Goal: Task Accomplishment & Management: Use online tool/utility

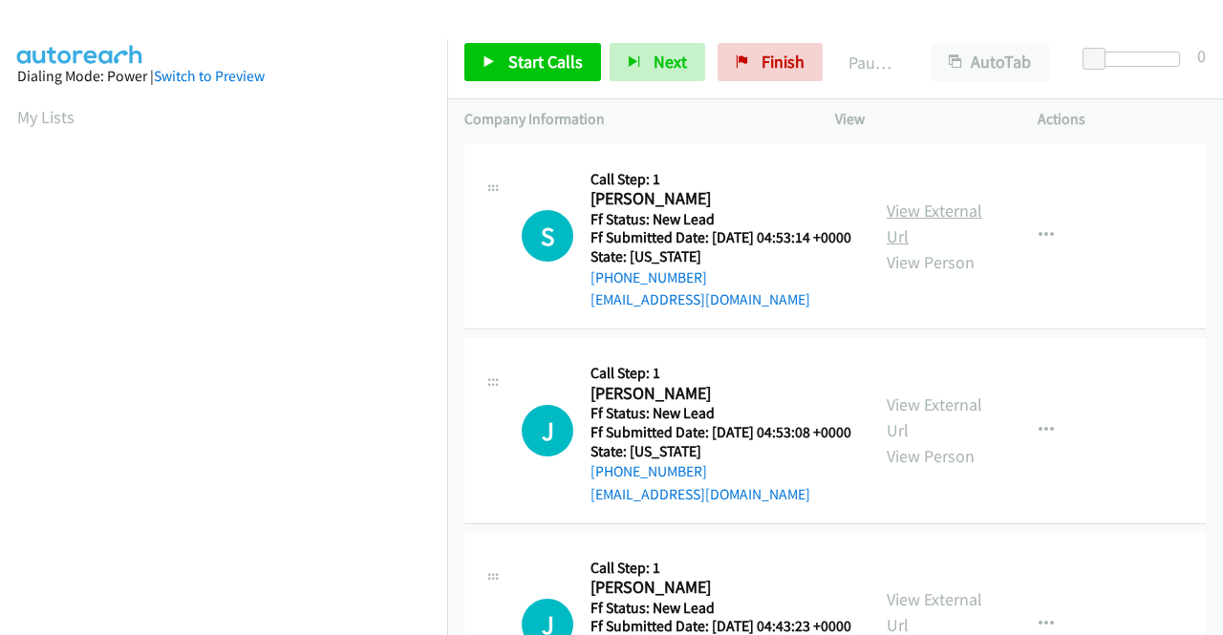
click at [957, 223] on link "View External Url" at bounding box center [934, 224] width 96 height 48
click at [952, 429] on link "View External Url" at bounding box center [934, 418] width 96 height 48
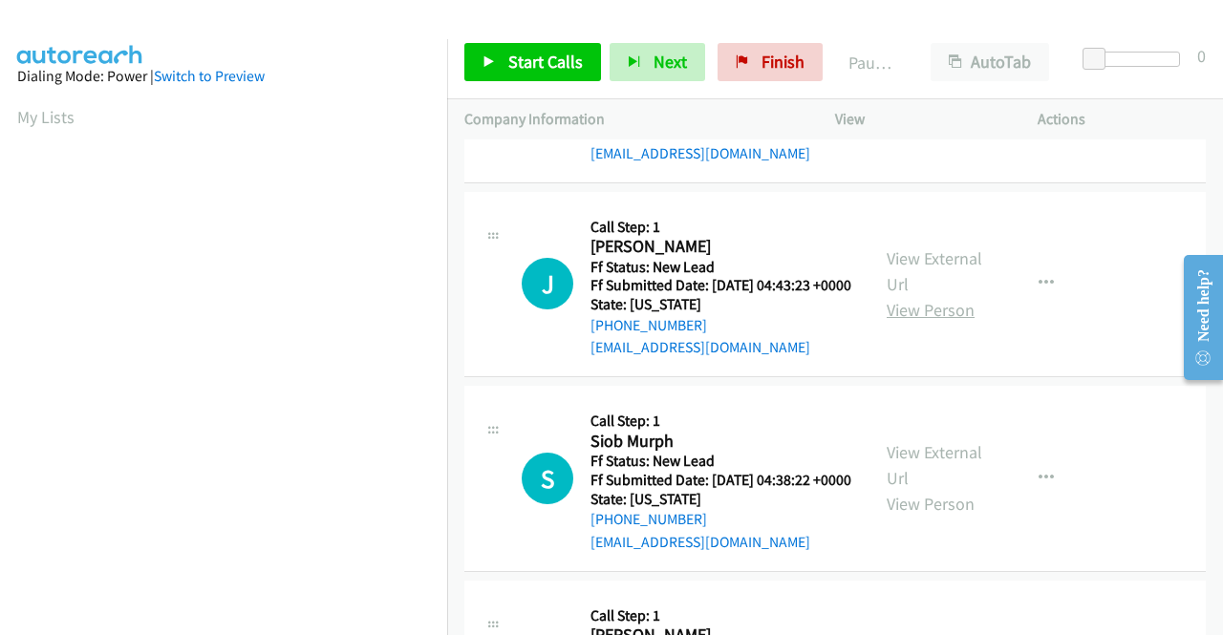
scroll to position [382, 0]
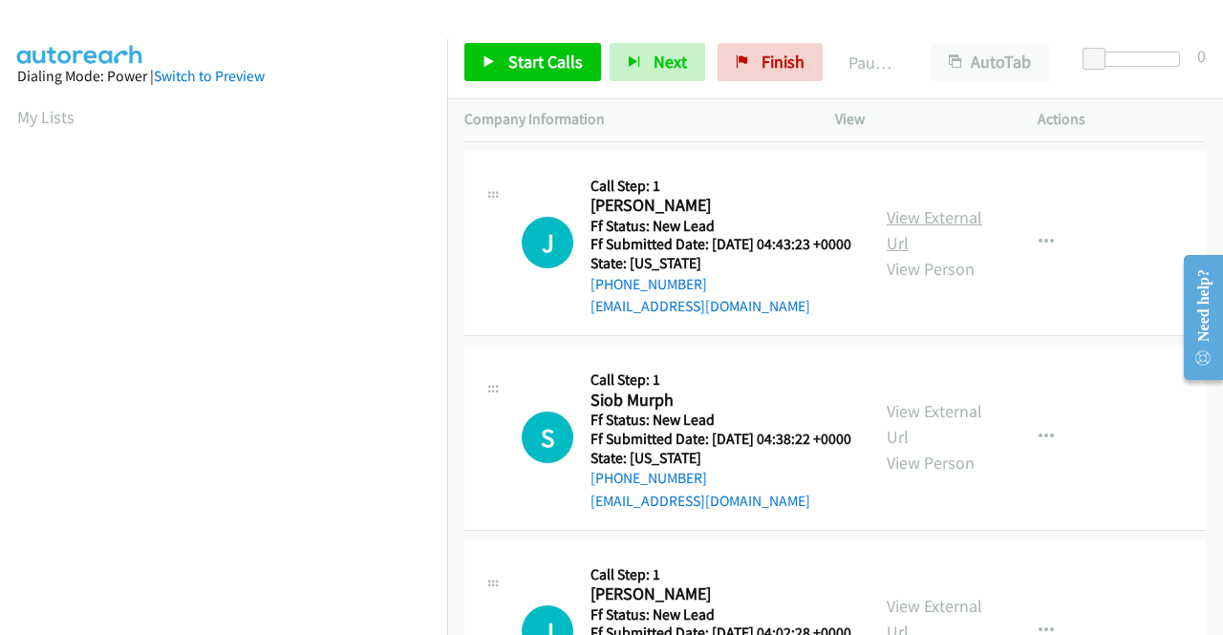
click at [930, 254] on link "View External Url" at bounding box center [934, 230] width 96 height 48
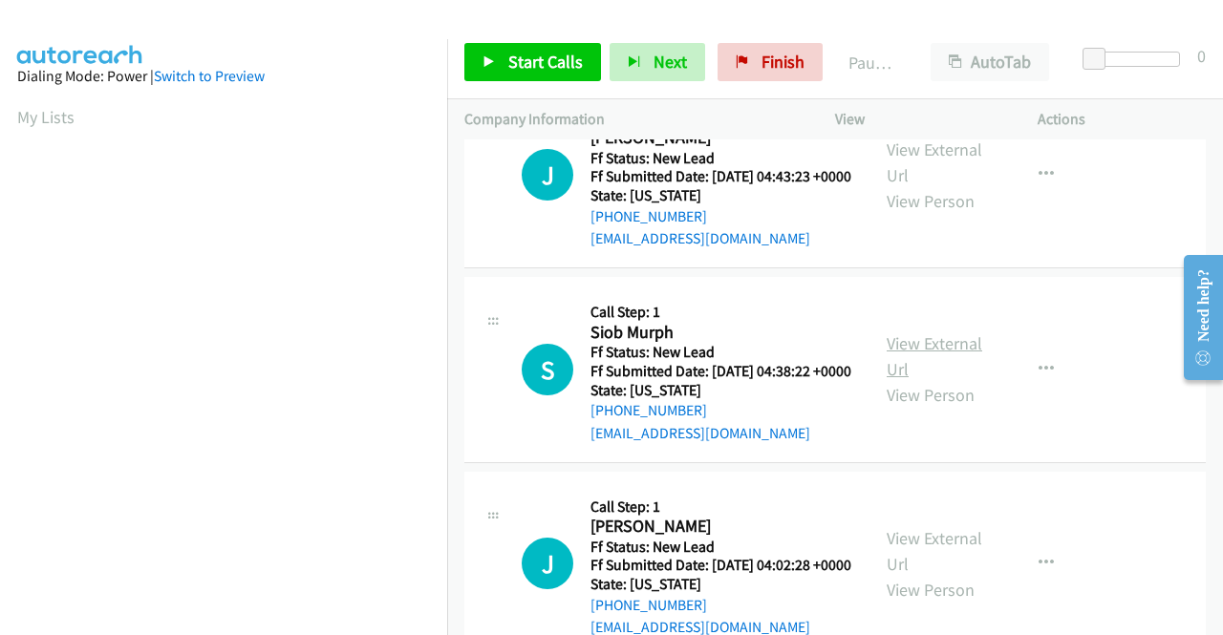
scroll to position [478, 0]
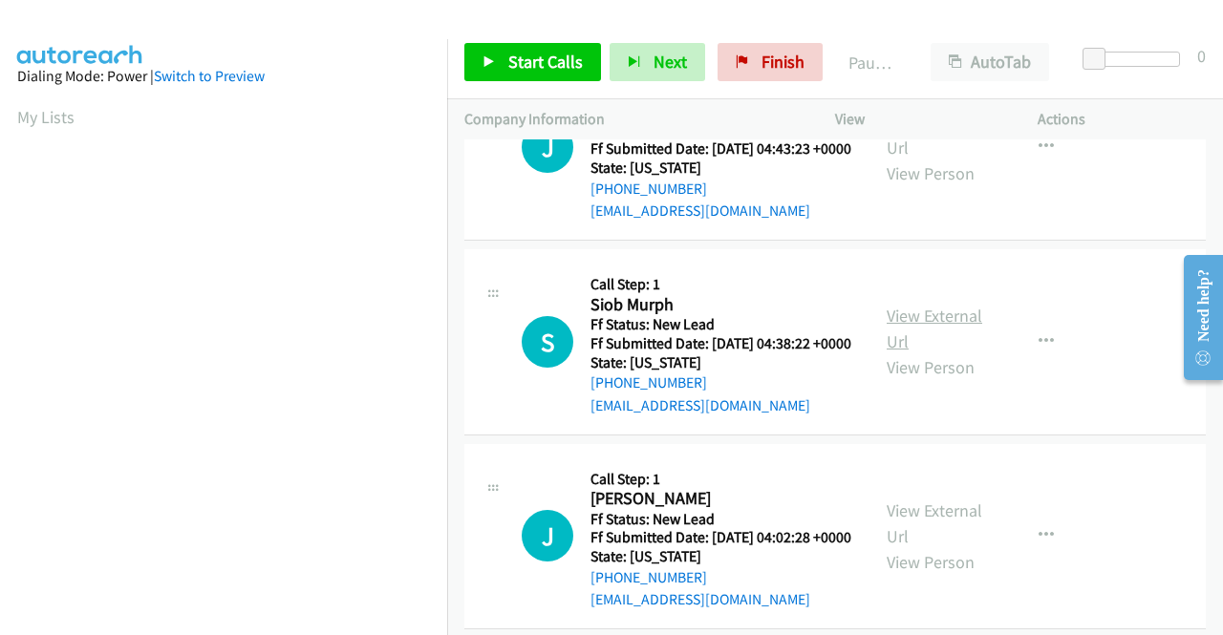
click at [899, 352] on link "View External Url" at bounding box center [934, 329] width 96 height 48
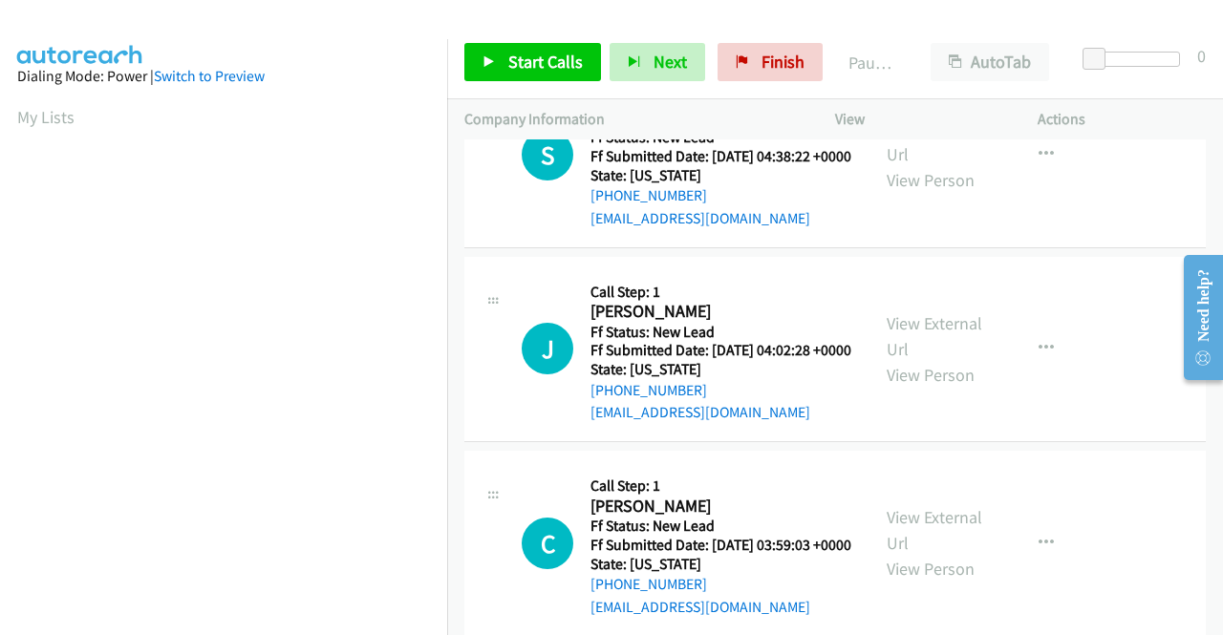
scroll to position [669, 0]
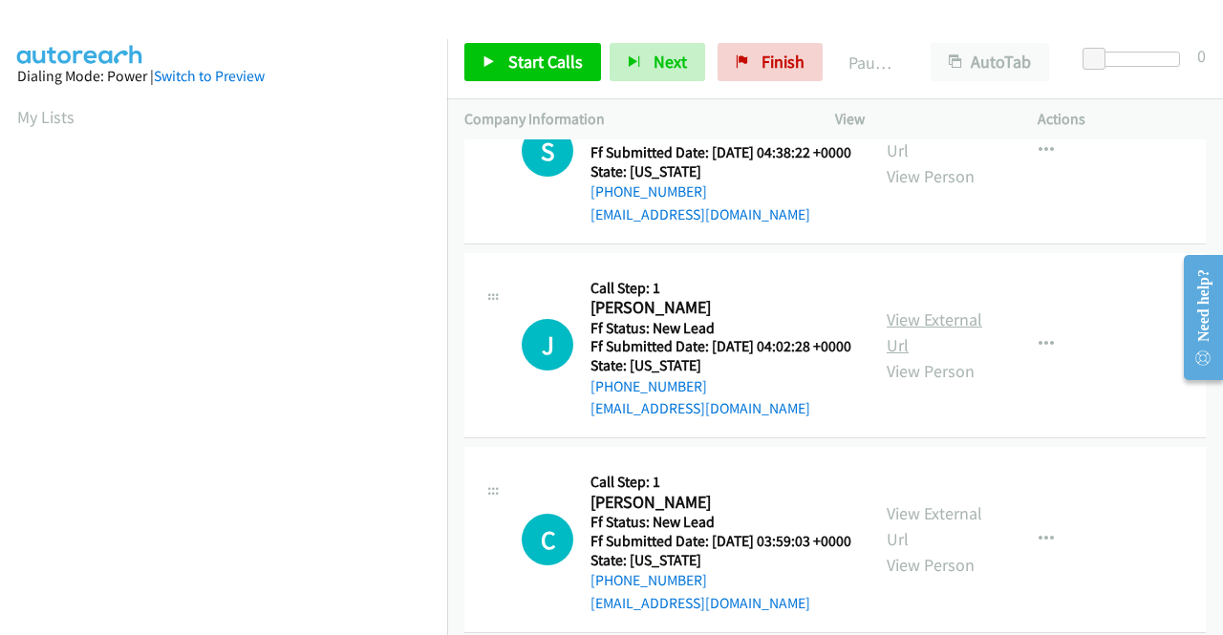
click at [961, 356] on link "View External Url" at bounding box center [934, 333] width 96 height 48
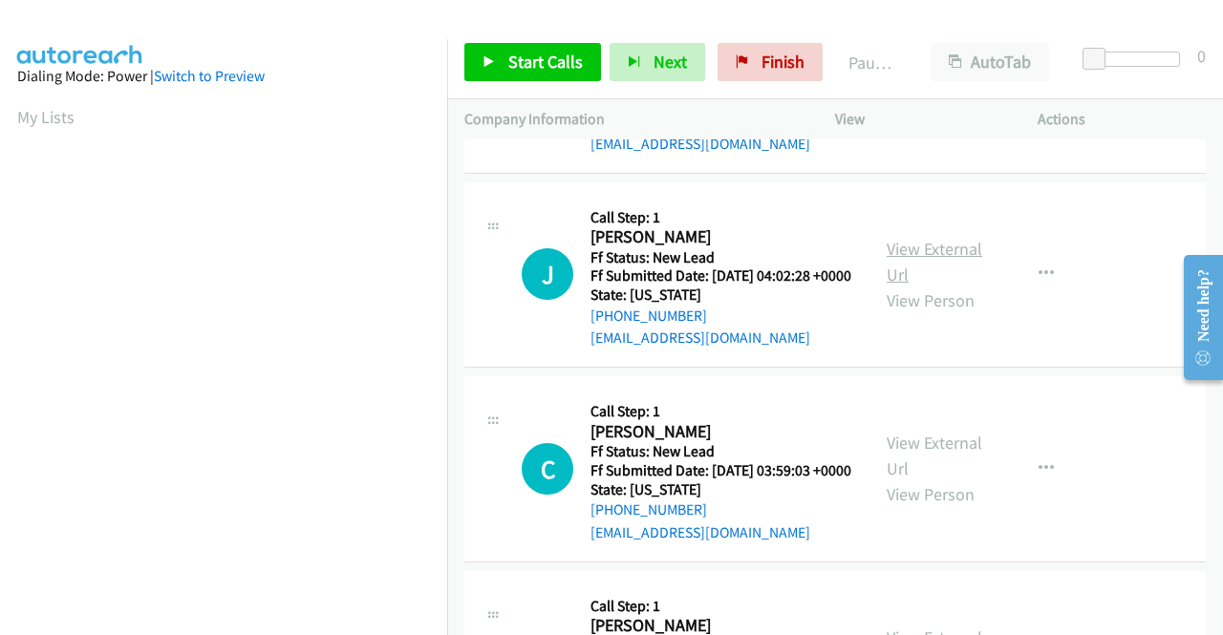
scroll to position [860, 0]
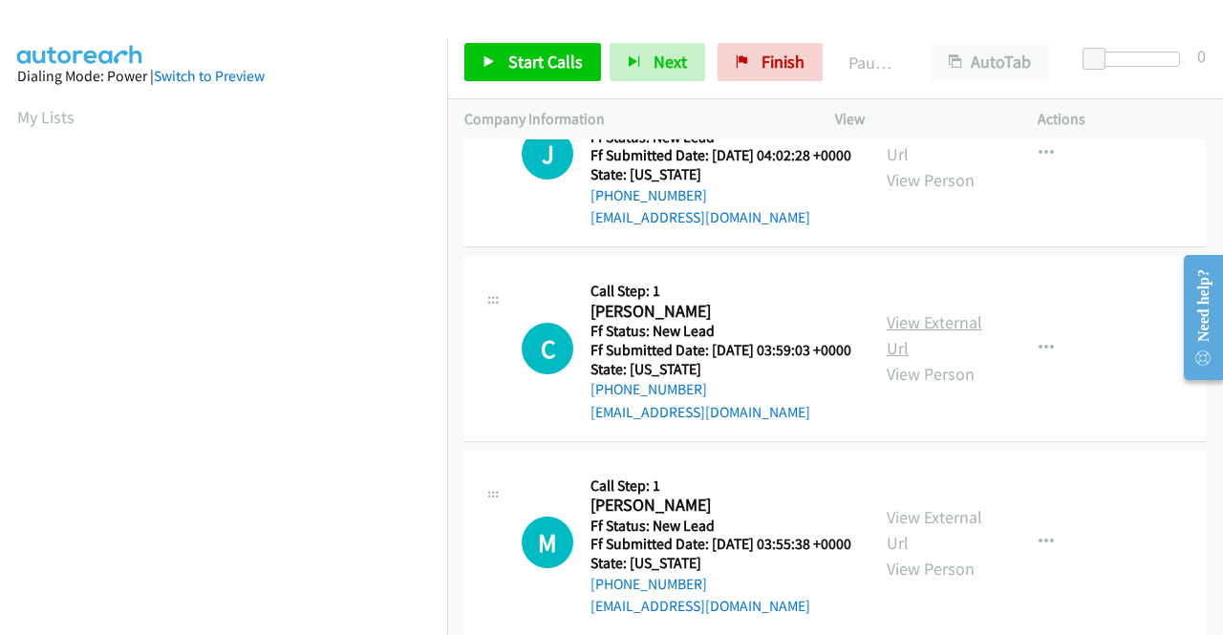
click at [921, 359] on link "View External Url" at bounding box center [934, 335] width 96 height 48
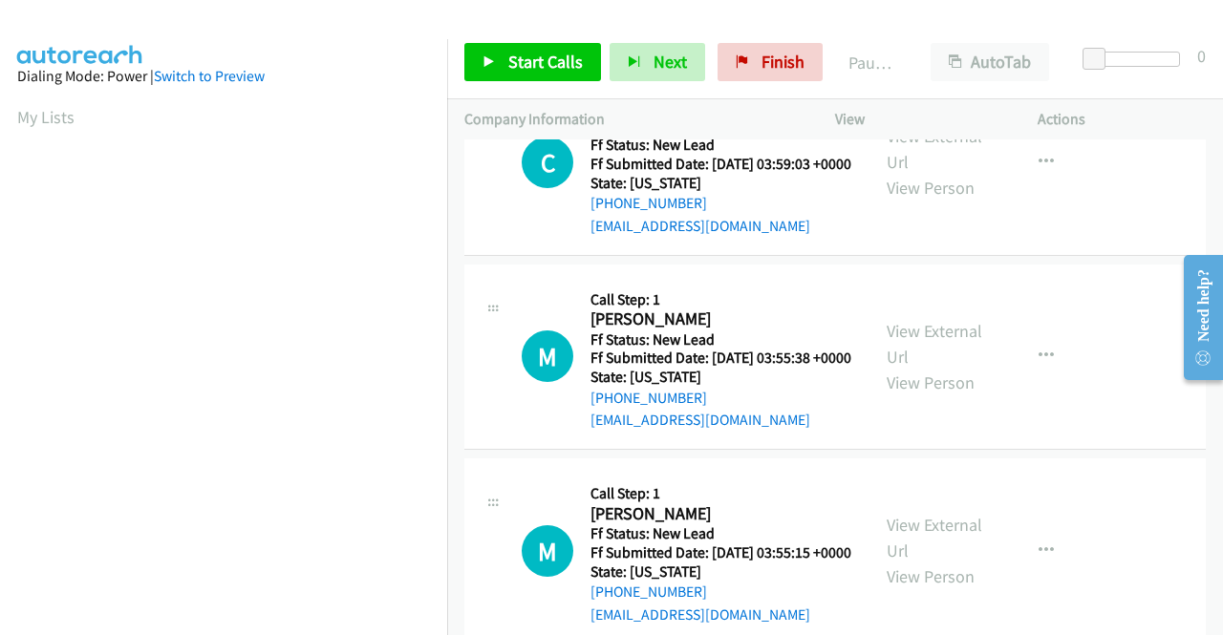
scroll to position [1051, 0]
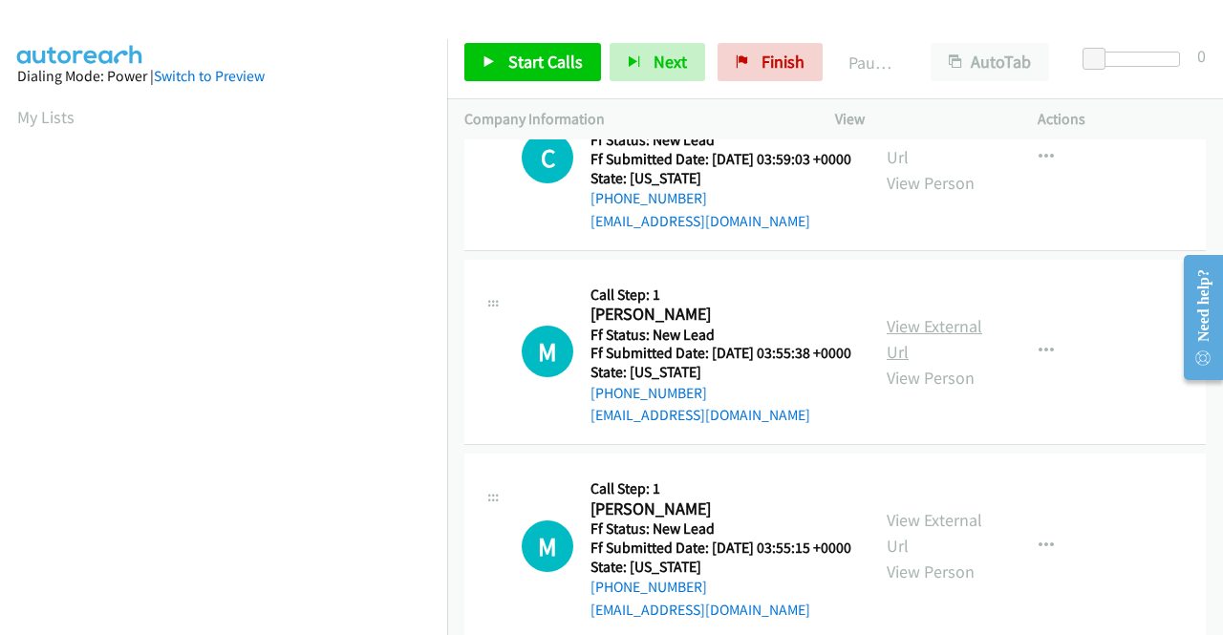
drag, startPoint x: 946, startPoint y: 459, endPoint x: 946, endPoint y: 438, distance: 21.0
click at [946, 391] on div "View External Url View Person" at bounding box center [935, 351] width 99 height 77
click at [946, 363] on link "View External Url" at bounding box center [934, 339] width 96 height 48
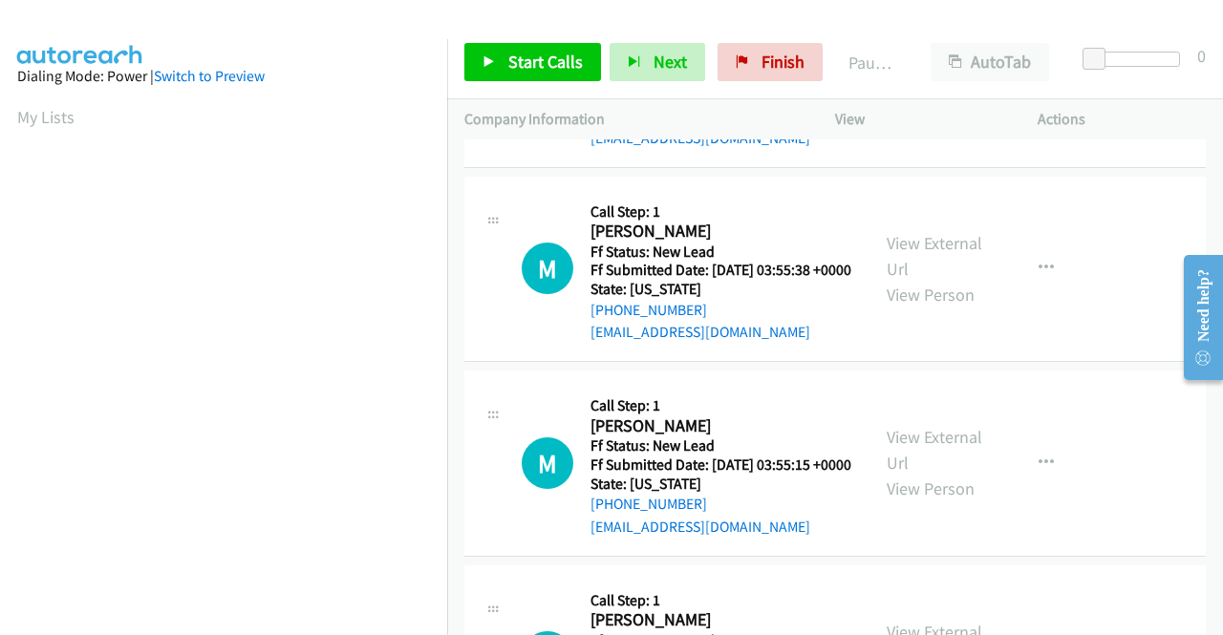
scroll to position [1242, 0]
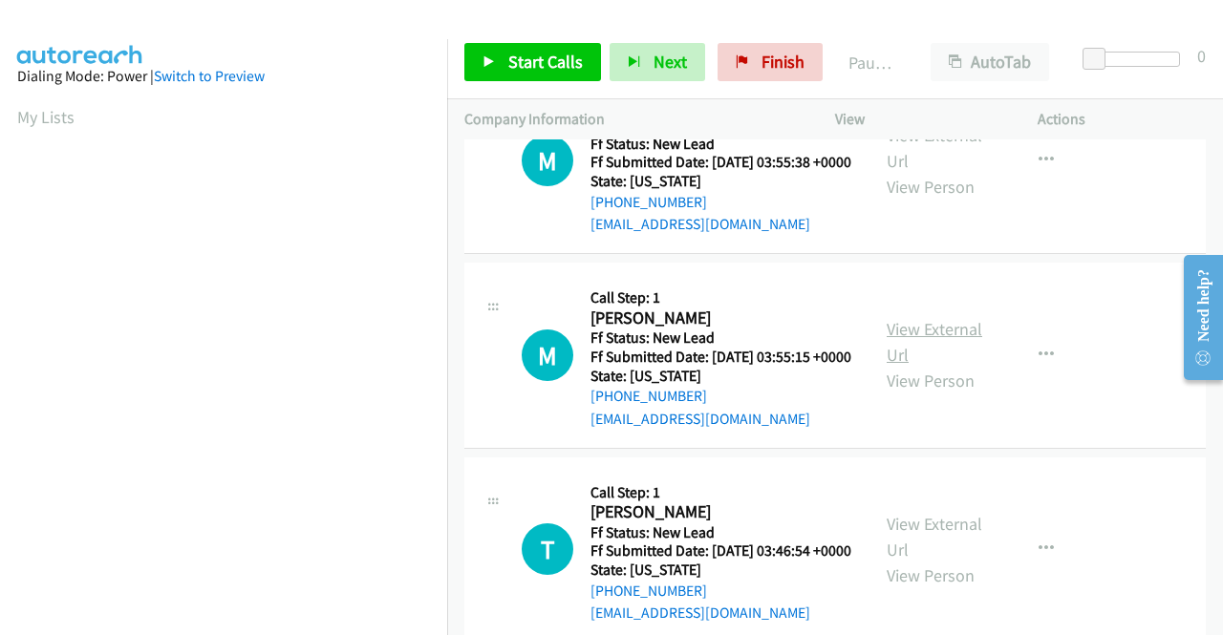
click at [910, 366] on link "View External Url" at bounding box center [934, 342] width 96 height 48
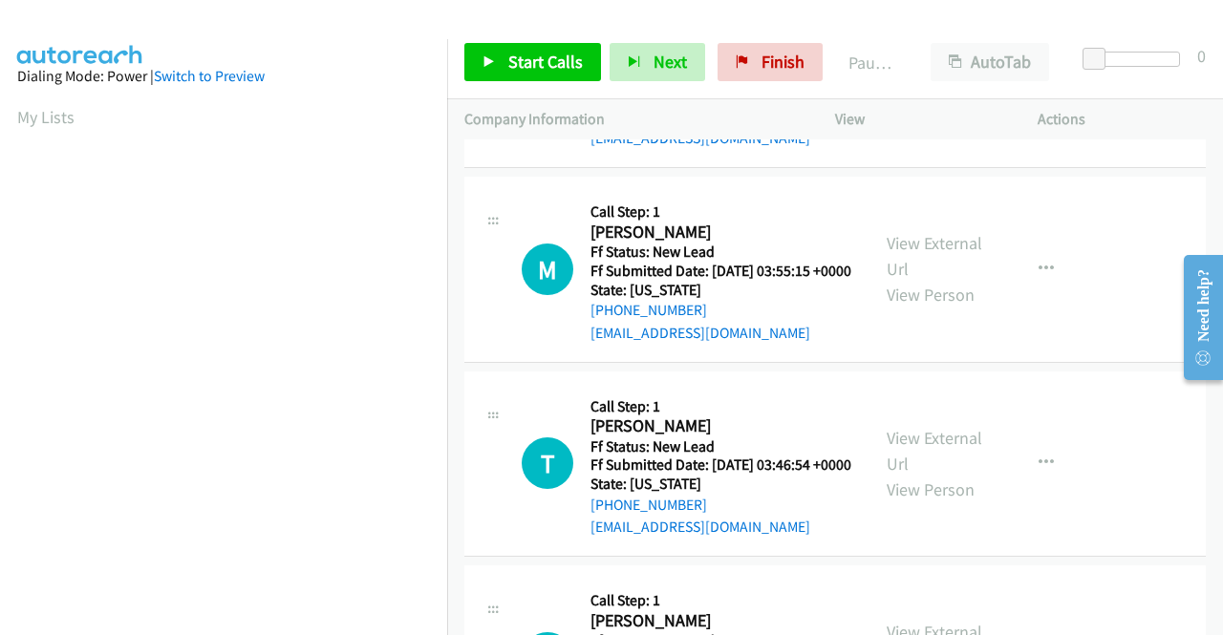
scroll to position [1433, 0]
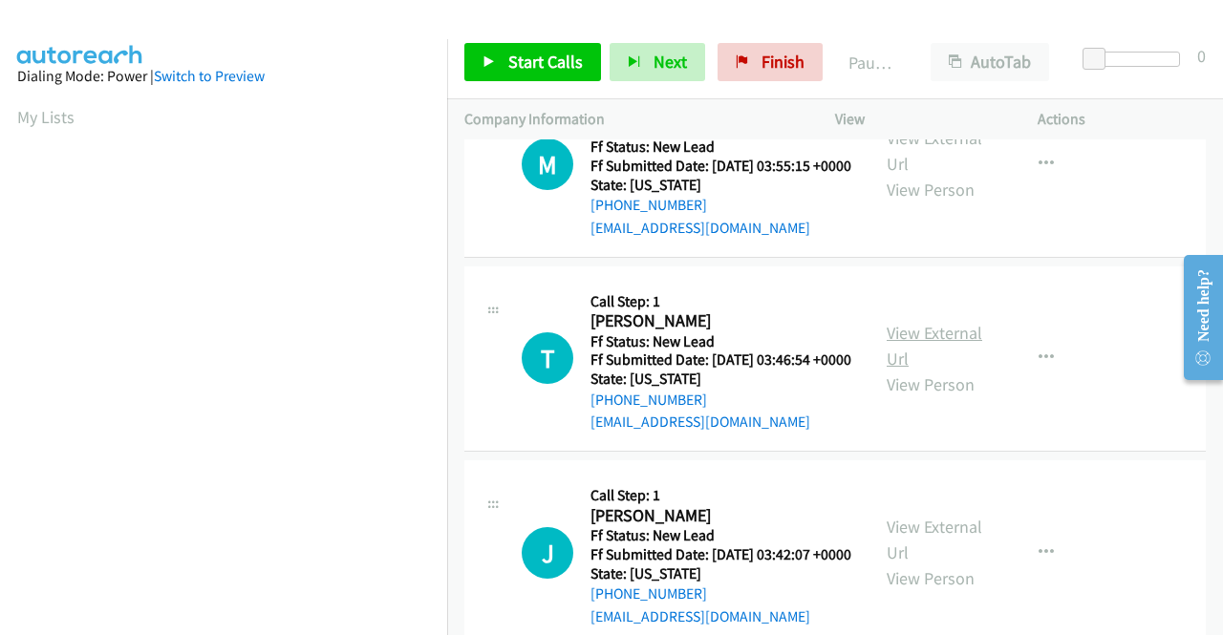
click at [927, 370] on link "View External Url" at bounding box center [934, 346] width 96 height 48
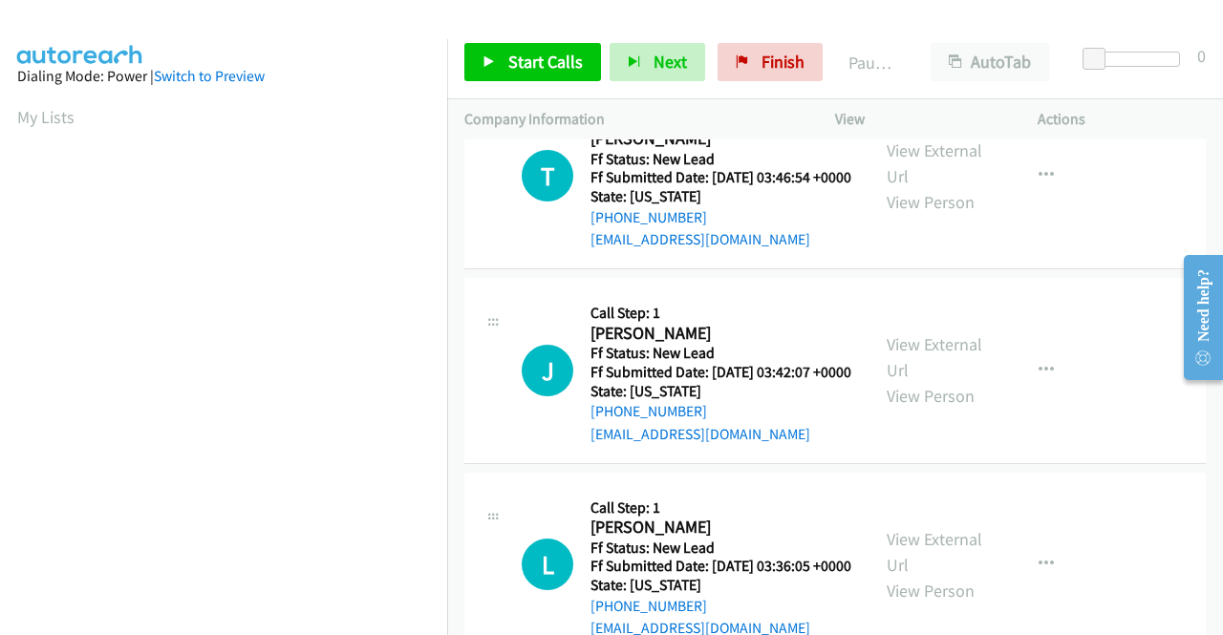
scroll to position [1624, 0]
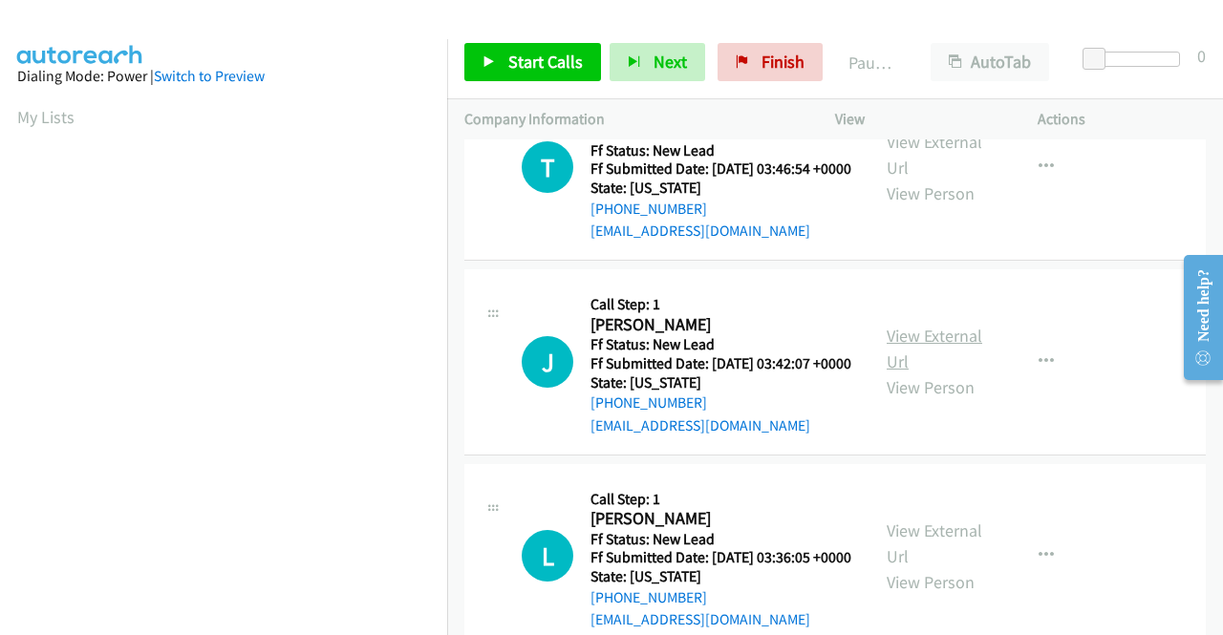
click at [906, 373] on link "View External Url" at bounding box center [934, 349] width 96 height 48
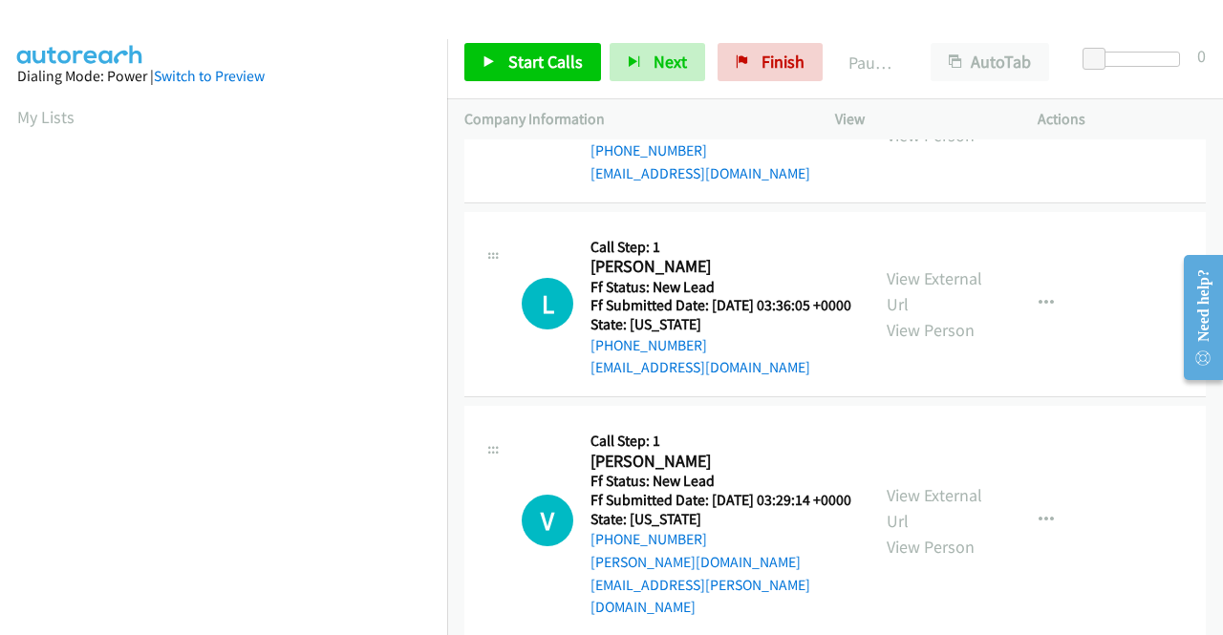
scroll to position [1910, 0]
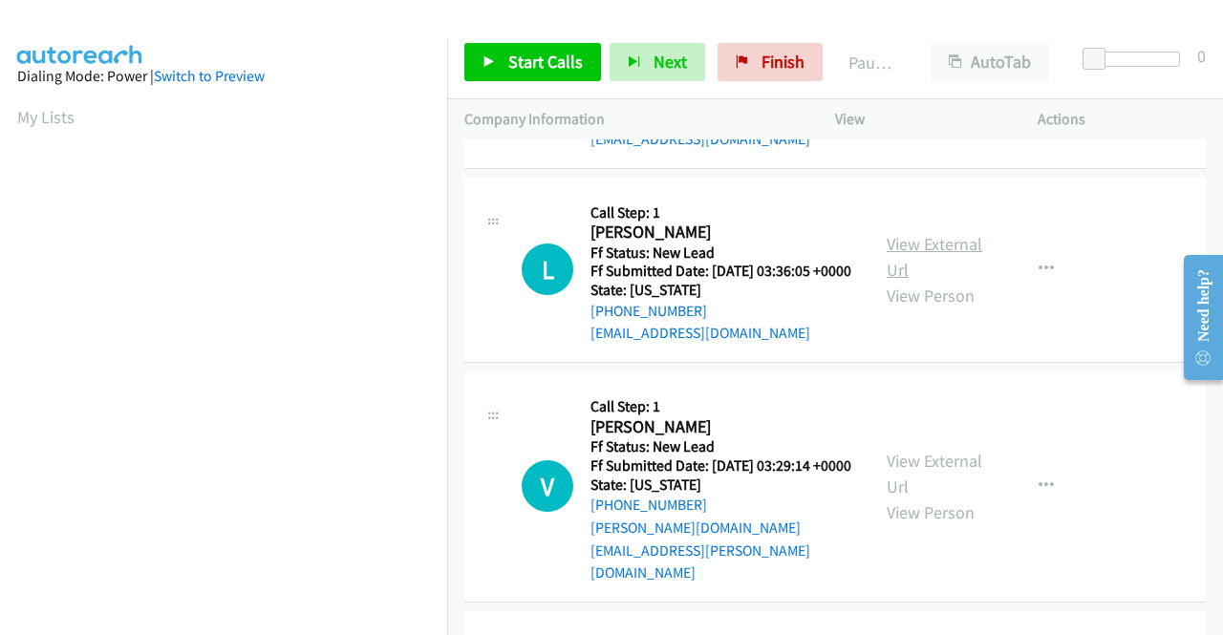
click at [908, 281] on link "View External Url" at bounding box center [934, 257] width 96 height 48
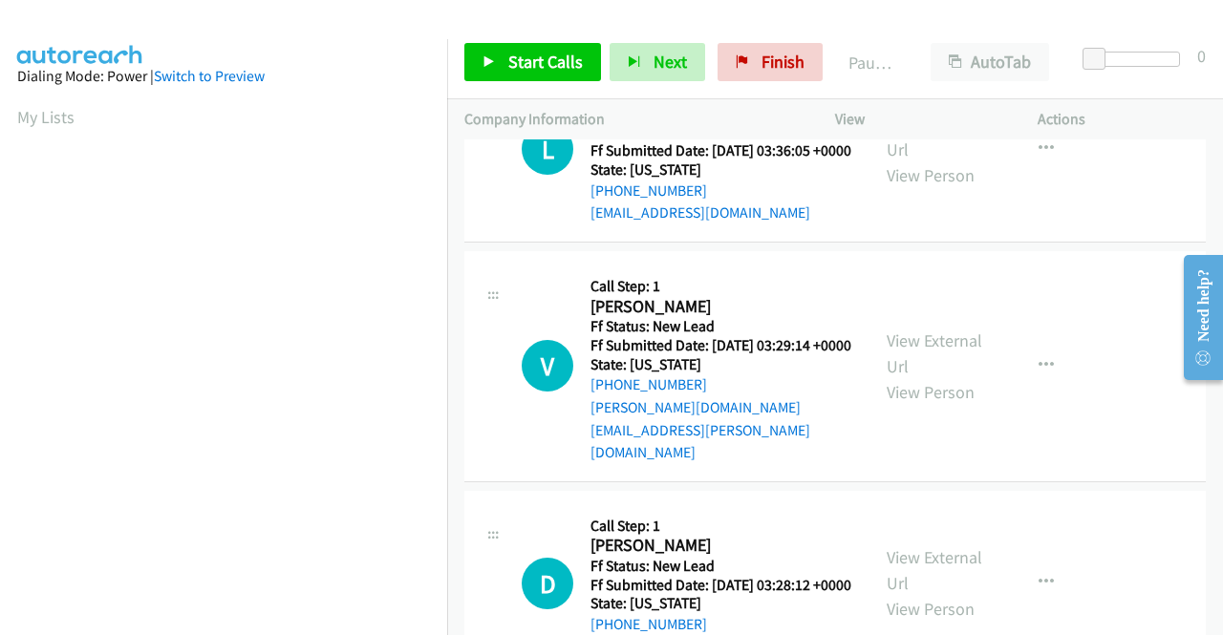
scroll to position [2101, 0]
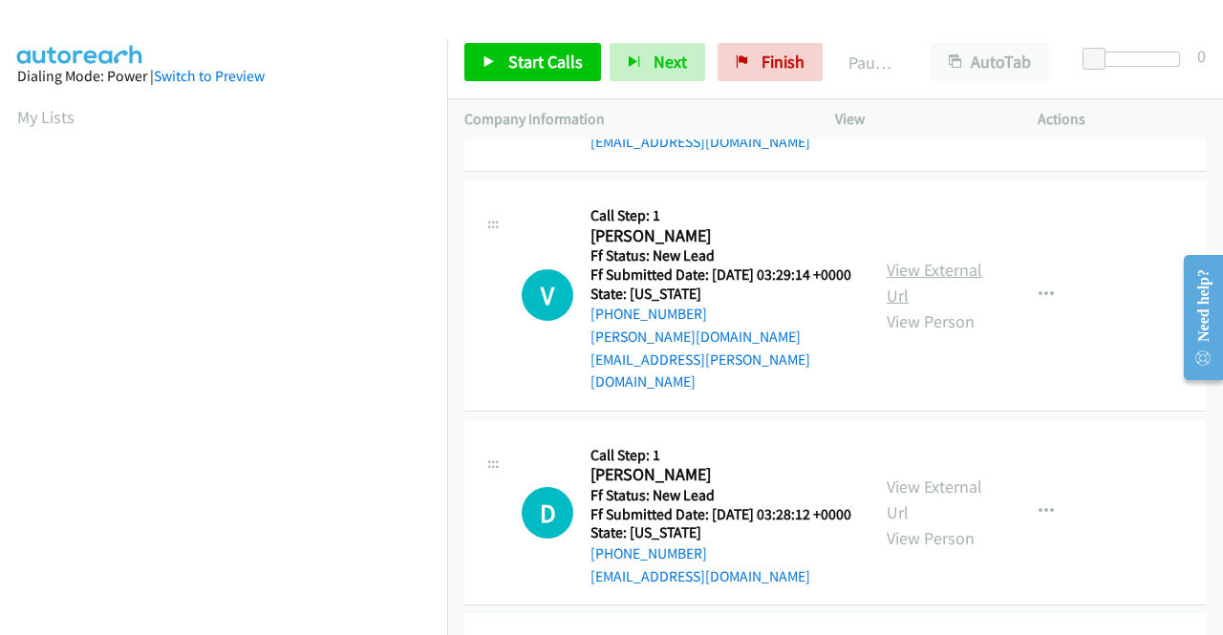
click at [929, 307] on link "View External Url" at bounding box center [934, 283] width 96 height 48
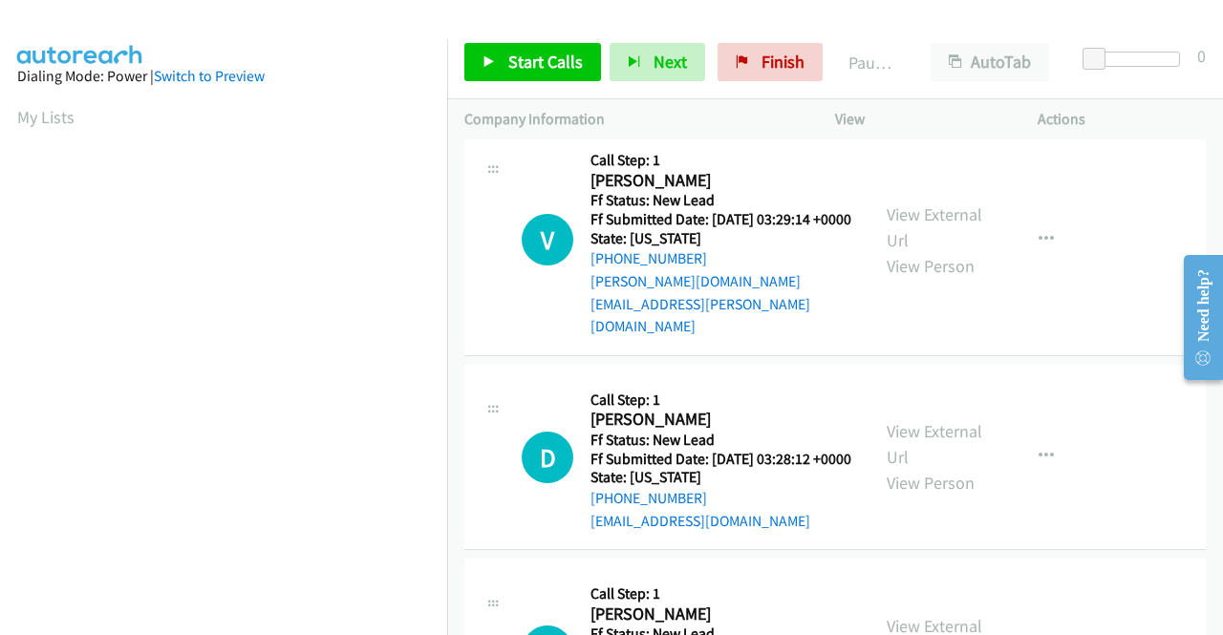
scroll to position [2292, 0]
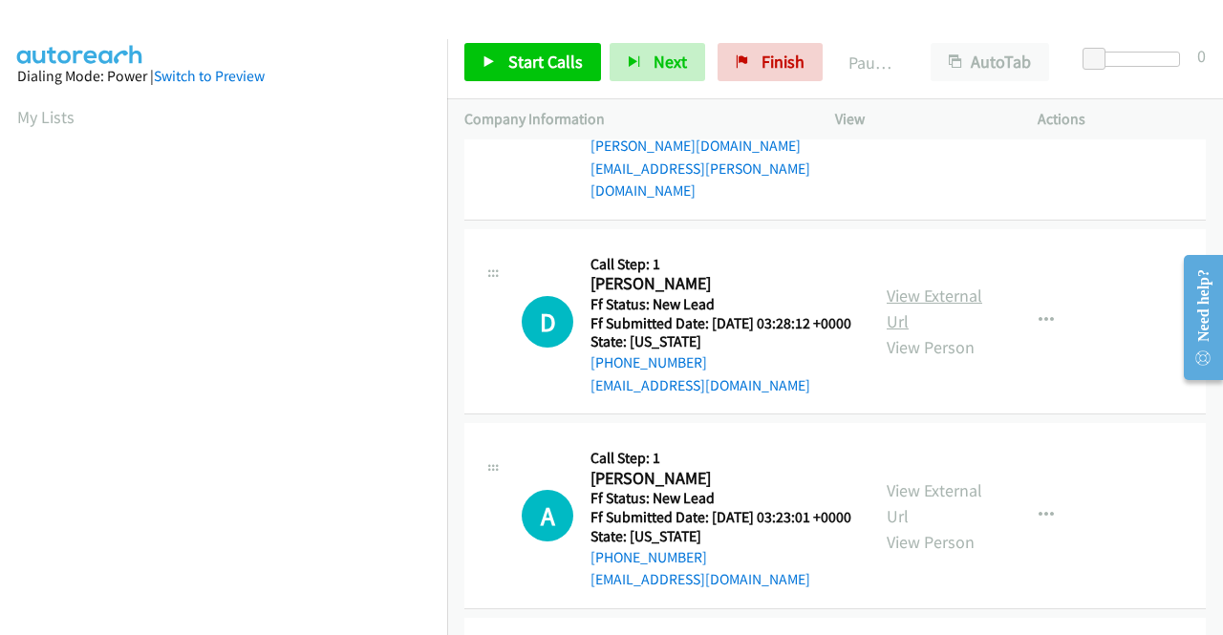
click at [925, 332] on link "View External Url" at bounding box center [934, 309] width 96 height 48
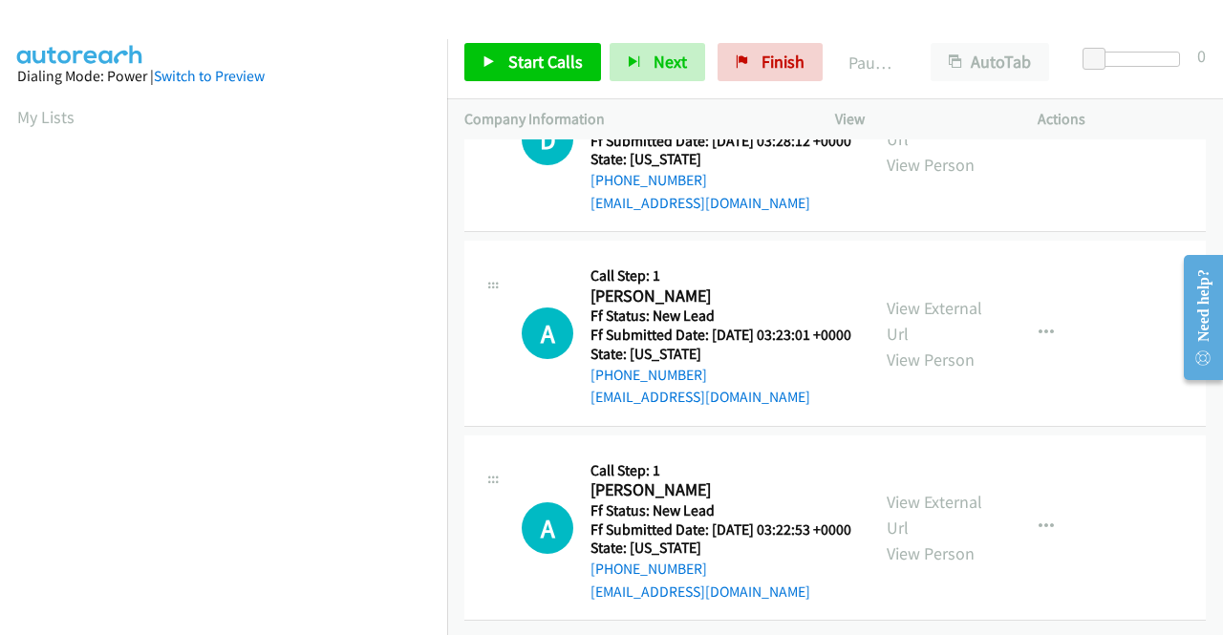
scroll to position [2579, 0]
click at [906, 345] on link "View External Url" at bounding box center [934, 321] width 96 height 48
click at [900, 491] on link "View External Url" at bounding box center [934, 515] width 96 height 48
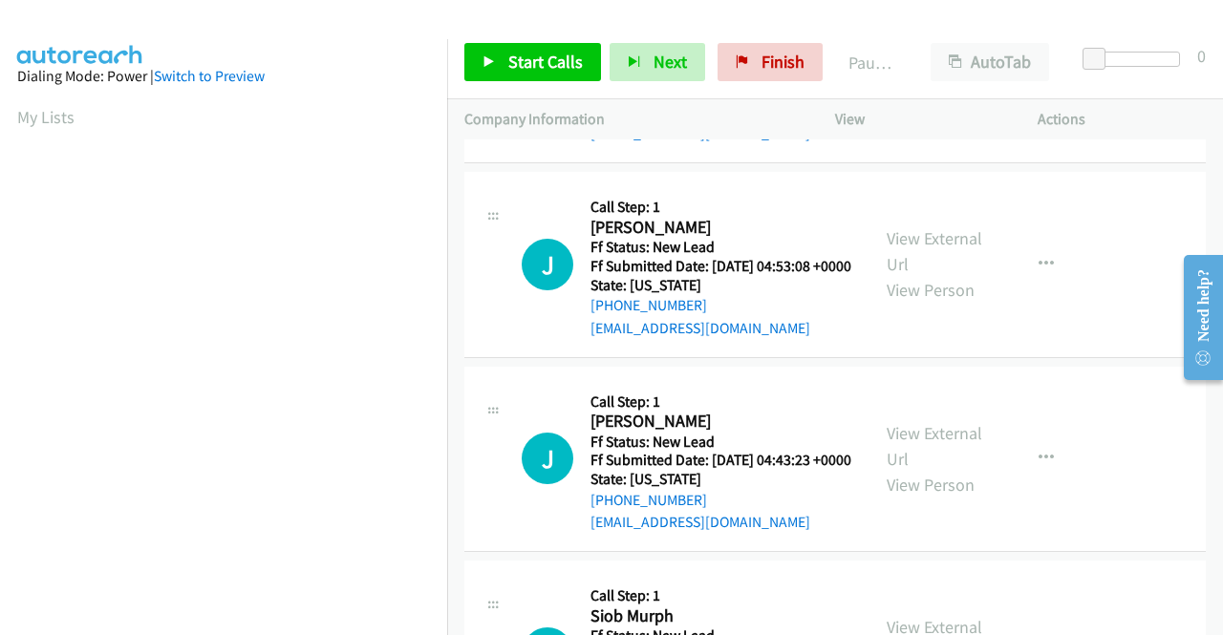
scroll to position [0, 0]
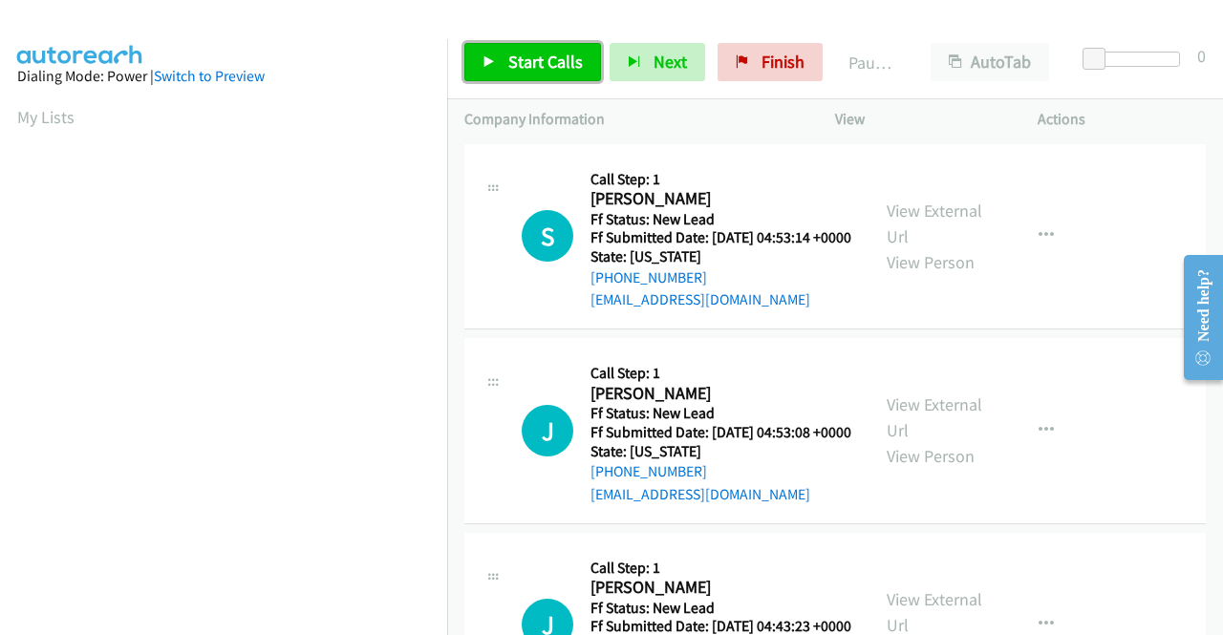
click at [518, 43] on link "Start Calls" at bounding box center [532, 62] width 137 height 38
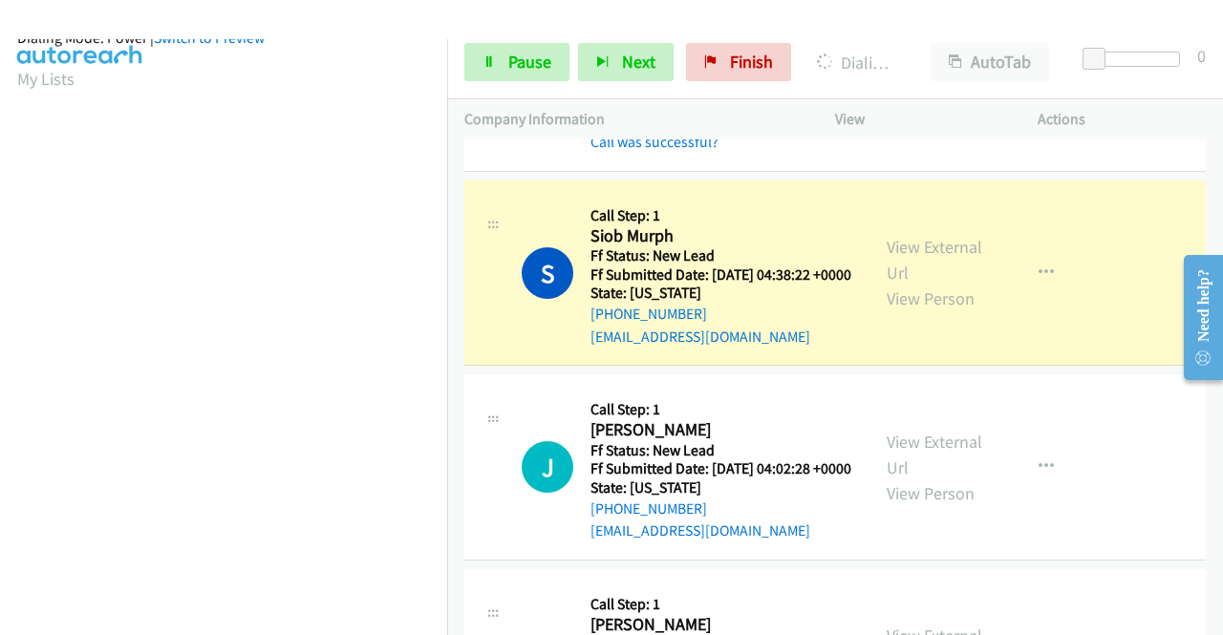
scroll to position [436, 0]
click at [503, 60] on link "Pause" at bounding box center [516, 62] width 105 height 38
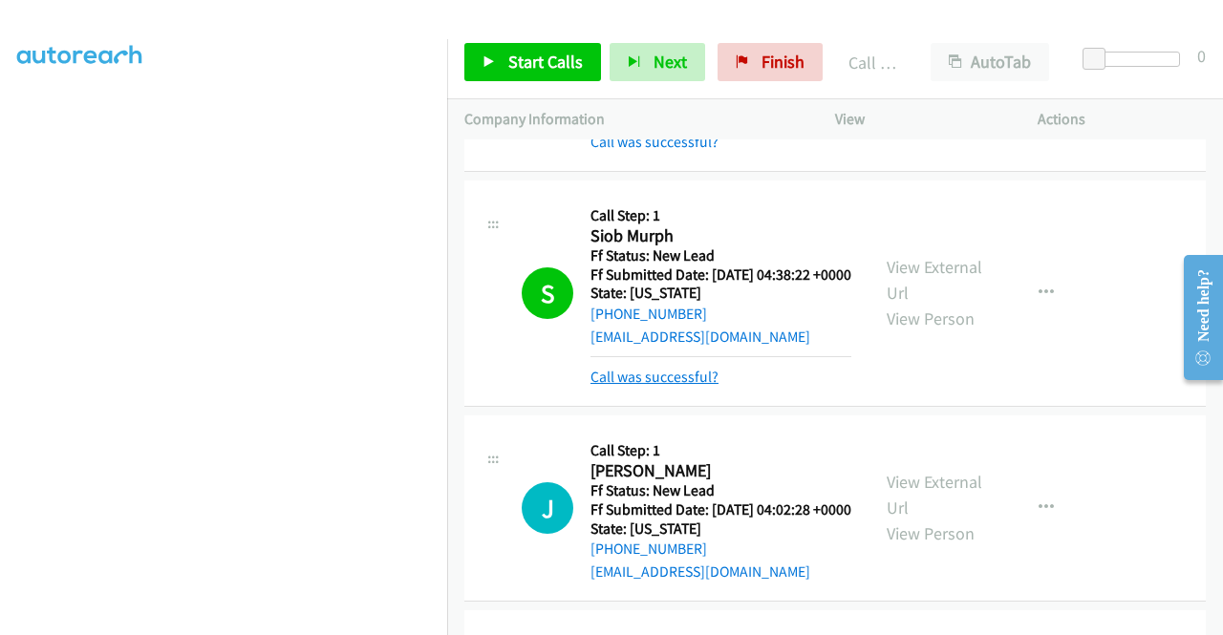
click at [692, 386] on link "Call was successful?" at bounding box center [654, 377] width 128 height 18
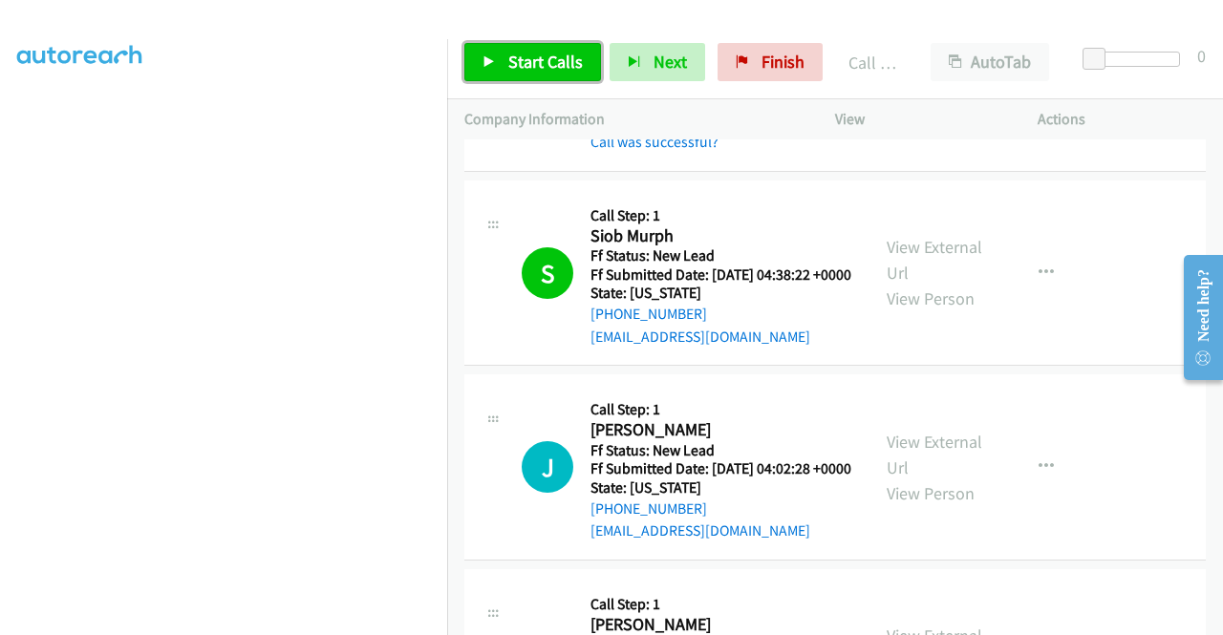
click at [569, 68] on span "Start Calls" at bounding box center [545, 62] width 75 height 22
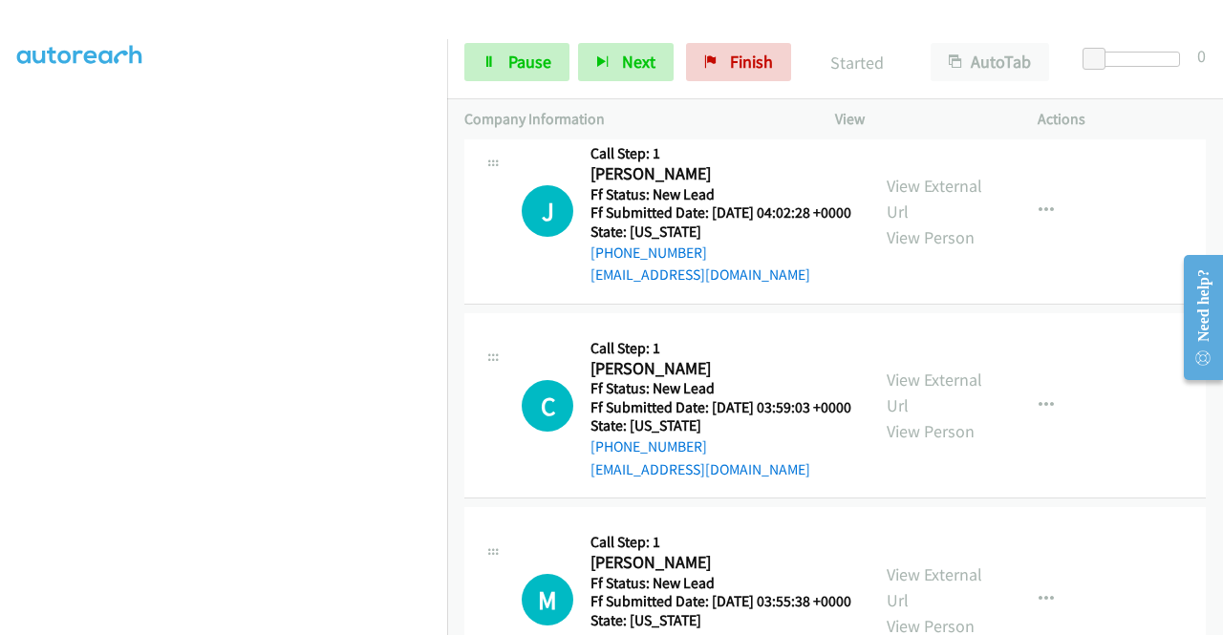
scroll to position [955, 0]
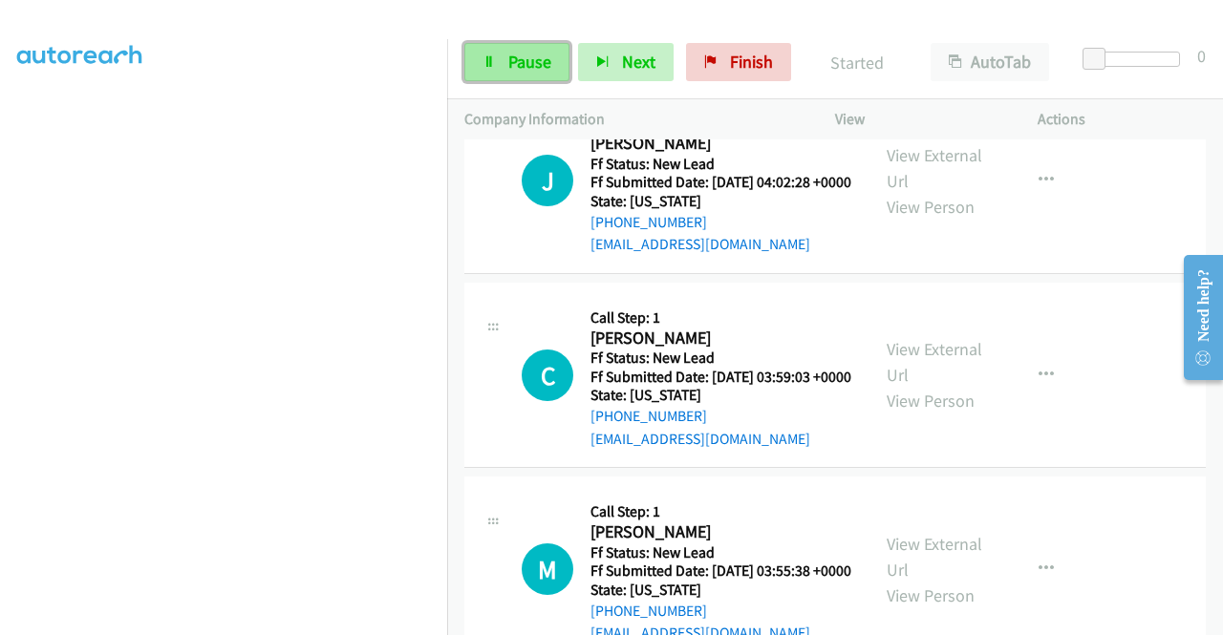
click at [525, 64] on span "Pause" at bounding box center [529, 62] width 43 height 22
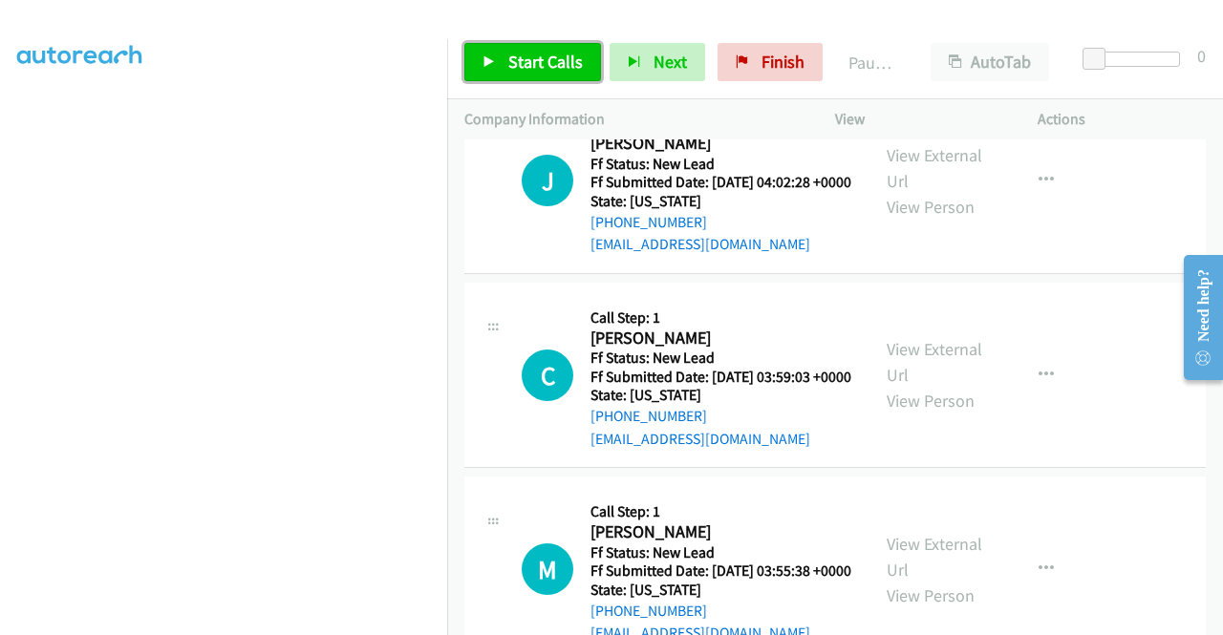
click at [525, 64] on span "Start Calls" at bounding box center [545, 62] width 75 height 22
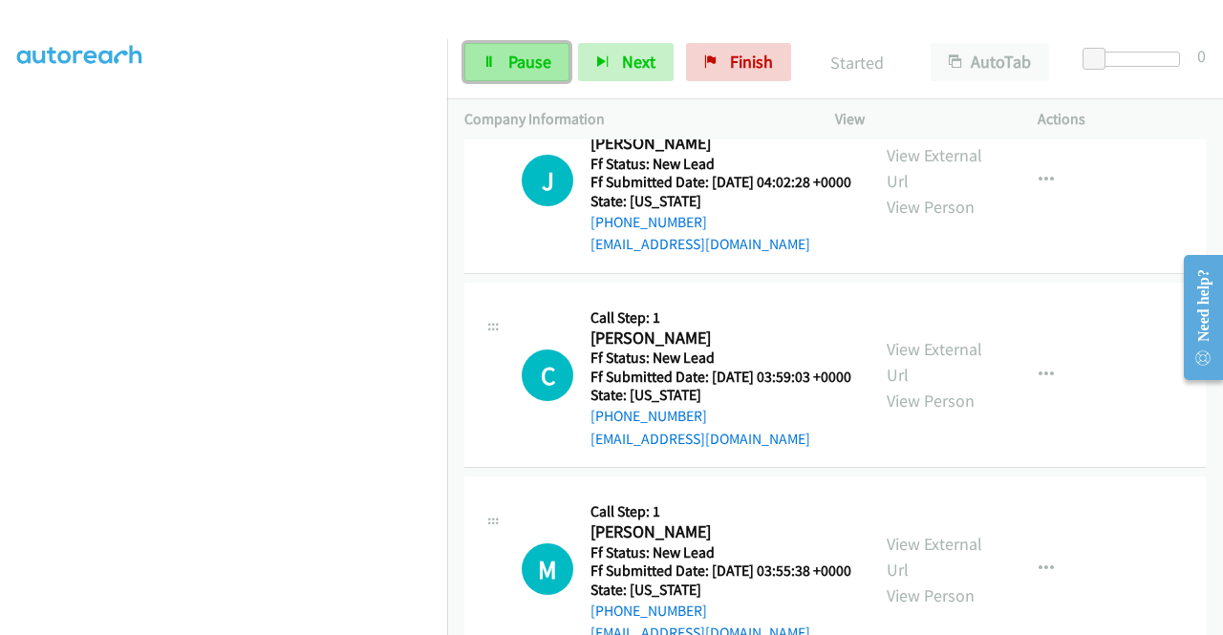
click at [541, 75] on link "Pause" at bounding box center [516, 62] width 105 height 38
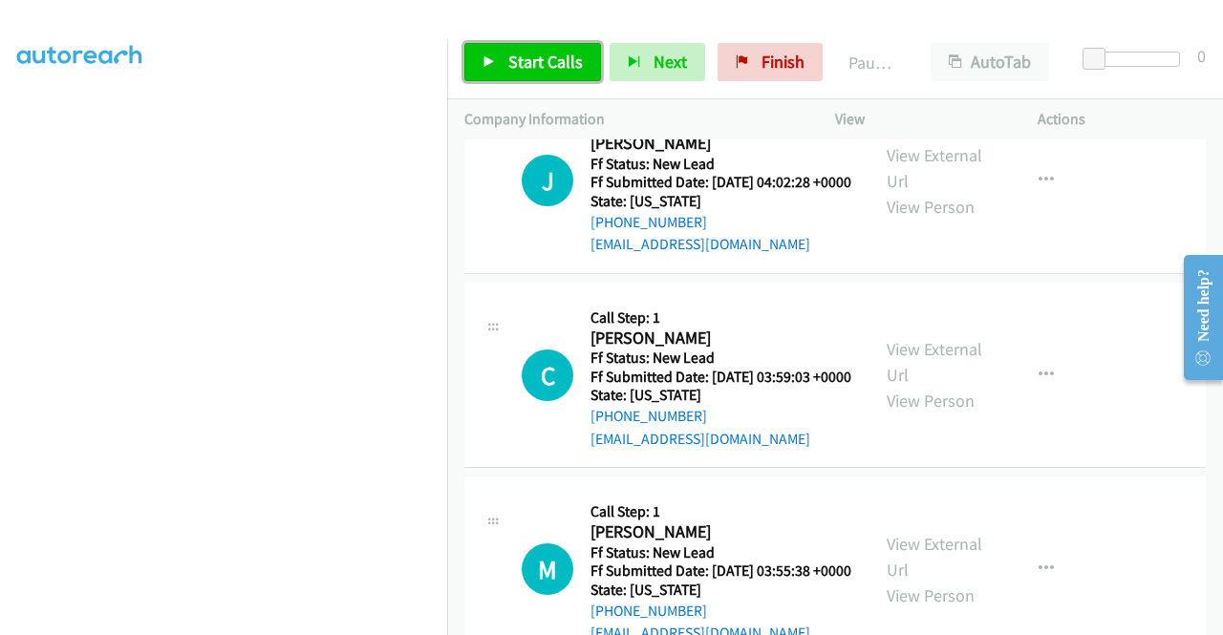
click at [541, 75] on link "Start Calls" at bounding box center [532, 62] width 137 height 38
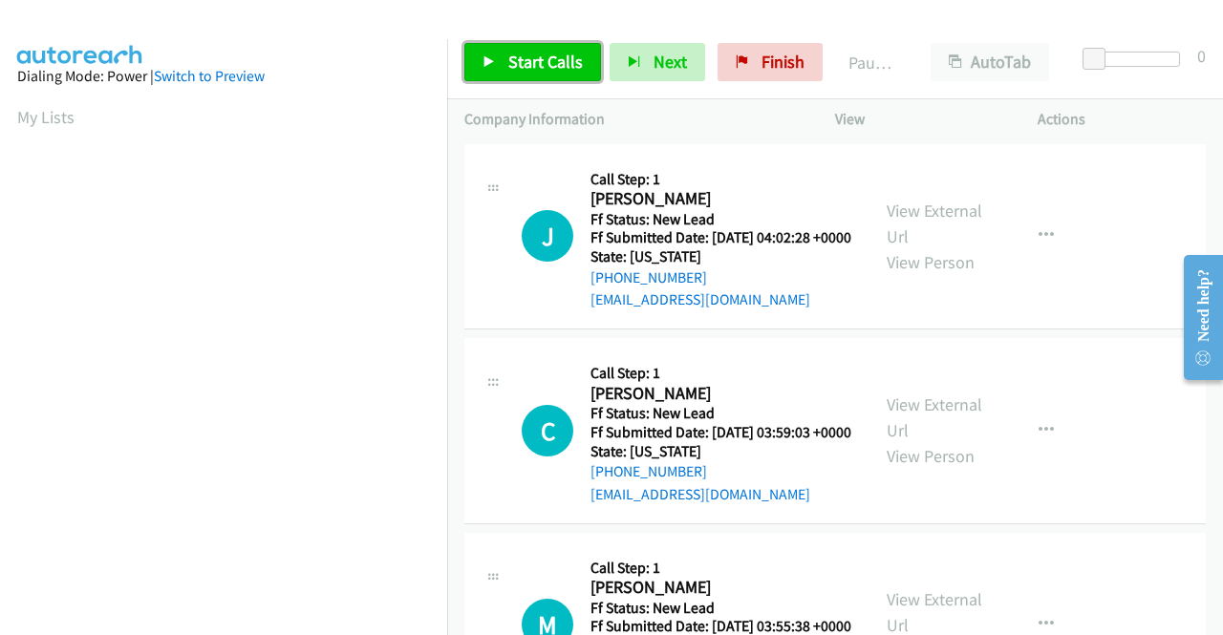
click at [553, 58] on span "Start Calls" at bounding box center [545, 62] width 75 height 22
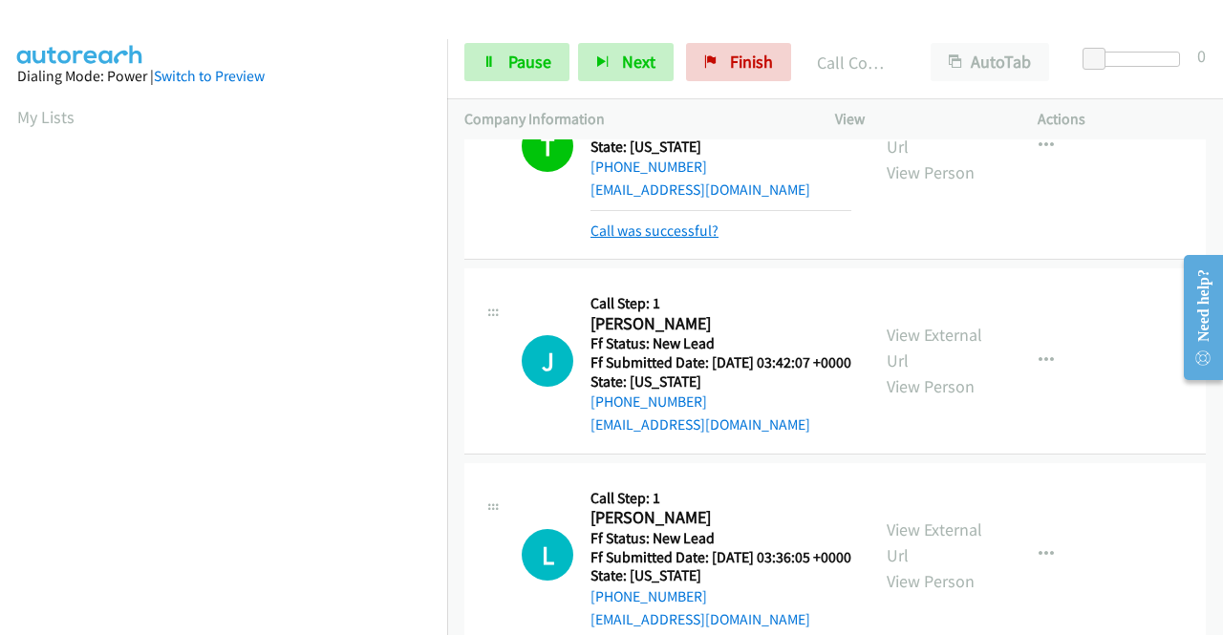
click at [644, 240] on link "Call was successful?" at bounding box center [654, 231] width 128 height 18
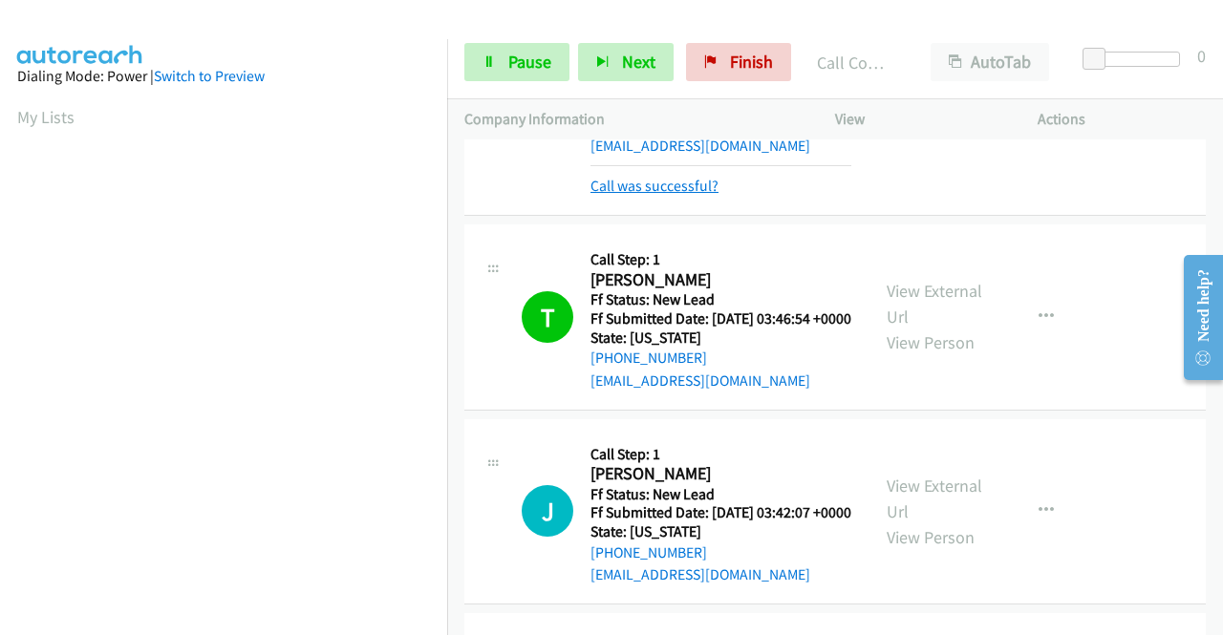
click at [671, 195] on link "Call was successful?" at bounding box center [654, 186] width 128 height 18
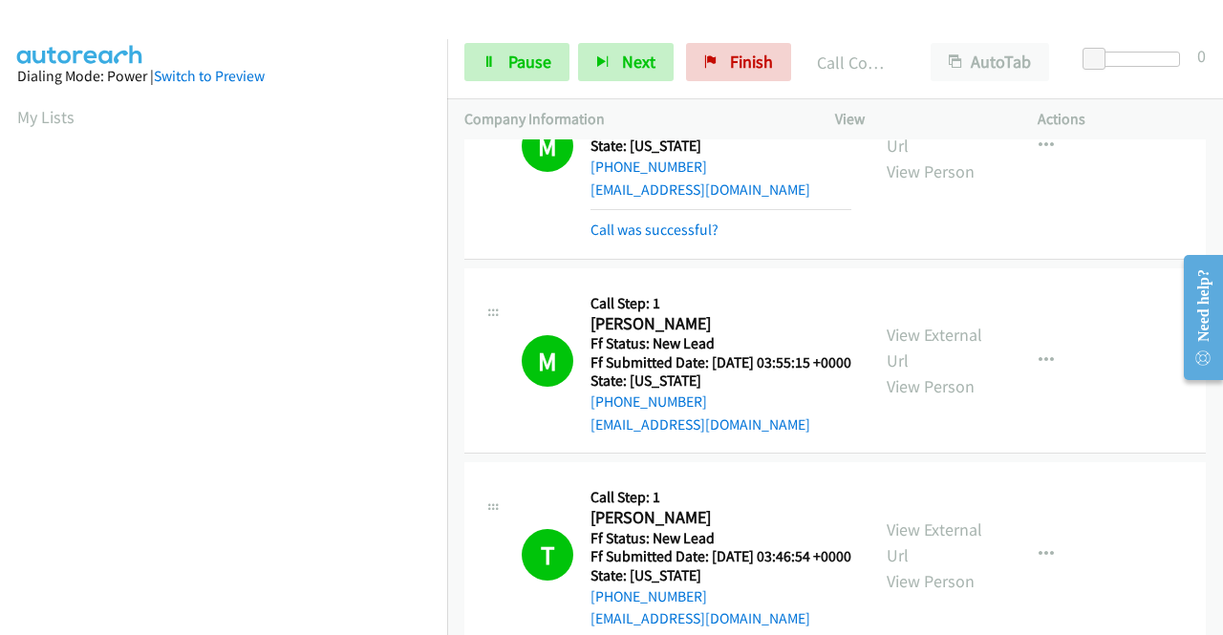
scroll to position [552, 0]
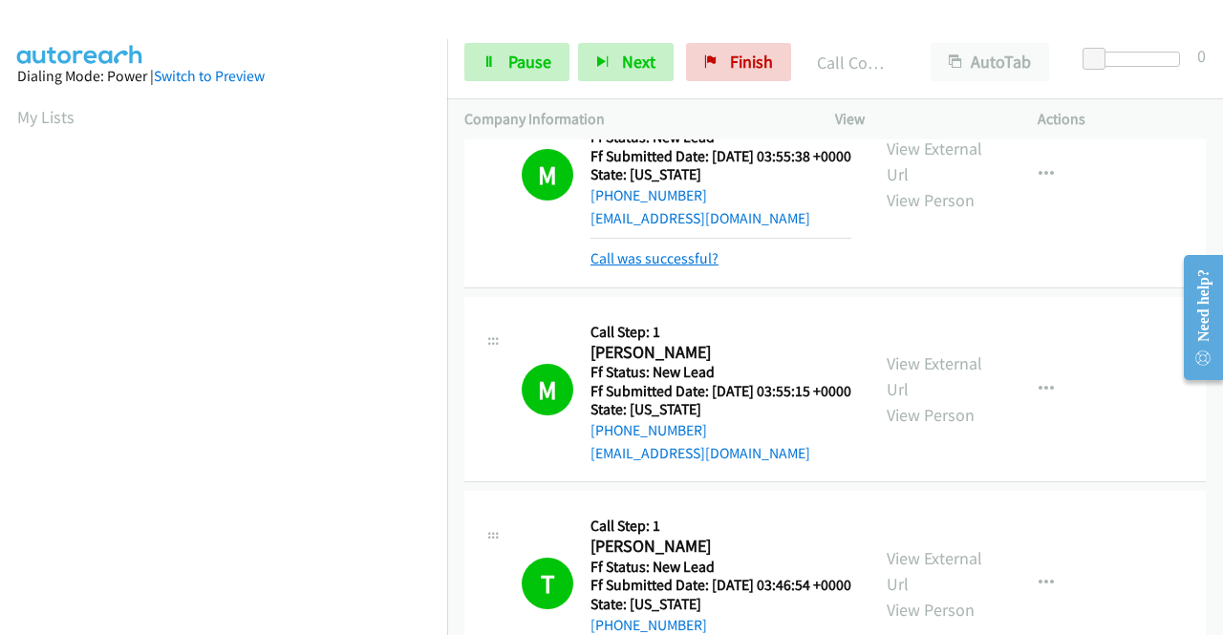
click at [686, 267] on link "Call was successful?" at bounding box center [654, 258] width 128 height 18
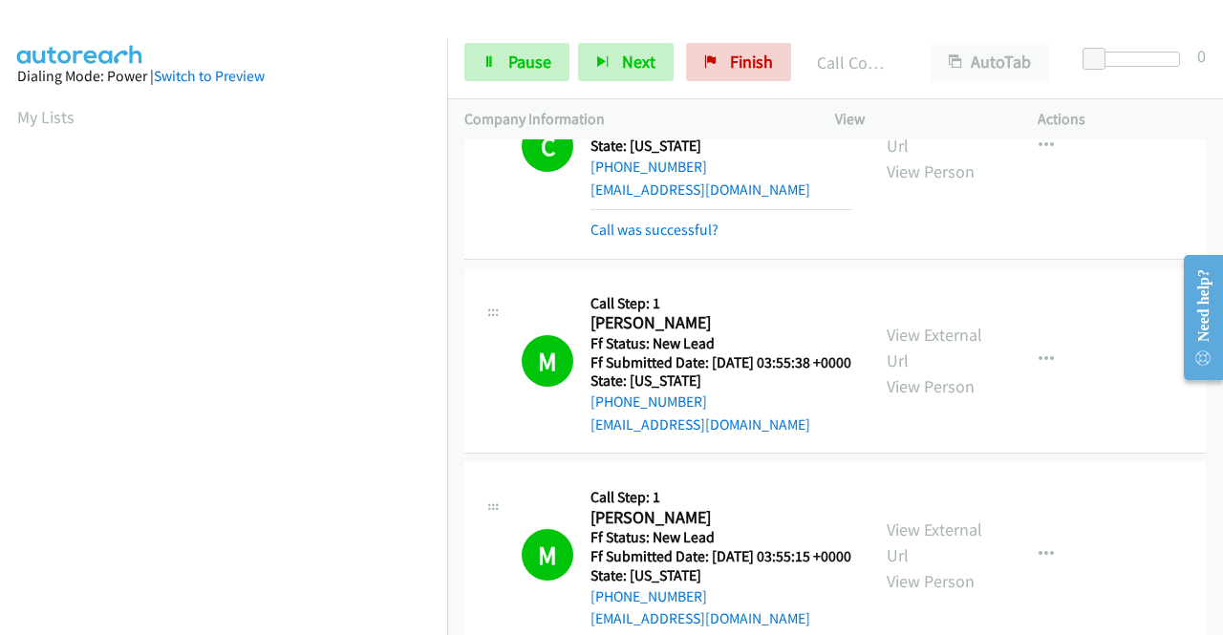
scroll to position [266, 0]
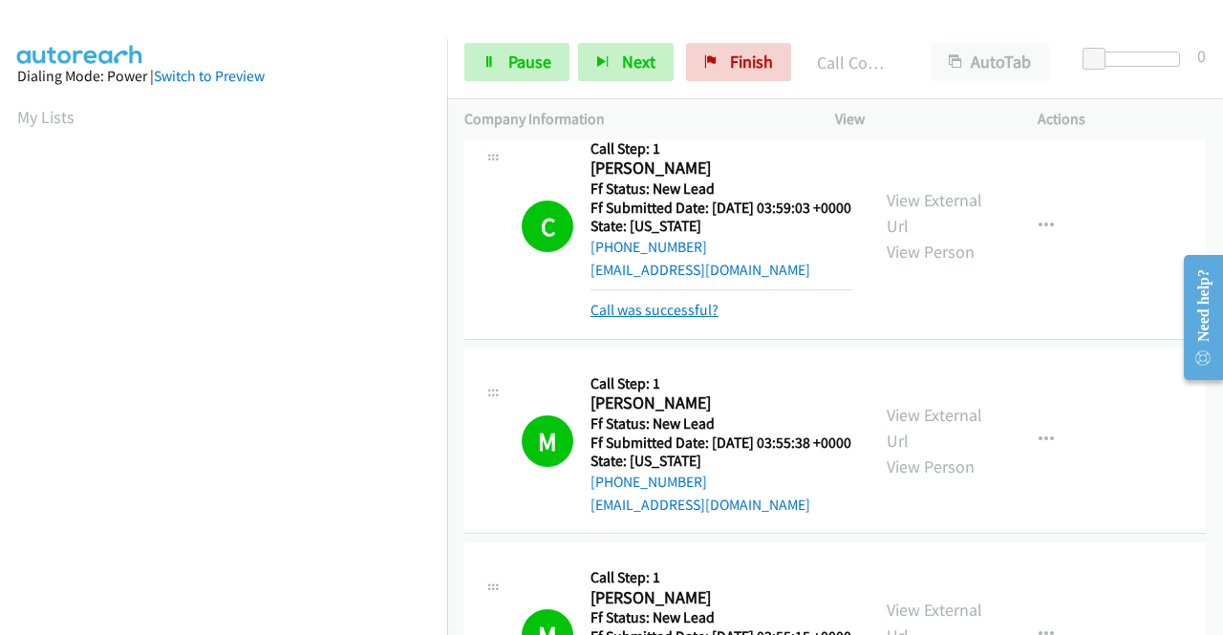
click at [680, 319] on link "Call was successful?" at bounding box center [654, 310] width 128 height 18
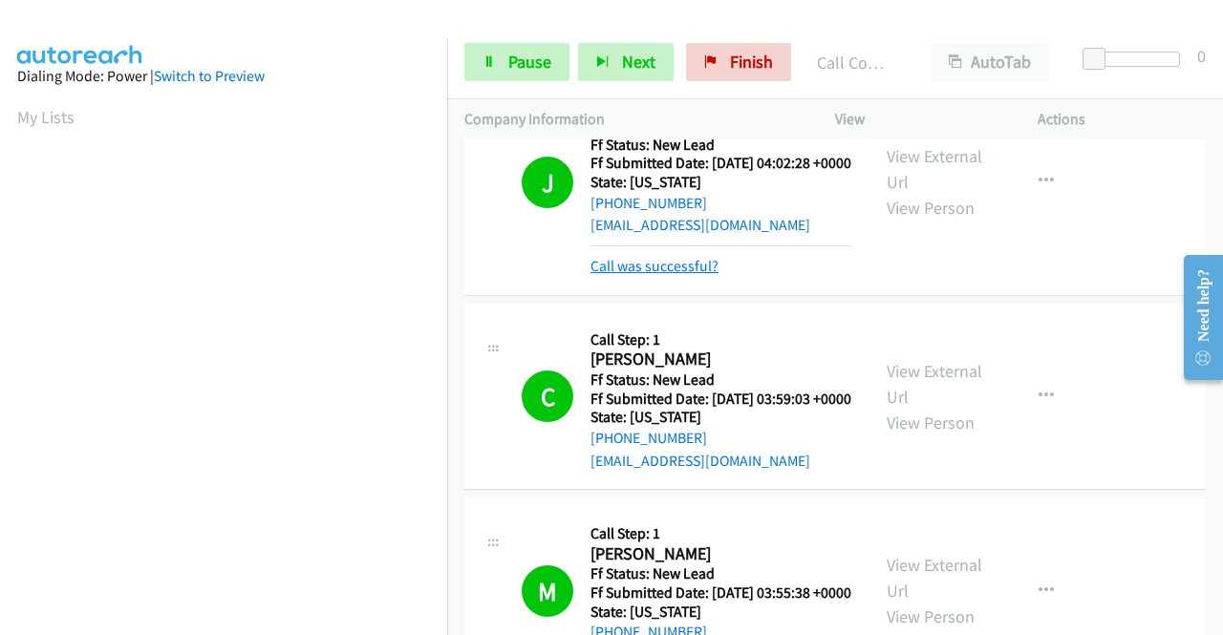
click at [692, 275] on link "Call was successful?" at bounding box center [654, 266] width 128 height 18
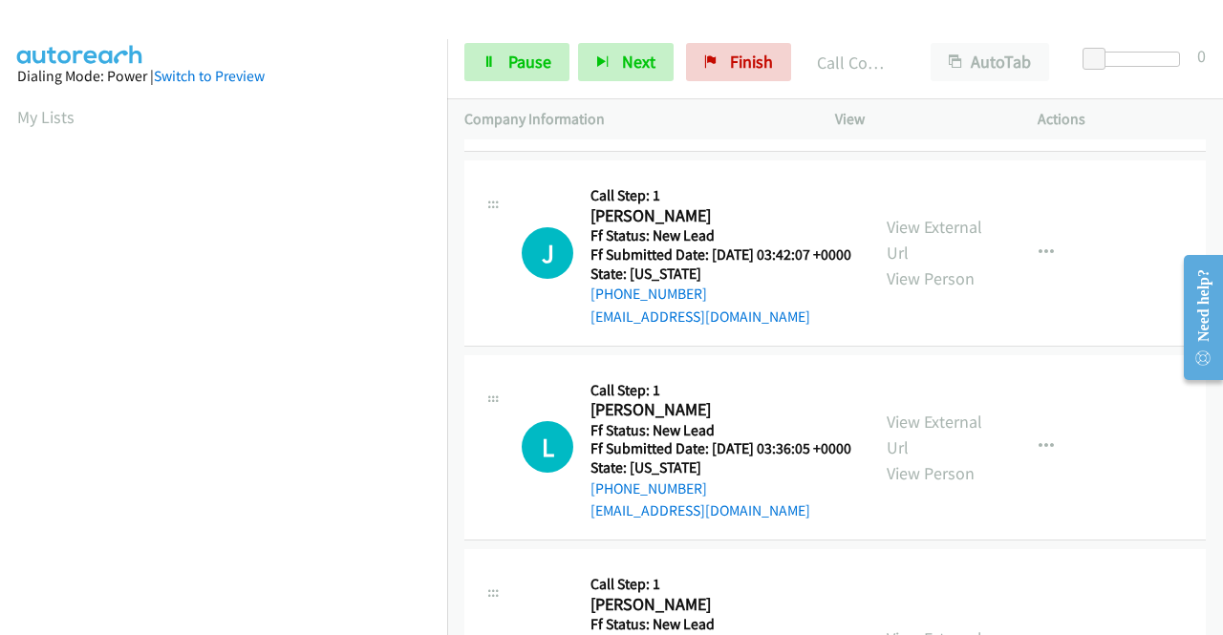
scroll to position [1051, 0]
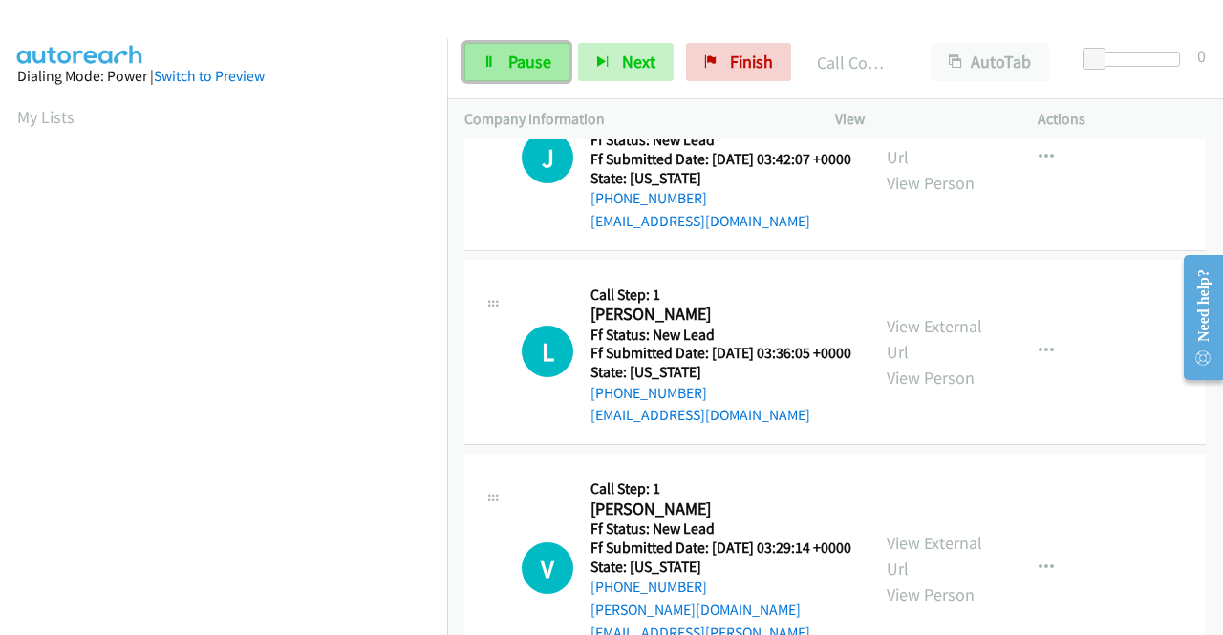
click at [509, 74] on link "Pause" at bounding box center [516, 62] width 105 height 38
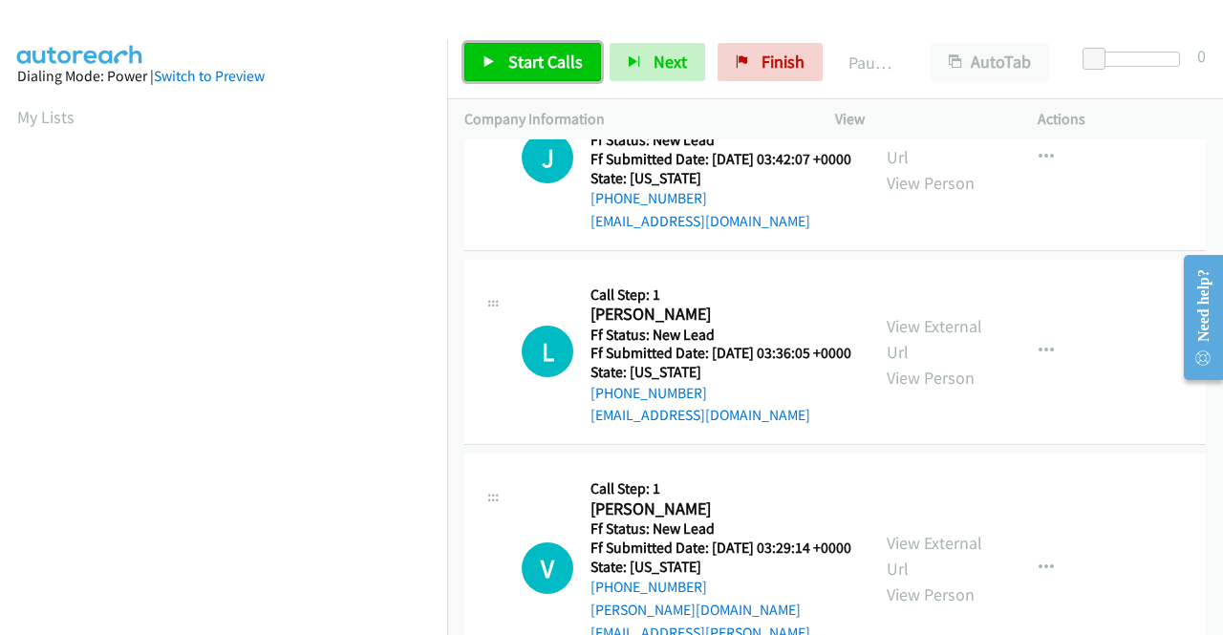
click at [509, 74] on link "Start Calls" at bounding box center [532, 62] width 137 height 38
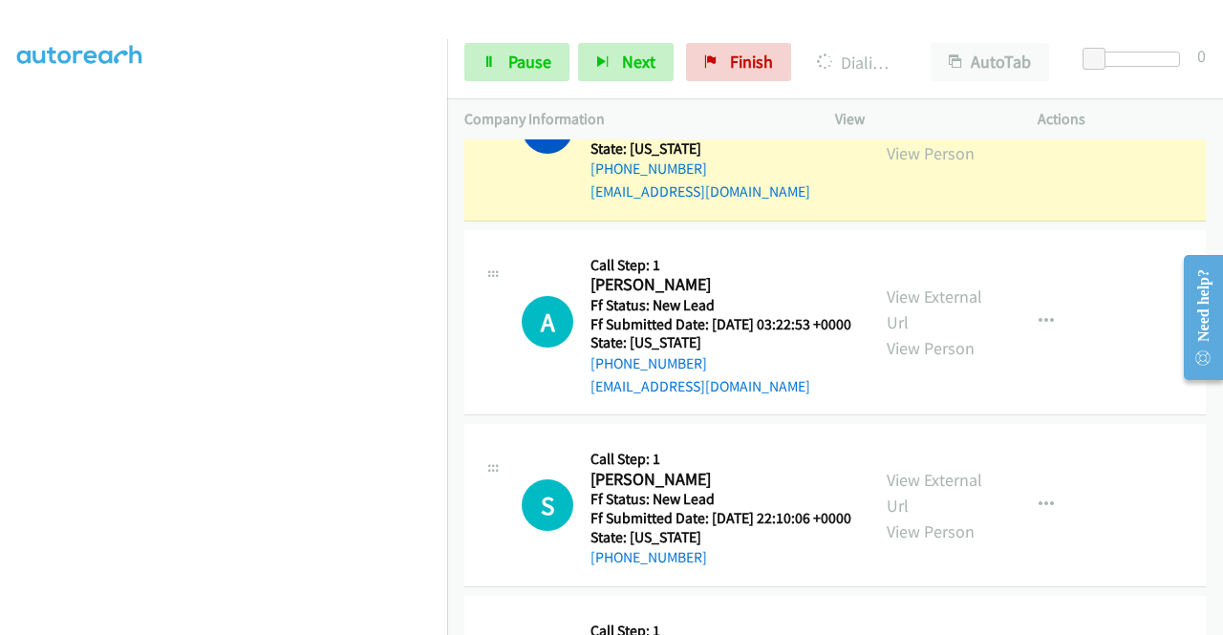
scroll to position [0, 0]
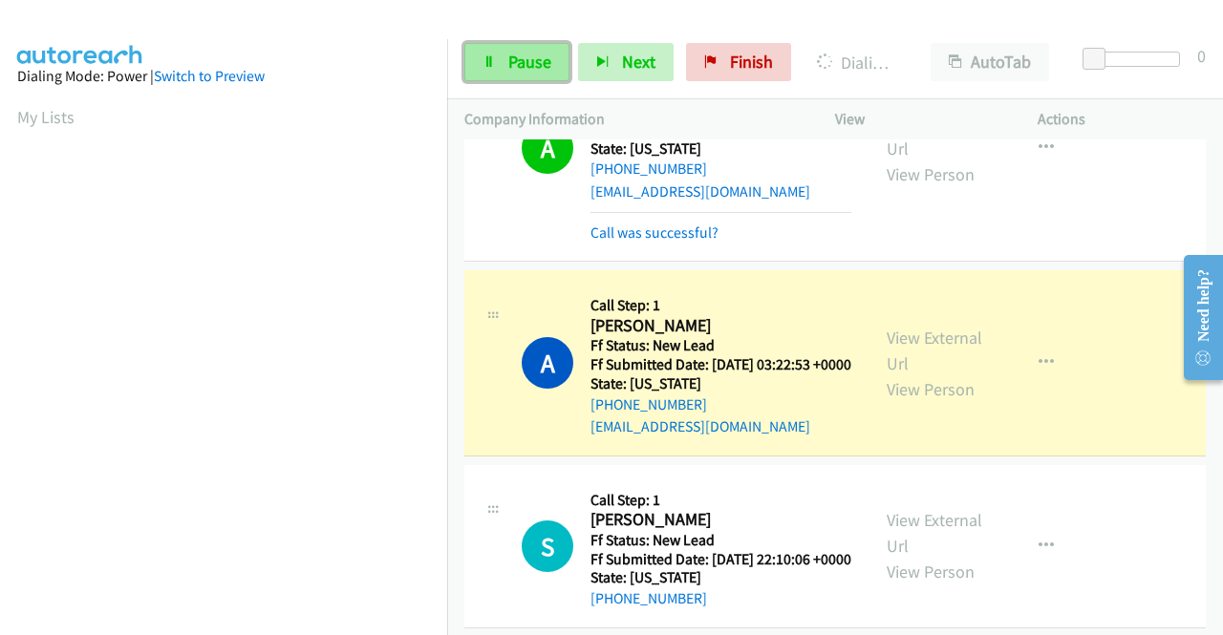
click at [514, 58] on span "Pause" at bounding box center [529, 62] width 43 height 22
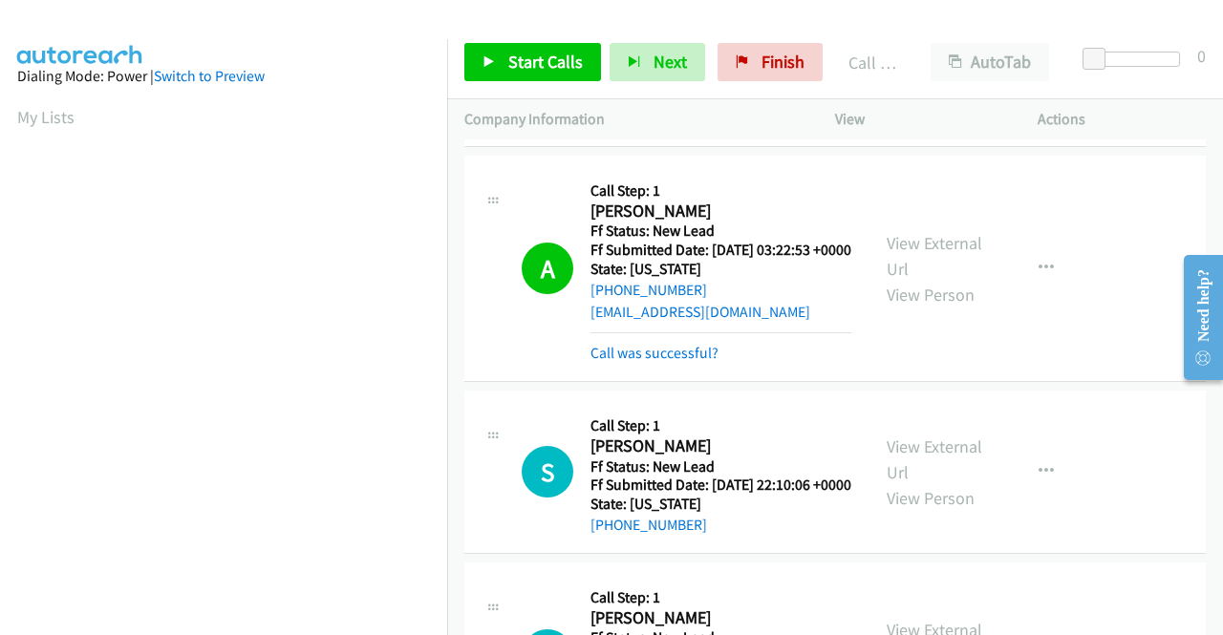
scroll to position [2052, 0]
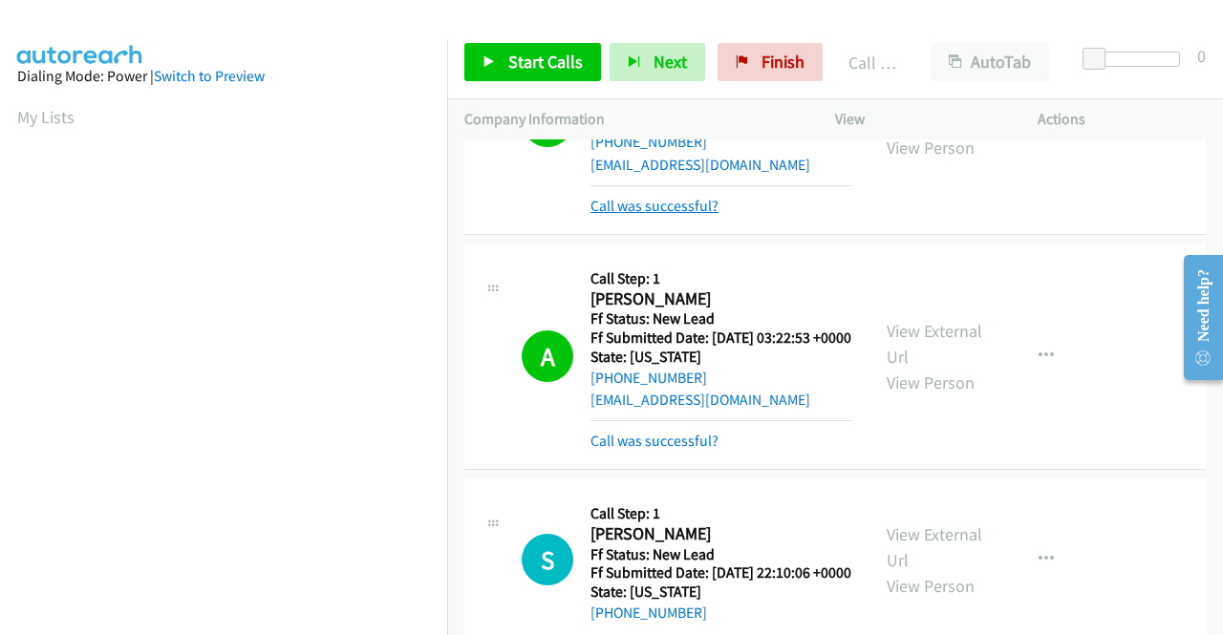
click at [679, 215] on link "Call was successful?" at bounding box center [654, 206] width 128 height 18
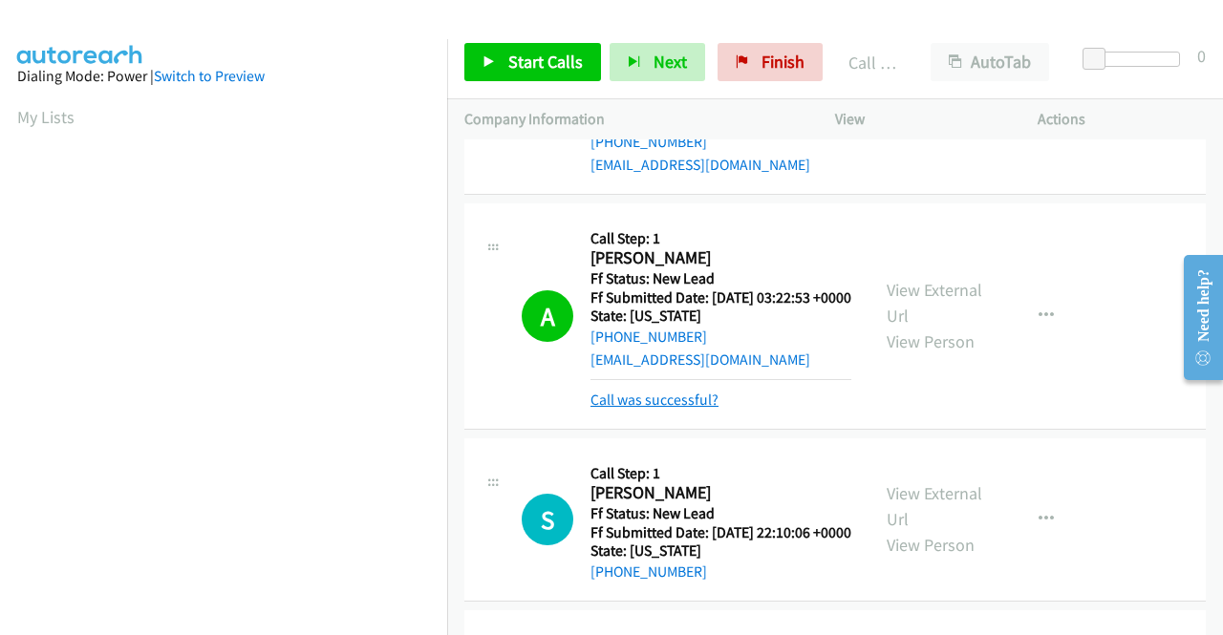
click at [658, 409] on link "Call was successful?" at bounding box center [654, 400] width 128 height 18
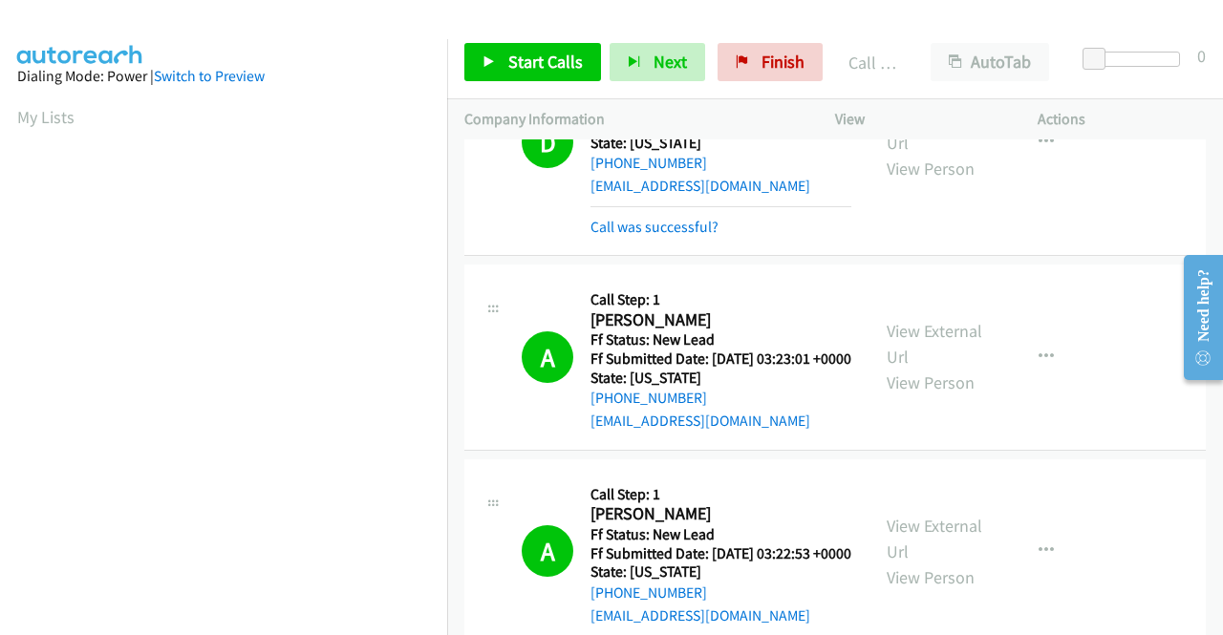
scroll to position [1765, 0]
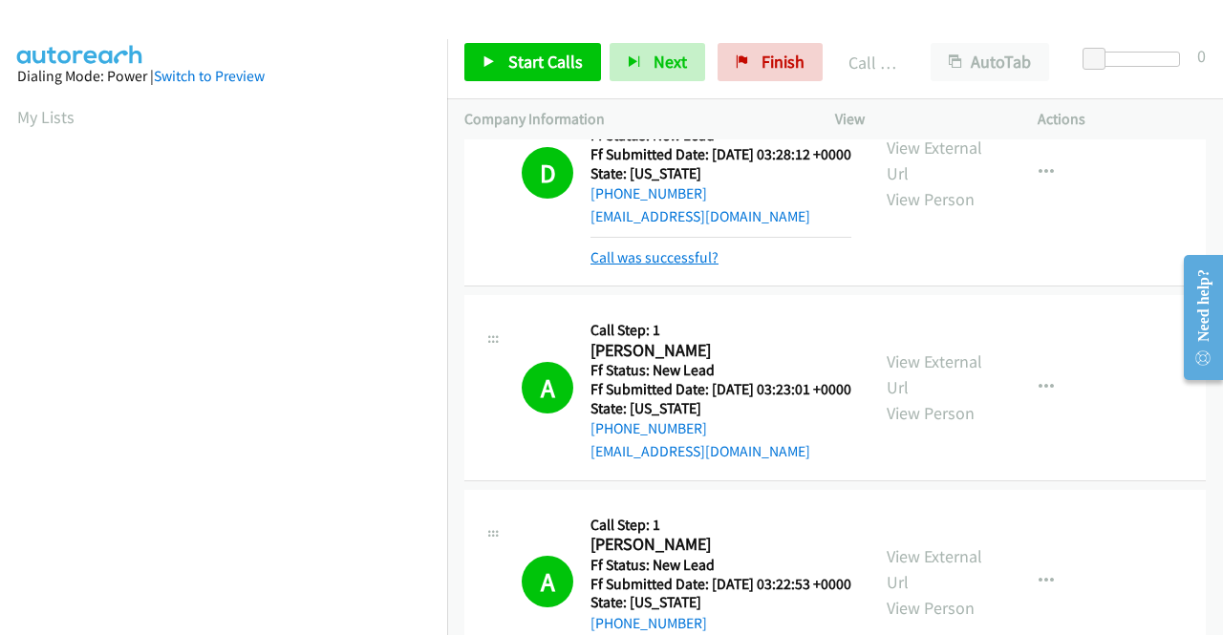
click at [698, 266] on link "Call was successful?" at bounding box center [654, 257] width 128 height 18
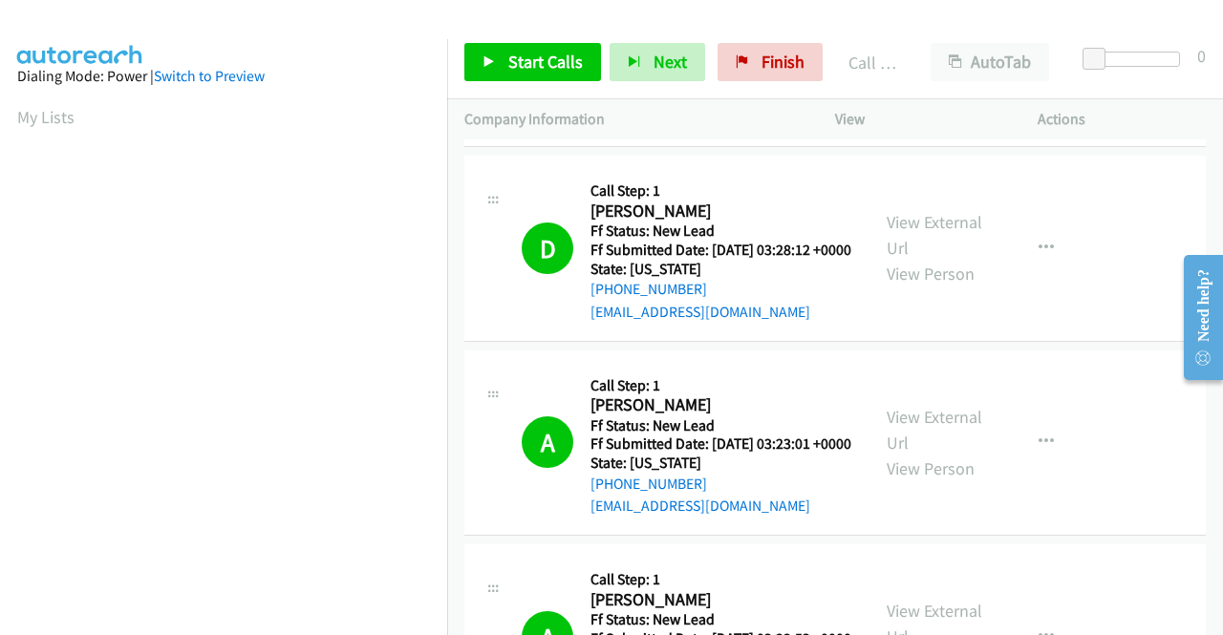
scroll to position [1574, 0]
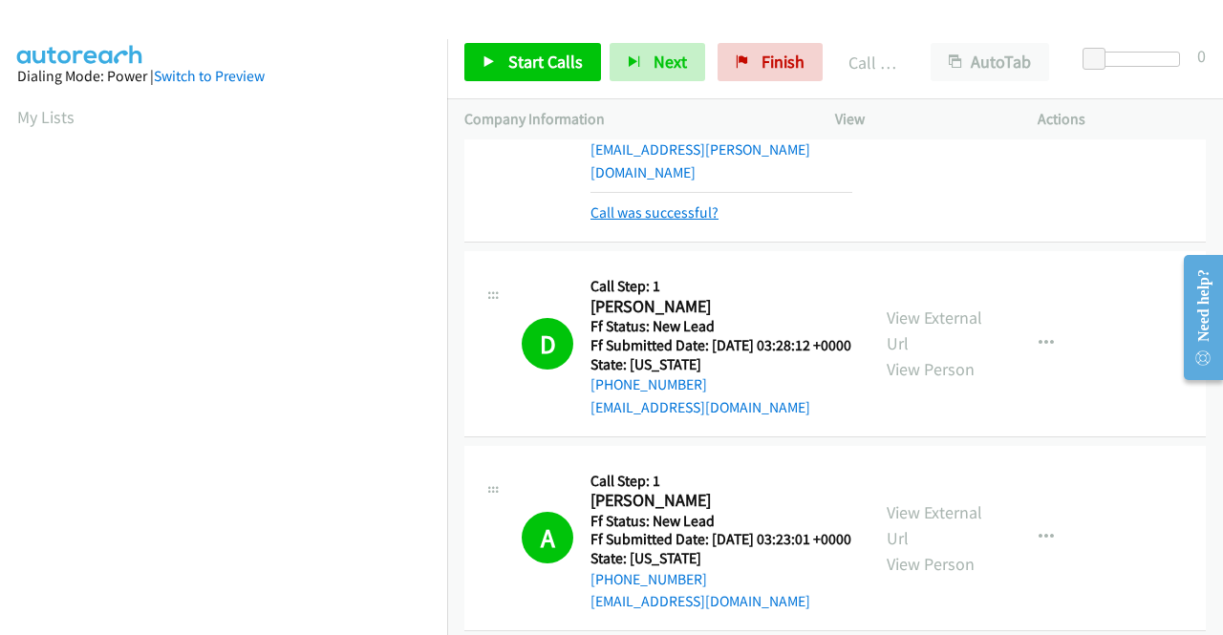
click at [703, 222] on link "Call was successful?" at bounding box center [654, 212] width 128 height 18
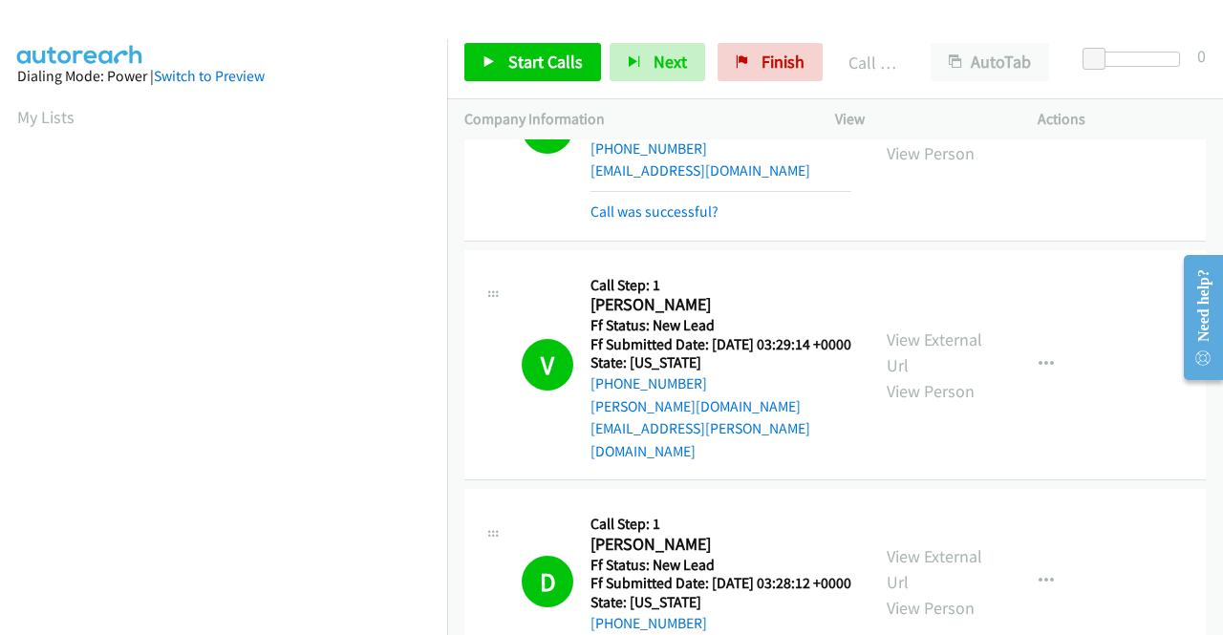
scroll to position [1288, 0]
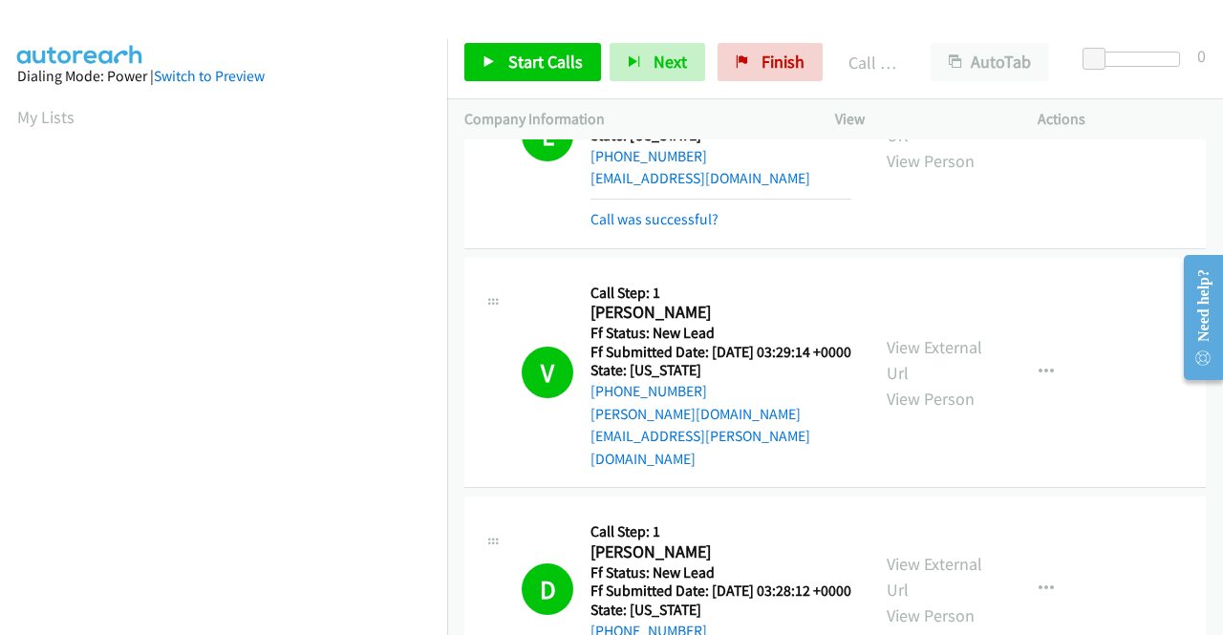
click at [711, 228] on link "Call was successful?" at bounding box center [654, 219] width 128 height 18
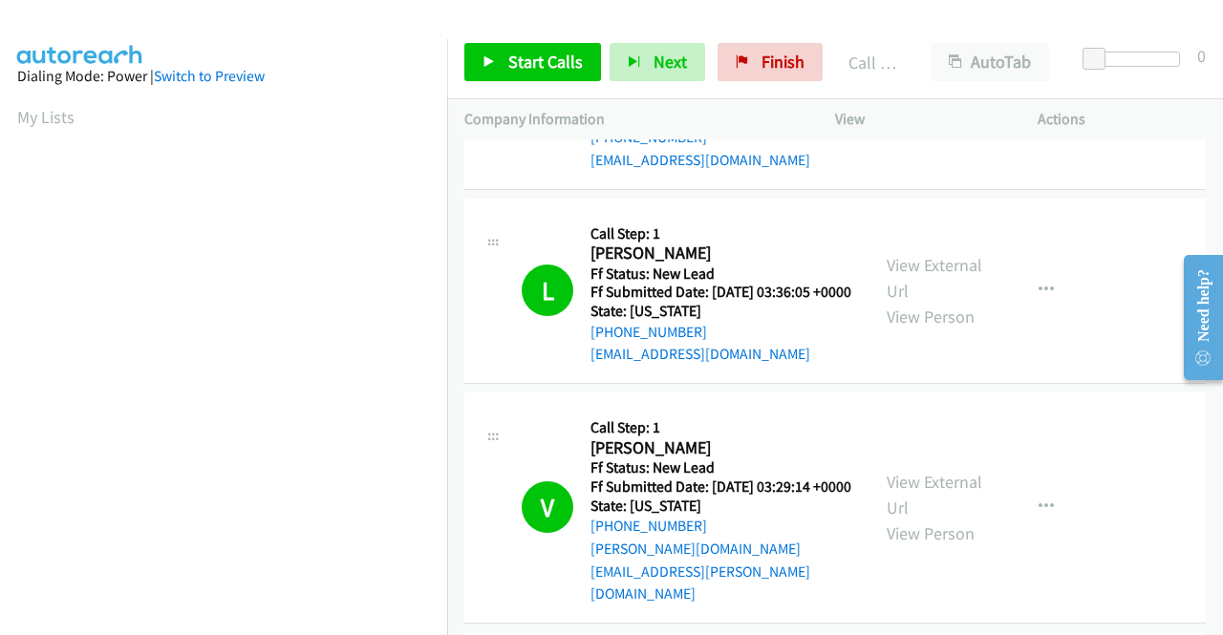
scroll to position [1097, 0]
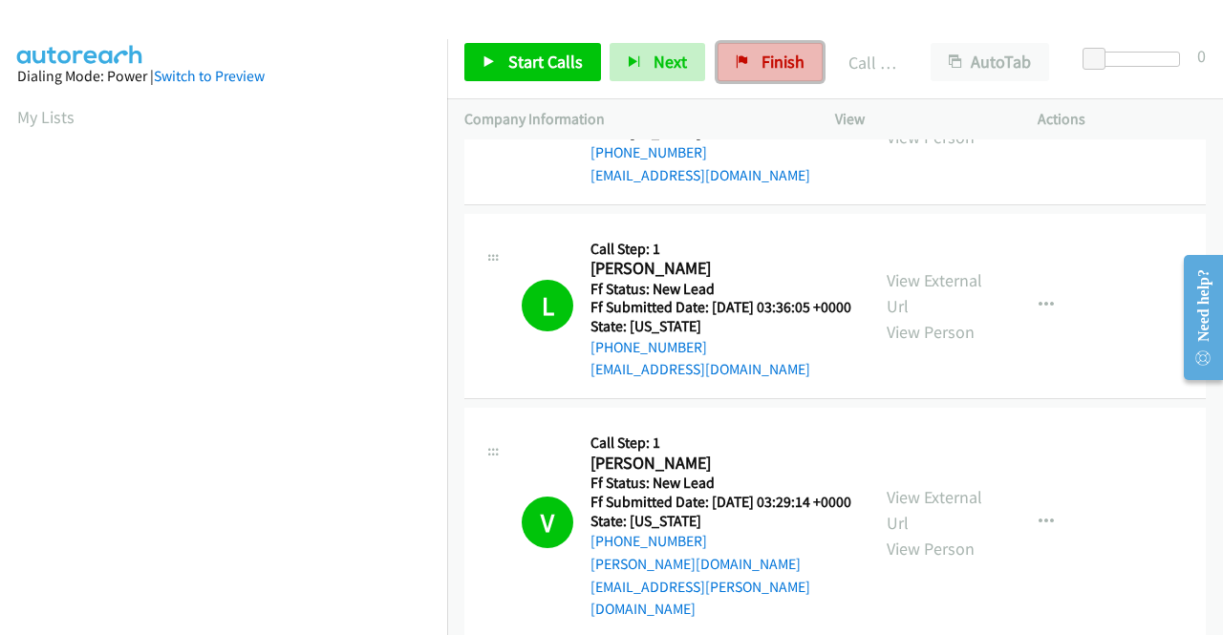
click at [778, 59] on span "Finish" at bounding box center [782, 62] width 43 height 22
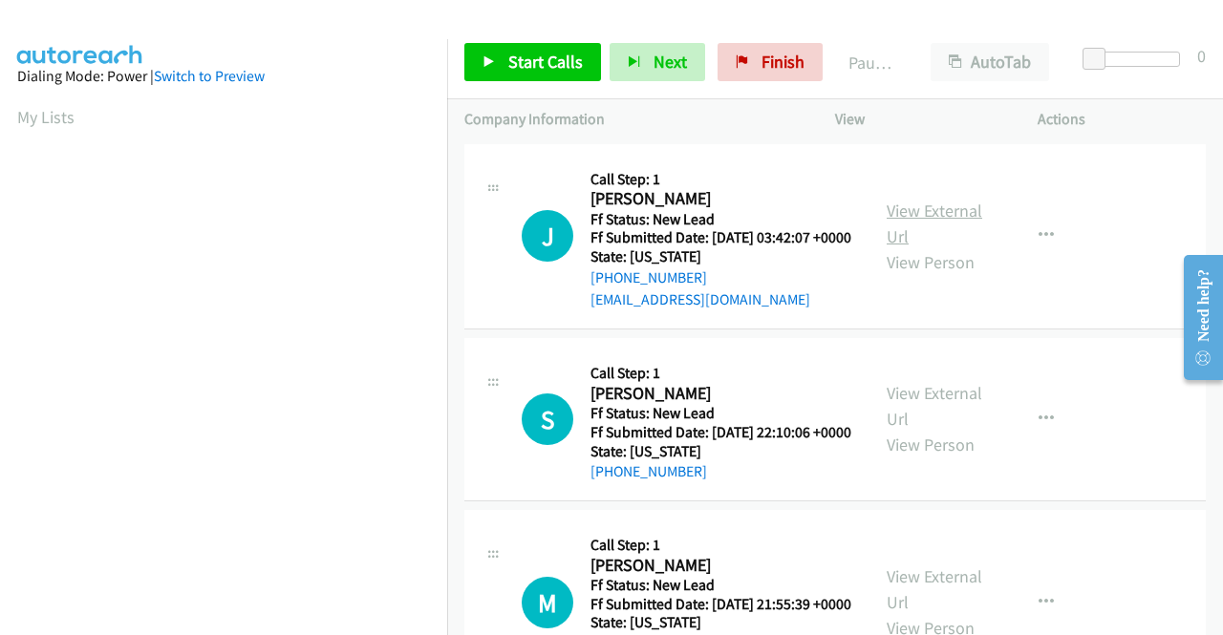
click at [893, 224] on link "View External Url" at bounding box center [934, 224] width 96 height 48
click at [941, 417] on link "View External Url" at bounding box center [934, 406] width 96 height 48
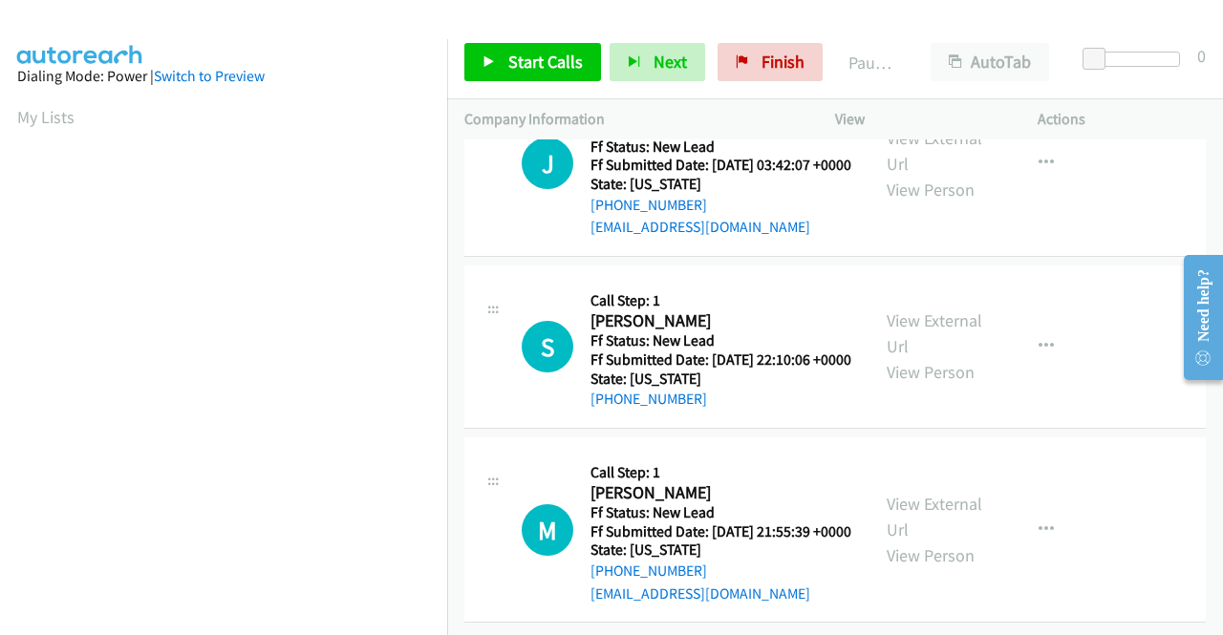
scroll to position [143, 0]
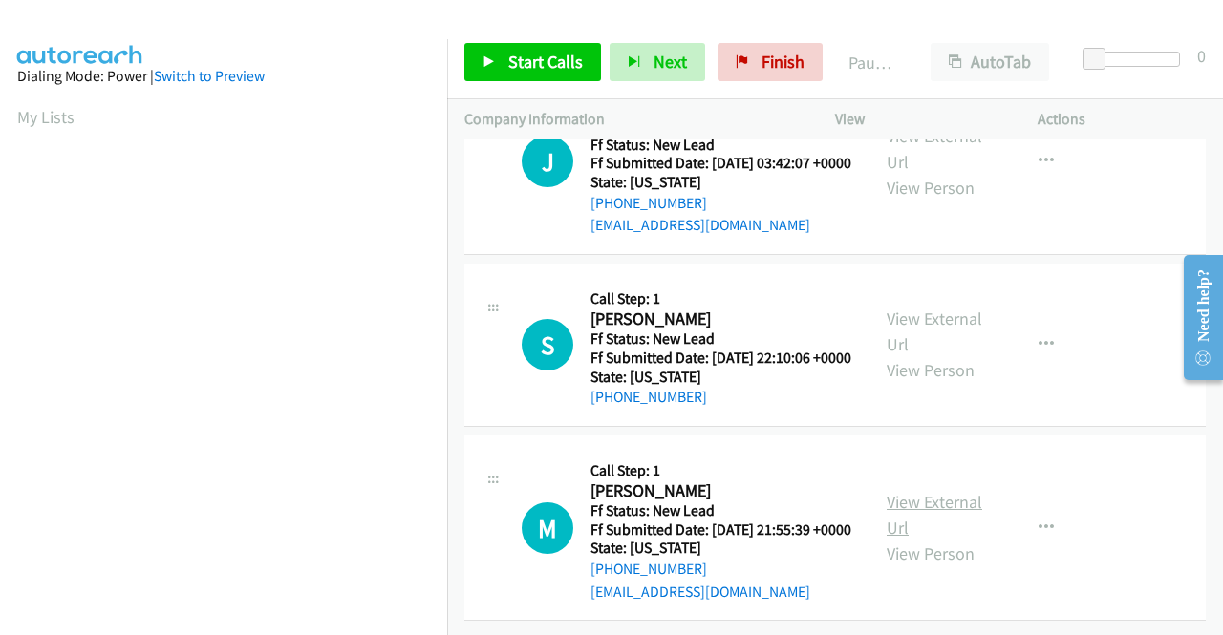
click at [902, 491] on link "View External Url" at bounding box center [934, 515] width 96 height 48
click at [1038, 337] on icon "button" at bounding box center [1045, 344] width 15 height 15
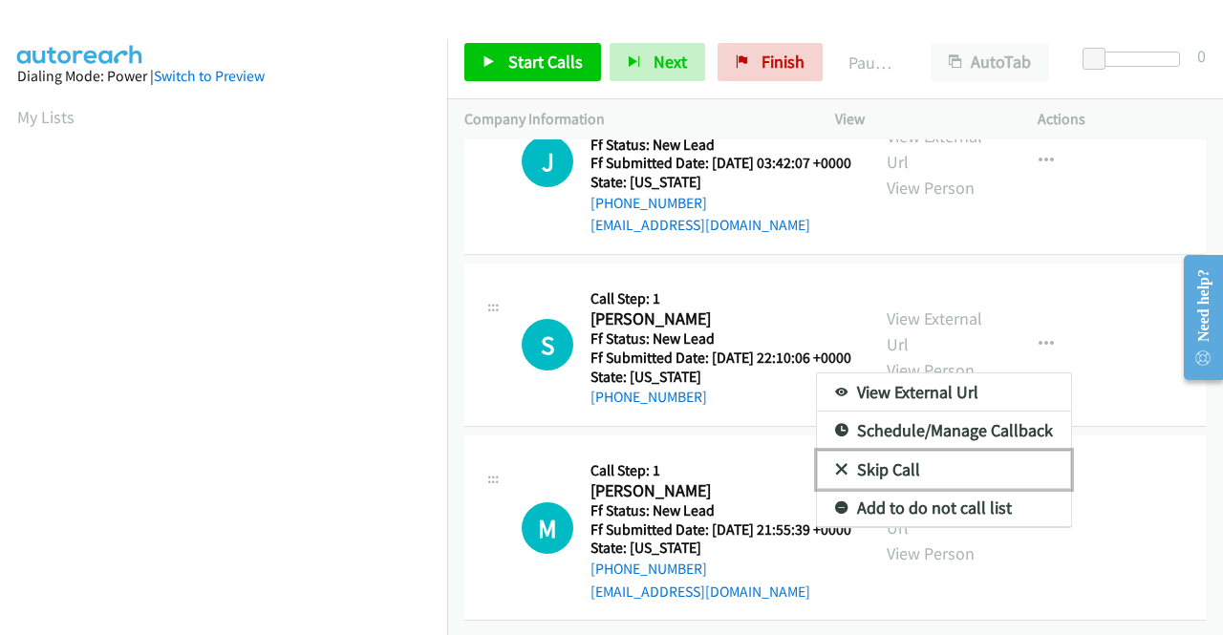
click at [951, 451] on link "Skip Call" at bounding box center [944, 470] width 254 height 38
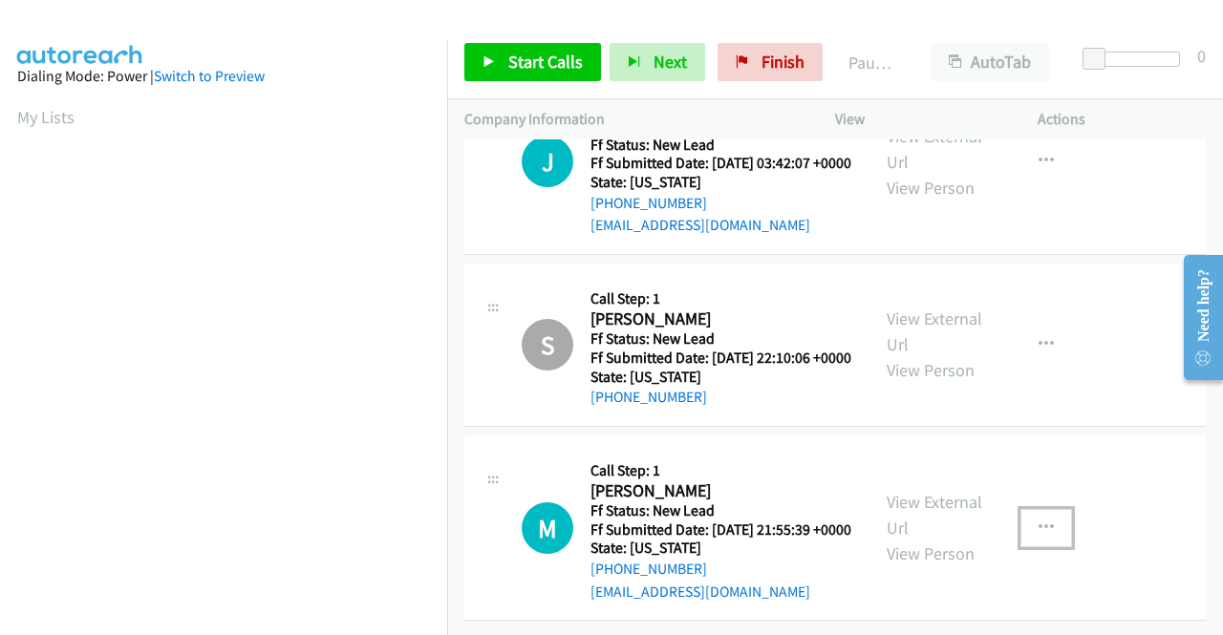
click at [1035, 509] on button "button" at bounding box center [1046, 528] width 52 height 38
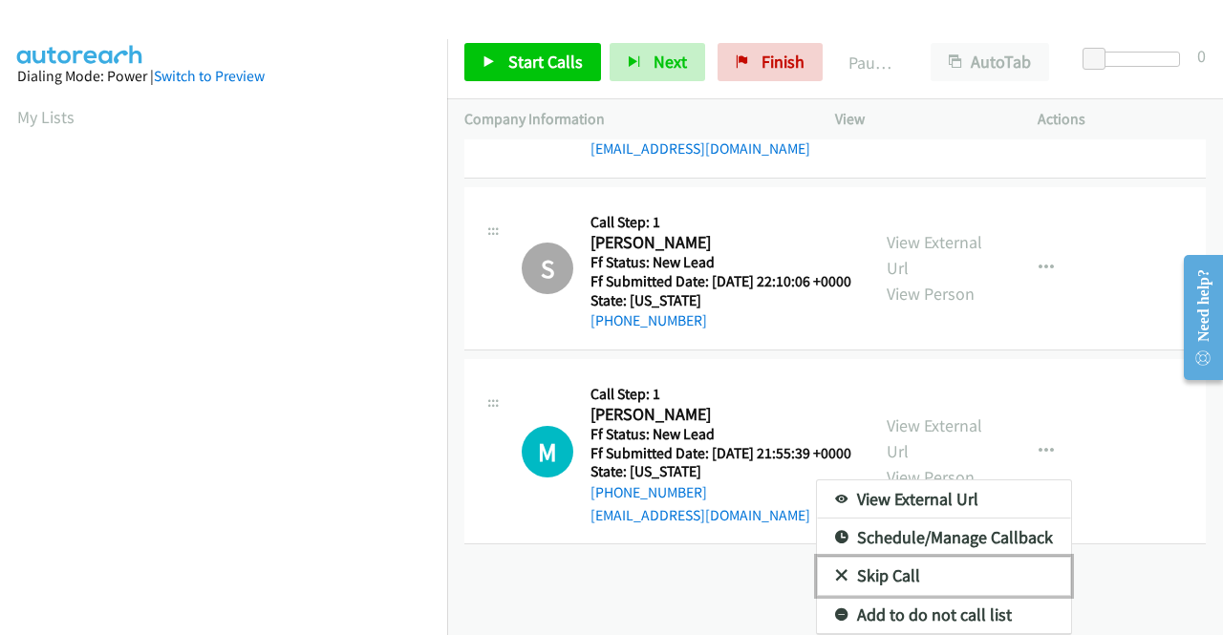
click at [938, 575] on link "Skip Call" at bounding box center [944, 576] width 254 height 38
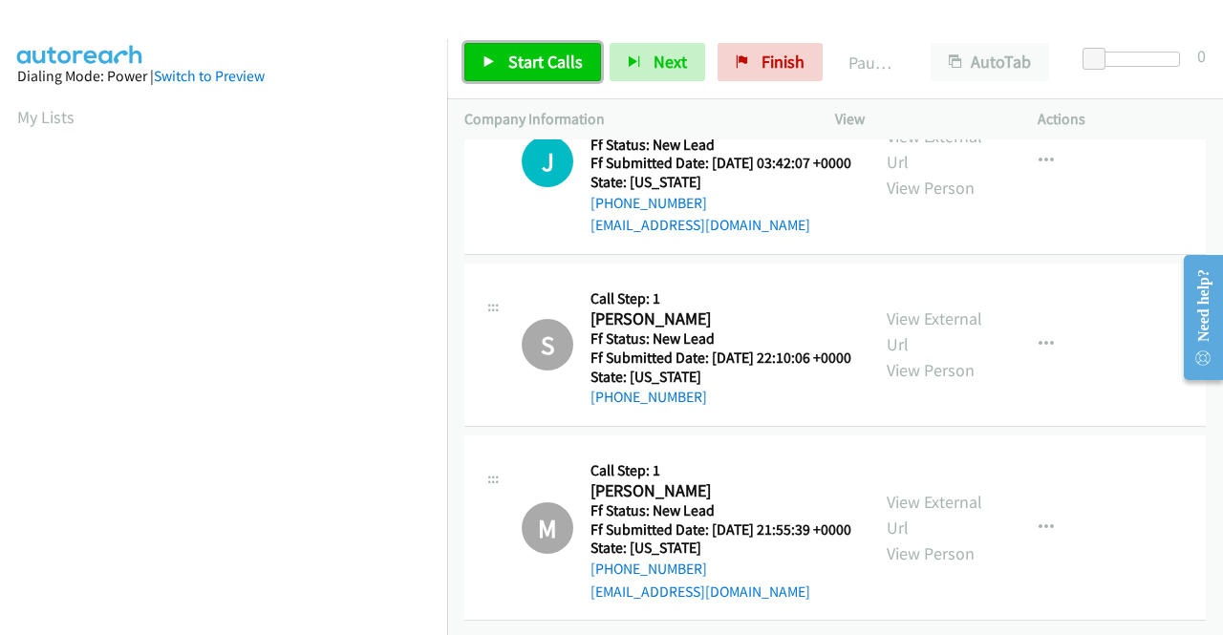
click at [562, 45] on link "Start Calls" at bounding box center [532, 62] width 137 height 38
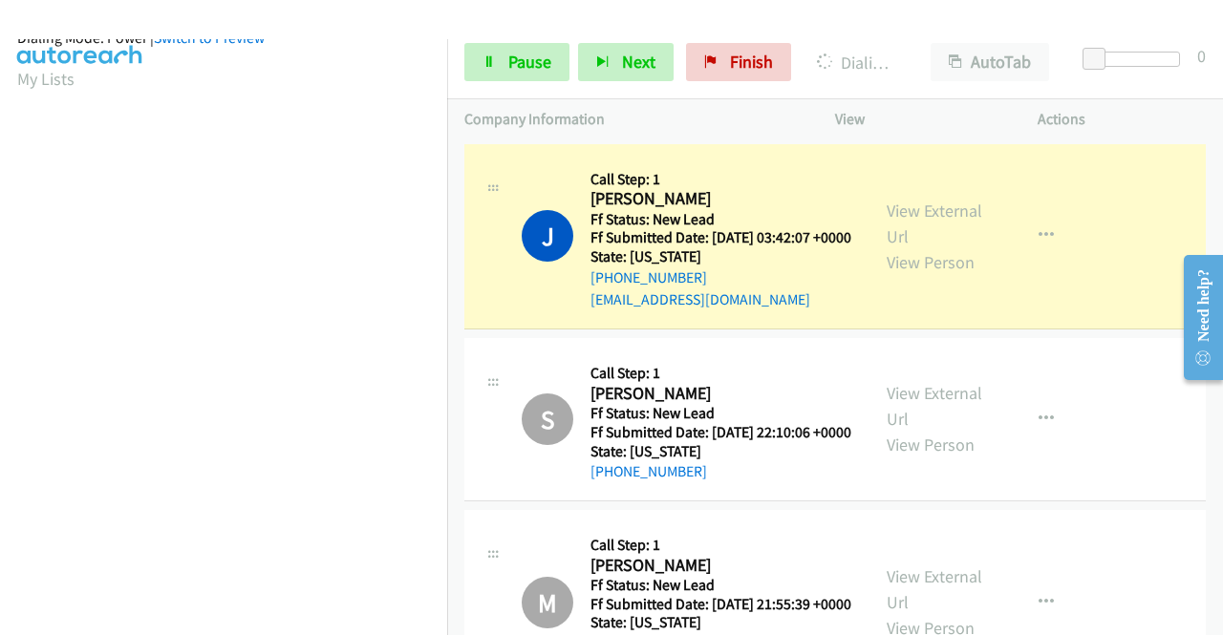
scroll to position [436, 0]
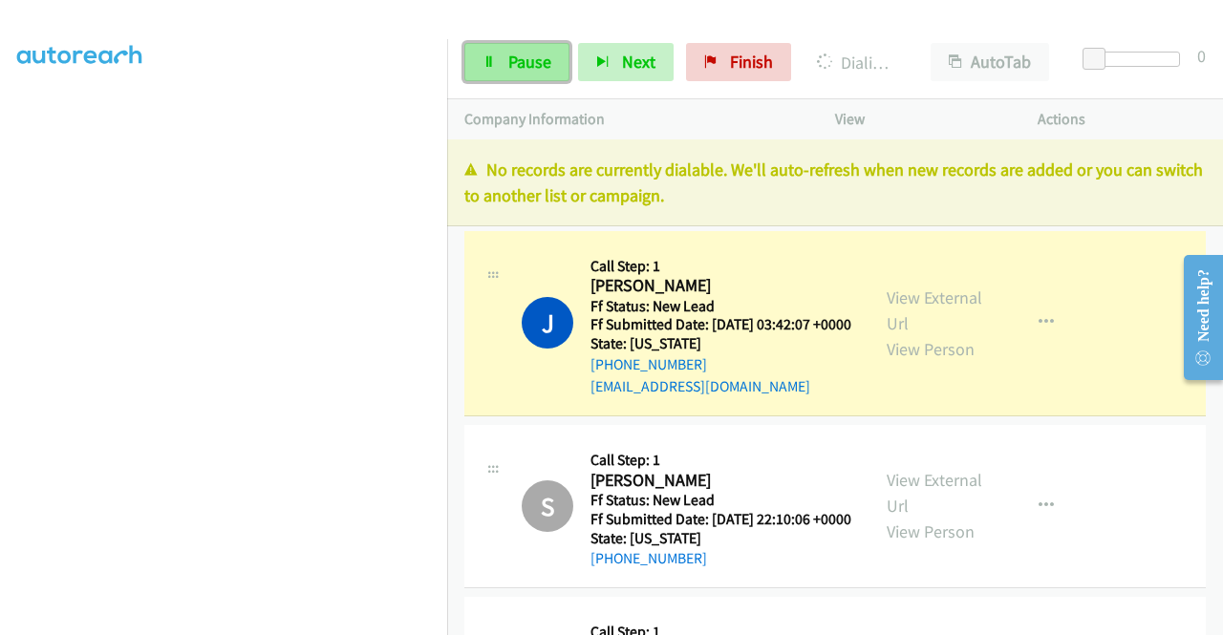
click at [510, 63] on span "Pause" at bounding box center [529, 62] width 43 height 22
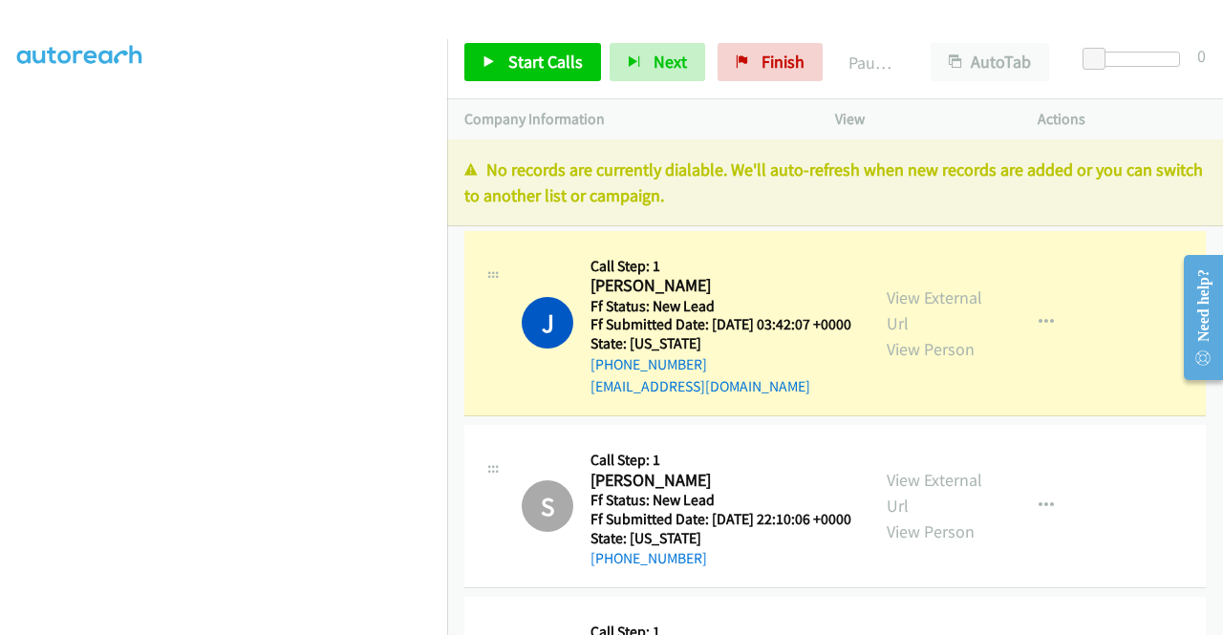
scroll to position [0, 0]
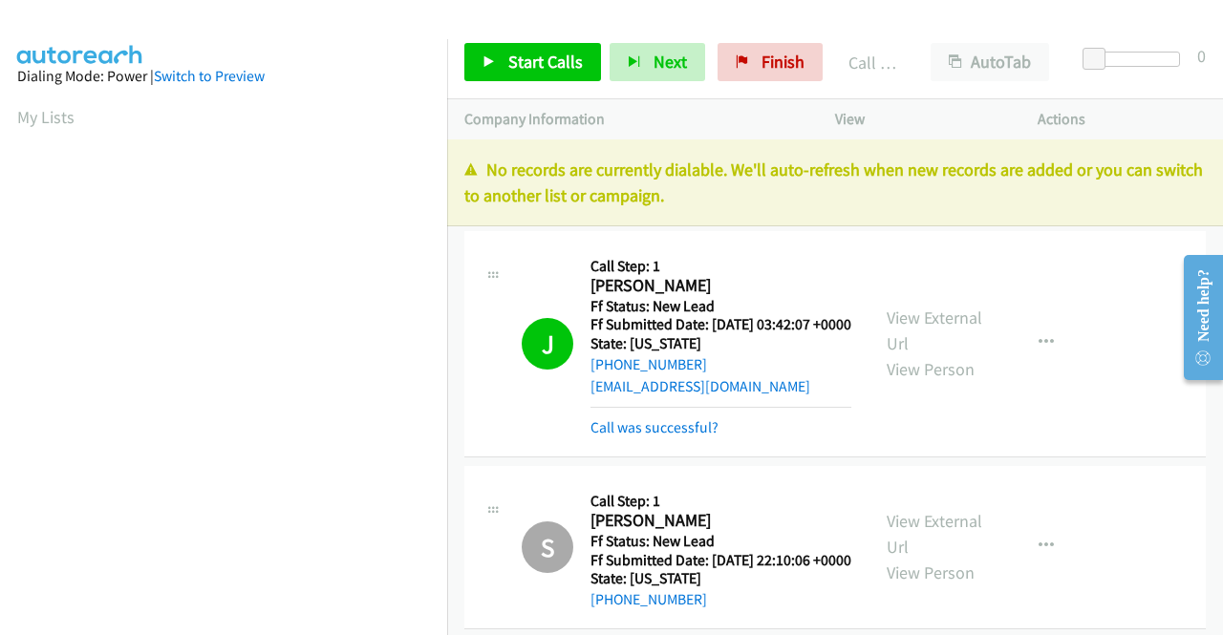
drag, startPoint x: 731, startPoint y: 200, endPoint x: 459, endPoint y: 172, distance: 272.7
click at [459, 172] on div "No records are currently dialable. We'll auto-refresh when new records are adde…" at bounding box center [835, 182] width 776 height 87
copy p "No records are currently dialable. We'll auto-refresh when new records are adde…"
drag, startPoint x: 758, startPoint y: 53, endPoint x: 682, endPoint y: 106, distance: 93.3
click at [761, 53] on span "Finish" at bounding box center [782, 62] width 43 height 22
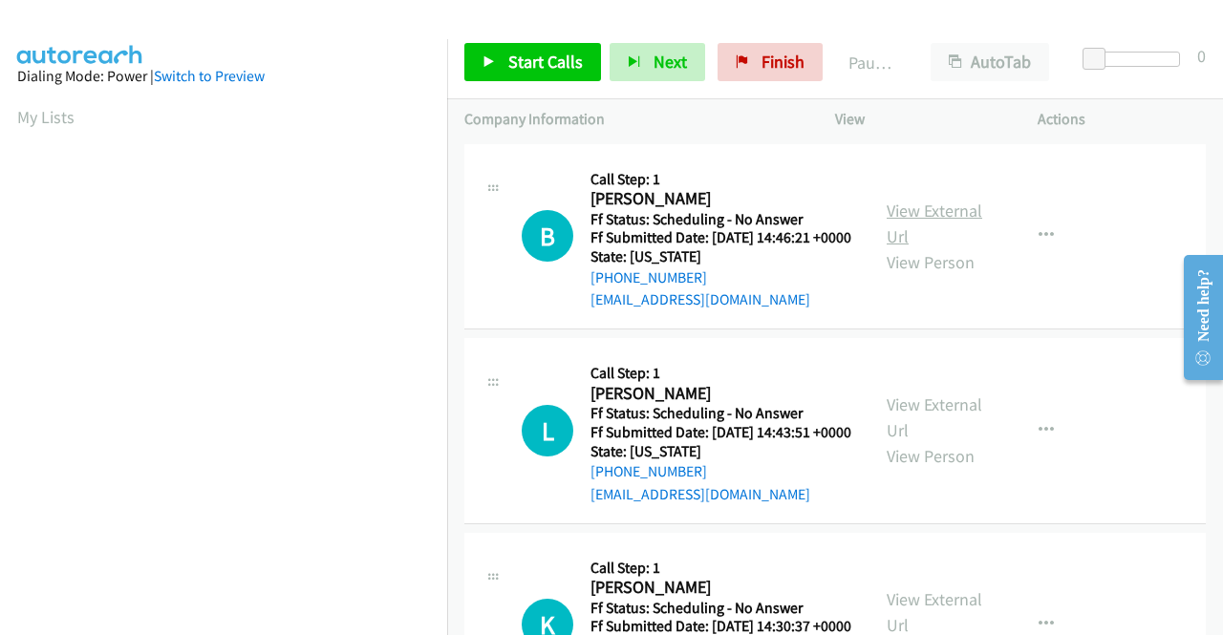
click at [927, 216] on link "View External Url" at bounding box center [934, 224] width 96 height 48
click at [927, 435] on link "View External Url" at bounding box center [934, 418] width 96 height 48
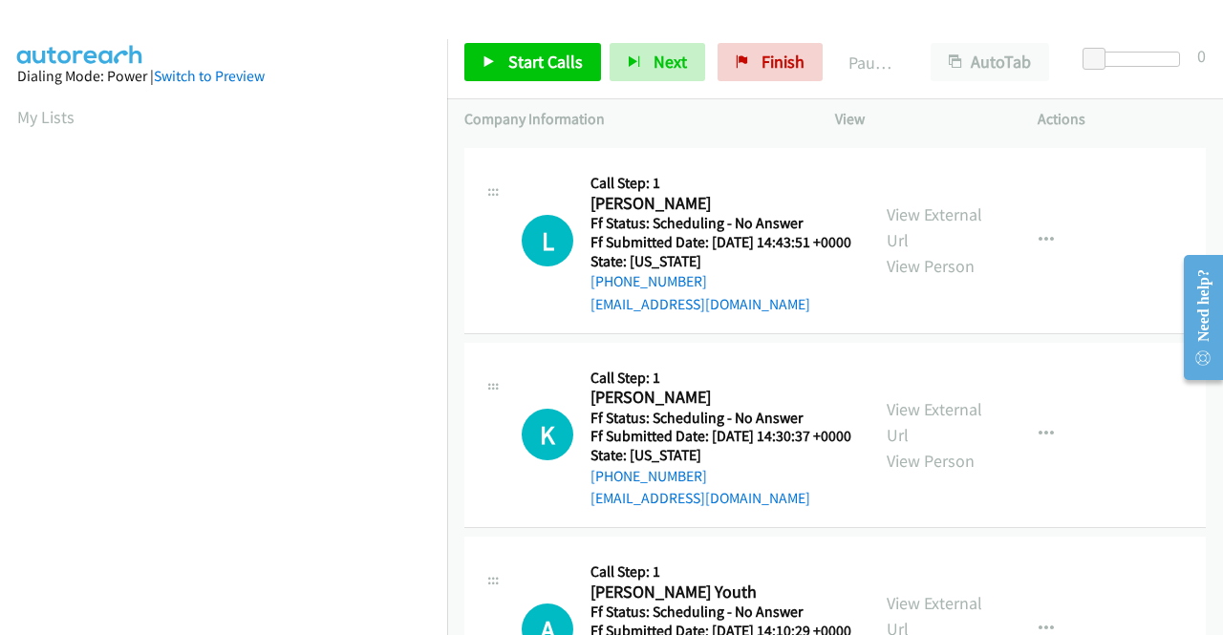
scroll to position [191, 0]
click at [940, 445] on link "View External Url" at bounding box center [934, 421] width 96 height 48
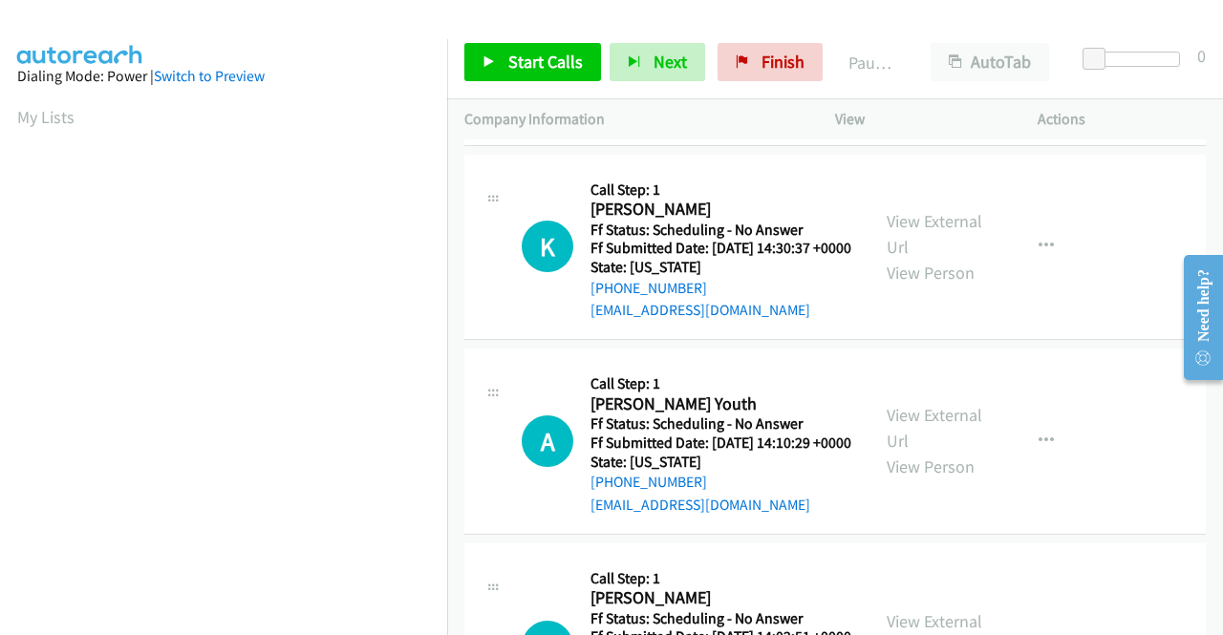
scroll to position [382, 0]
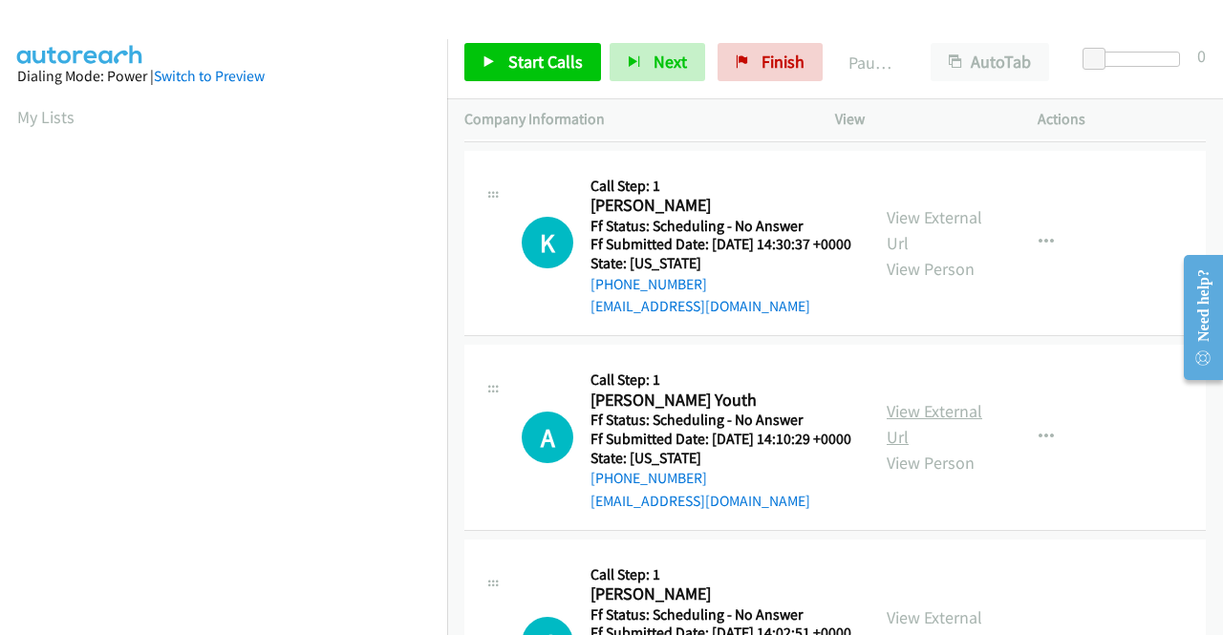
click at [916, 448] on link "View External Url" at bounding box center [934, 424] width 96 height 48
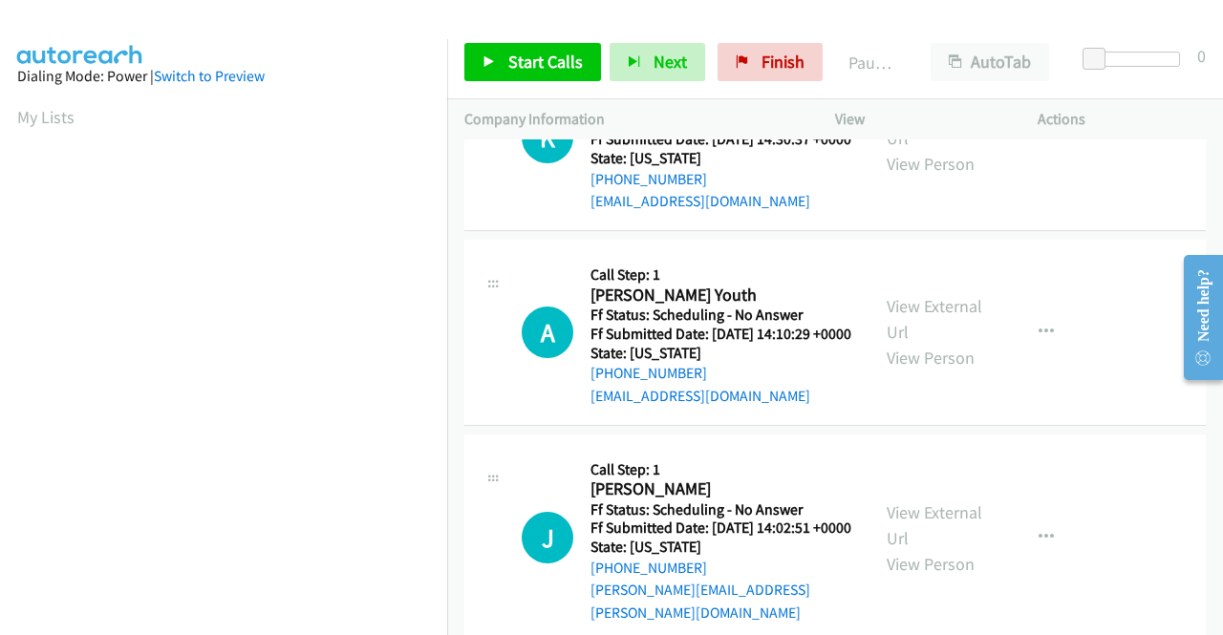
scroll to position [669, 0]
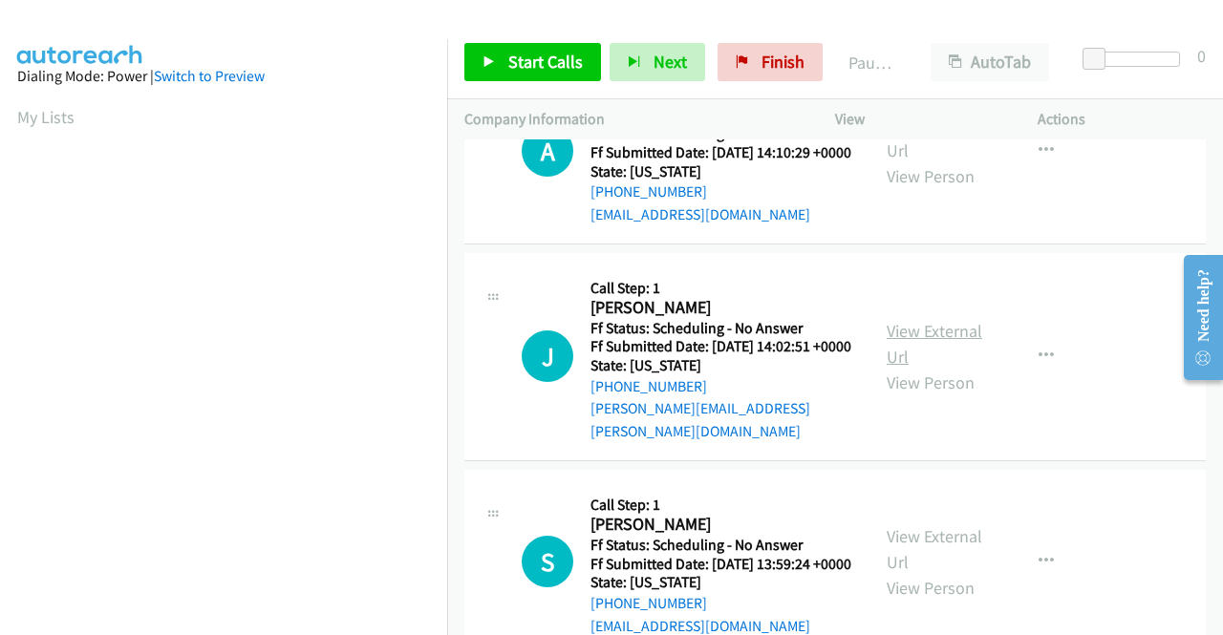
click at [900, 368] on link "View External Url" at bounding box center [934, 344] width 96 height 48
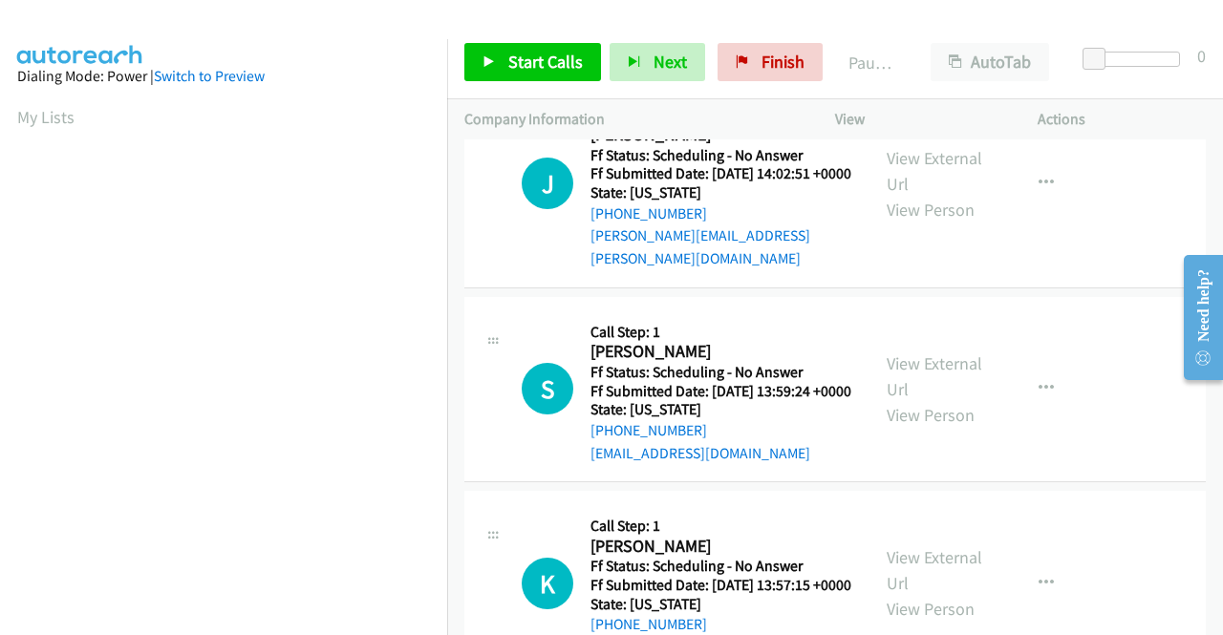
scroll to position [860, 0]
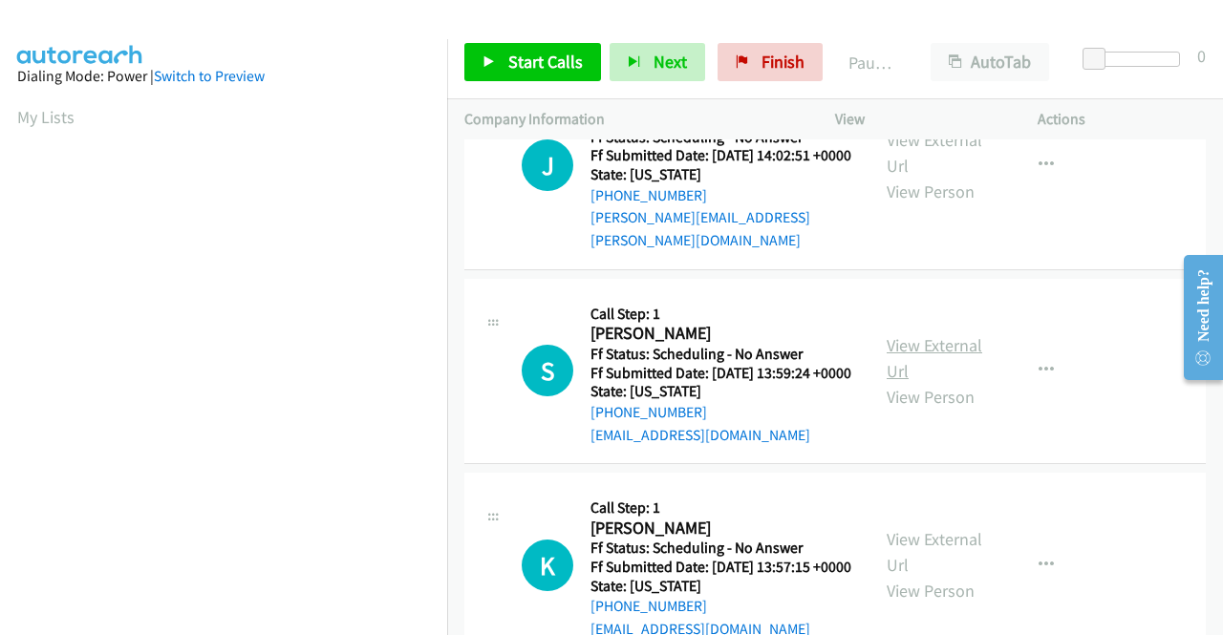
click at [902, 382] on link "View External Url" at bounding box center [934, 358] width 96 height 48
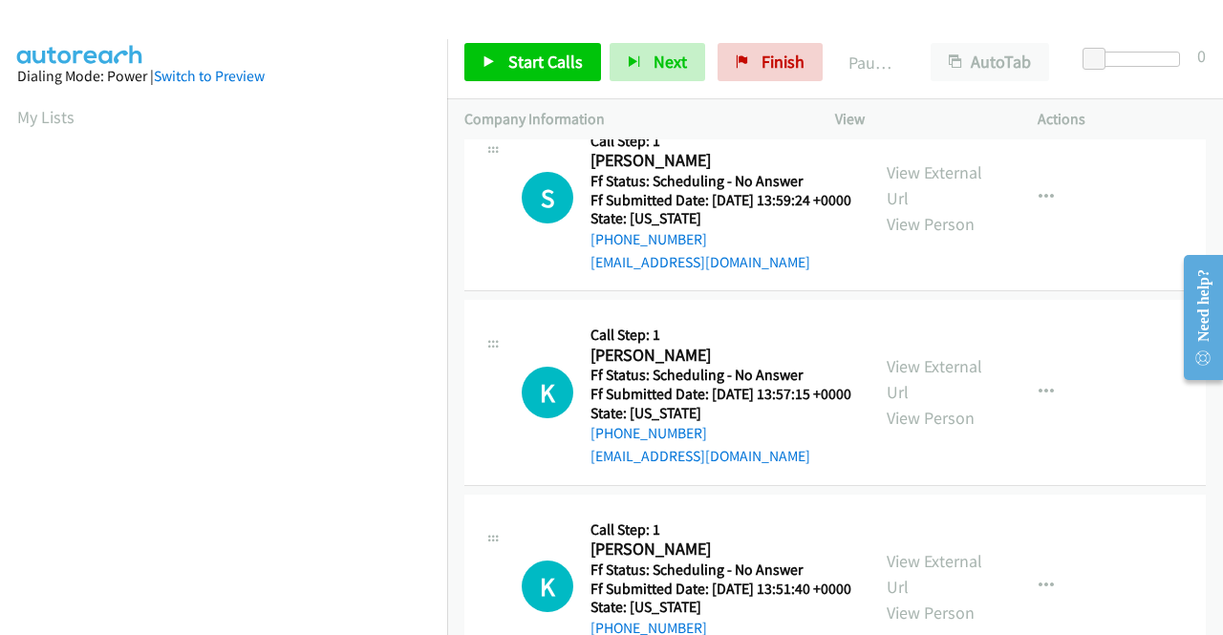
scroll to position [1051, 0]
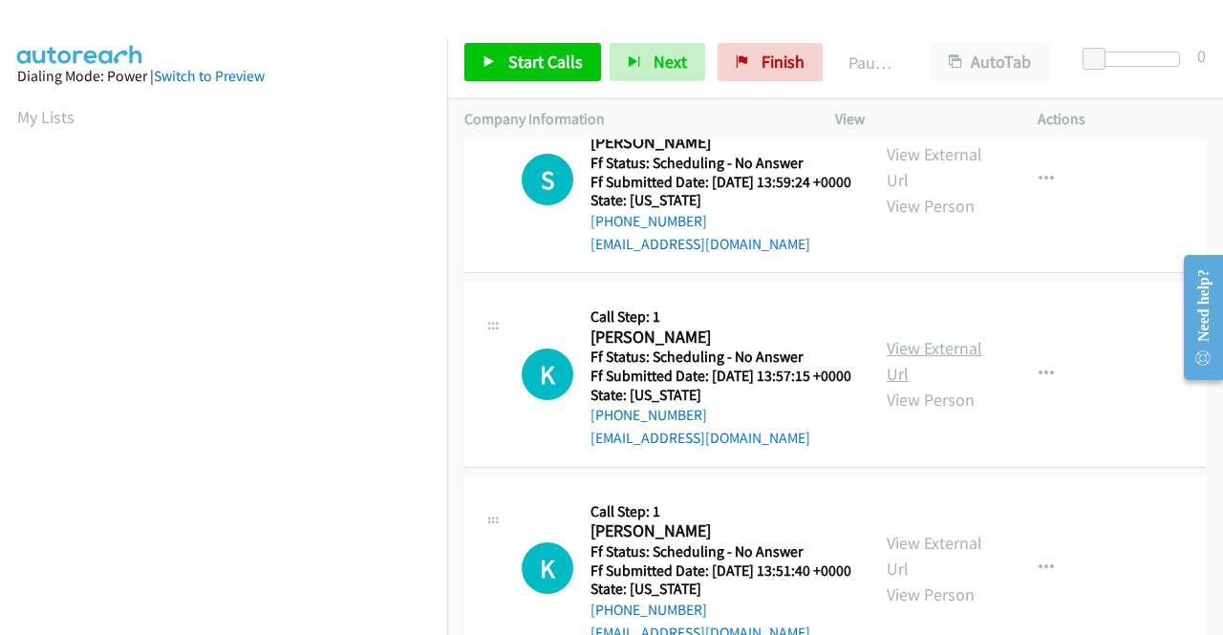
click at [942, 385] on link "View External Url" at bounding box center [934, 361] width 96 height 48
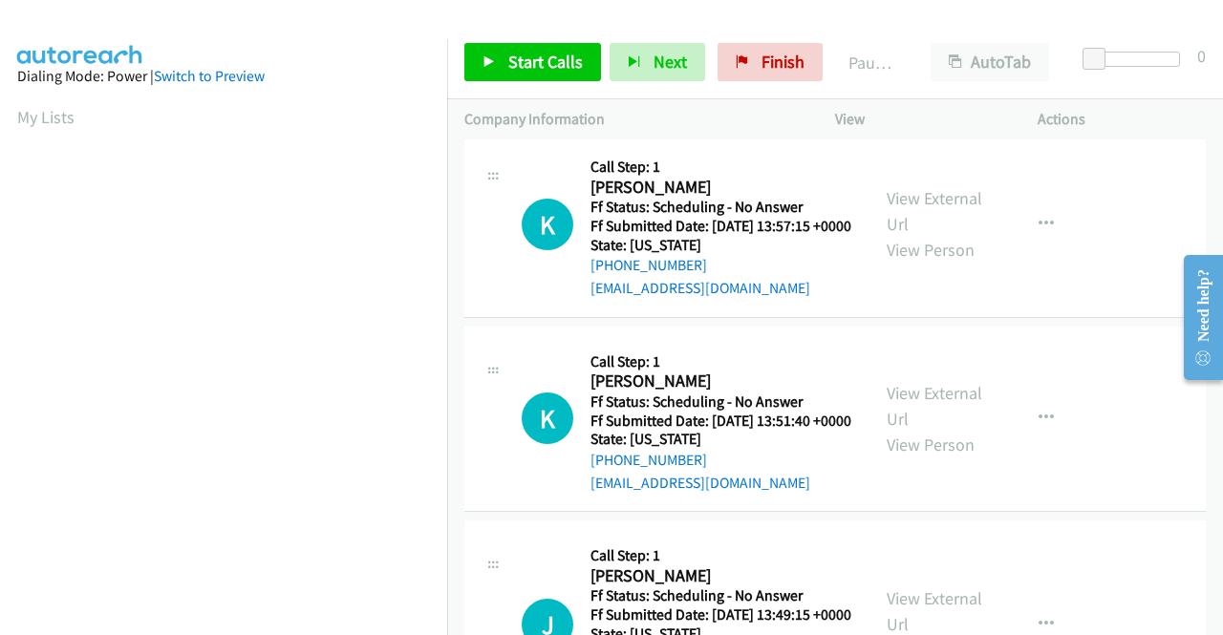
scroll to position [1242, 0]
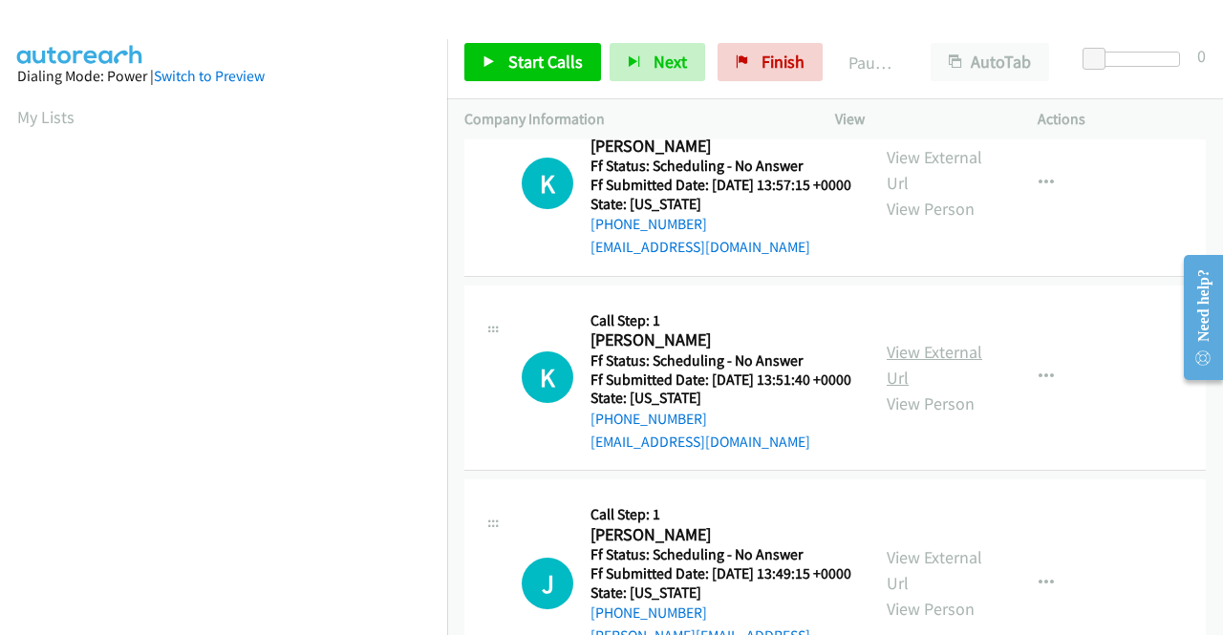
click at [961, 389] on link "View External Url" at bounding box center [934, 365] width 96 height 48
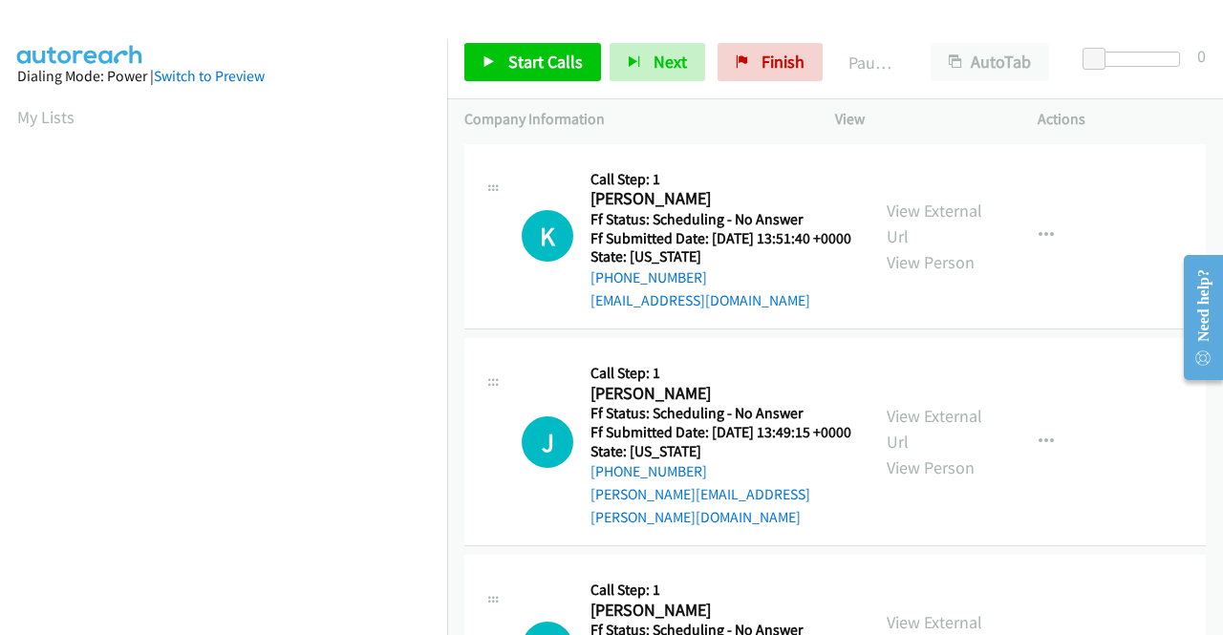
scroll to position [1433, 0]
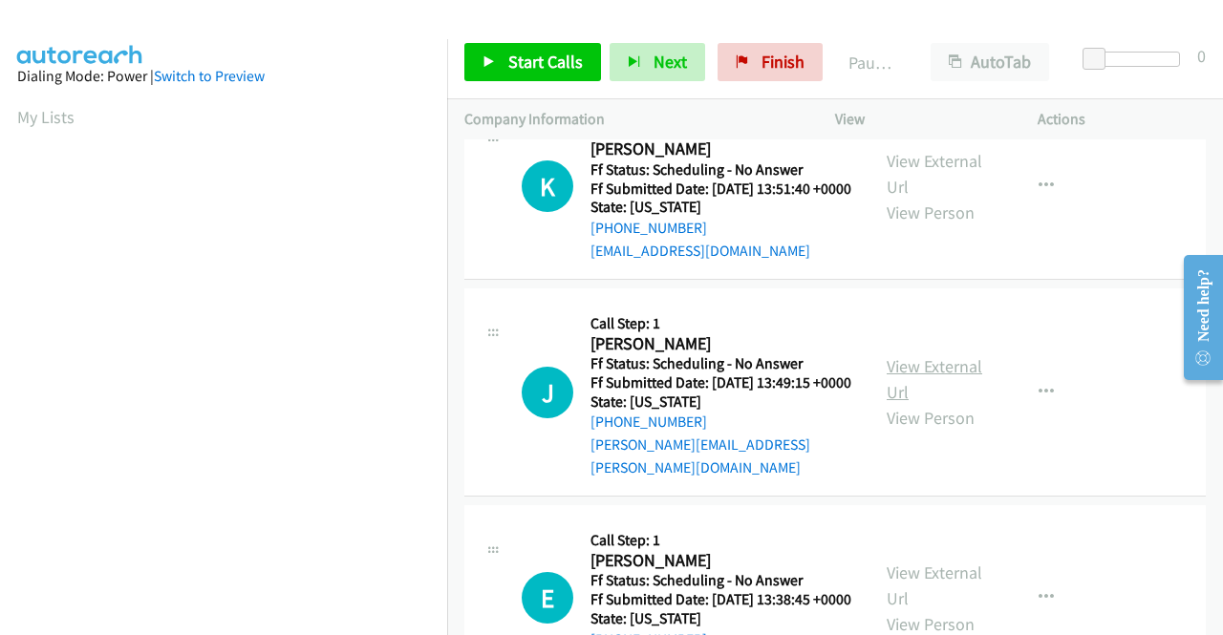
click at [927, 403] on link "View External Url" at bounding box center [934, 379] width 96 height 48
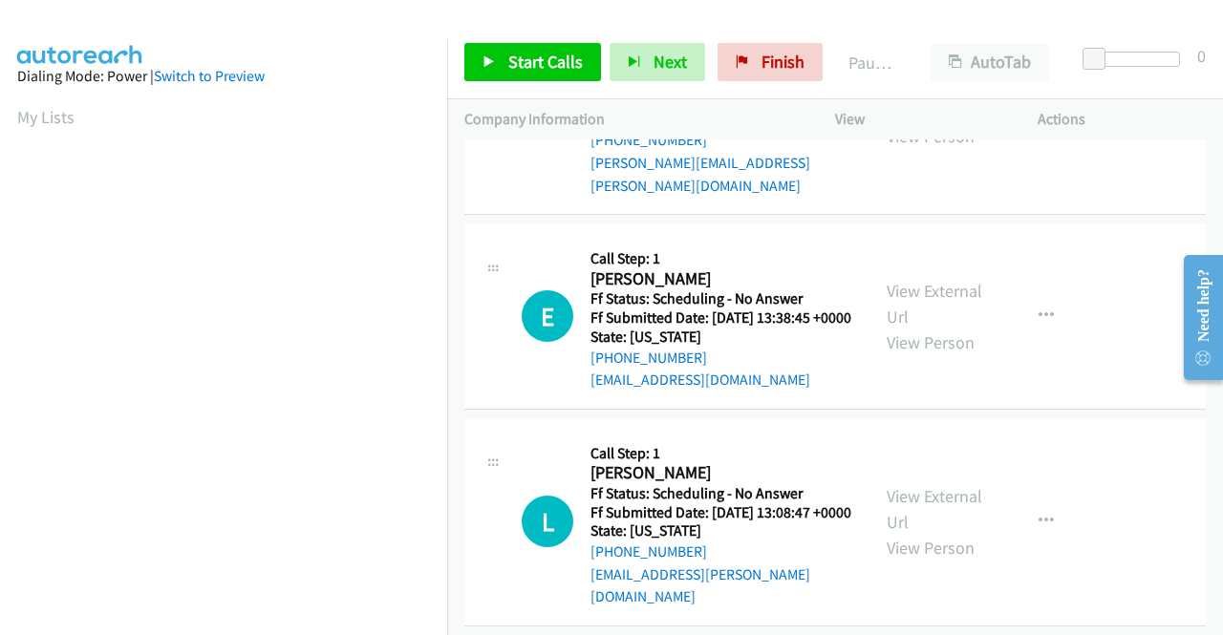
scroll to position [1719, 0]
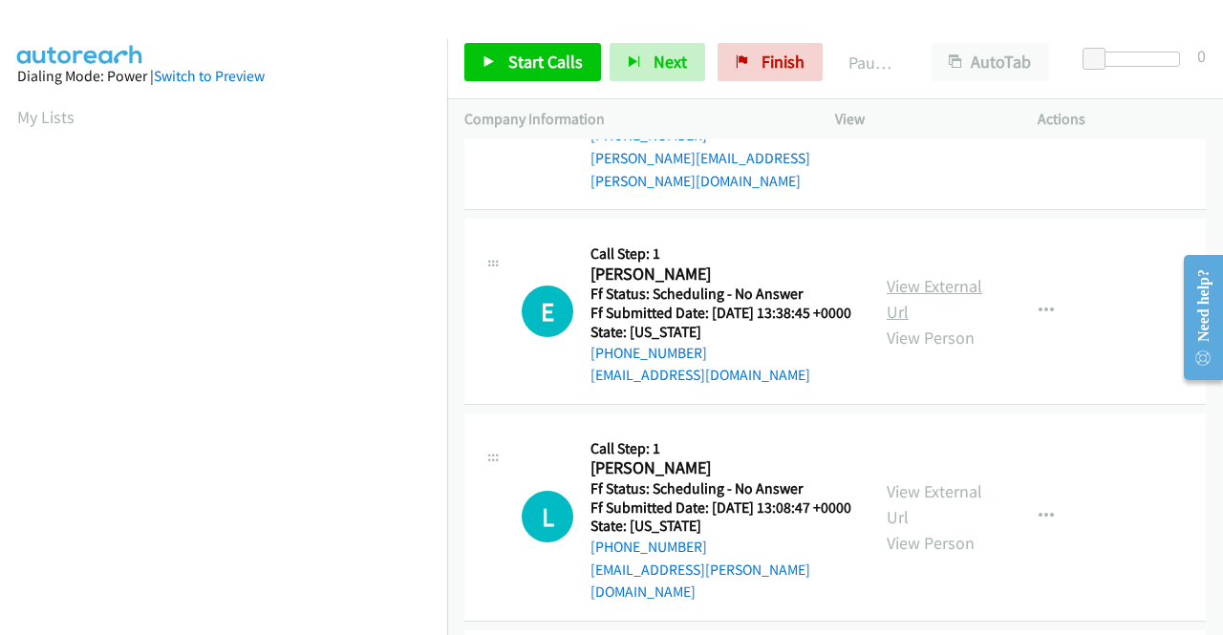
click at [900, 323] on link "View External Url" at bounding box center [934, 299] width 96 height 48
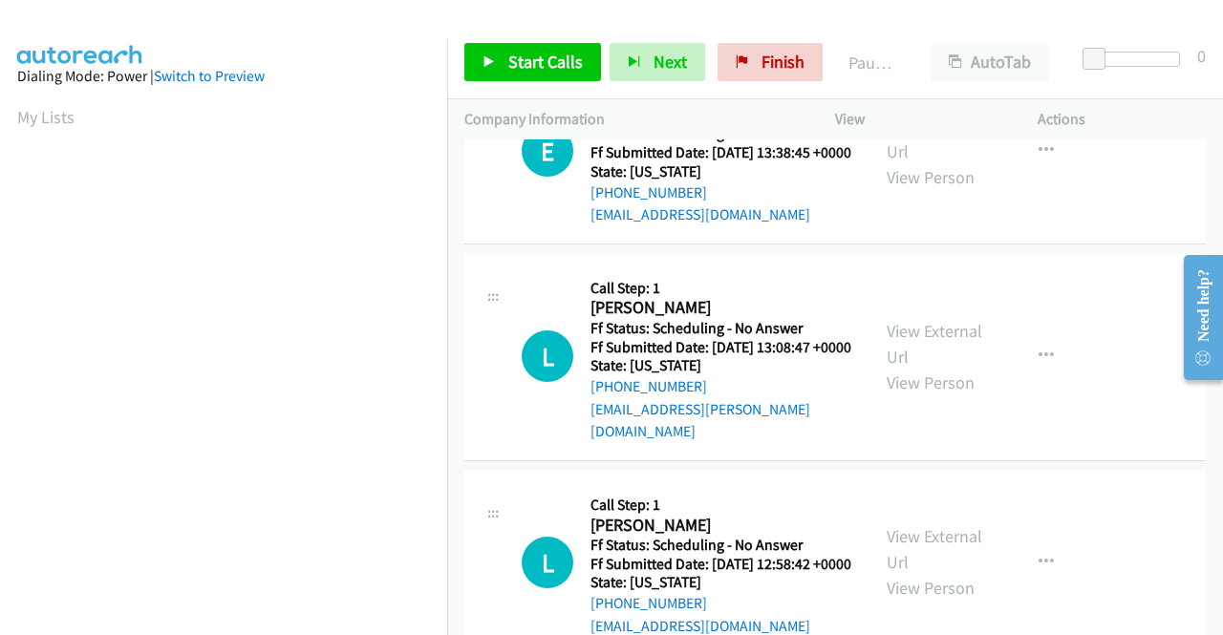
scroll to position [1910, 0]
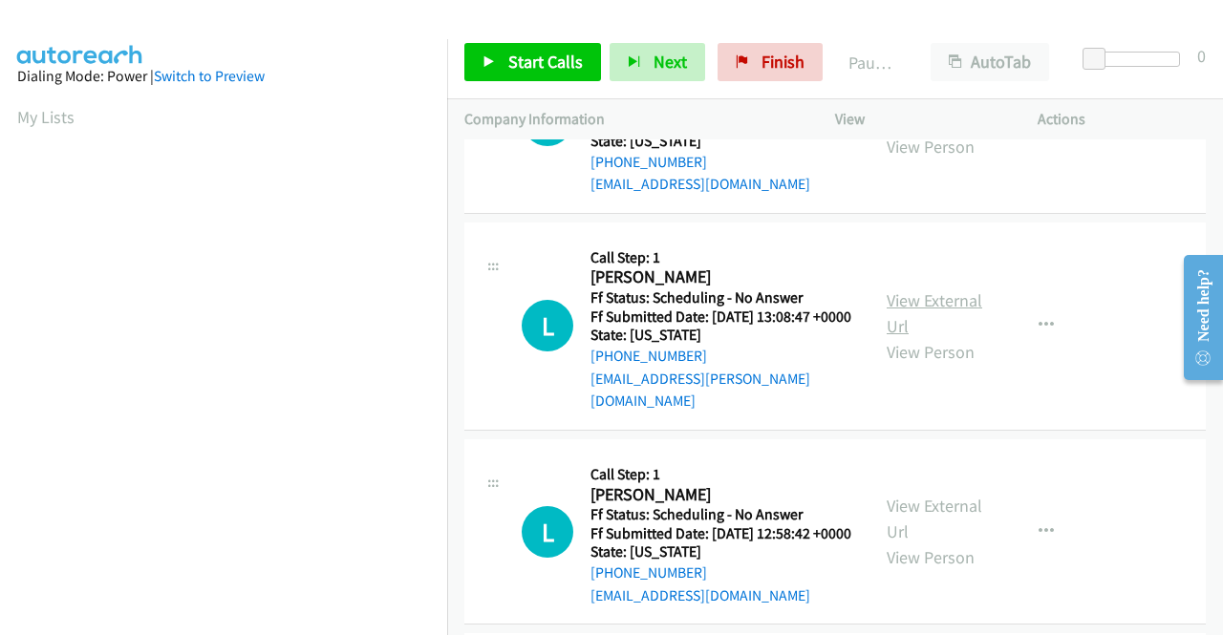
click at [913, 337] on link "View External Url" at bounding box center [934, 313] width 96 height 48
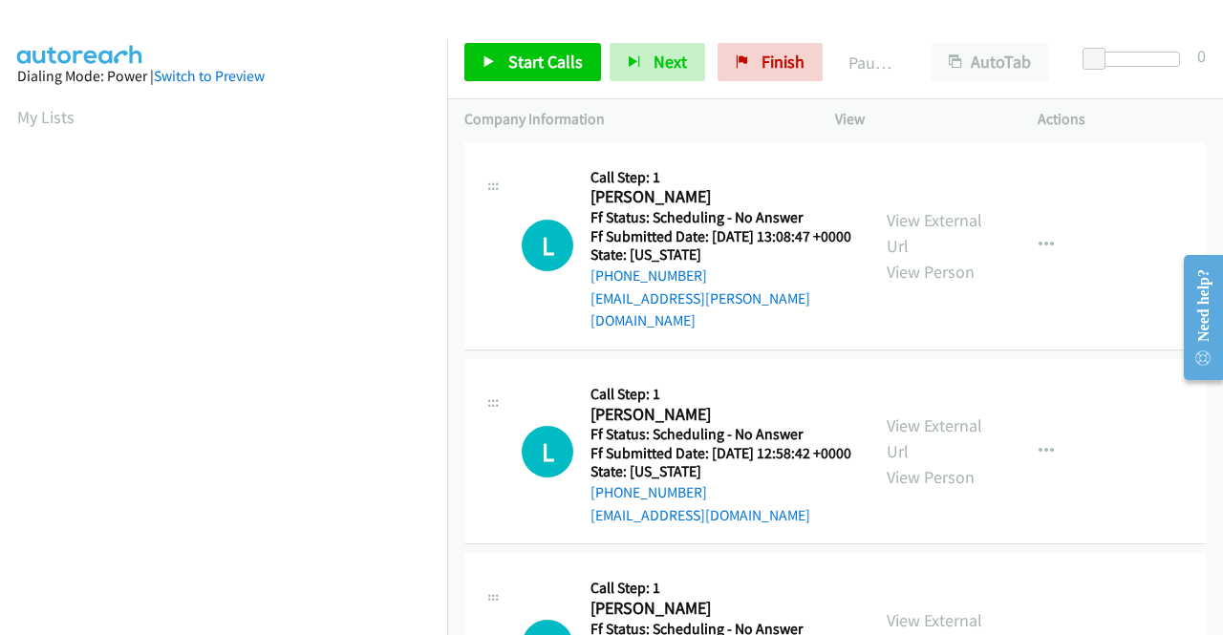
scroll to position [2101, 0]
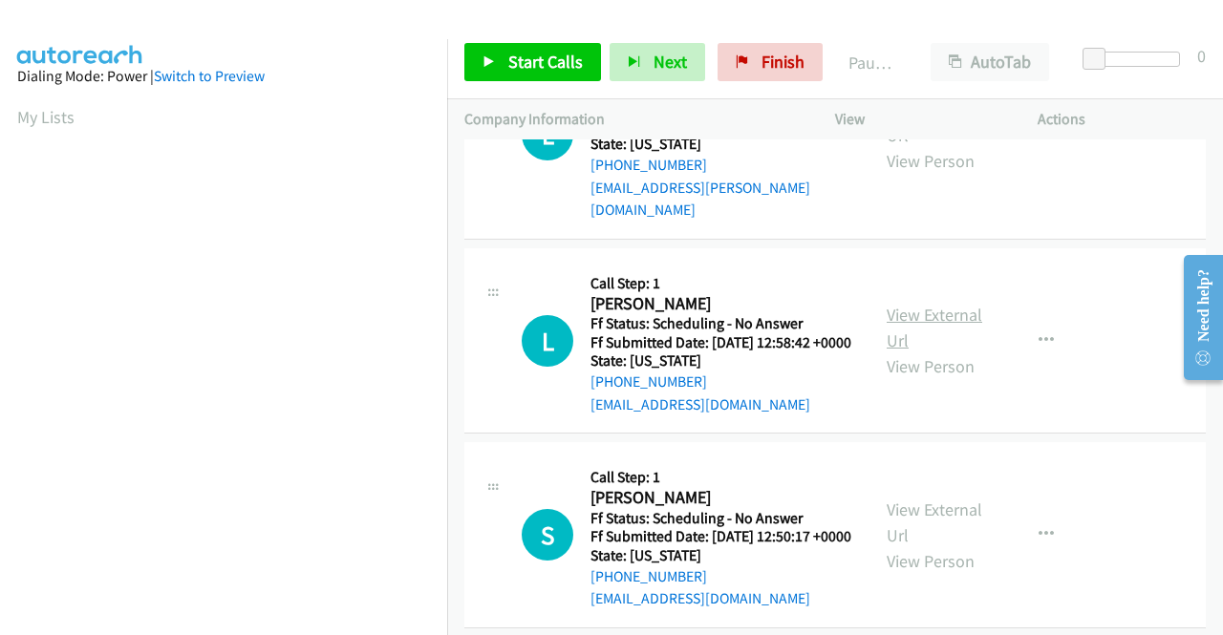
click at [903, 352] on link "View External Url" at bounding box center [934, 328] width 96 height 48
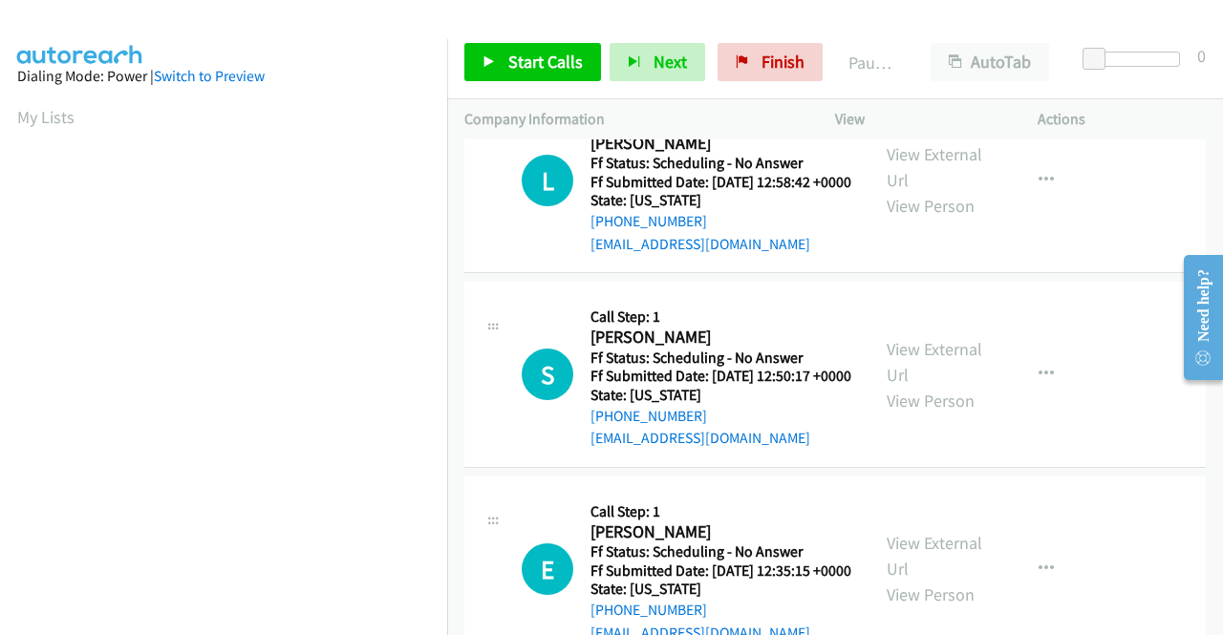
scroll to position [2292, 0]
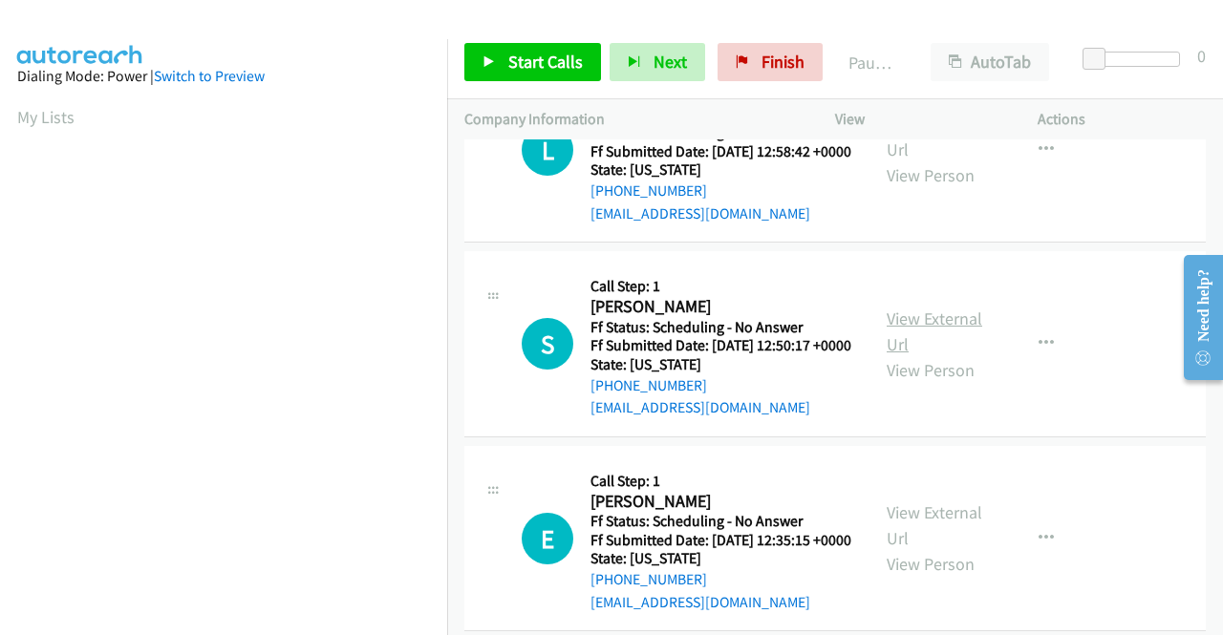
click at [924, 355] on link "View External Url" at bounding box center [934, 332] width 96 height 48
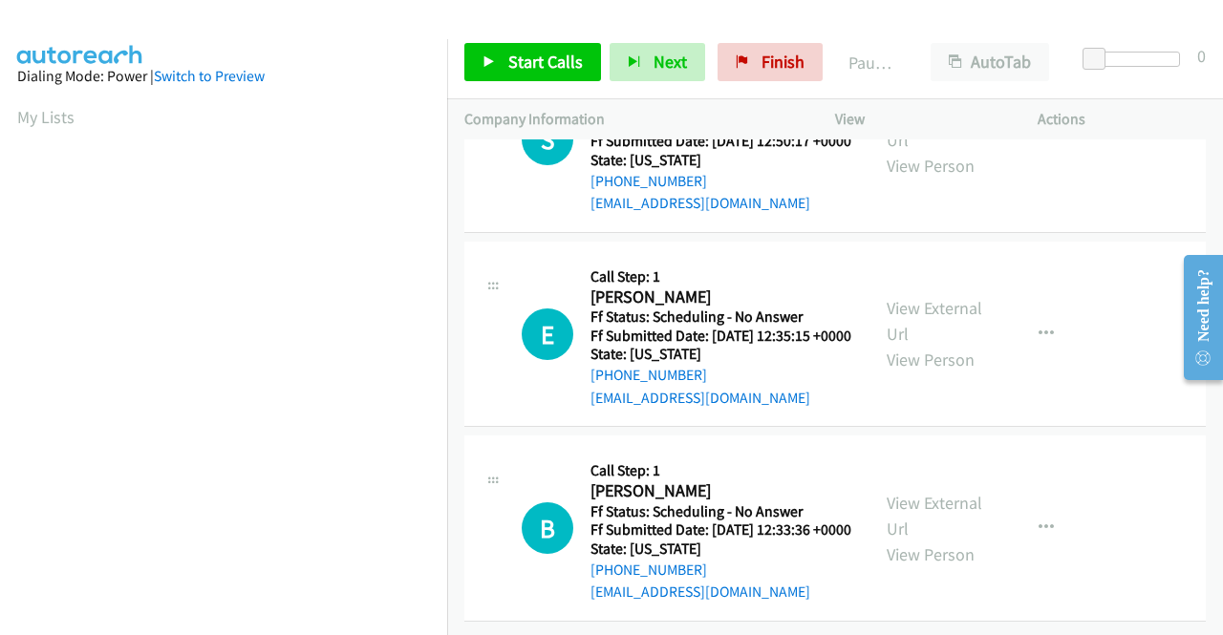
scroll to position [2674, 0]
click at [891, 316] on link "View External Url" at bounding box center [934, 321] width 96 height 48
click at [911, 492] on link "View External Url" at bounding box center [934, 516] width 96 height 48
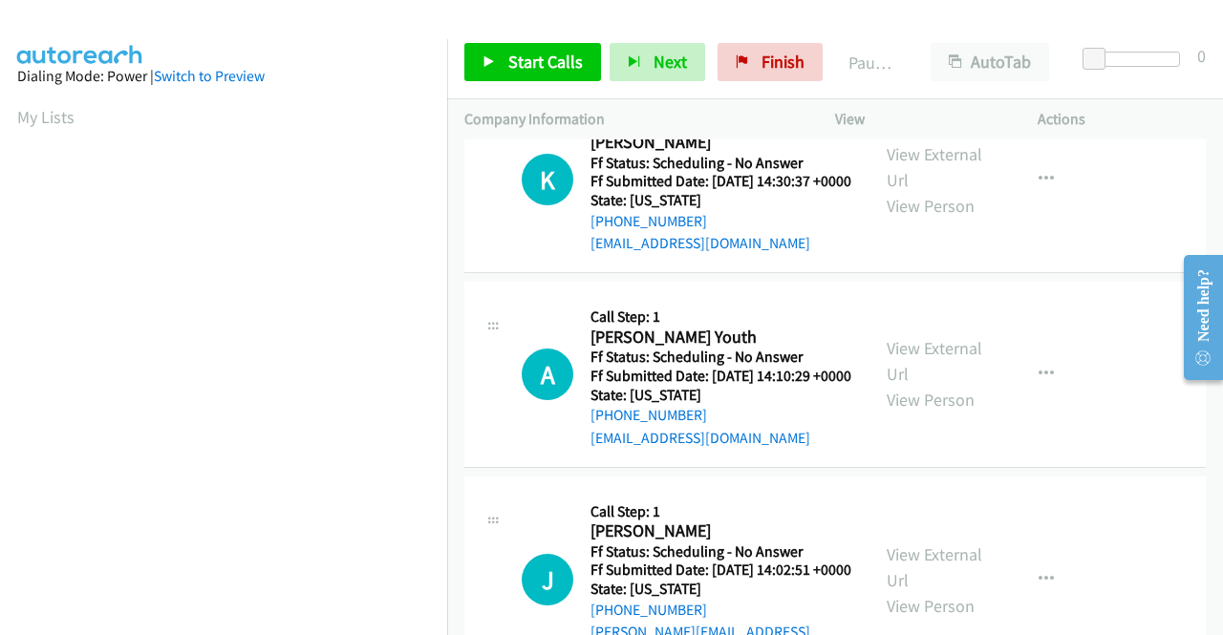
scroll to position [0, 0]
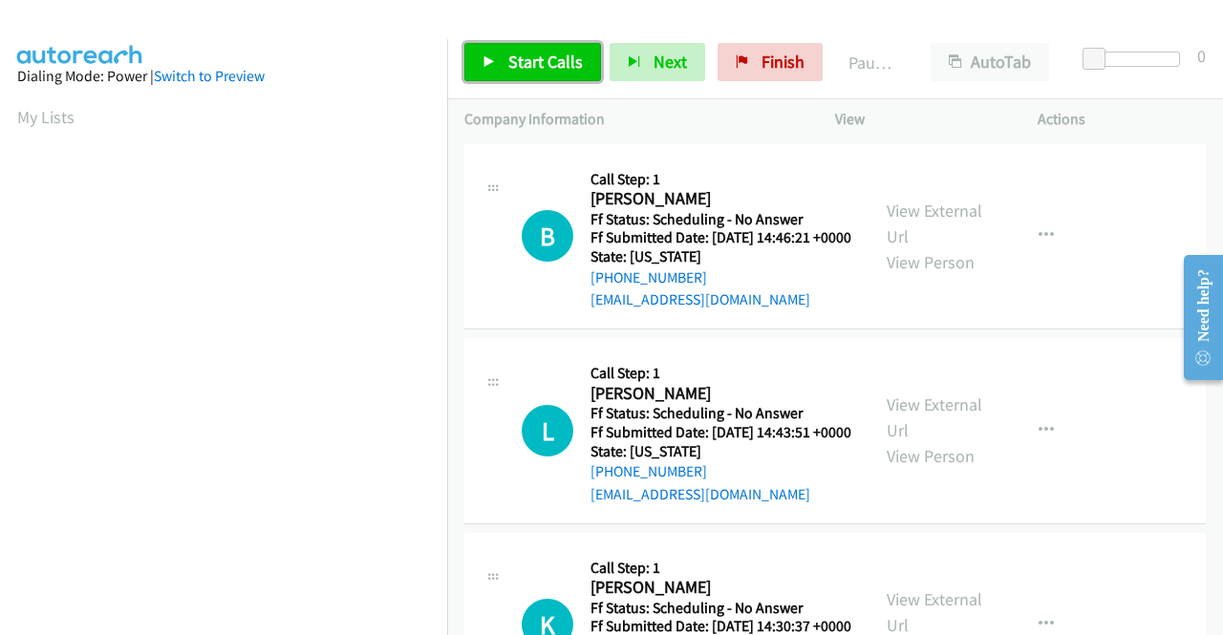
click at [556, 56] on span "Start Calls" at bounding box center [545, 62] width 75 height 22
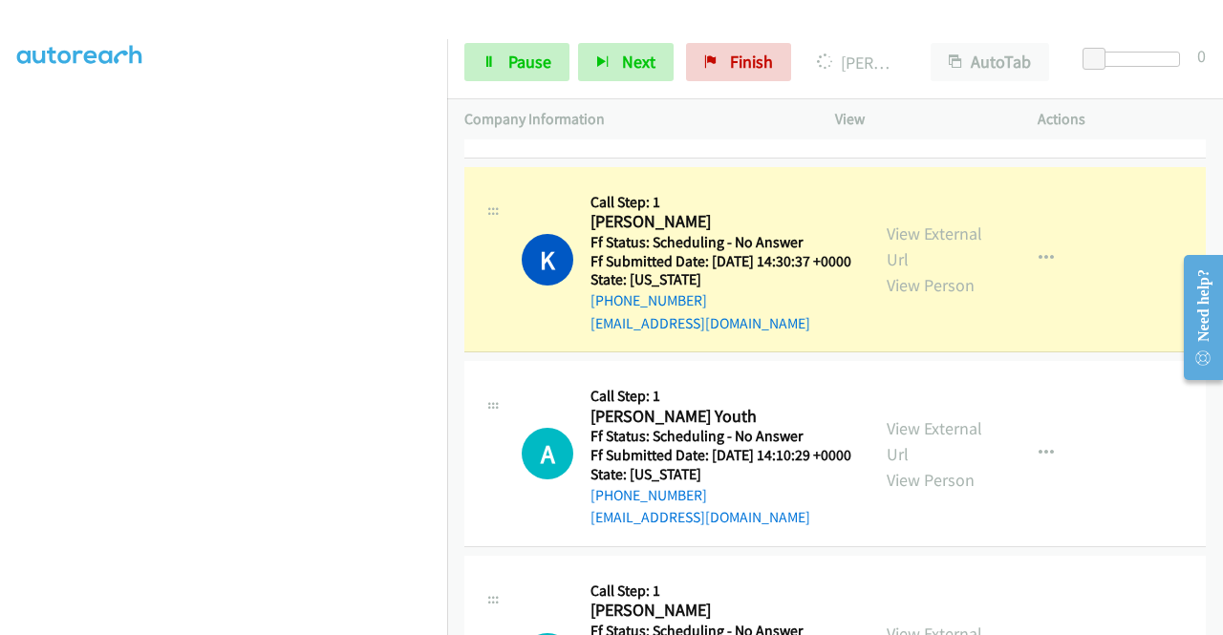
scroll to position [478, 0]
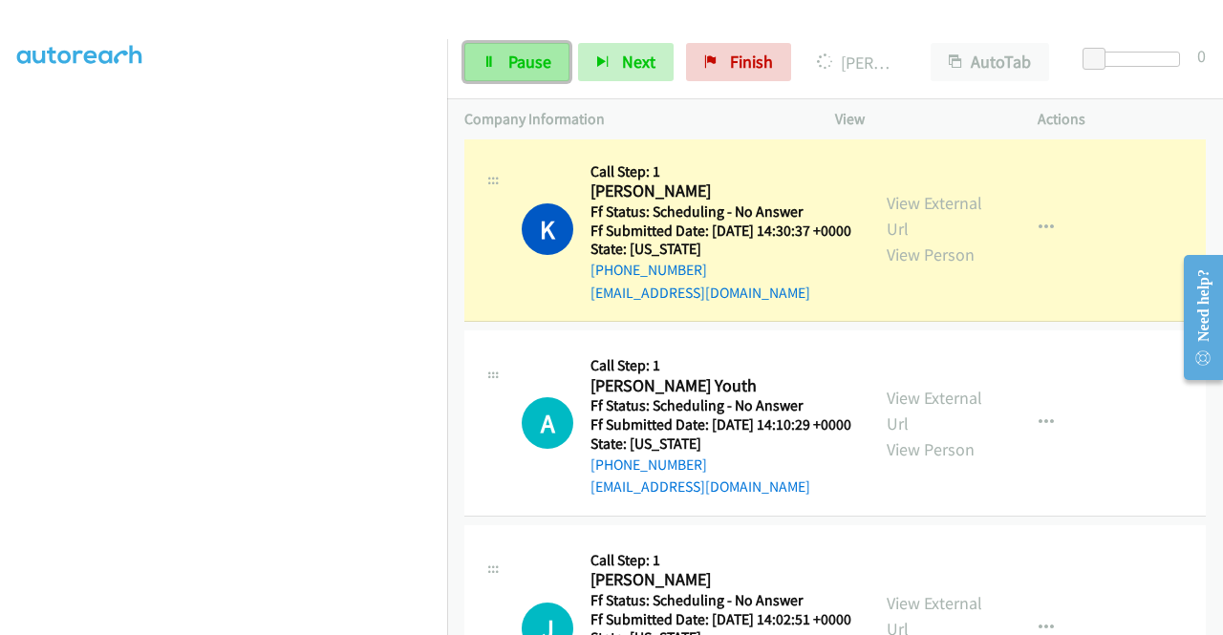
click at [528, 58] on span "Pause" at bounding box center [529, 62] width 43 height 22
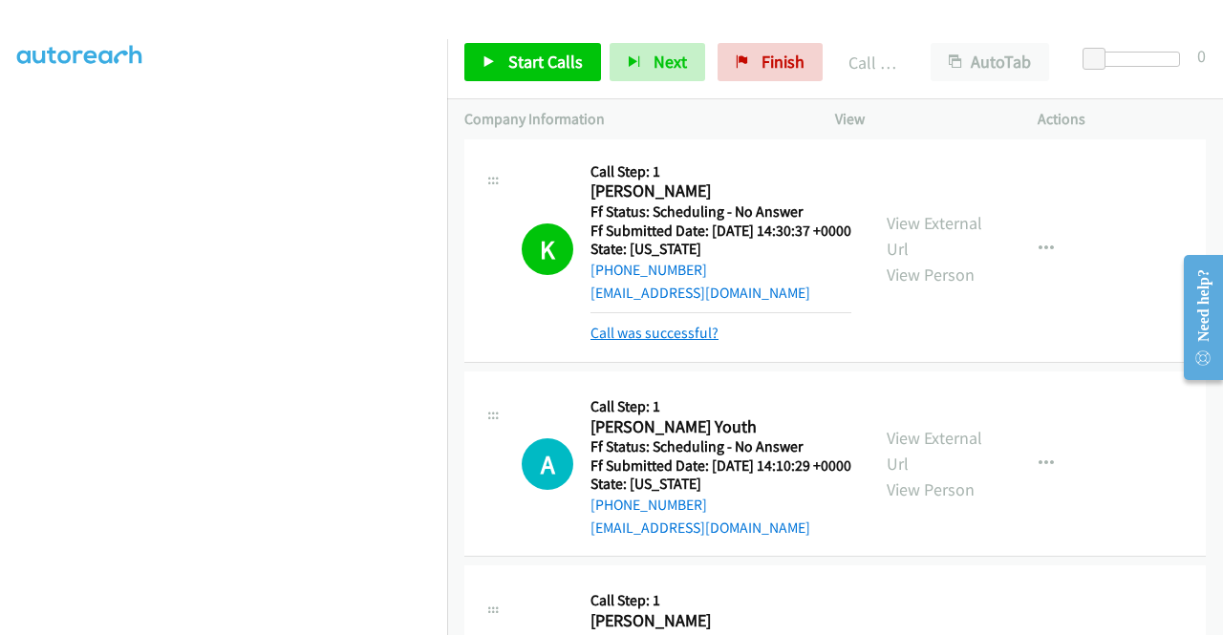
click at [682, 342] on link "Call was successful?" at bounding box center [654, 333] width 128 height 18
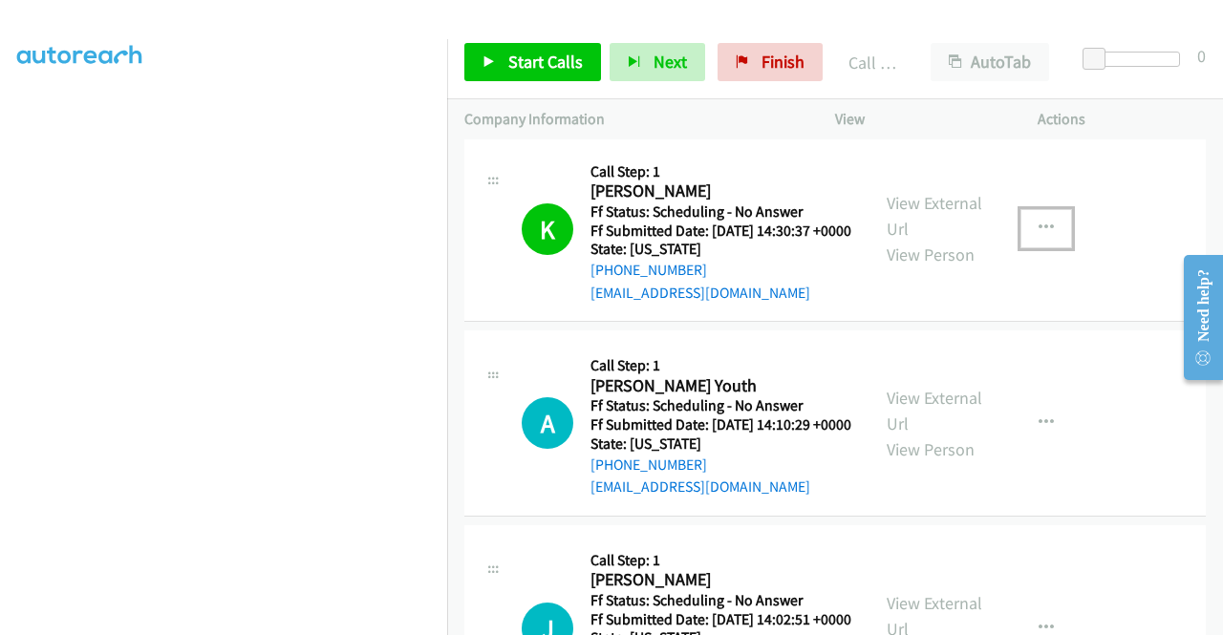
click at [1038, 236] on icon "button" at bounding box center [1045, 228] width 15 height 15
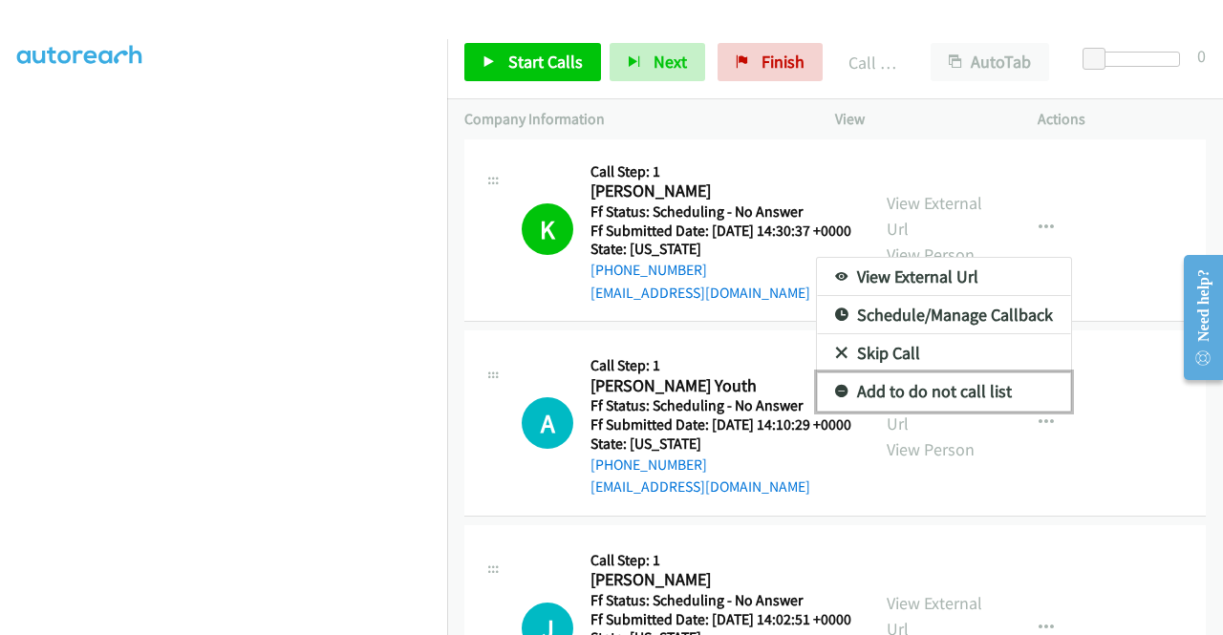
click at [888, 411] on link "Add to do not call list" at bounding box center [944, 392] width 254 height 38
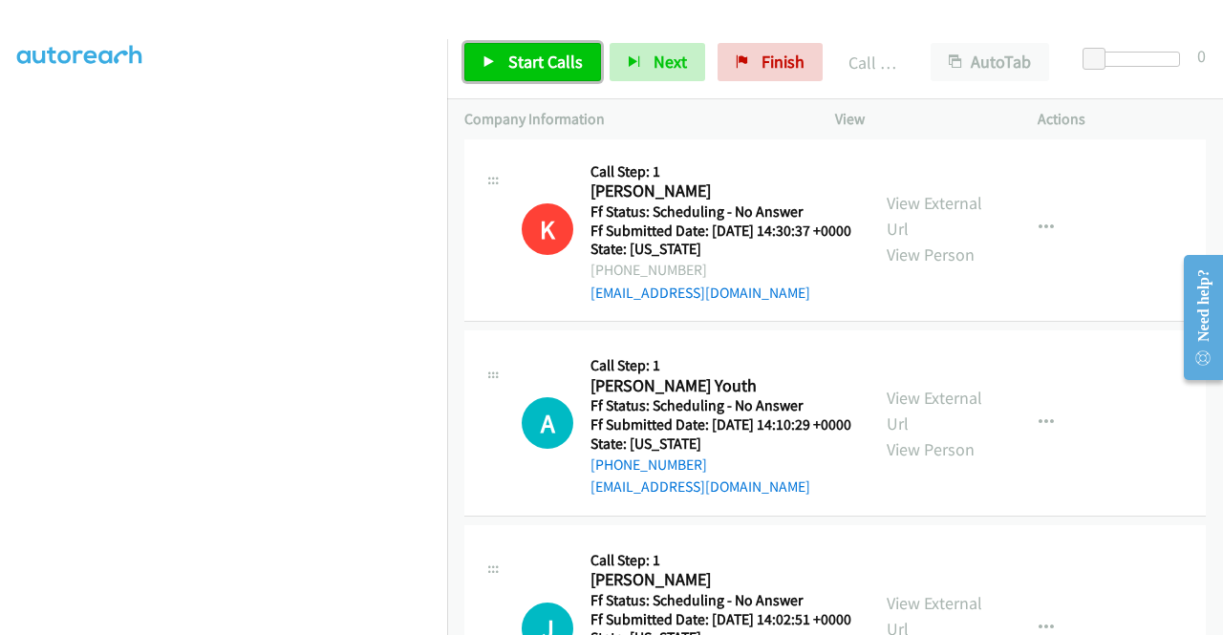
click at [568, 64] on span "Start Calls" at bounding box center [545, 62] width 75 height 22
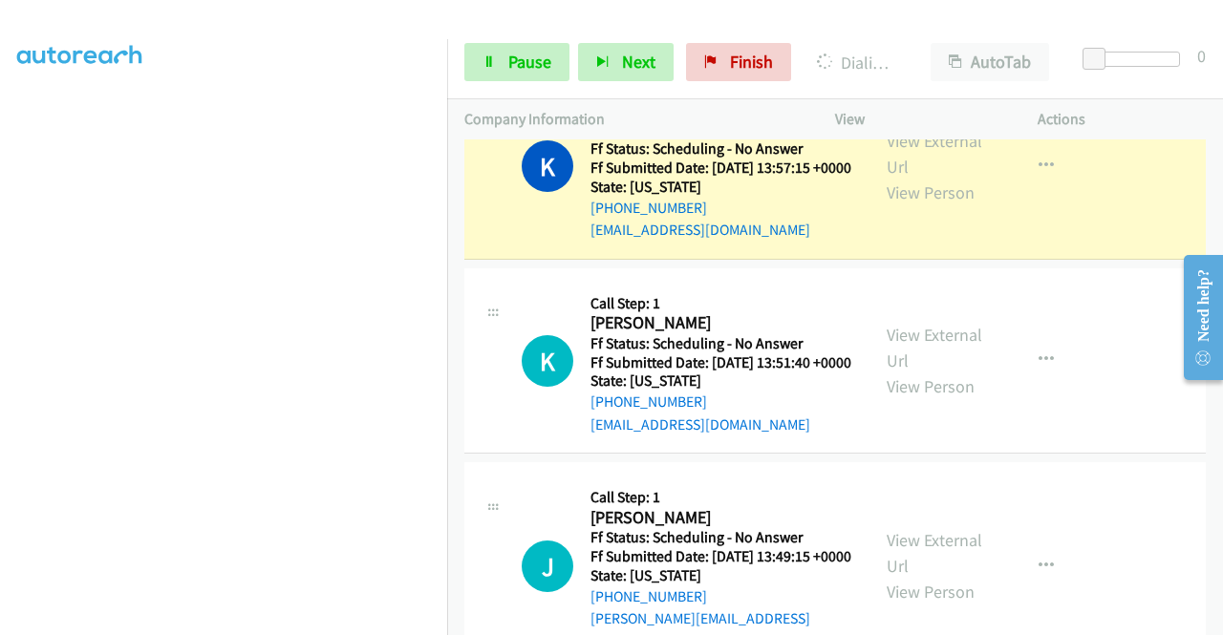
scroll to position [1433, 0]
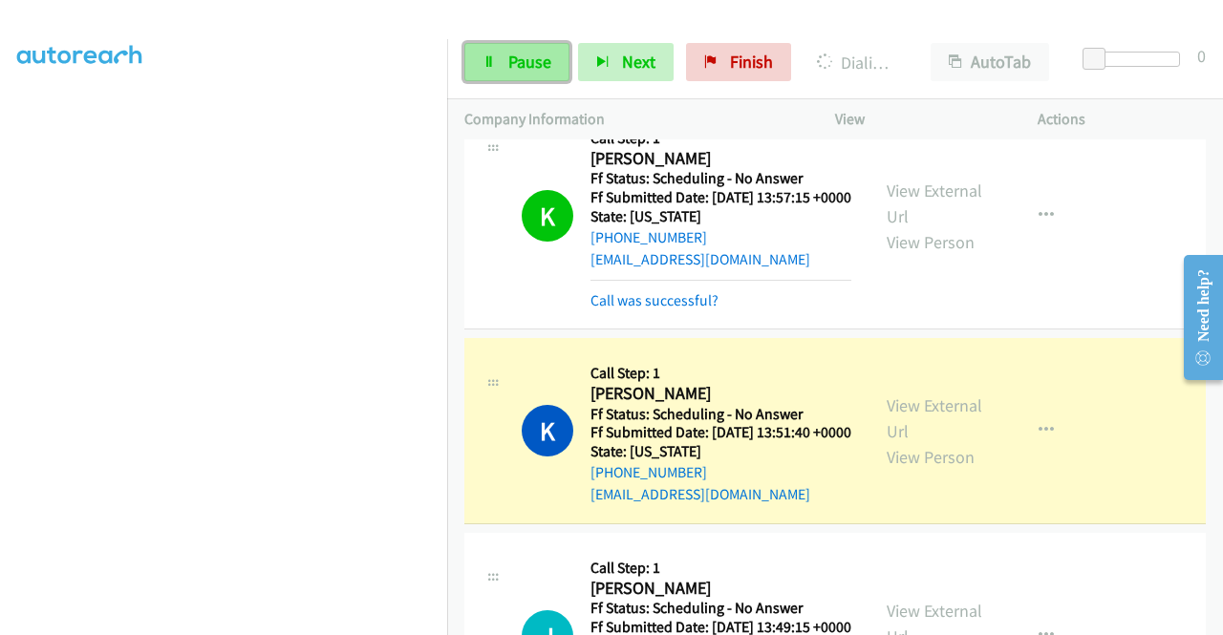
click at [522, 64] on span "Pause" at bounding box center [529, 62] width 43 height 22
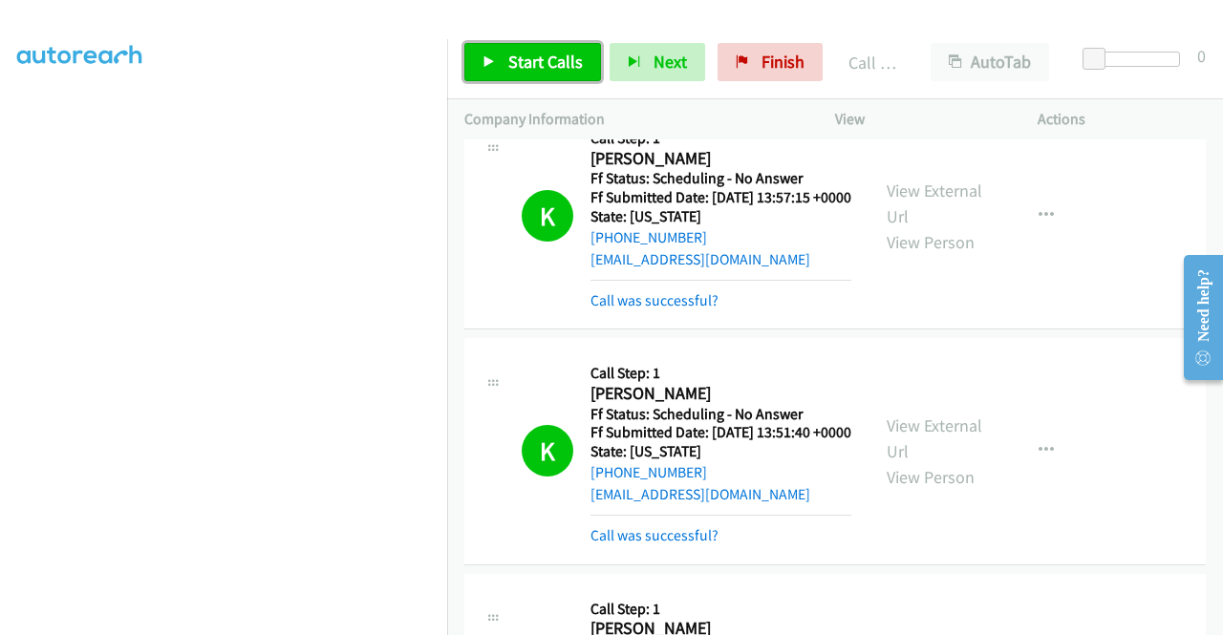
click at [542, 56] on span "Start Calls" at bounding box center [545, 62] width 75 height 22
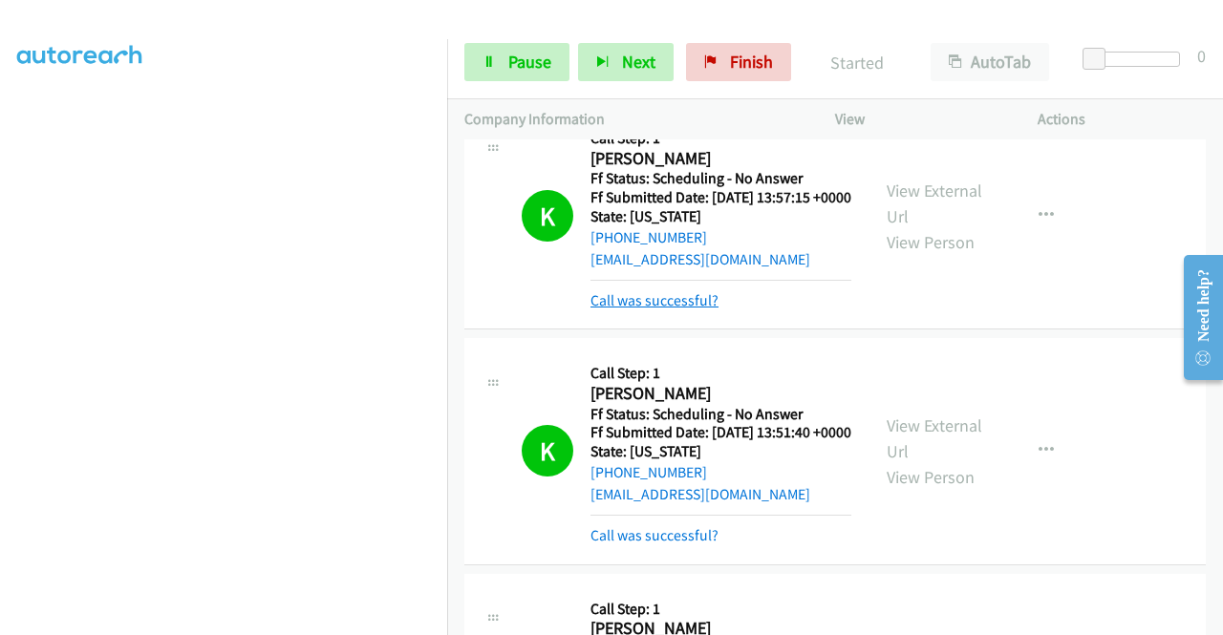
click at [678, 309] on link "Call was successful?" at bounding box center [654, 300] width 128 height 18
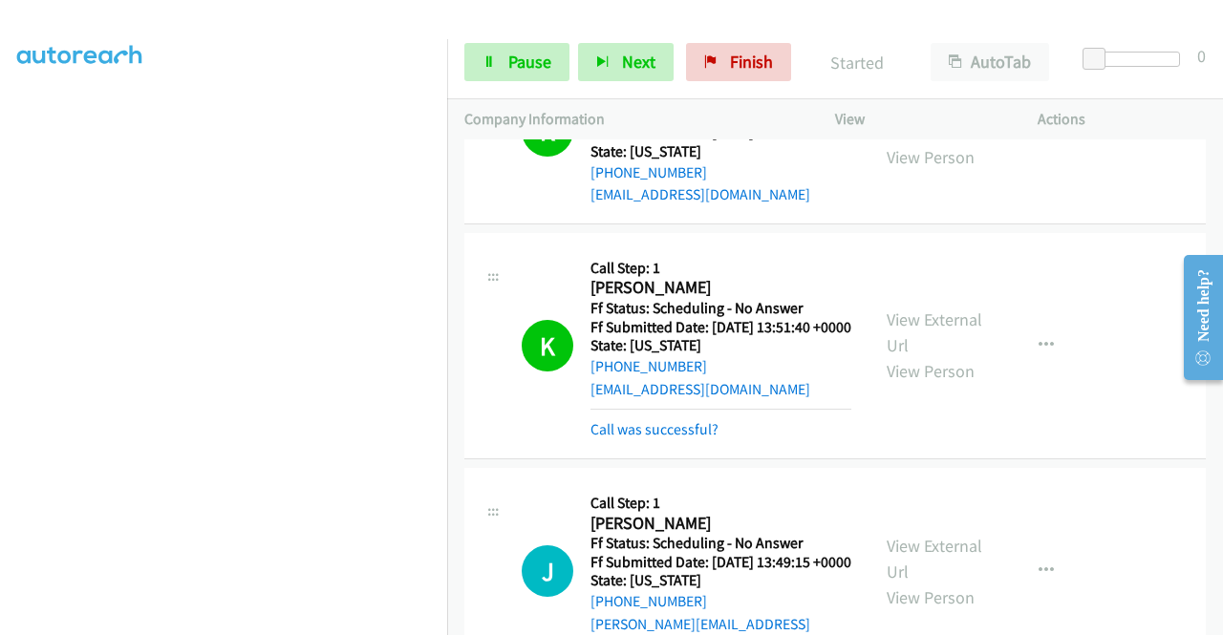
scroll to position [1528, 0]
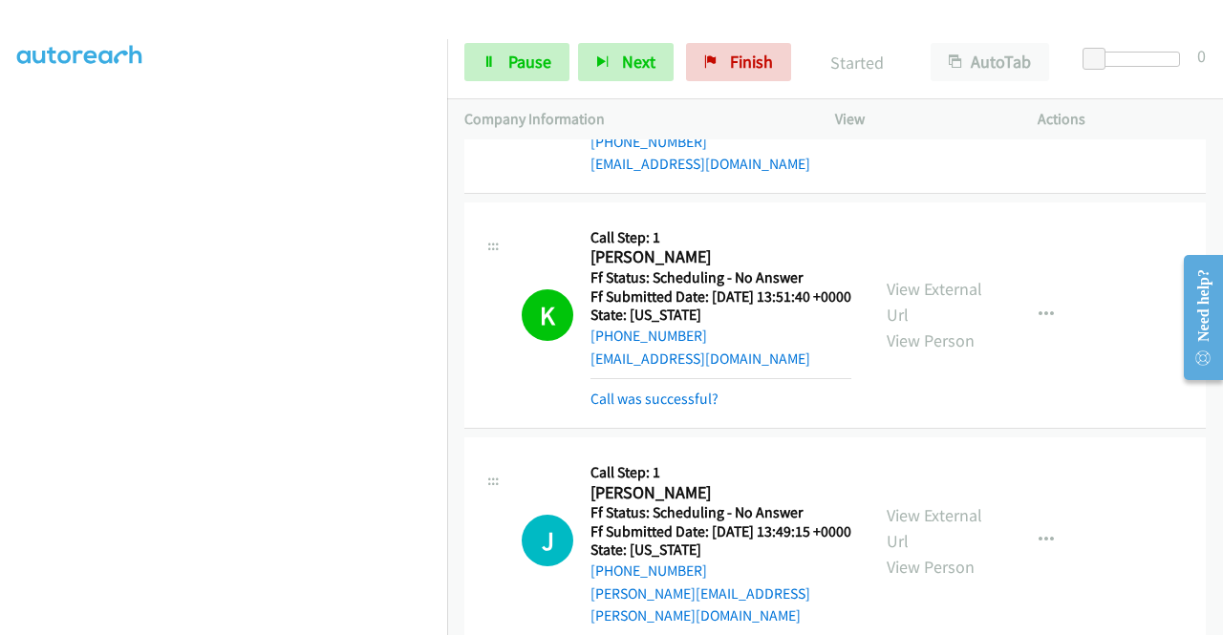
click at [640, 429] on div "K Callback Scheduled Call Step: 1 Kyle Hanson America/Chicago Ff Status: Schedu…" at bounding box center [834, 315] width 741 height 226
click at [642, 429] on div "K Callback Scheduled Call Step: 1 Kyle Hanson America/Chicago Ff Status: Schedu…" at bounding box center [834, 315] width 741 height 226
click at [642, 411] on div "Call was successful?" at bounding box center [720, 399] width 261 height 23
click at [645, 408] on link "Call was successful?" at bounding box center [654, 399] width 128 height 18
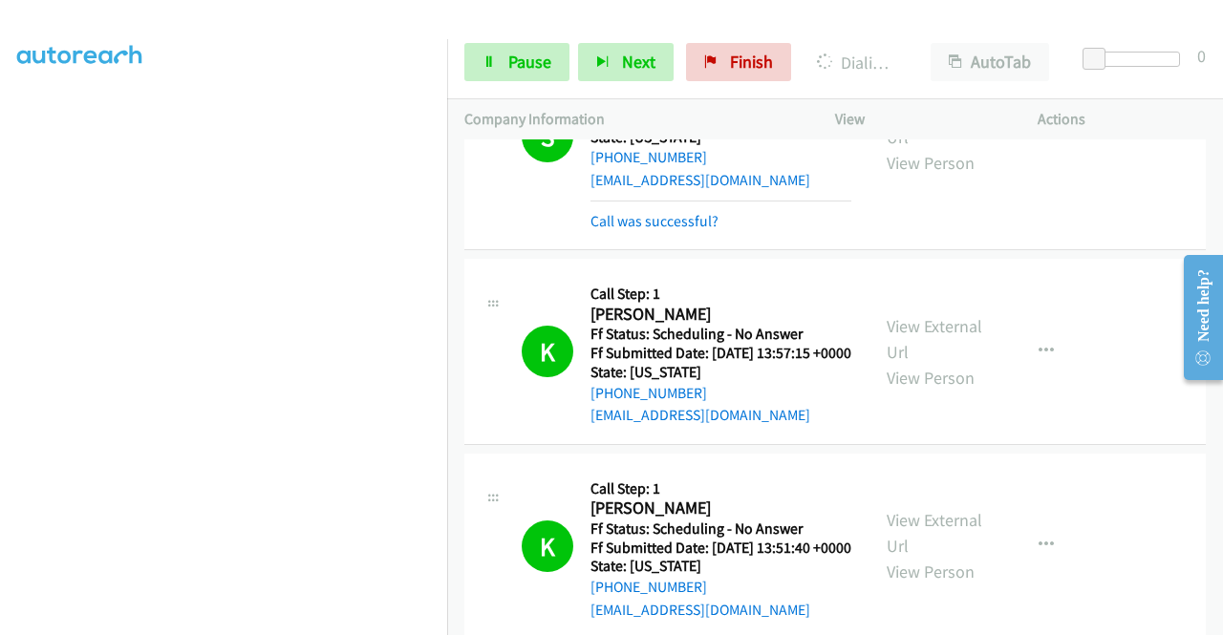
scroll to position [1242, 0]
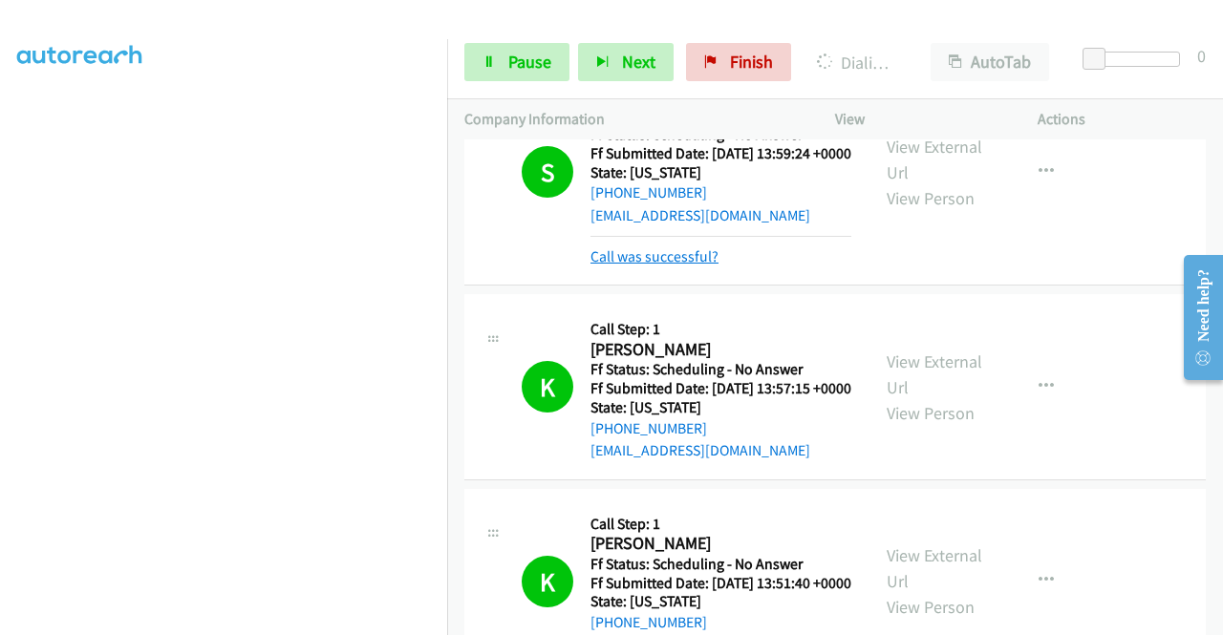
click at [685, 266] on link "Call was successful?" at bounding box center [654, 256] width 128 height 18
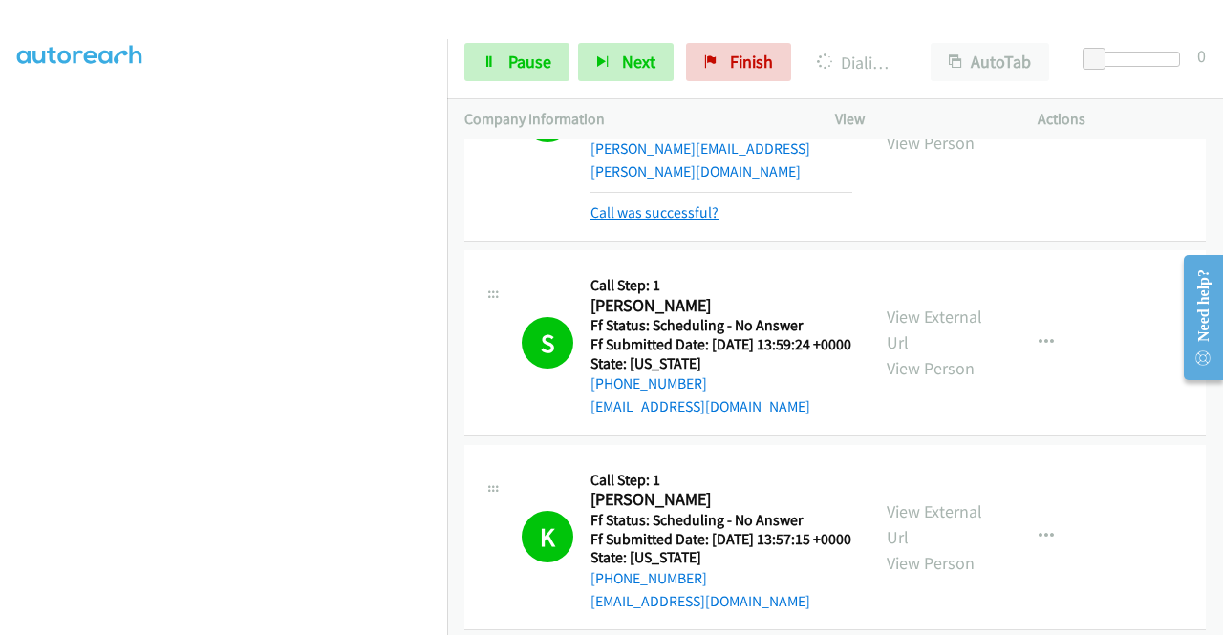
click at [697, 222] on link "Call was successful?" at bounding box center [654, 212] width 128 height 18
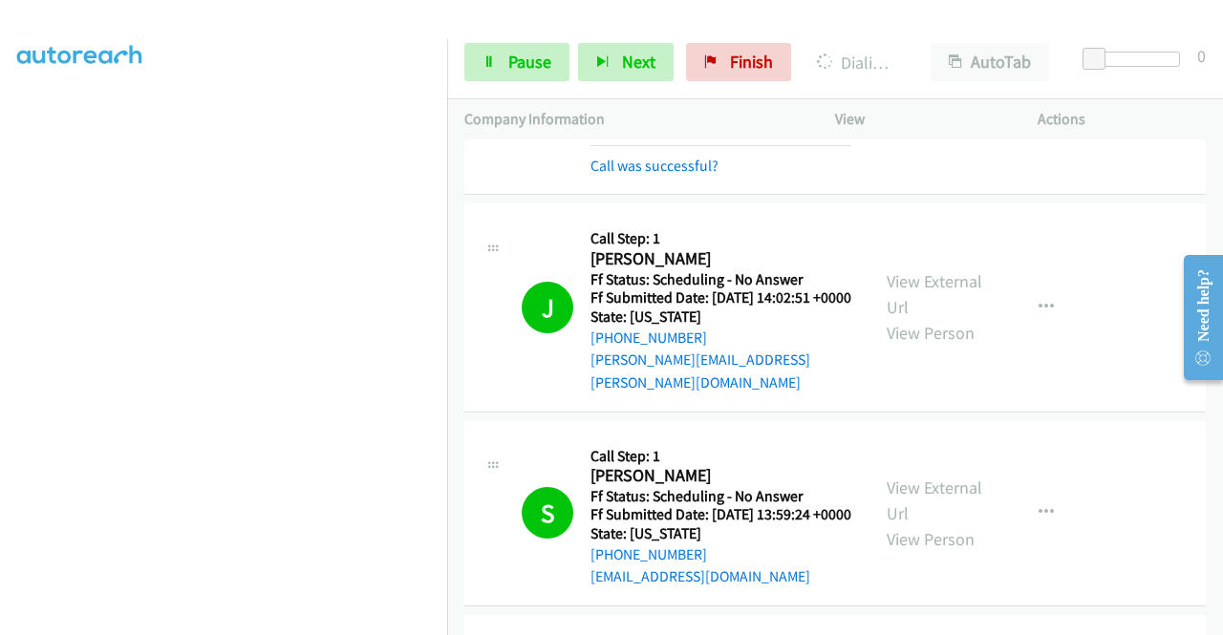
scroll to position [744, 0]
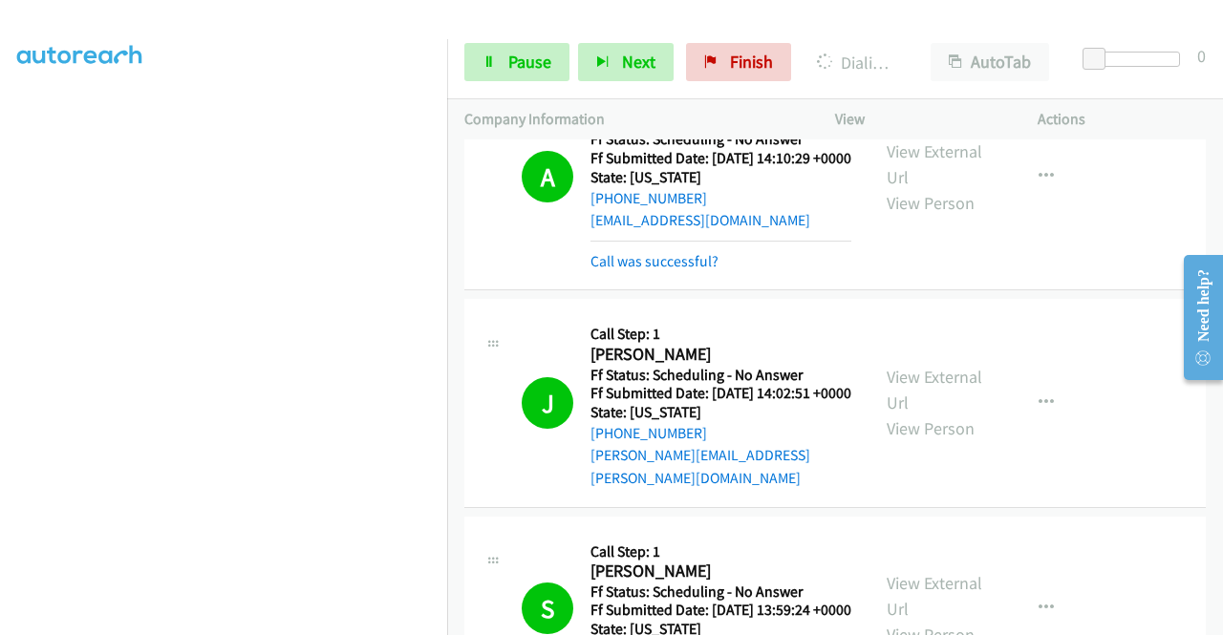
click at [684, 273] on div "Call was successful?" at bounding box center [720, 261] width 261 height 23
click at [682, 270] on link "Call was successful?" at bounding box center [654, 261] width 128 height 18
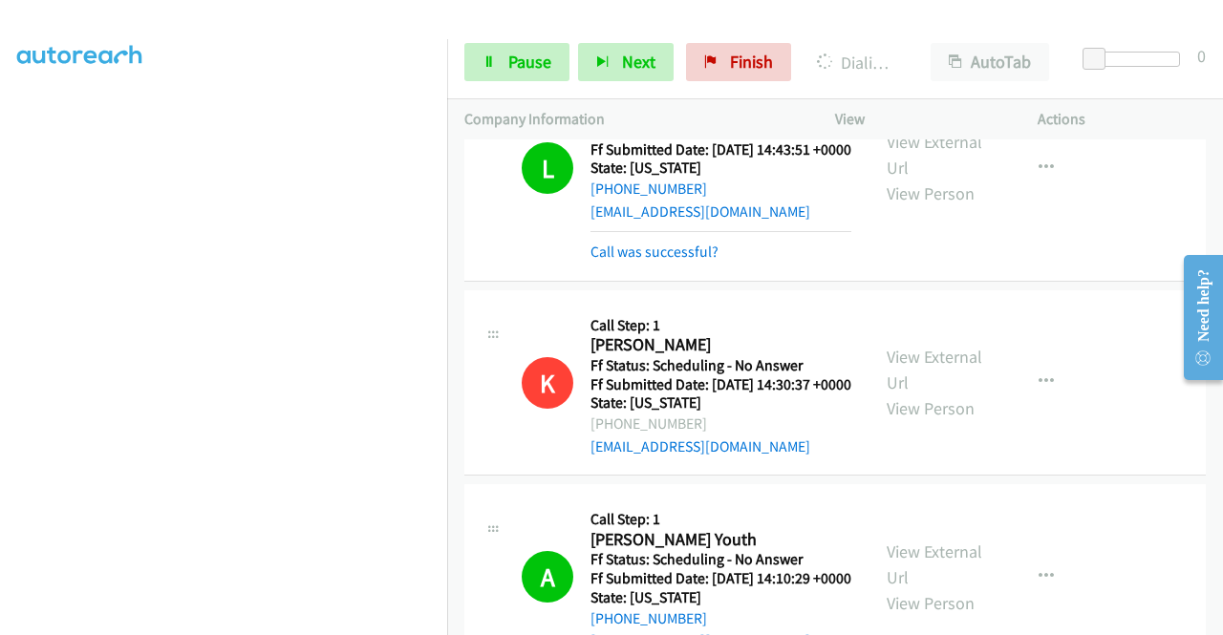
scroll to position [171, 0]
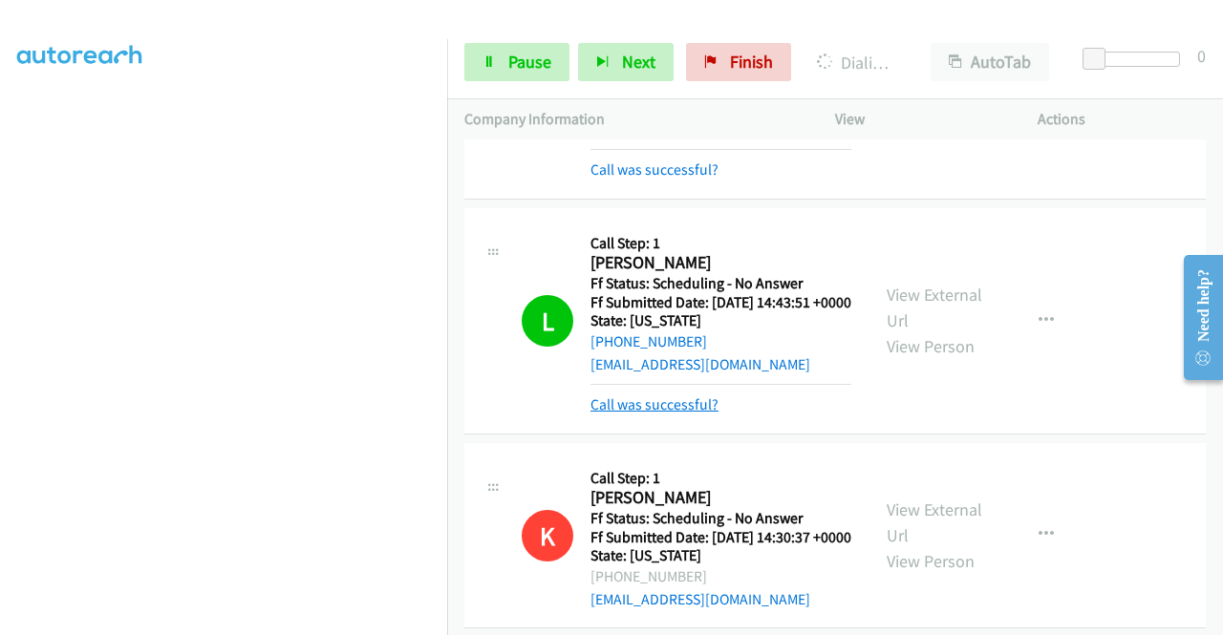
click at [683, 414] on link "Call was successful?" at bounding box center [654, 404] width 128 height 18
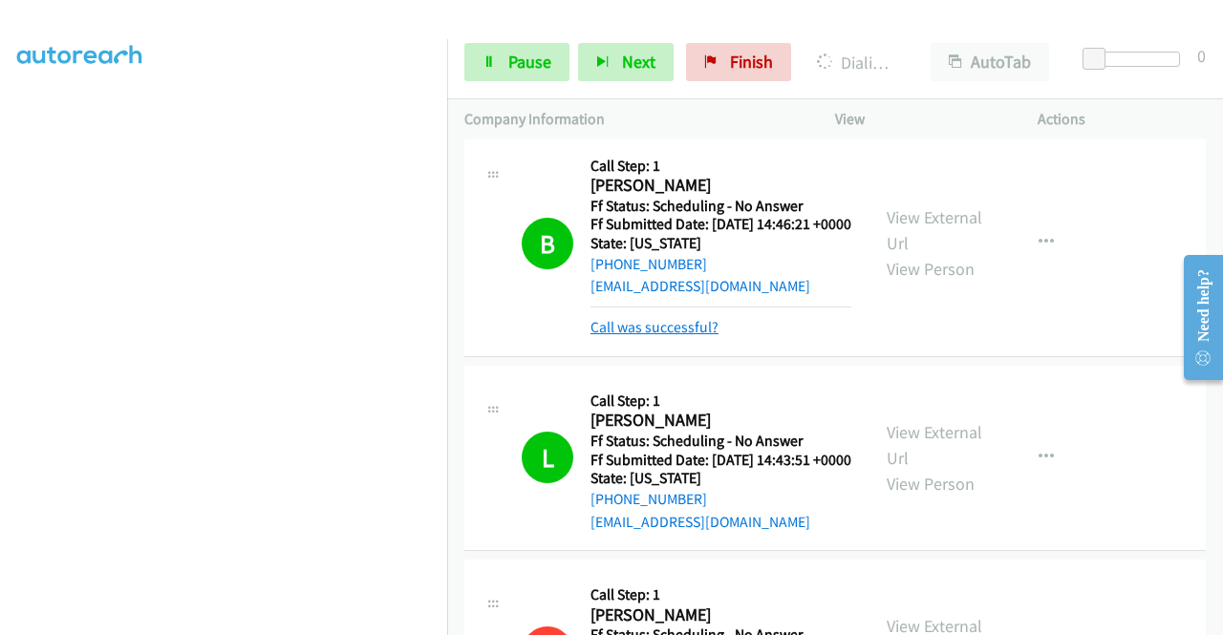
scroll to position [0, 0]
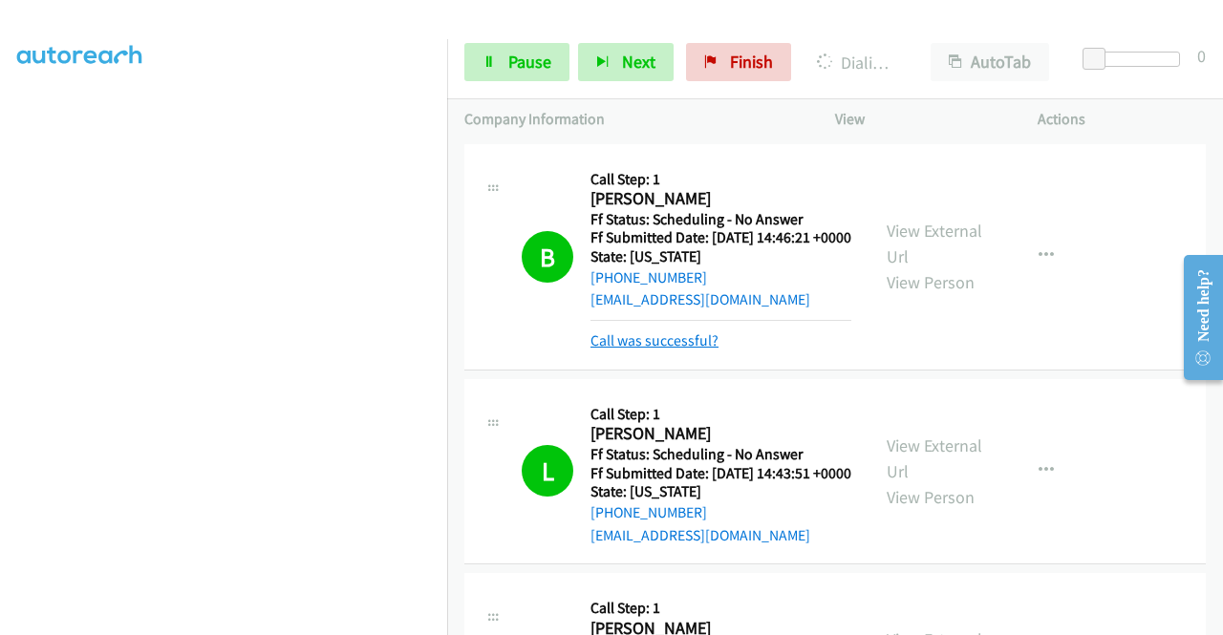
click at [692, 350] on link "Call was successful?" at bounding box center [654, 340] width 128 height 18
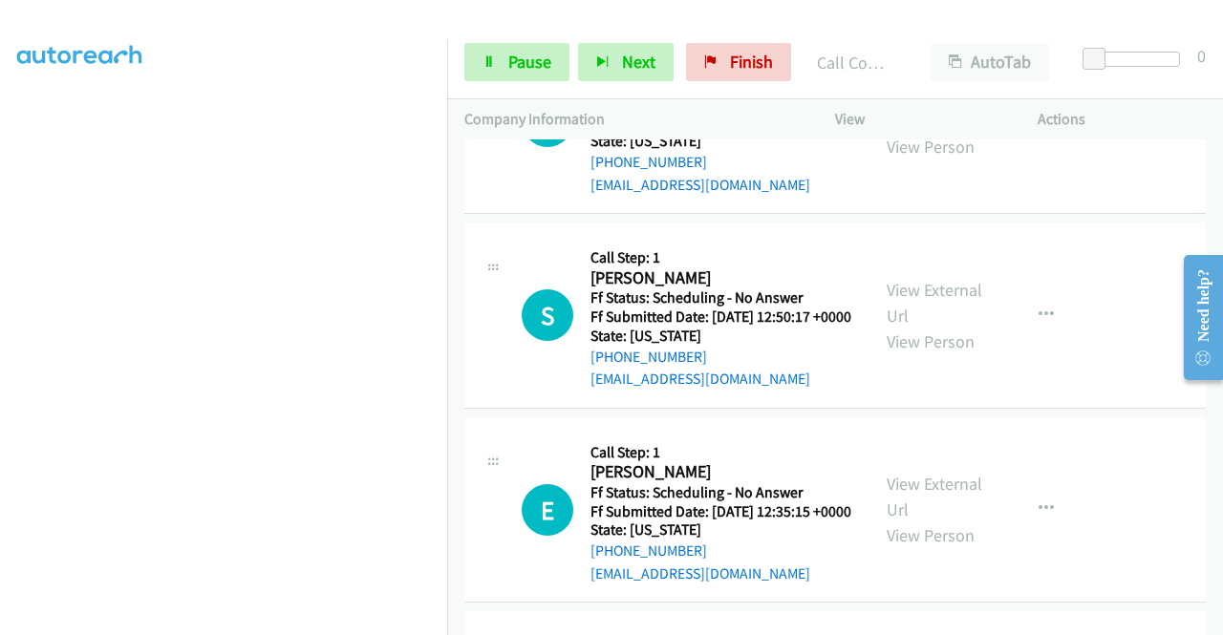
scroll to position [2483, 0]
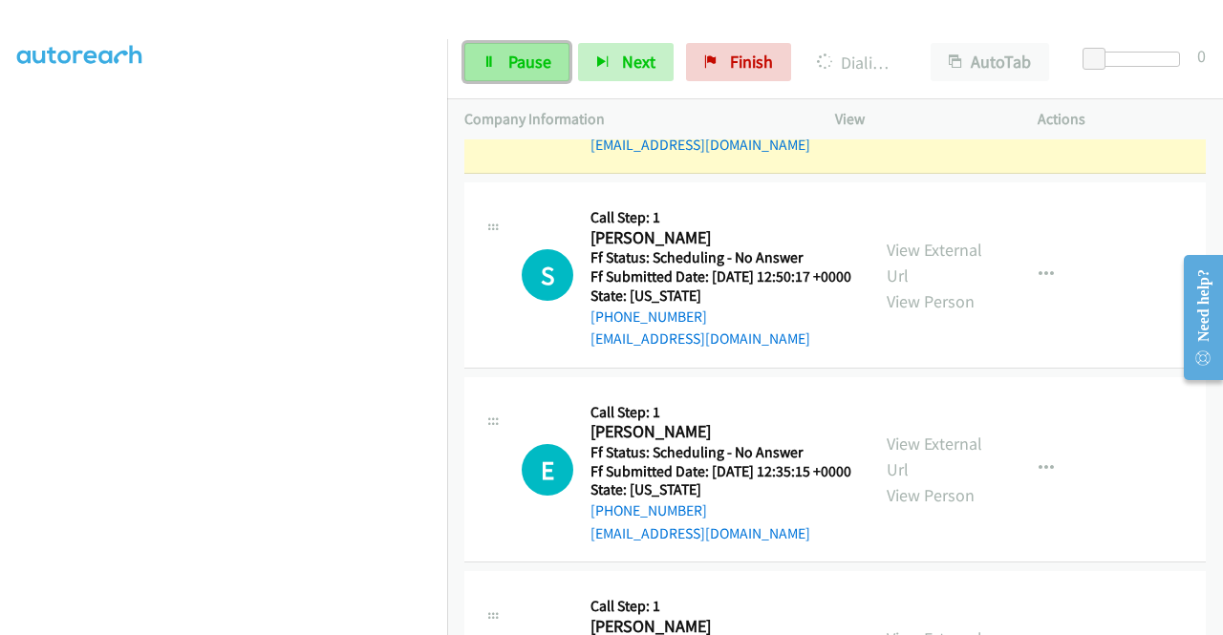
click at [530, 54] on span "Pause" at bounding box center [529, 62] width 43 height 22
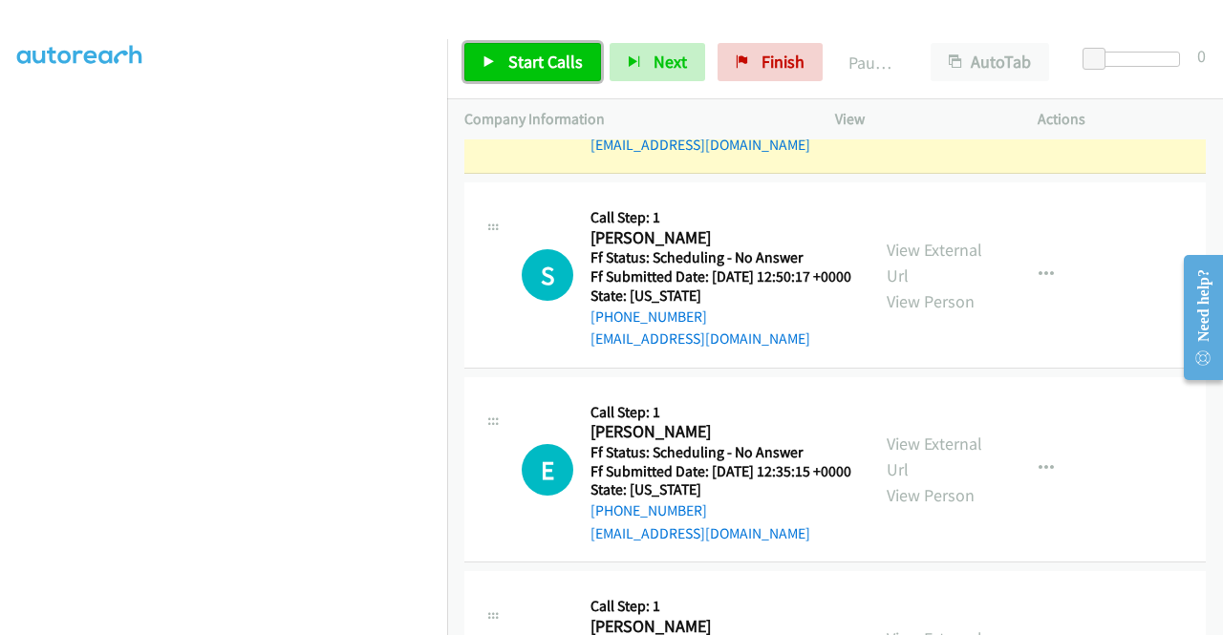
click at [559, 63] on span "Start Calls" at bounding box center [545, 62] width 75 height 22
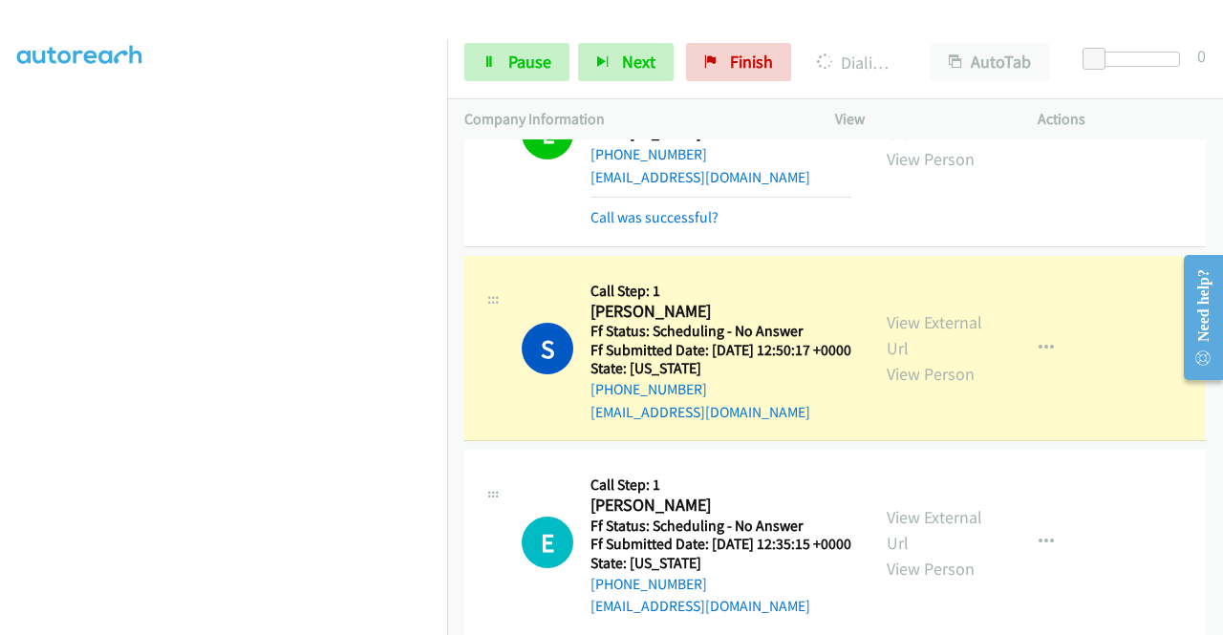
scroll to position [2292, 0]
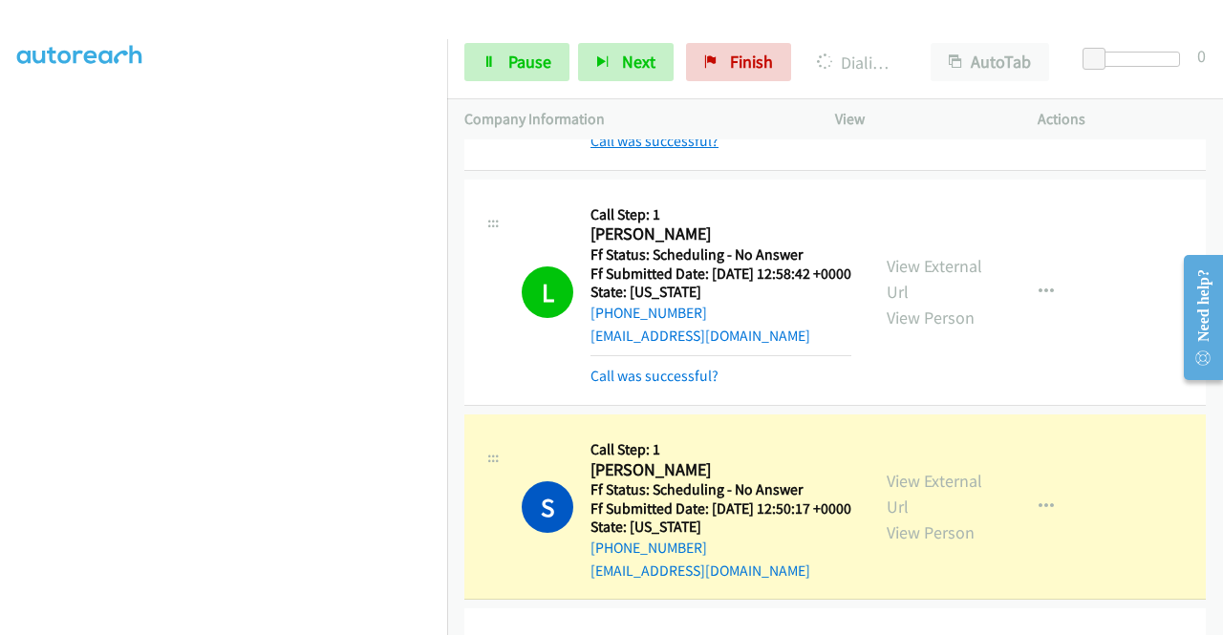
click at [673, 150] on link "Call was successful?" at bounding box center [654, 141] width 128 height 18
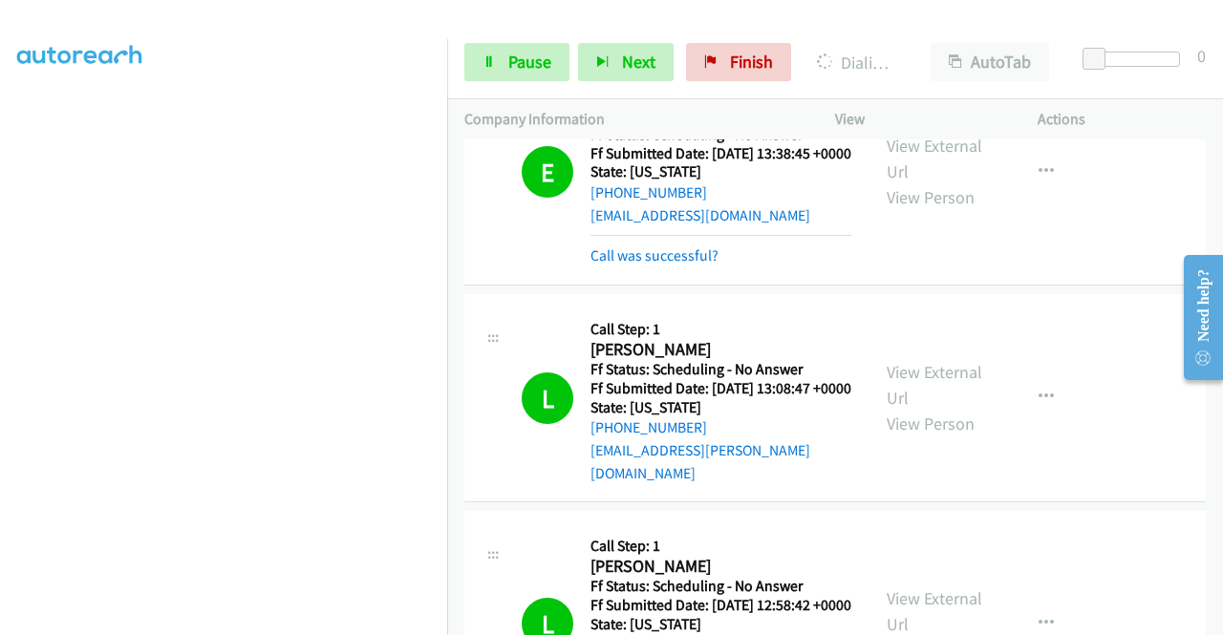
scroll to position [1889, 0]
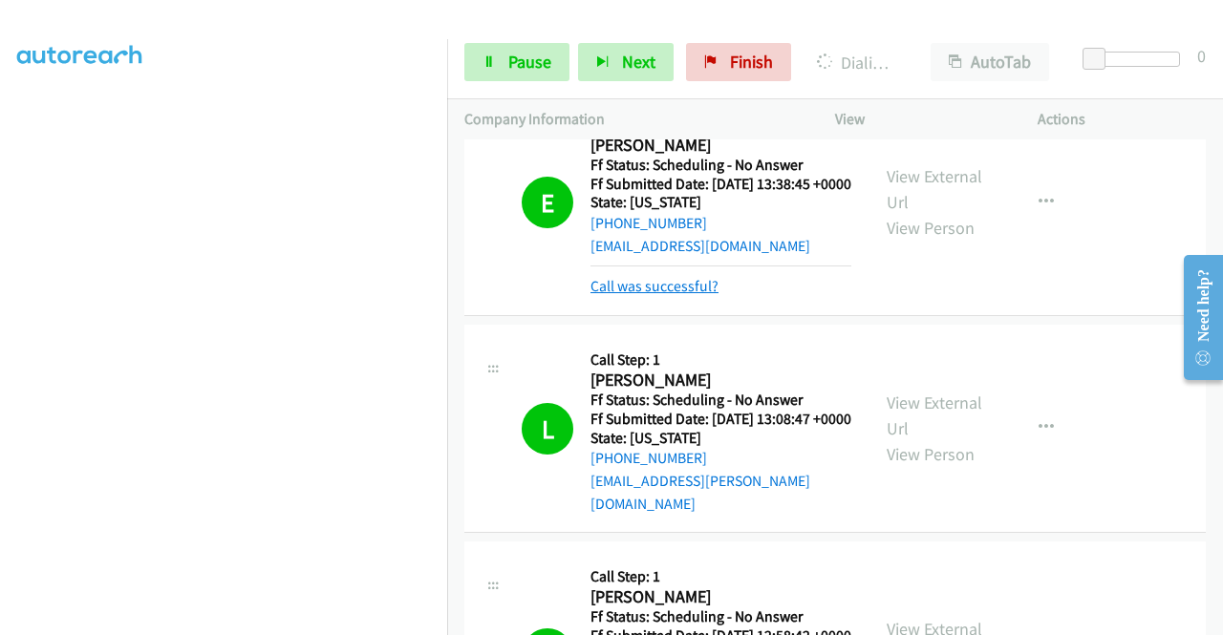
click at [671, 295] on link "Call was successful?" at bounding box center [654, 286] width 128 height 18
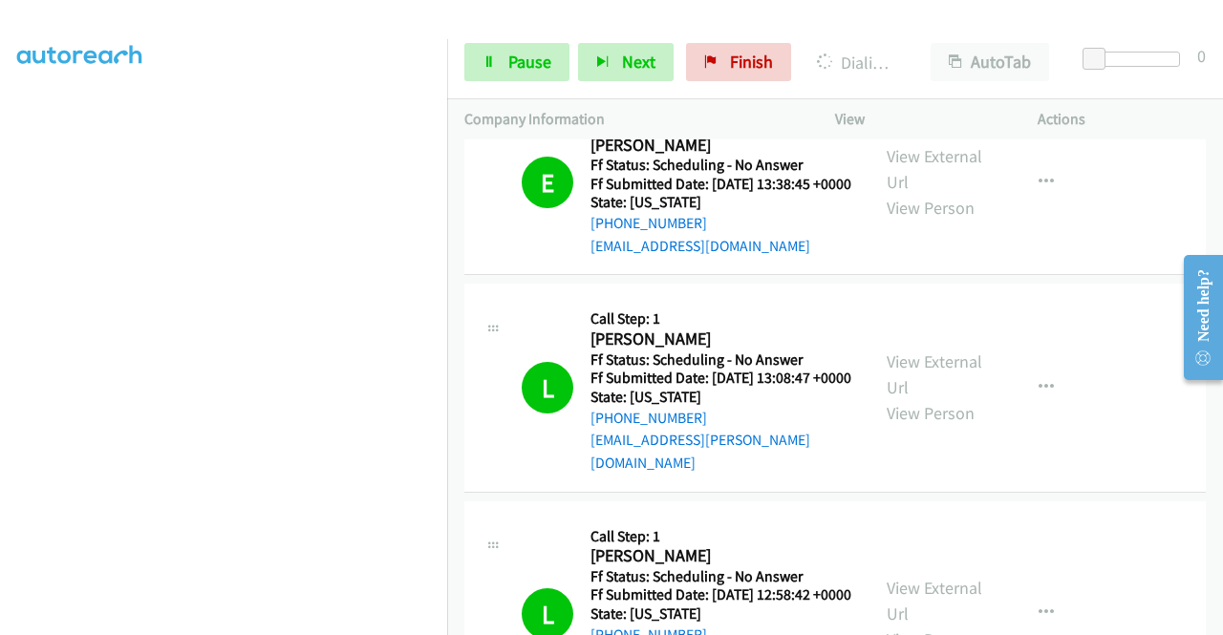
click at [700, 60] on link "Call was successful?" at bounding box center [654, 51] width 128 height 18
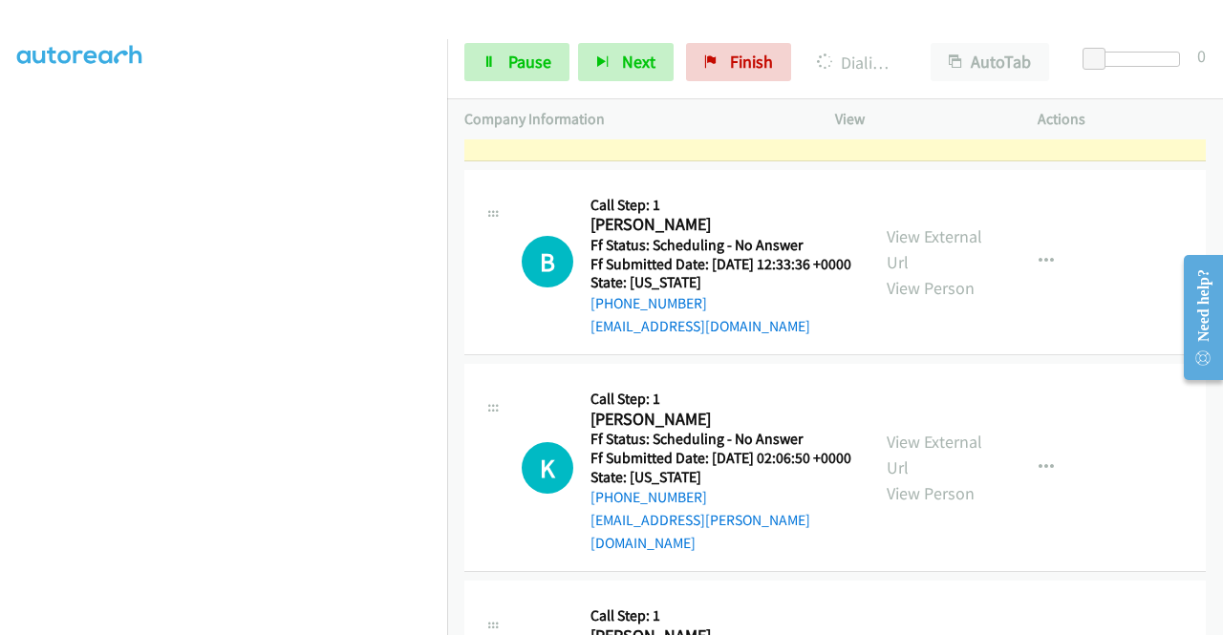
scroll to position [436, 0]
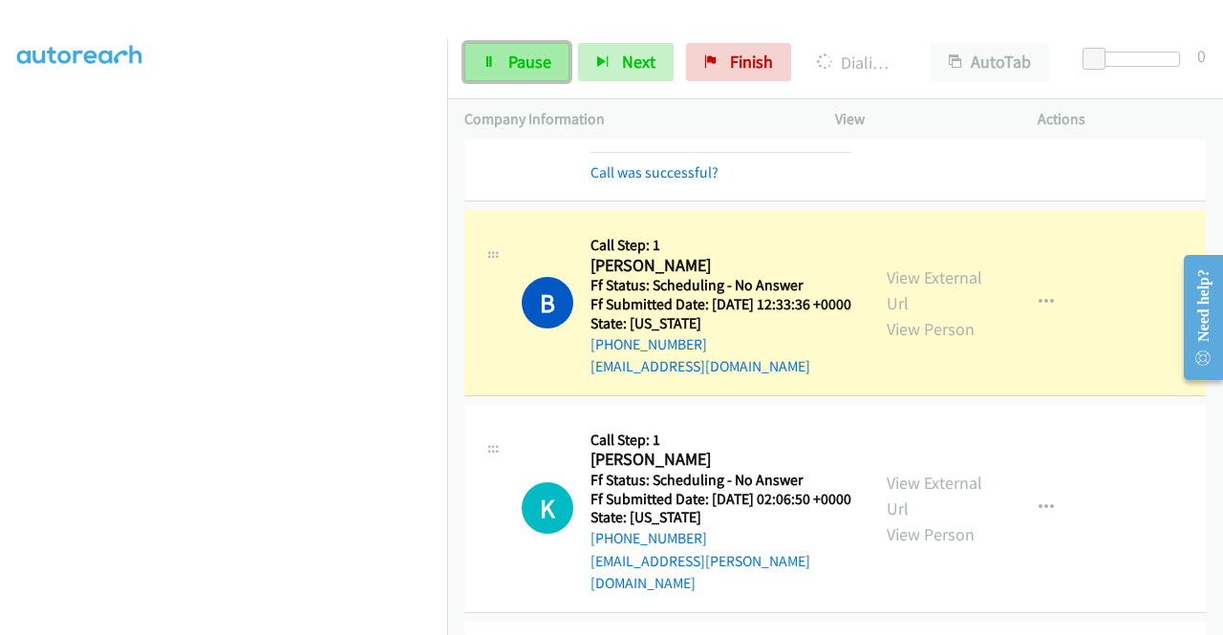
click at [521, 58] on span "Pause" at bounding box center [529, 62] width 43 height 22
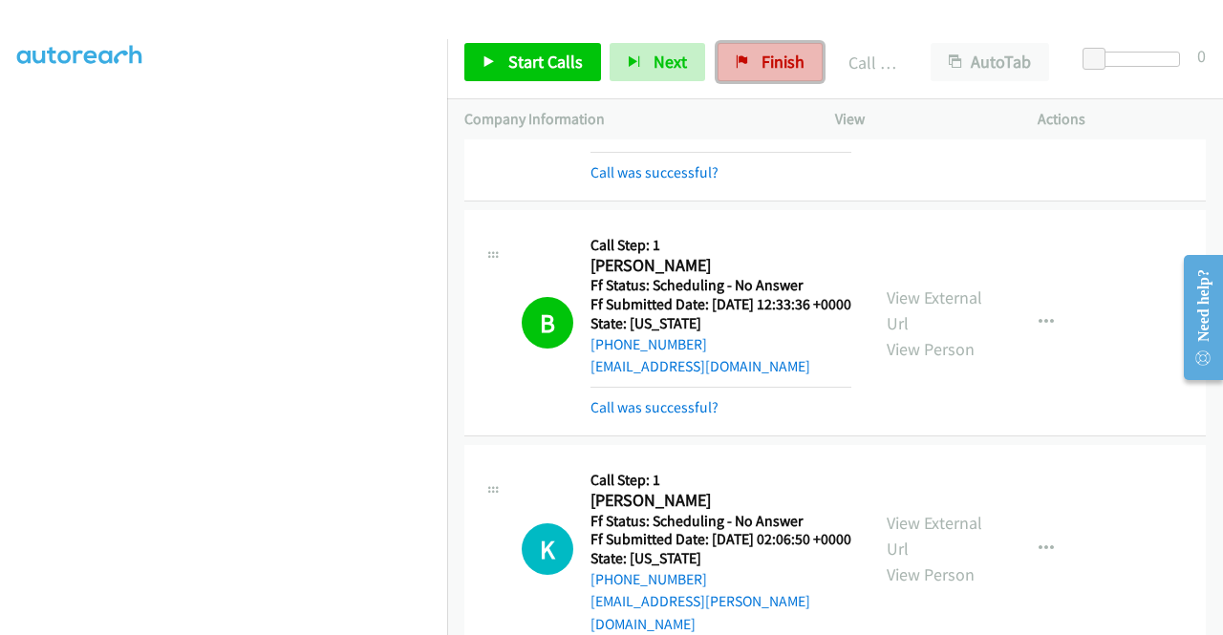
click at [770, 56] on span "Finish" at bounding box center [782, 62] width 43 height 22
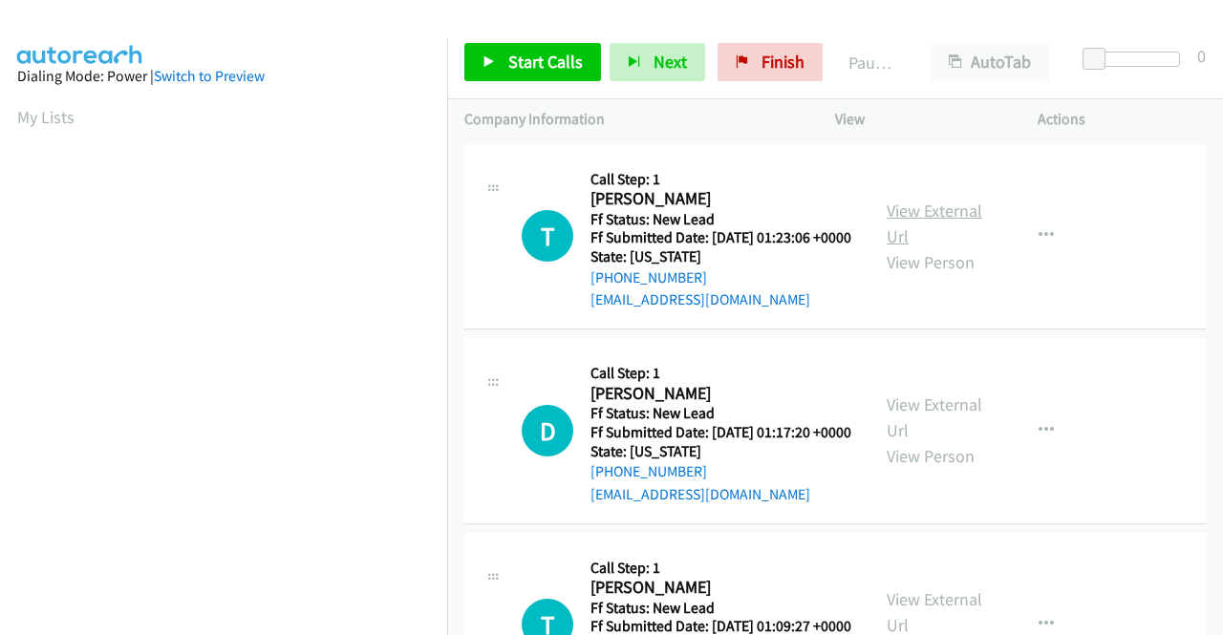
click at [946, 224] on link "View External Url" at bounding box center [934, 224] width 96 height 48
click at [910, 435] on link "View External Url" at bounding box center [934, 418] width 96 height 48
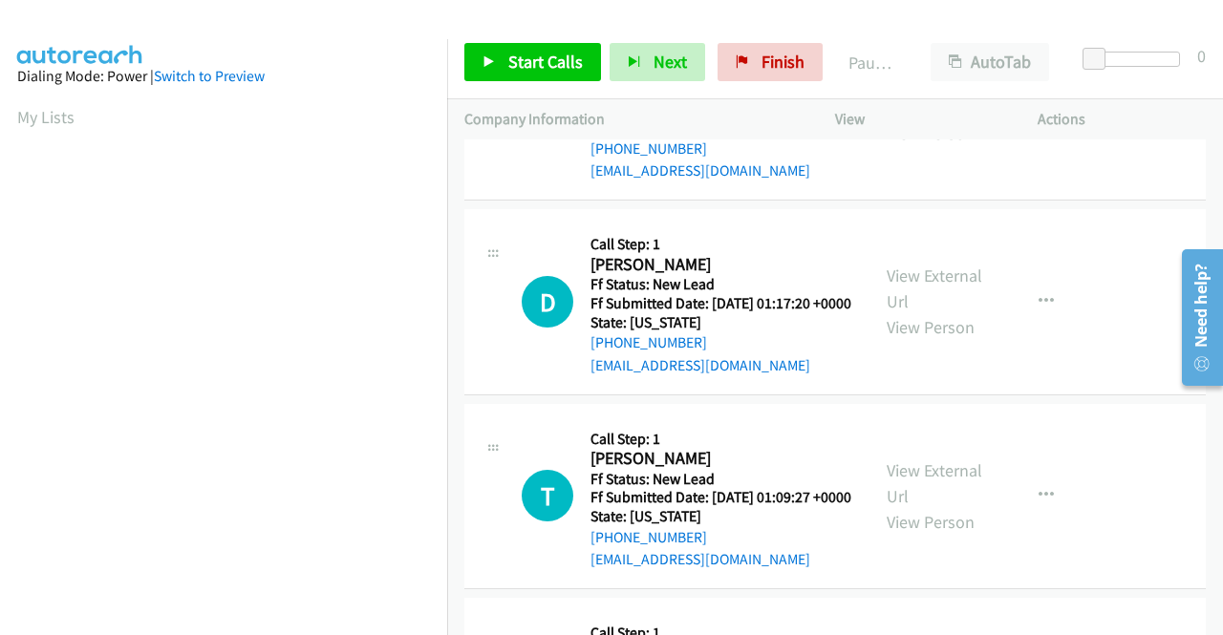
scroll to position [191, 0]
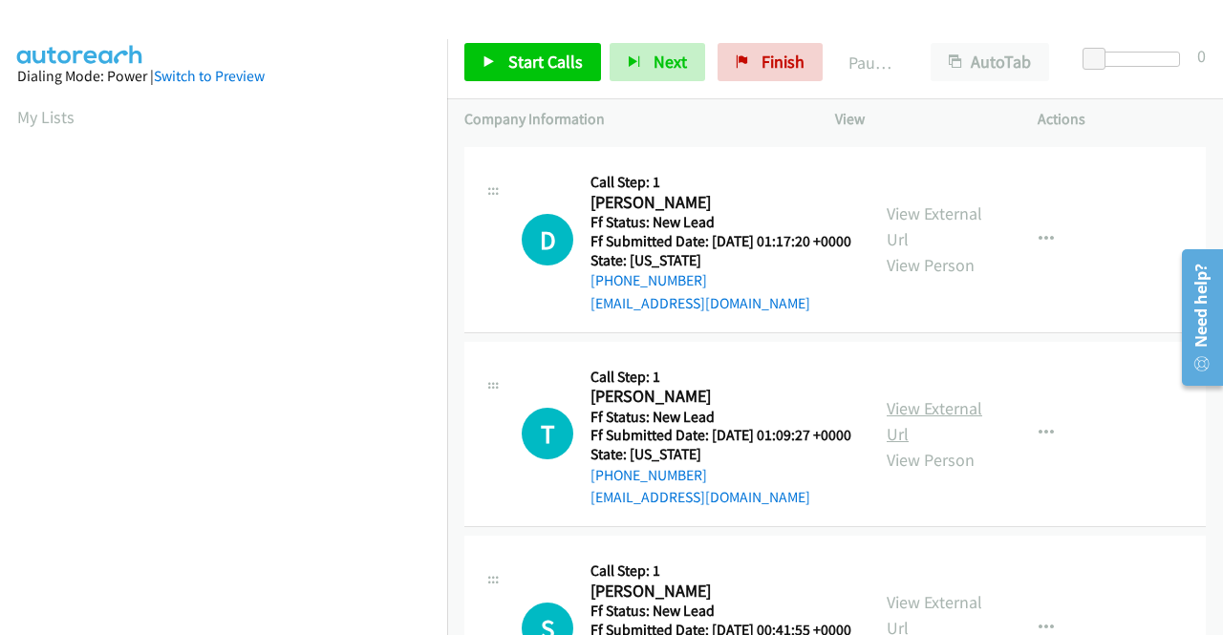
click at [907, 445] on link "View External Url" at bounding box center [934, 421] width 96 height 48
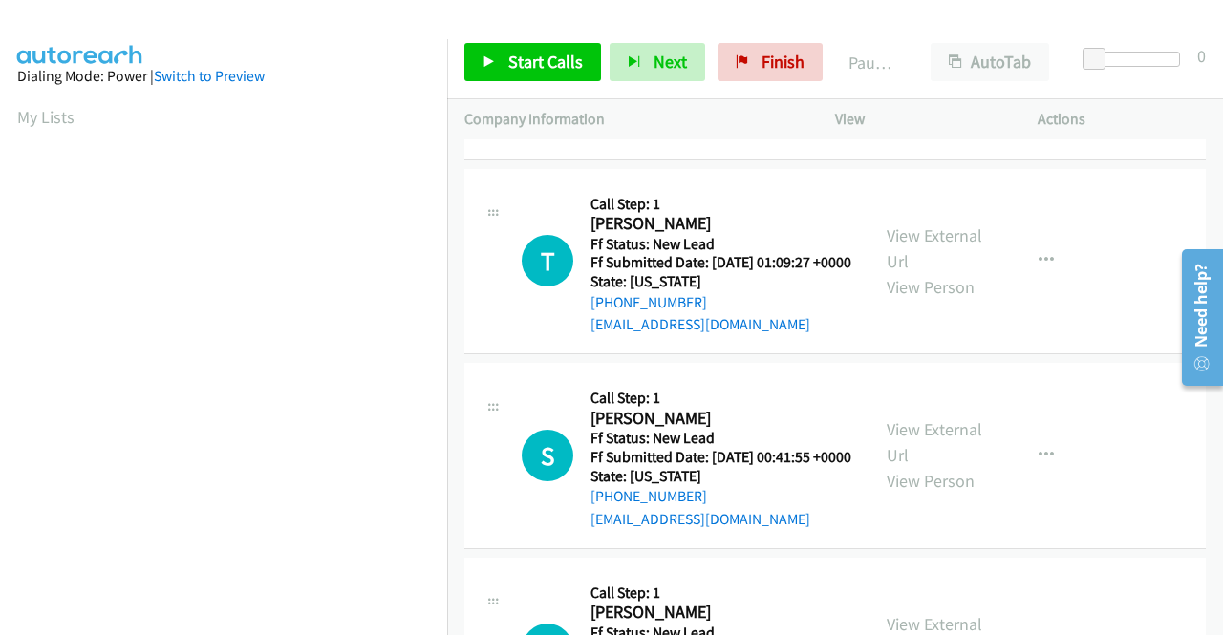
scroll to position [382, 0]
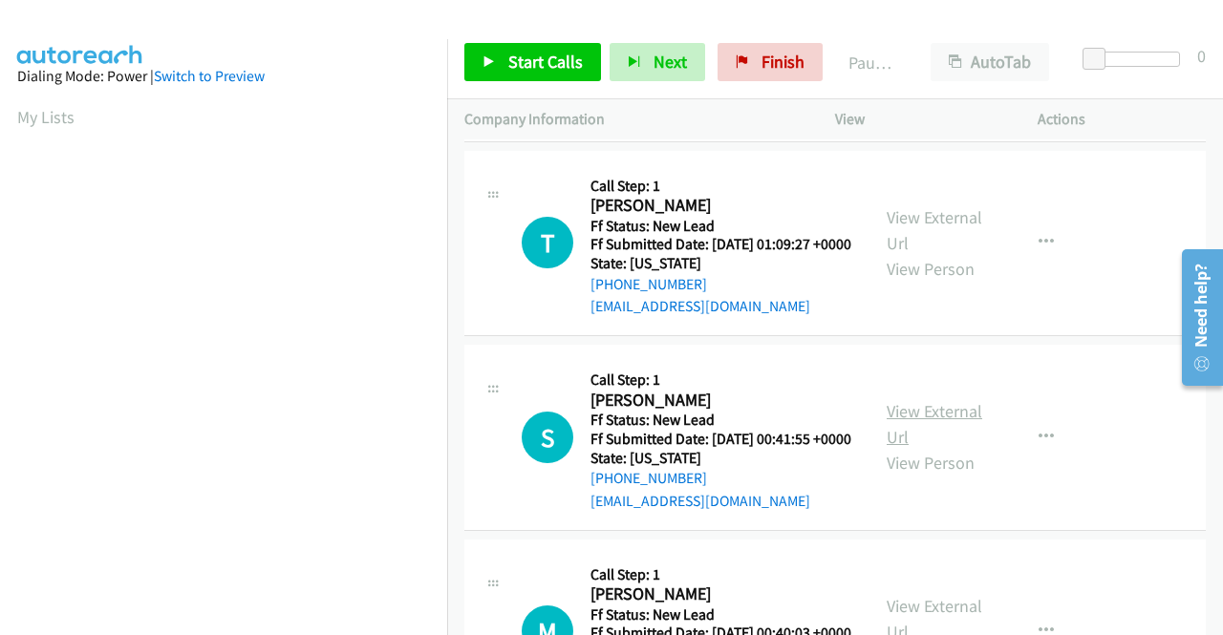
click at [918, 448] on link "View External Url" at bounding box center [934, 424] width 96 height 48
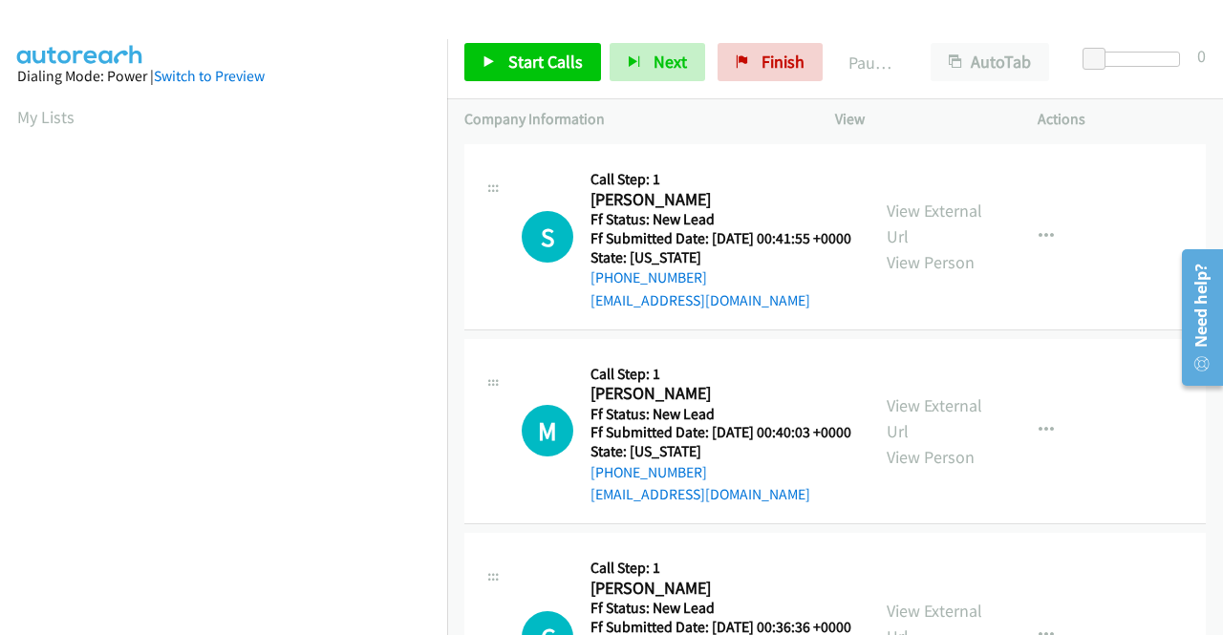
scroll to position [669, 0]
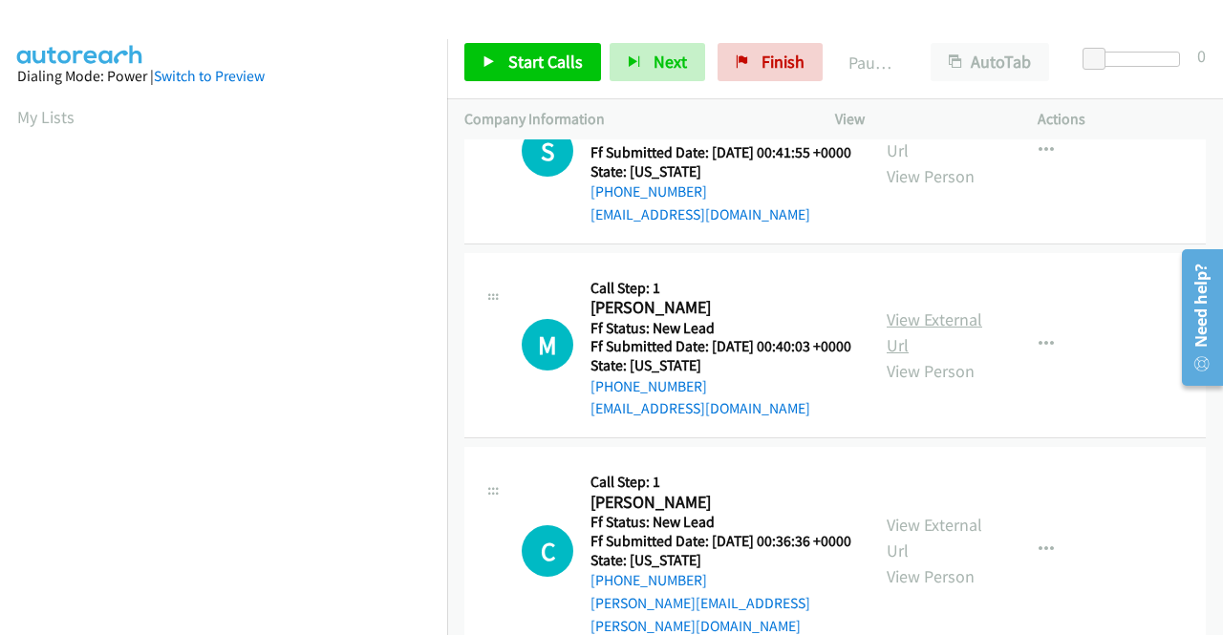
click at [956, 356] on link "View External Url" at bounding box center [934, 333] width 96 height 48
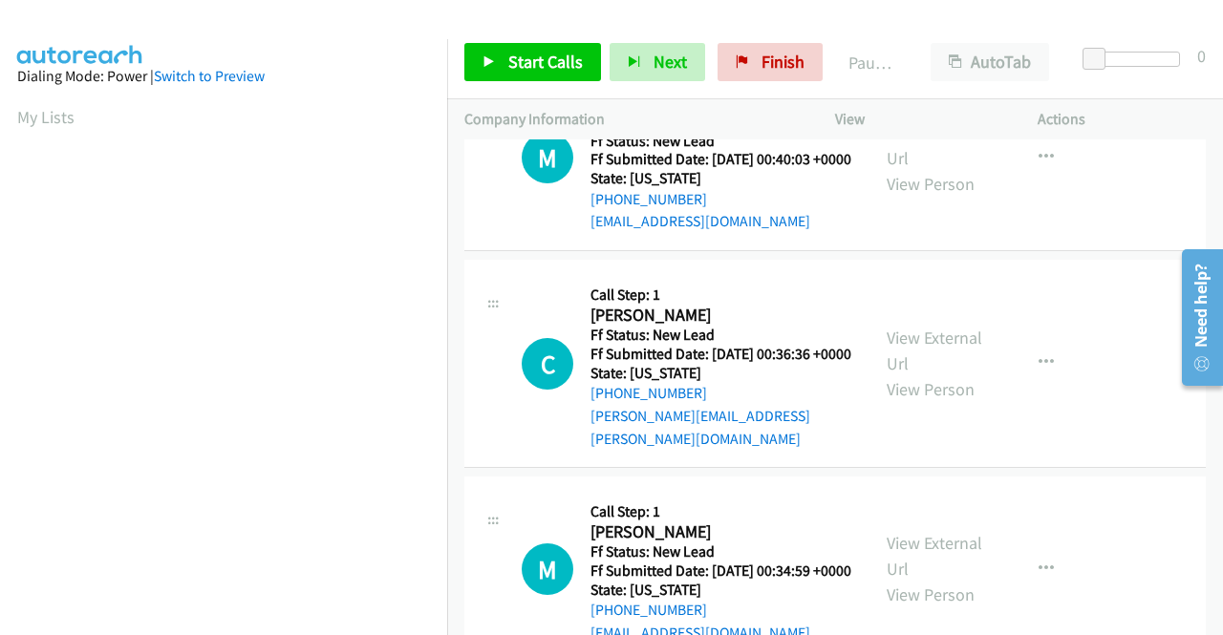
scroll to position [860, 0]
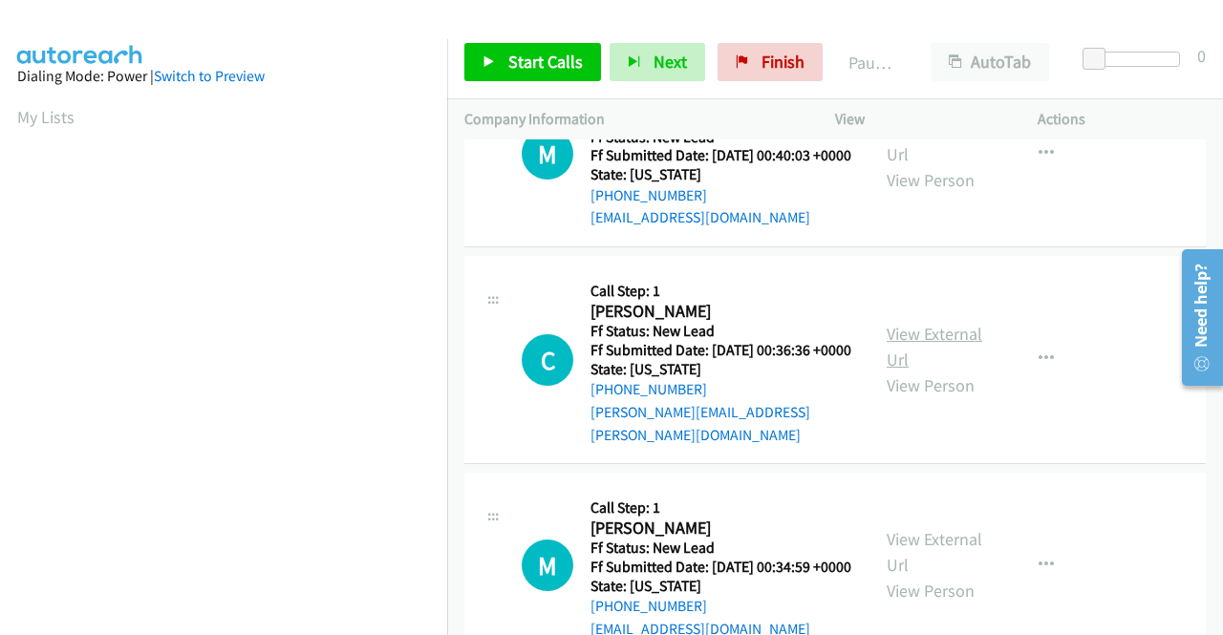
click at [915, 371] on link "View External Url" at bounding box center [934, 347] width 96 height 48
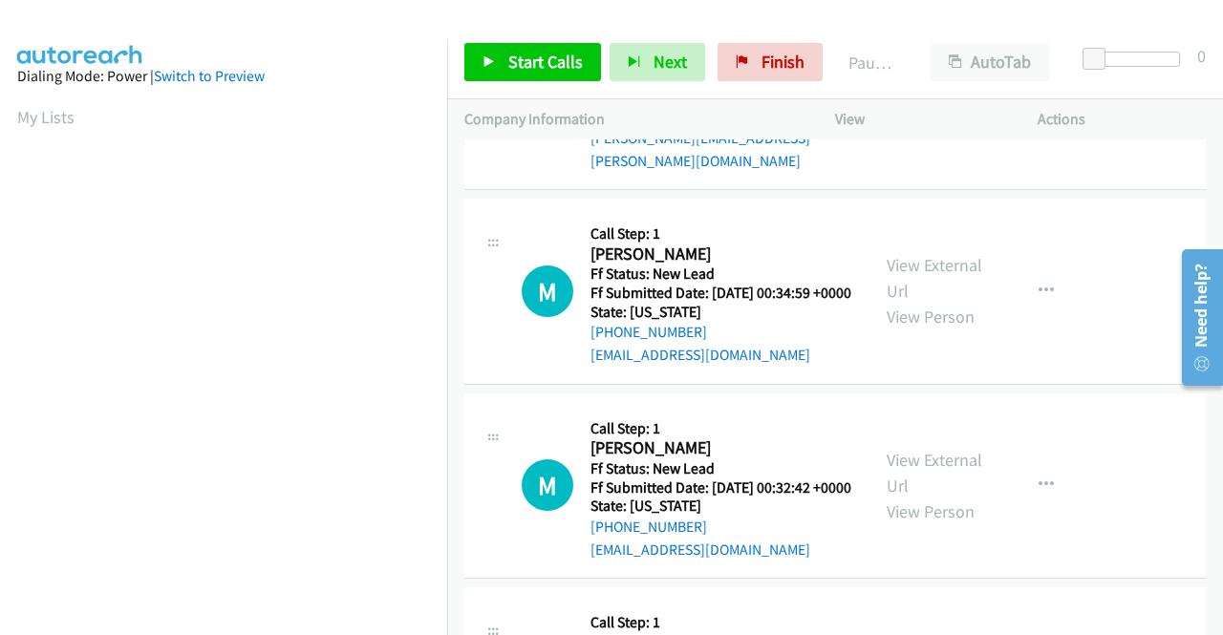
scroll to position [1146, 0]
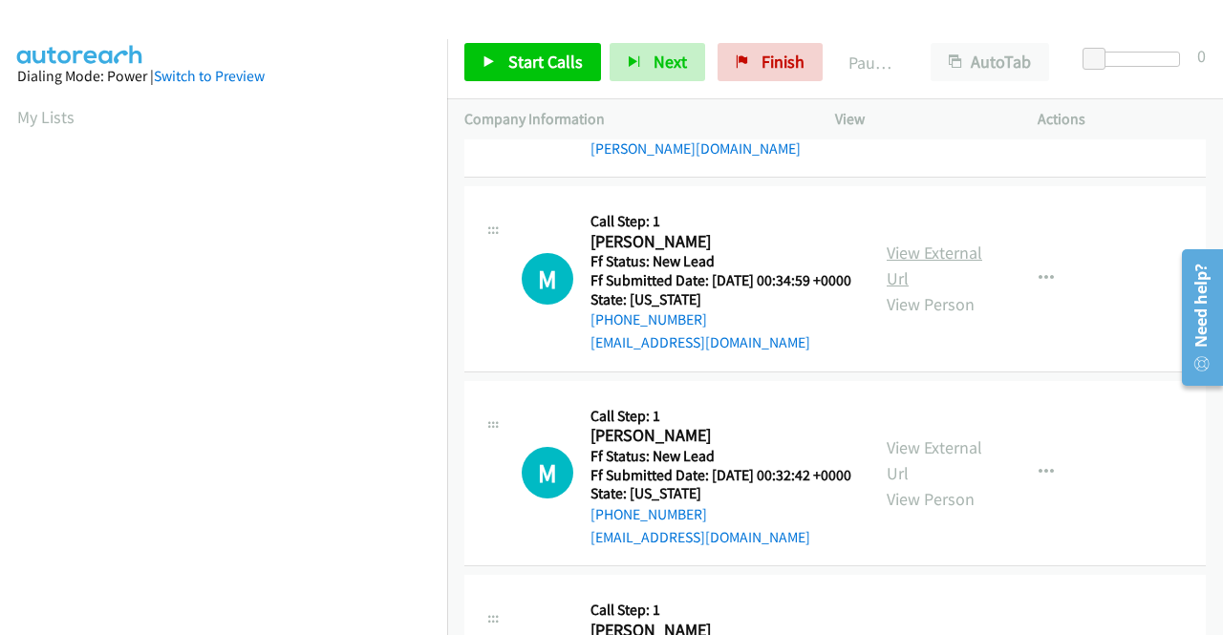
click at [921, 289] on link "View External Url" at bounding box center [934, 266] width 96 height 48
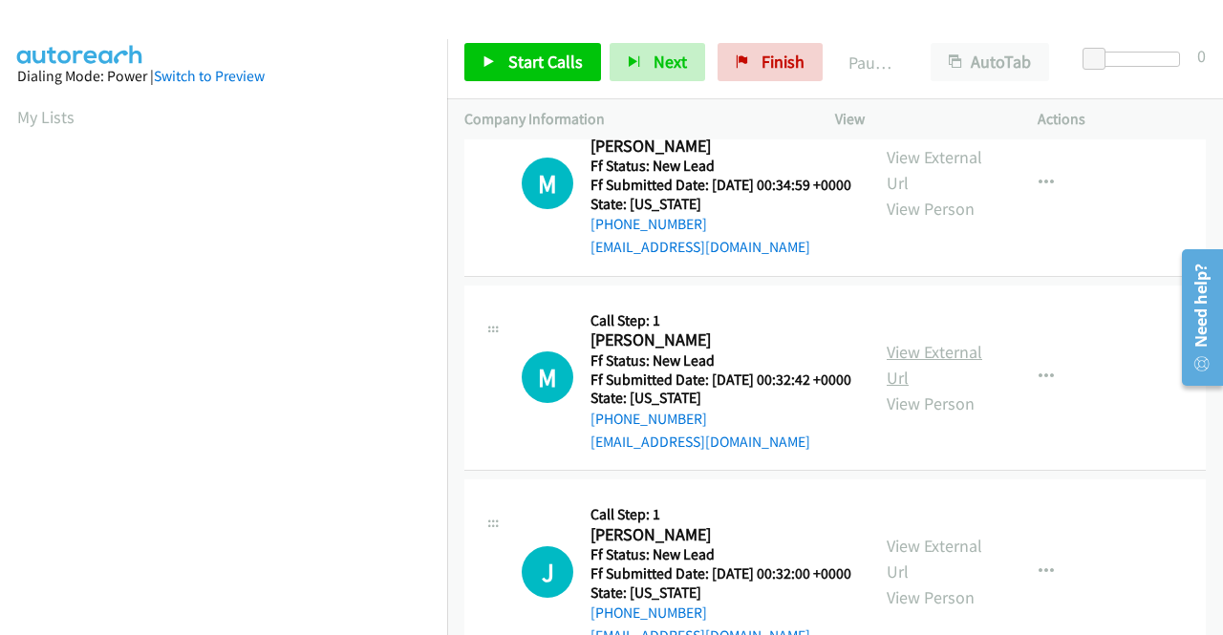
click at [951, 389] on link "View External Url" at bounding box center [934, 365] width 96 height 48
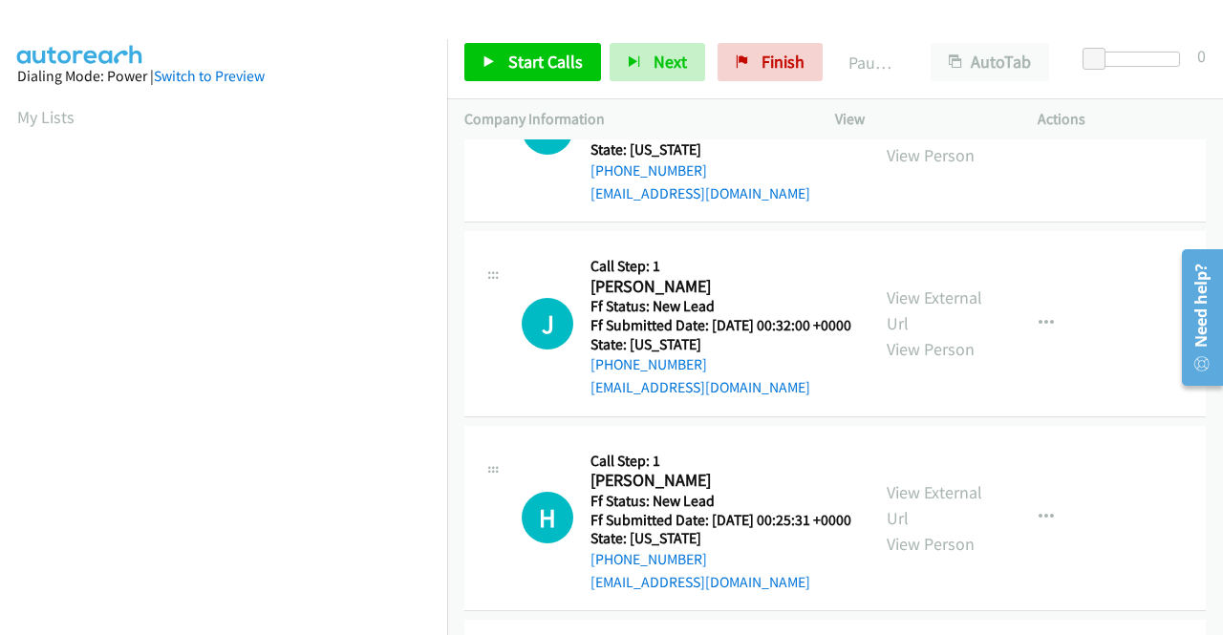
scroll to position [1528, 0]
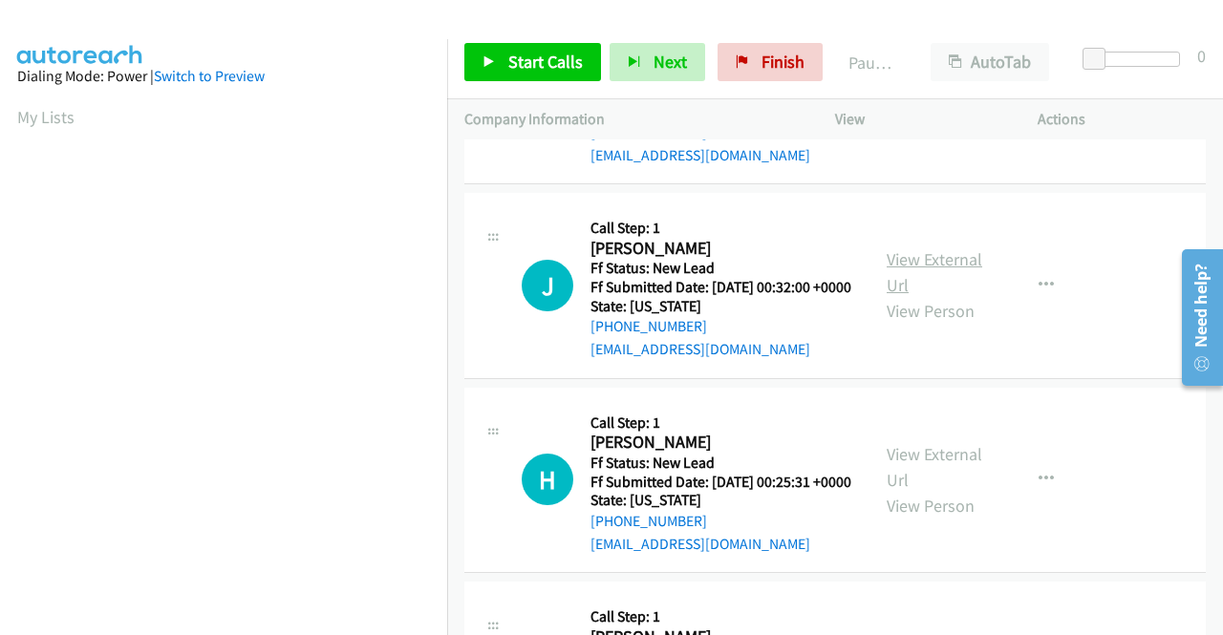
click at [929, 296] on link "View External Url" at bounding box center [934, 272] width 96 height 48
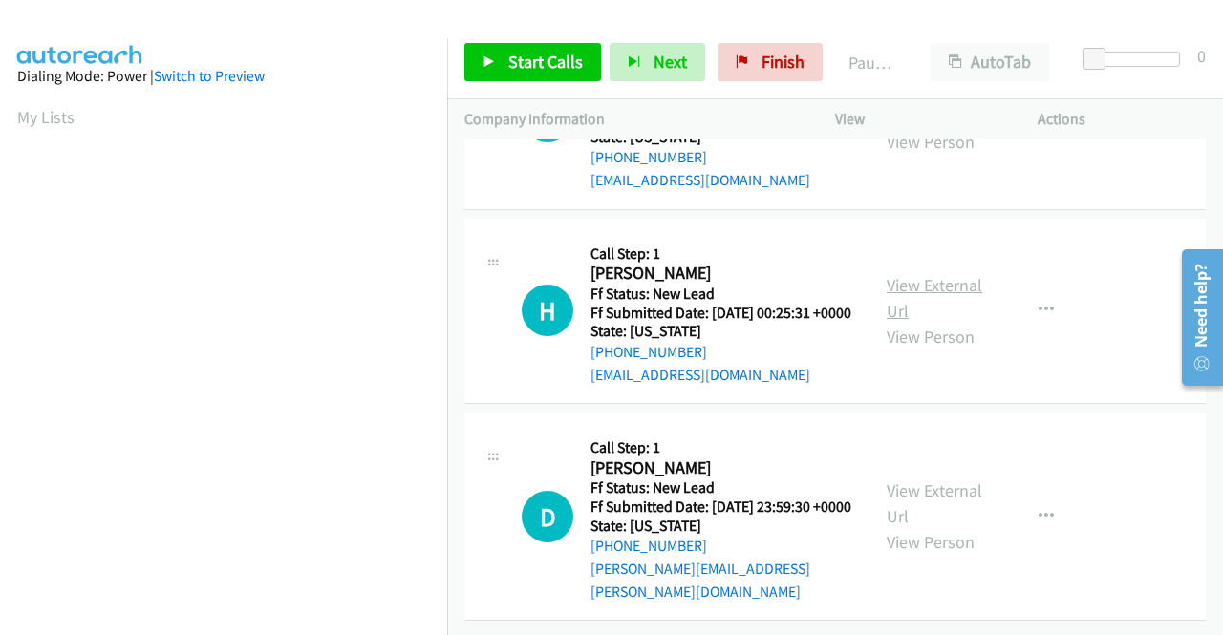
scroll to position [1719, 0]
click at [935, 322] on link "View External Url" at bounding box center [934, 298] width 96 height 48
click at [906, 481] on link "View External Url" at bounding box center [934, 503] width 96 height 48
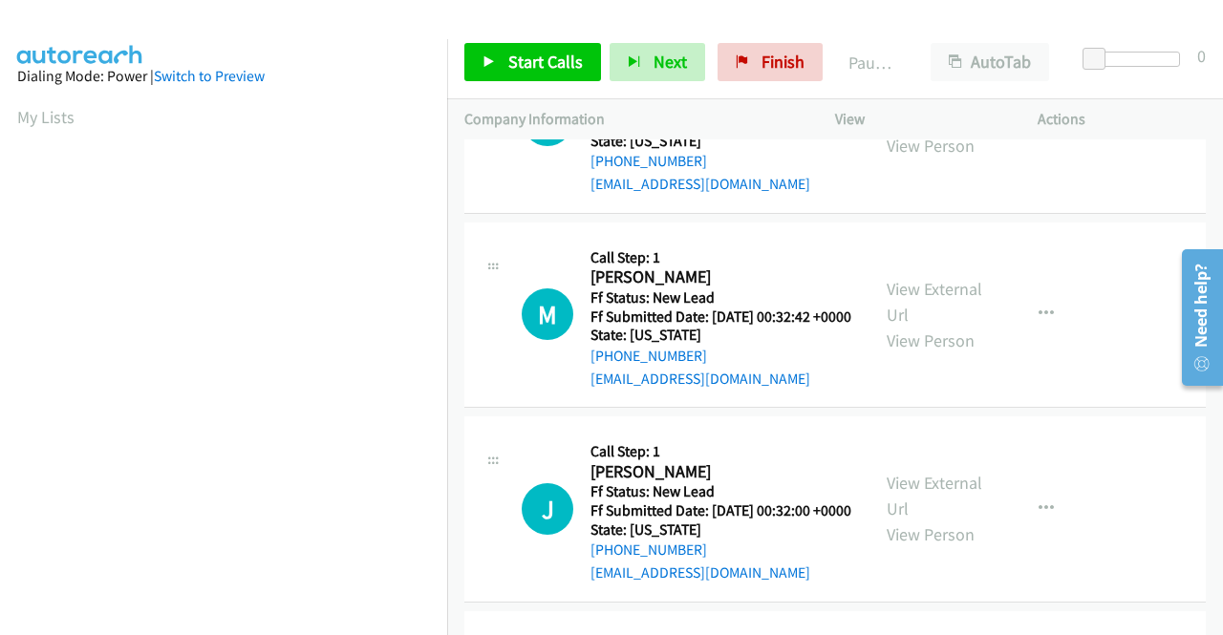
scroll to position [1296, 0]
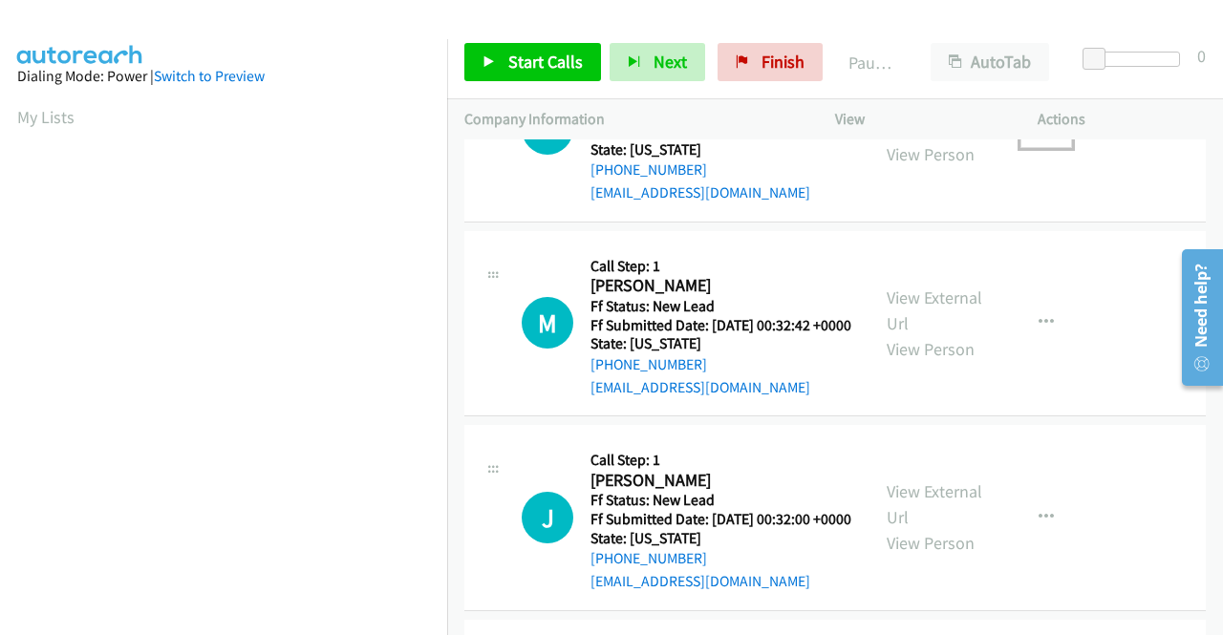
click at [1042, 137] on icon "button" at bounding box center [1045, 128] width 15 height 15
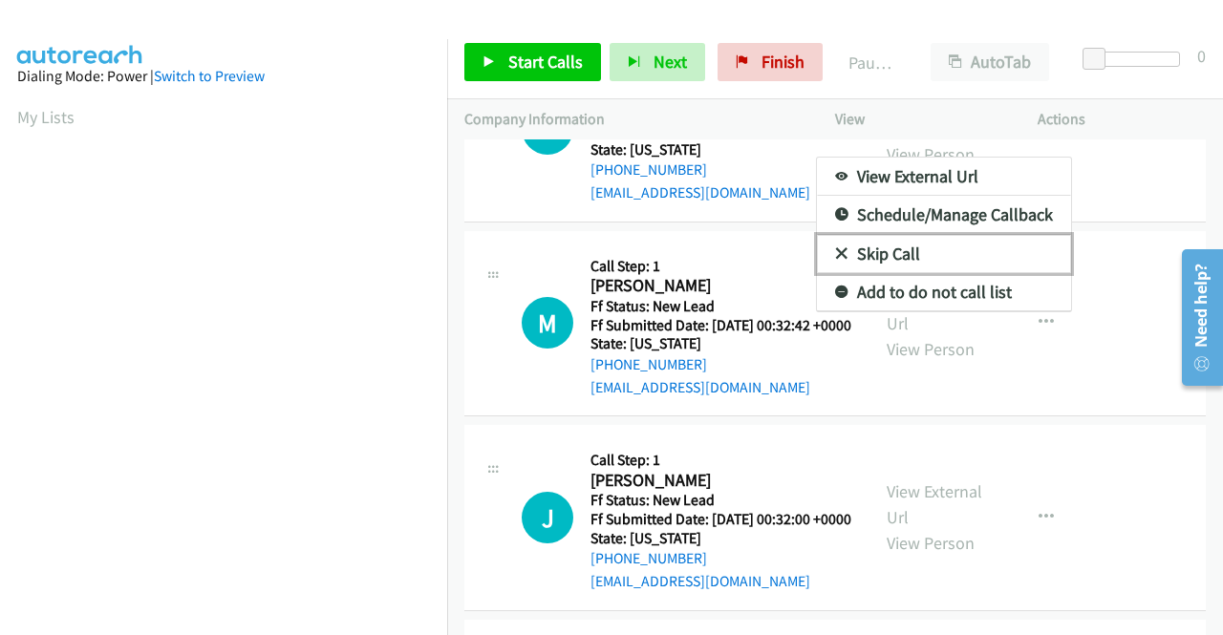
click at [949, 273] on link "Skip Call" at bounding box center [944, 254] width 254 height 38
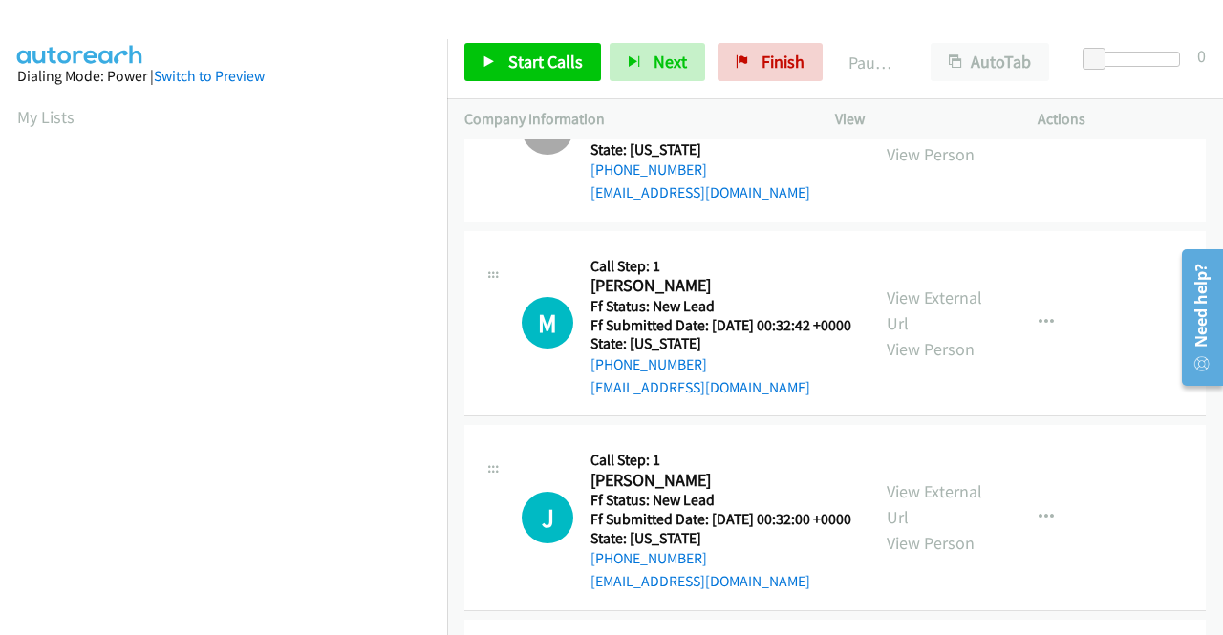
scroll to position [0, 0]
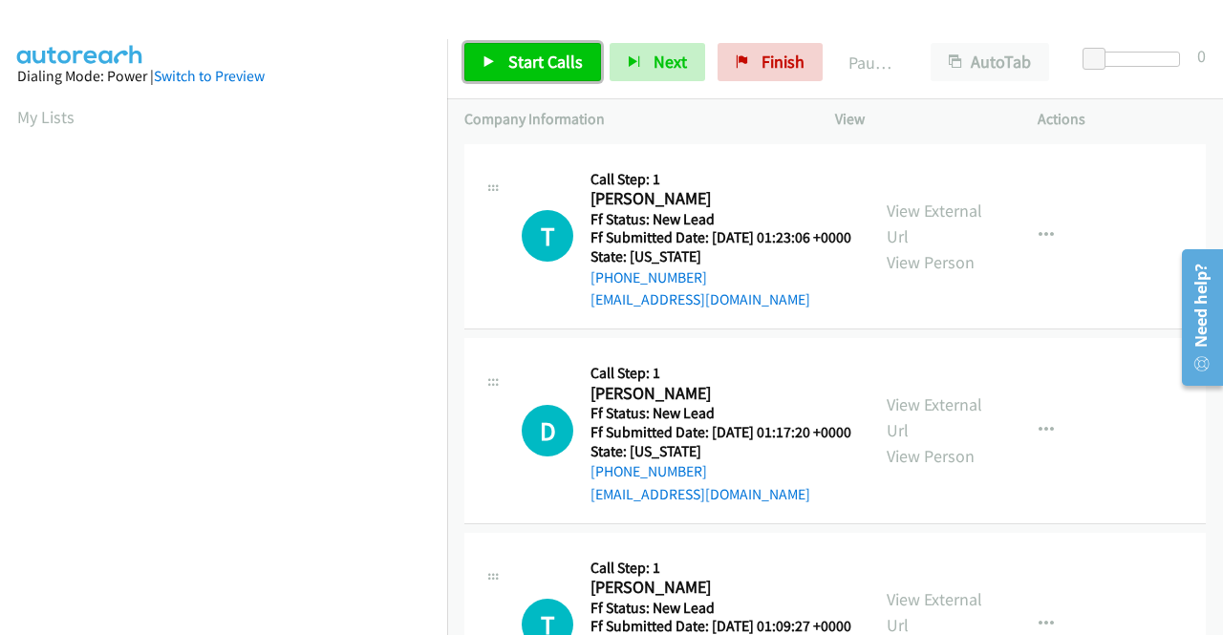
click at [543, 58] on span "Start Calls" at bounding box center [545, 62] width 75 height 22
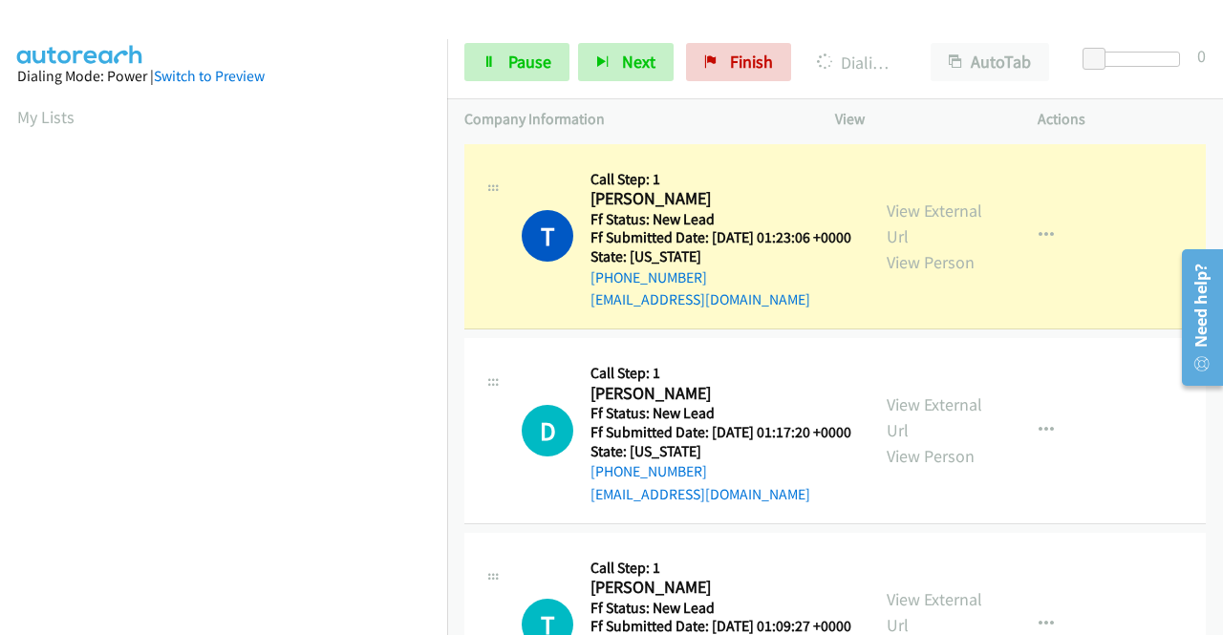
click at [529, 42] on div "Start Calls Pause Next Finish Dialing Teresa Lane AutoTab AutoTab 0" at bounding box center [835, 63] width 776 height 74
click at [501, 58] on link "Pause" at bounding box center [516, 62] width 105 height 38
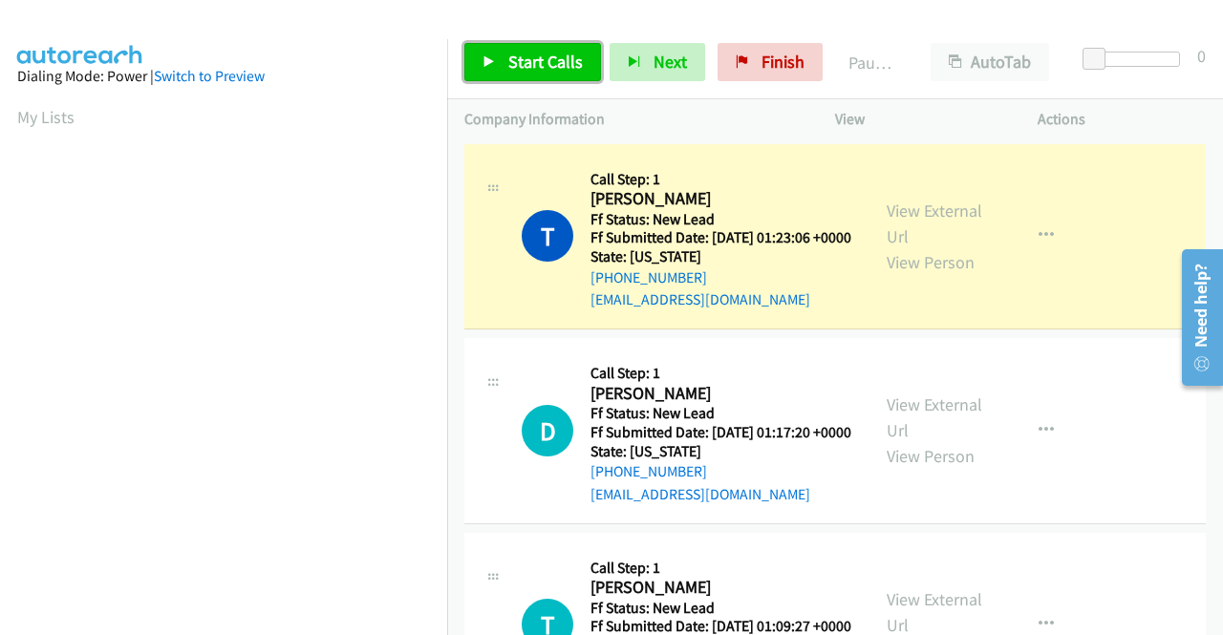
click at [511, 51] on span "Start Calls" at bounding box center [545, 62] width 75 height 22
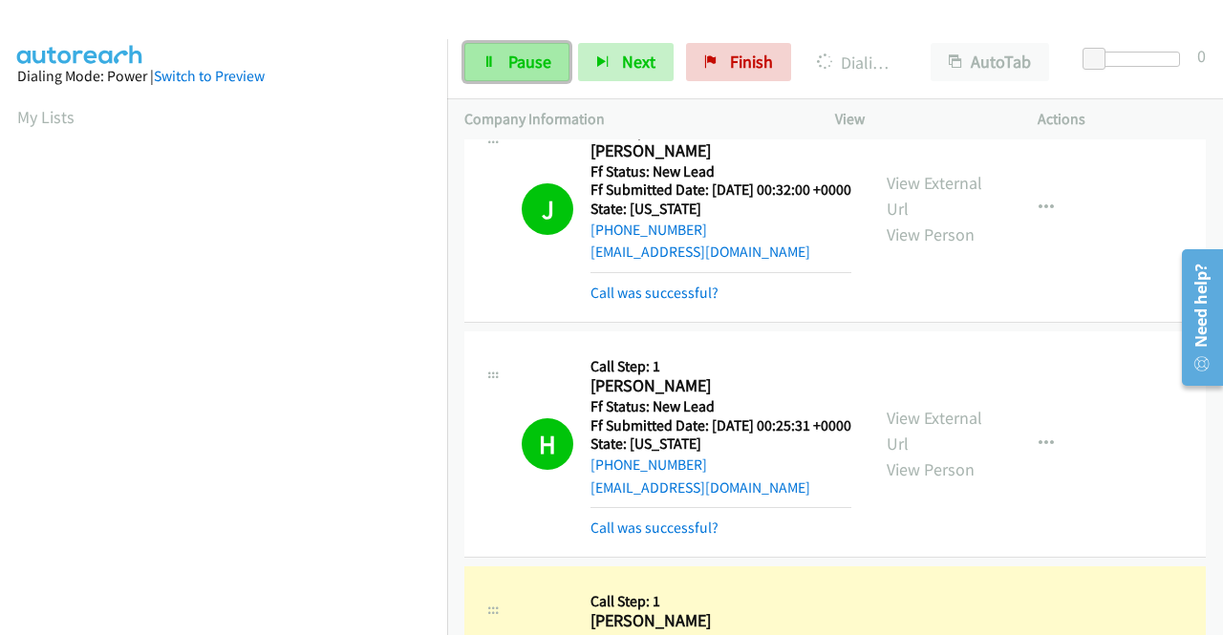
click at [541, 56] on span "Pause" at bounding box center [529, 62] width 43 height 22
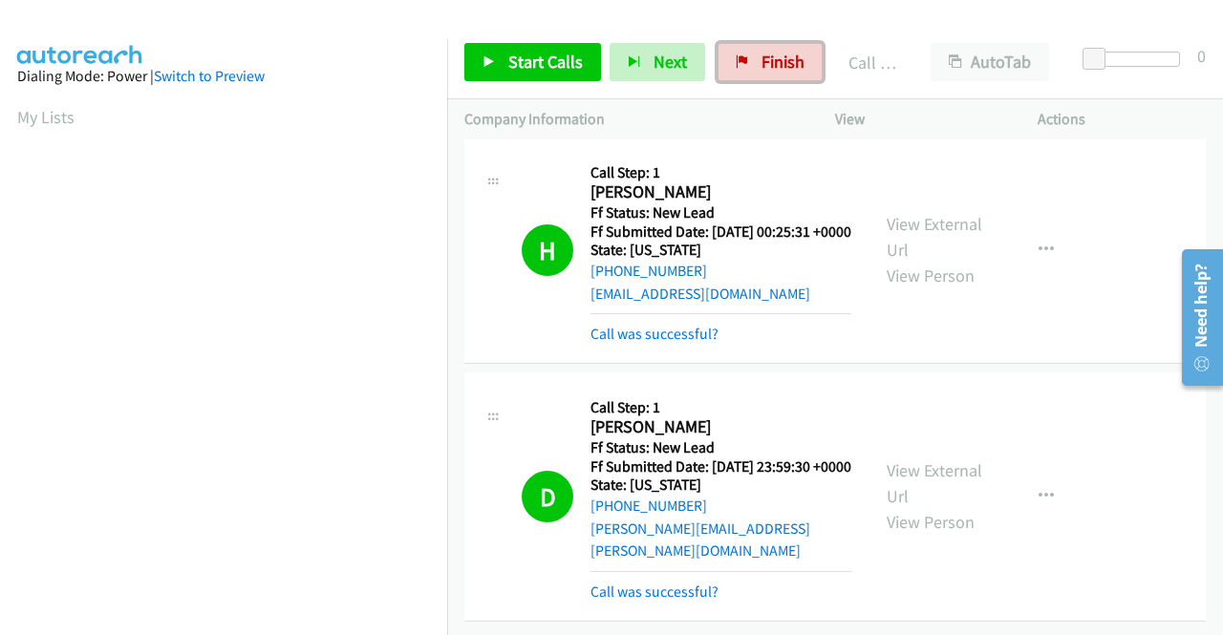
drag, startPoint x: 766, startPoint y: 75, endPoint x: 697, endPoint y: 100, distance: 73.1
click at [766, 75] on link "Finish" at bounding box center [769, 62] width 105 height 38
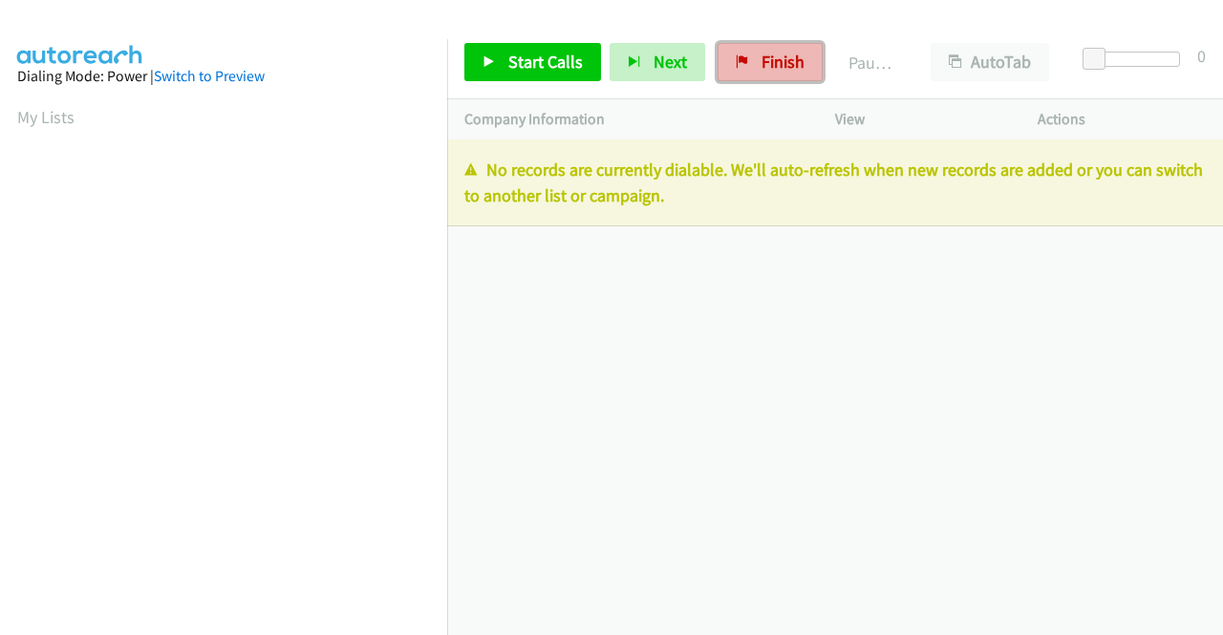
click at [761, 55] on span "Finish" at bounding box center [782, 62] width 43 height 22
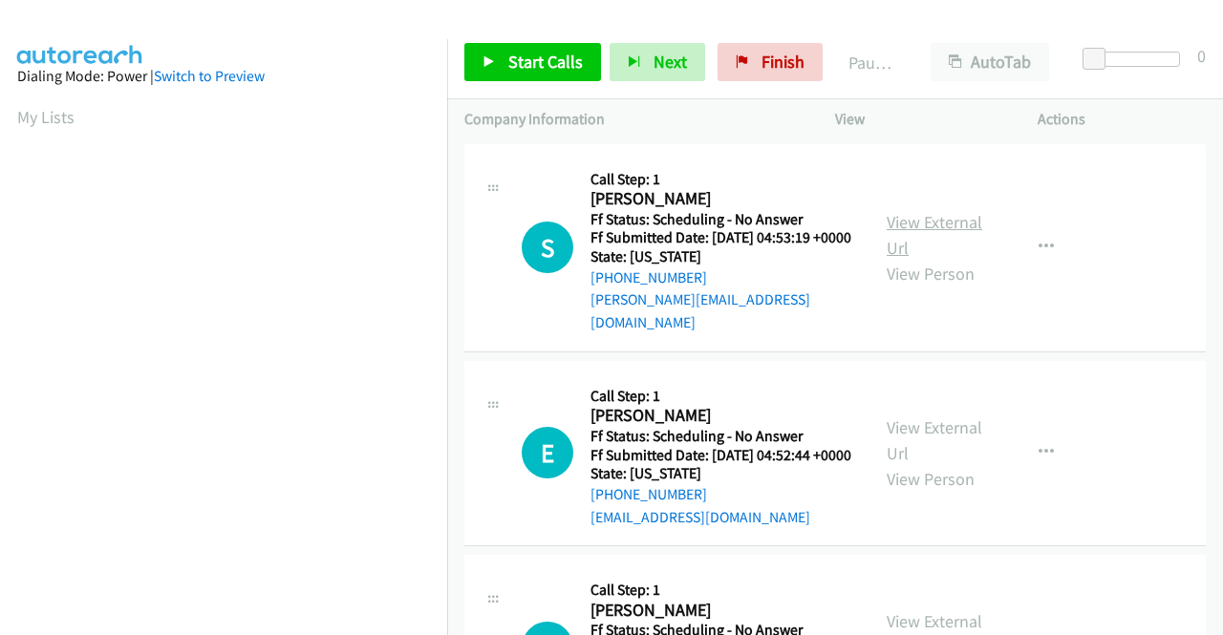
click at [939, 228] on link "View External Url" at bounding box center [934, 235] width 96 height 48
click at [922, 429] on link "View External Url" at bounding box center [934, 440] width 96 height 48
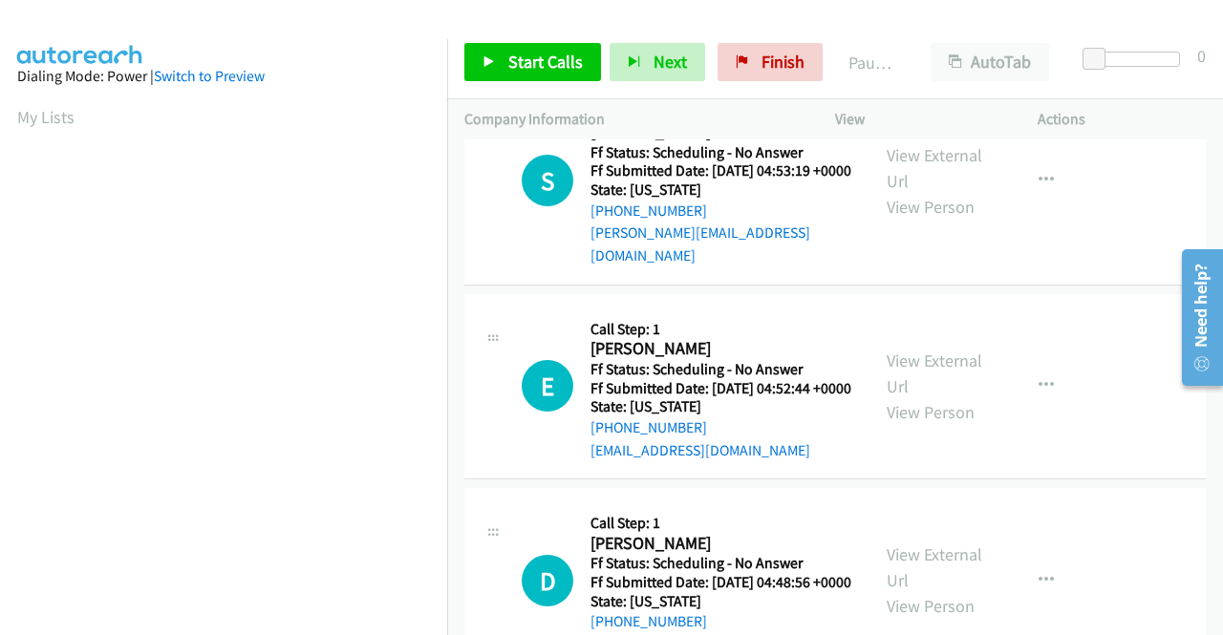
scroll to position [96, 0]
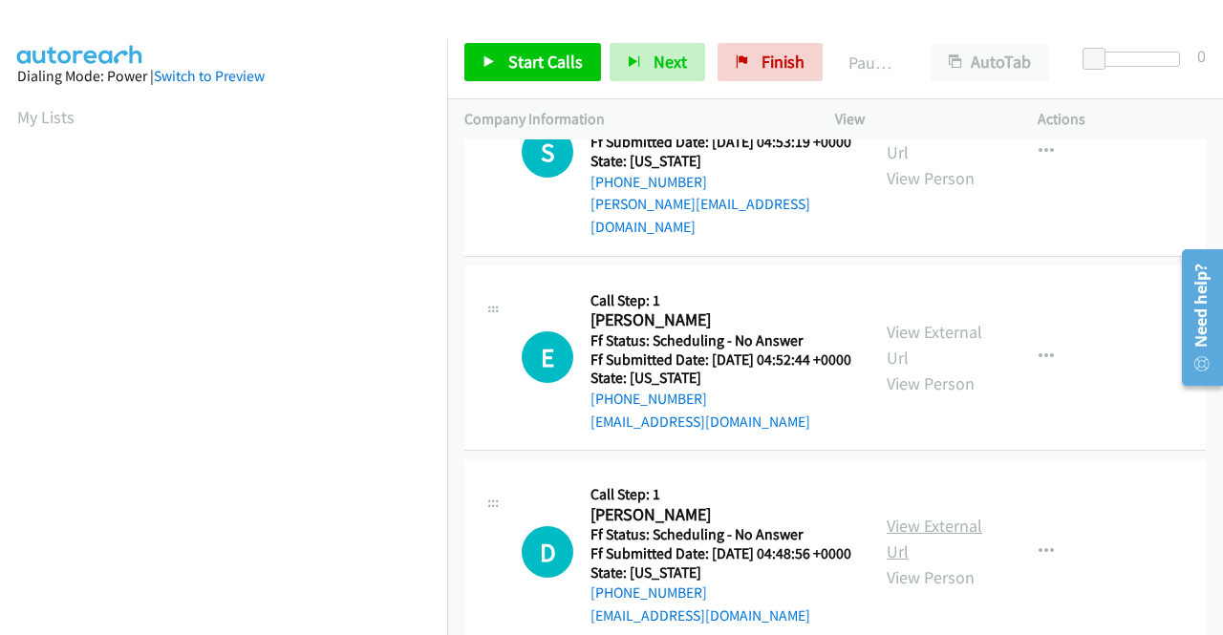
click at [919, 545] on link "View External Url" at bounding box center [934, 539] width 96 height 48
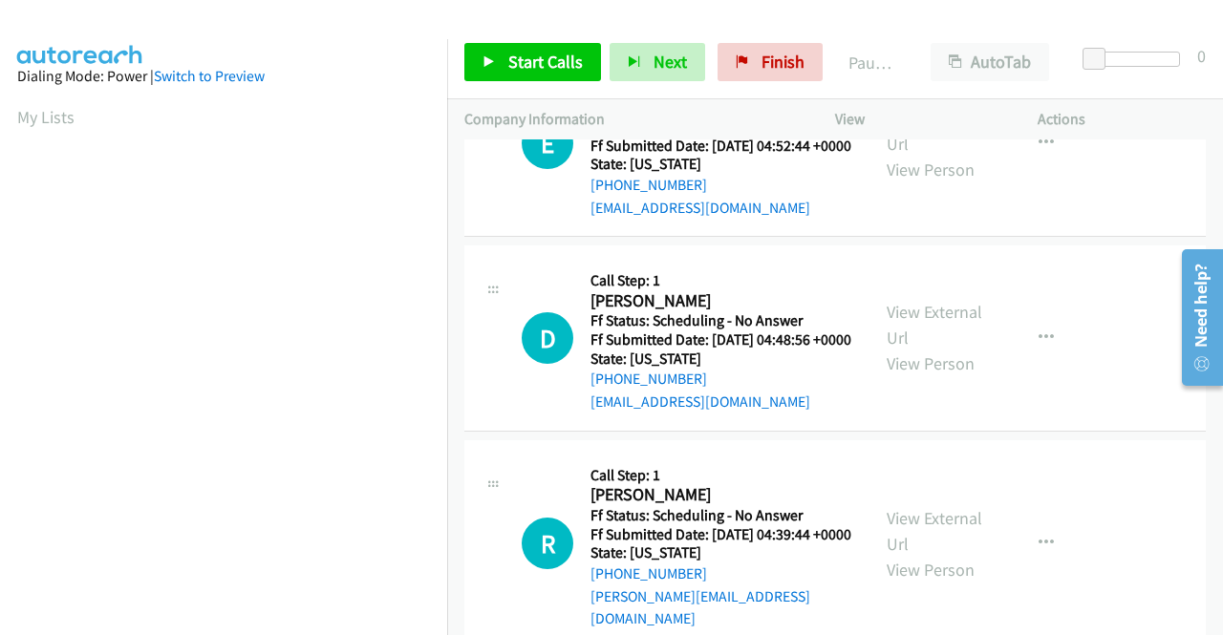
scroll to position [382, 0]
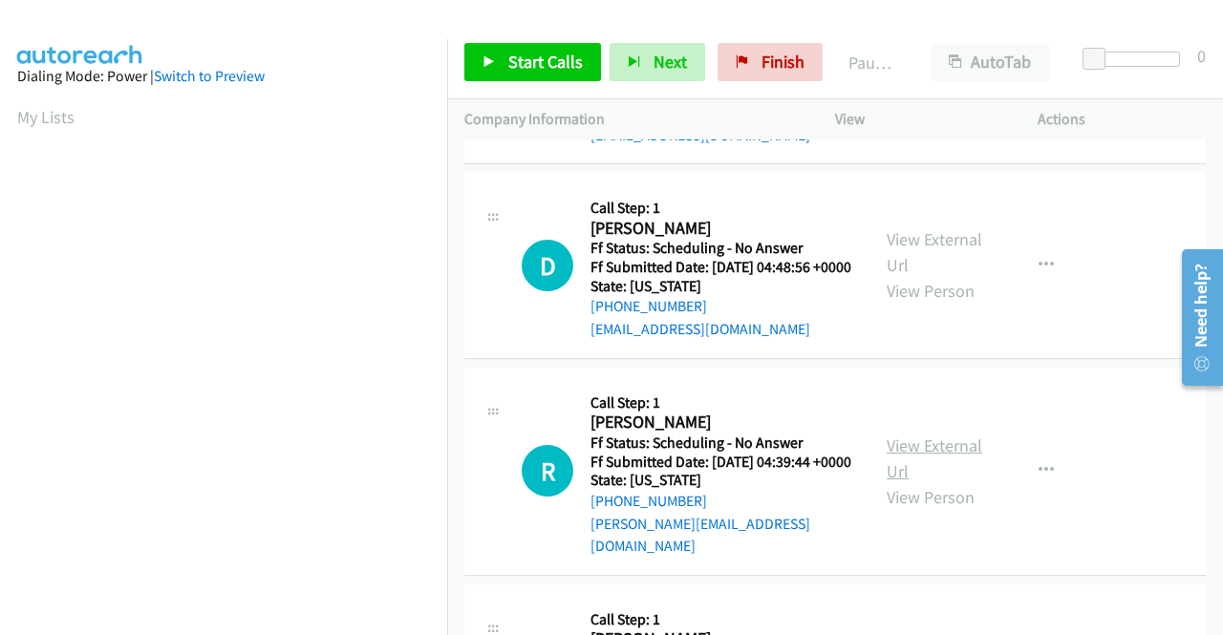
click at [948, 478] on link "View External Url" at bounding box center [934, 459] width 96 height 48
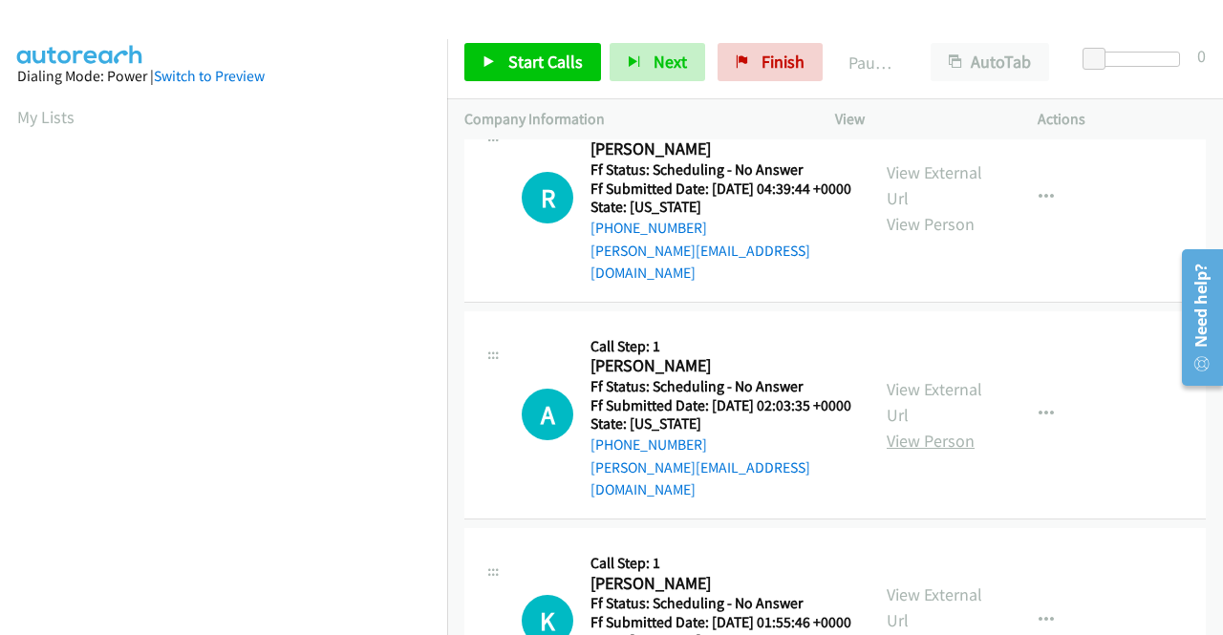
scroll to position [669, 0]
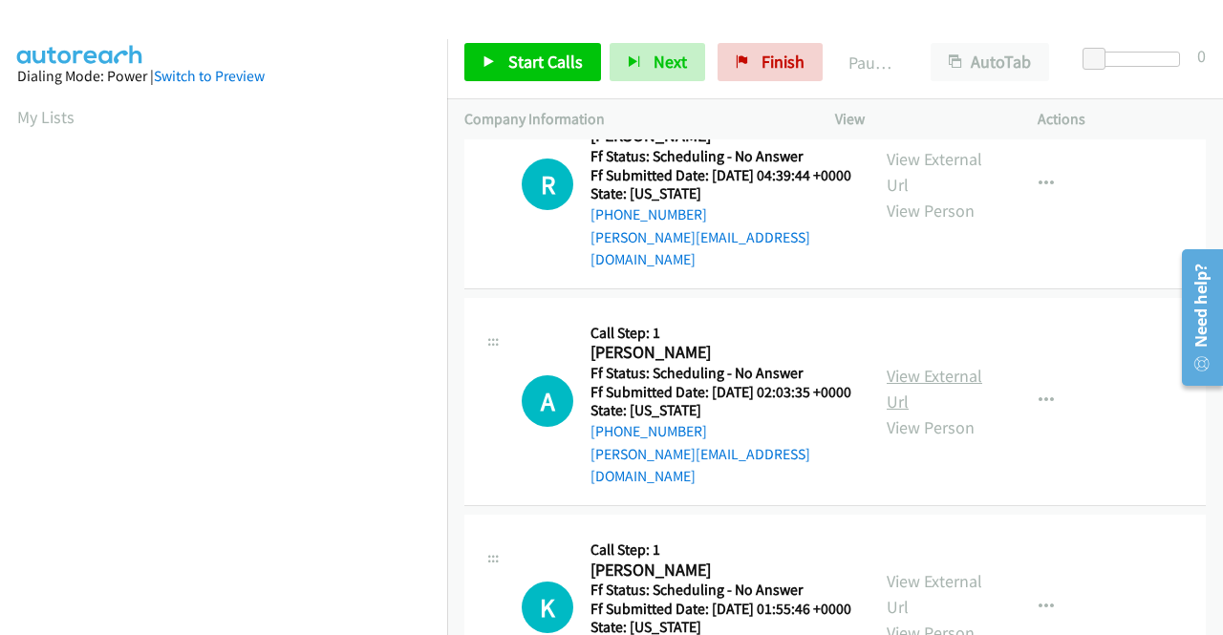
click at [937, 402] on link "View External Url" at bounding box center [934, 389] width 96 height 48
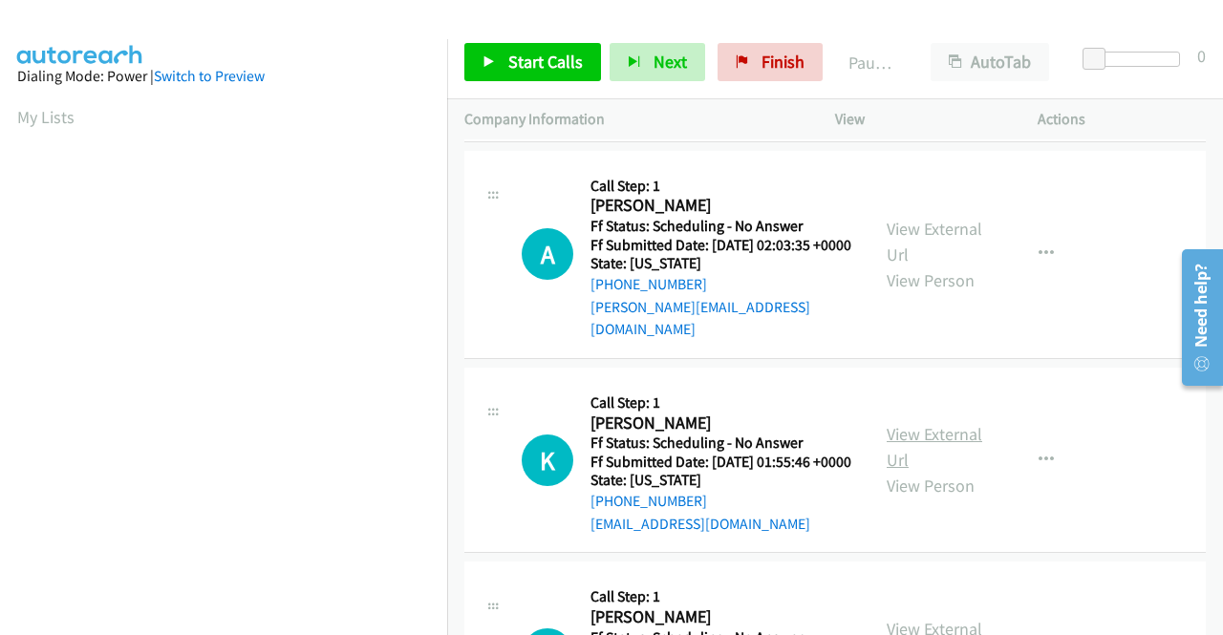
scroll to position [860, 0]
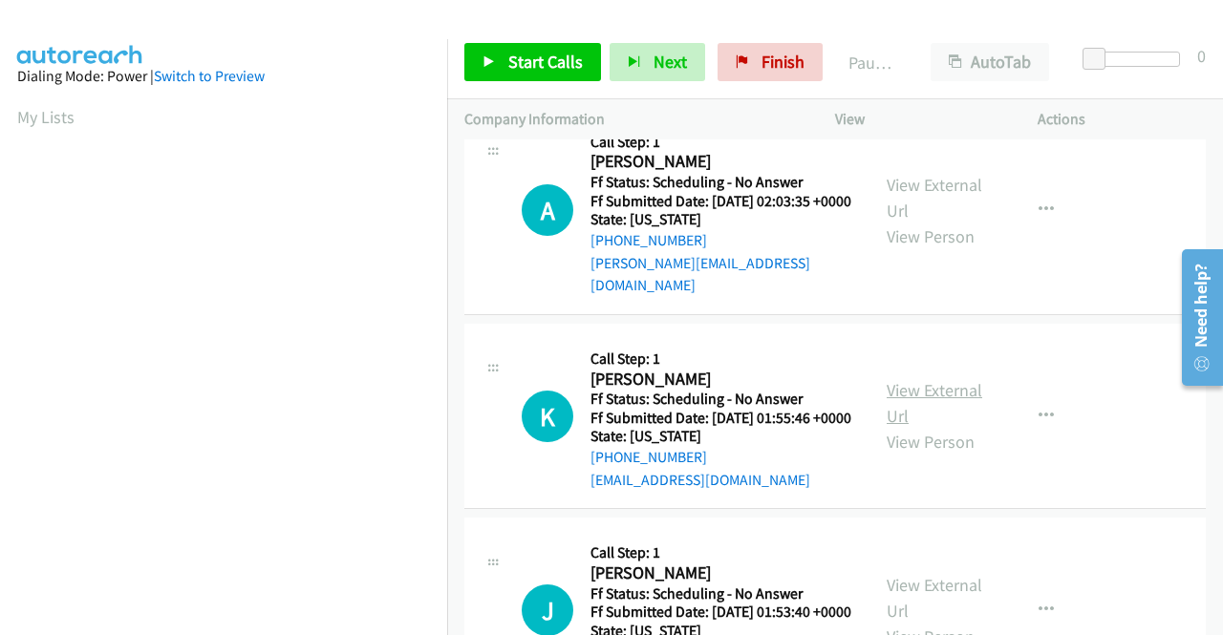
click at [913, 424] on link "View External Url" at bounding box center [934, 403] width 96 height 48
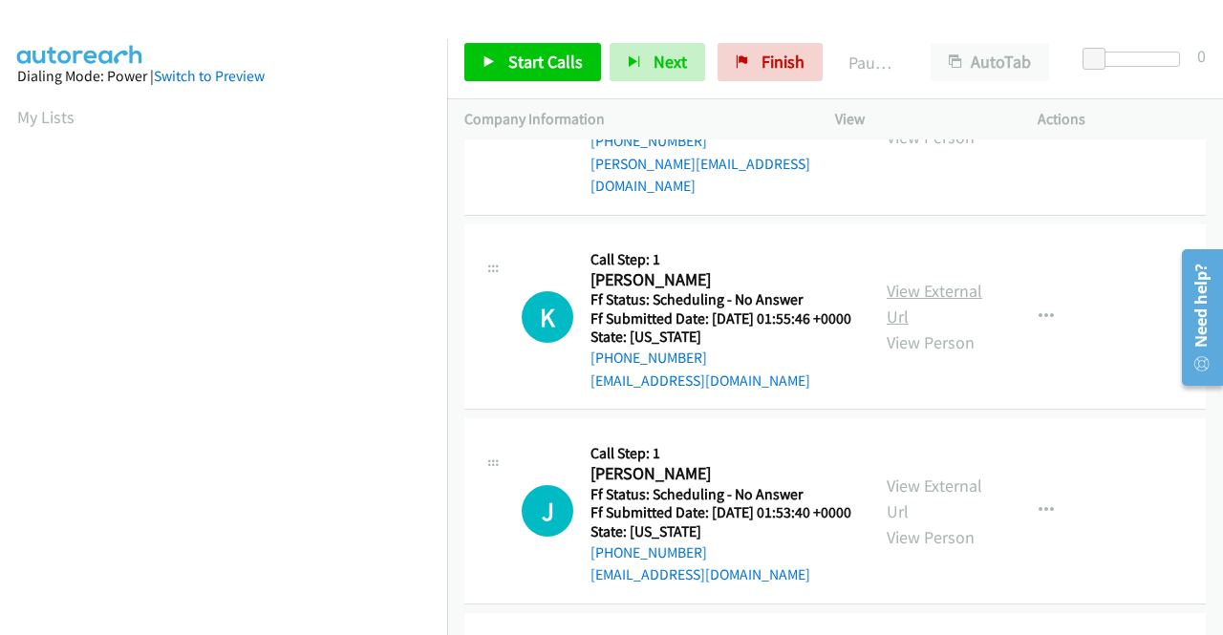
scroll to position [1051, 0]
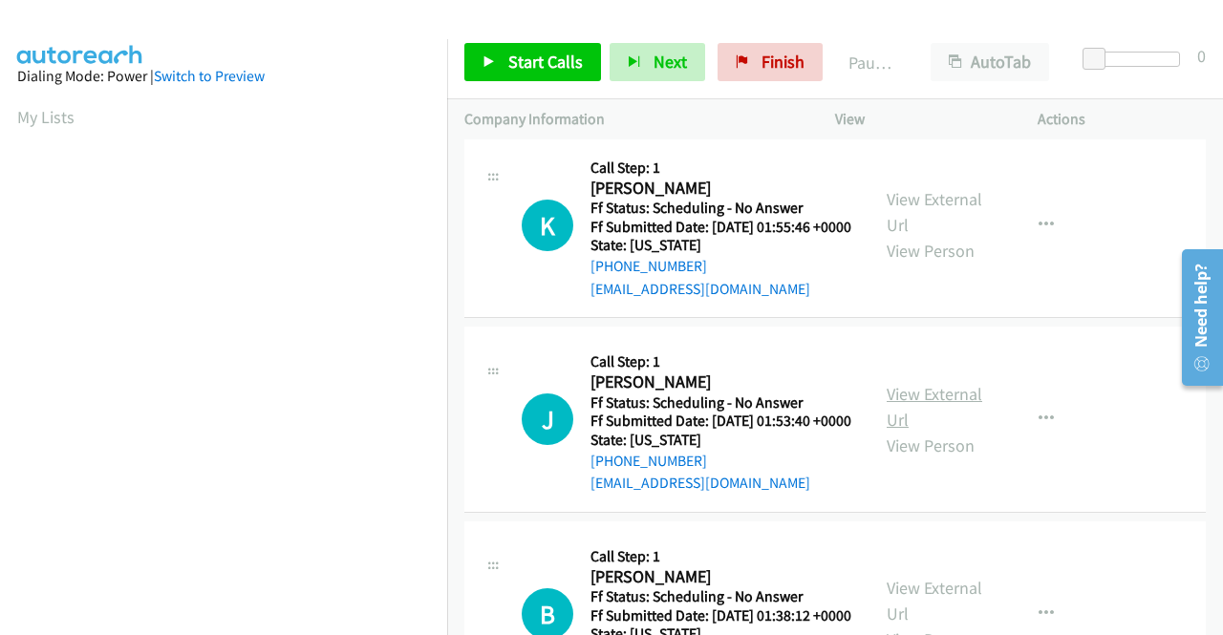
click at [929, 431] on link "View External Url" at bounding box center [934, 407] width 96 height 48
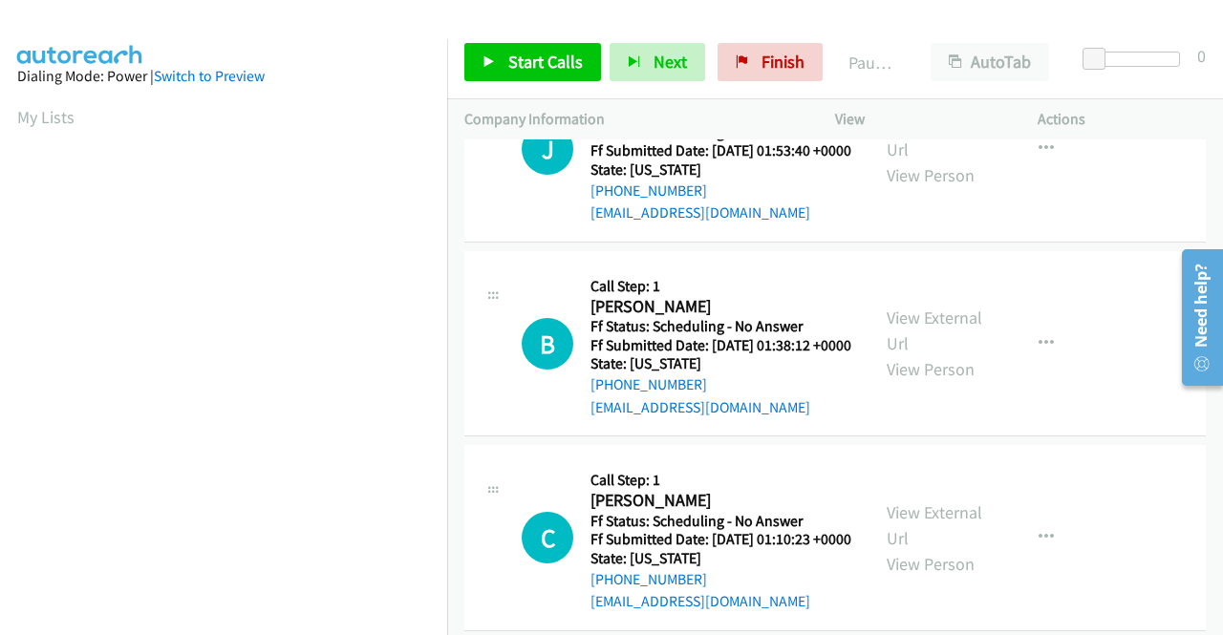
scroll to position [1337, 0]
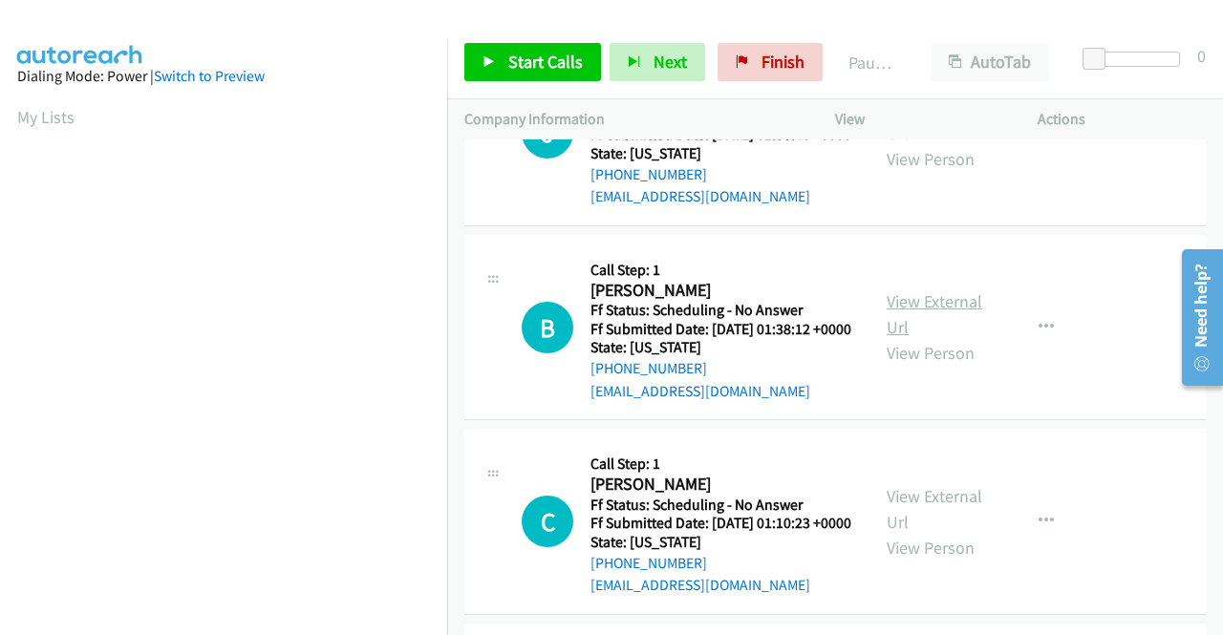
click at [923, 338] on link "View External Url" at bounding box center [934, 314] width 96 height 48
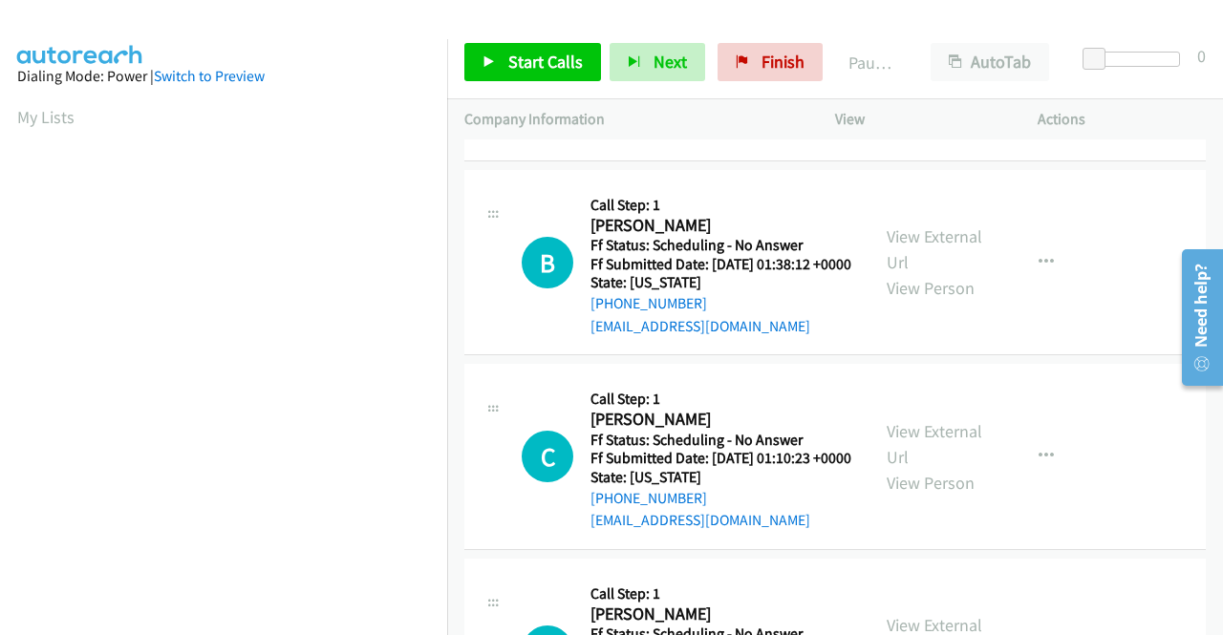
scroll to position [1433, 0]
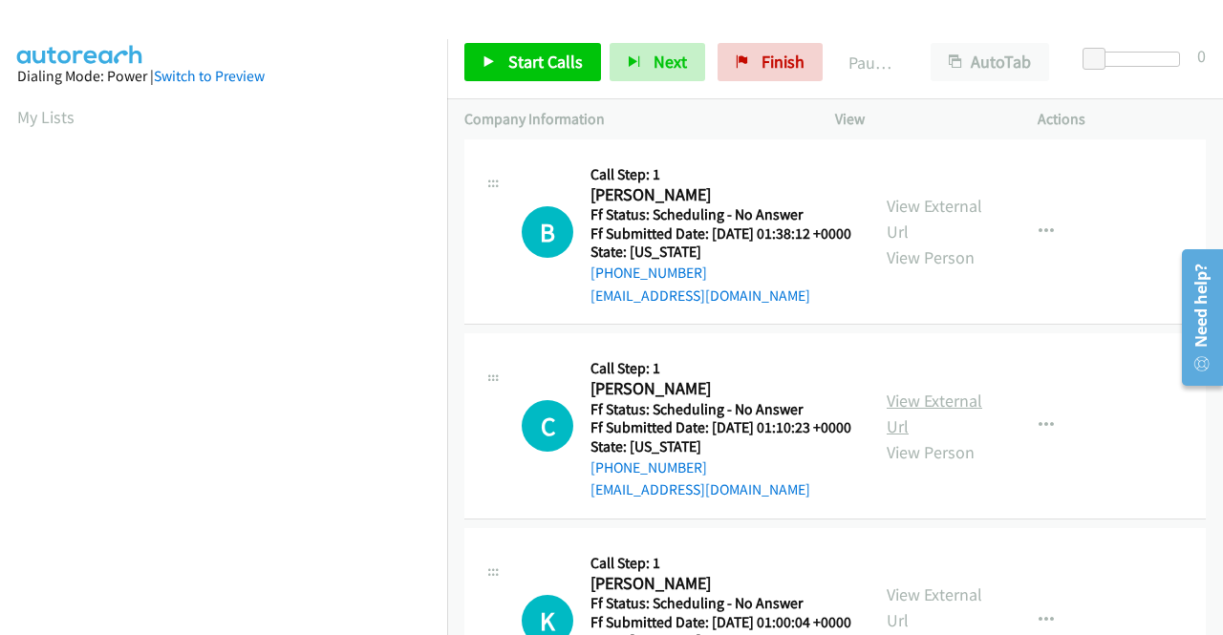
click at [941, 437] on link "View External Url" at bounding box center [934, 414] width 96 height 48
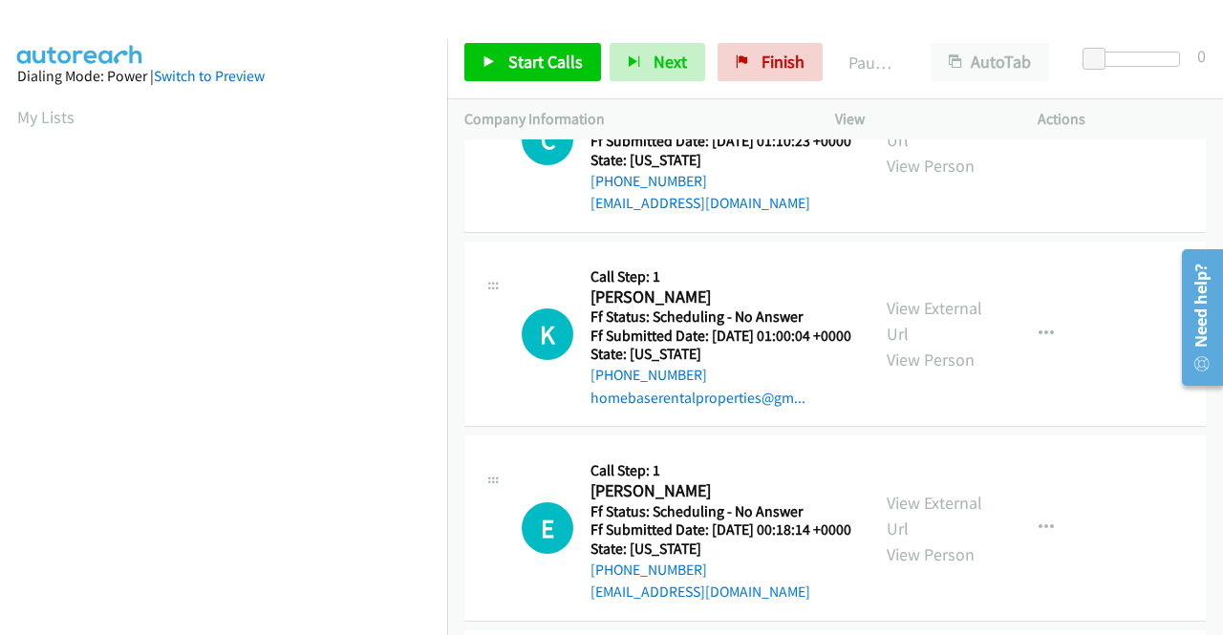
scroll to position [1815, 0]
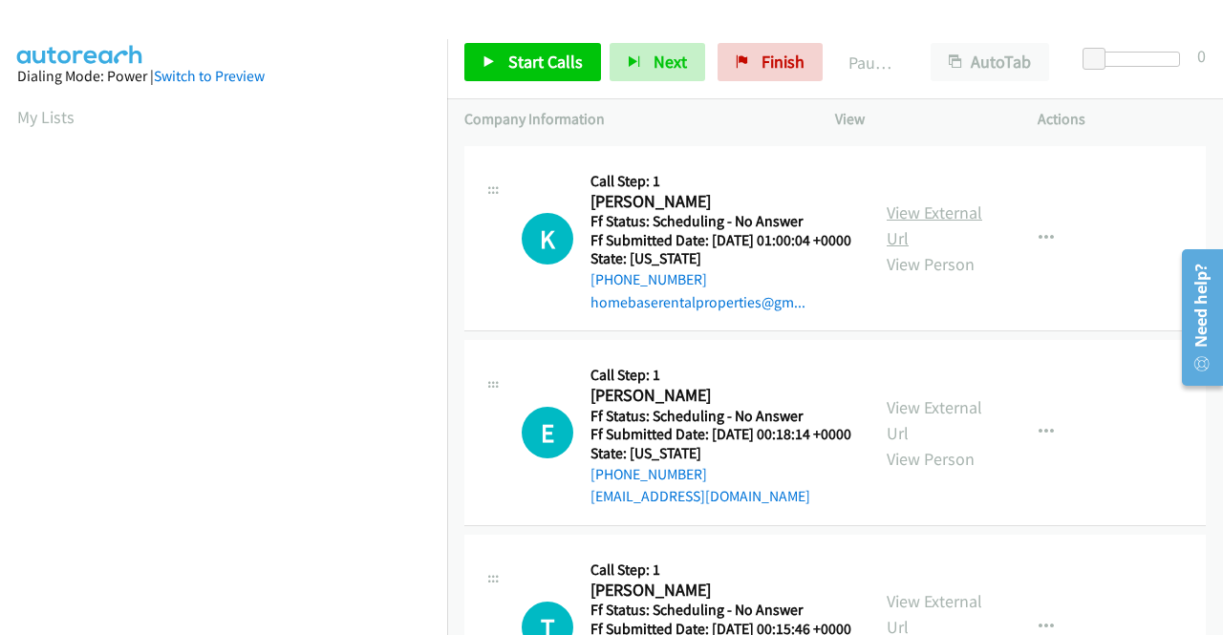
click at [895, 249] on link "View External Url" at bounding box center [934, 226] width 96 height 48
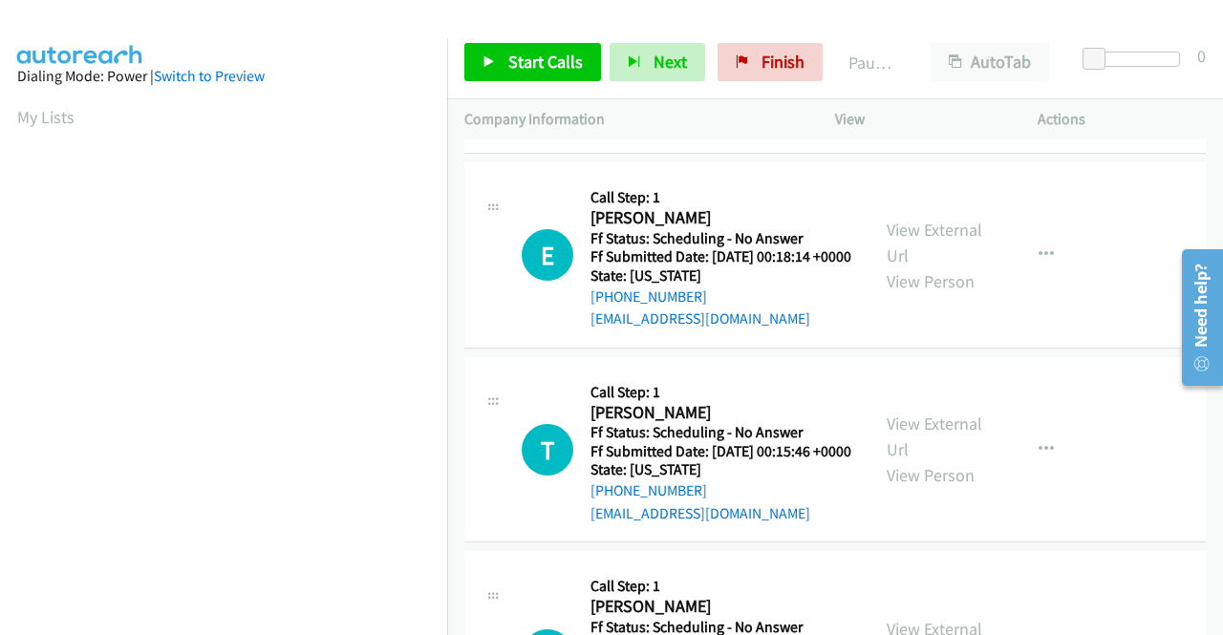
scroll to position [2006, 0]
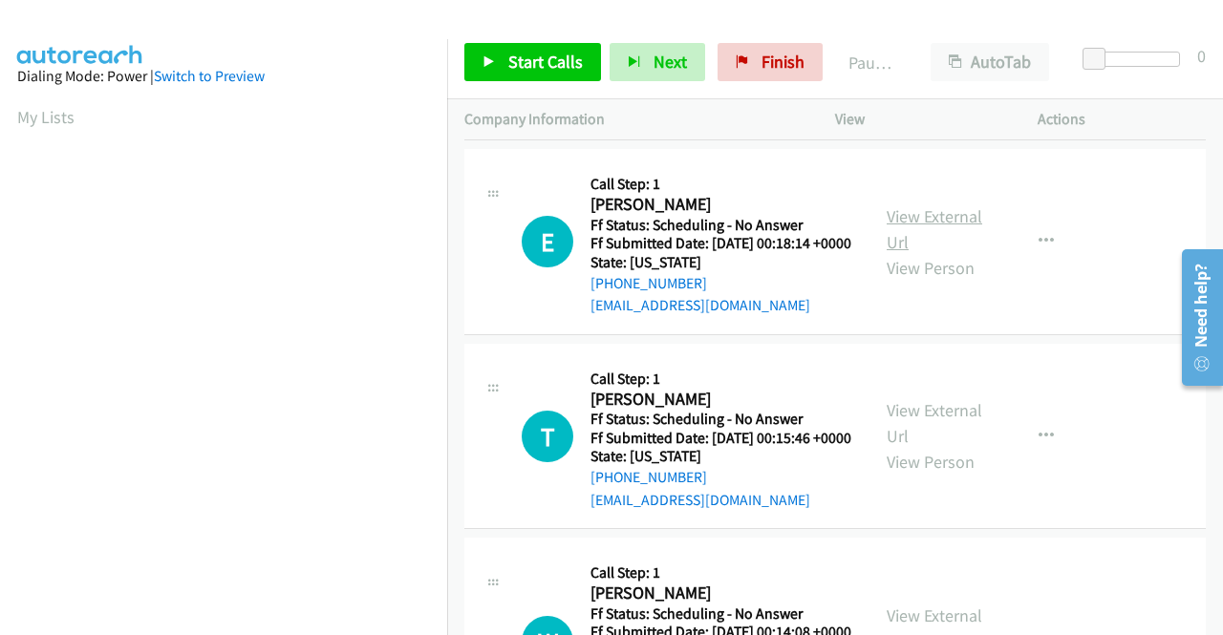
click at [936, 253] on link "View External Url" at bounding box center [934, 229] width 96 height 48
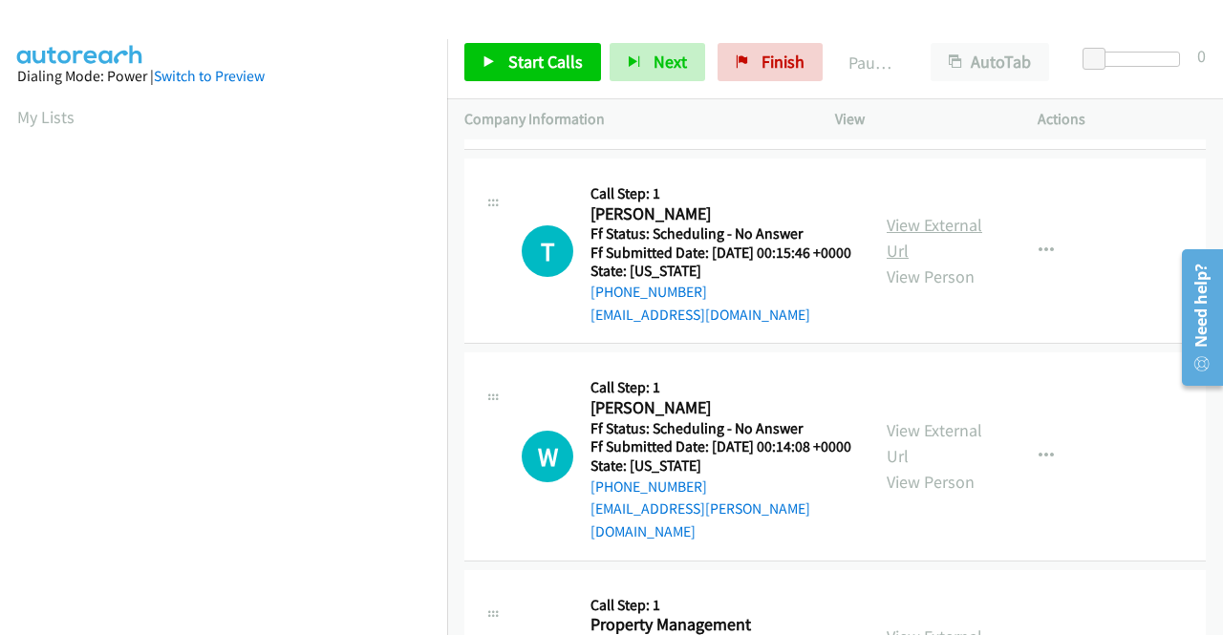
scroll to position [2197, 0]
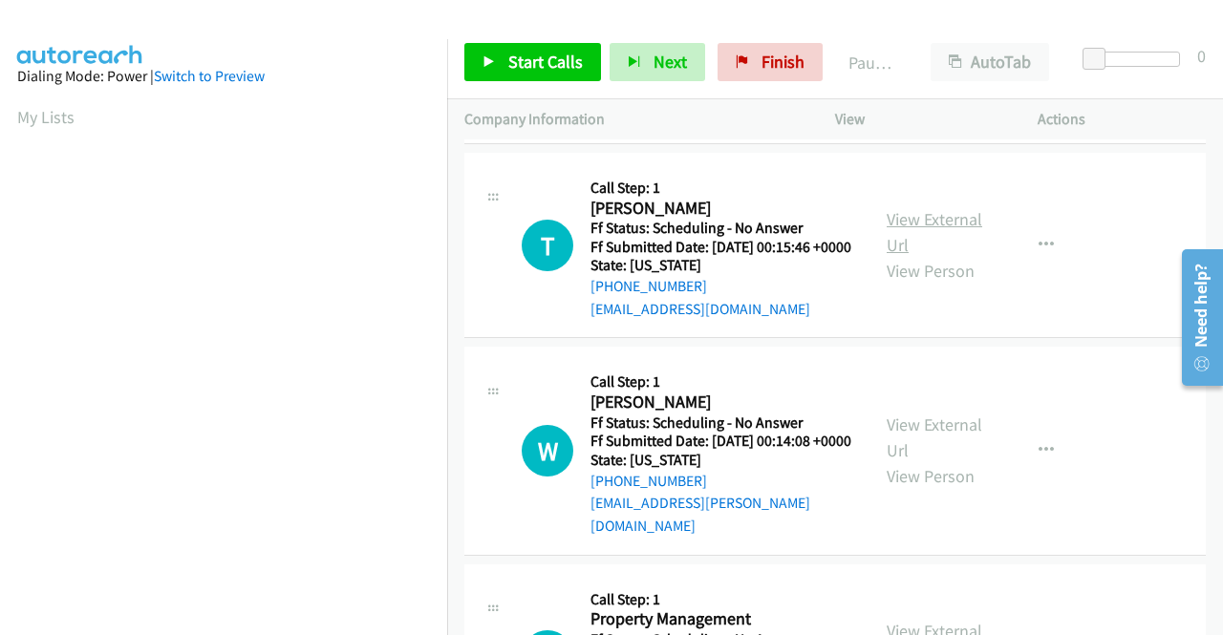
click at [912, 256] on link "View External Url" at bounding box center [934, 232] width 96 height 48
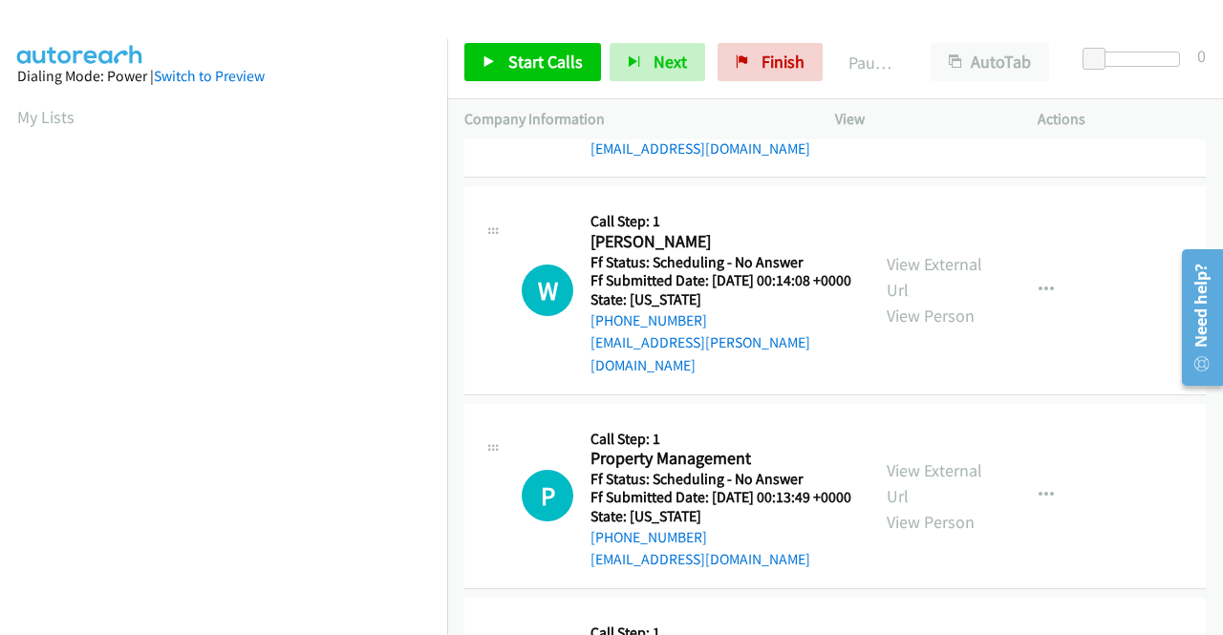
scroll to position [2388, 0]
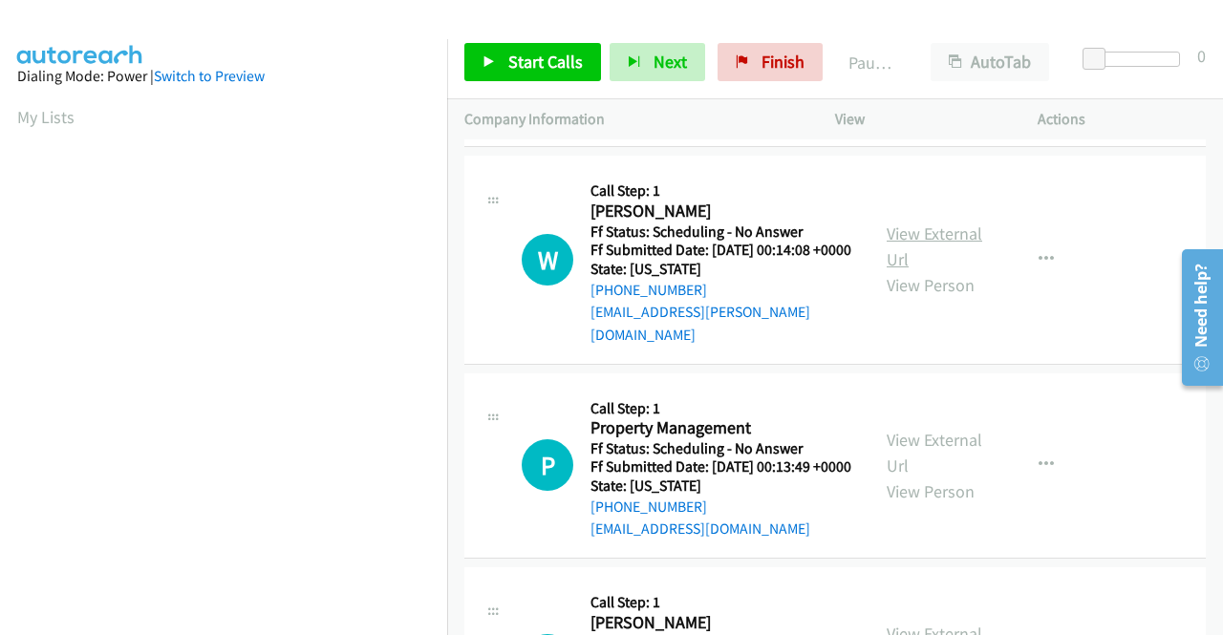
click at [941, 270] on link "View External Url" at bounding box center [934, 247] width 96 height 48
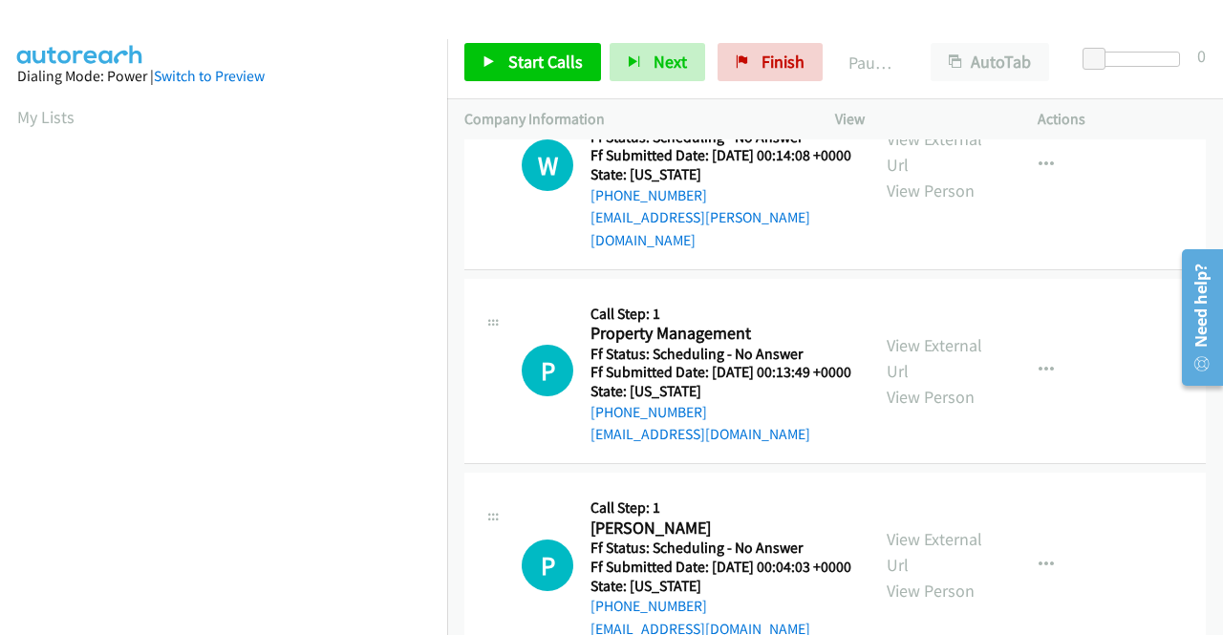
scroll to position [2483, 0]
click at [904, 381] on link "View External Url" at bounding box center [934, 357] width 96 height 48
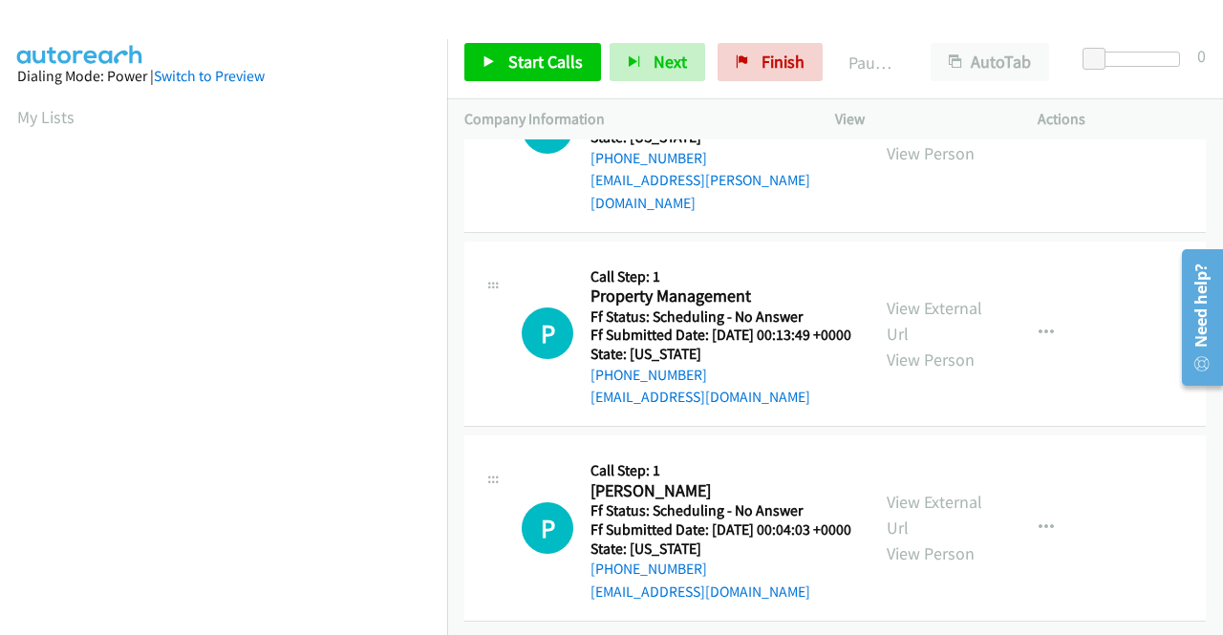
scroll to position [2720, 0]
click at [902, 491] on link "View External Url" at bounding box center [934, 515] width 96 height 48
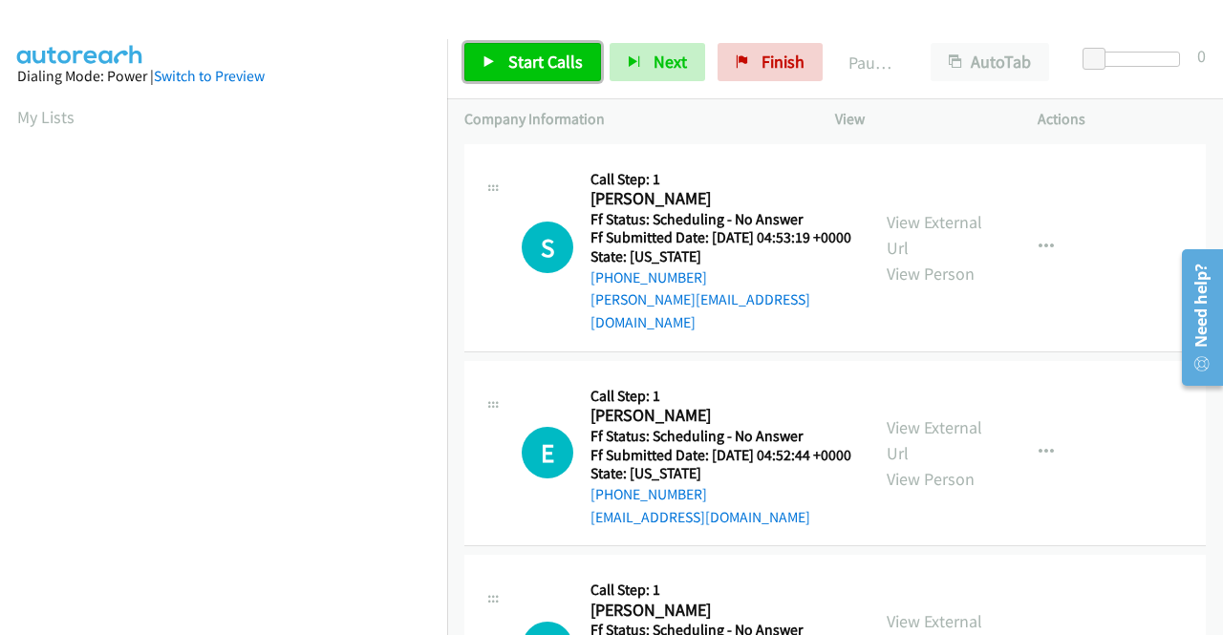
click at [560, 58] on span "Start Calls" at bounding box center [545, 62] width 75 height 22
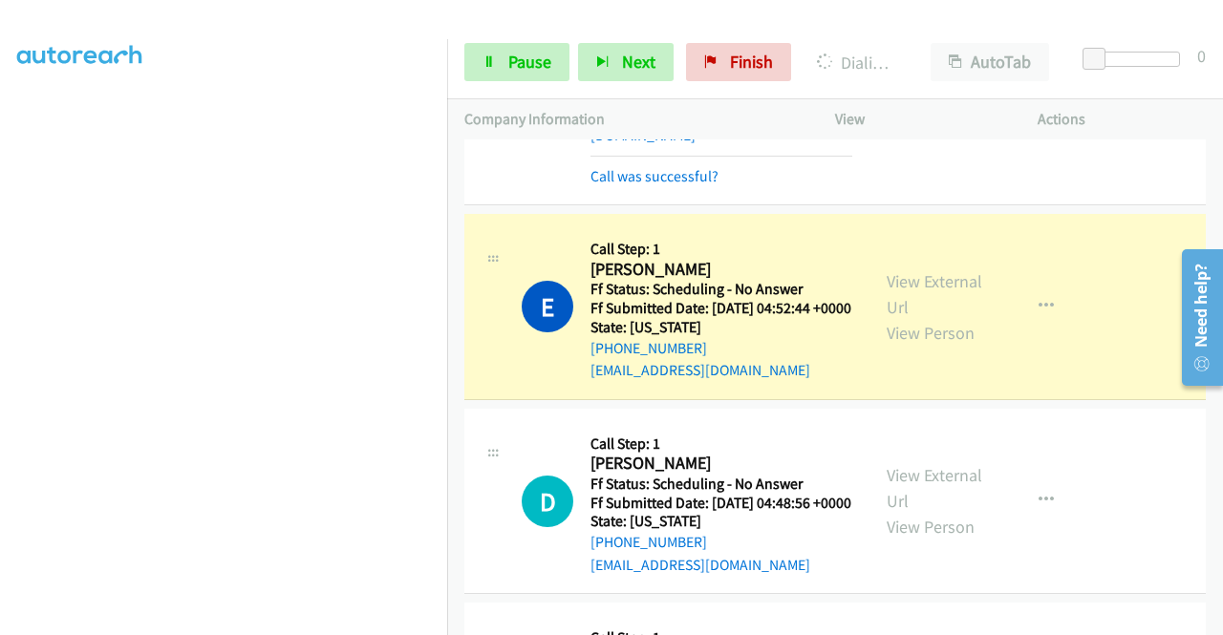
scroll to position [191, 0]
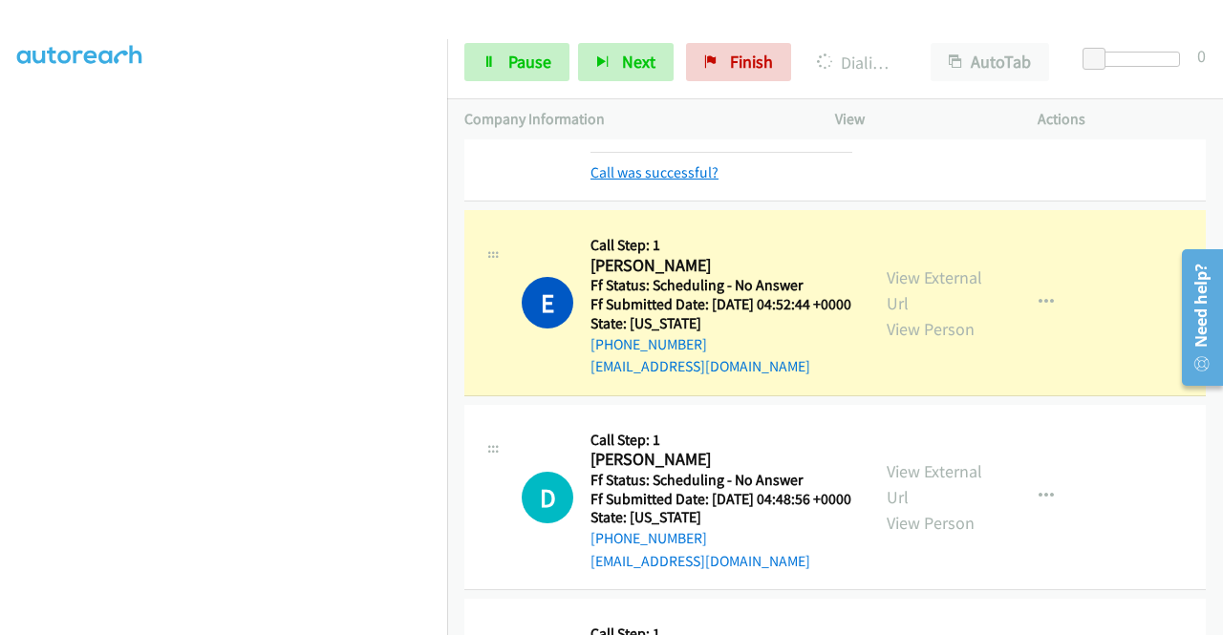
click at [663, 165] on link "Call was successful?" at bounding box center [654, 172] width 128 height 18
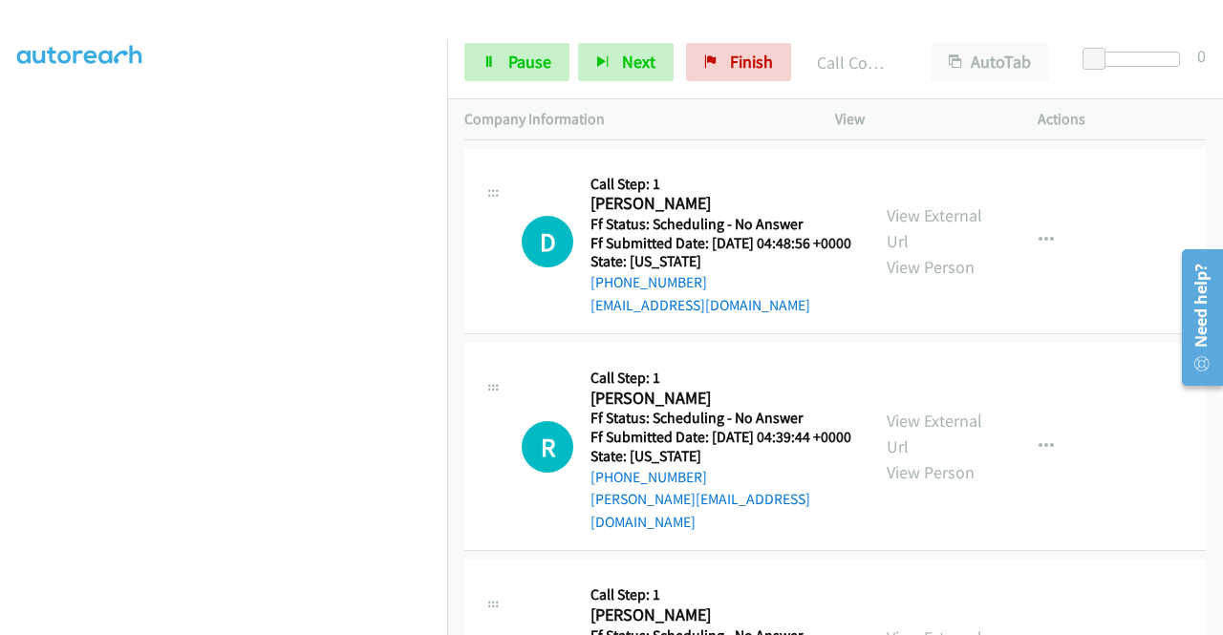
scroll to position [478, 0]
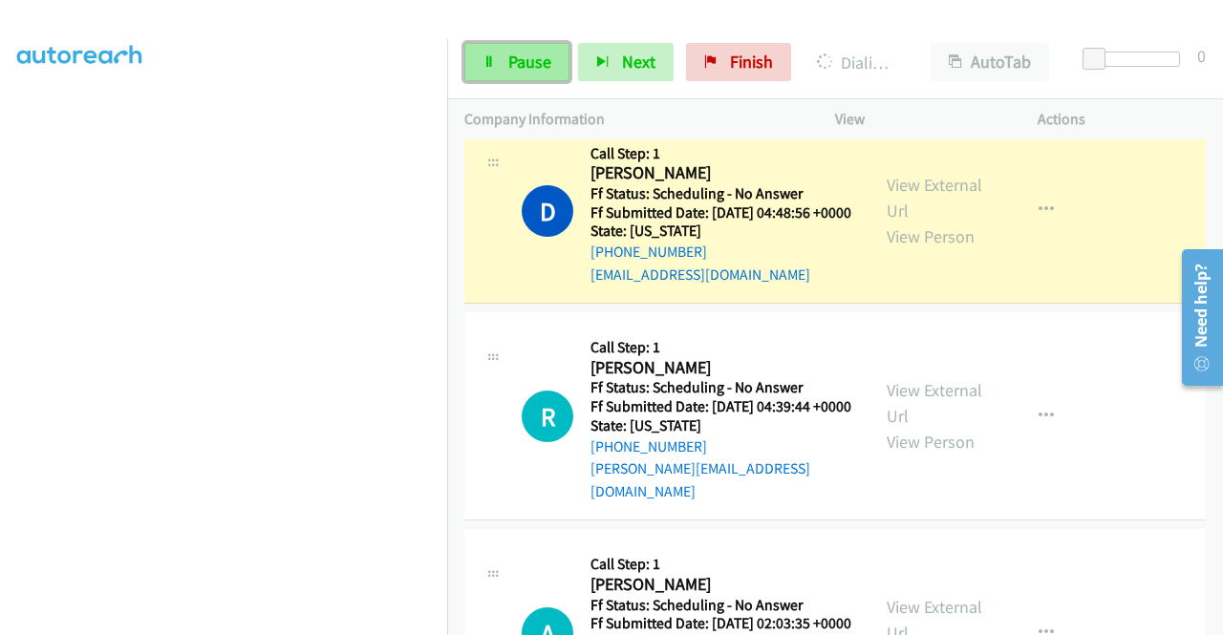
click at [512, 56] on span "Pause" at bounding box center [529, 62] width 43 height 22
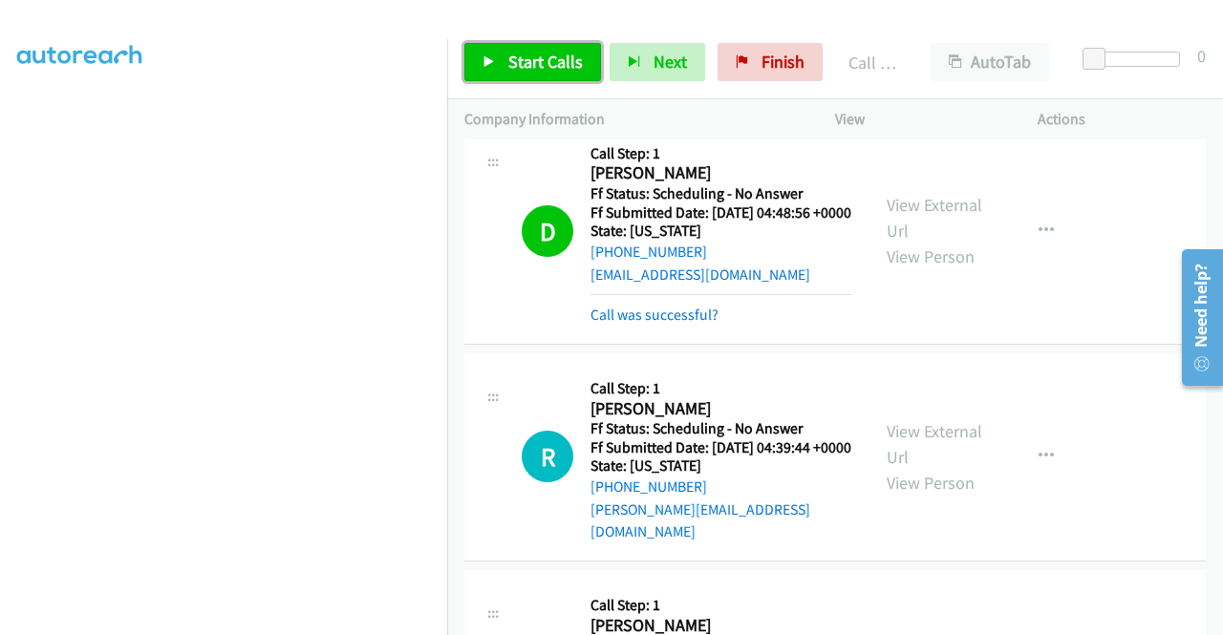
click at [552, 68] on span "Start Calls" at bounding box center [545, 62] width 75 height 22
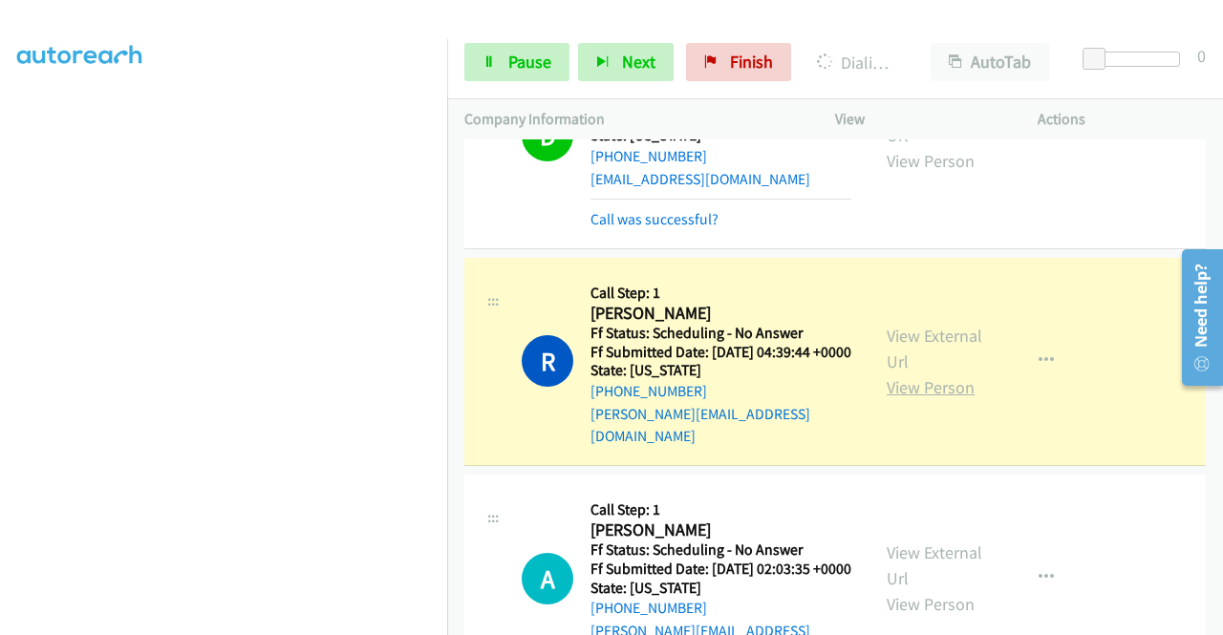
scroll to position [669, 0]
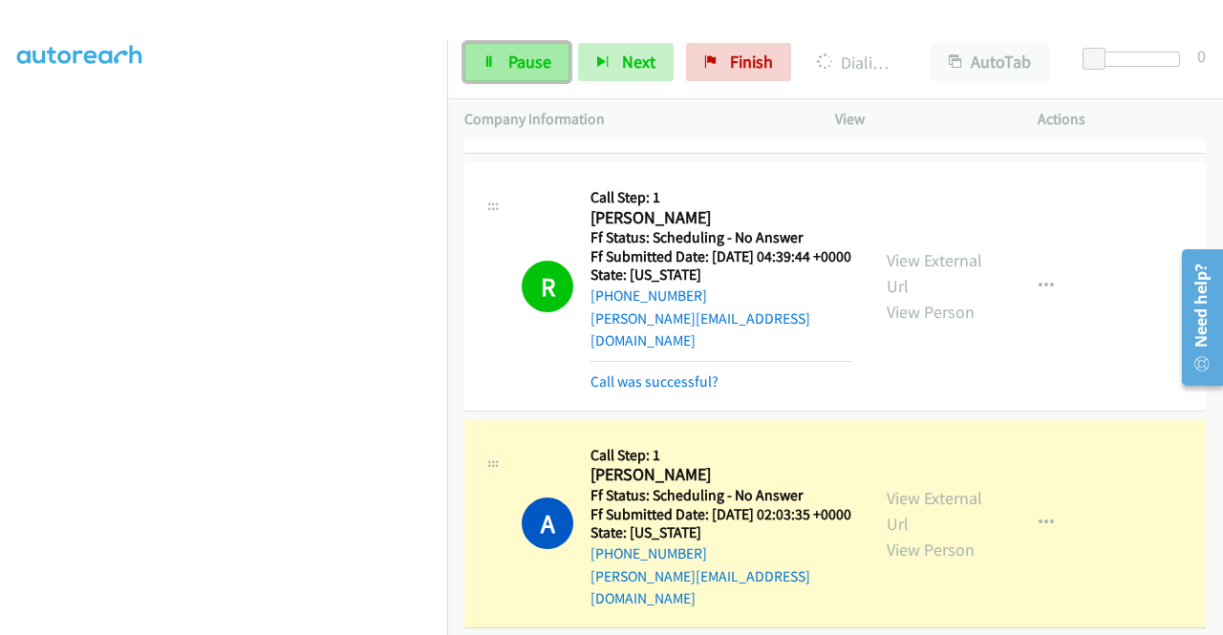
click at [513, 62] on span "Pause" at bounding box center [529, 62] width 43 height 22
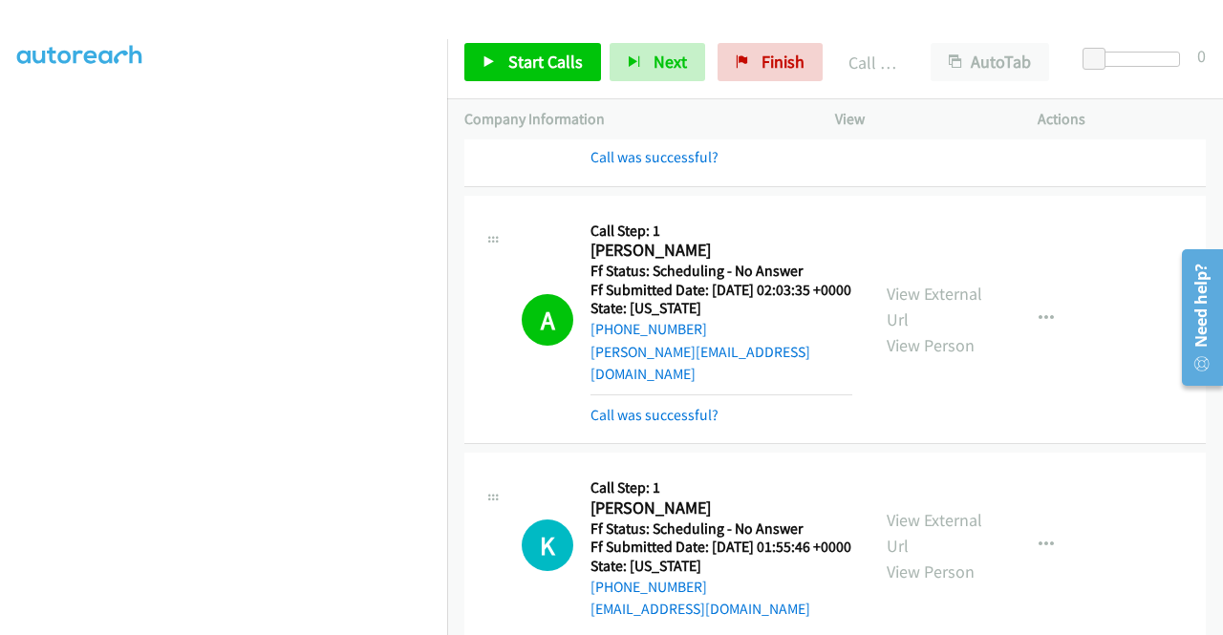
scroll to position [955, 0]
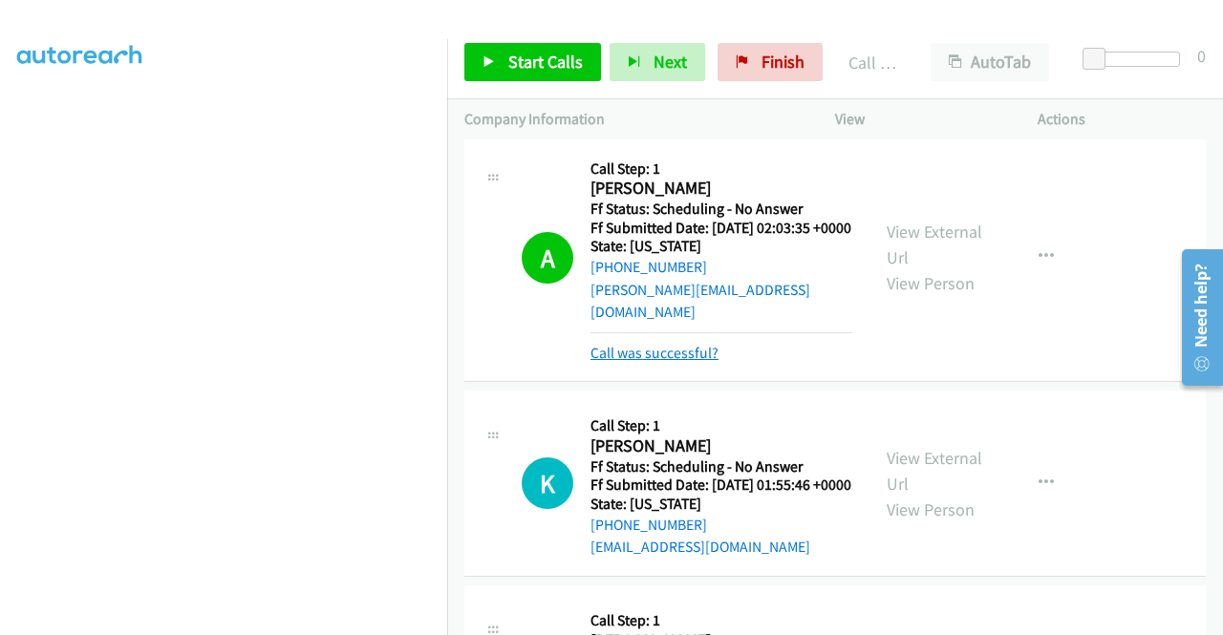
click at [663, 362] on link "Call was successful?" at bounding box center [654, 353] width 128 height 18
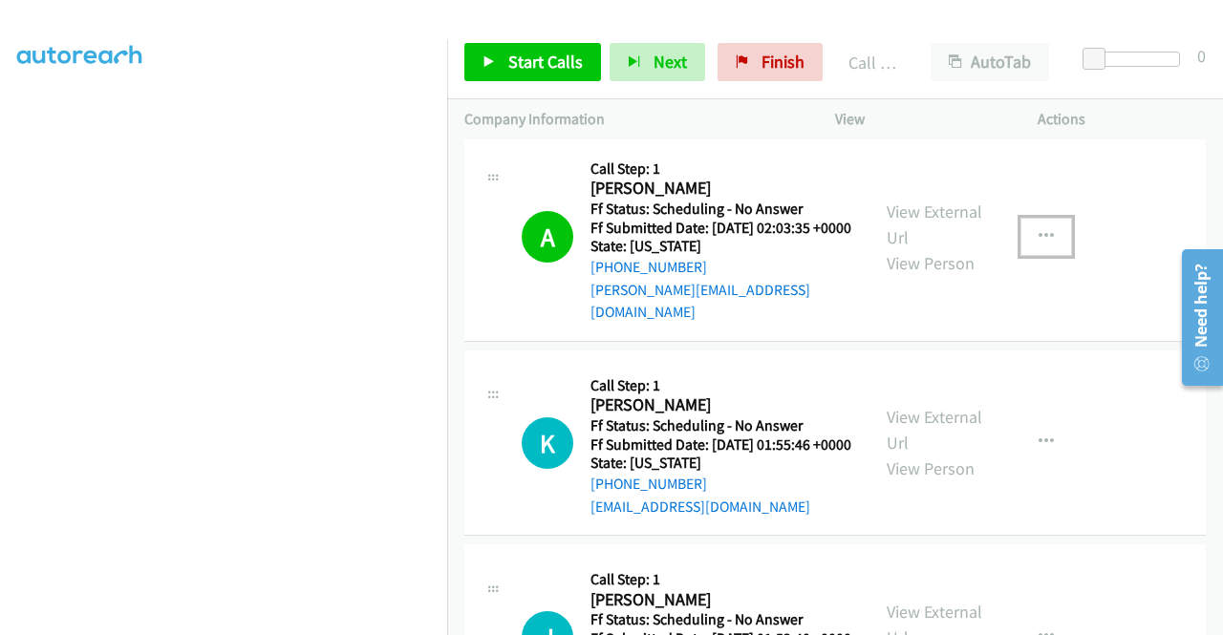
click at [1038, 245] on icon "button" at bounding box center [1045, 236] width 15 height 15
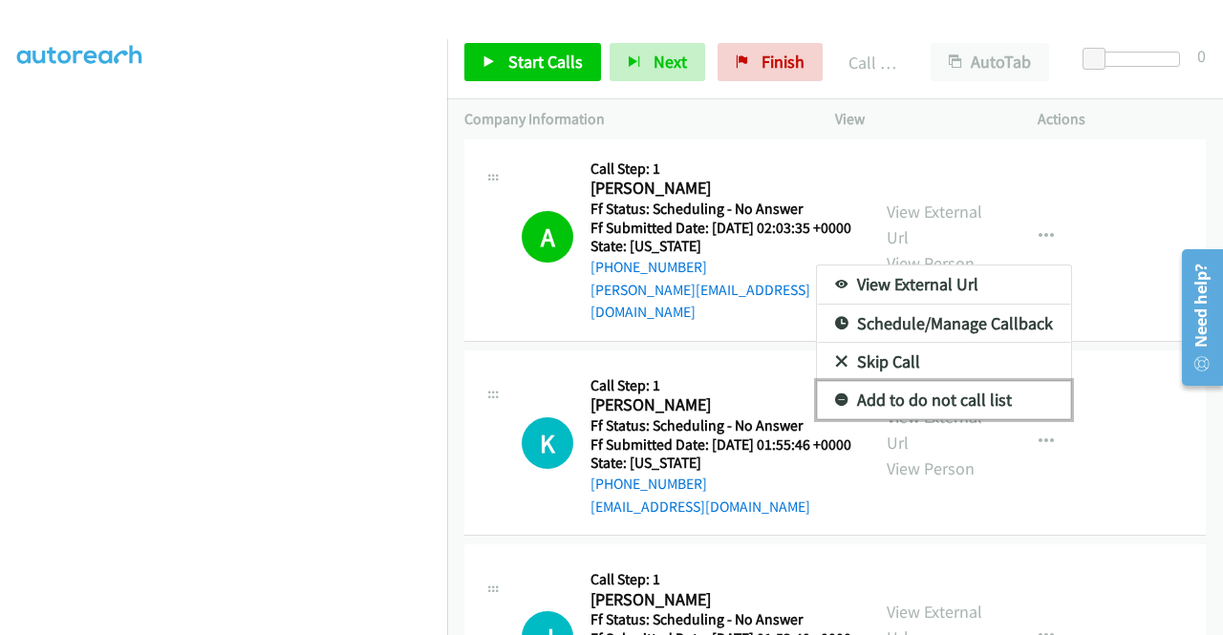
click at [894, 417] on link "Add to do not call list" at bounding box center [944, 400] width 254 height 38
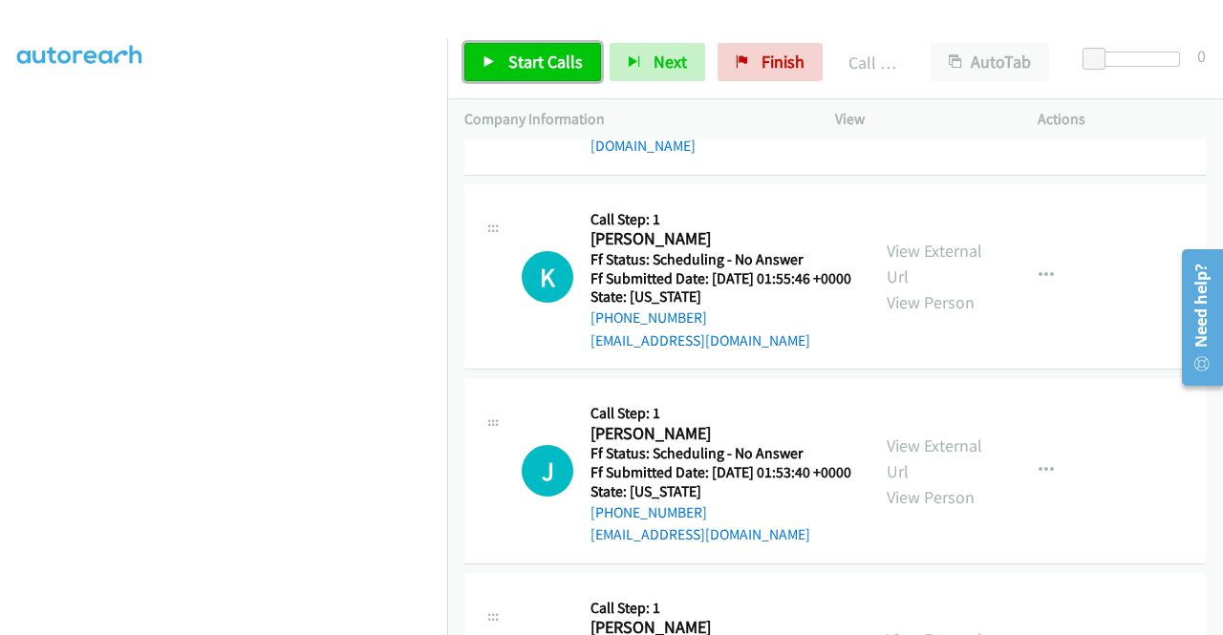
scroll to position [1146, 0]
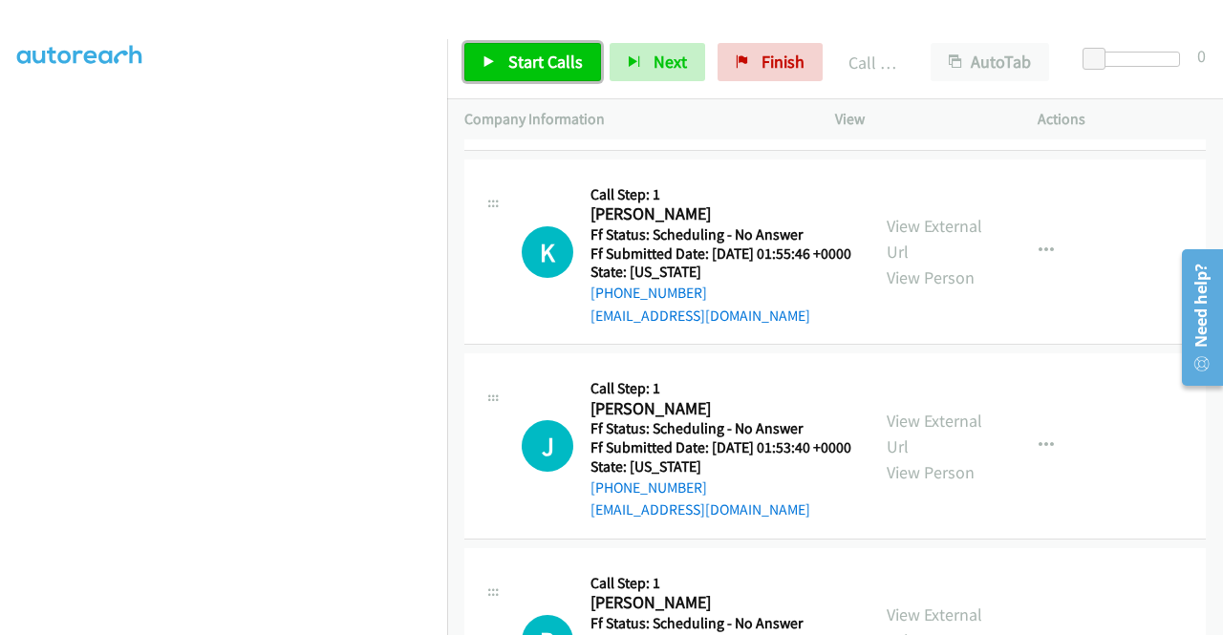
click at [532, 62] on span "Start Calls" at bounding box center [545, 62] width 75 height 22
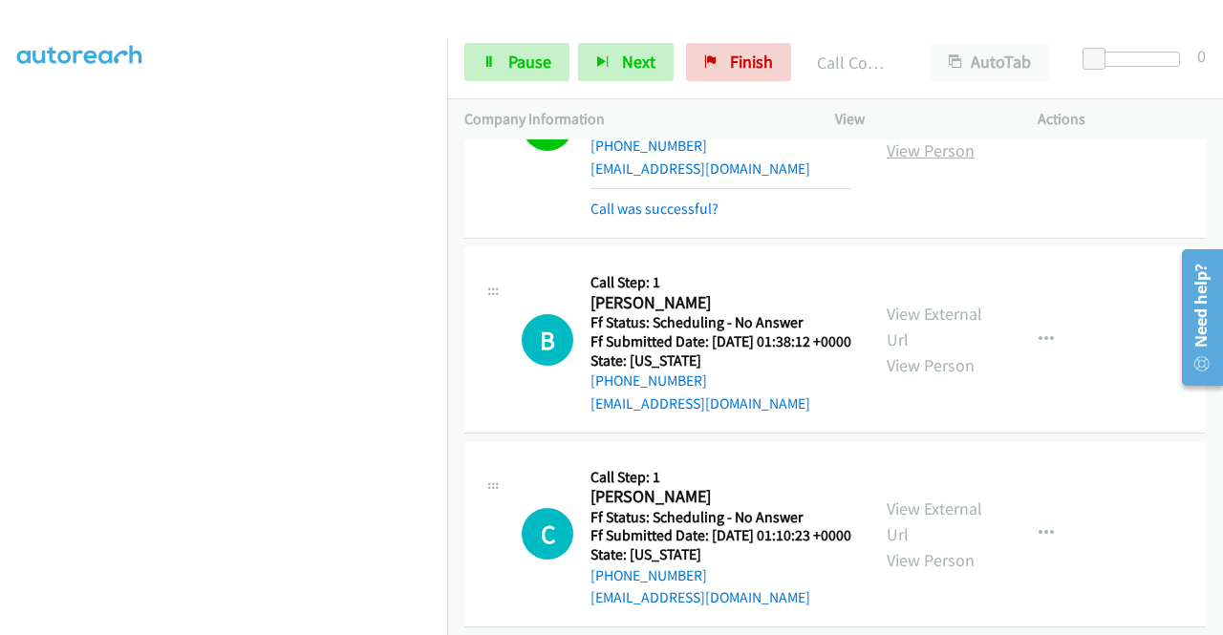
scroll to position [1624, 0]
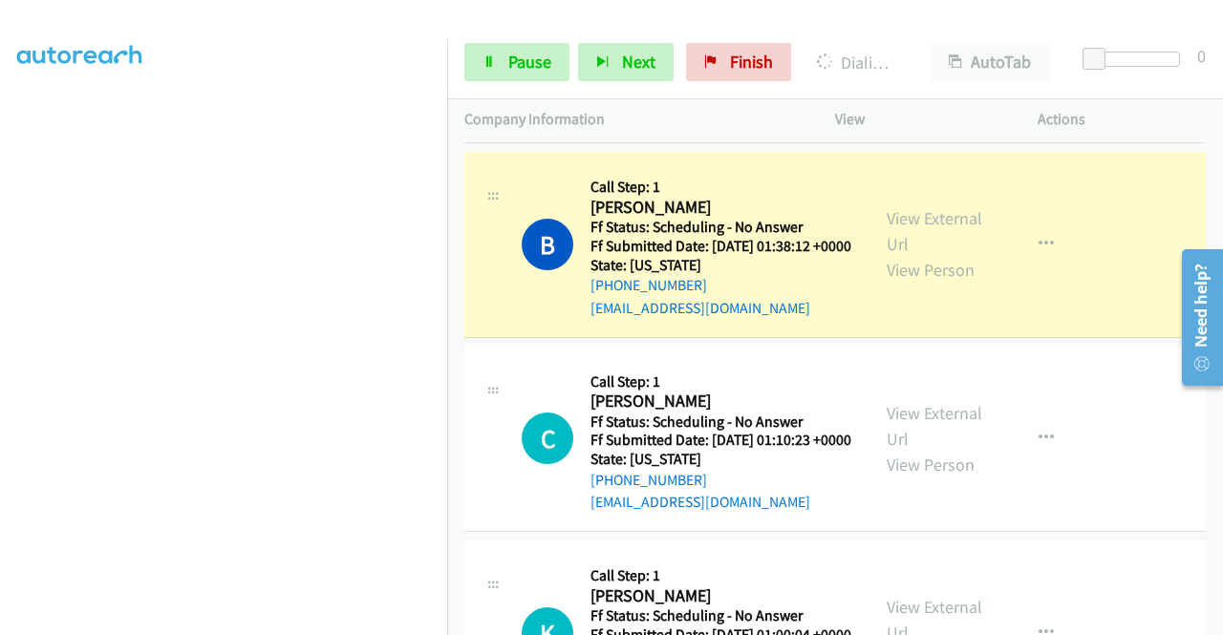
click at [661, 122] on link "Call was successful?" at bounding box center [654, 113] width 128 height 18
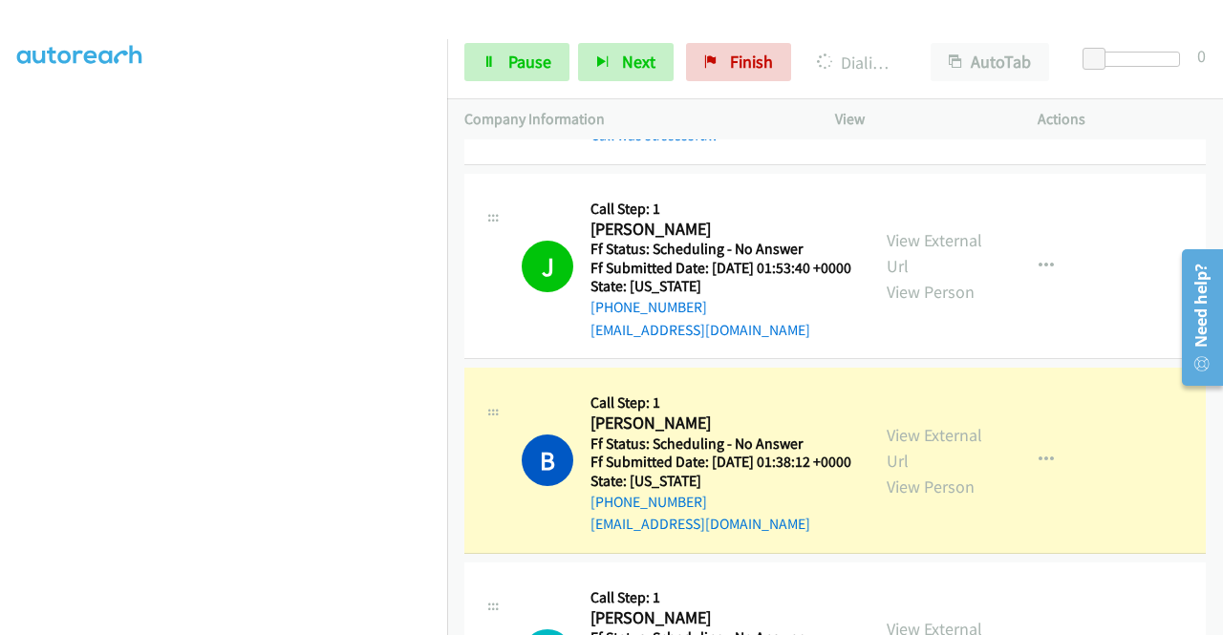
scroll to position [1337, 0]
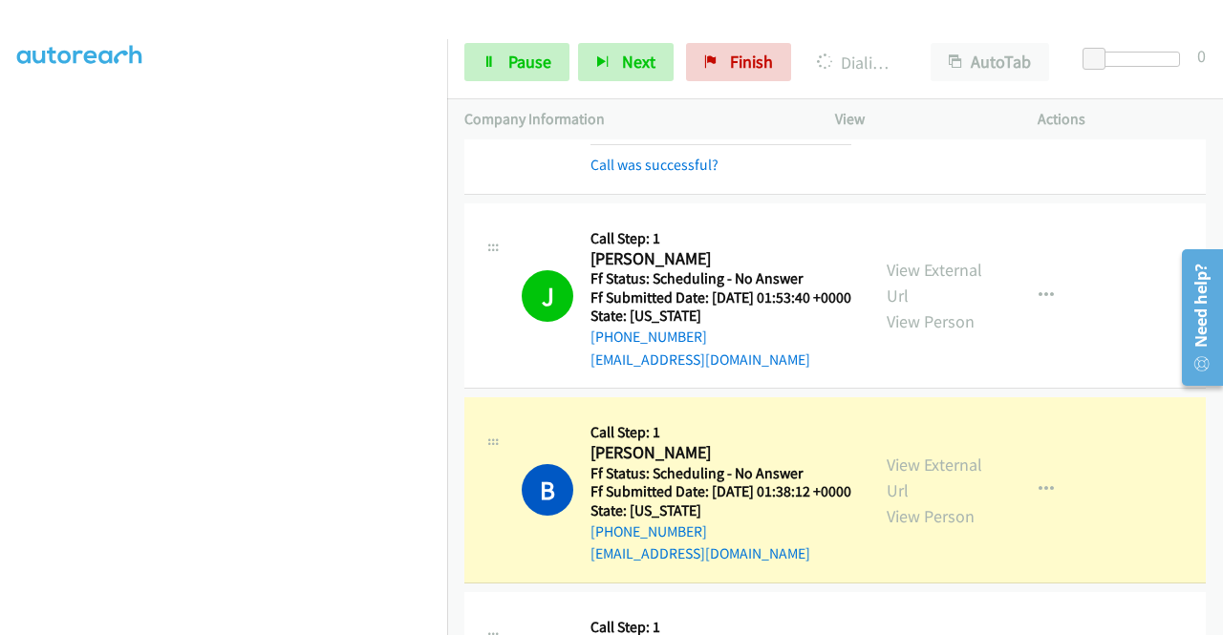
click at [673, 177] on mb0 "Call was successful?" at bounding box center [720, 160] width 261 height 32
click at [669, 174] on link "Call was successful?" at bounding box center [654, 165] width 128 height 18
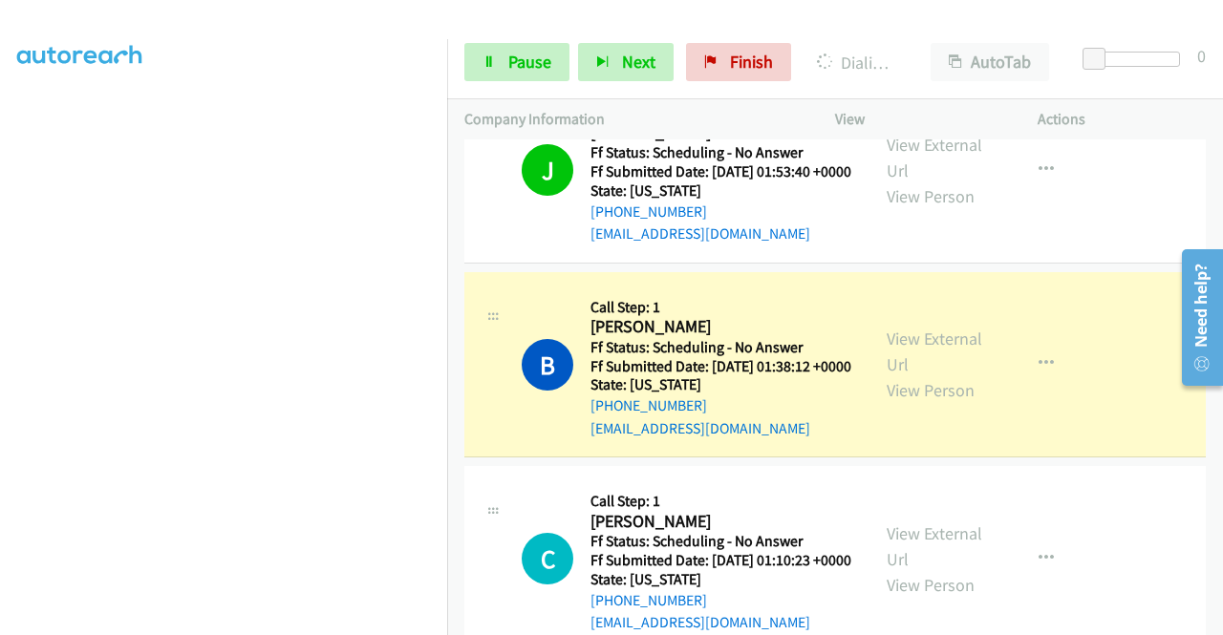
scroll to position [1507, 0]
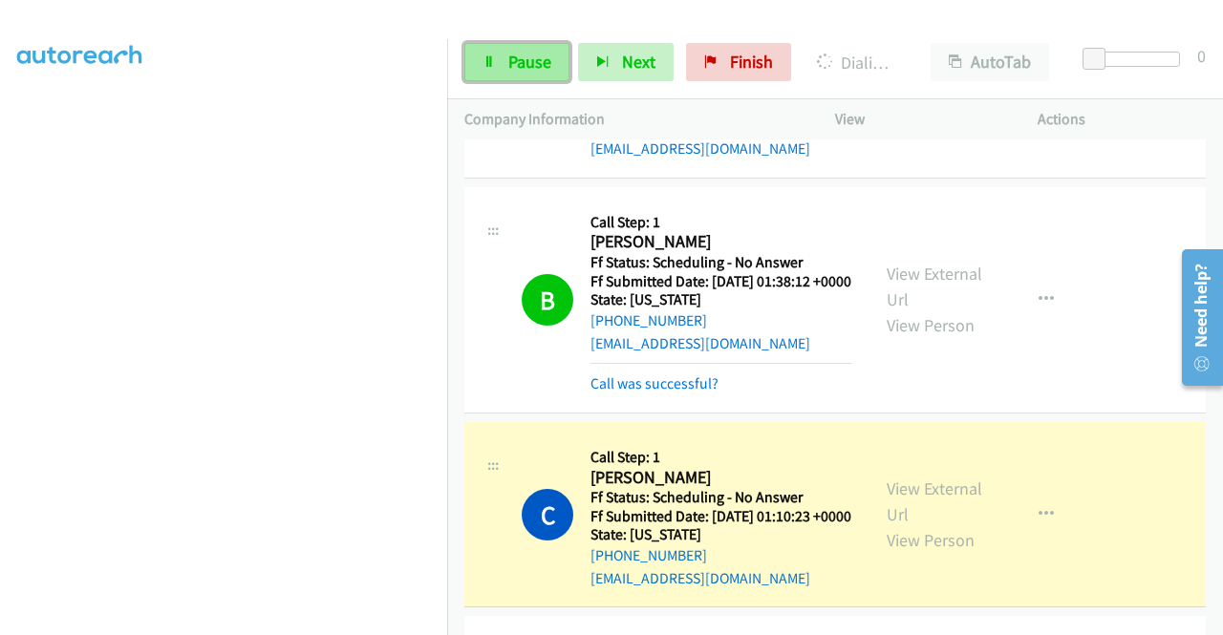
click at [543, 53] on span "Pause" at bounding box center [529, 62] width 43 height 22
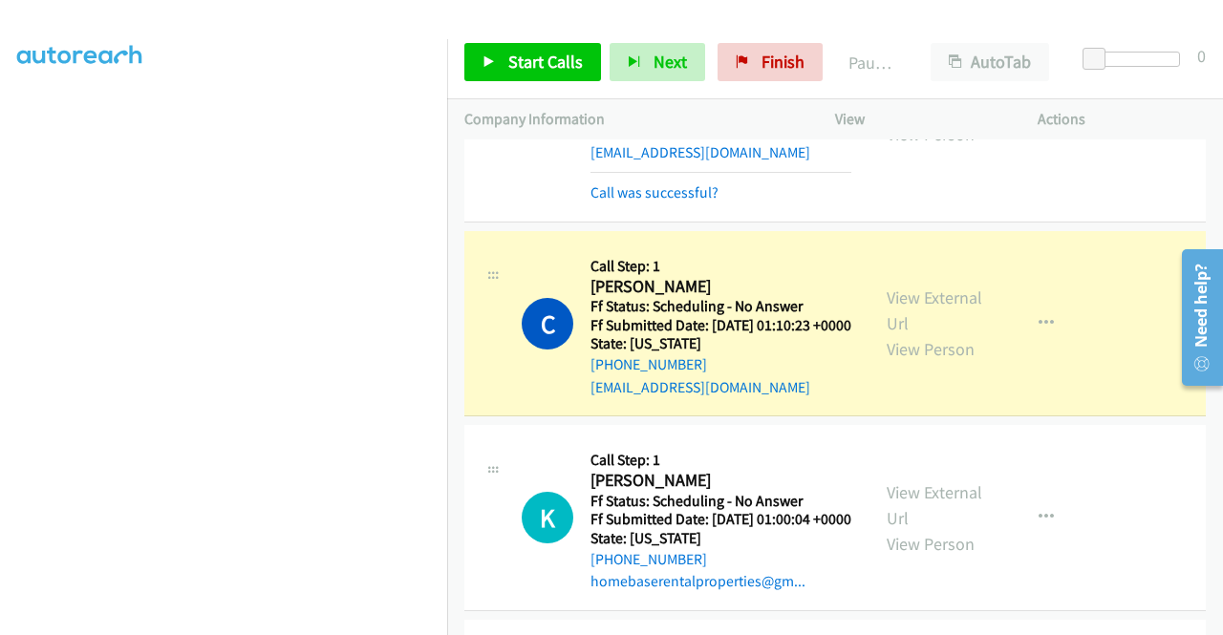
scroll to position [1794, 0]
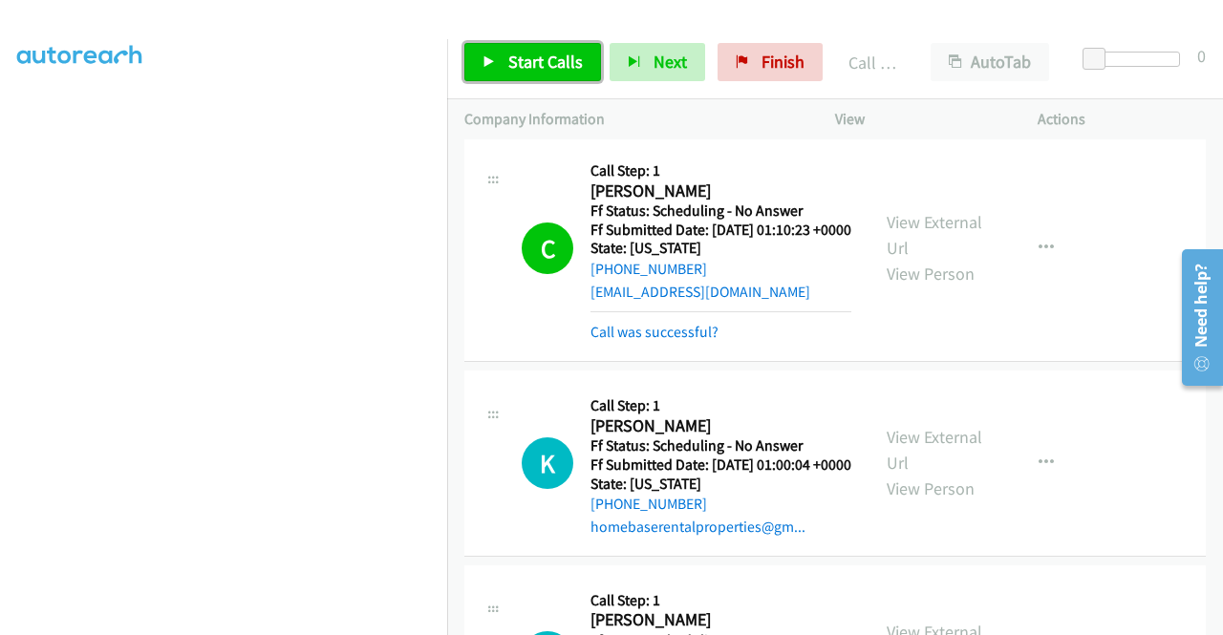
click at [555, 56] on span "Start Calls" at bounding box center [545, 62] width 75 height 22
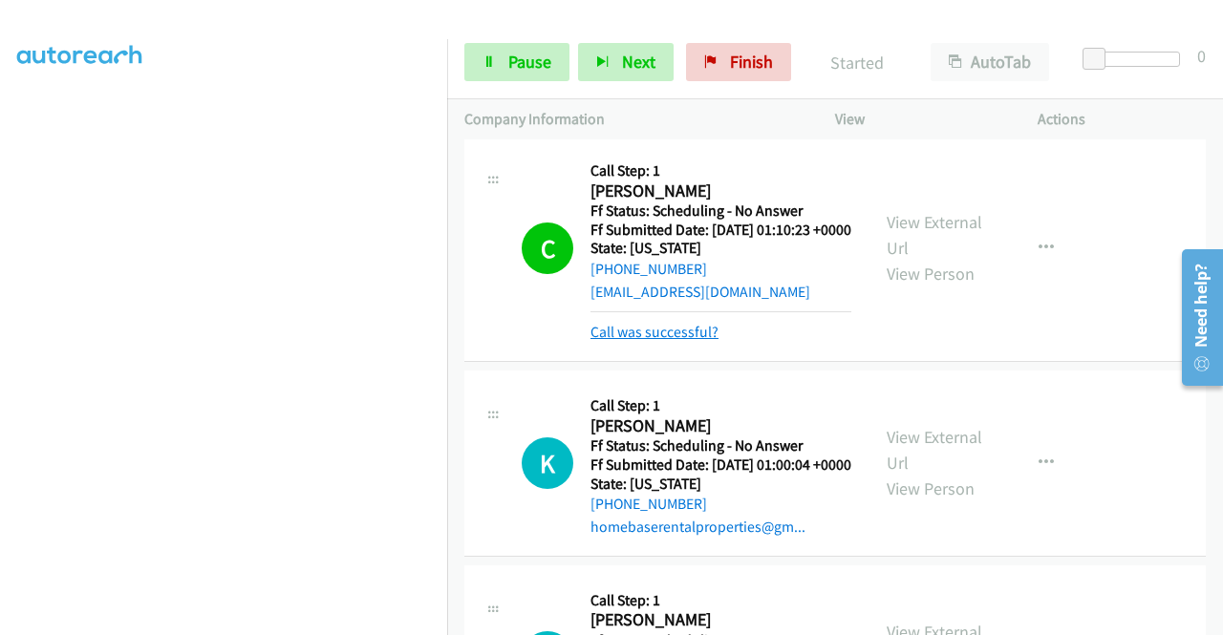
click at [650, 341] on link "Call was successful?" at bounding box center [654, 332] width 128 height 18
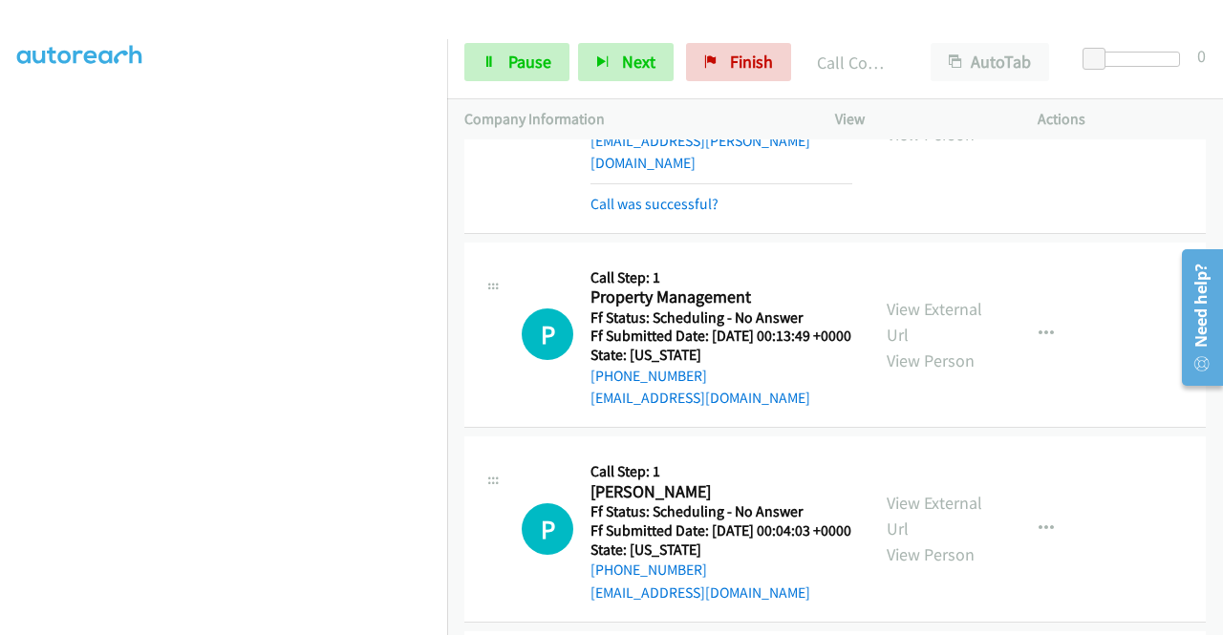
scroll to position [3036, 0]
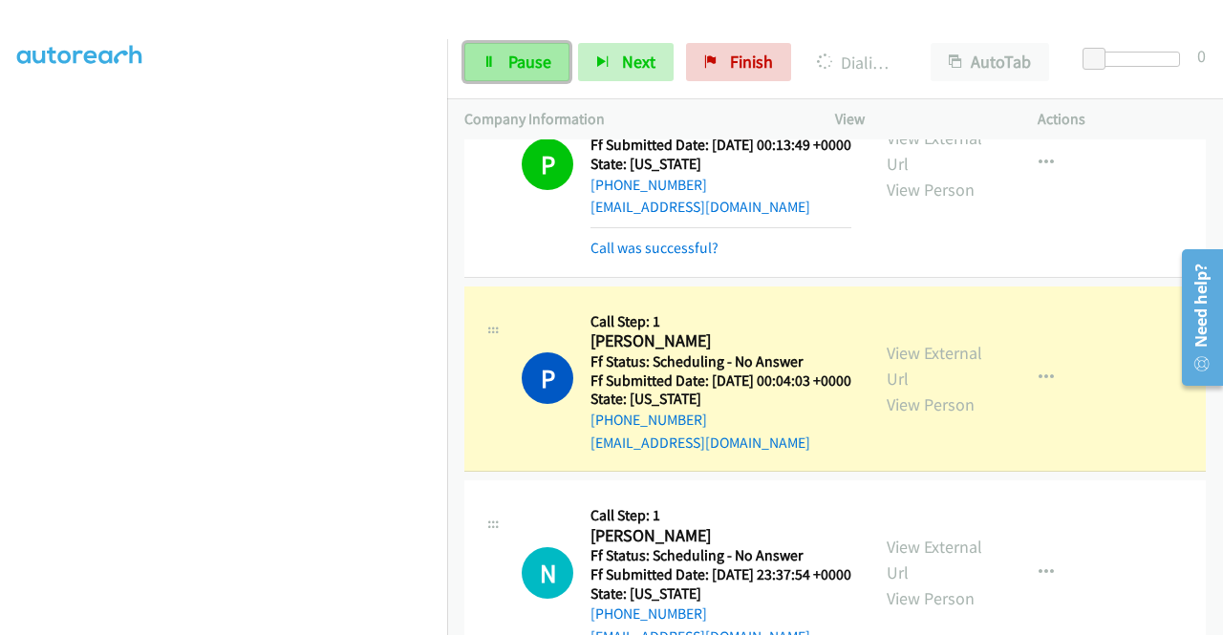
click at [521, 54] on span "Pause" at bounding box center [529, 62] width 43 height 22
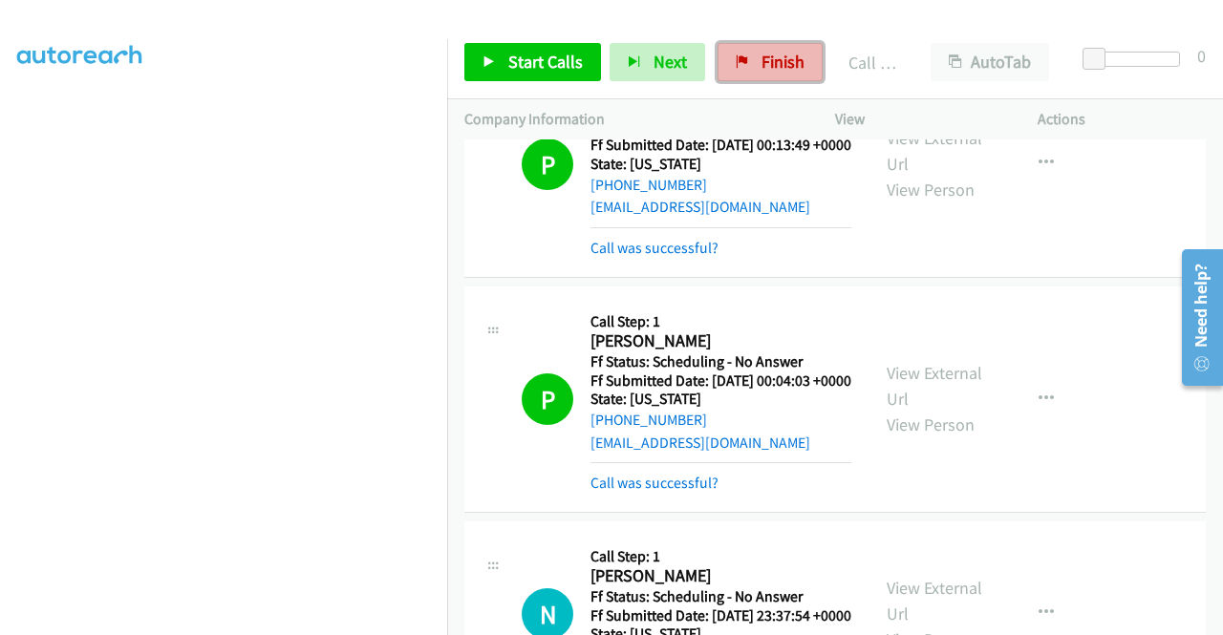
click at [771, 53] on span "Finish" at bounding box center [782, 62] width 43 height 22
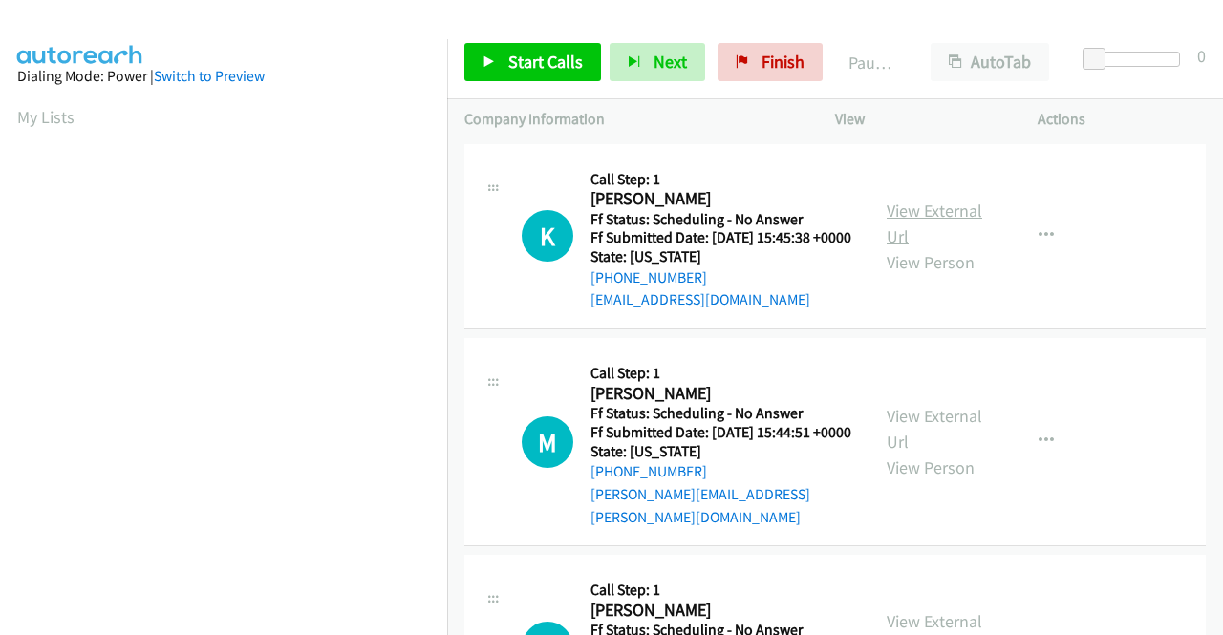
click at [915, 225] on link "View External Url" at bounding box center [934, 224] width 96 height 48
click at [905, 433] on link "View External Url" at bounding box center [934, 429] width 96 height 48
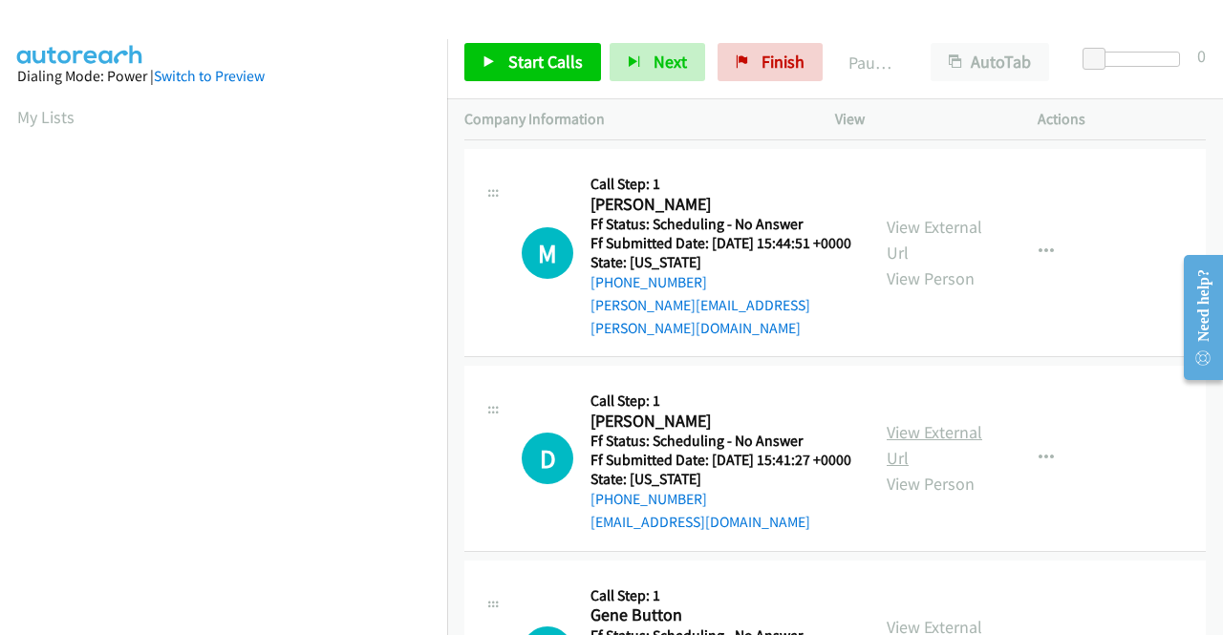
scroll to position [191, 0]
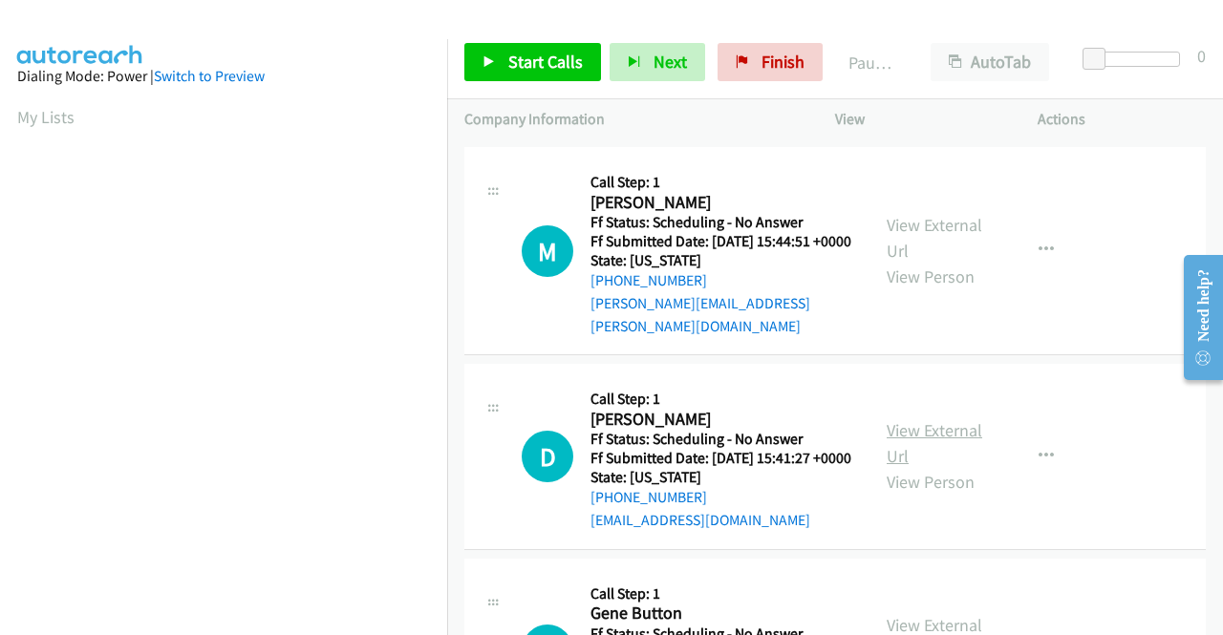
click at [898, 456] on link "View External Url" at bounding box center [934, 443] width 96 height 48
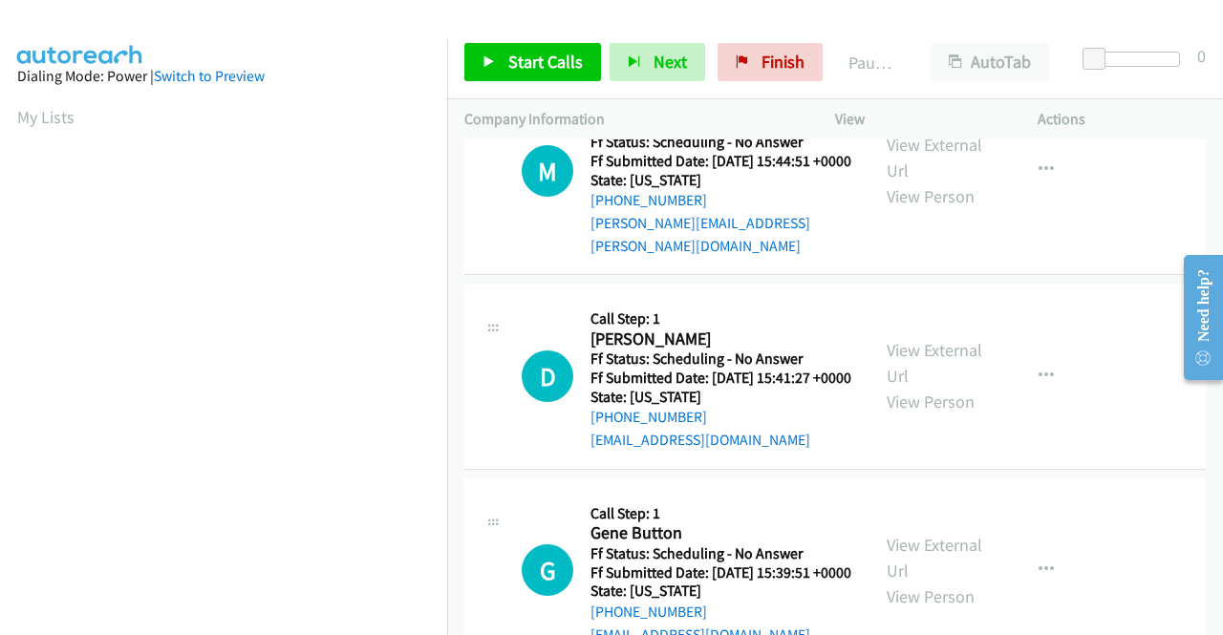
scroll to position [382, 0]
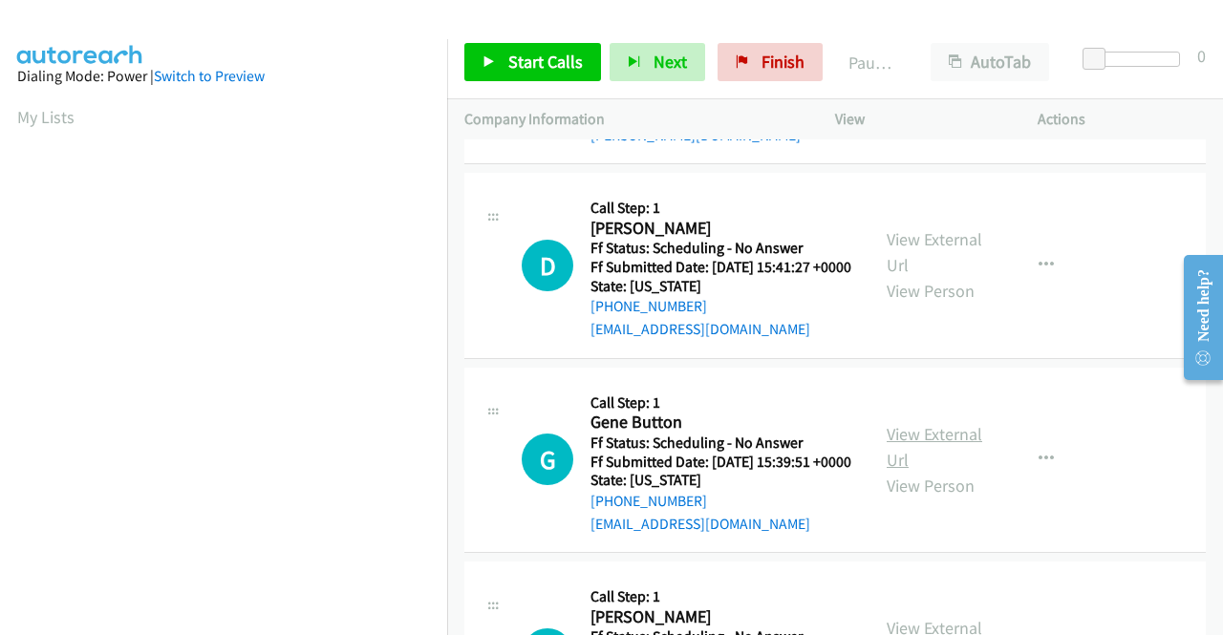
click at [914, 471] on link "View External Url" at bounding box center [934, 447] width 96 height 48
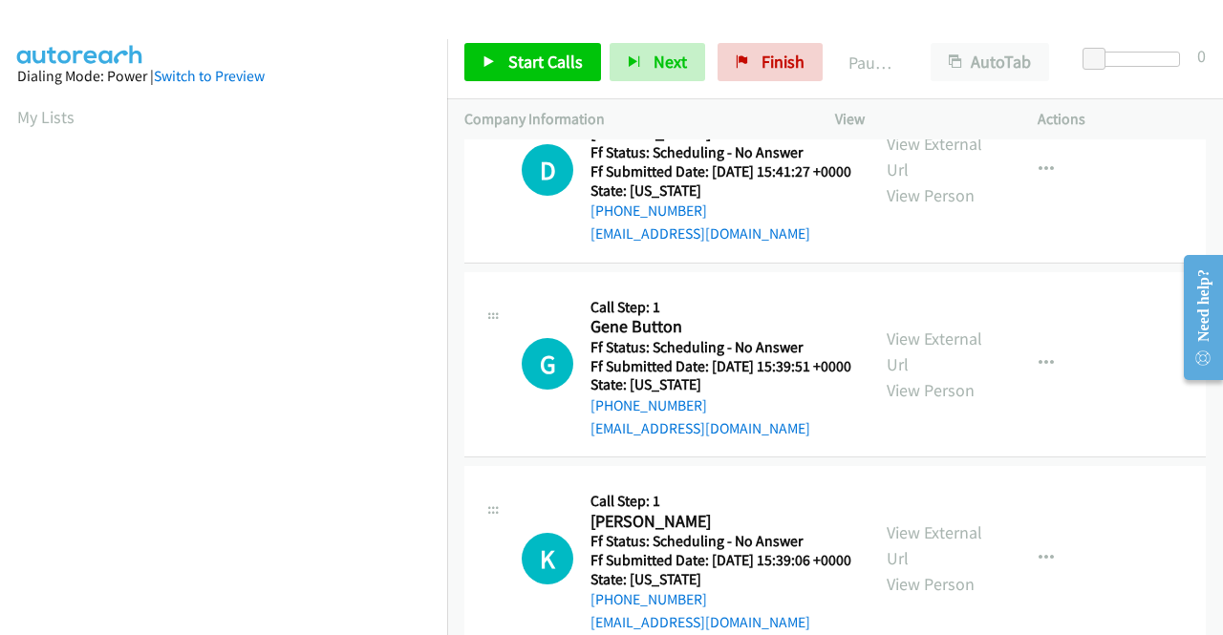
scroll to position [573, 0]
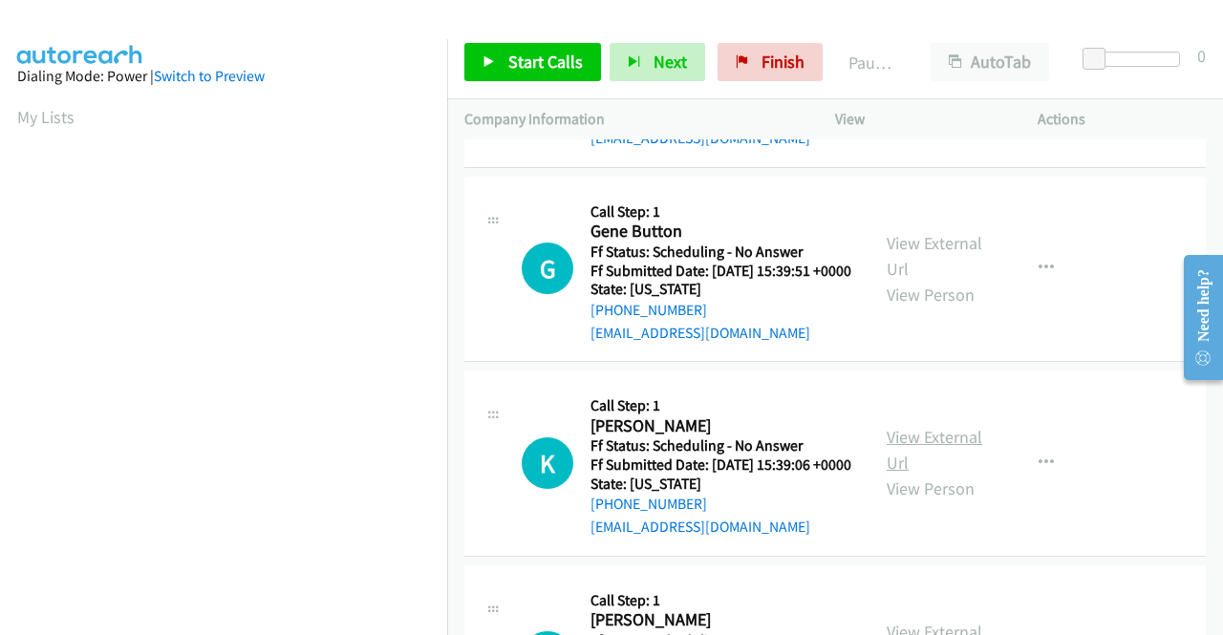
click at [899, 474] on link "View External Url" at bounding box center [934, 450] width 96 height 48
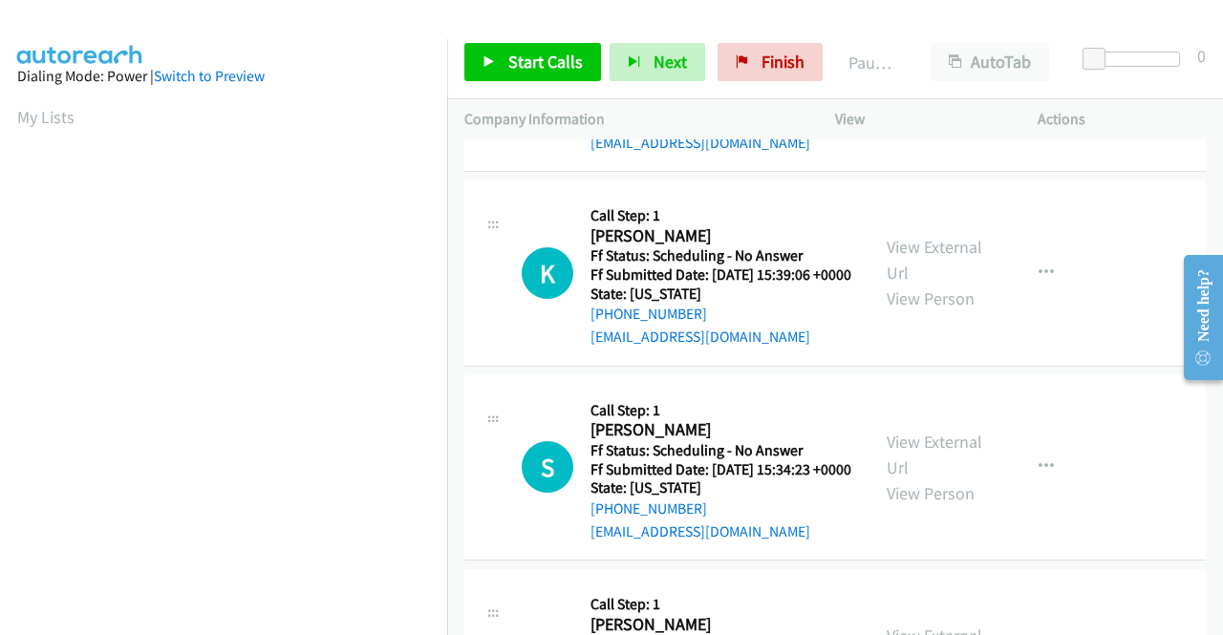
scroll to position [764, 0]
click at [941, 478] on link "View External Url" at bounding box center [934, 454] width 96 height 48
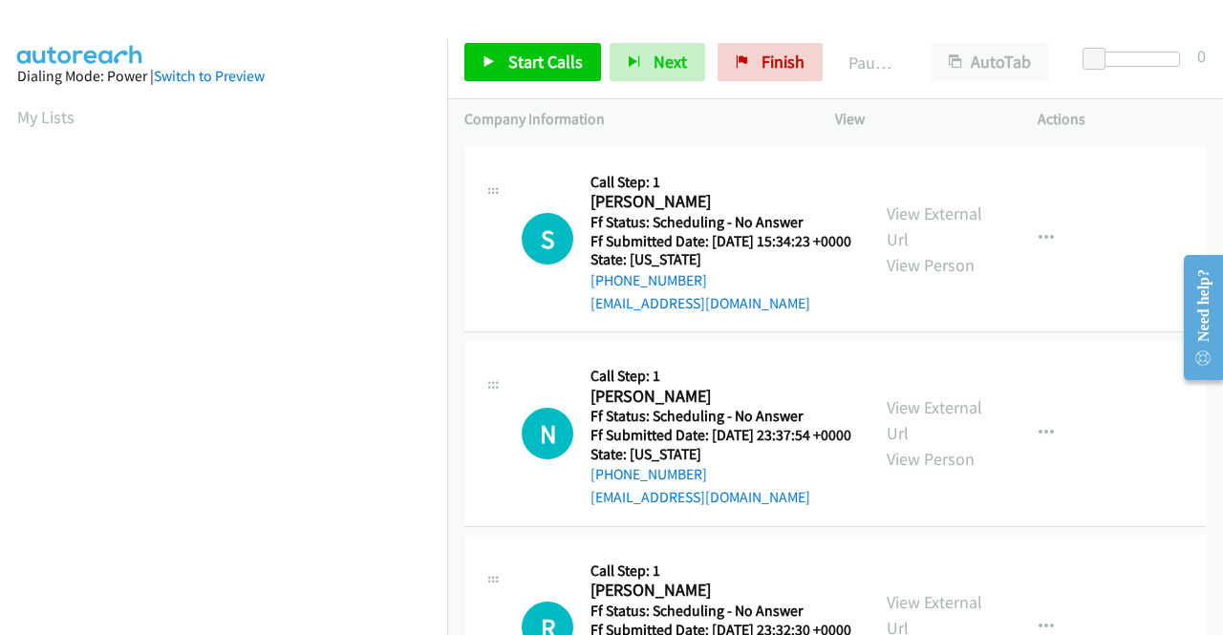
scroll to position [1051, 0]
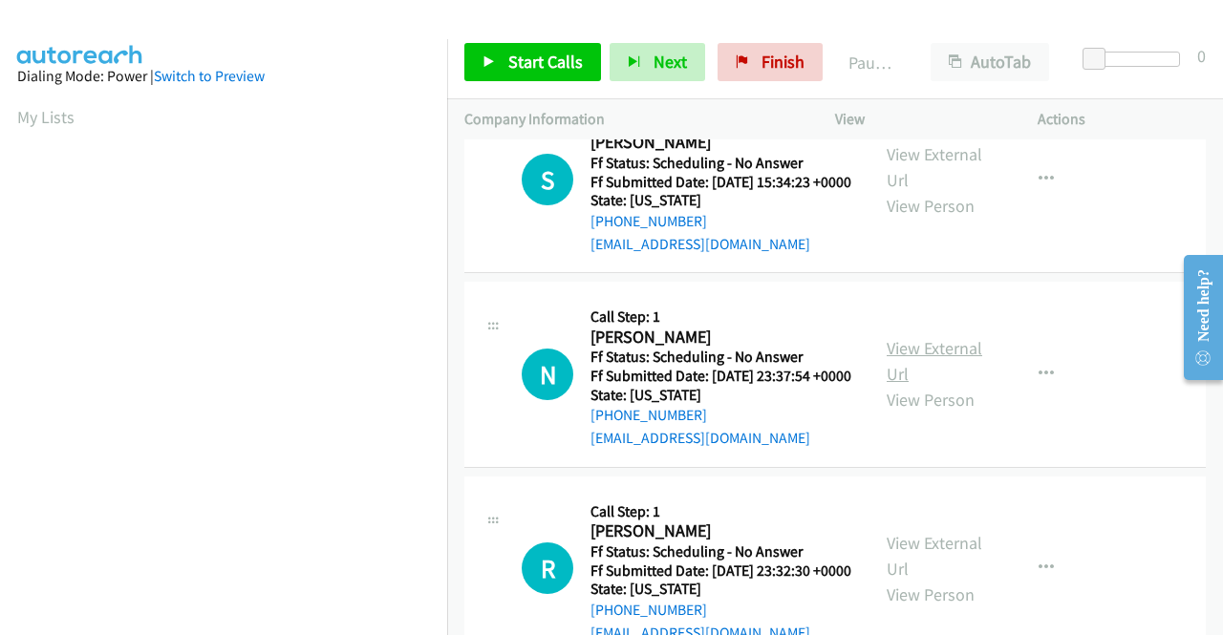
click at [896, 385] on link "View External Url" at bounding box center [934, 361] width 96 height 48
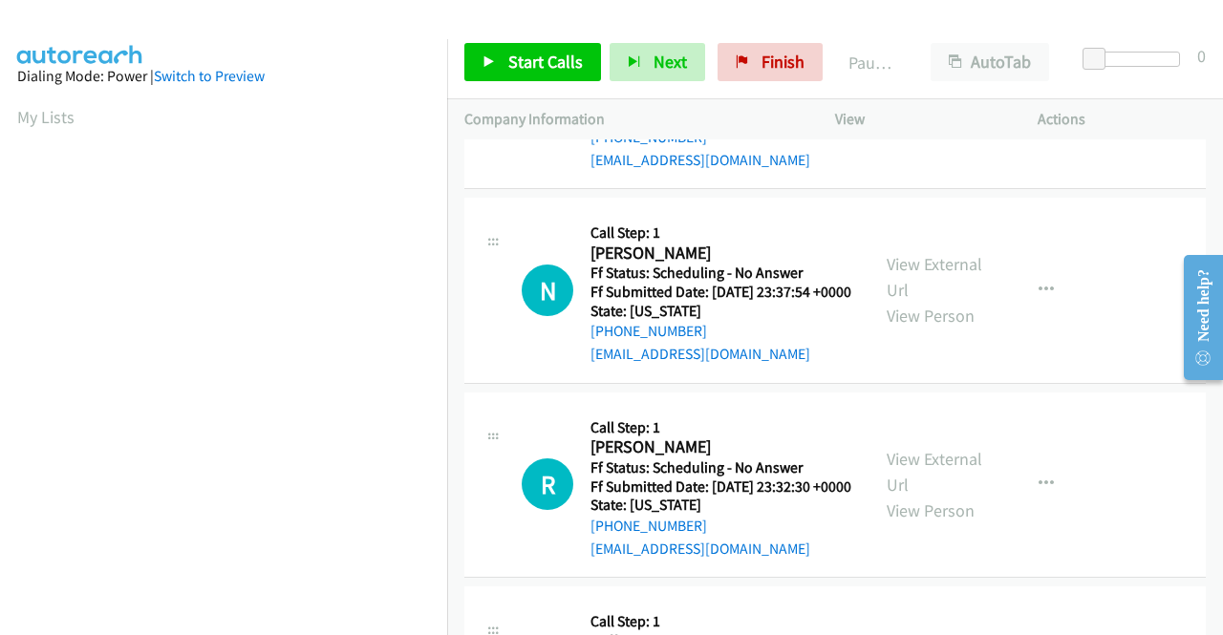
scroll to position [1337, 0]
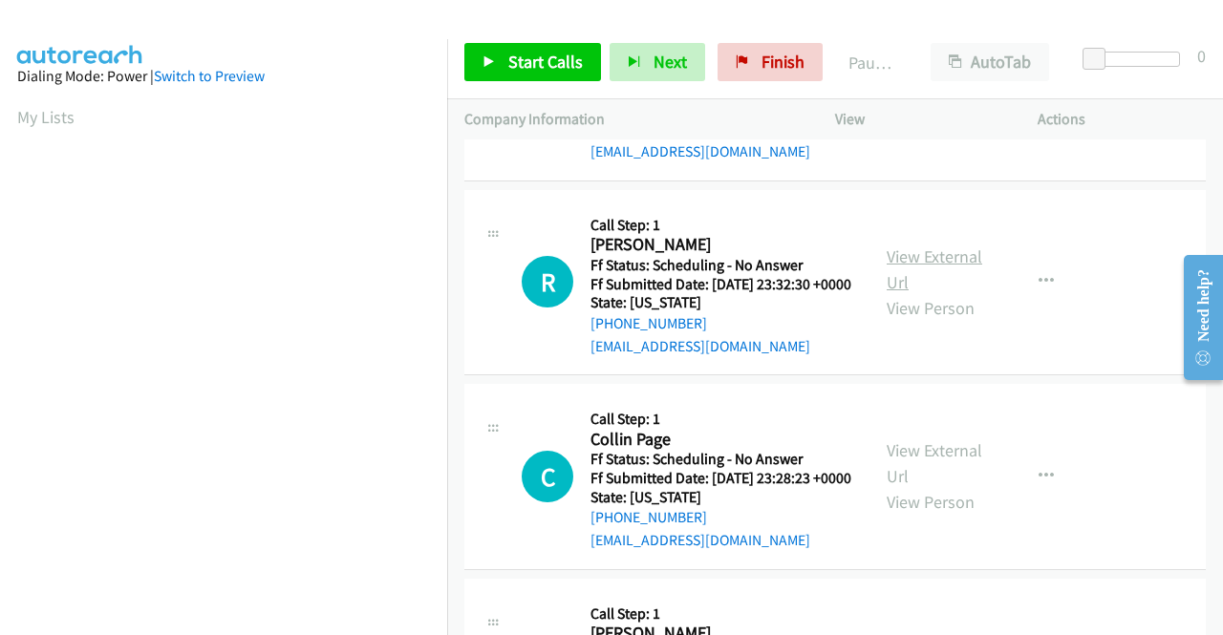
click at [936, 293] on link "View External Url" at bounding box center [934, 269] width 96 height 48
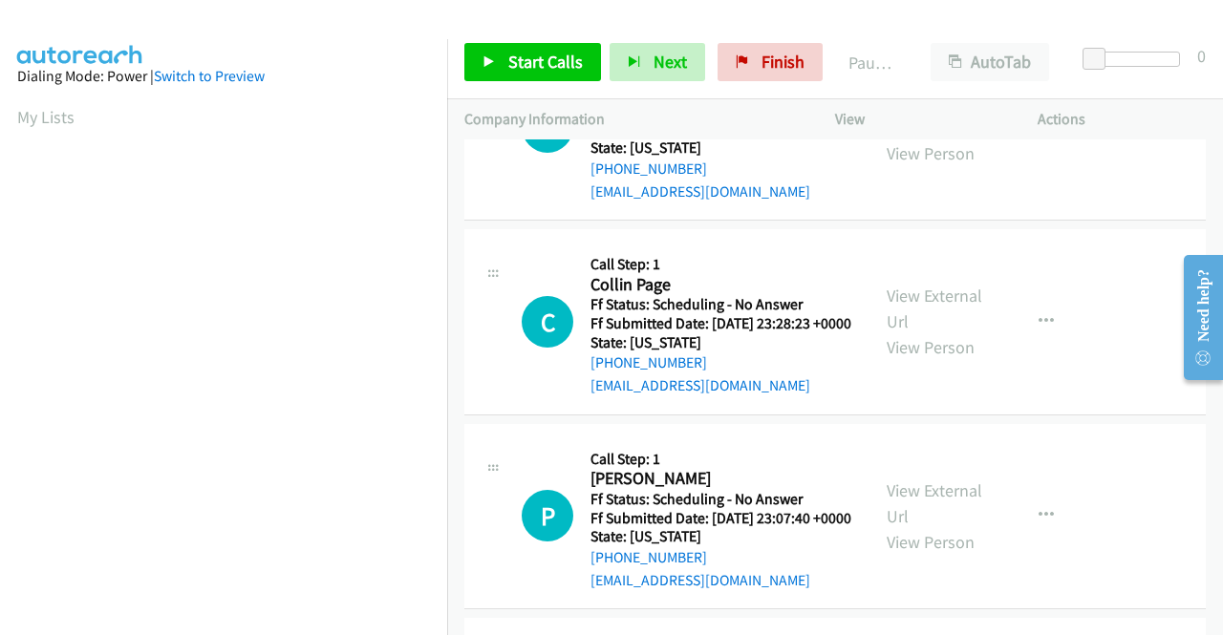
scroll to position [1528, 0]
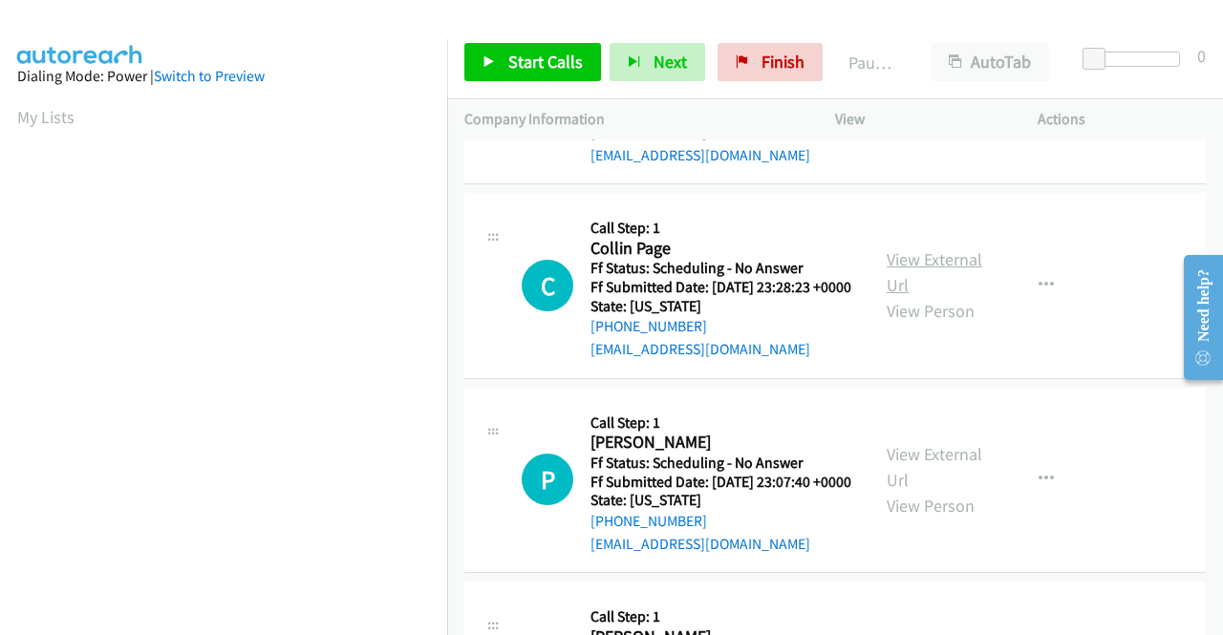
click at [904, 296] on link "View External Url" at bounding box center [934, 272] width 96 height 48
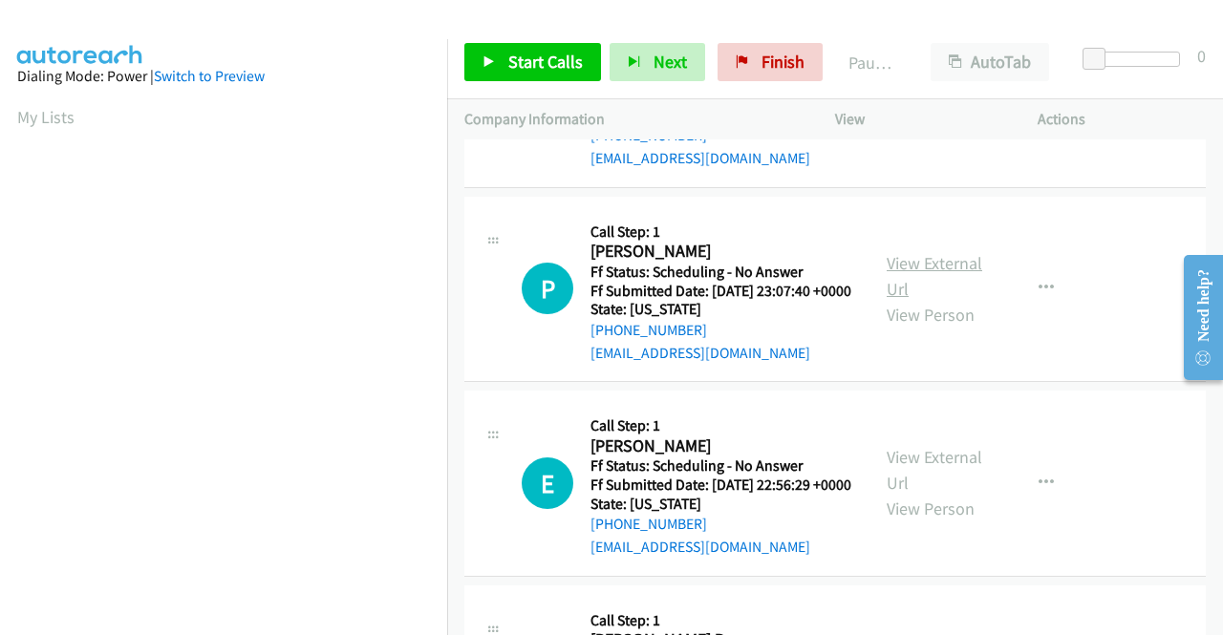
click at [922, 300] on link "View External Url" at bounding box center [934, 276] width 96 height 48
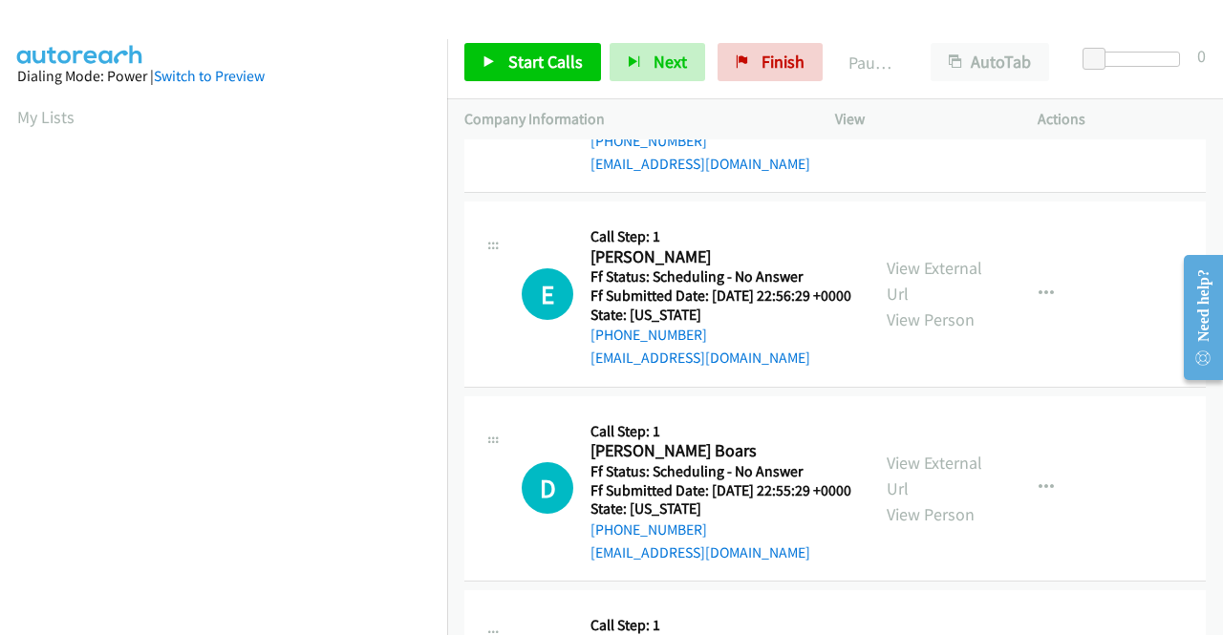
scroll to position [1910, 0]
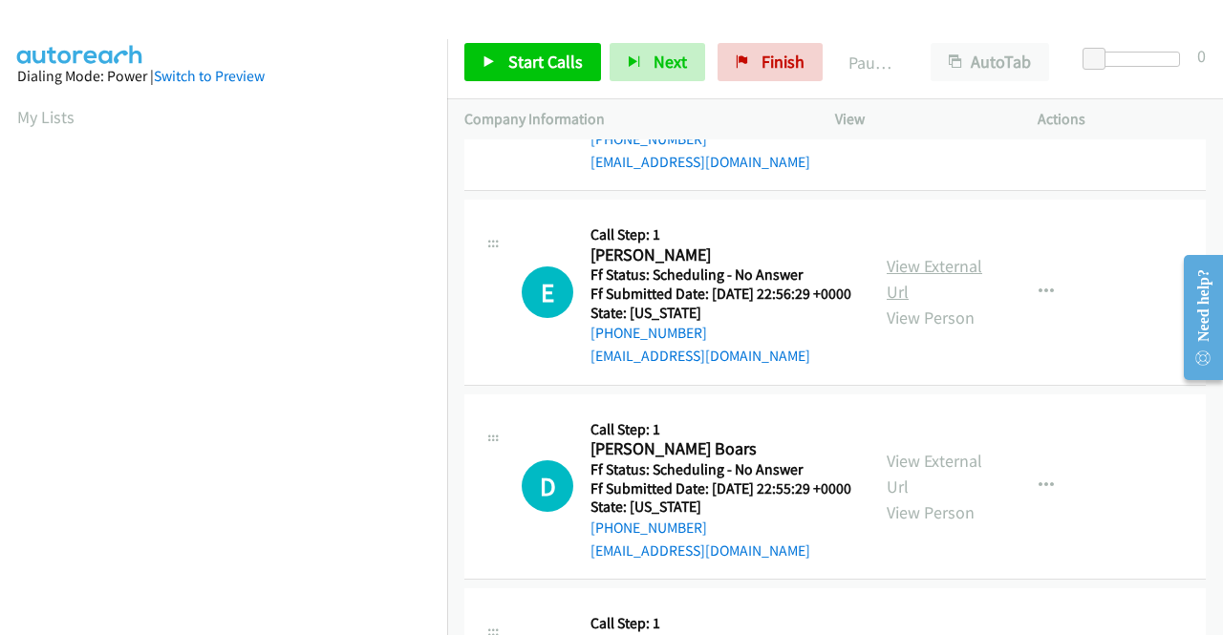
click at [897, 303] on link "View External Url" at bounding box center [934, 279] width 96 height 48
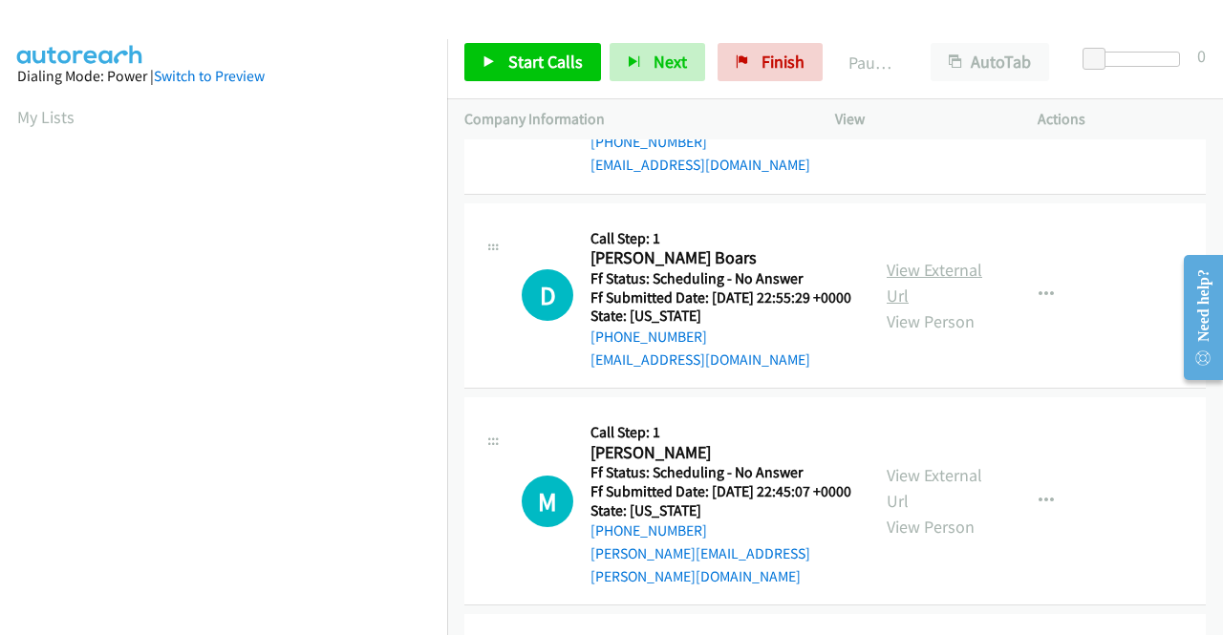
click at [905, 307] on link "View External Url" at bounding box center [934, 283] width 96 height 48
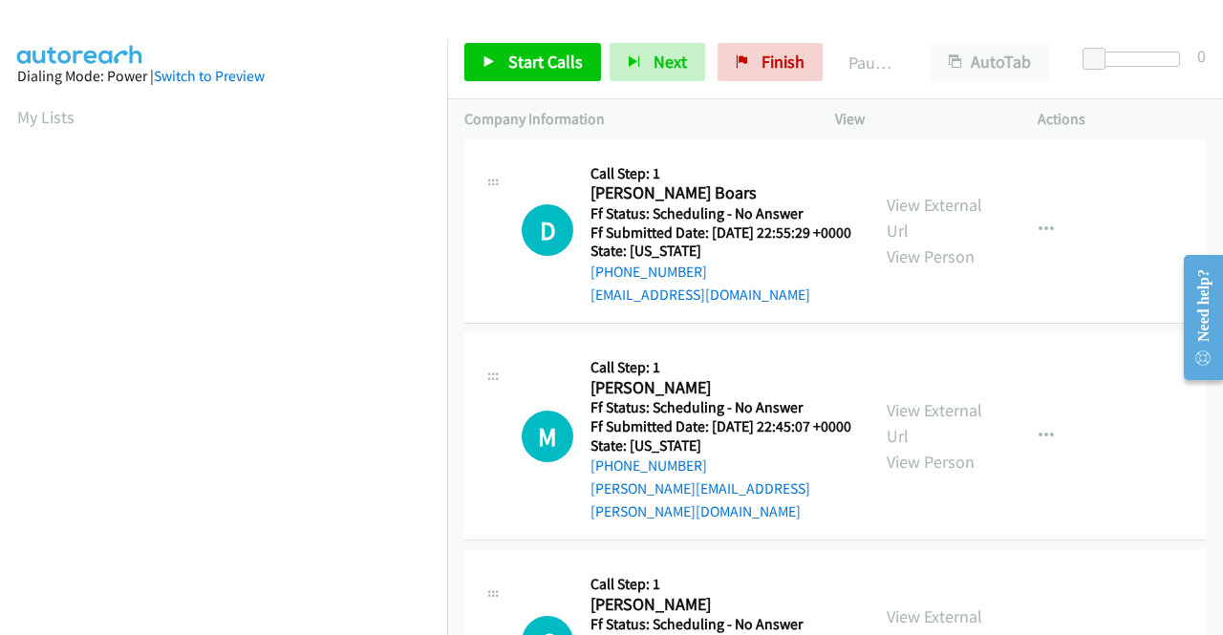
scroll to position [2292, 0]
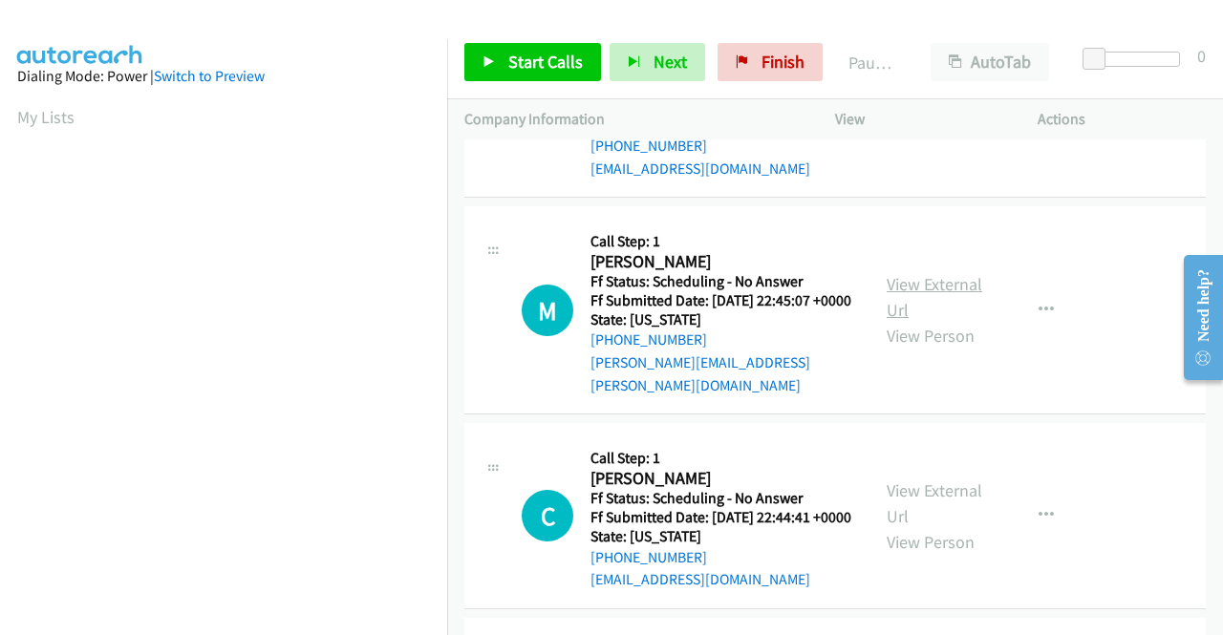
click at [894, 321] on link "View External Url" at bounding box center [934, 297] width 96 height 48
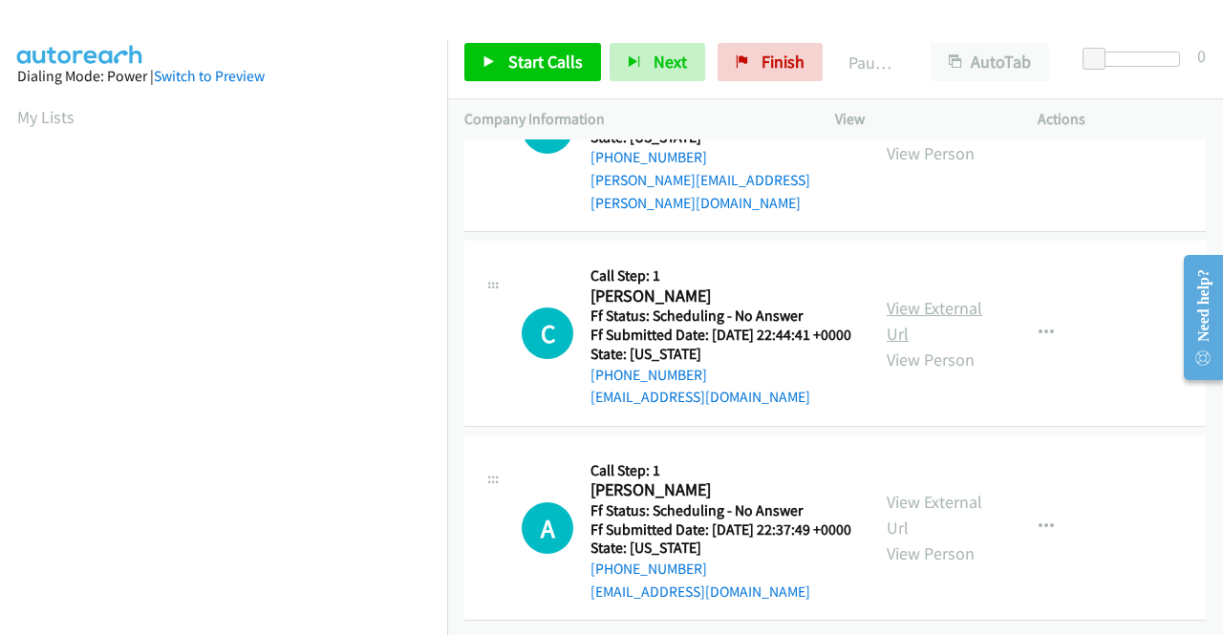
scroll to position [2579, 0]
click at [909, 345] on link "View External Url" at bounding box center [934, 321] width 96 height 48
click at [900, 491] on link "View External Url" at bounding box center [934, 515] width 96 height 48
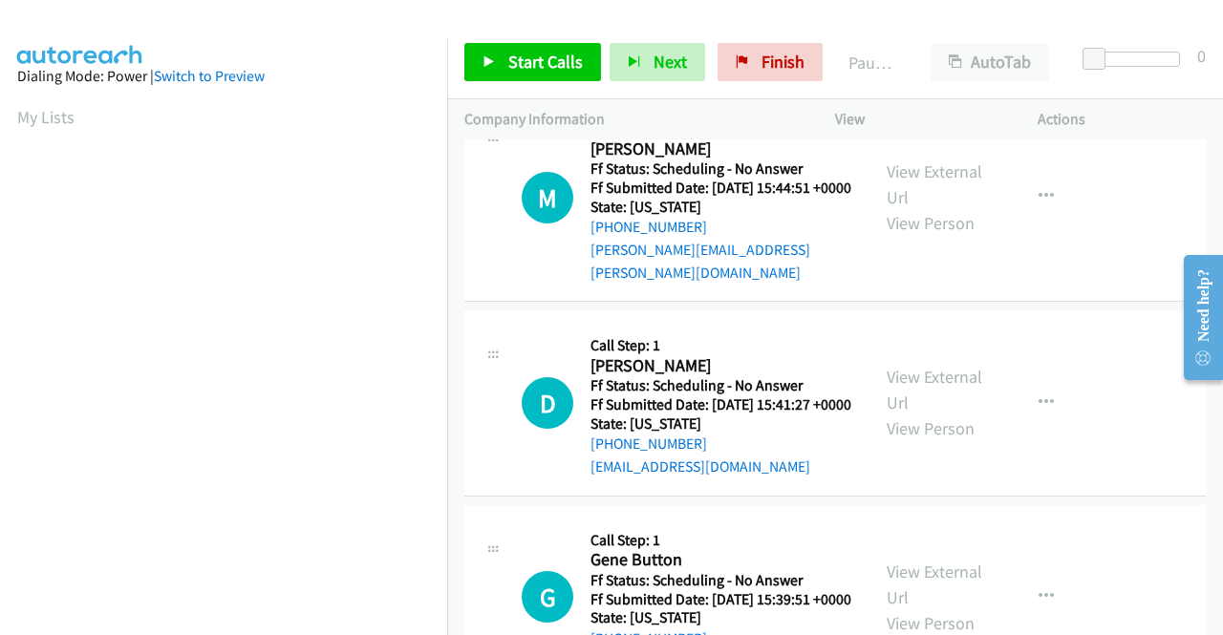
scroll to position [0, 0]
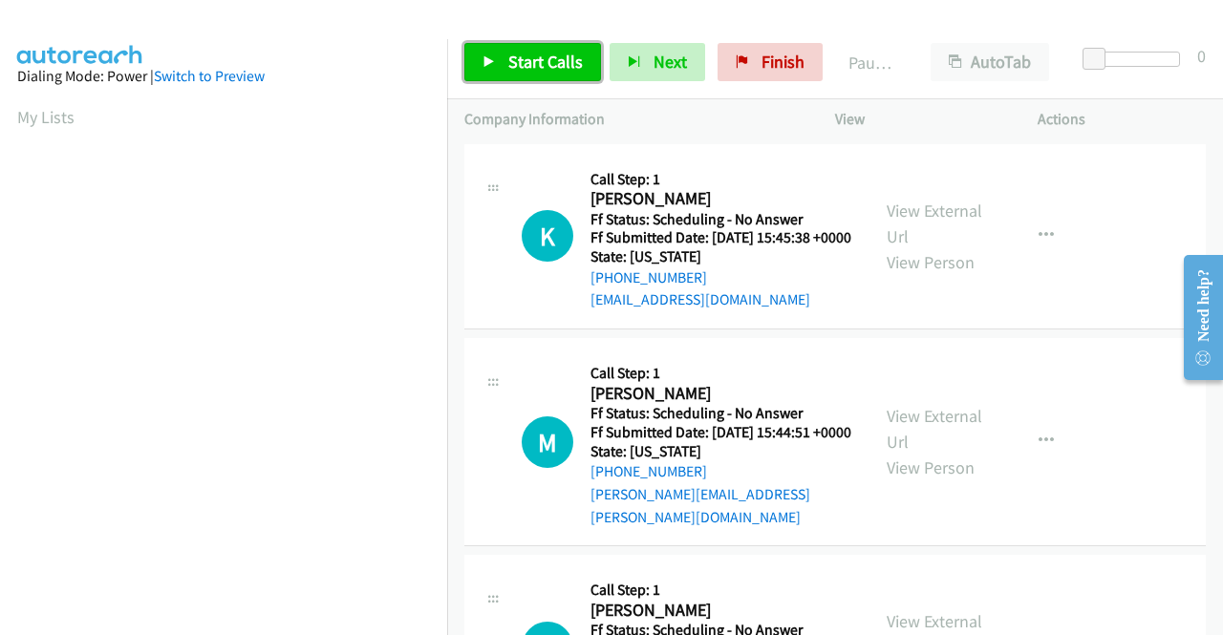
click at [564, 52] on span "Start Calls" at bounding box center [545, 62] width 75 height 22
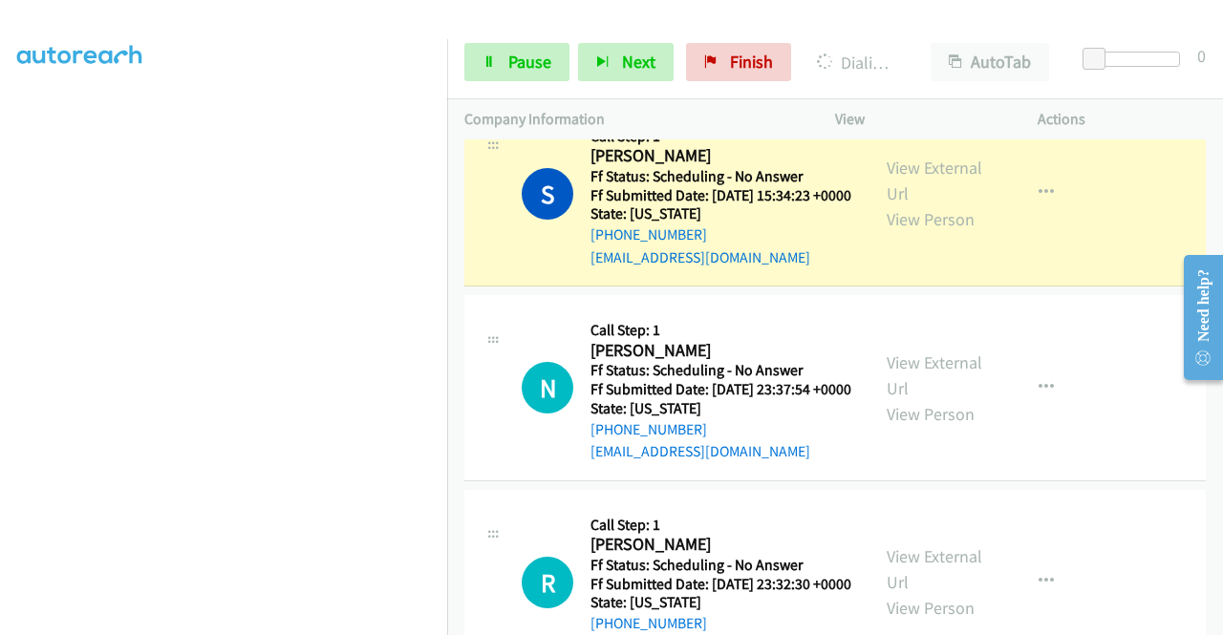
scroll to position [1242, 0]
click at [517, 70] on span "Pause" at bounding box center [529, 62] width 43 height 22
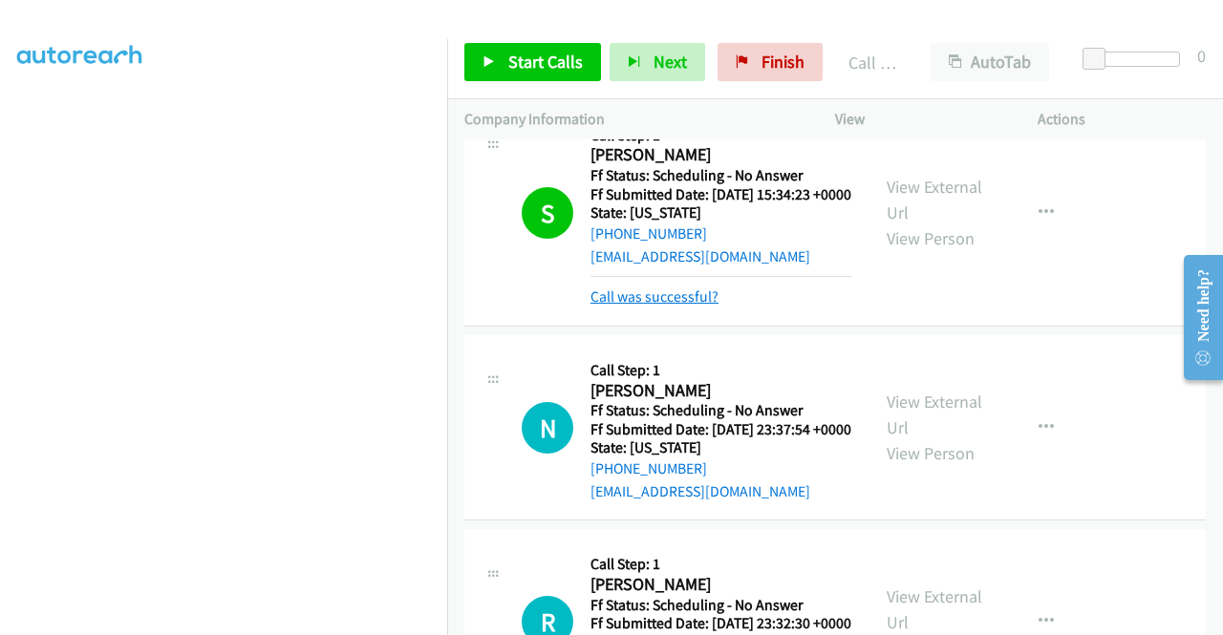
click at [650, 306] on link "Call was successful?" at bounding box center [654, 297] width 128 height 18
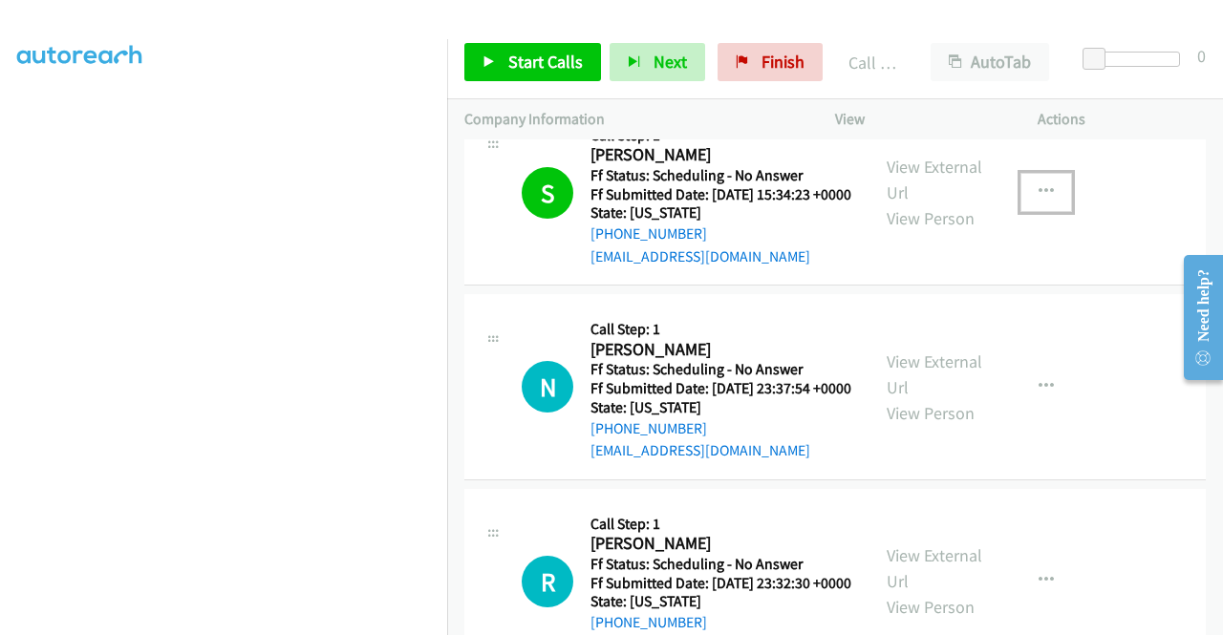
click at [1038, 200] on icon "button" at bounding box center [1045, 191] width 15 height 15
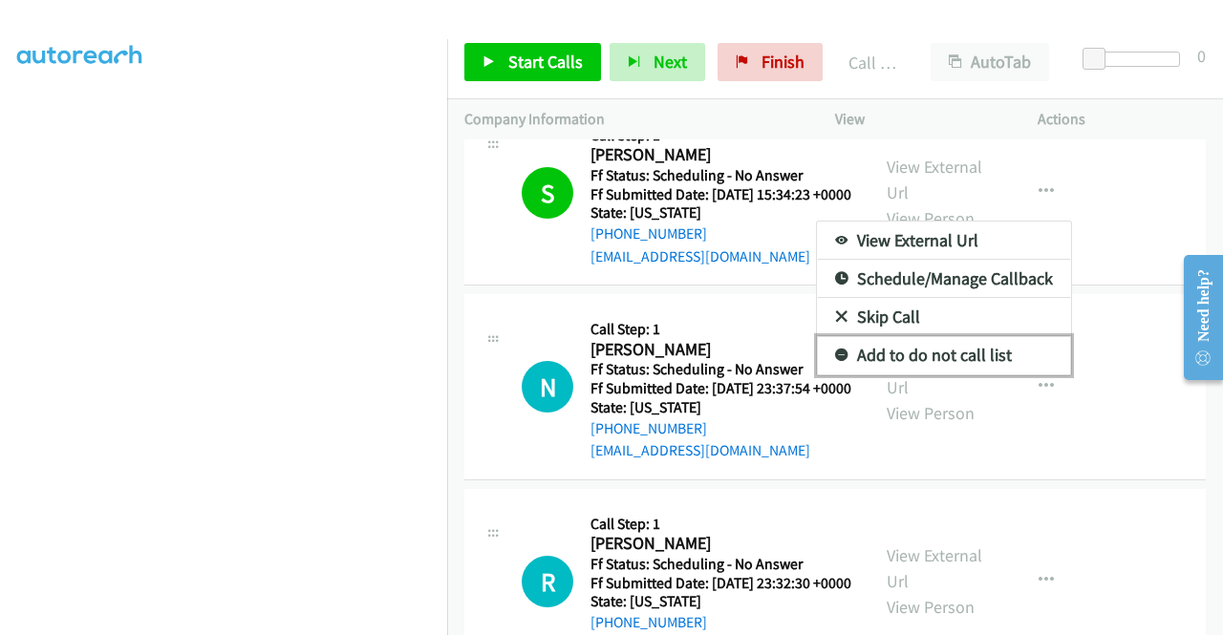
click at [933, 374] on link "Add to do not call list" at bounding box center [944, 355] width 254 height 38
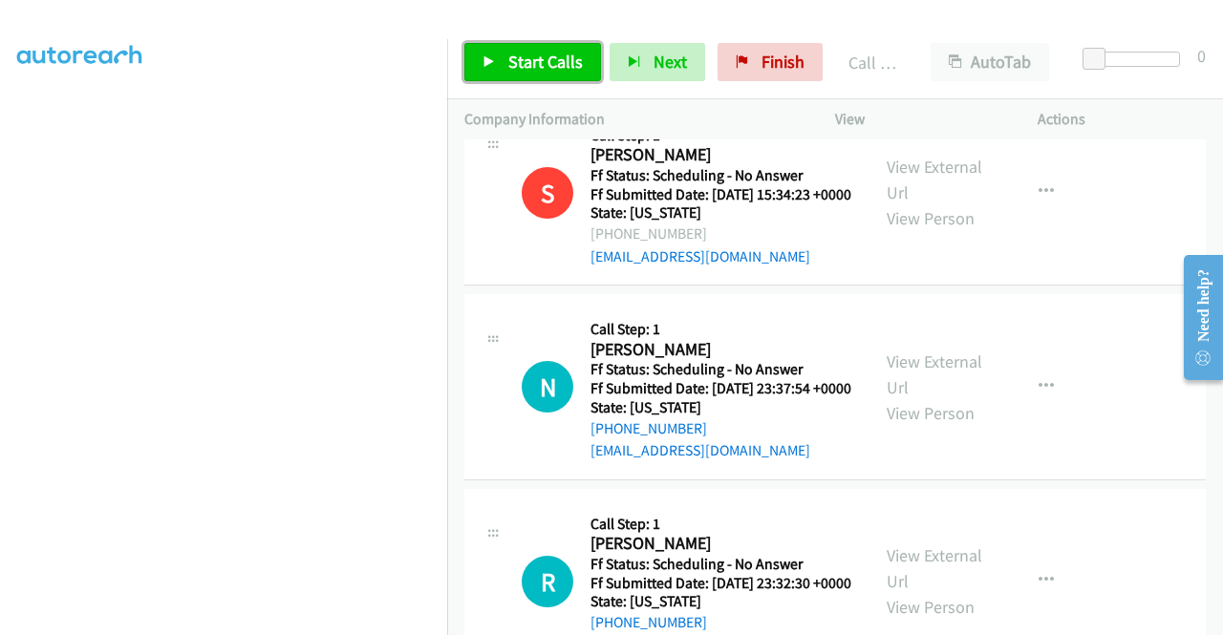
click at [550, 60] on span "Start Calls" at bounding box center [545, 62] width 75 height 22
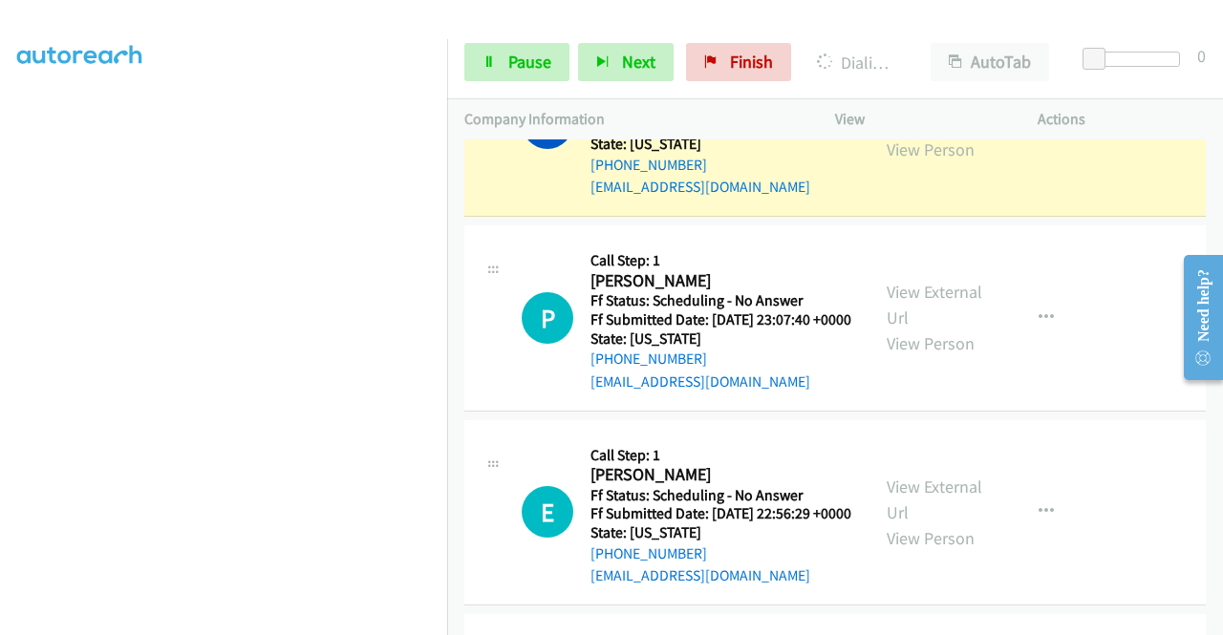
scroll to position [2006, 0]
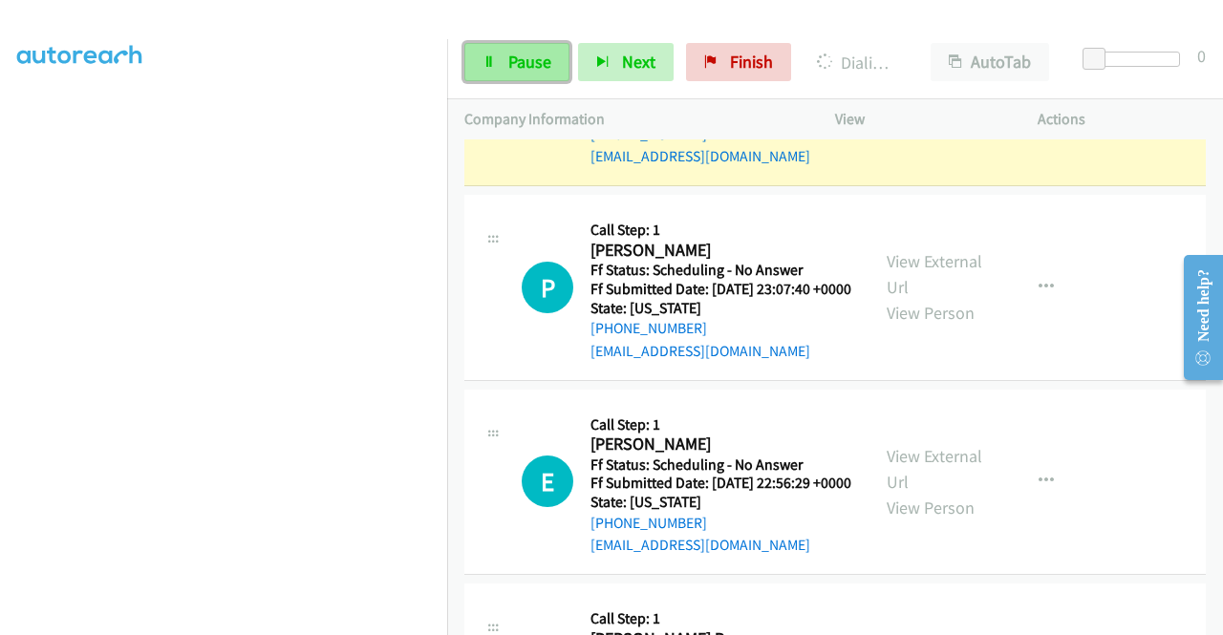
click at [543, 68] on span "Pause" at bounding box center [529, 62] width 43 height 22
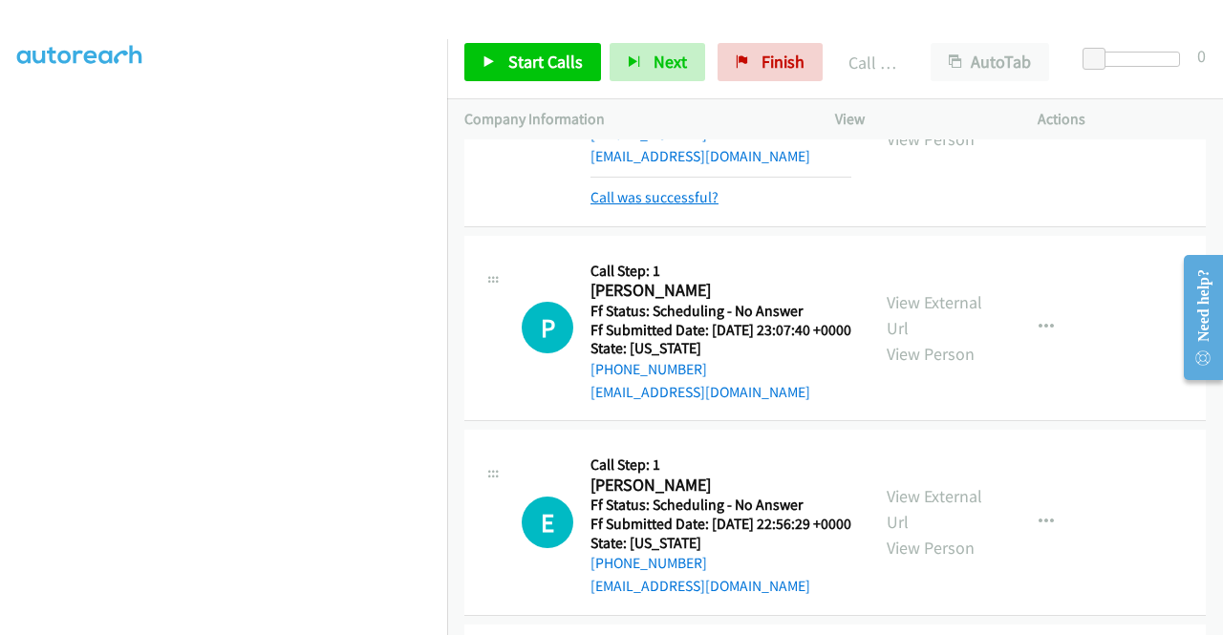
click at [697, 206] on link "Call was successful?" at bounding box center [654, 197] width 128 height 18
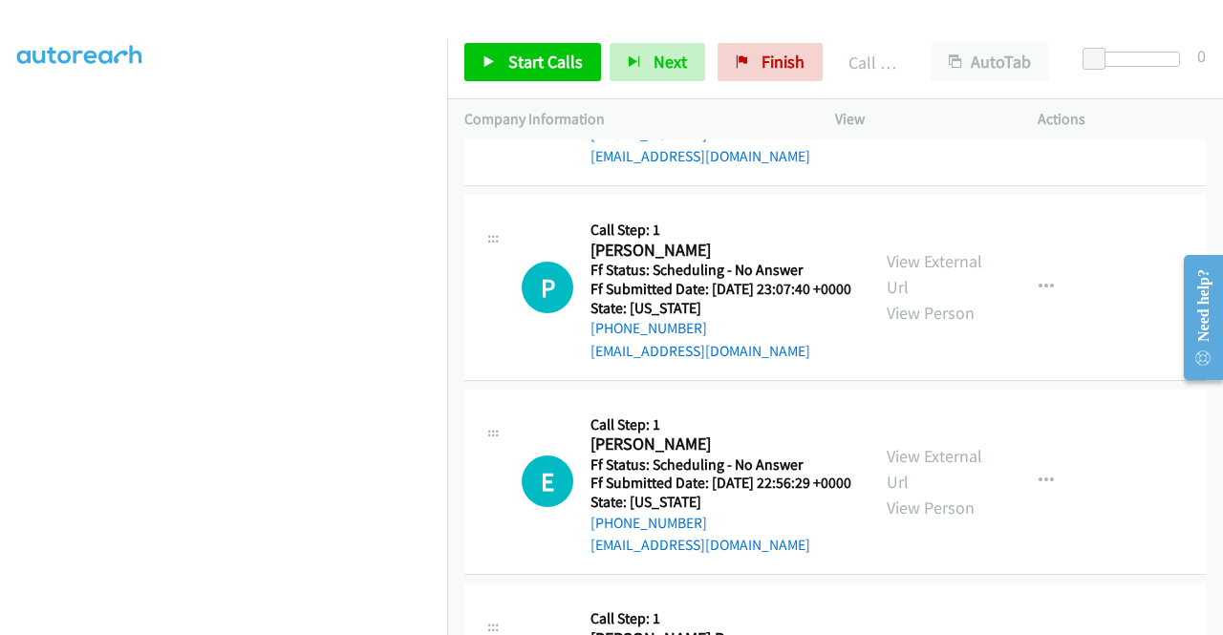
click at [1038, 100] on icon "button" at bounding box center [1045, 92] width 15 height 15
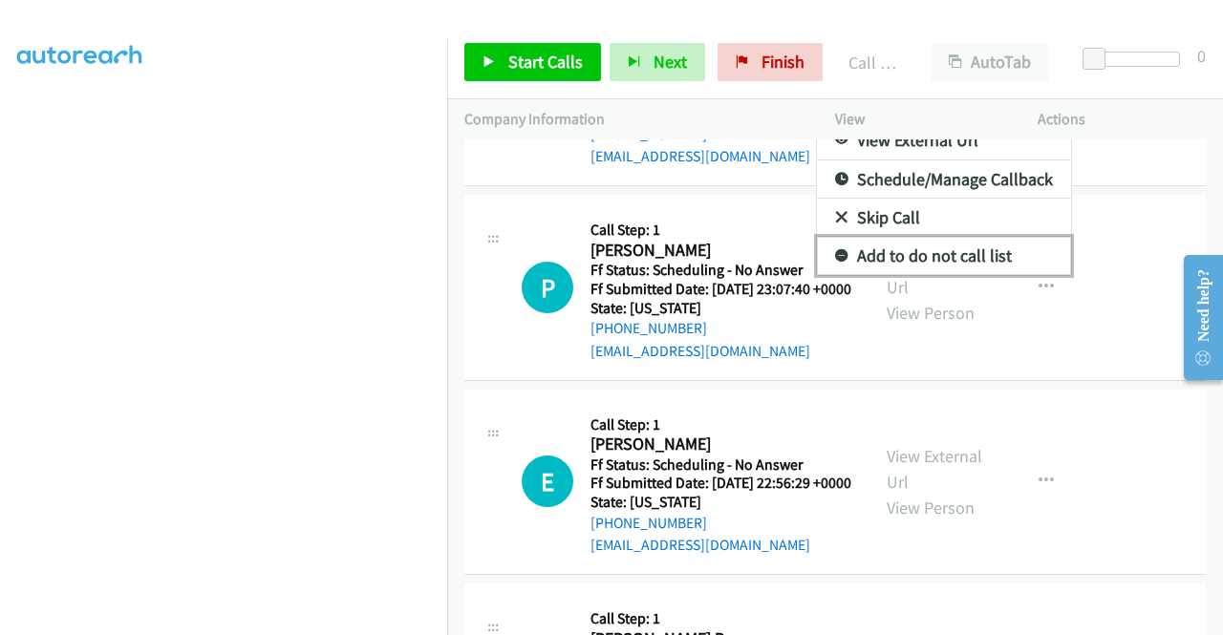
click at [923, 275] on link "Add to do not call list" at bounding box center [944, 256] width 254 height 38
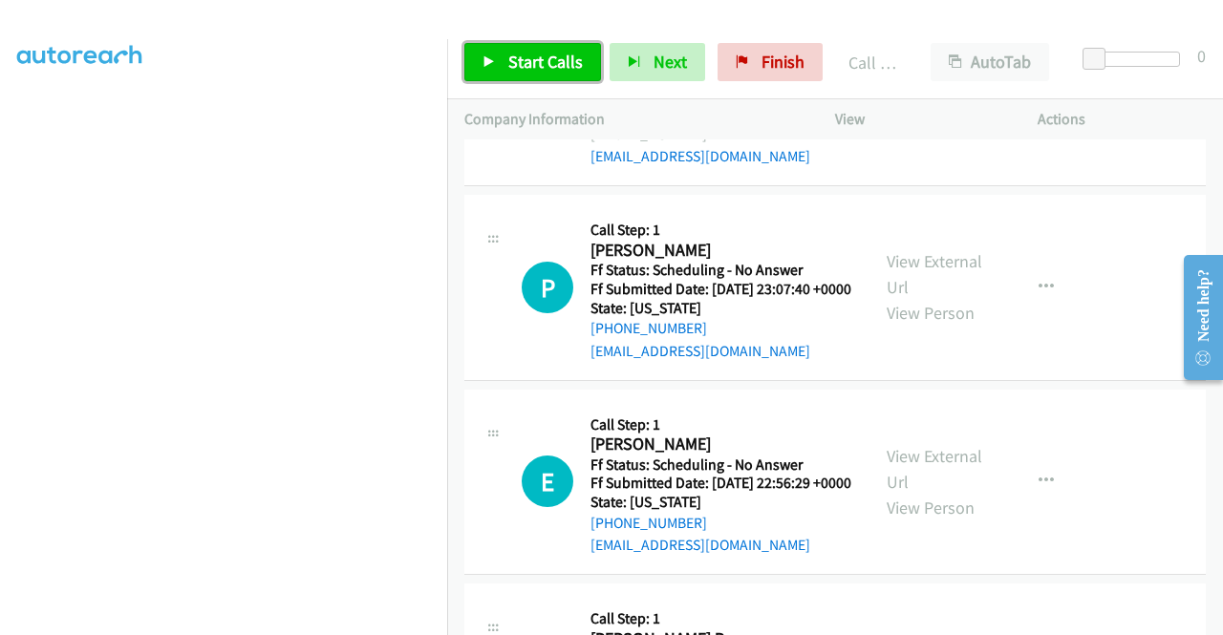
click at [548, 70] on span "Start Calls" at bounding box center [545, 62] width 75 height 22
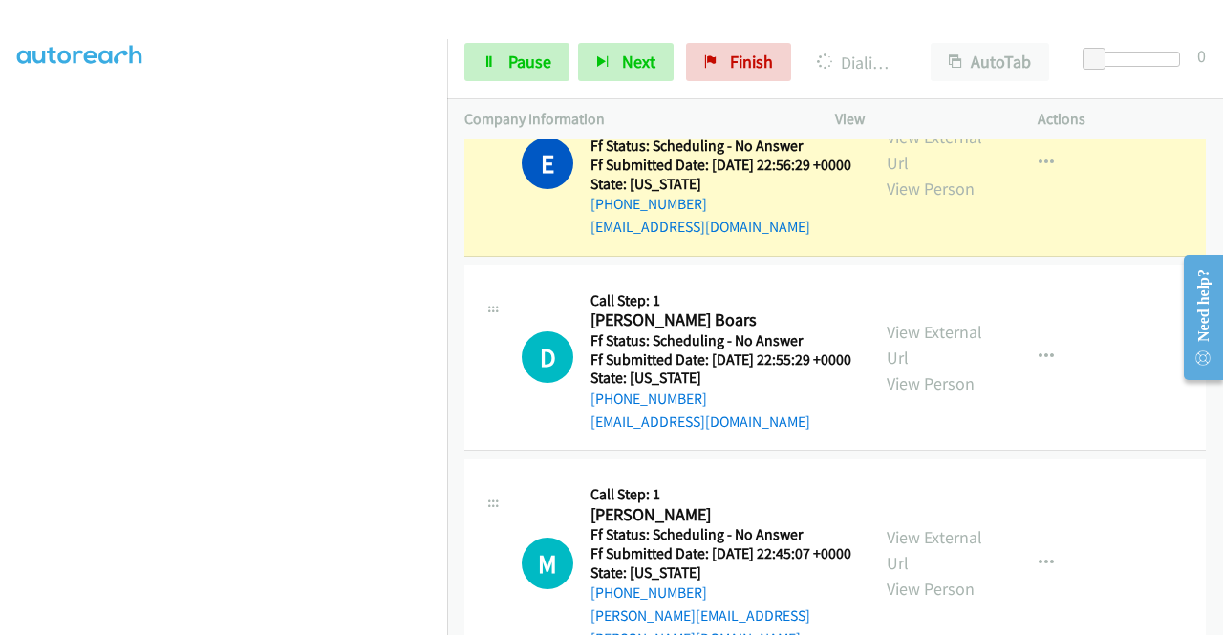
scroll to position [2388, 0]
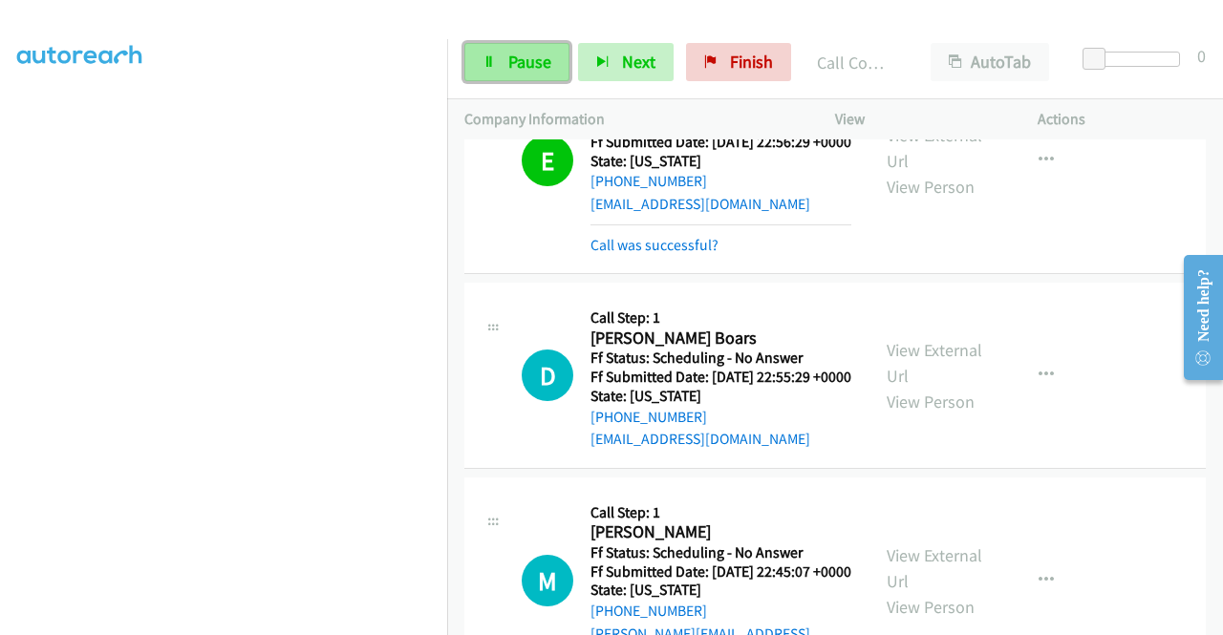
click at [525, 63] on span "Pause" at bounding box center [529, 62] width 43 height 22
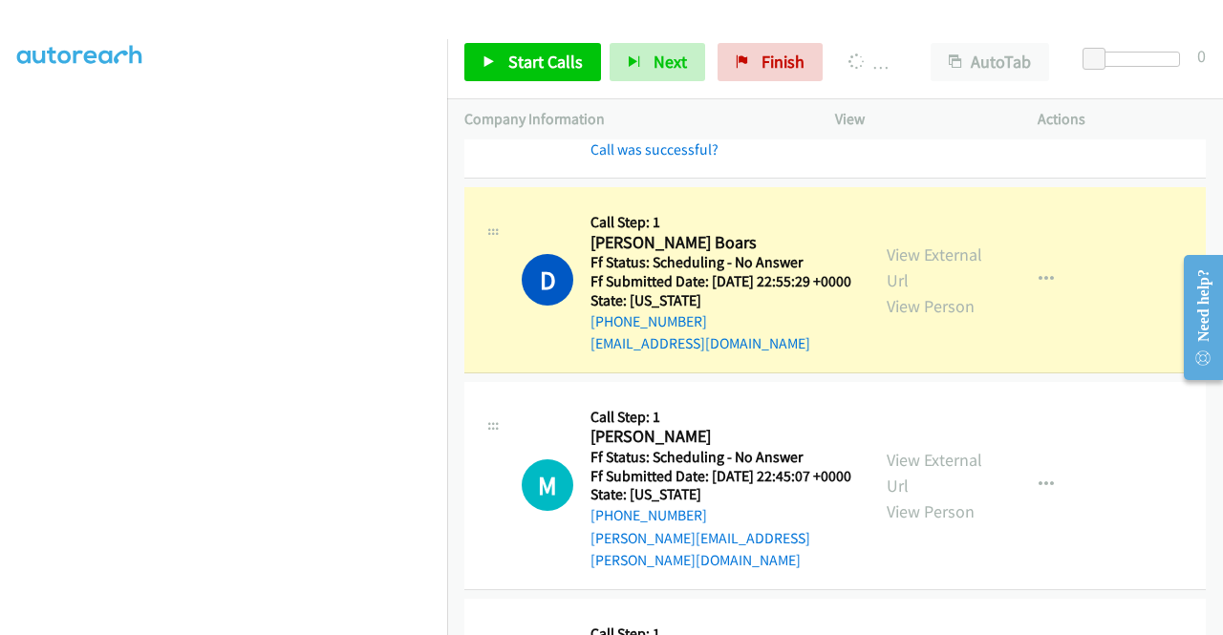
scroll to position [2579, 0]
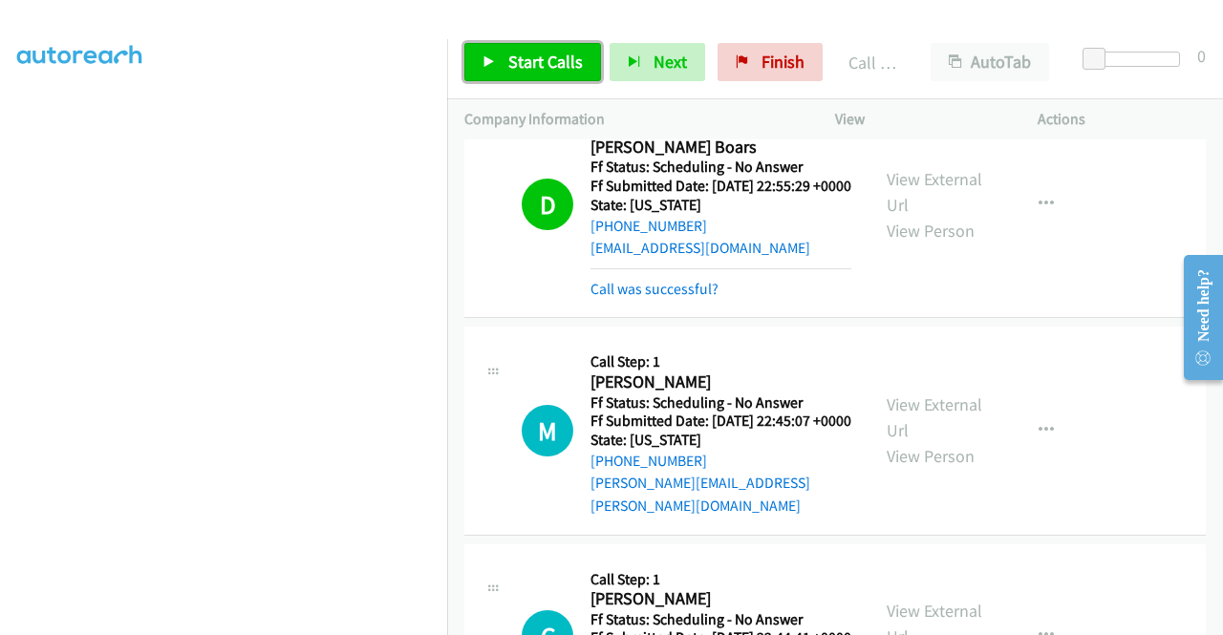
click at [522, 51] on span "Start Calls" at bounding box center [545, 62] width 75 height 22
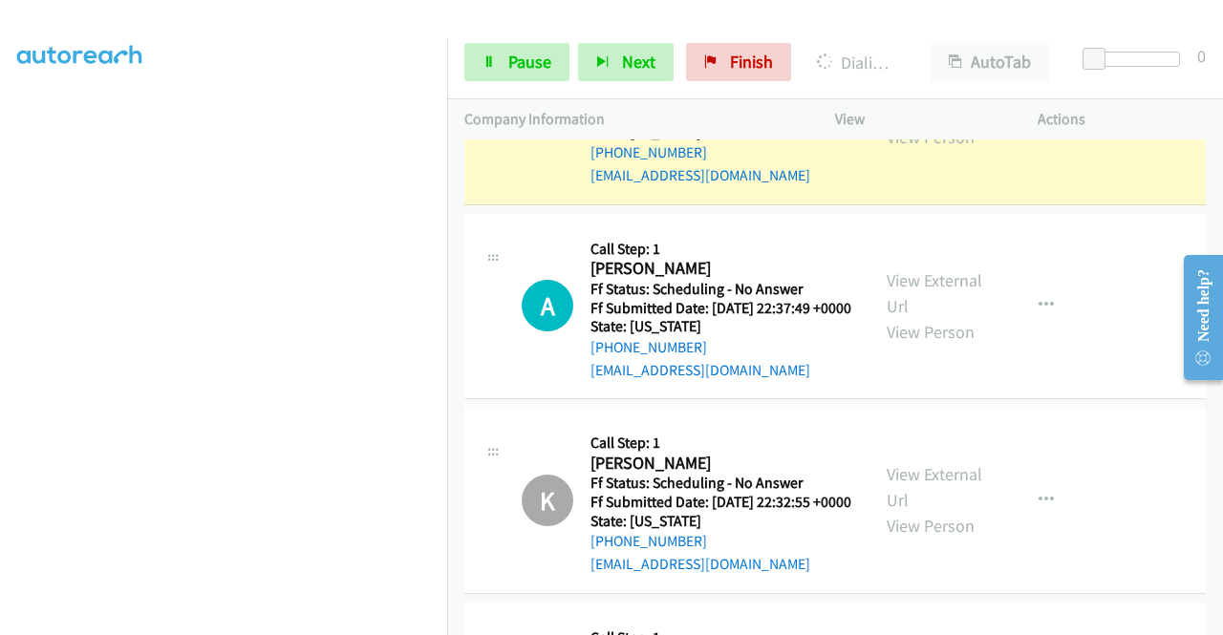
scroll to position [3248, 0]
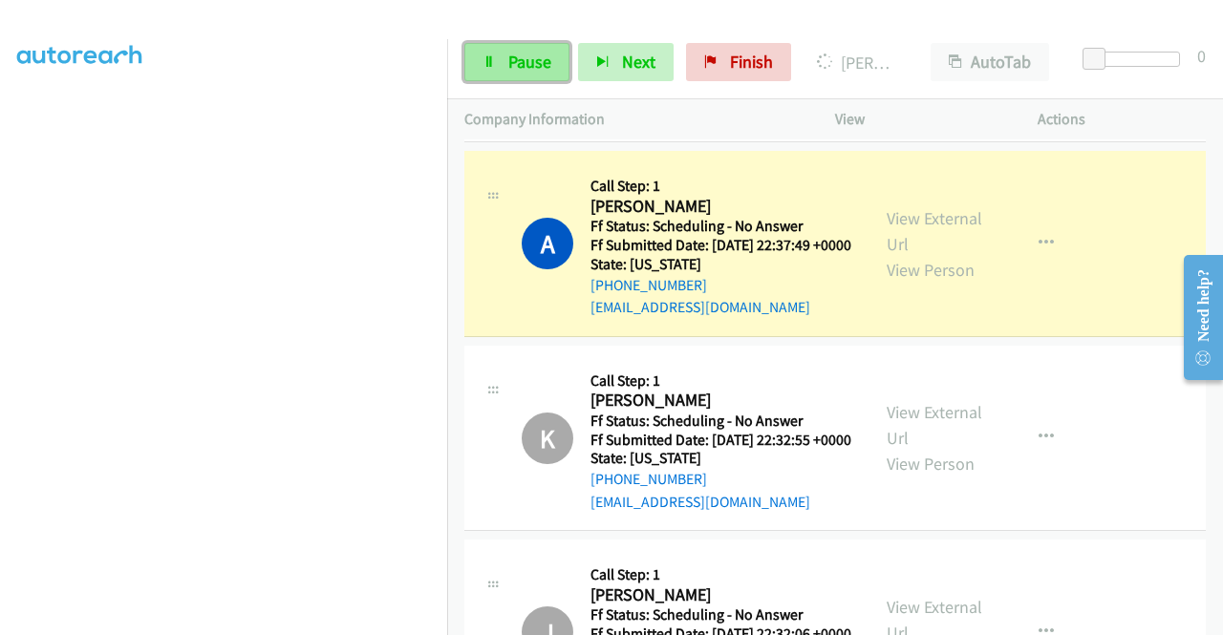
click at [516, 71] on span "Pause" at bounding box center [529, 62] width 43 height 22
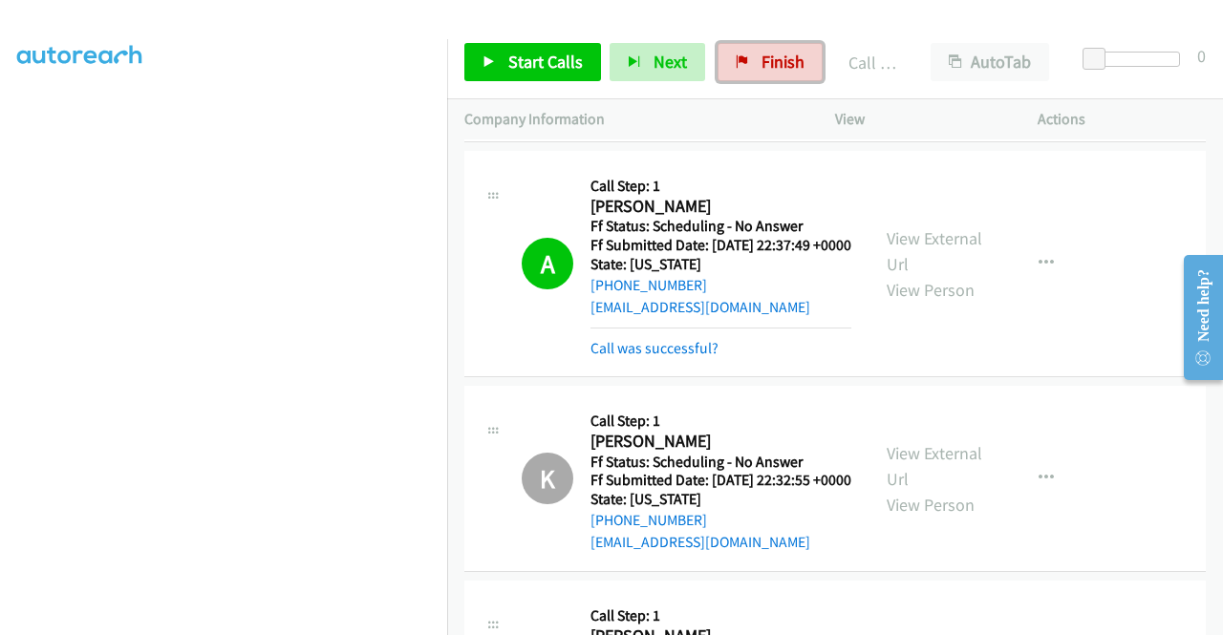
drag, startPoint x: 791, startPoint y: 71, endPoint x: 758, endPoint y: 7, distance: 71.8
click at [791, 71] on span "Finish" at bounding box center [782, 62] width 43 height 22
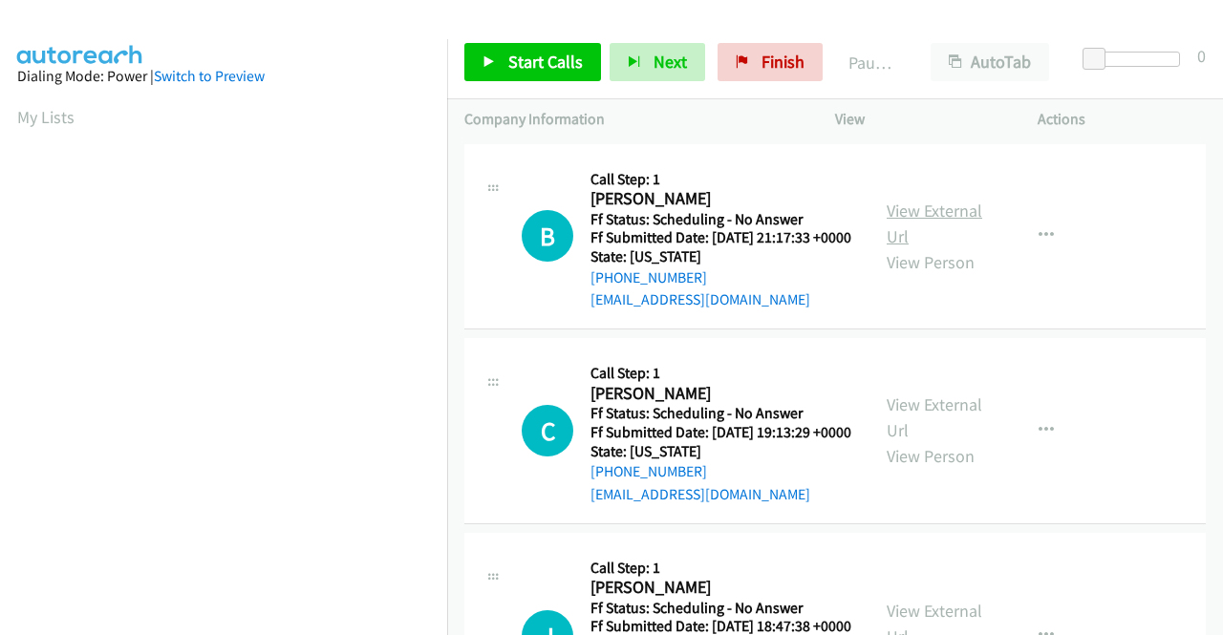
click at [940, 217] on link "View External Url" at bounding box center [934, 224] width 96 height 48
click at [905, 440] on link "View External Url" at bounding box center [934, 418] width 96 height 48
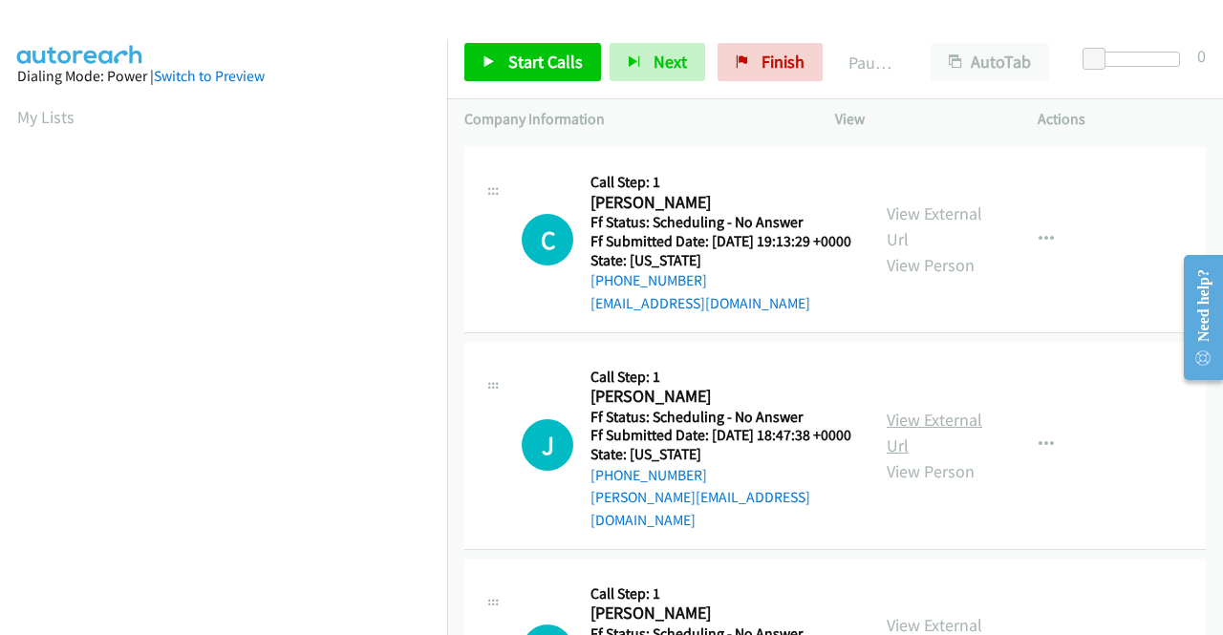
click at [904, 457] on link "View External Url" at bounding box center [934, 433] width 96 height 48
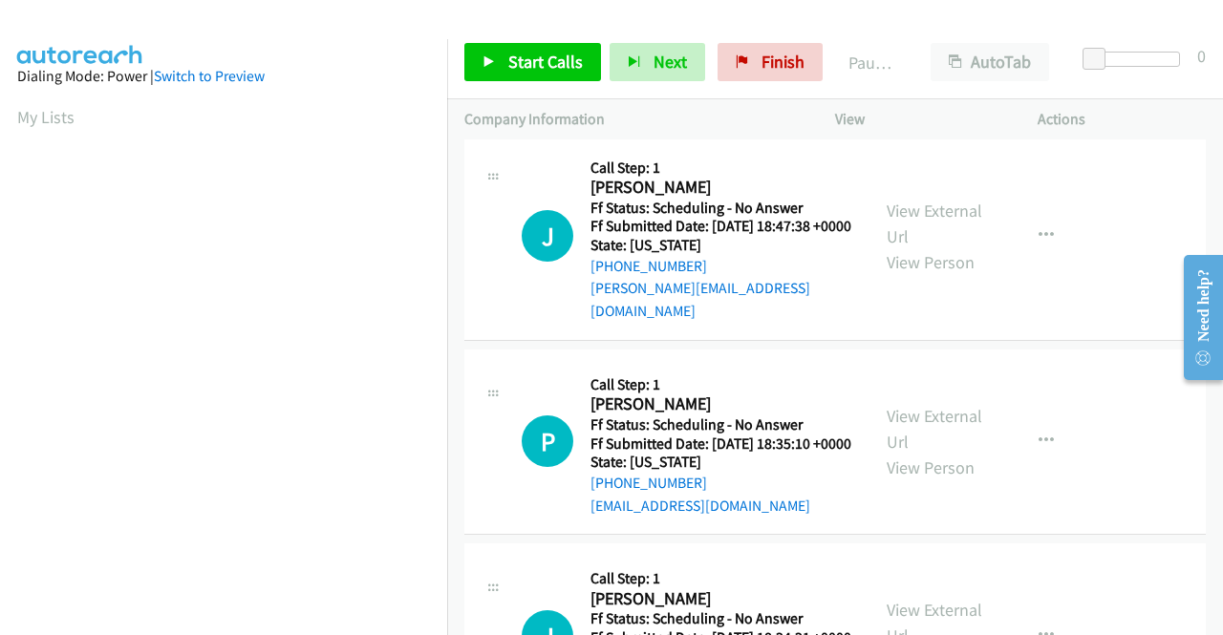
scroll to position [478, 0]
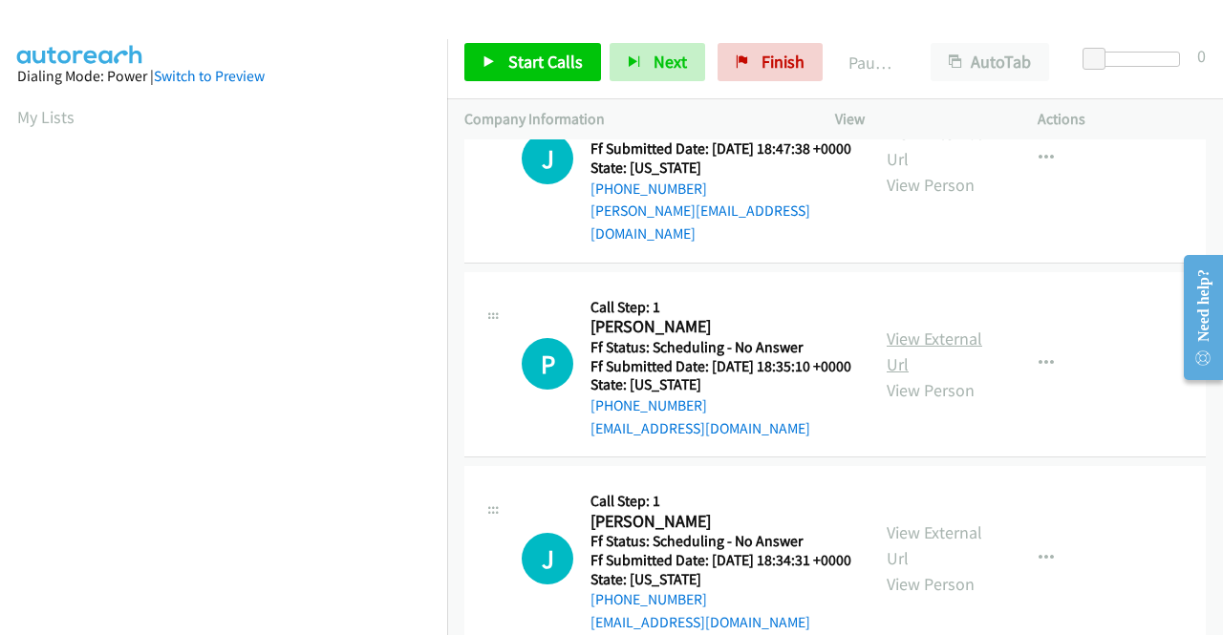
click at [918, 375] on link "View External Url" at bounding box center [934, 352] width 96 height 48
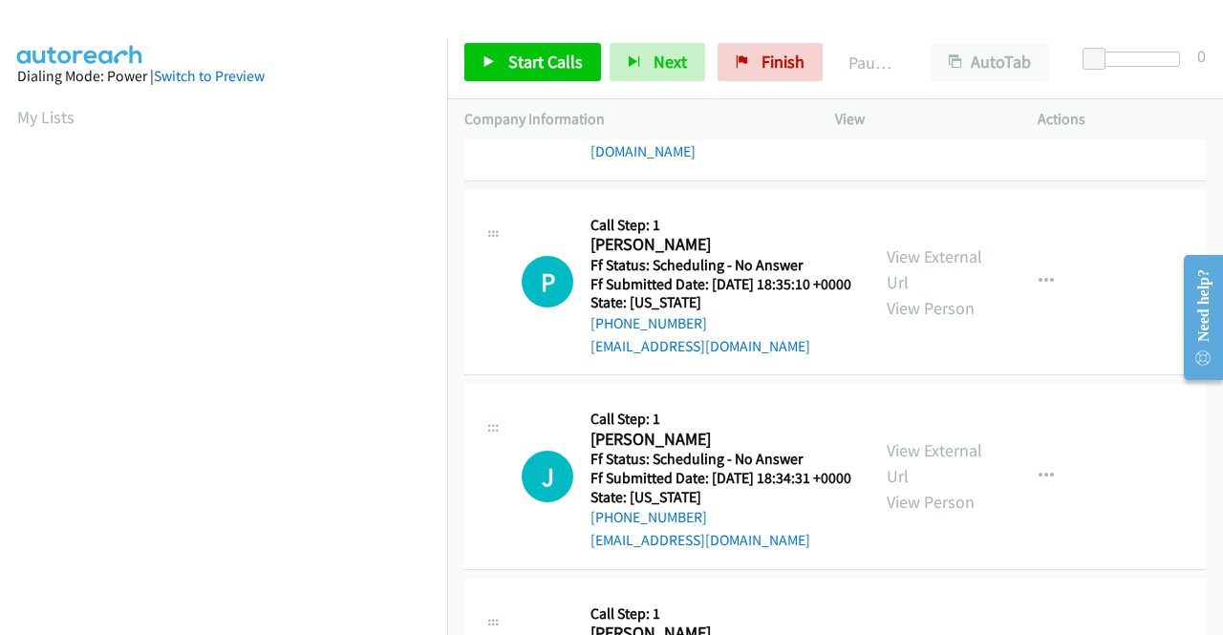
scroll to position [669, 0]
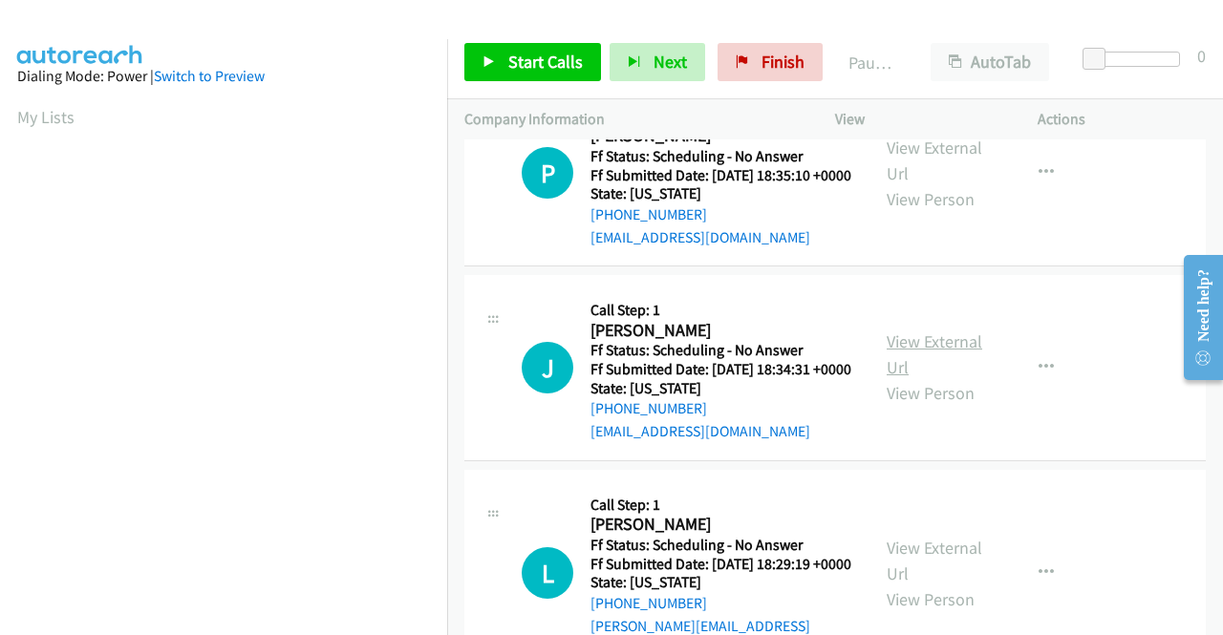
click at [904, 378] on link "View External Url" at bounding box center [934, 354] width 96 height 48
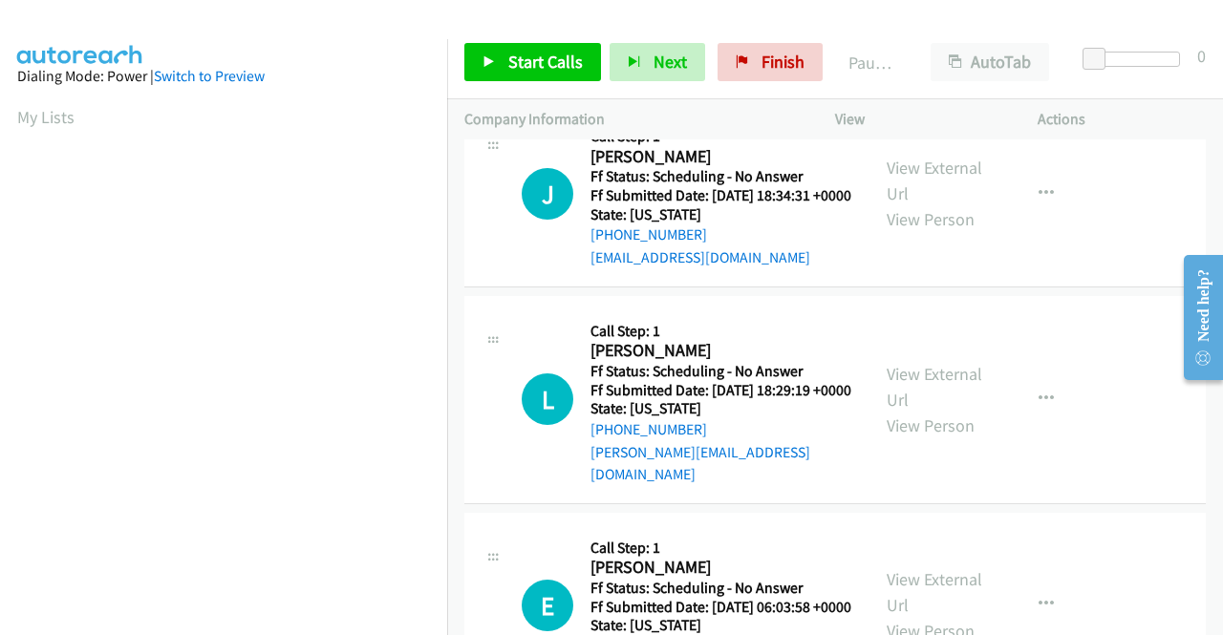
scroll to position [860, 0]
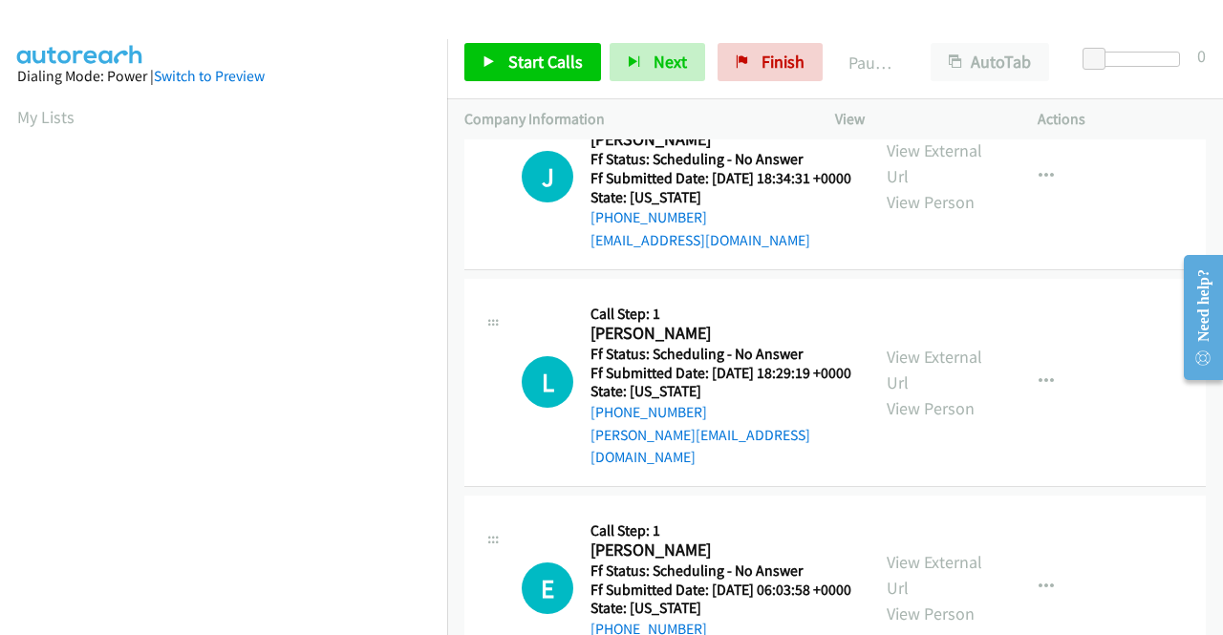
click at [936, 412] on div "View External Url View Person" at bounding box center [935, 382] width 99 height 77
click at [927, 394] on link "View External Url" at bounding box center [934, 370] width 96 height 48
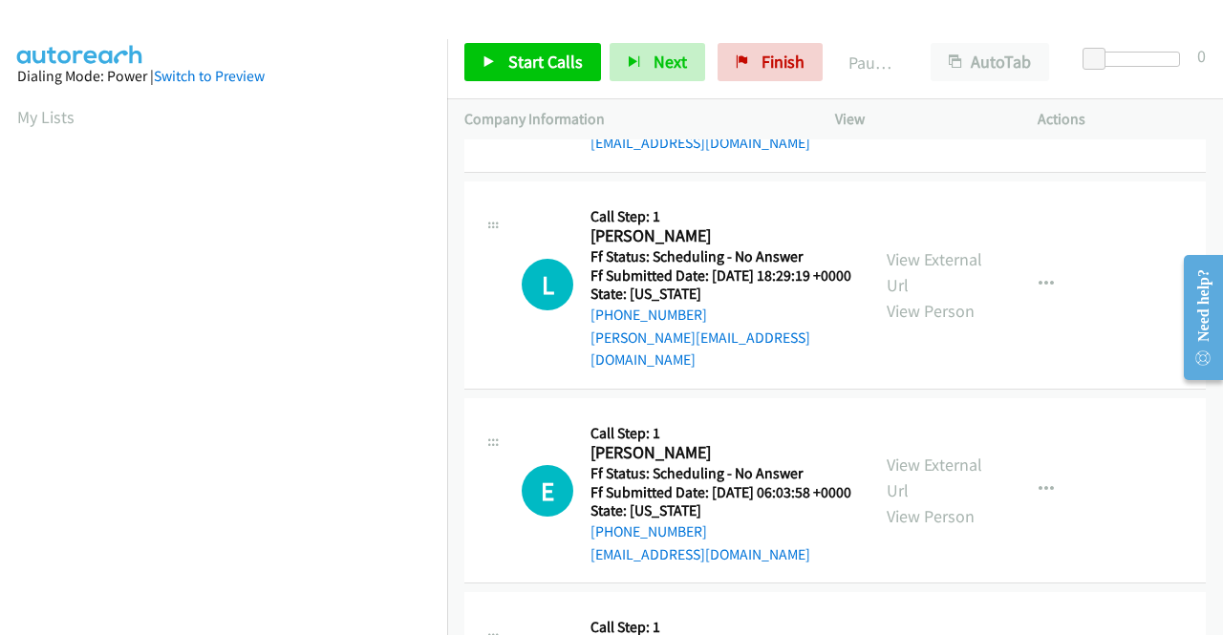
scroll to position [1051, 0]
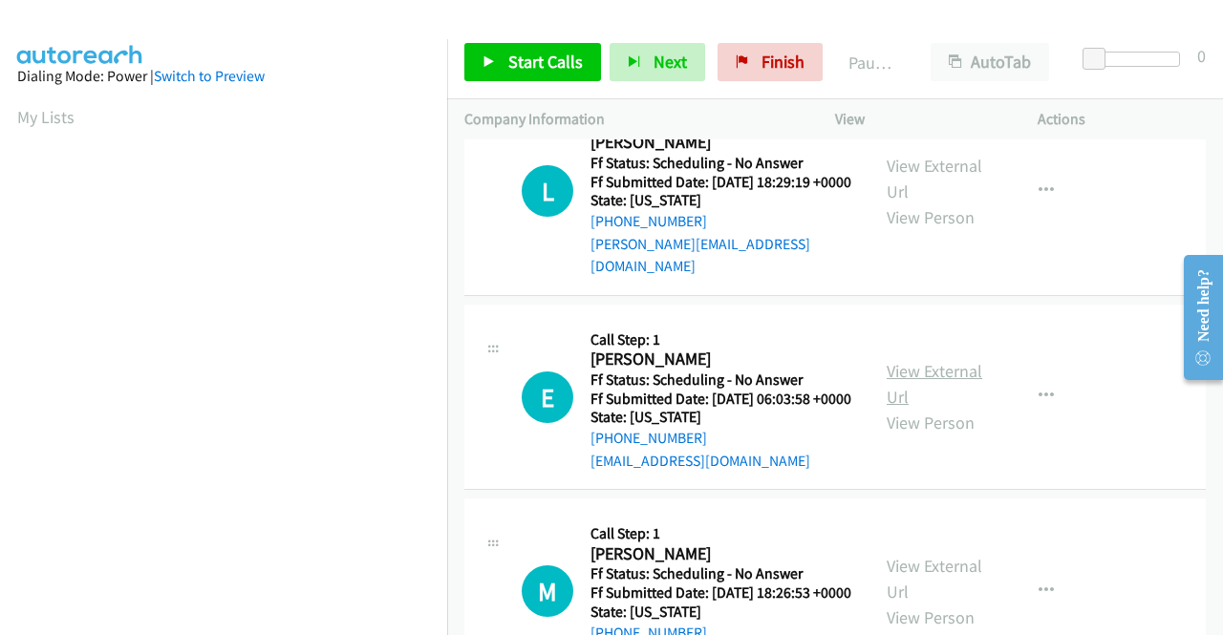
click at [915, 408] on link "View External Url" at bounding box center [934, 384] width 96 height 48
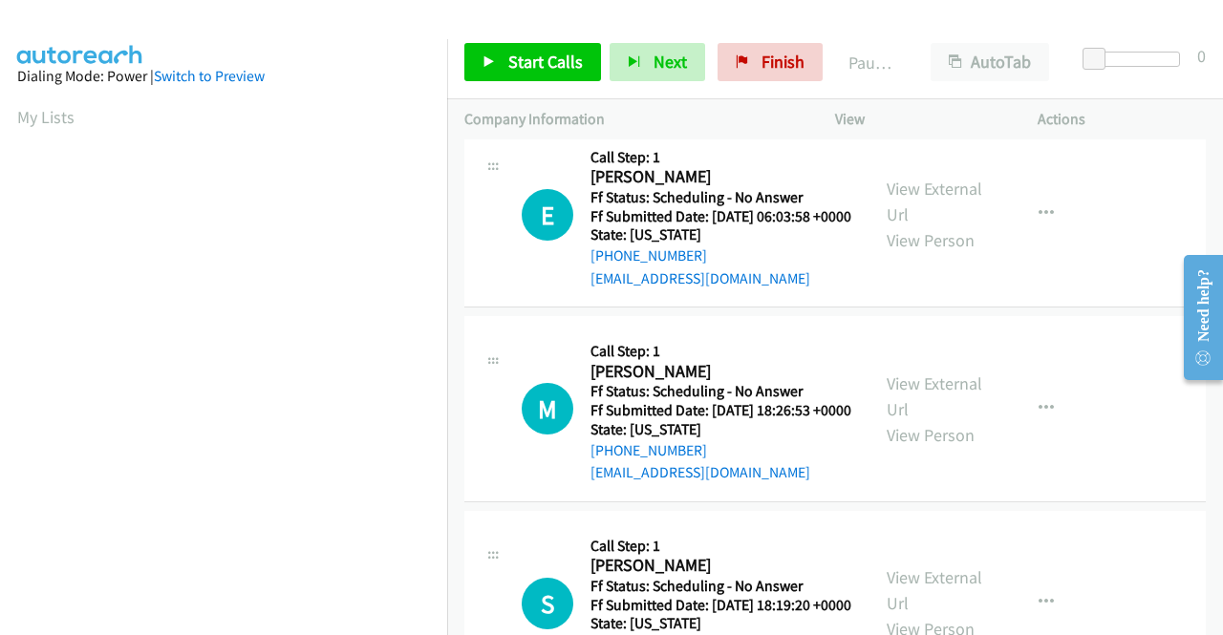
scroll to position [1242, 0]
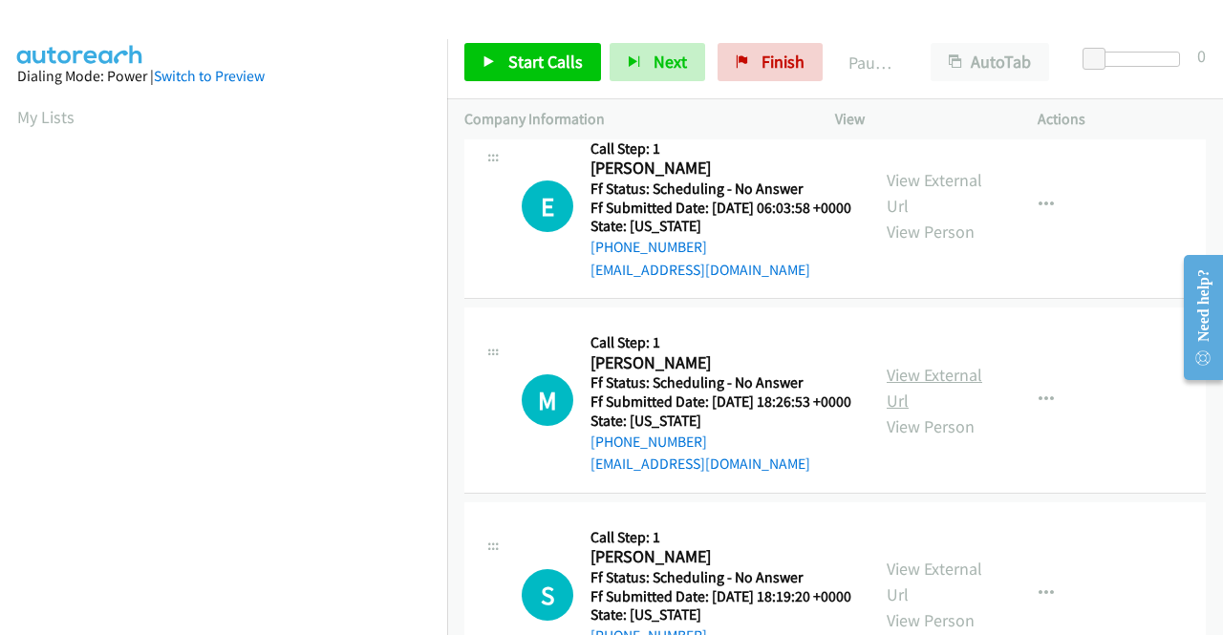
click at [895, 412] on link "View External Url" at bounding box center [934, 388] width 96 height 48
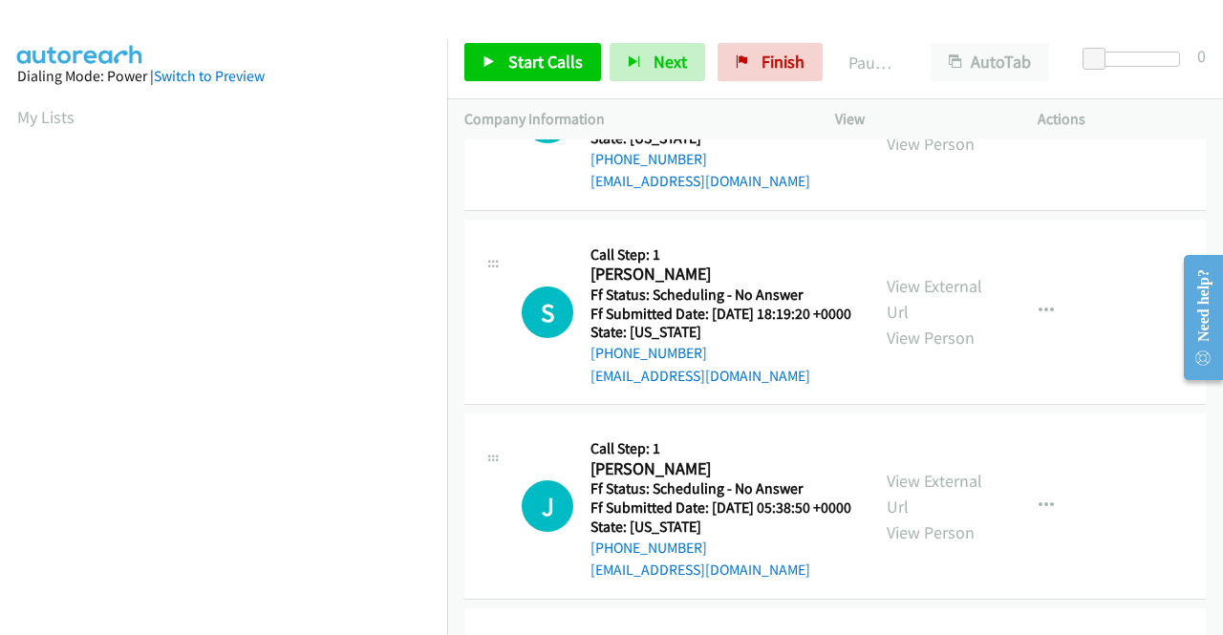
scroll to position [1528, 0]
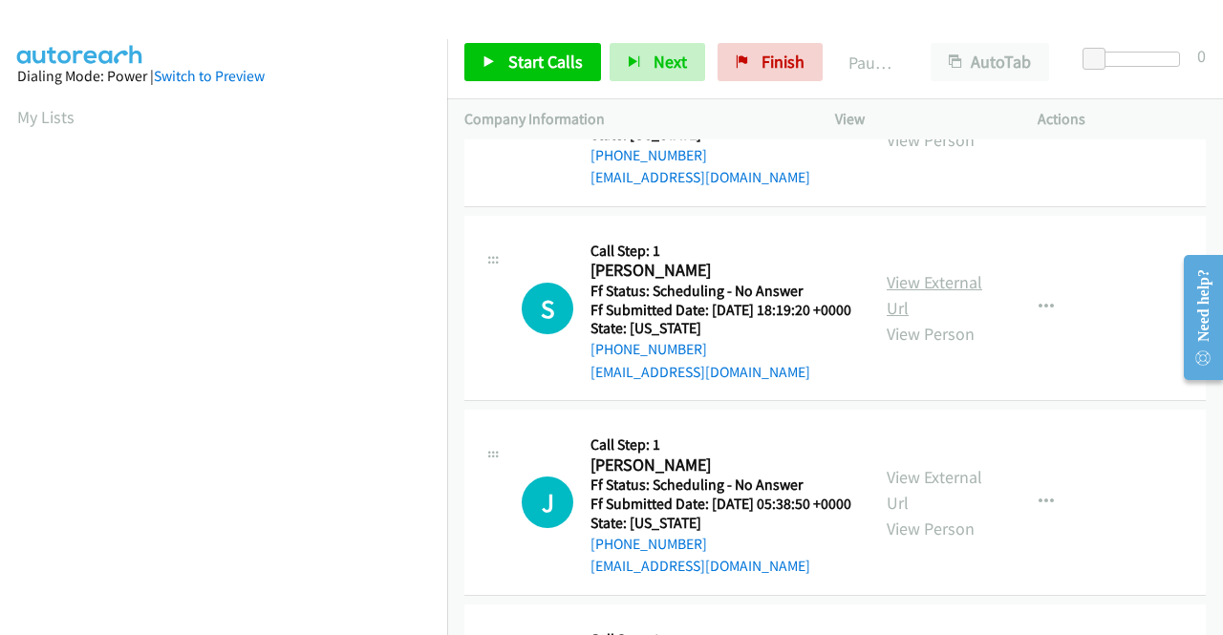
click at [890, 319] on link "View External Url" at bounding box center [934, 295] width 96 height 48
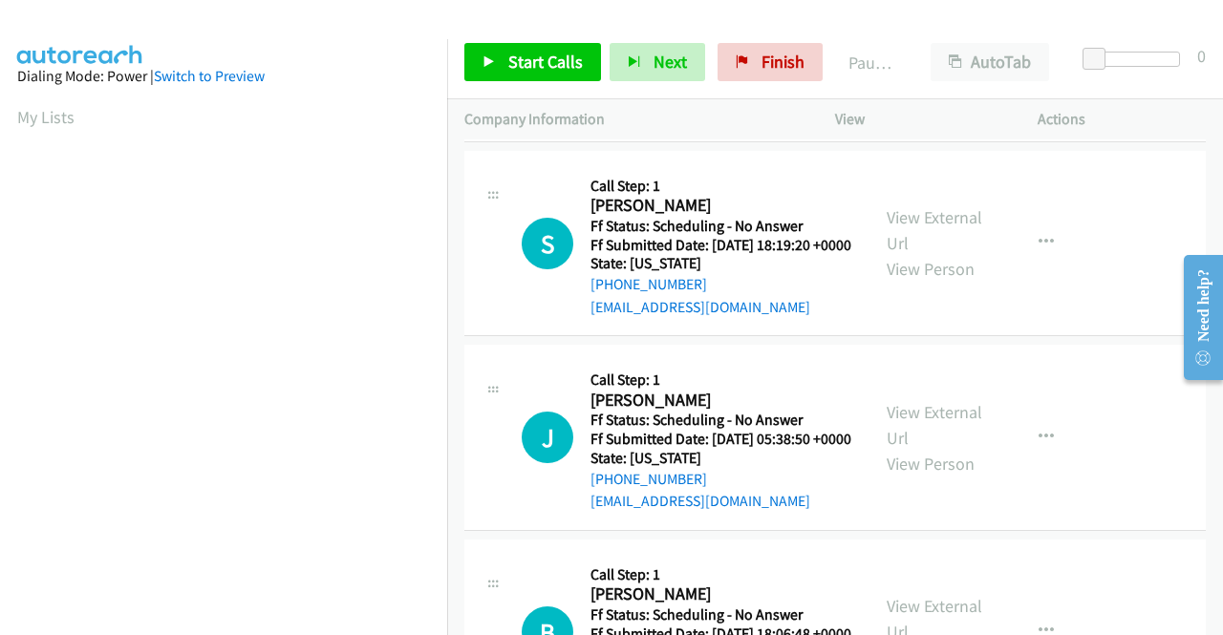
scroll to position [1719, 0]
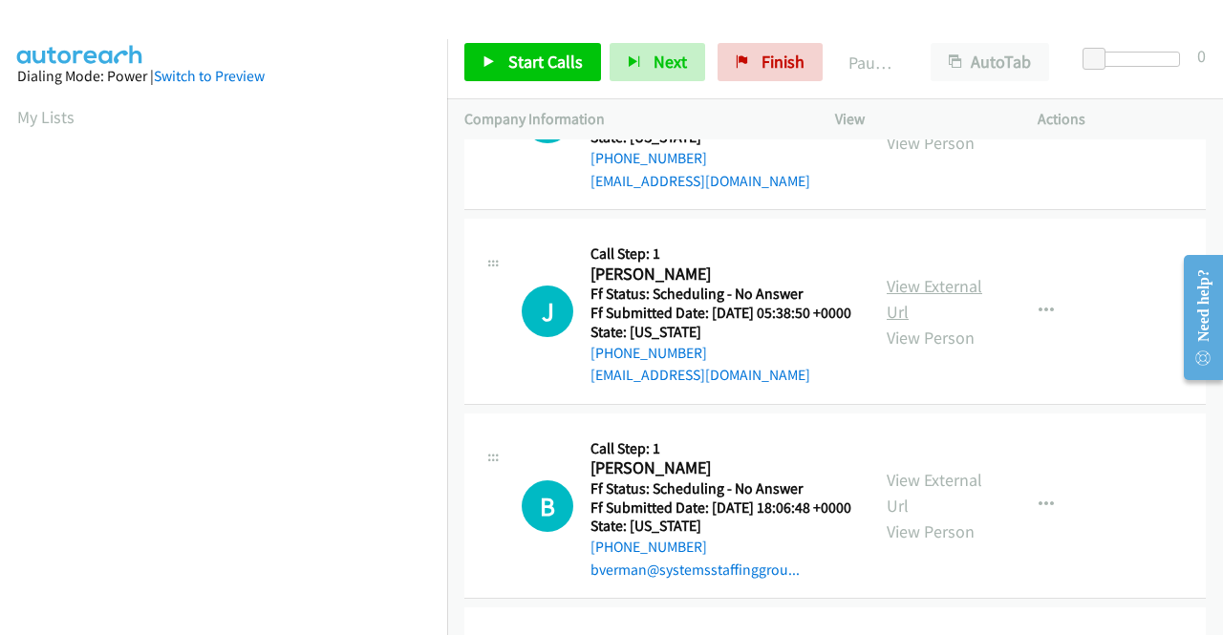
click at [920, 323] on link "View External Url" at bounding box center [934, 299] width 96 height 48
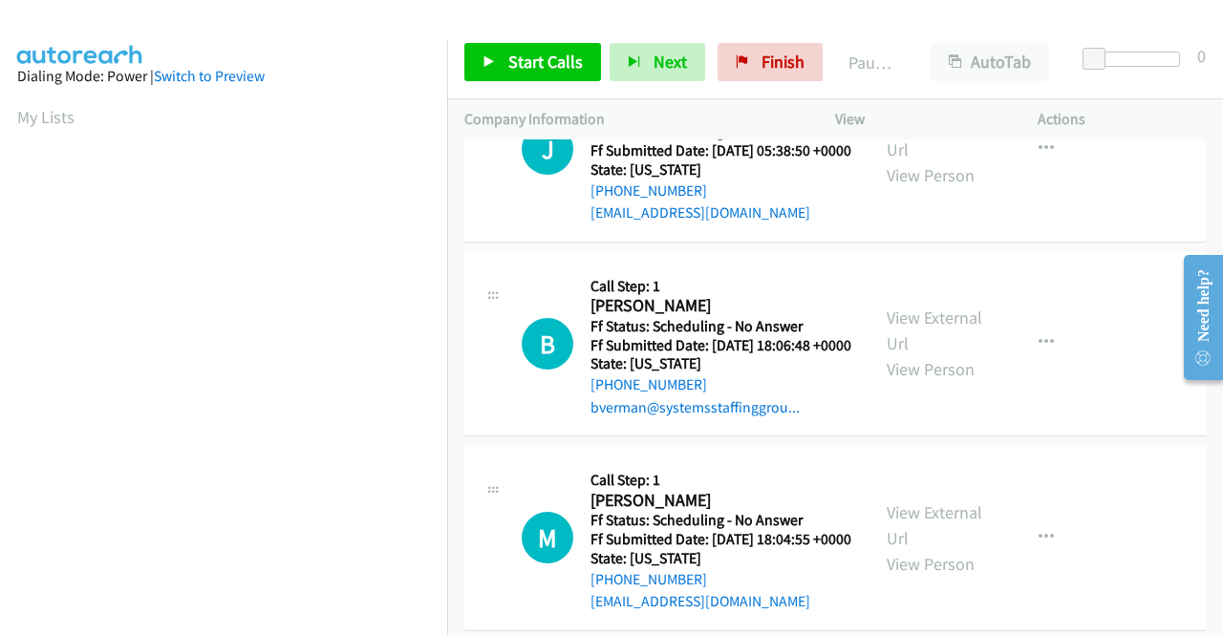
scroll to position [1910, 0]
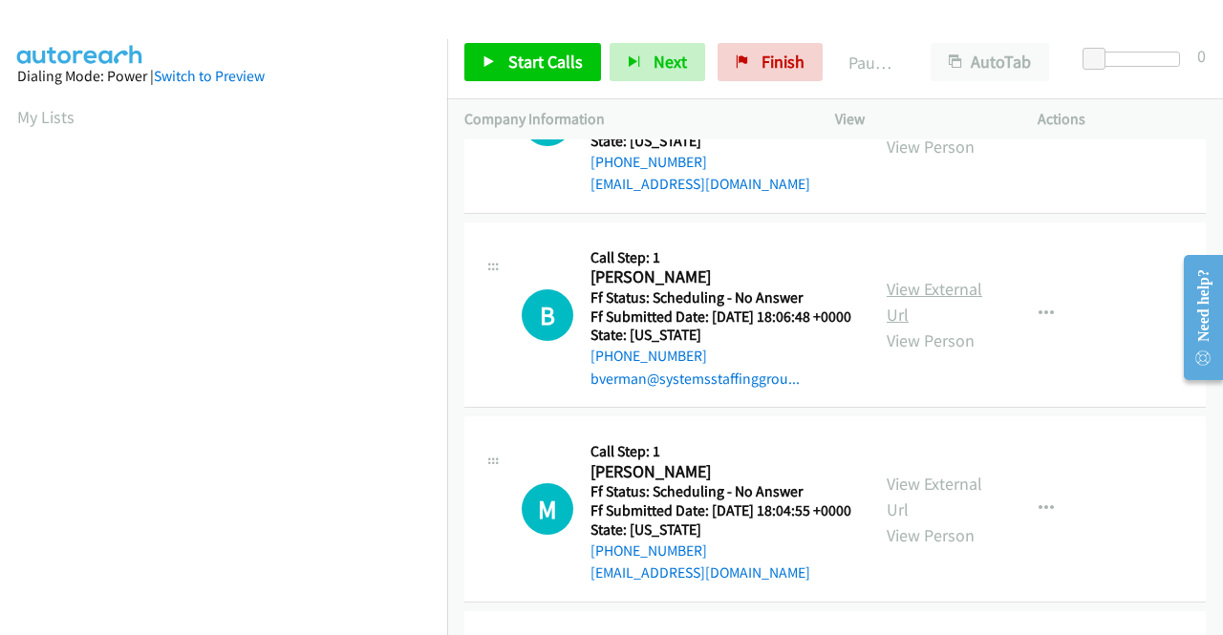
click at [927, 326] on link "View External Url" at bounding box center [934, 302] width 96 height 48
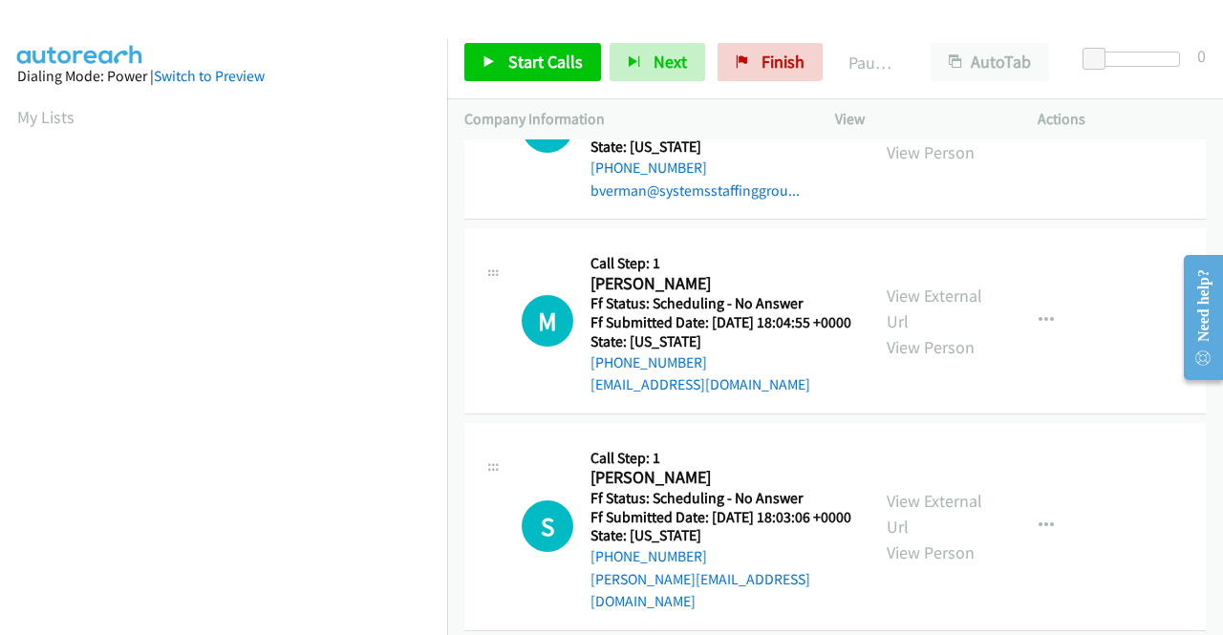
scroll to position [2101, 0]
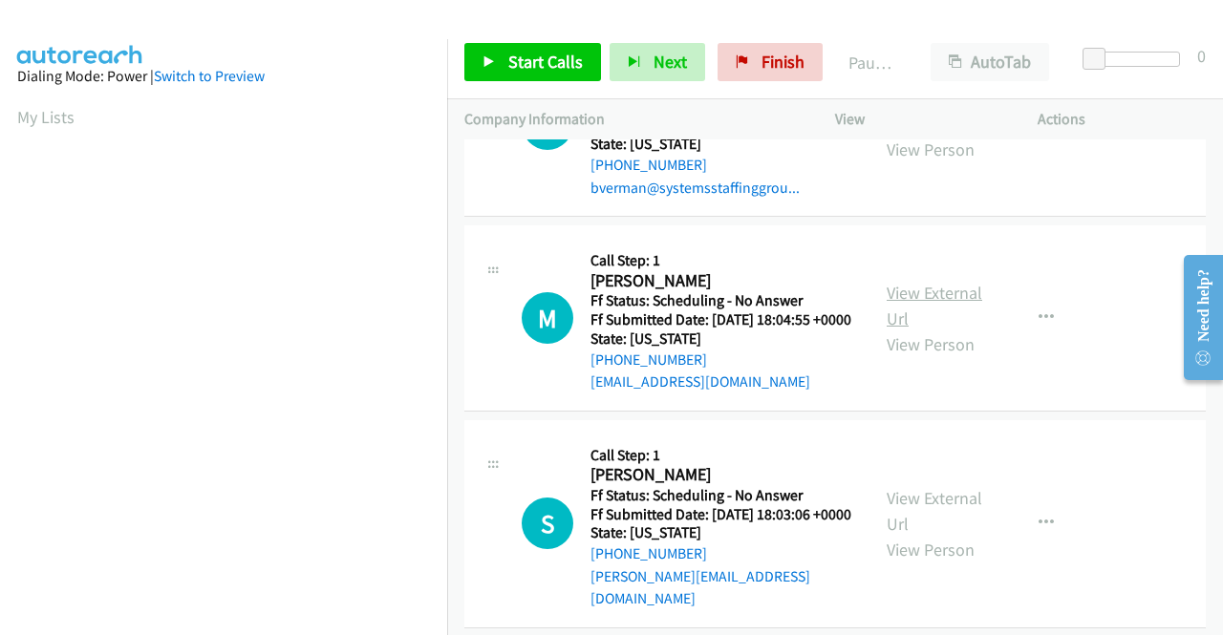
click at [907, 330] on link "View External Url" at bounding box center [934, 306] width 96 height 48
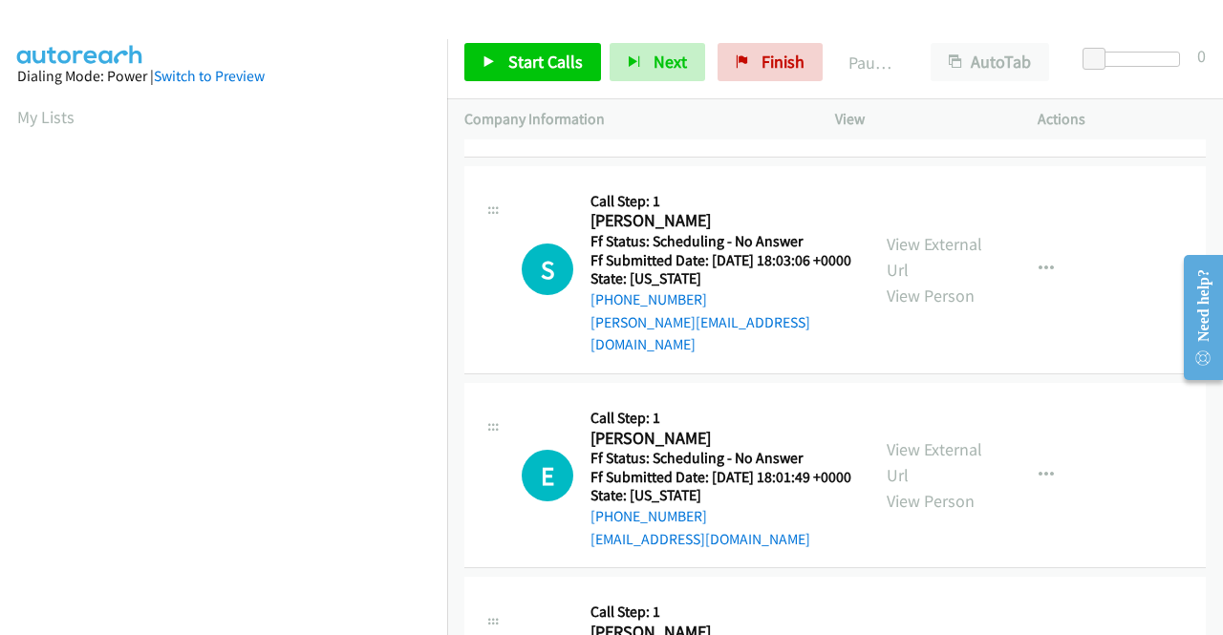
scroll to position [2388, 0]
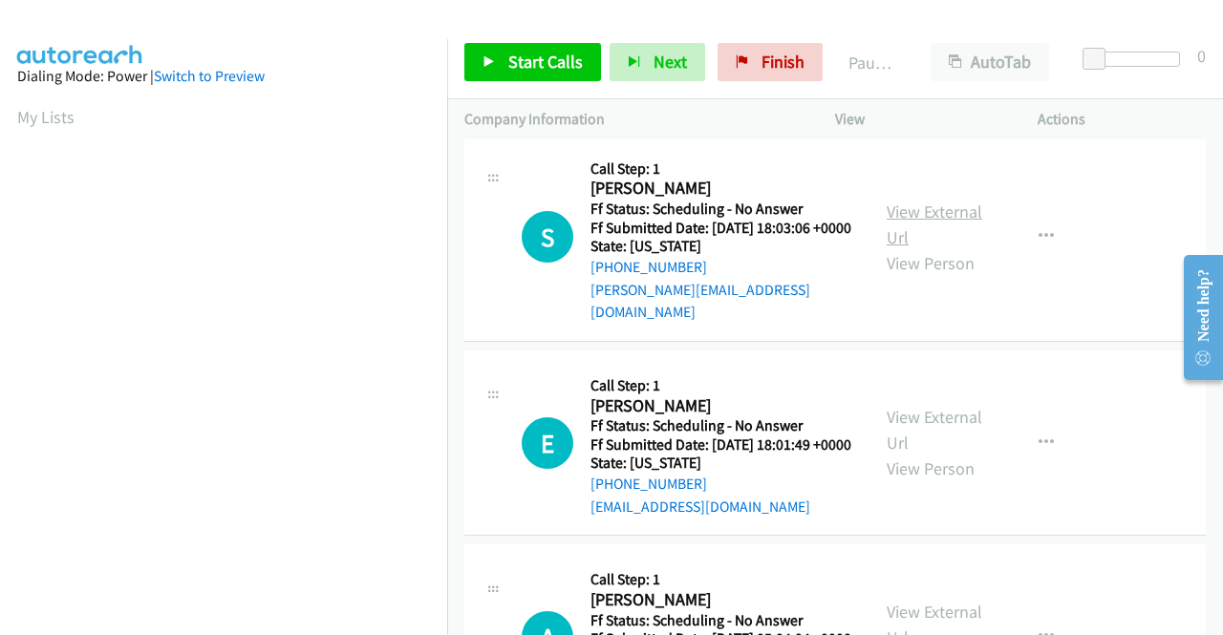
click at [930, 248] on link "View External Url" at bounding box center [934, 225] width 96 height 48
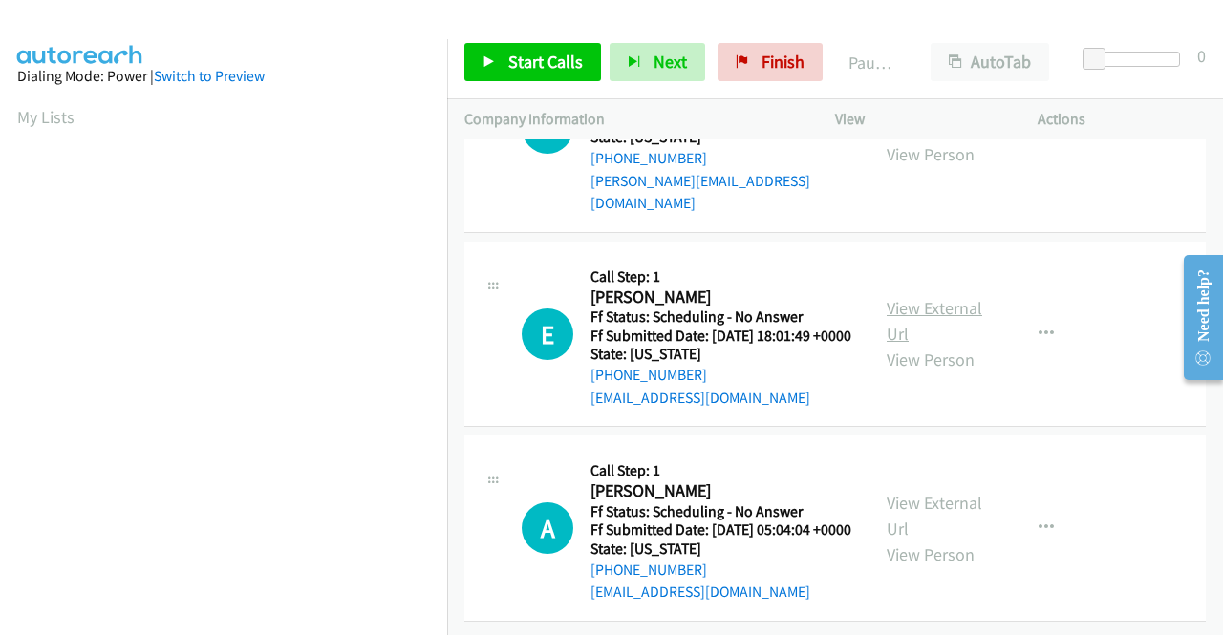
scroll to position [2579, 0]
click at [899, 345] on link "View External Url" at bounding box center [934, 321] width 96 height 48
click at [907, 492] on link "View External Url" at bounding box center [934, 516] width 96 height 48
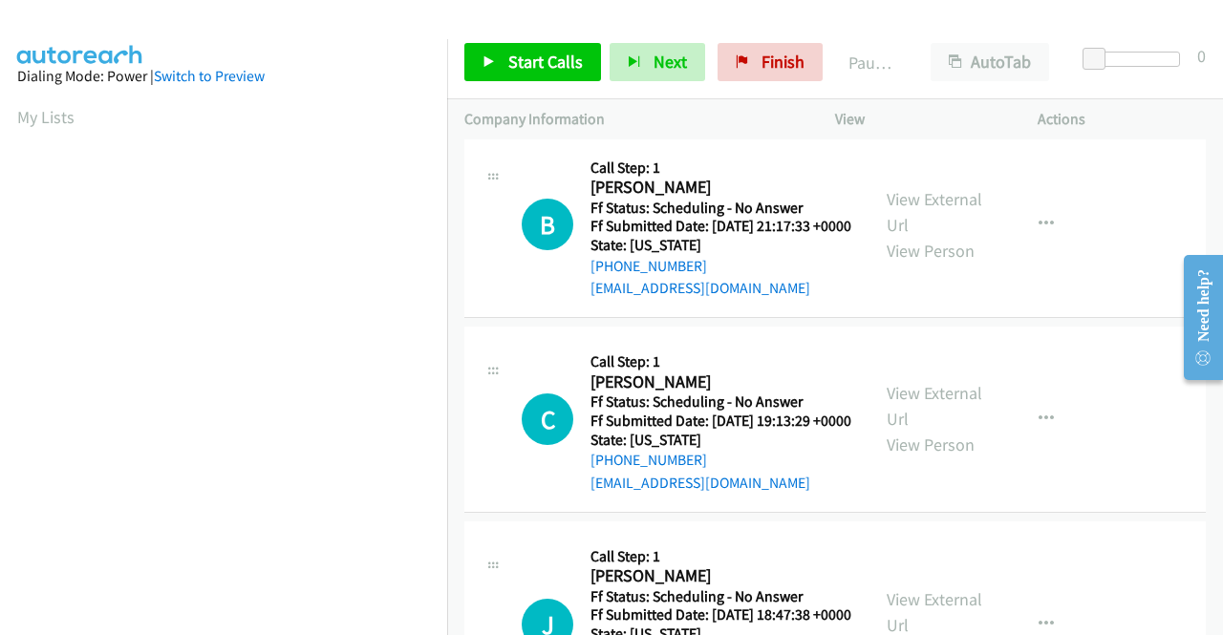
scroll to position [0, 0]
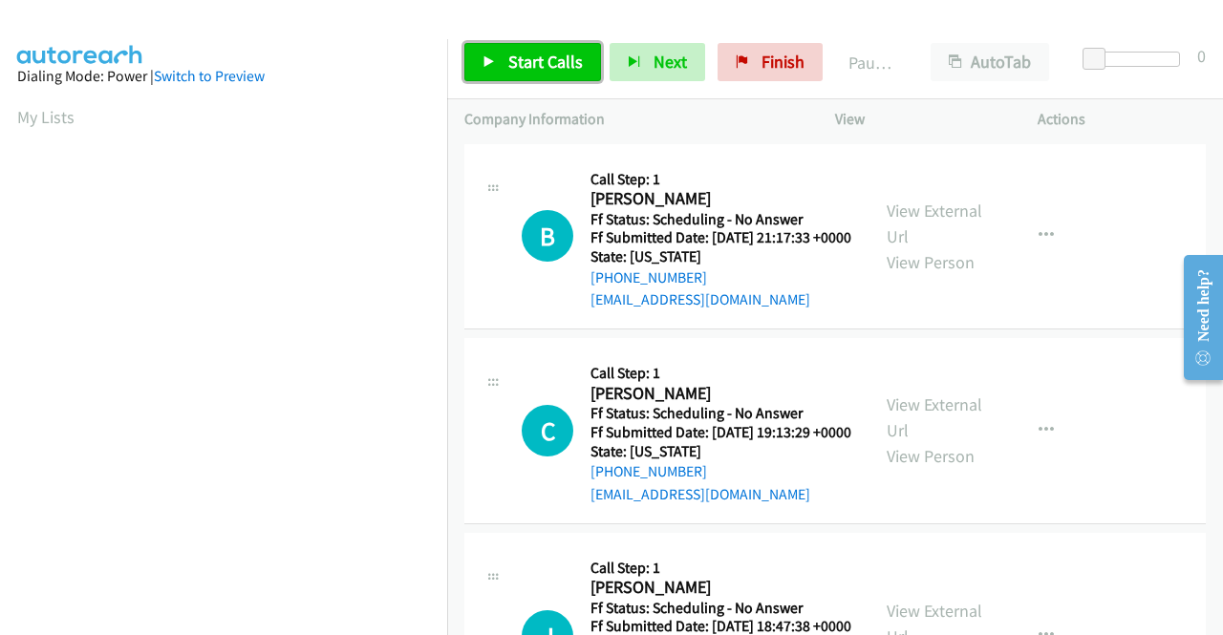
click at [536, 63] on span "Start Calls" at bounding box center [545, 62] width 75 height 22
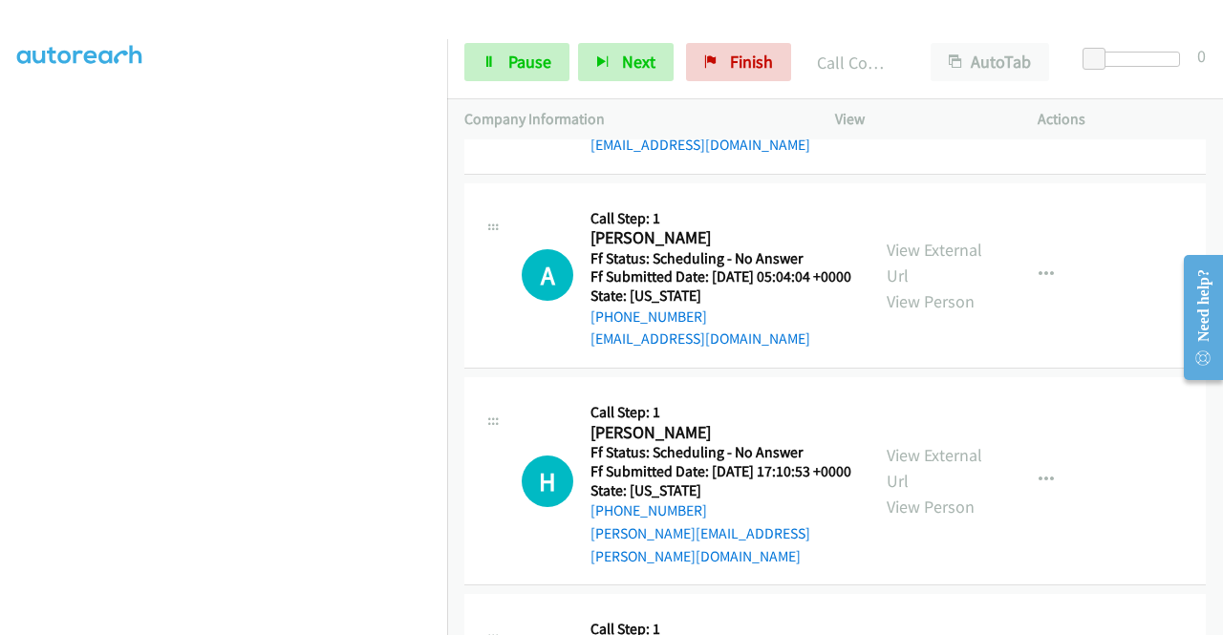
scroll to position [3288, 0]
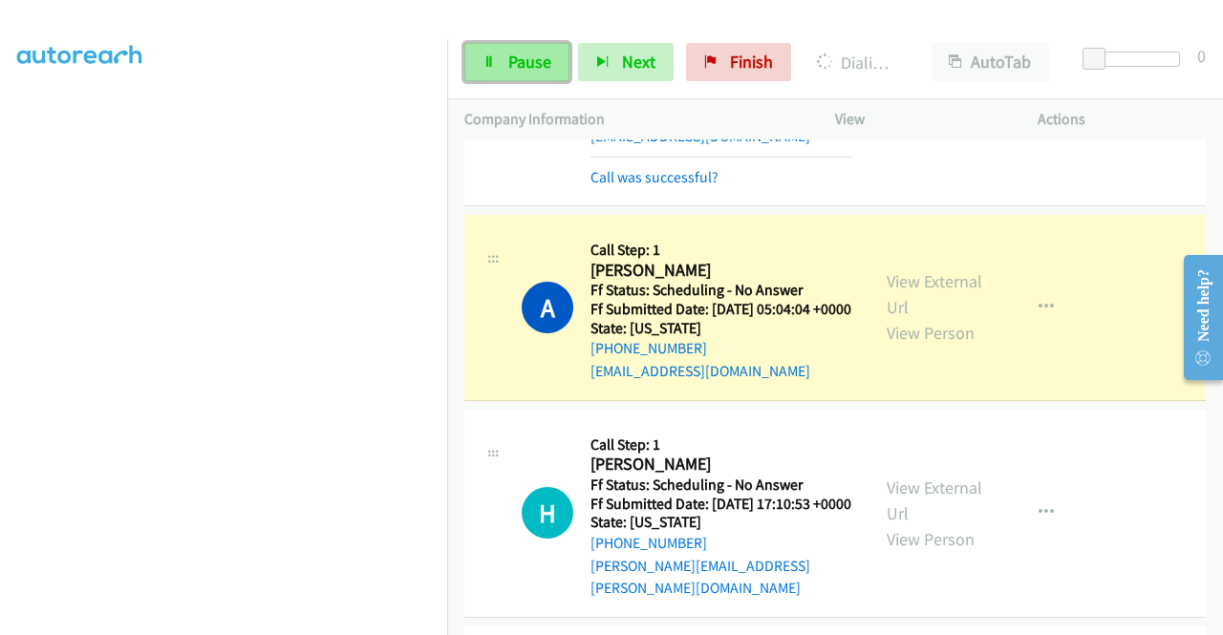
click at [486, 56] on icon at bounding box center [488, 62] width 13 height 13
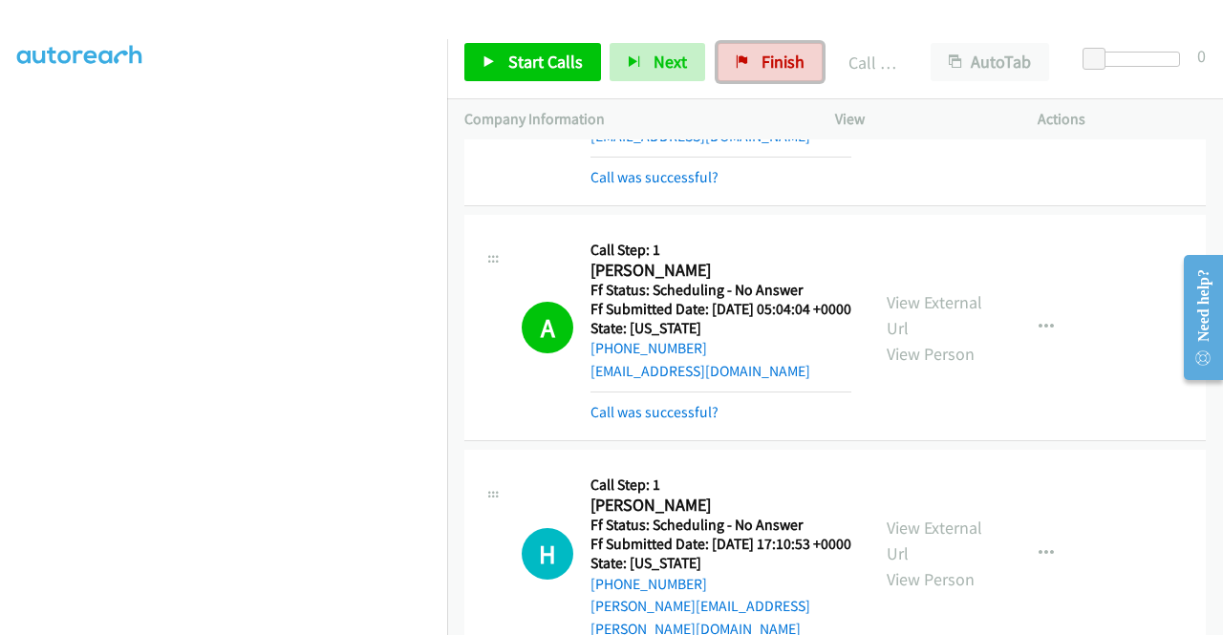
click at [783, 52] on span "Finish" at bounding box center [782, 62] width 43 height 22
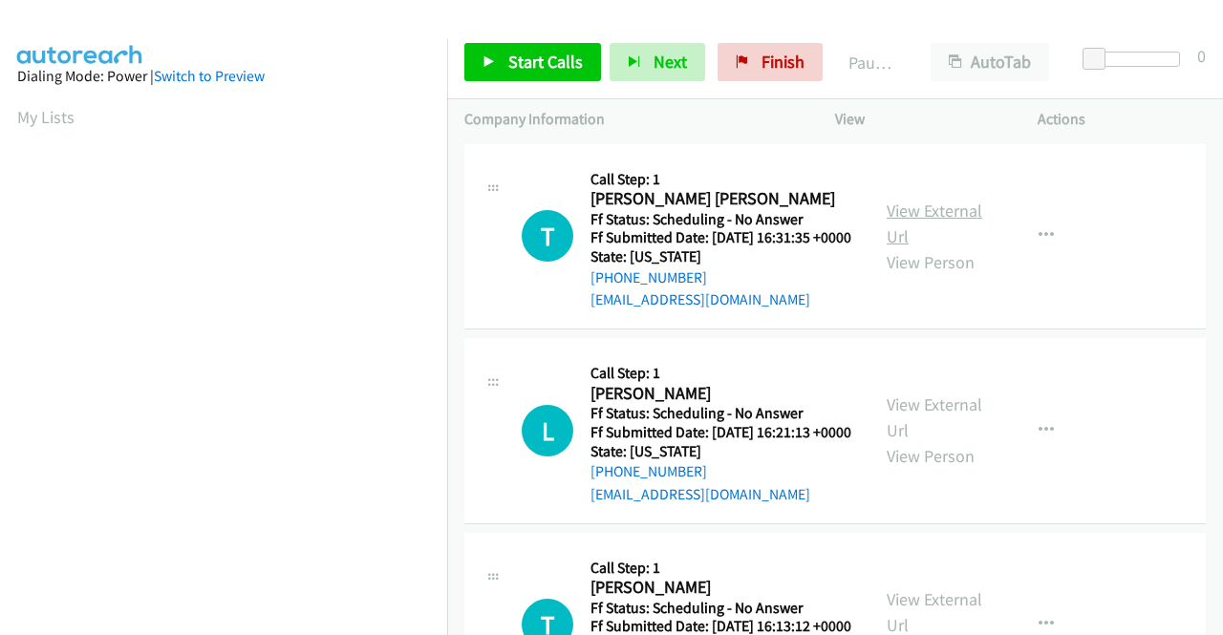
click at [941, 229] on link "View External Url" at bounding box center [934, 224] width 96 height 48
click at [896, 425] on link "View External Url" at bounding box center [934, 418] width 96 height 48
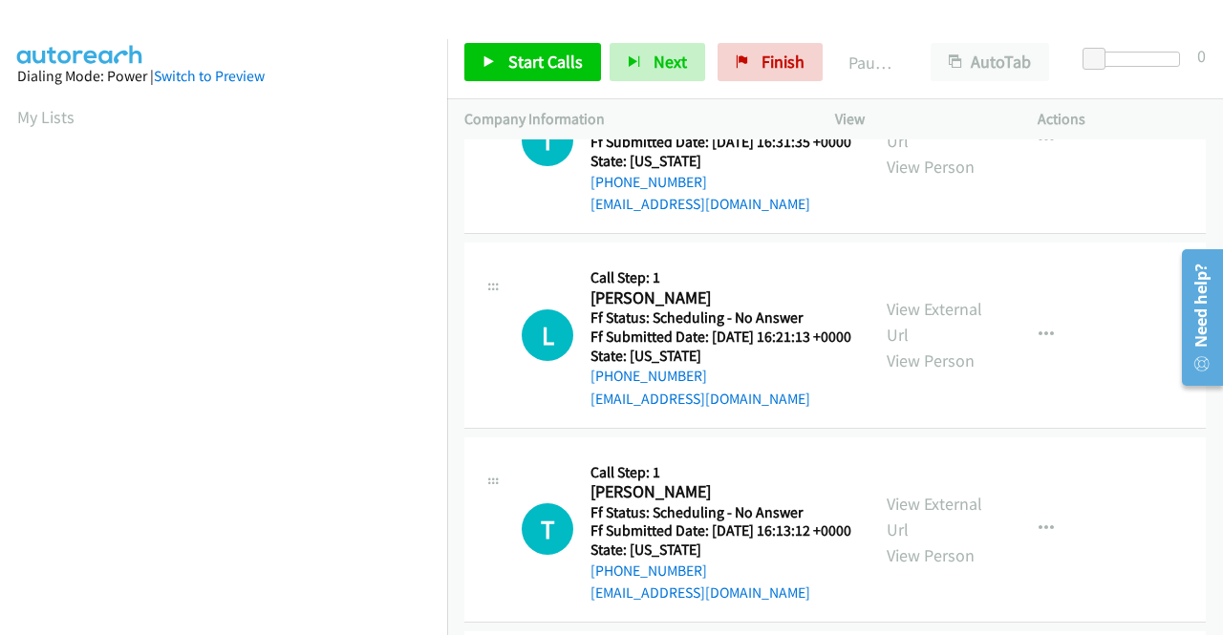
scroll to position [191, 0]
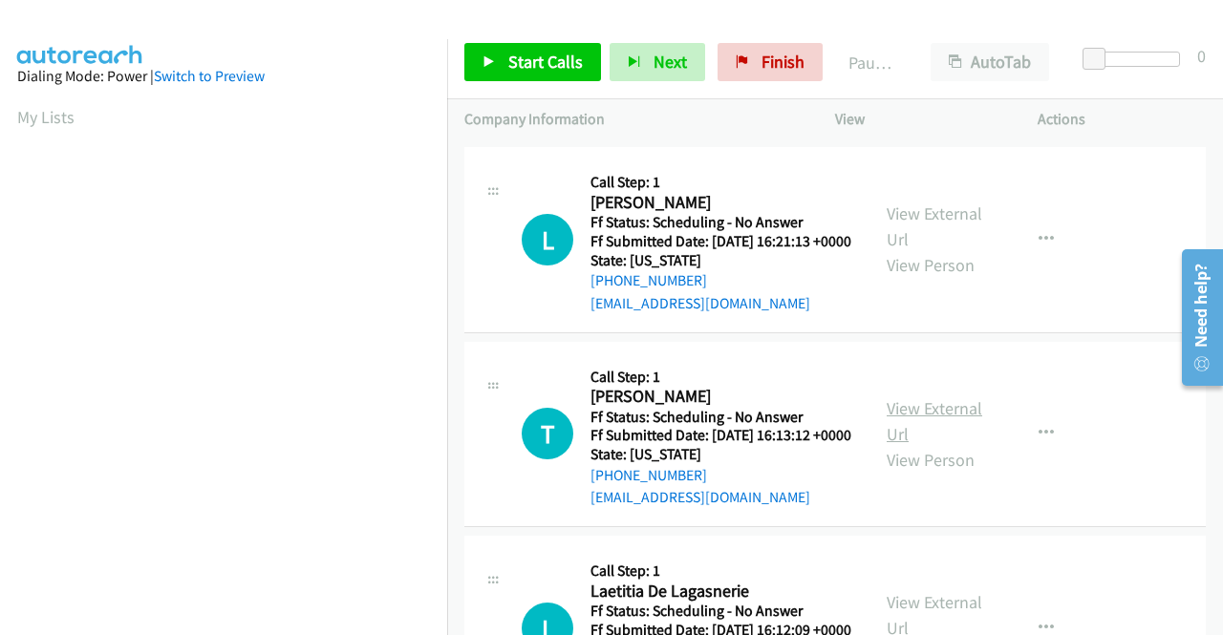
click at [915, 445] on link "View External Url" at bounding box center [934, 421] width 96 height 48
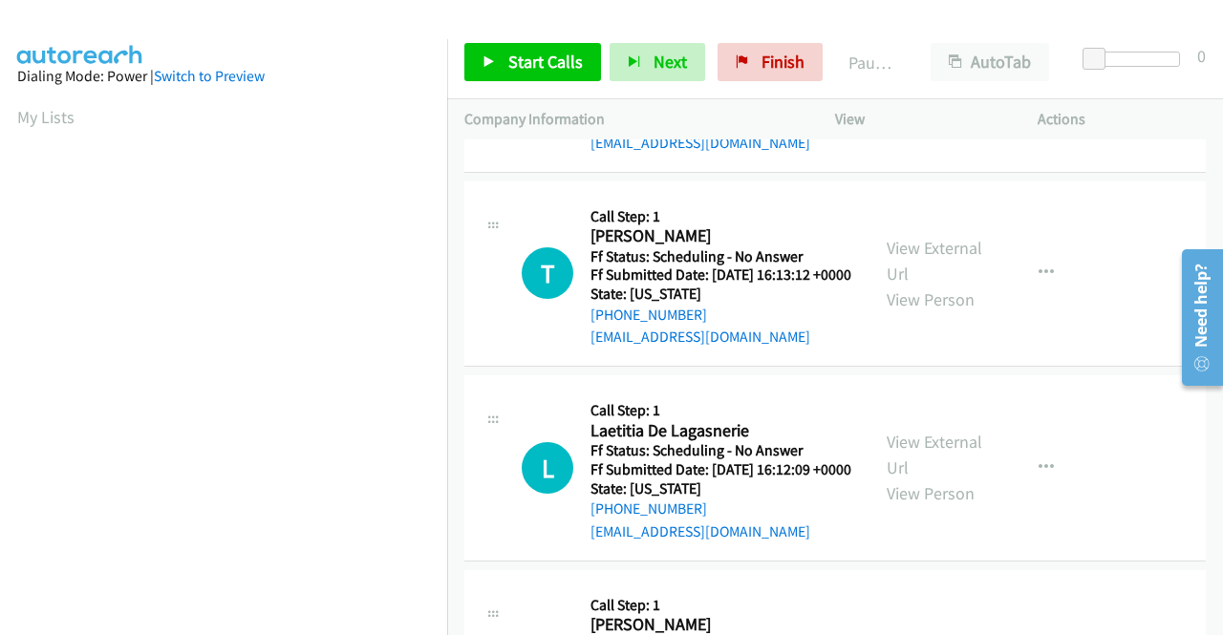
scroll to position [382, 0]
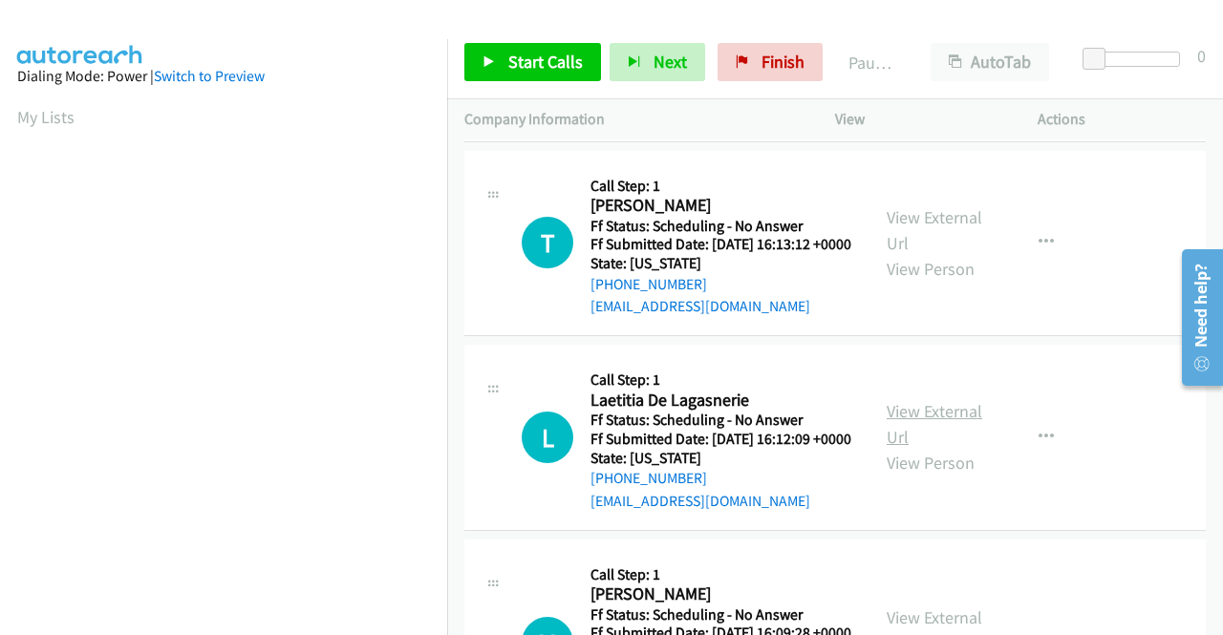
click at [932, 448] on link "View External Url" at bounding box center [934, 424] width 96 height 48
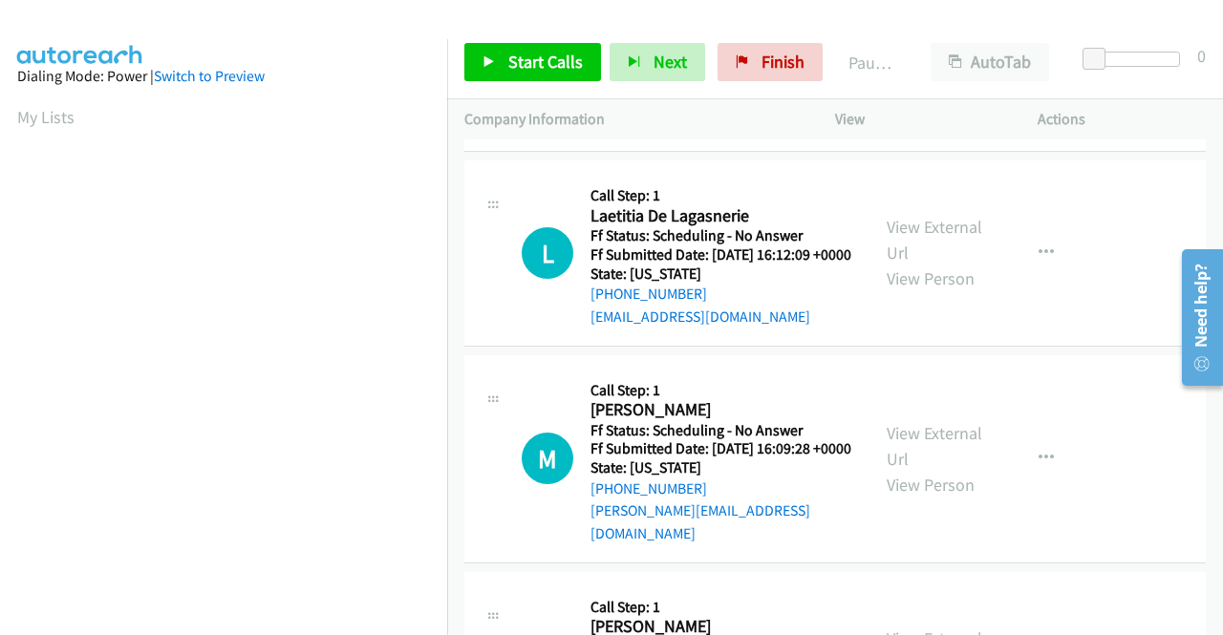
scroll to position [573, 0]
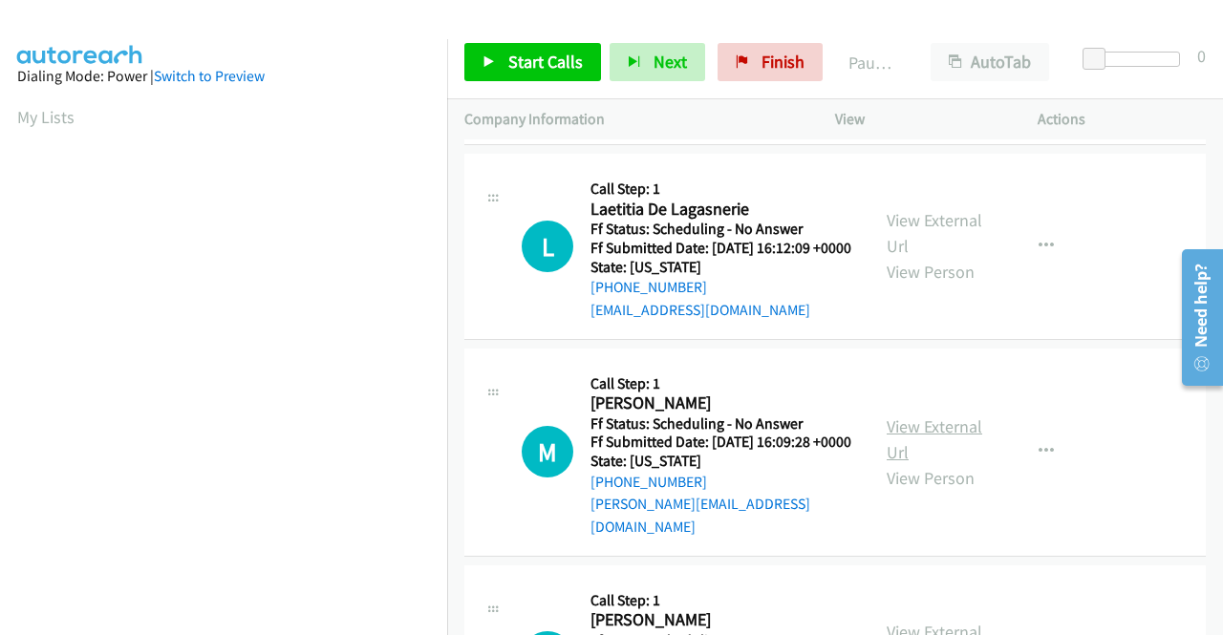
click at [925, 463] on link "View External Url" at bounding box center [934, 439] width 96 height 48
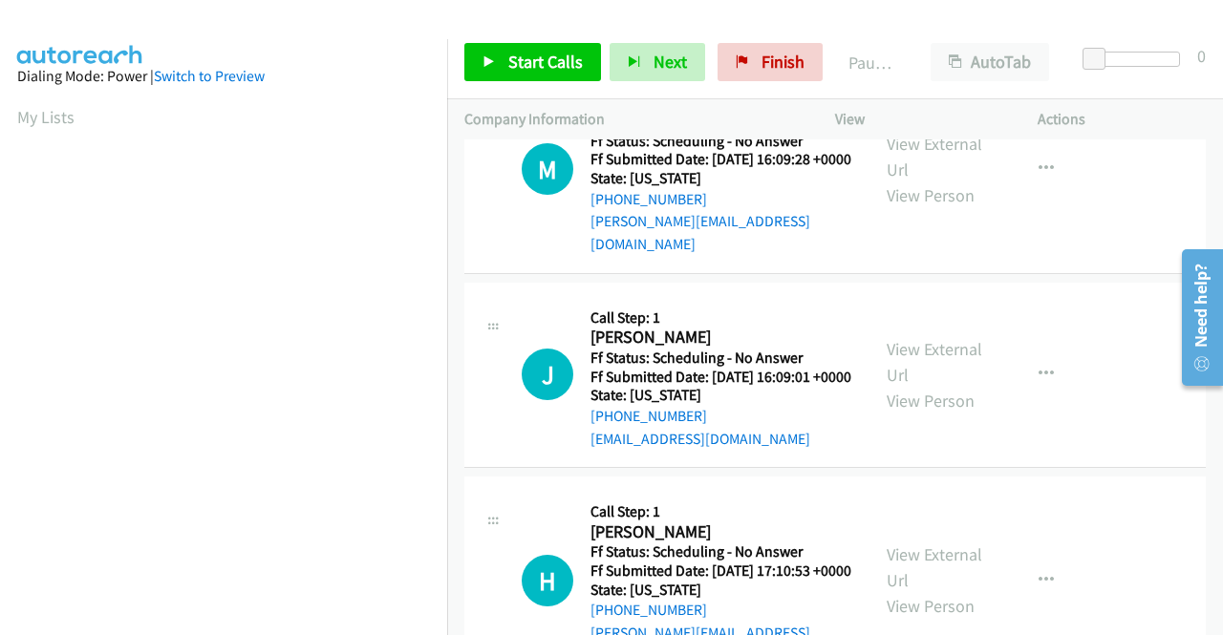
scroll to position [860, 0]
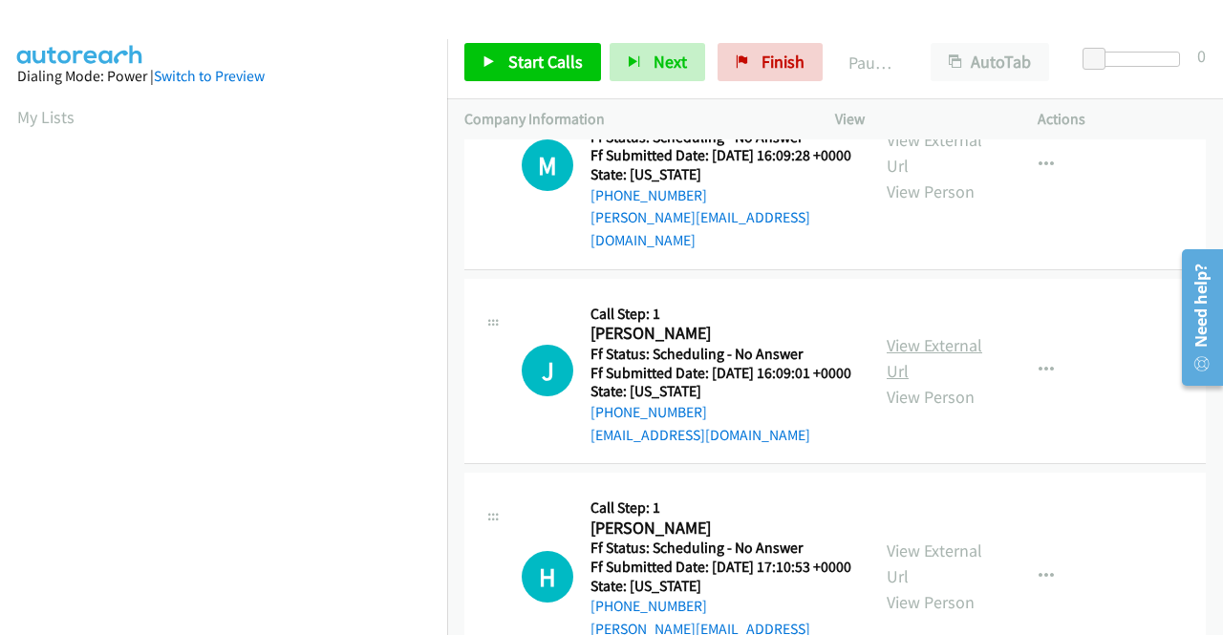
click at [911, 382] on link "View External Url" at bounding box center [934, 358] width 96 height 48
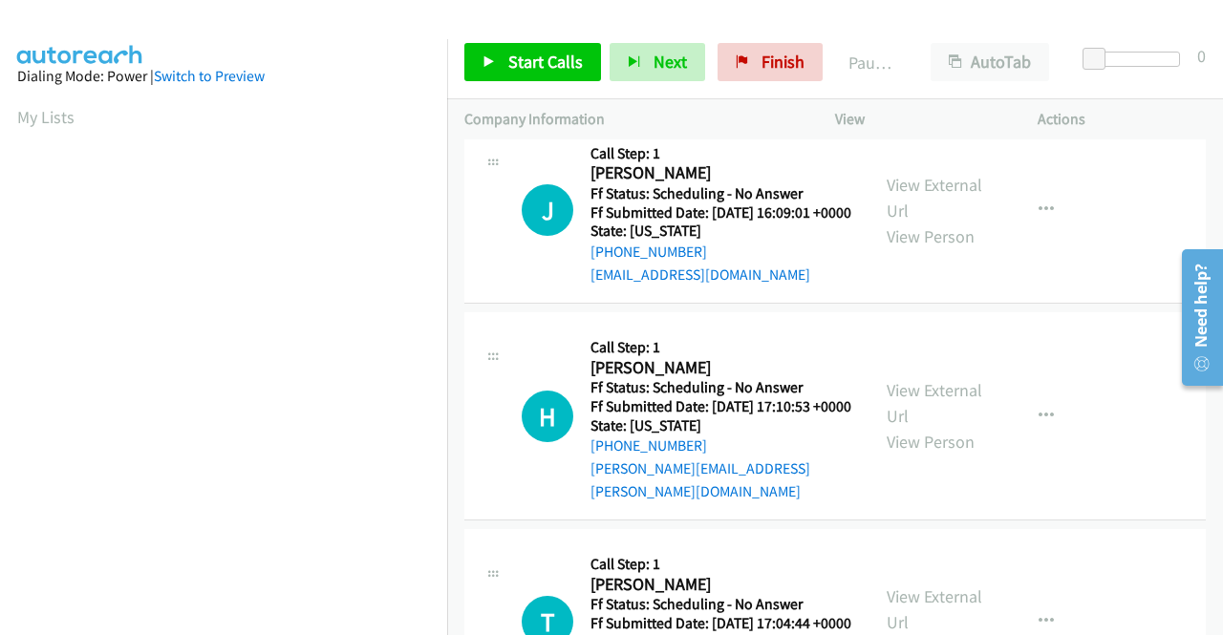
scroll to position [1146, 0]
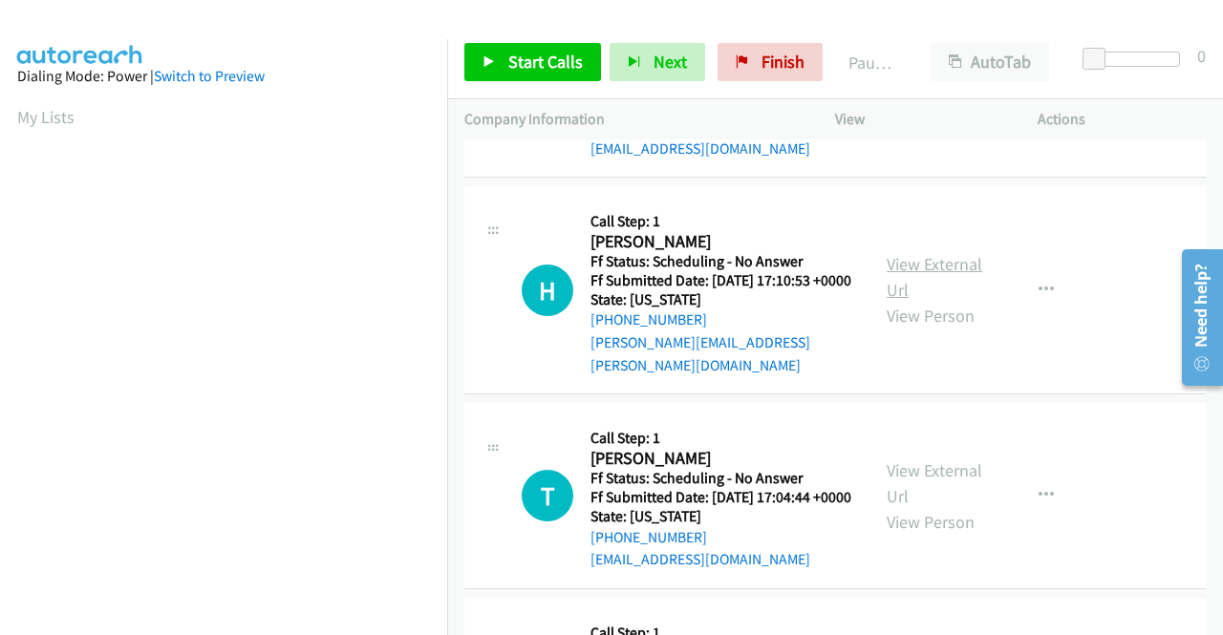
click at [897, 301] on link "View External Url" at bounding box center [934, 277] width 96 height 48
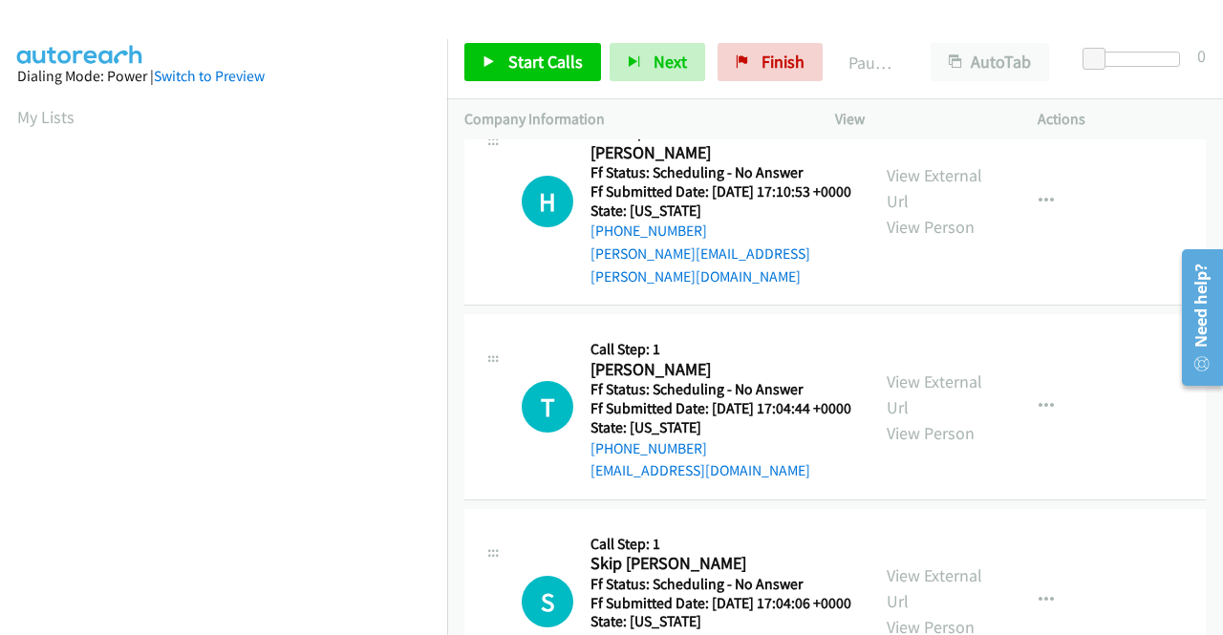
scroll to position [1337, 0]
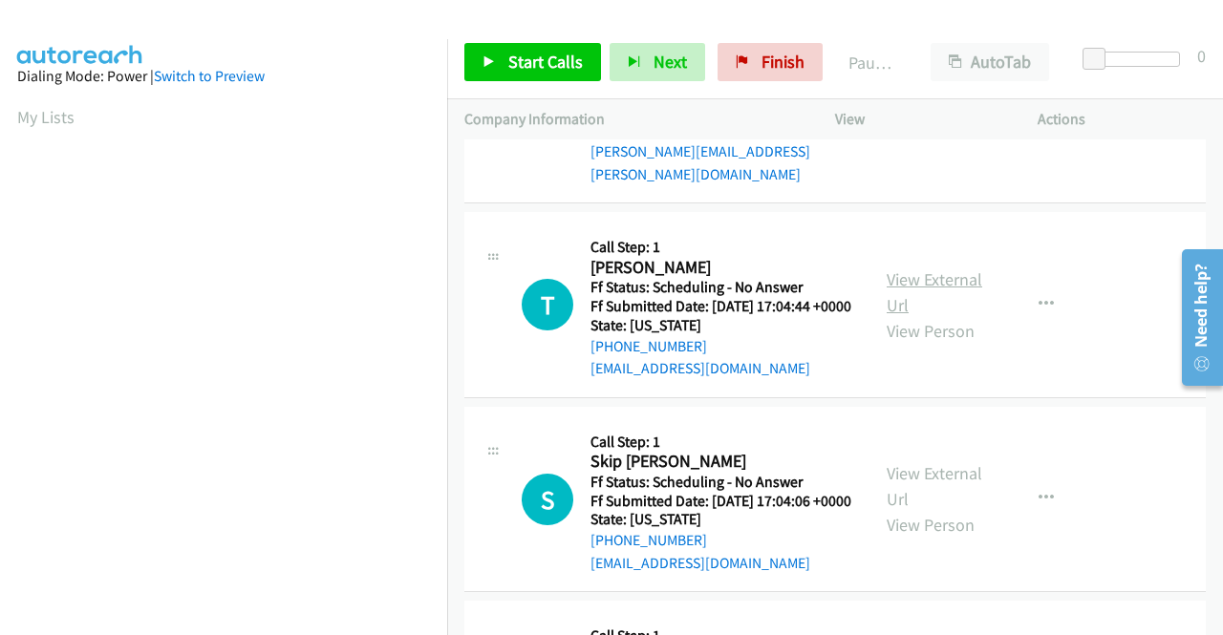
click at [905, 316] on link "View External Url" at bounding box center [934, 292] width 96 height 48
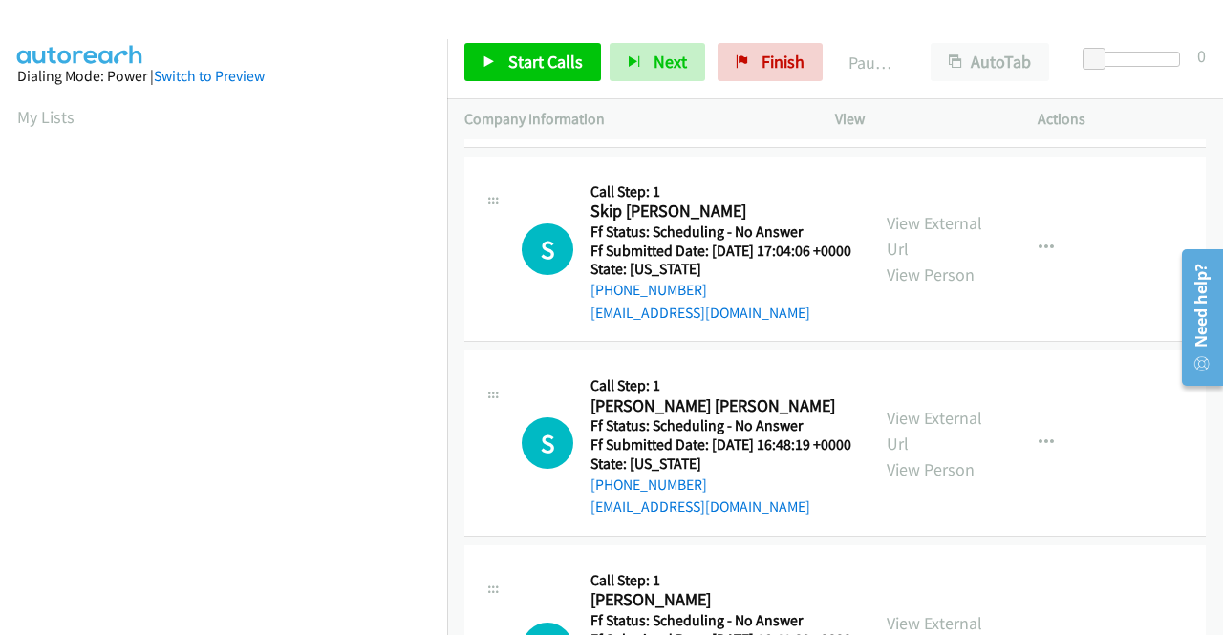
scroll to position [1624, 0]
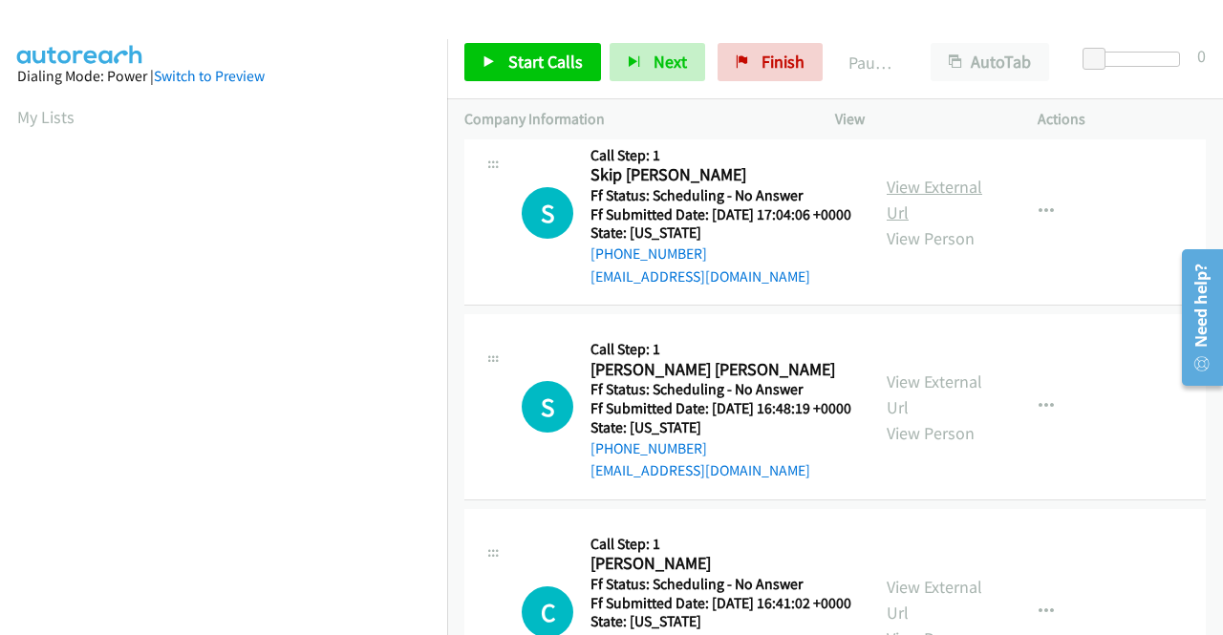
click at [915, 224] on link "View External Url" at bounding box center [934, 200] width 96 height 48
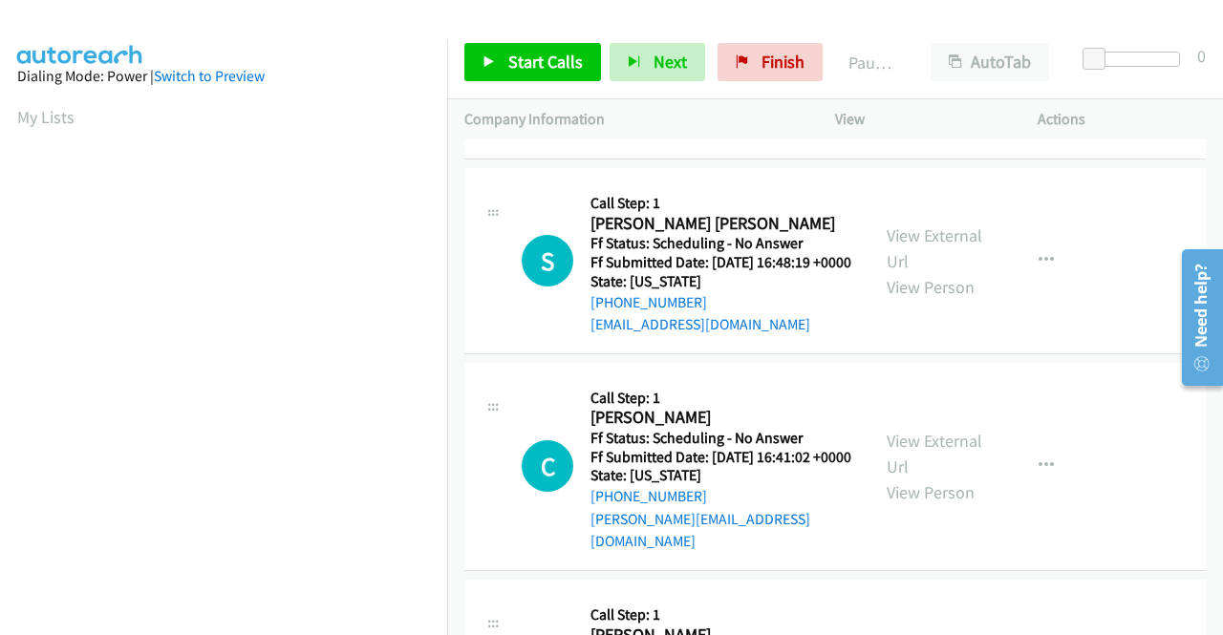
scroll to position [1815, 0]
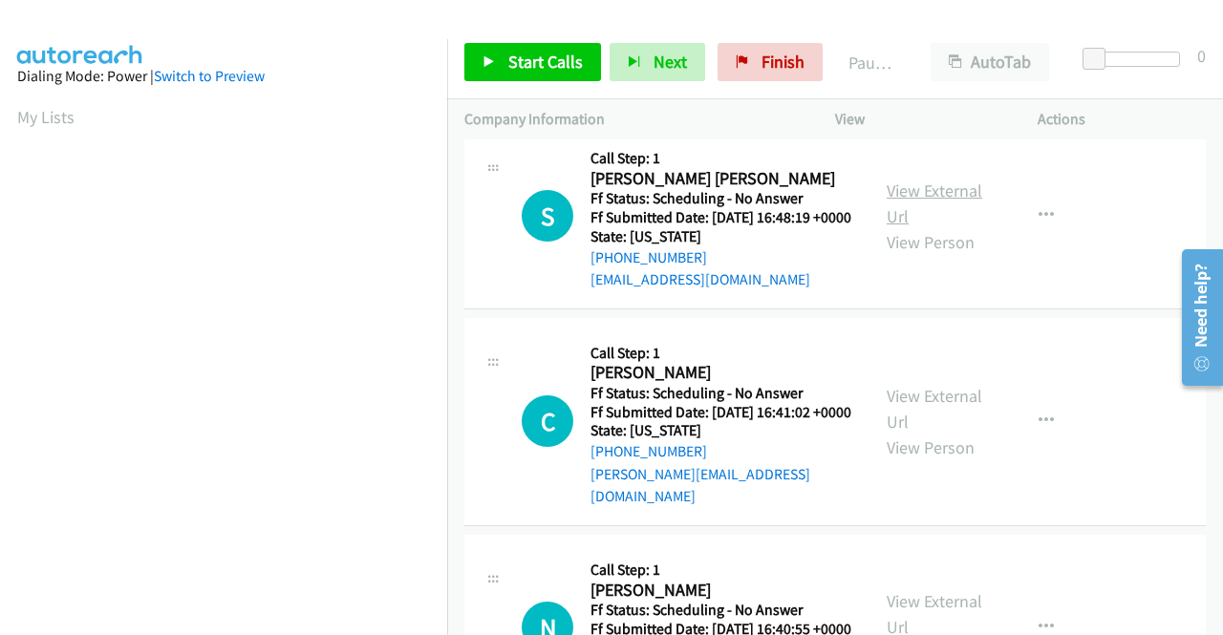
click at [886, 227] on link "View External Url" at bounding box center [934, 204] width 96 height 48
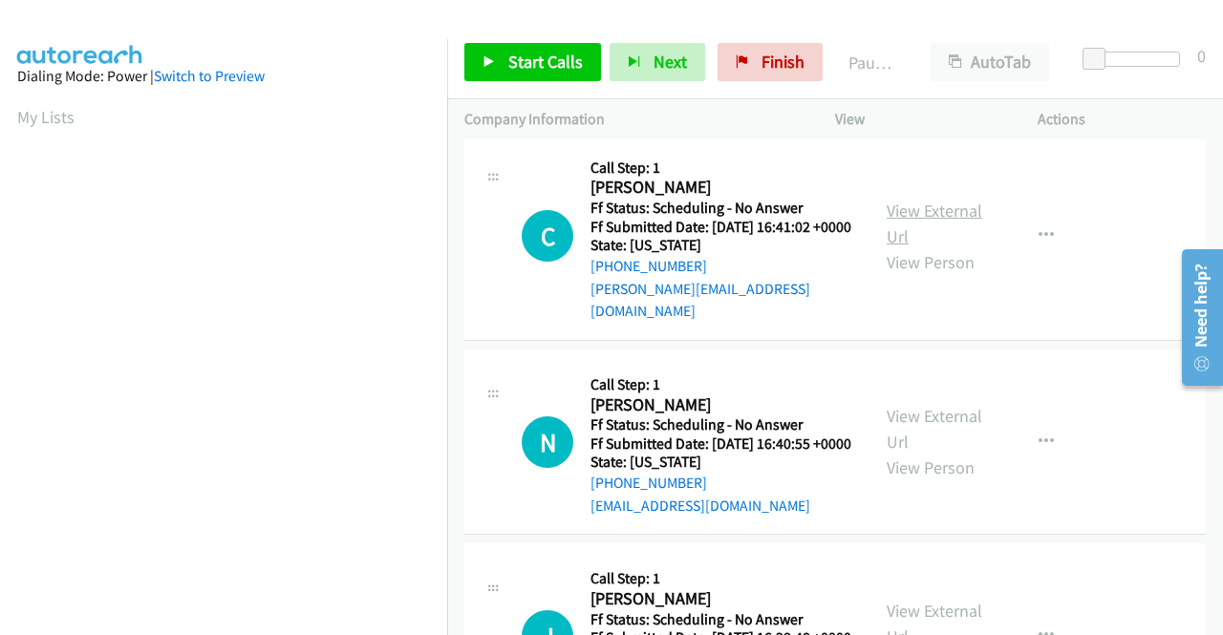
scroll to position [2006, 0]
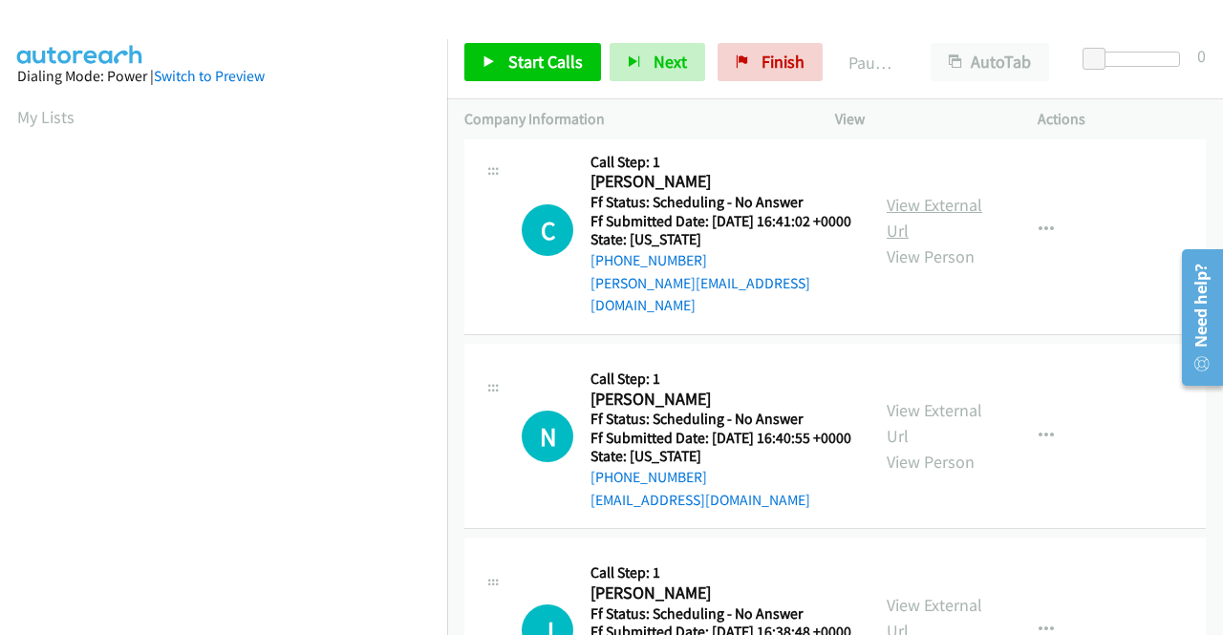
click at [903, 242] on link "View External Url" at bounding box center [934, 218] width 96 height 48
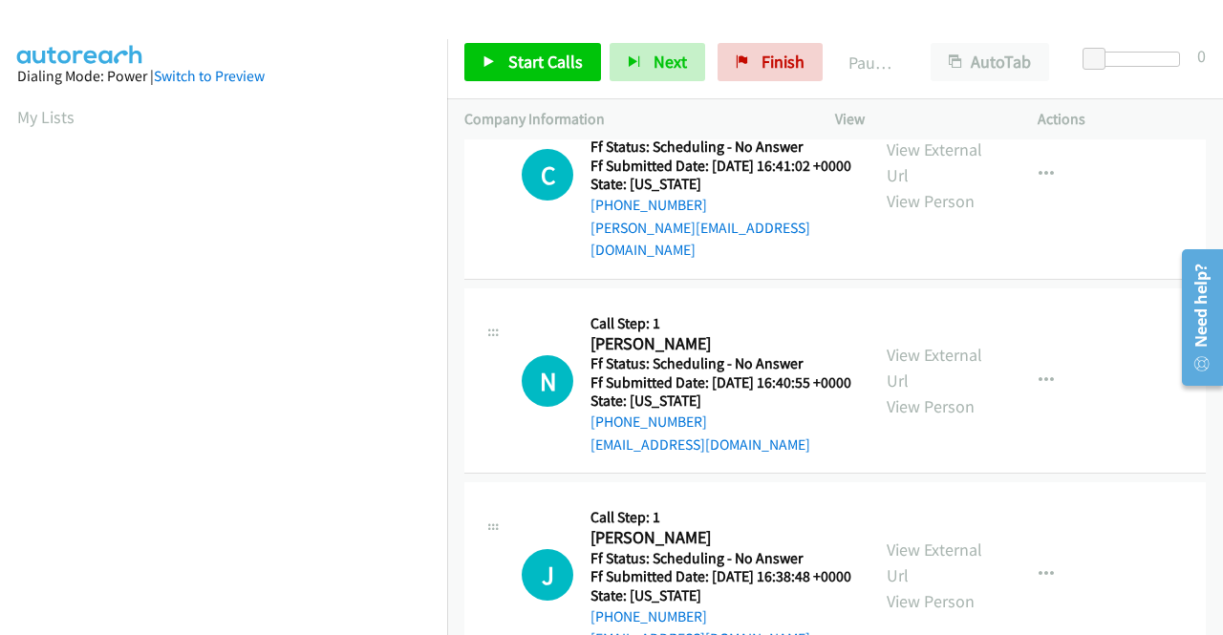
scroll to position [2101, 0]
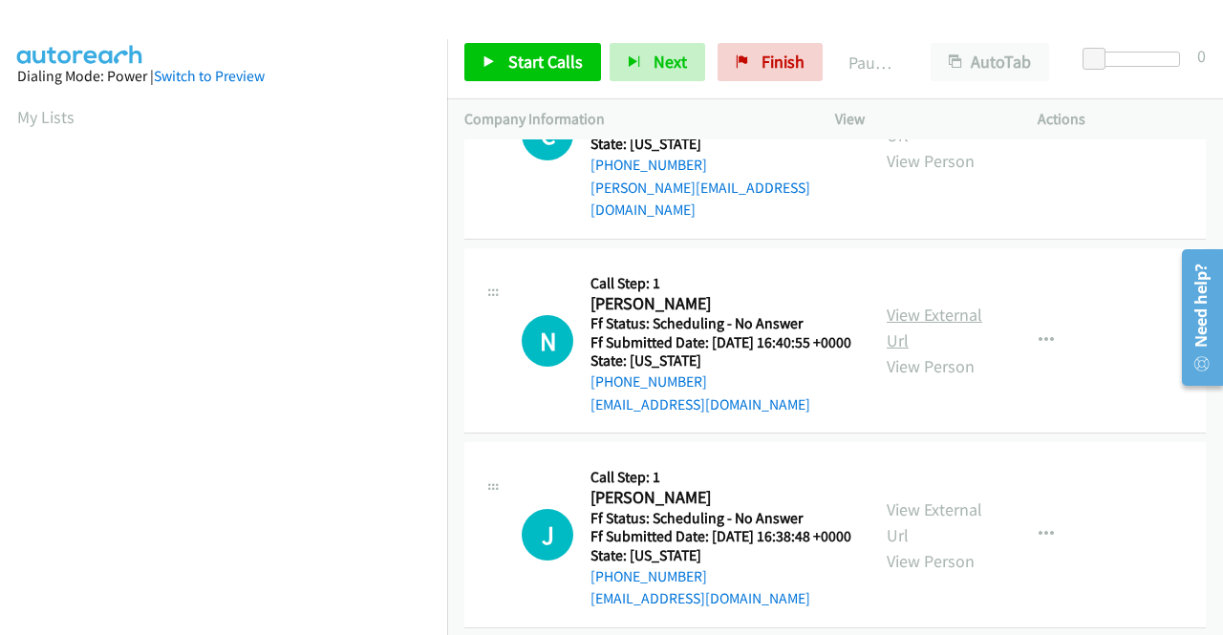
click at [937, 352] on link "View External Url" at bounding box center [934, 328] width 96 height 48
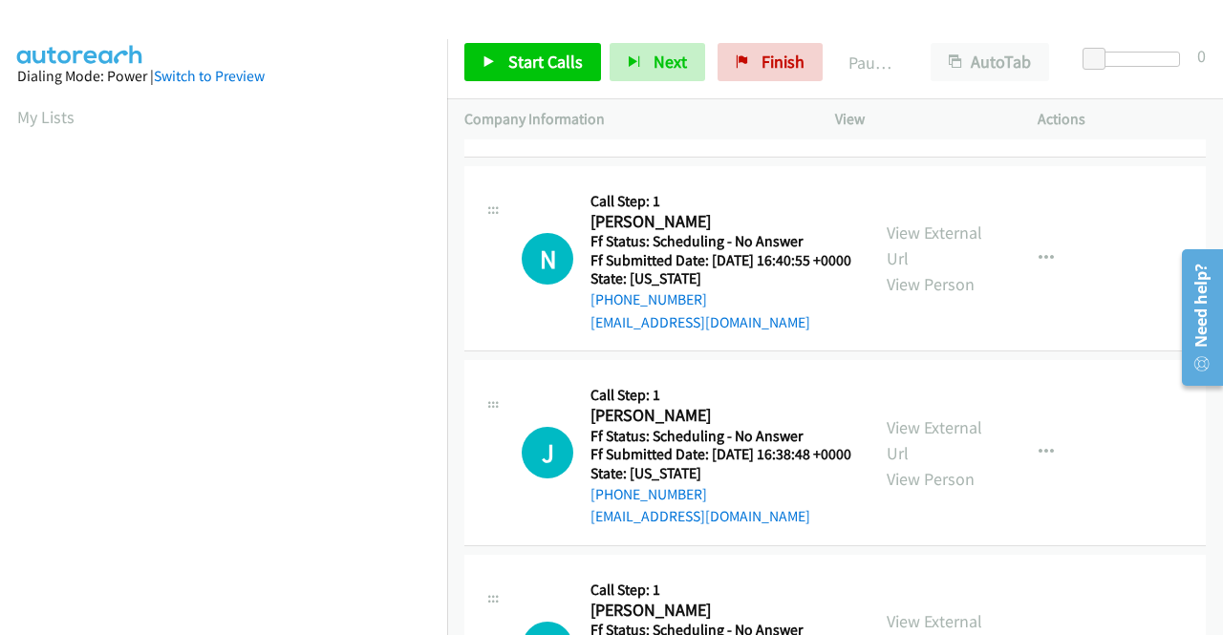
scroll to position [2292, 0]
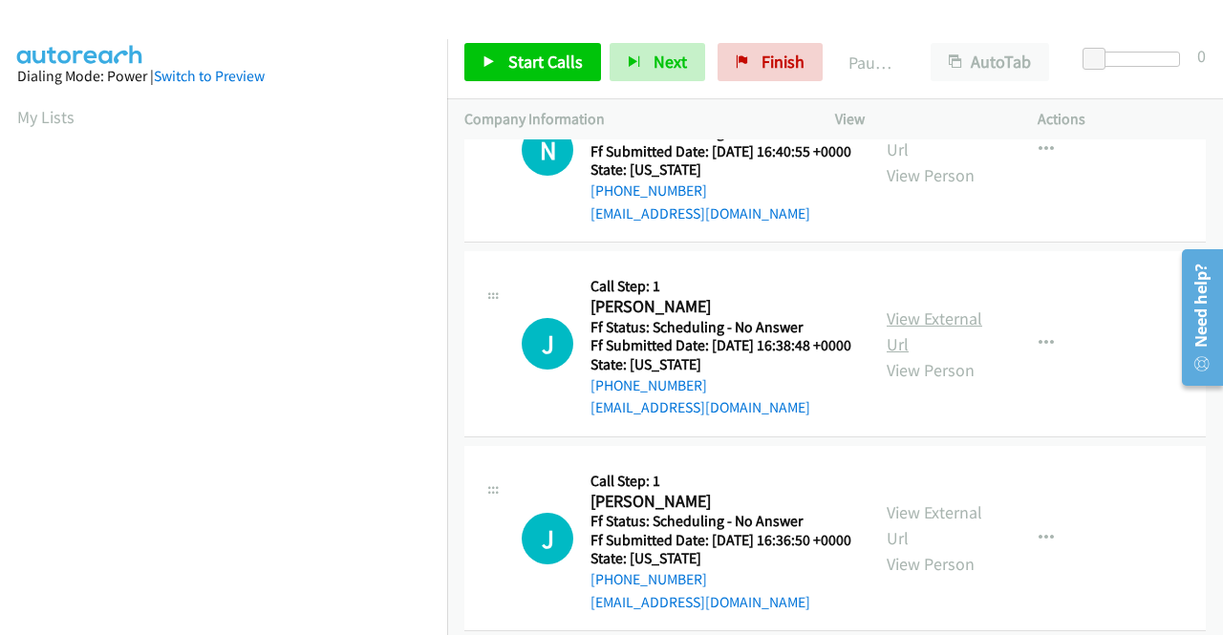
click at [907, 355] on link "View External Url" at bounding box center [934, 332] width 96 height 48
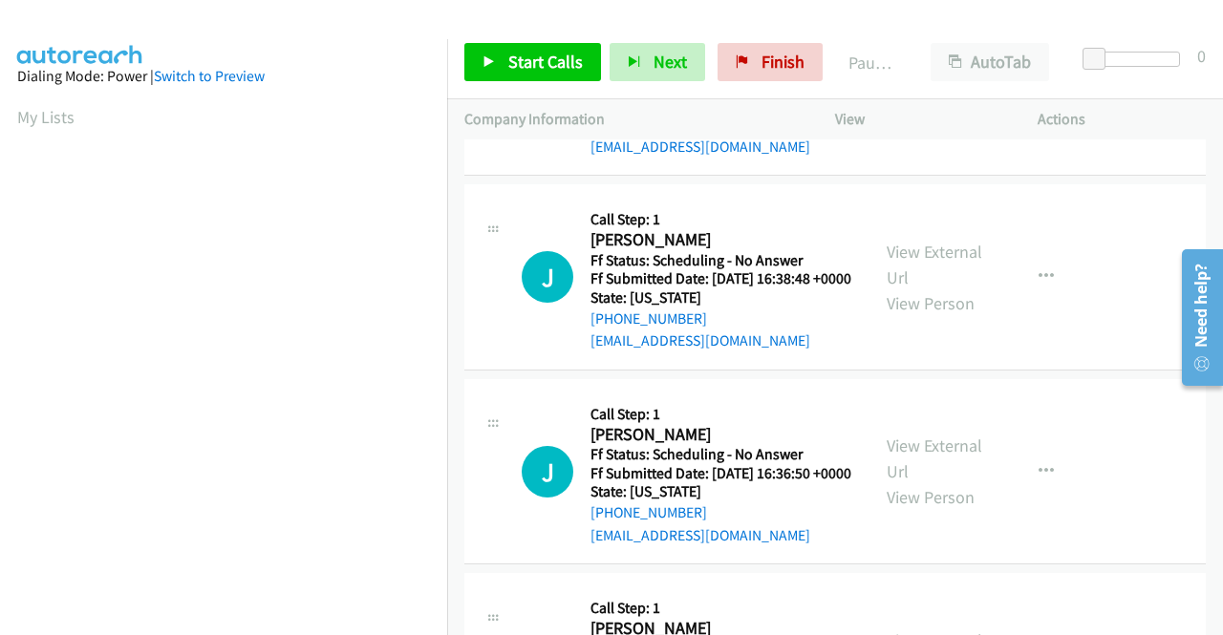
scroll to position [2483, 0]
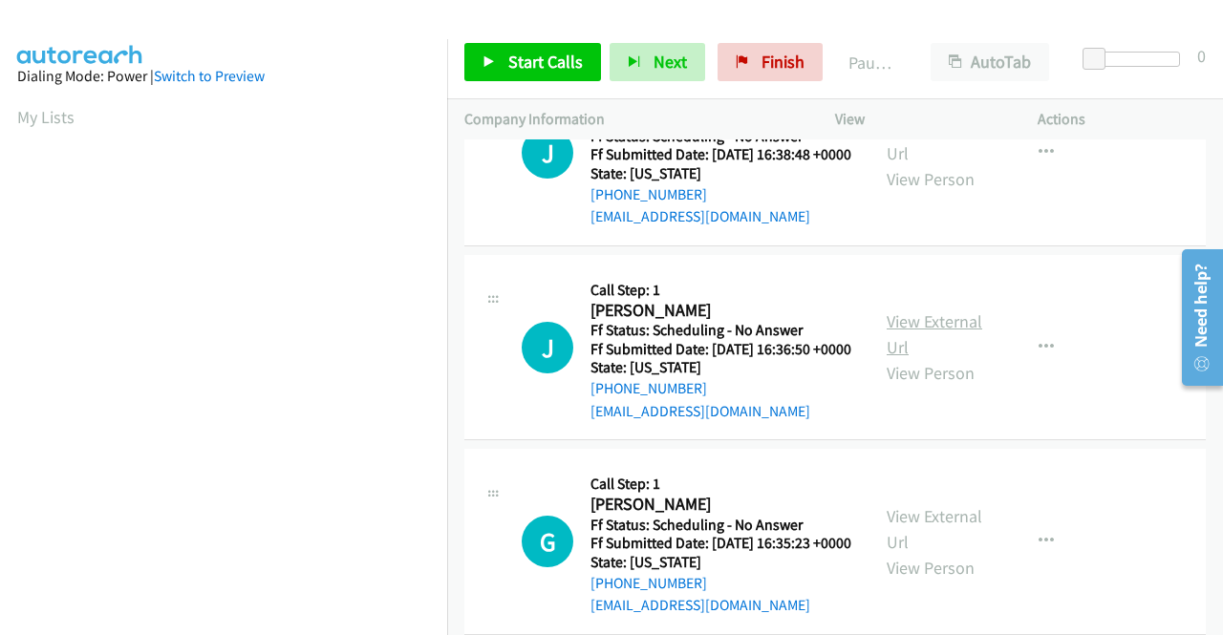
click at [900, 358] on link "View External Url" at bounding box center [934, 334] width 96 height 48
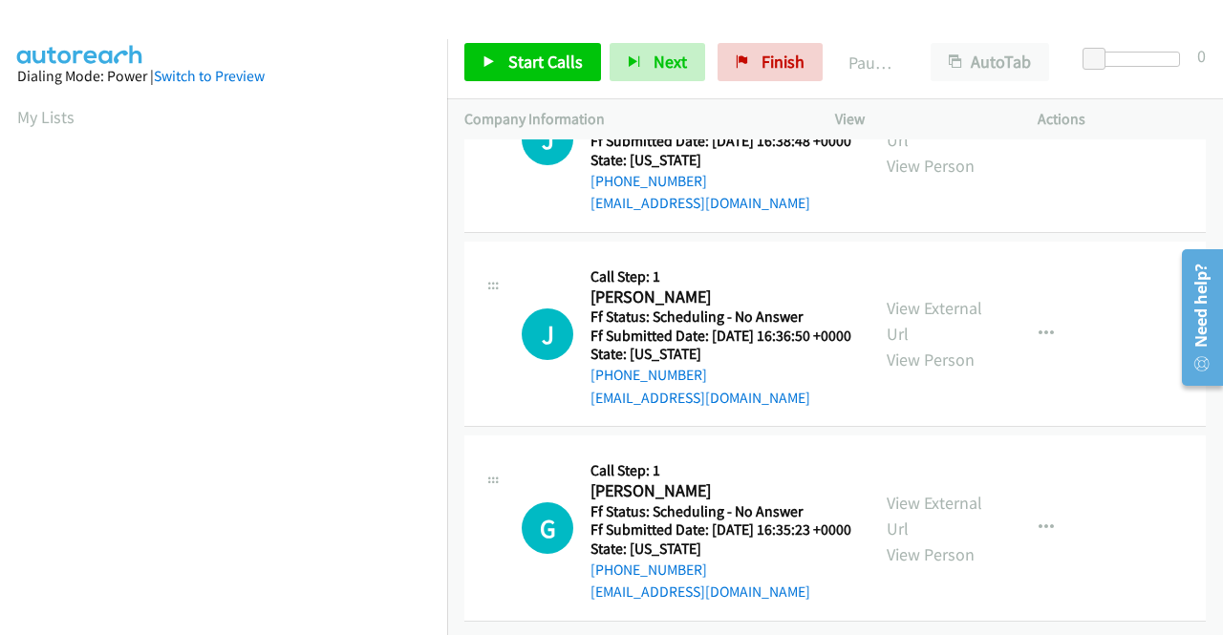
scroll to position [2674, 0]
click at [921, 525] on link "View External Url" at bounding box center [934, 516] width 96 height 48
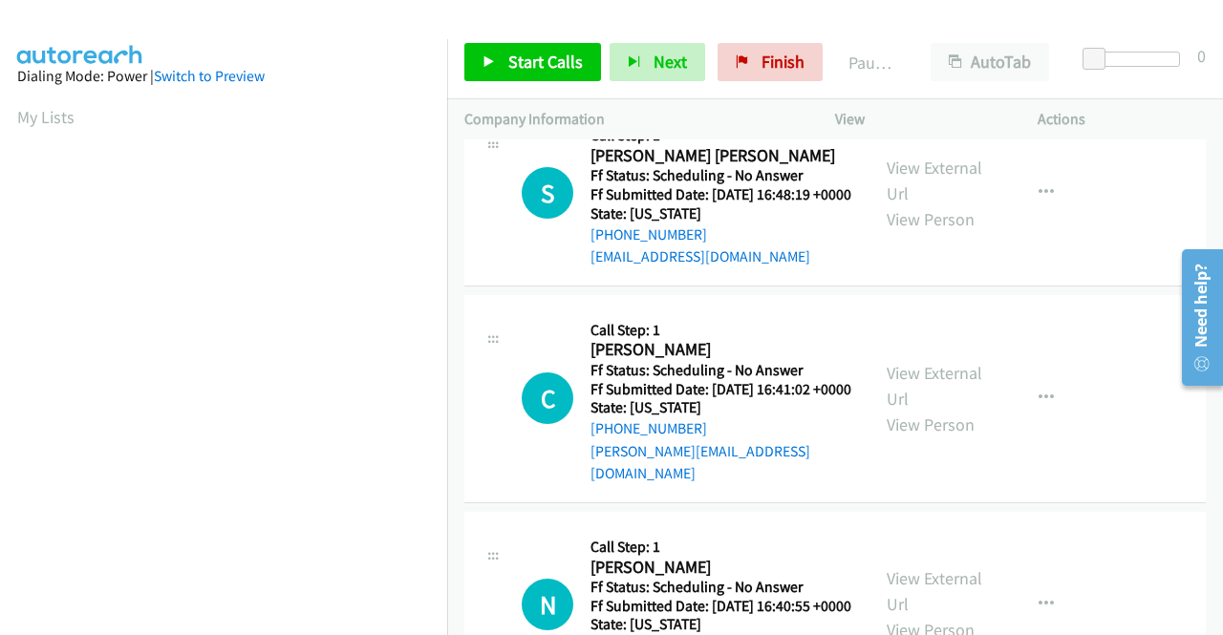
scroll to position [0, 0]
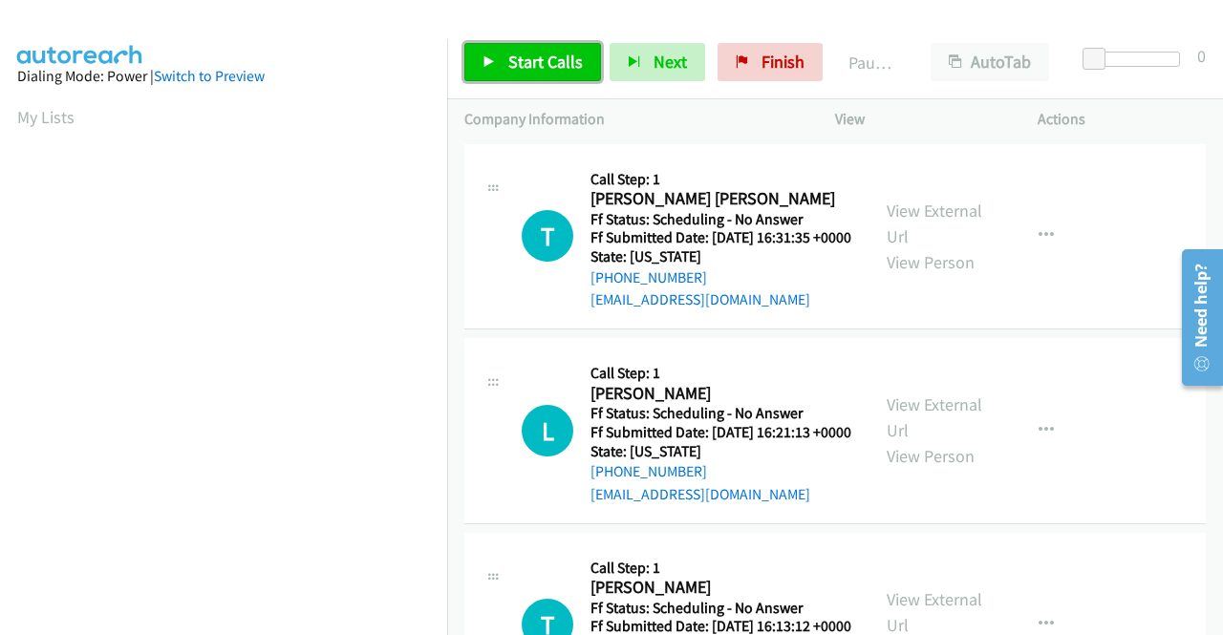
click at [522, 74] on link "Start Calls" at bounding box center [532, 62] width 137 height 38
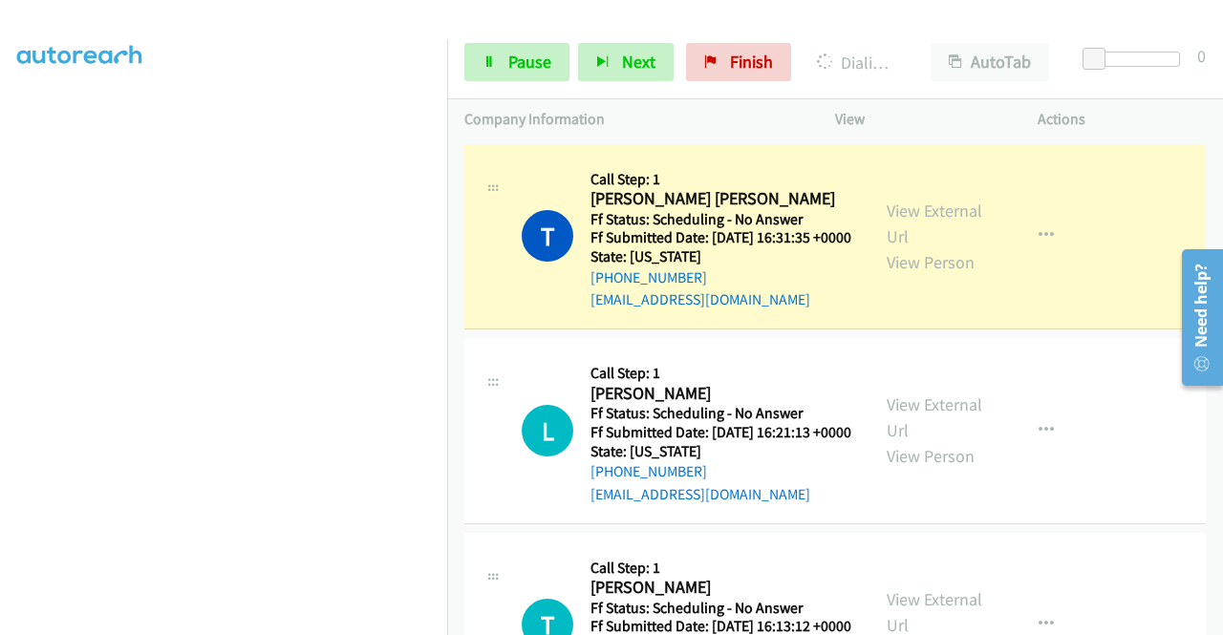
scroll to position [436, 0]
click at [511, 51] on span "Pause" at bounding box center [529, 62] width 43 height 22
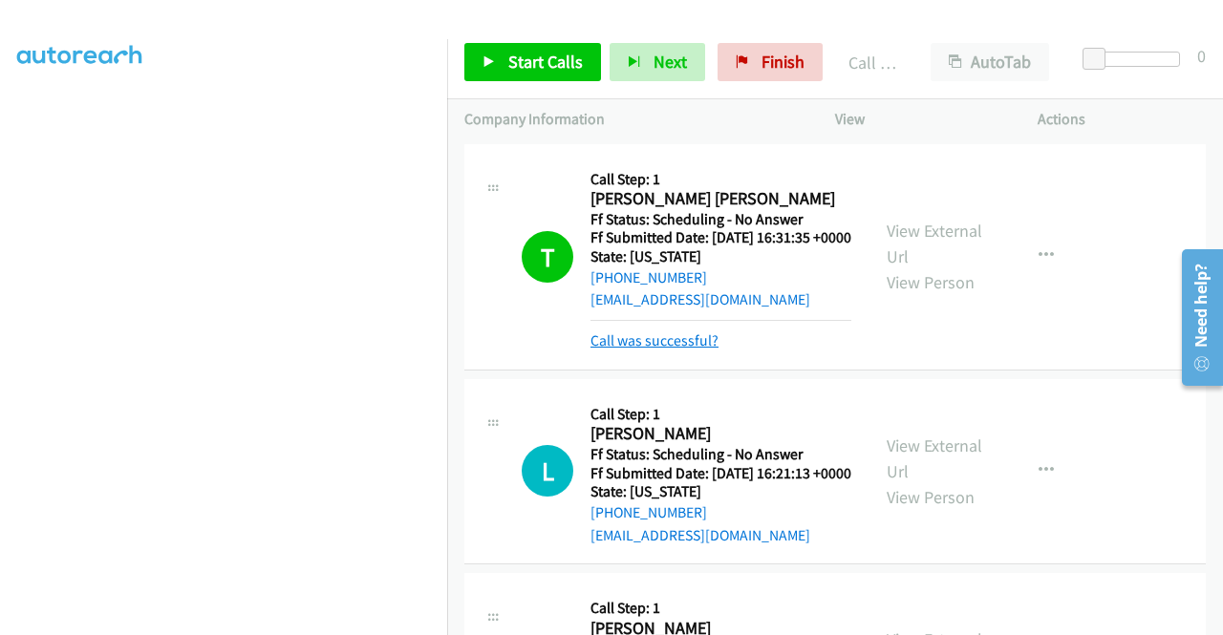
click at [644, 350] on link "Call was successful?" at bounding box center [654, 340] width 128 height 18
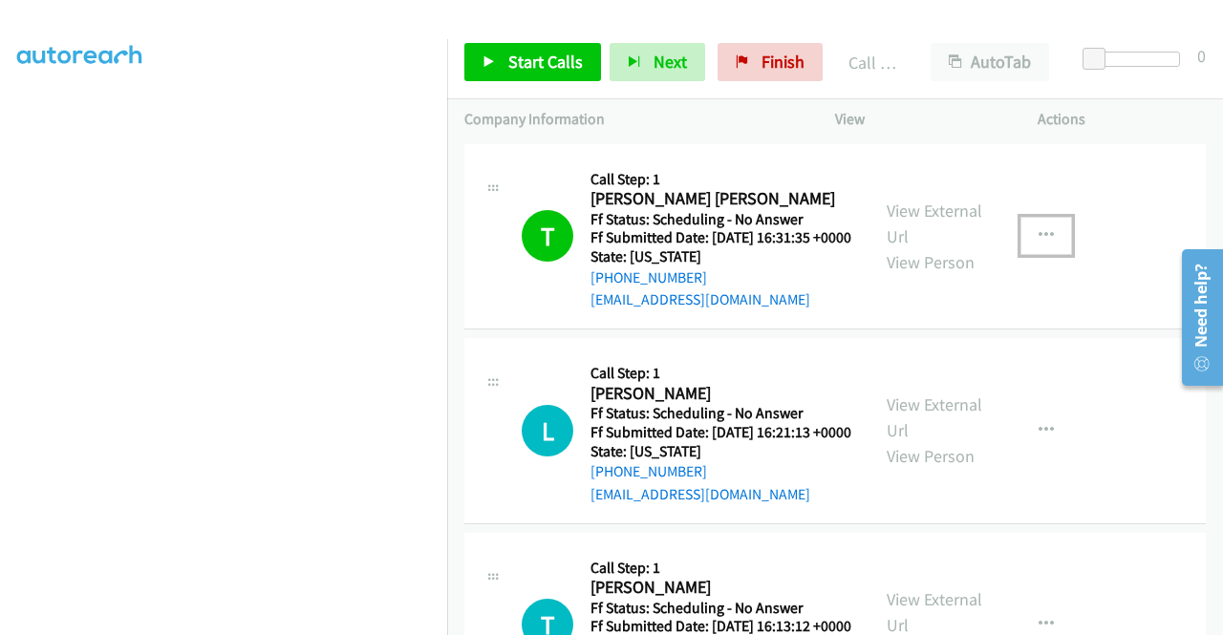
click at [1026, 251] on button "button" at bounding box center [1046, 236] width 52 height 38
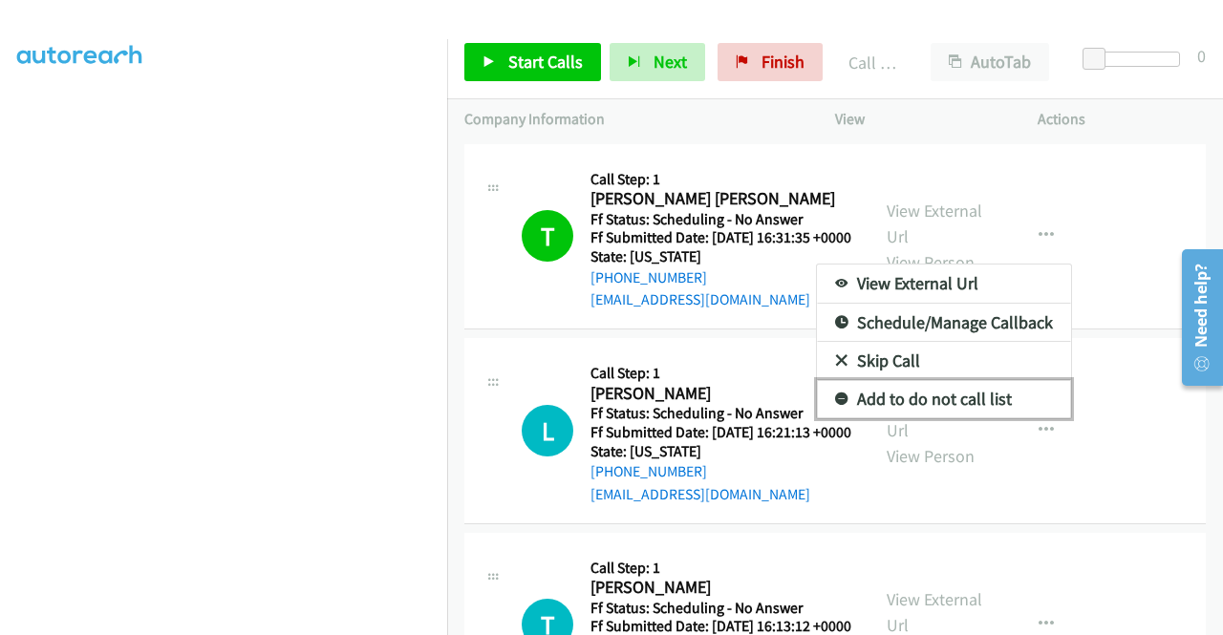
click at [917, 402] on link "Add to do not call list" at bounding box center [944, 399] width 254 height 38
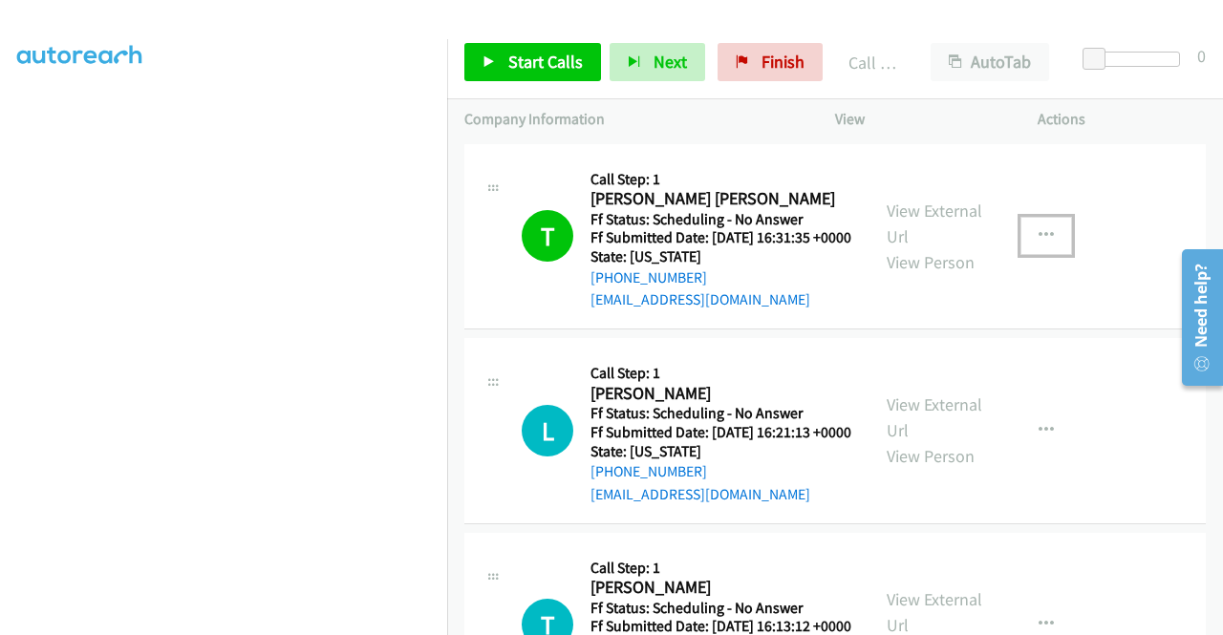
click at [1038, 239] on icon "button" at bounding box center [1045, 235] width 15 height 15
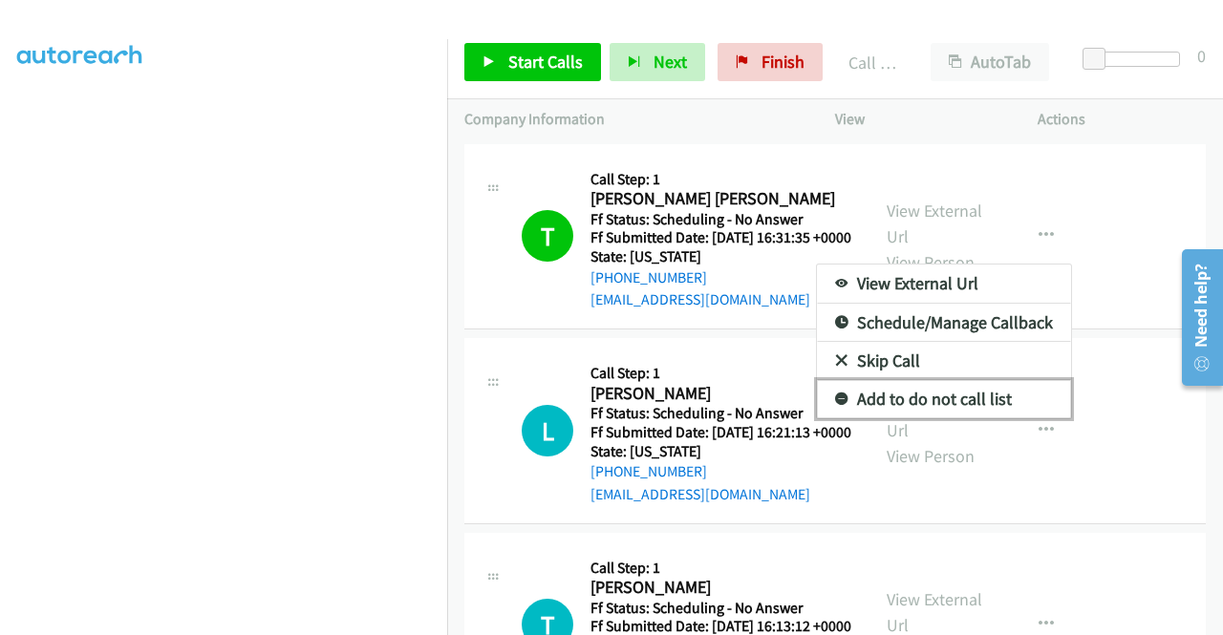
click at [914, 412] on link "Add to do not call list" at bounding box center [944, 399] width 254 height 38
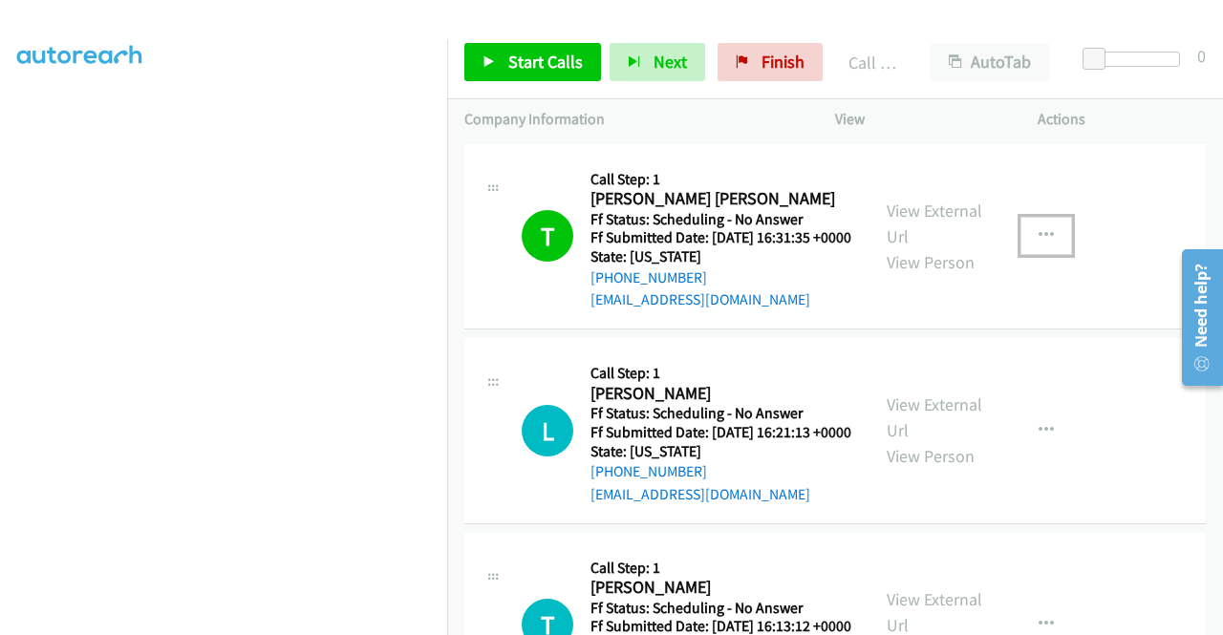
click at [1038, 242] on icon "button" at bounding box center [1045, 235] width 15 height 15
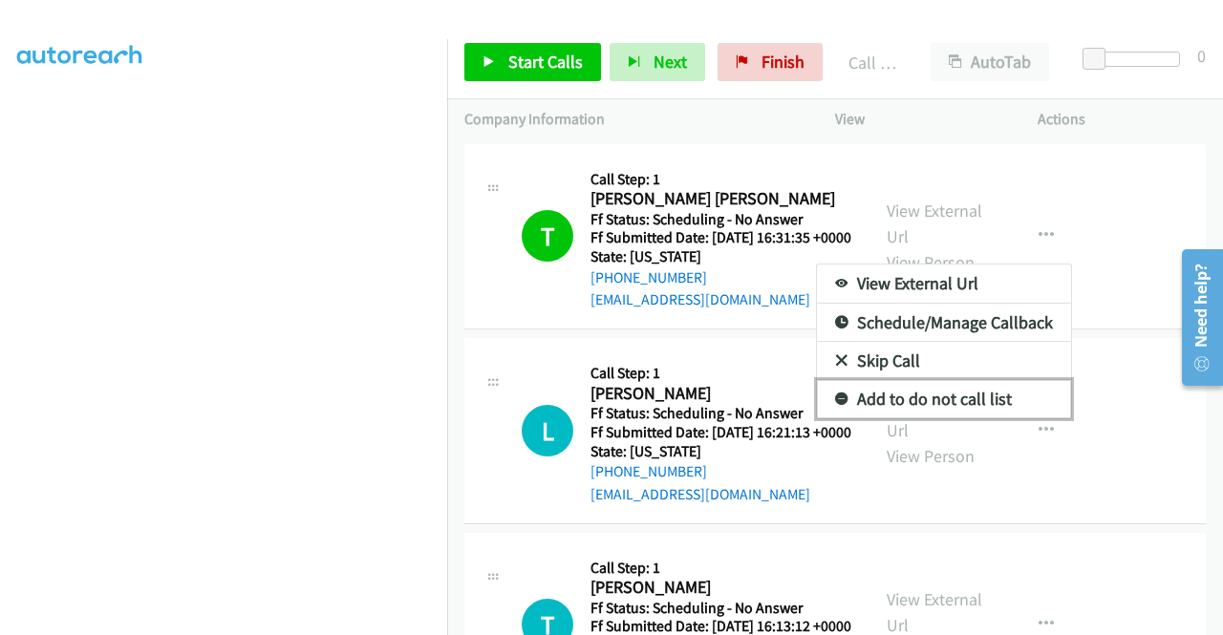
click at [863, 400] on link "Add to do not call list" at bounding box center [944, 399] width 254 height 38
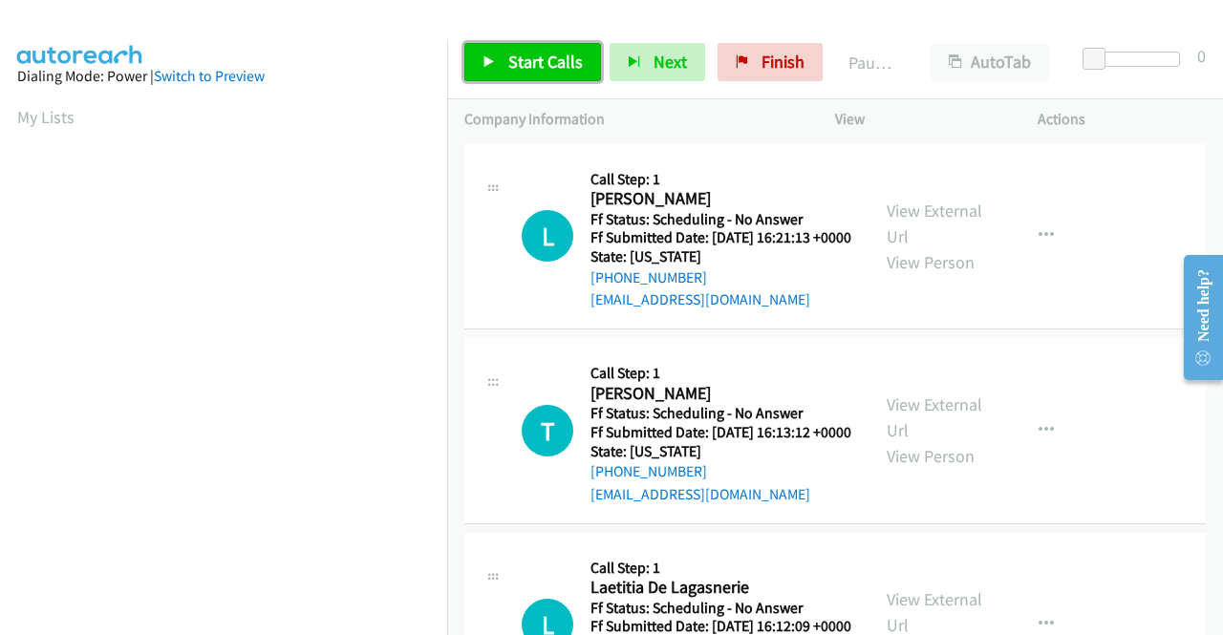
click at [550, 60] on span "Start Calls" at bounding box center [545, 62] width 75 height 22
click at [533, 64] on span "Start Calls" at bounding box center [545, 62] width 75 height 22
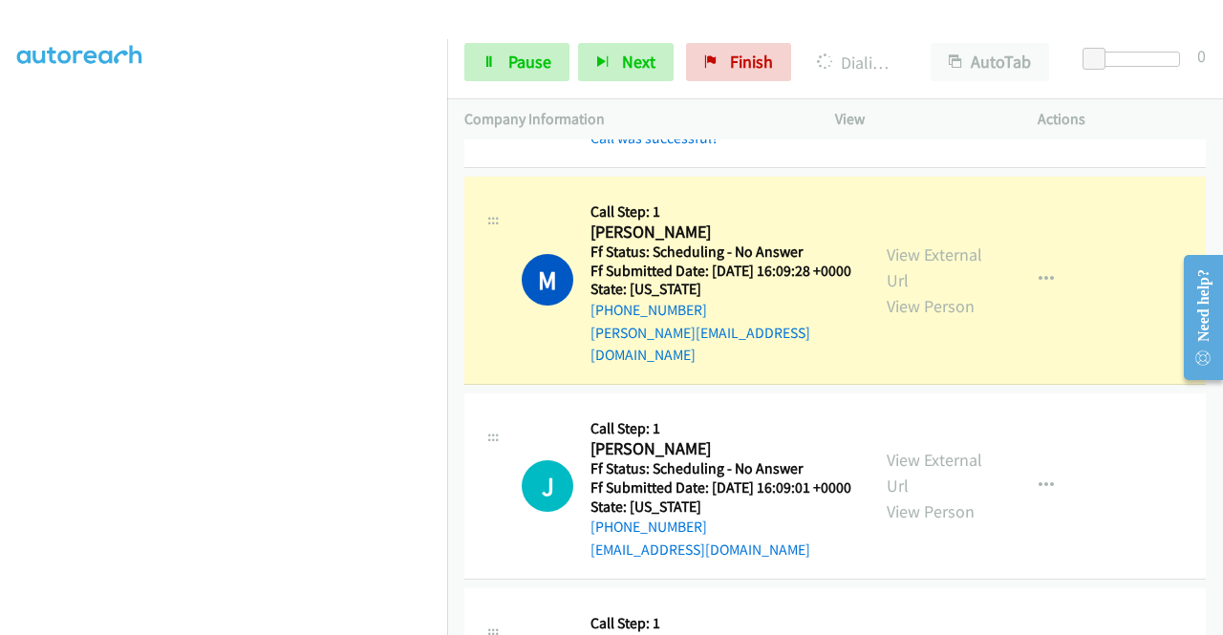
scroll to position [764, 0]
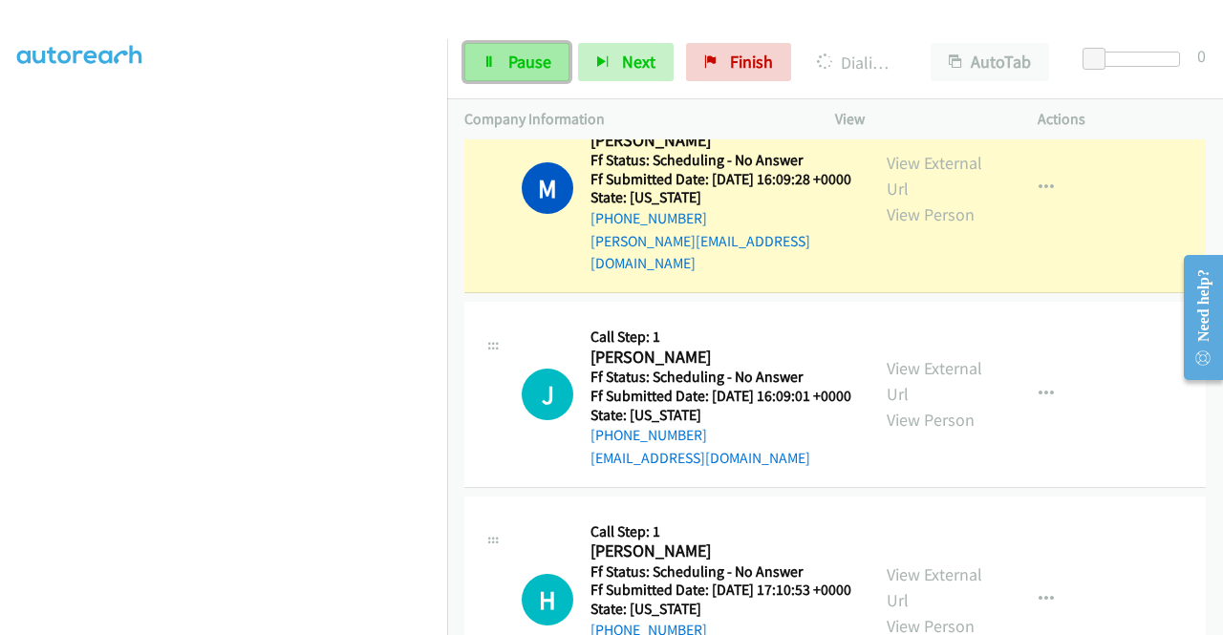
click at [513, 61] on span "Pause" at bounding box center [529, 62] width 43 height 22
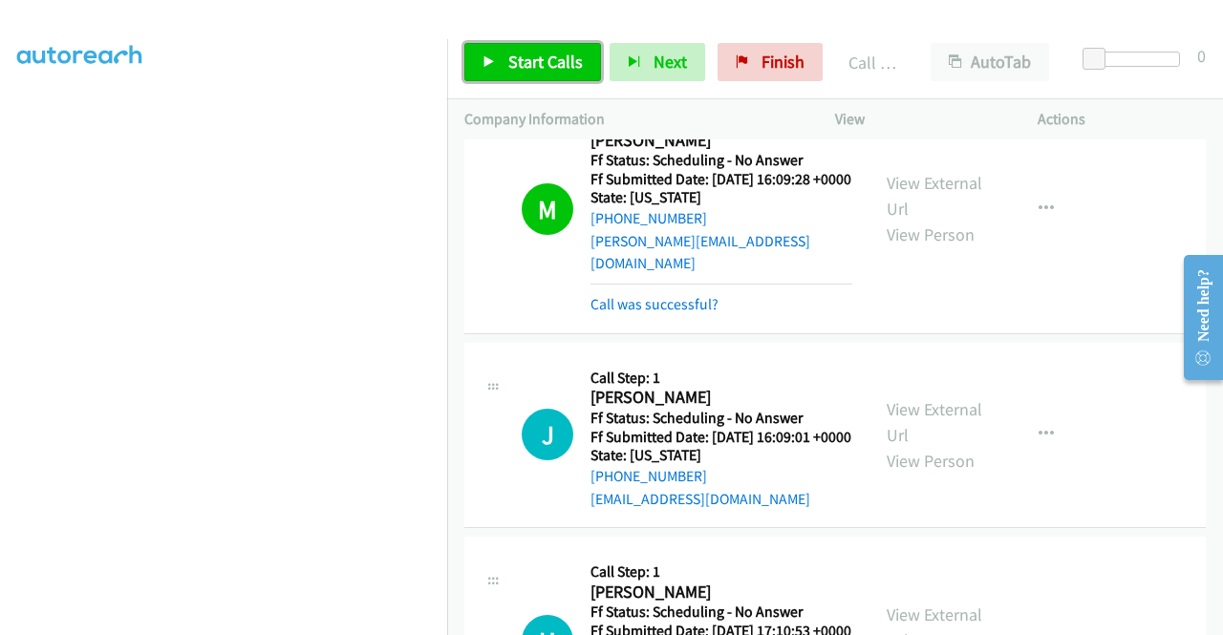
click at [534, 61] on span "Start Calls" at bounding box center [545, 62] width 75 height 22
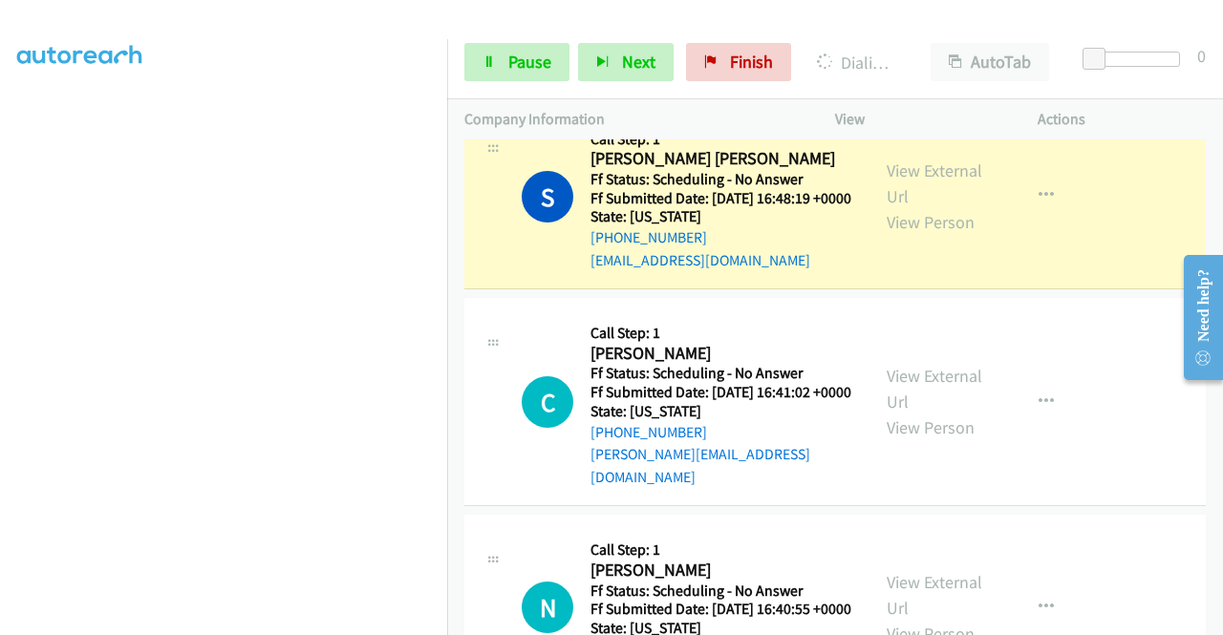
scroll to position [2006, 0]
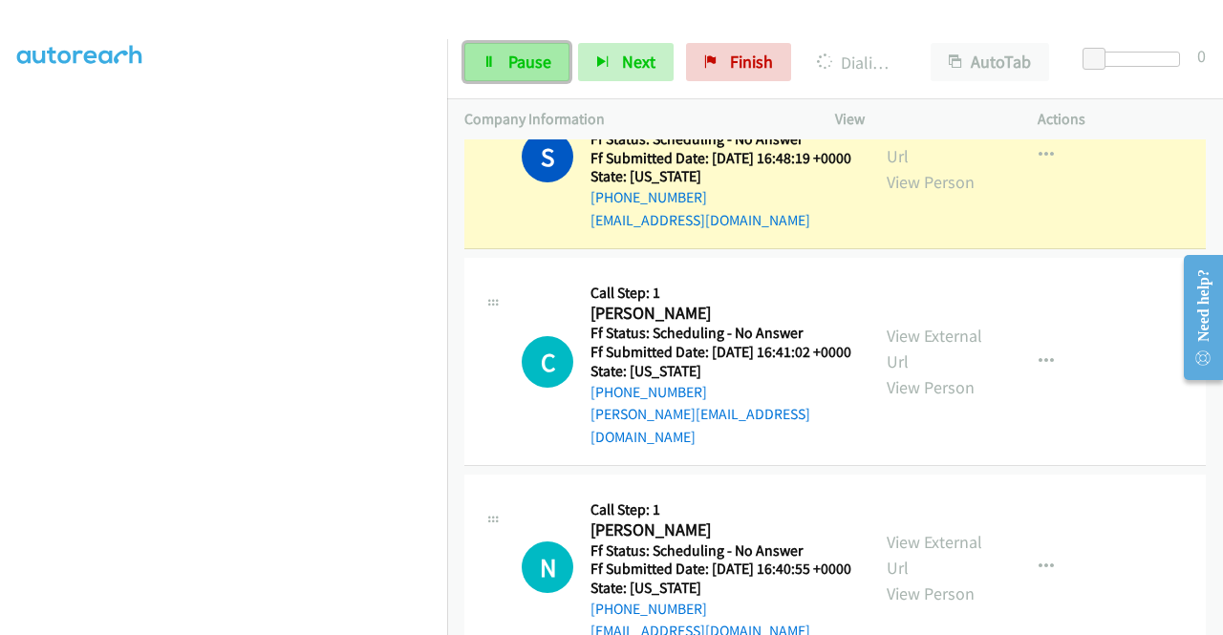
click at [530, 74] on link "Pause" at bounding box center [516, 62] width 105 height 38
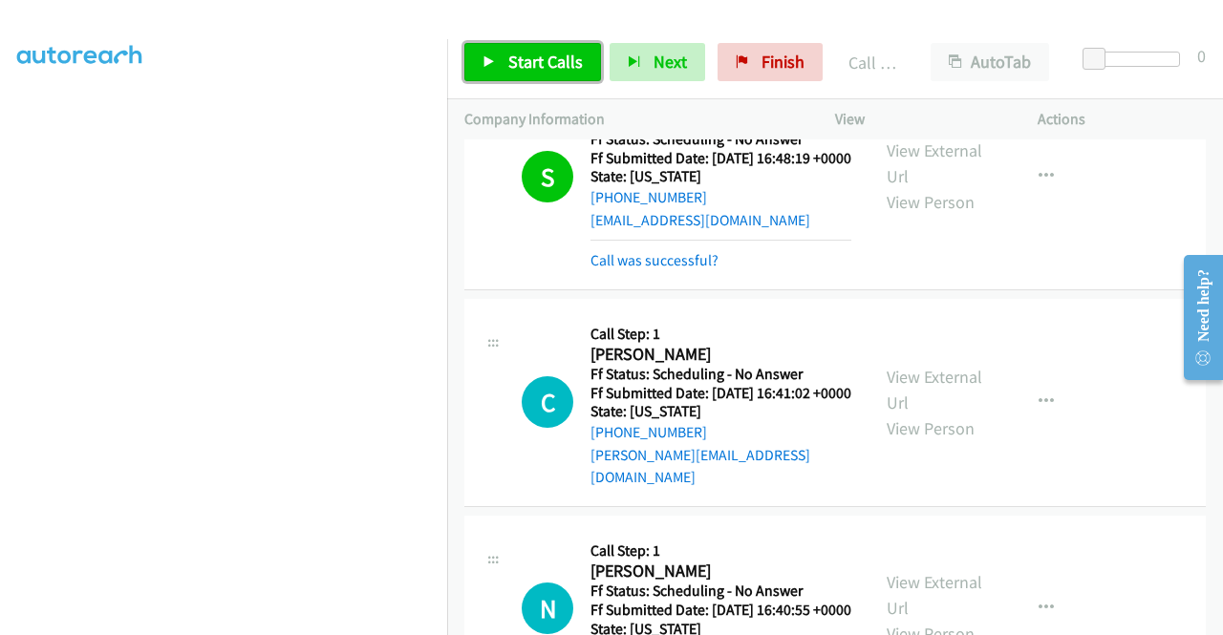
click at [550, 58] on span "Start Calls" at bounding box center [545, 62] width 75 height 22
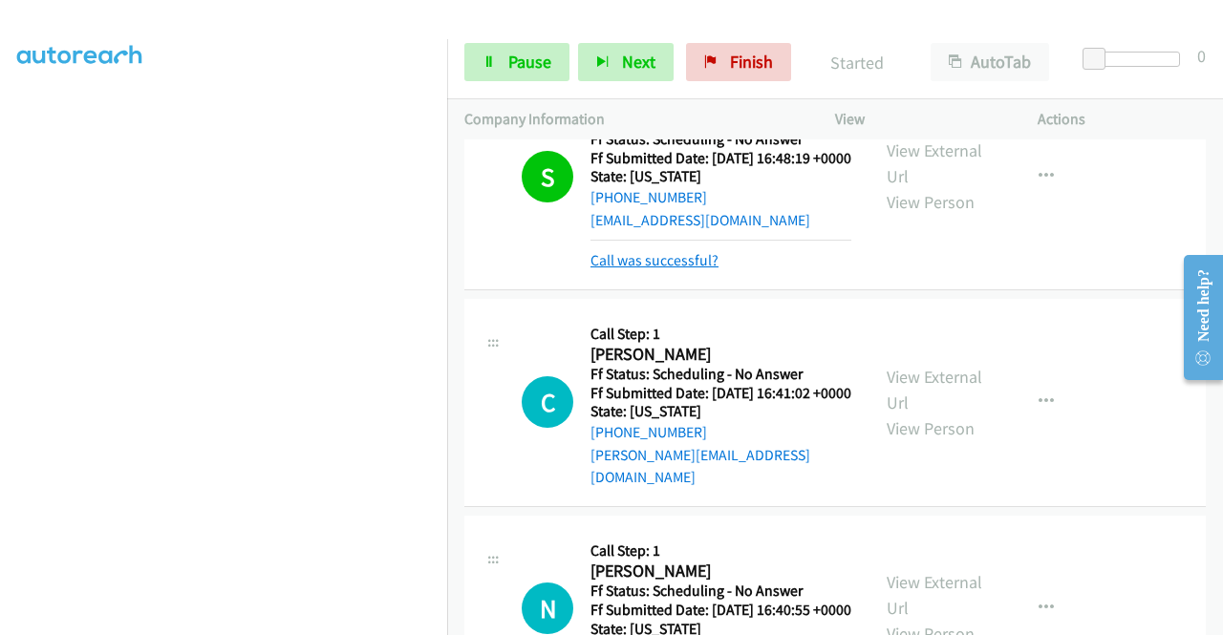
click at [634, 269] on link "Call was successful?" at bounding box center [654, 260] width 128 height 18
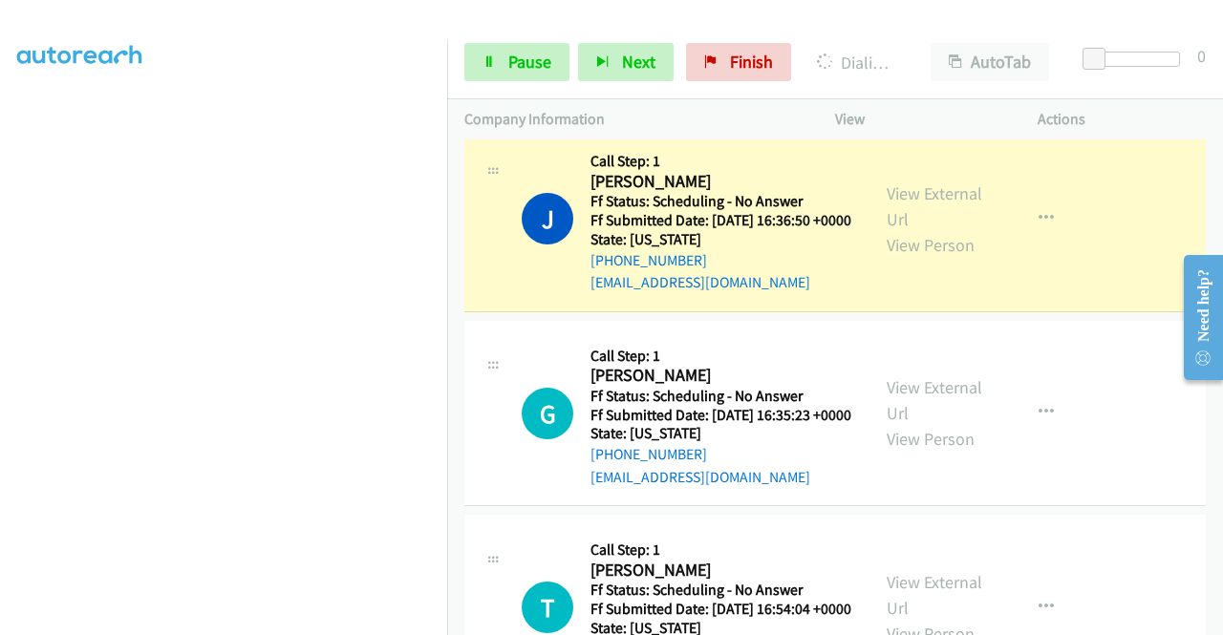
scroll to position [2961, 0]
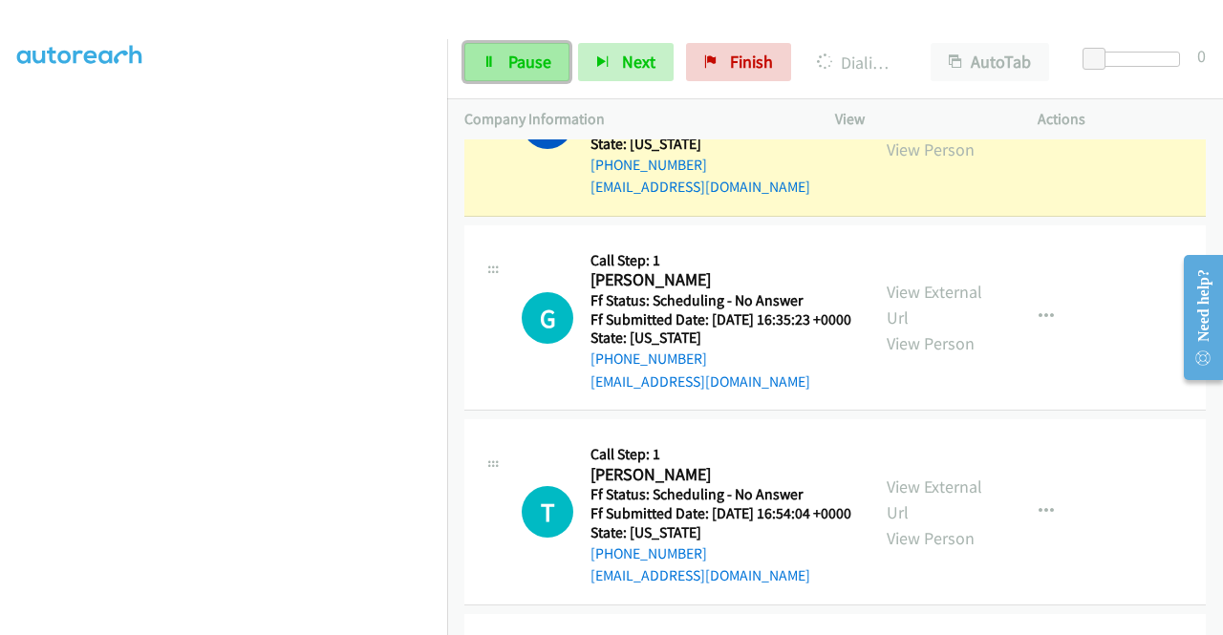
click at [549, 56] on span "Pause" at bounding box center [529, 62] width 43 height 22
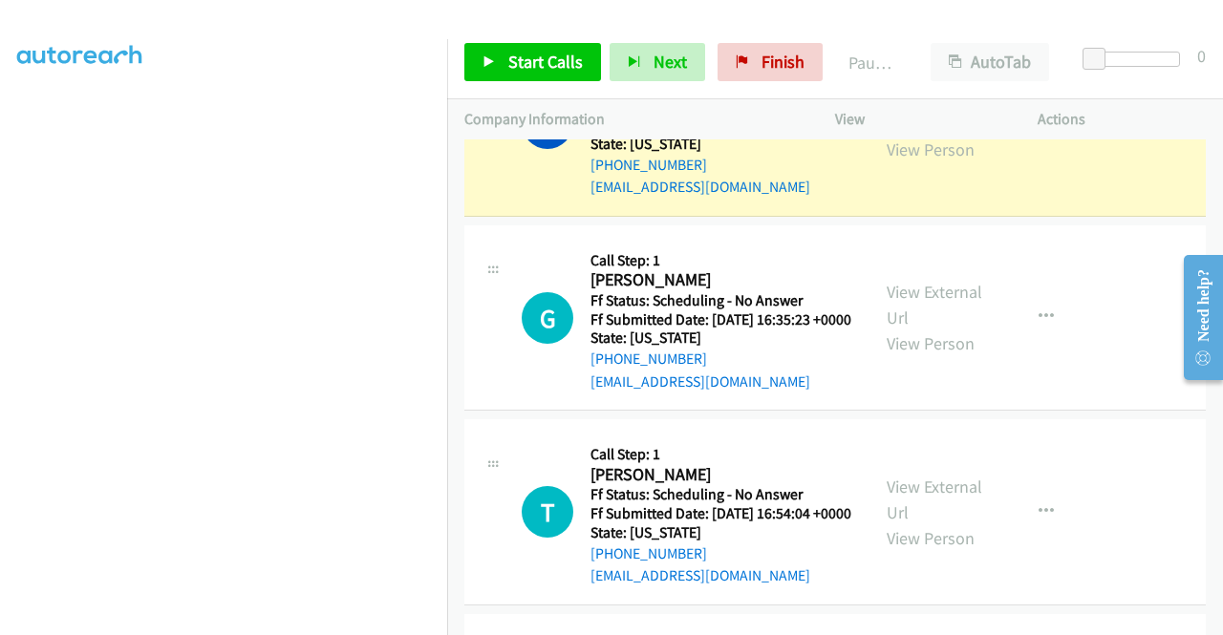
scroll to position [436, 0]
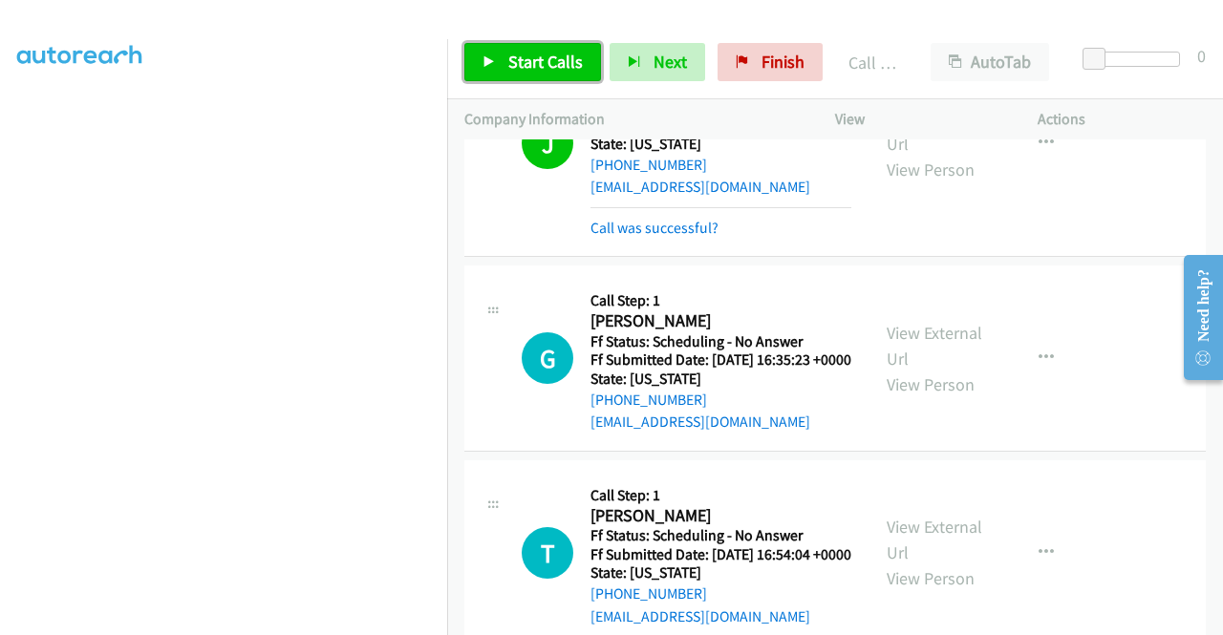
click at [537, 53] on span "Start Calls" at bounding box center [545, 62] width 75 height 22
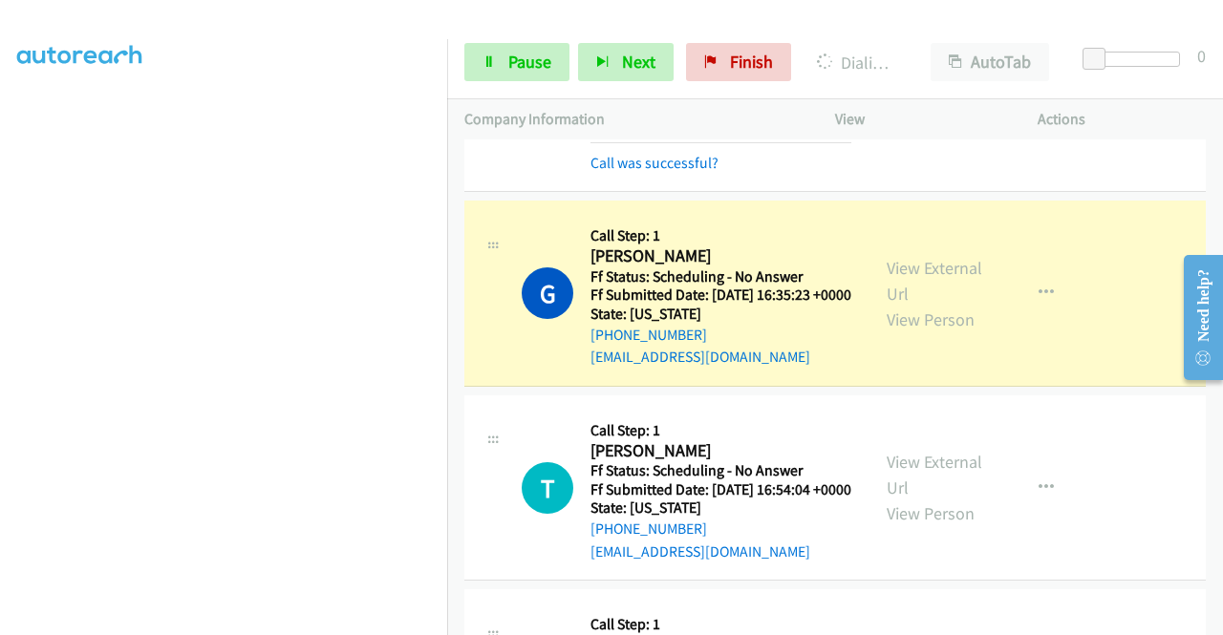
scroll to position [3057, 0]
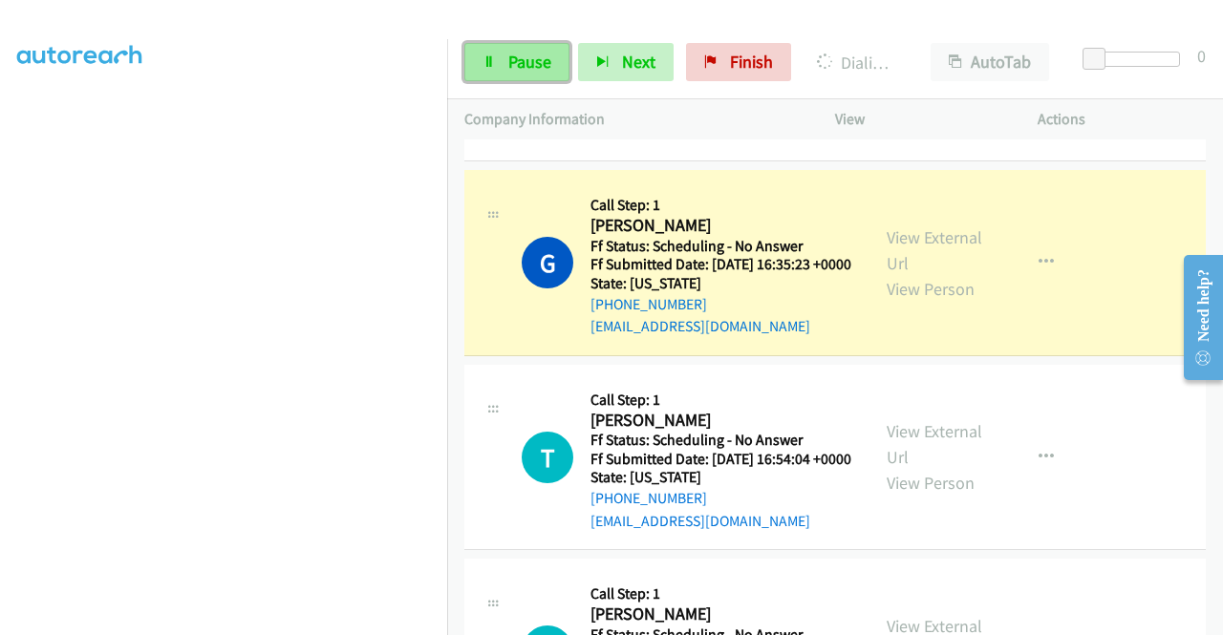
click at [540, 54] on span "Pause" at bounding box center [529, 62] width 43 height 22
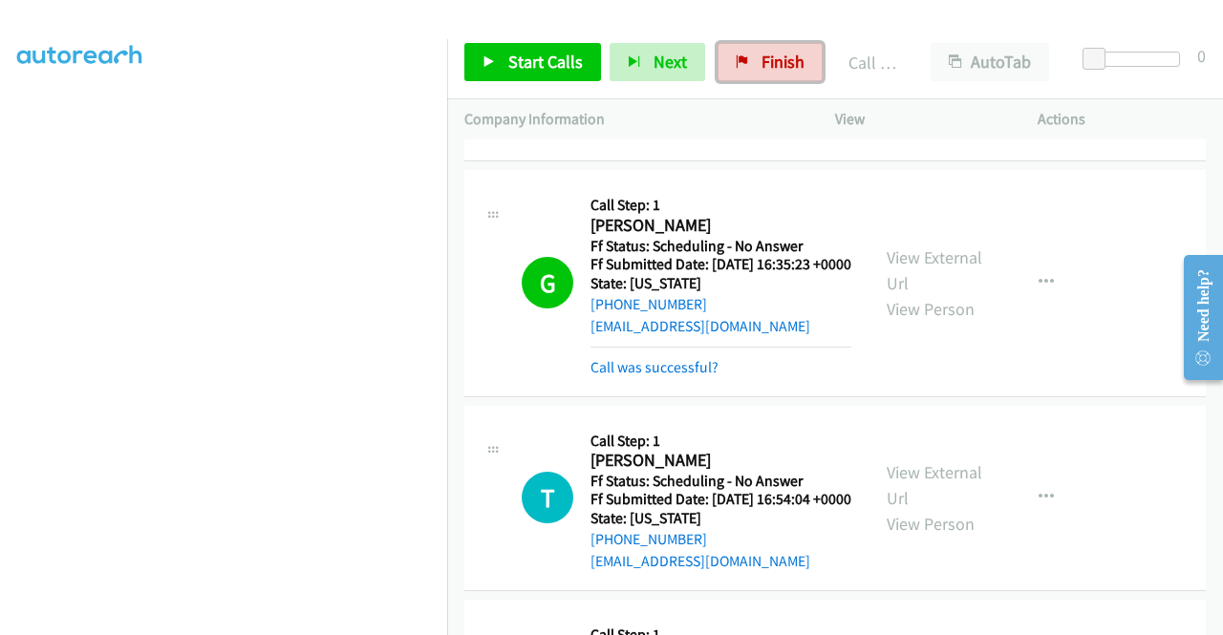
drag, startPoint x: 742, startPoint y: 57, endPoint x: 674, endPoint y: 102, distance: 81.3
click at [742, 57] on link "Finish" at bounding box center [769, 62] width 105 height 38
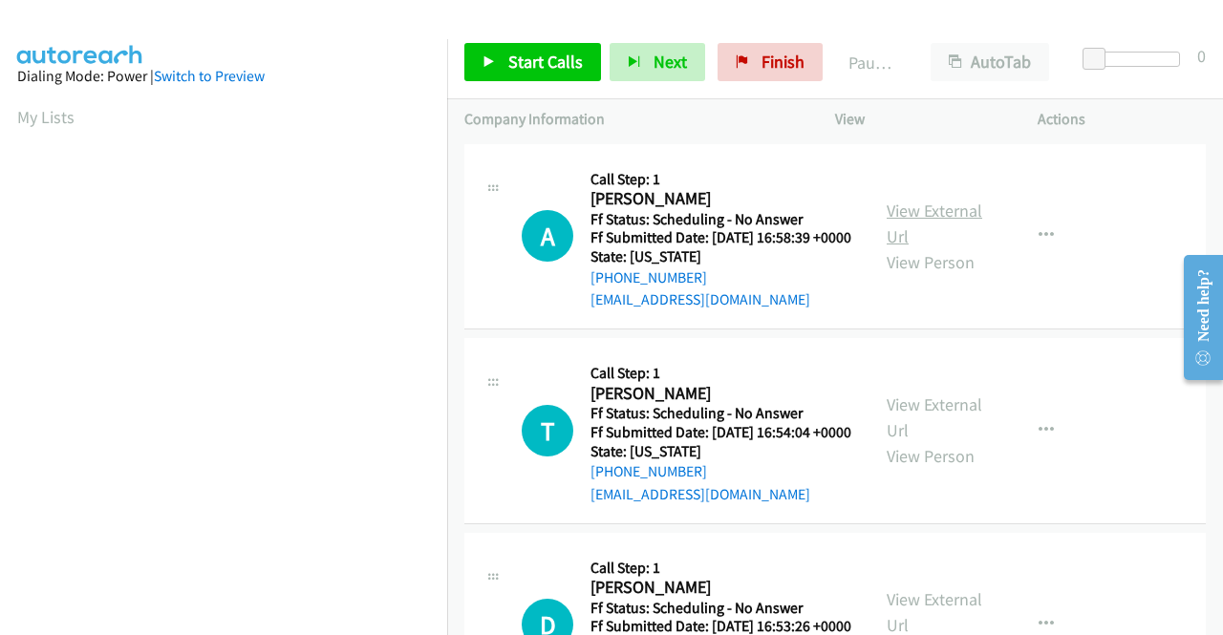
click at [940, 211] on link "View External Url" at bounding box center [934, 224] width 96 height 48
click at [892, 425] on link "View External Url" at bounding box center [934, 418] width 96 height 48
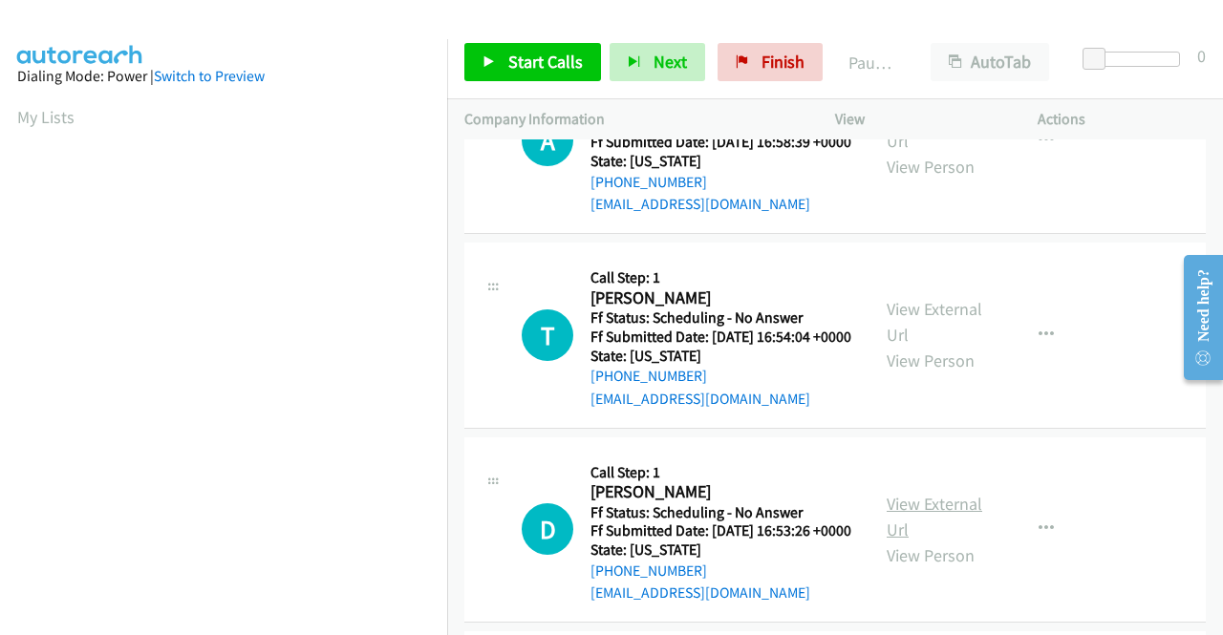
click at [914, 541] on link "View External Url" at bounding box center [934, 517] width 96 height 48
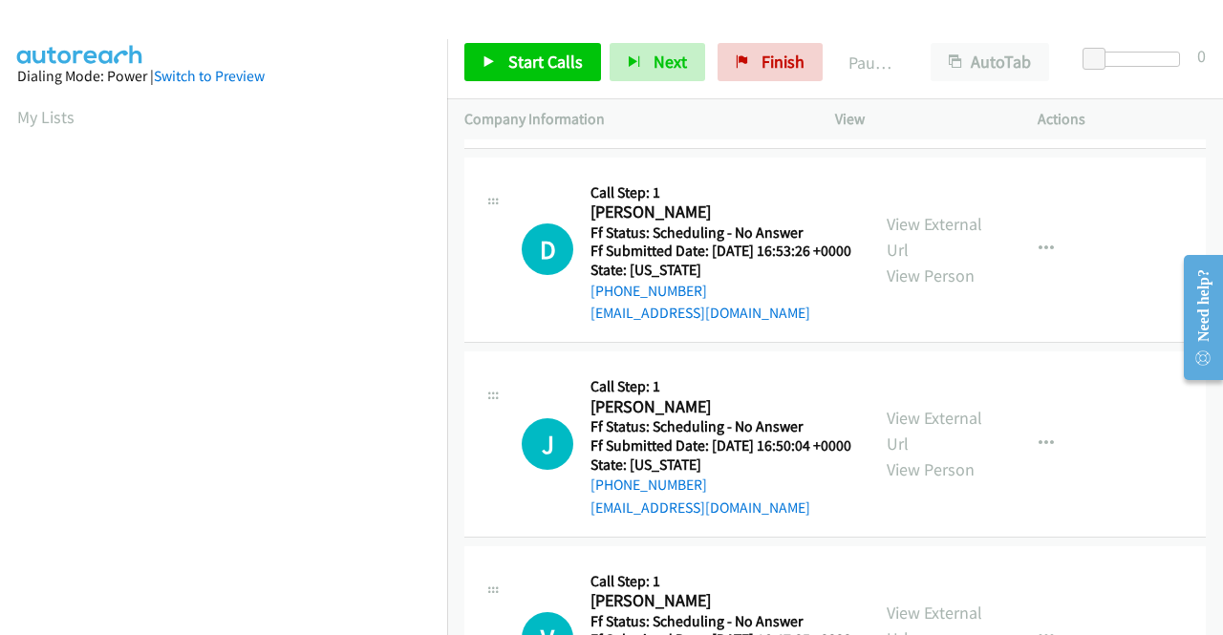
scroll to position [382, 0]
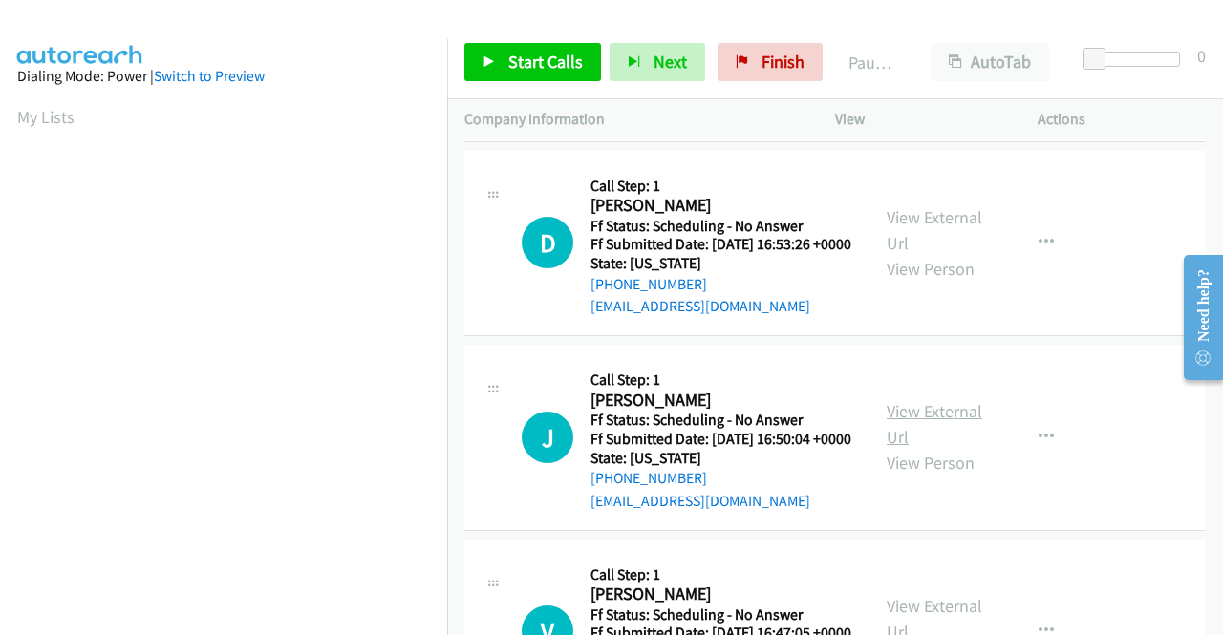
click at [921, 448] on link "View External Url" at bounding box center [934, 424] width 96 height 48
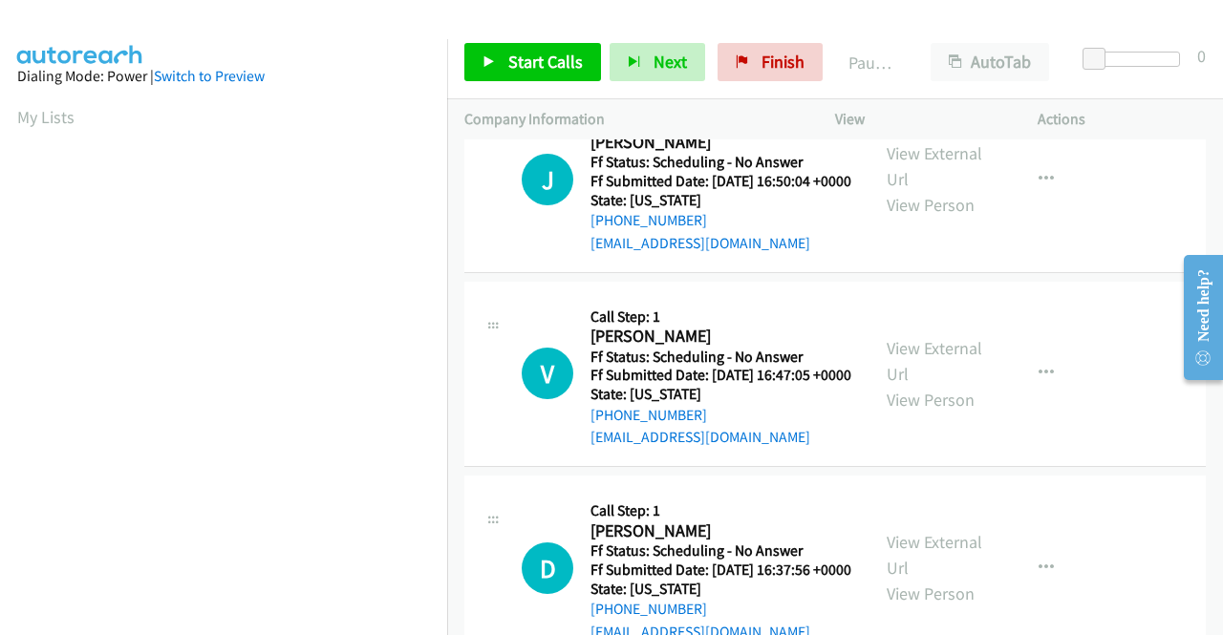
scroll to position [669, 0]
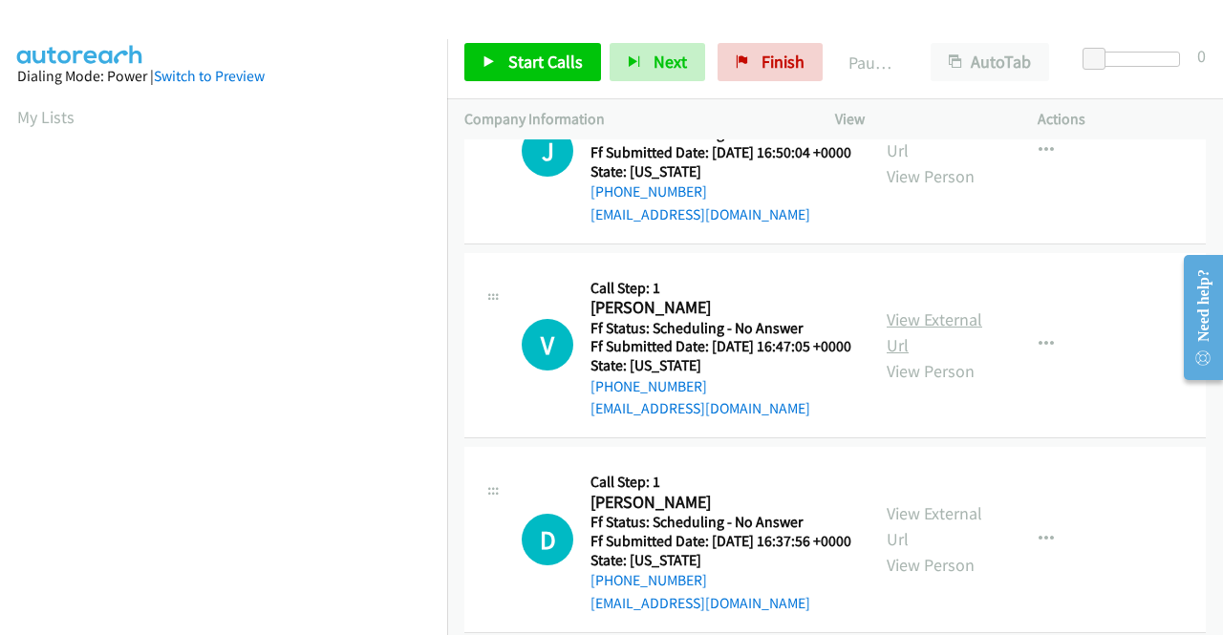
click at [948, 356] on link "View External Url" at bounding box center [934, 333] width 96 height 48
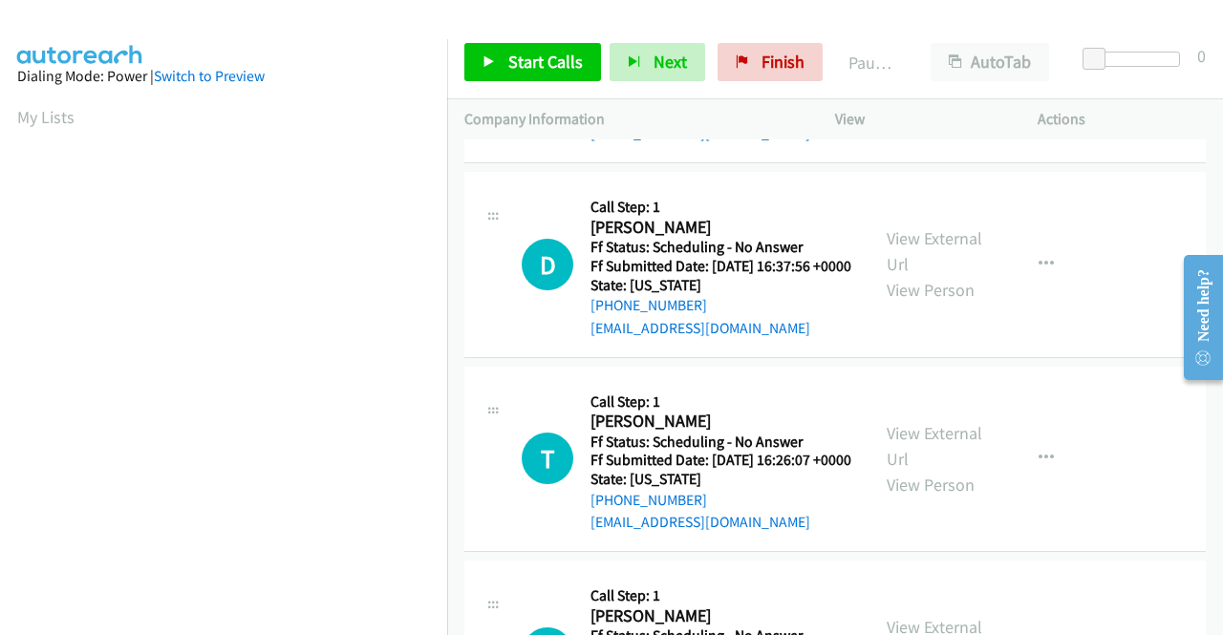
scroll to position [955, 0]
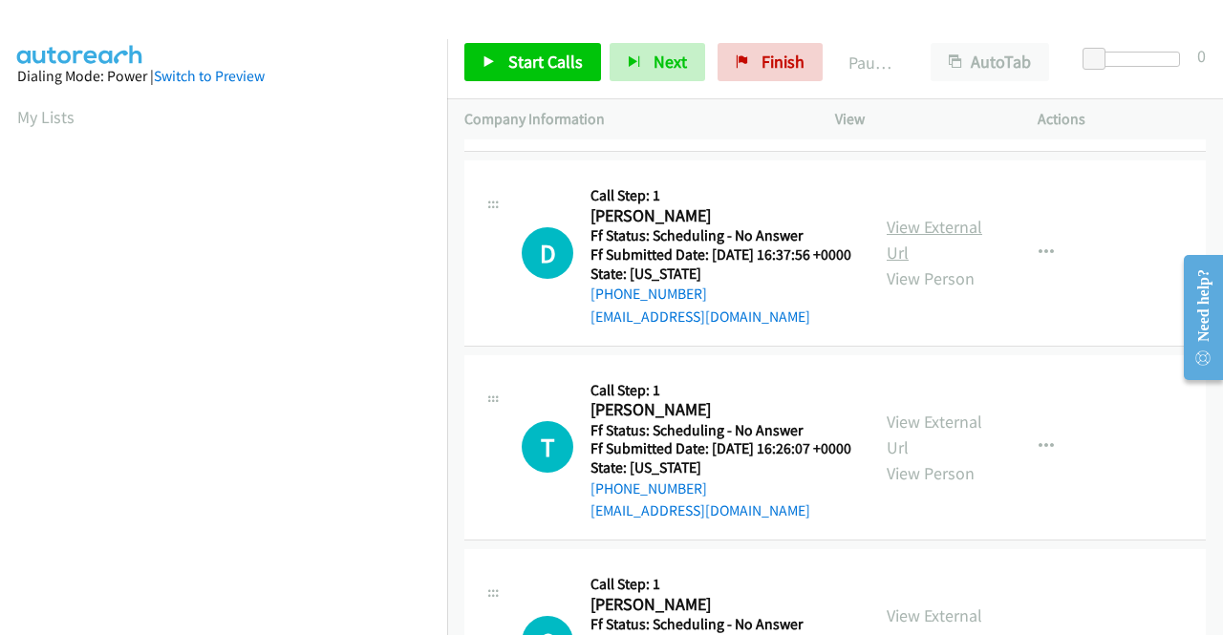
click at [928, 264] on link "View External Url" at bounding box center [934, 240] width 96 height 48
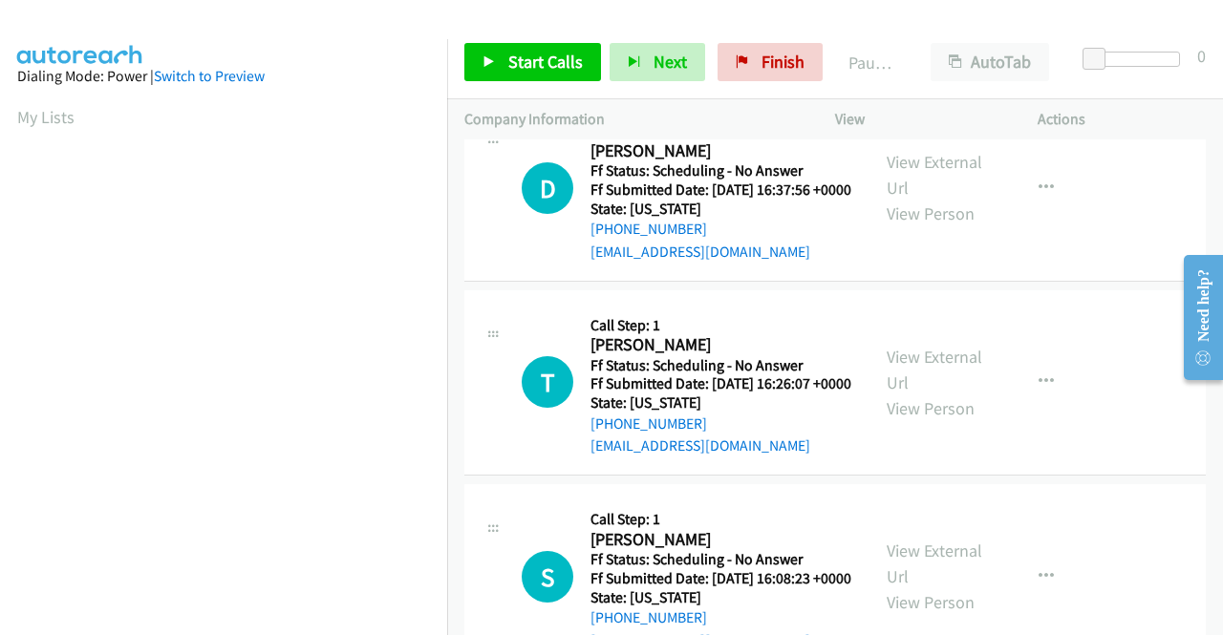
scroll to position [1051, 0]
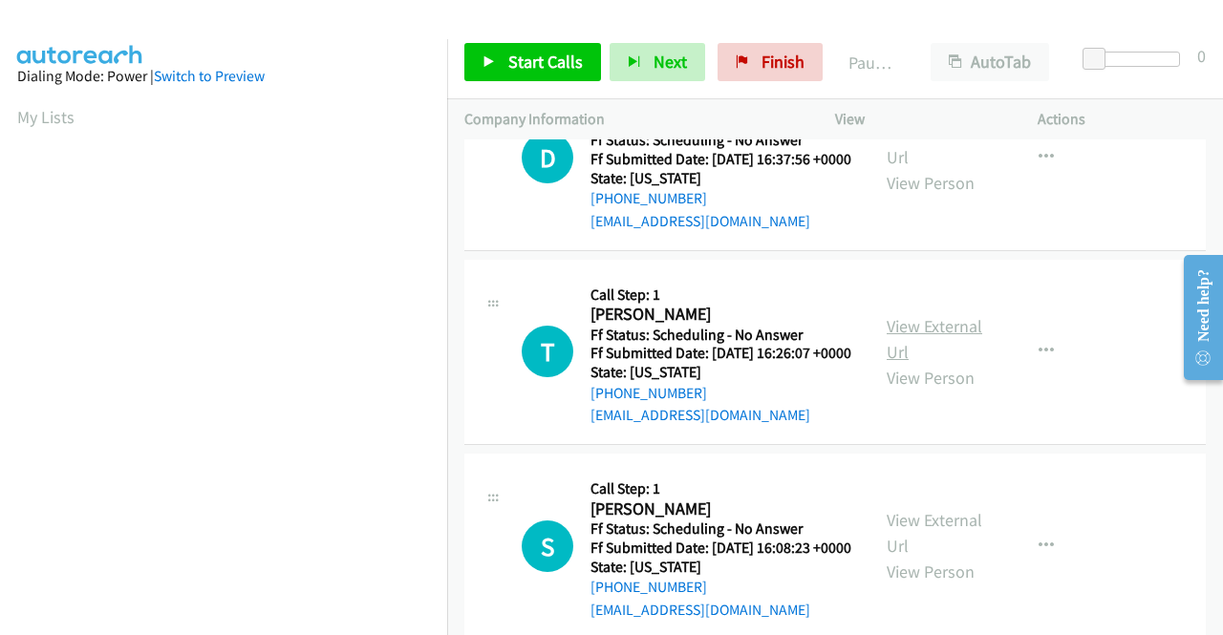
click at [941, 363] on link "View External Url" at bounding box center [934, 339] width 96 height 48
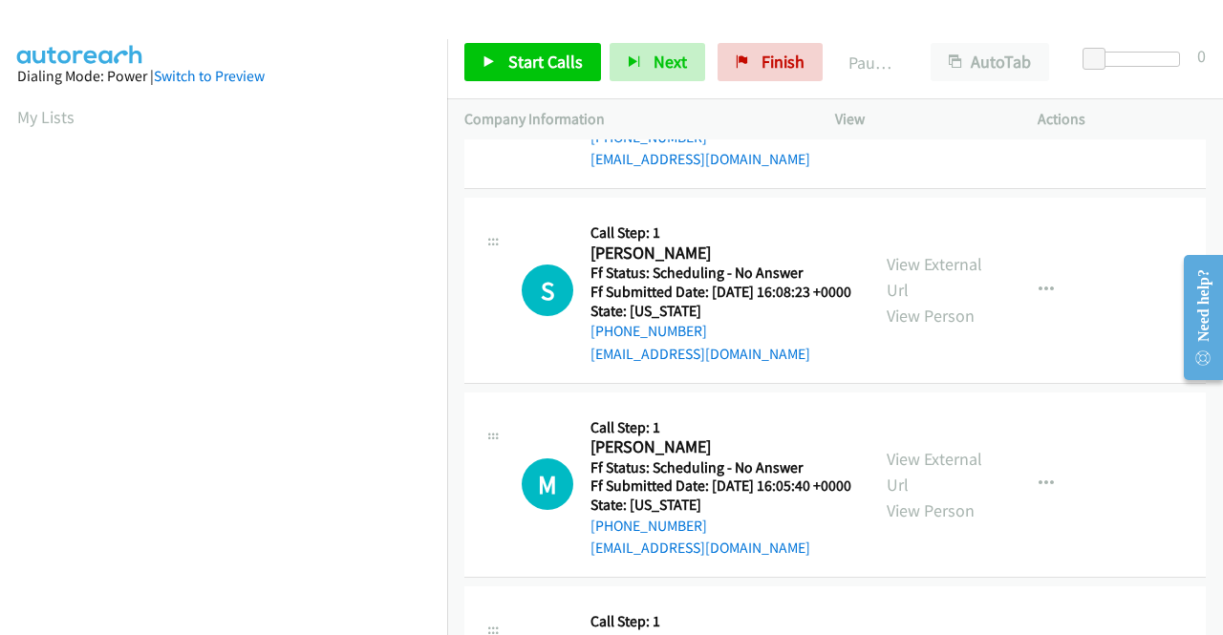
scroll to position [1337, 0]
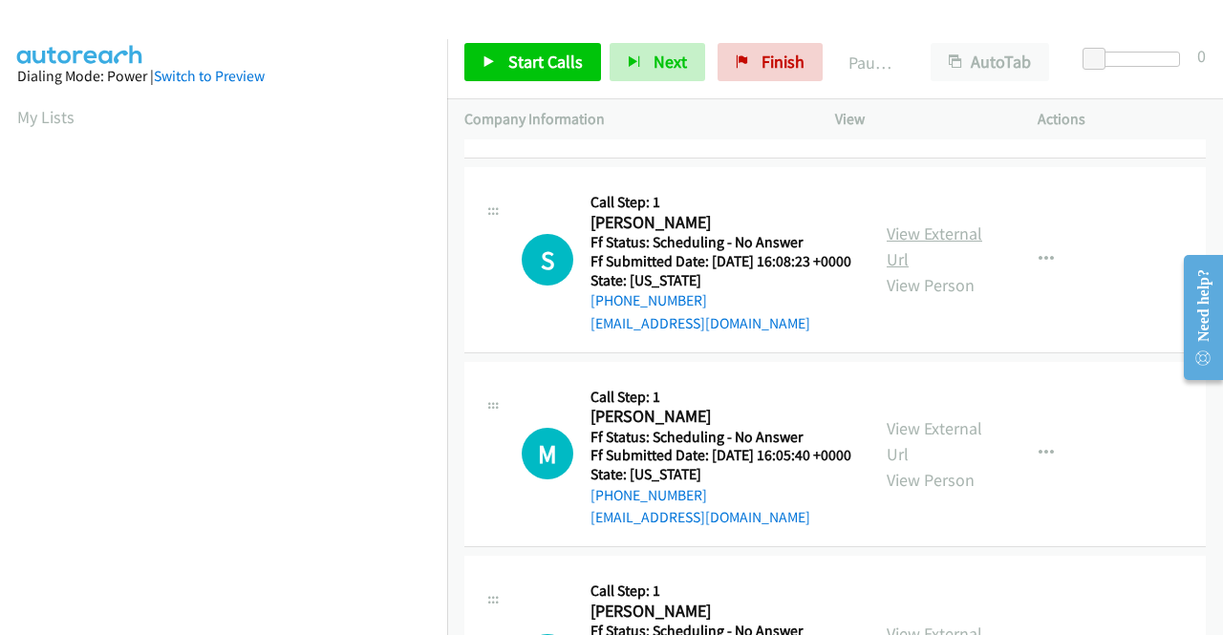
click at [905, 270] on link "View External Url" at bounding box center [934, 247] width 96 height 48
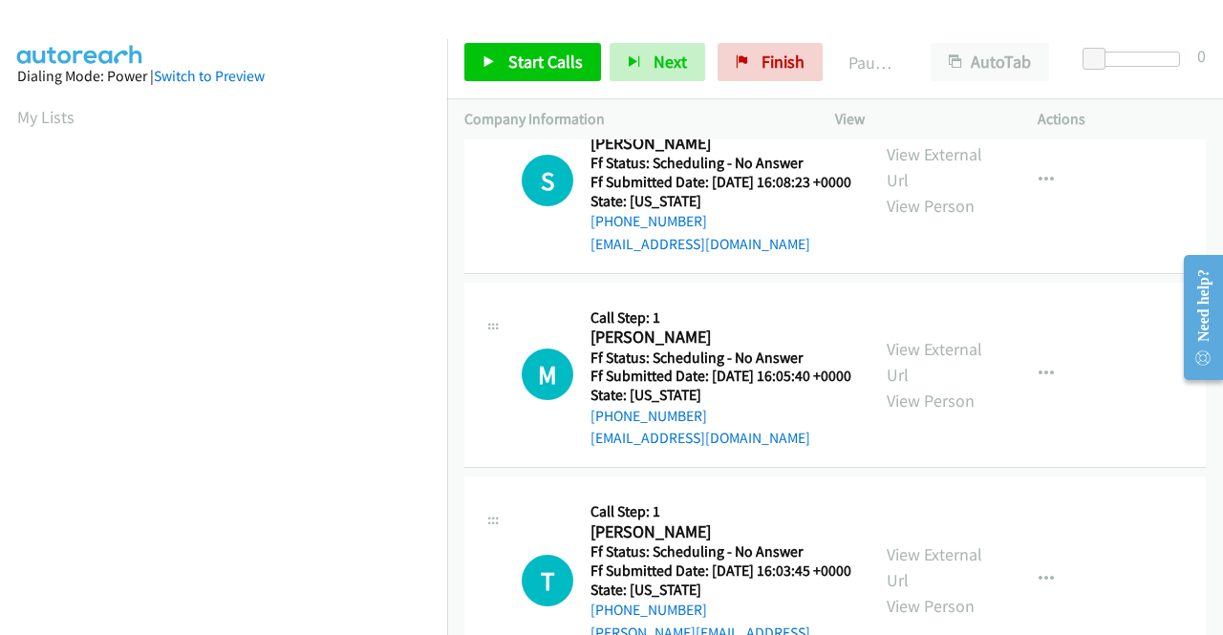
scroll to position [1528, 0]
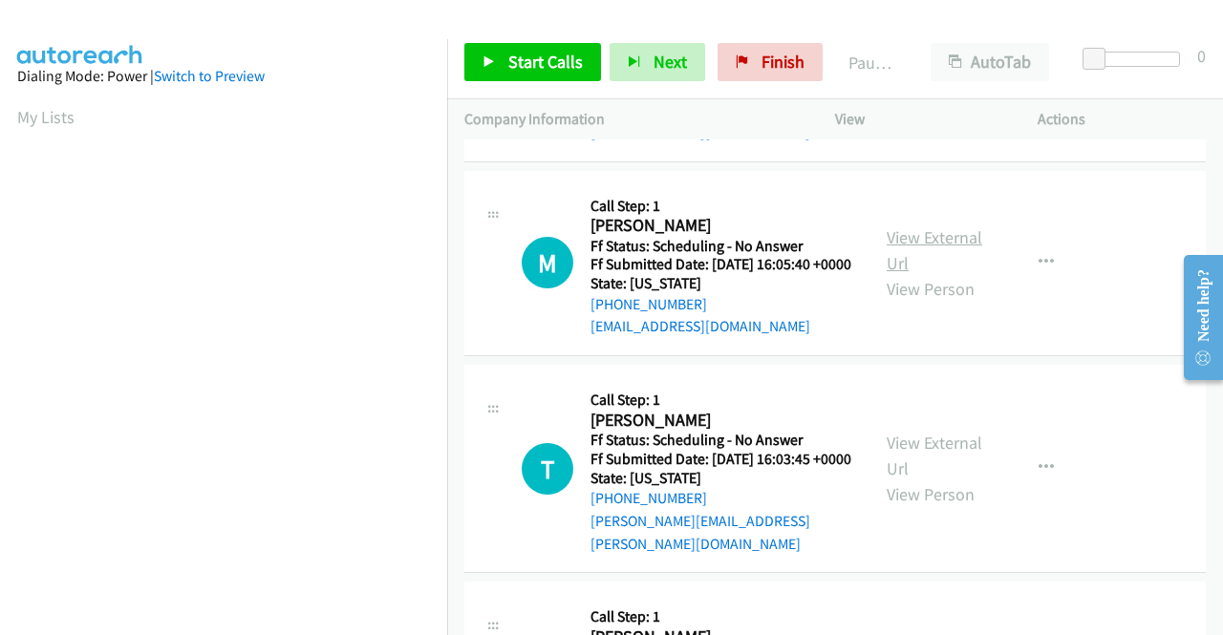
click at [904, 274] on link "View External Url" at bounding box center [934, 250] width 96 height 48
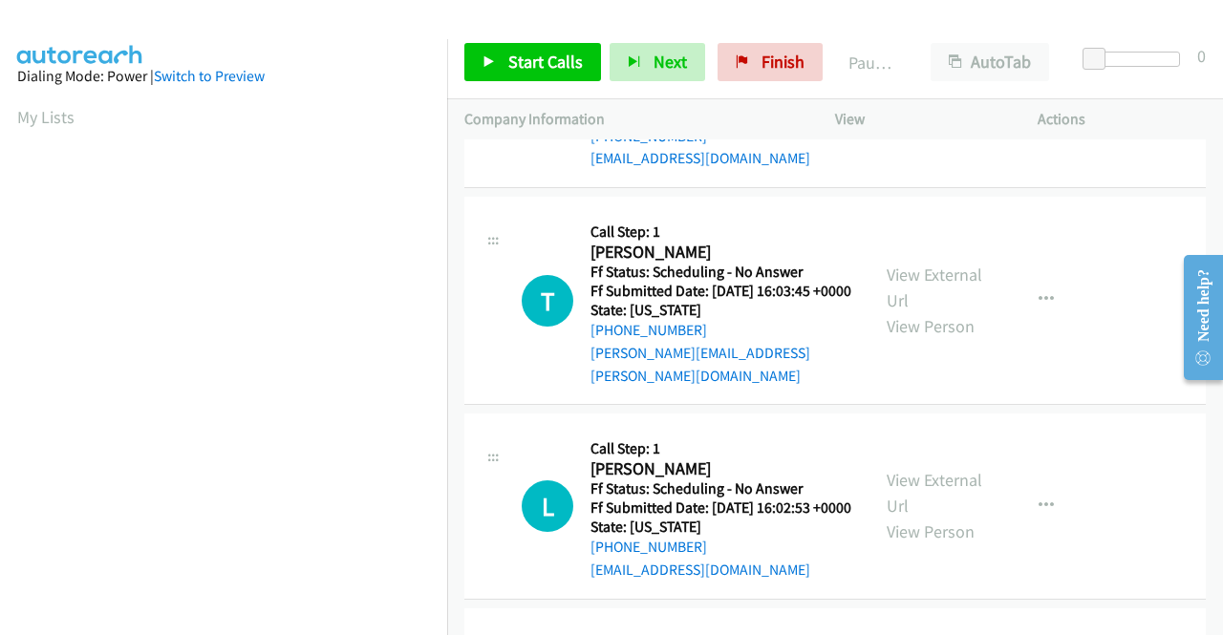
scroll to position [1719, 0]
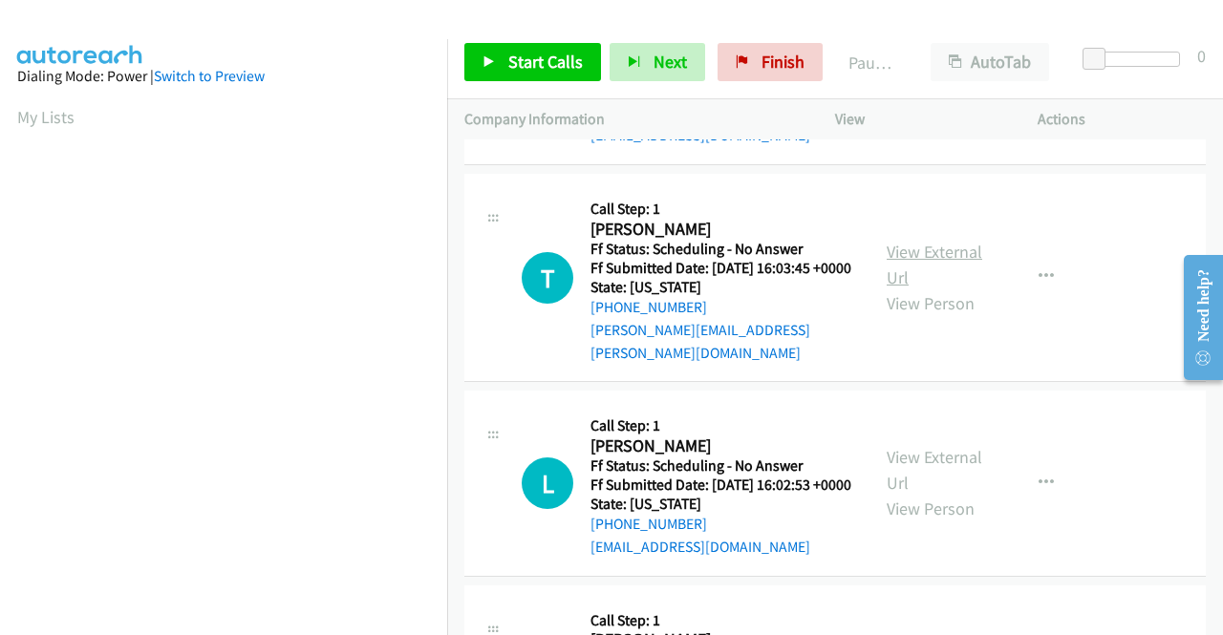
click at [904, 288] on link "View External Url" at bounding box center [934, 265] width 96 height 48
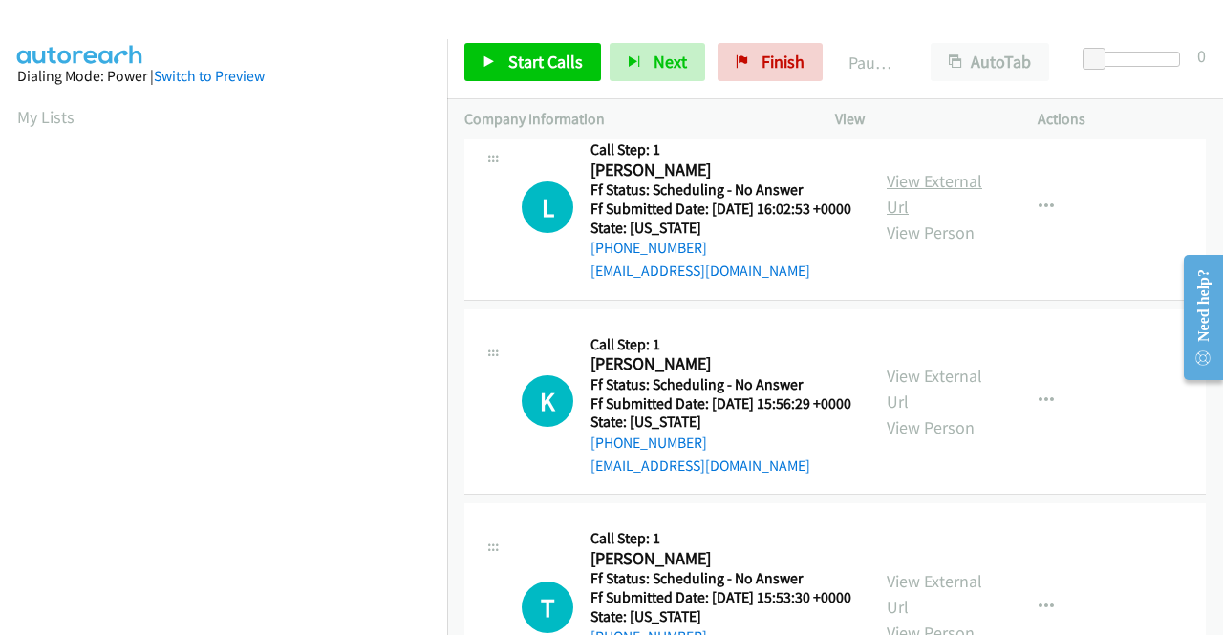
scroll to position [2006, 0]
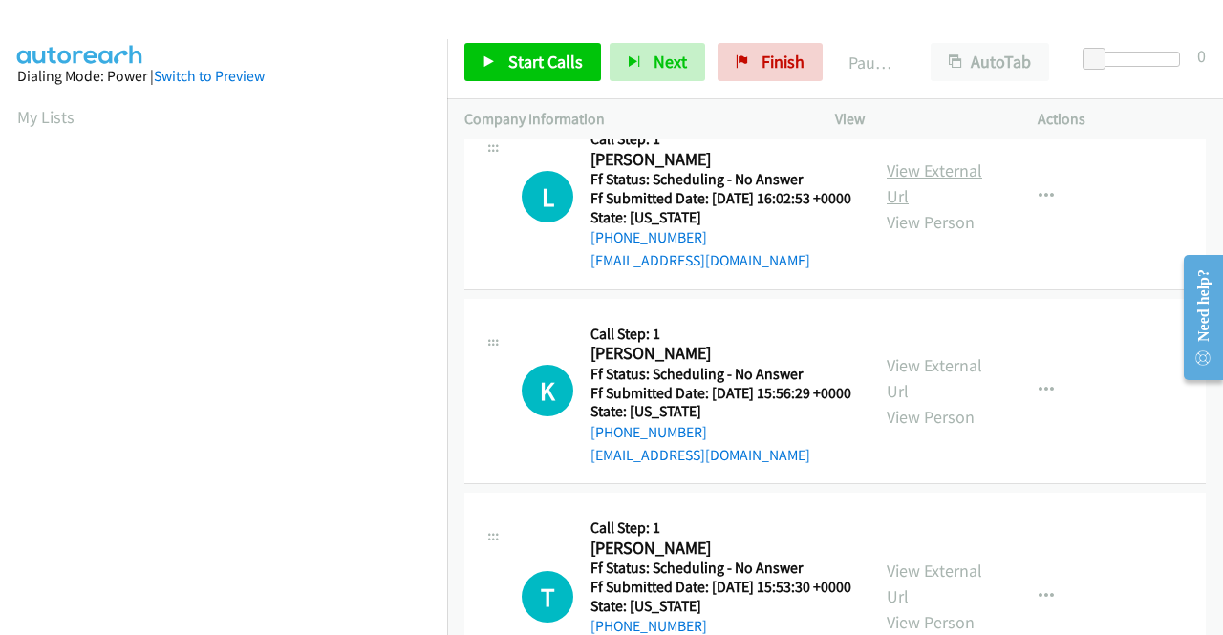
click at [915, 207] on link "View External Url" at bounding box center [934, 184] width 96 height 48
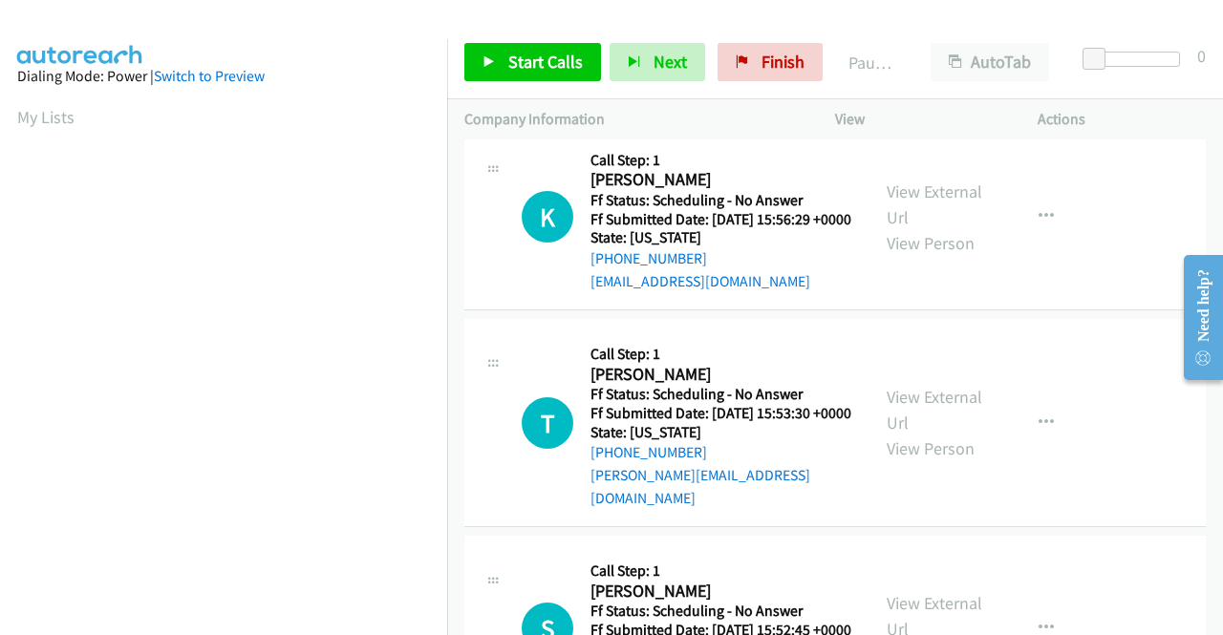
scroll to position [2197, 0]
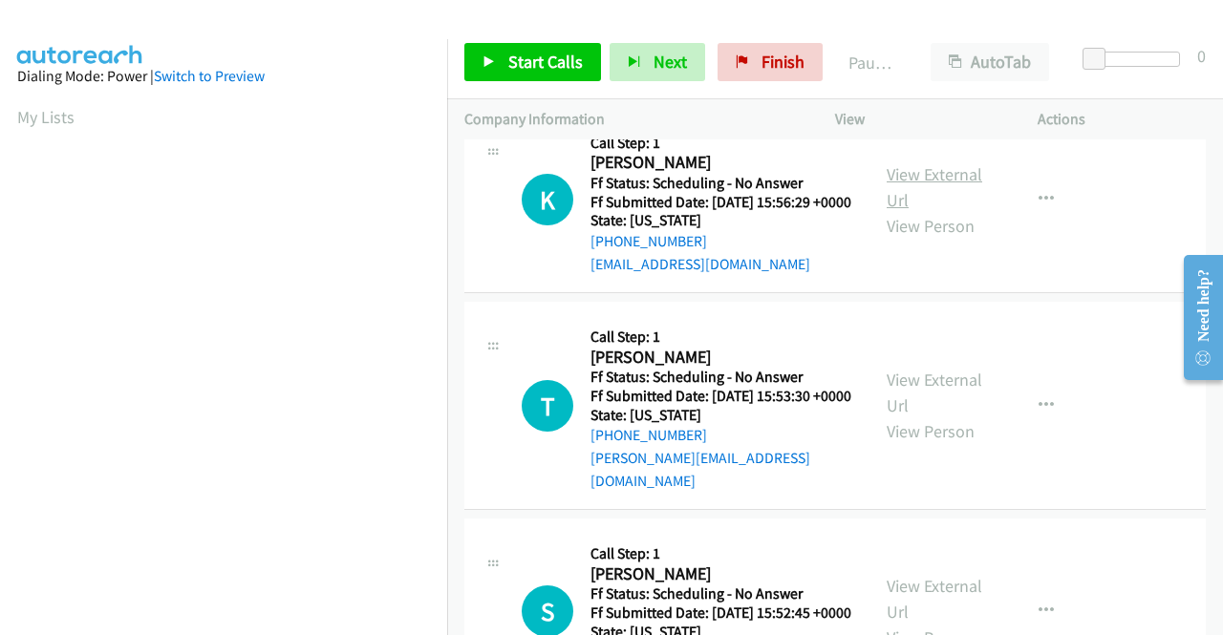
click at [894, 211] on link "View External Url" at bounding box center [934, 187] width 96 height 48
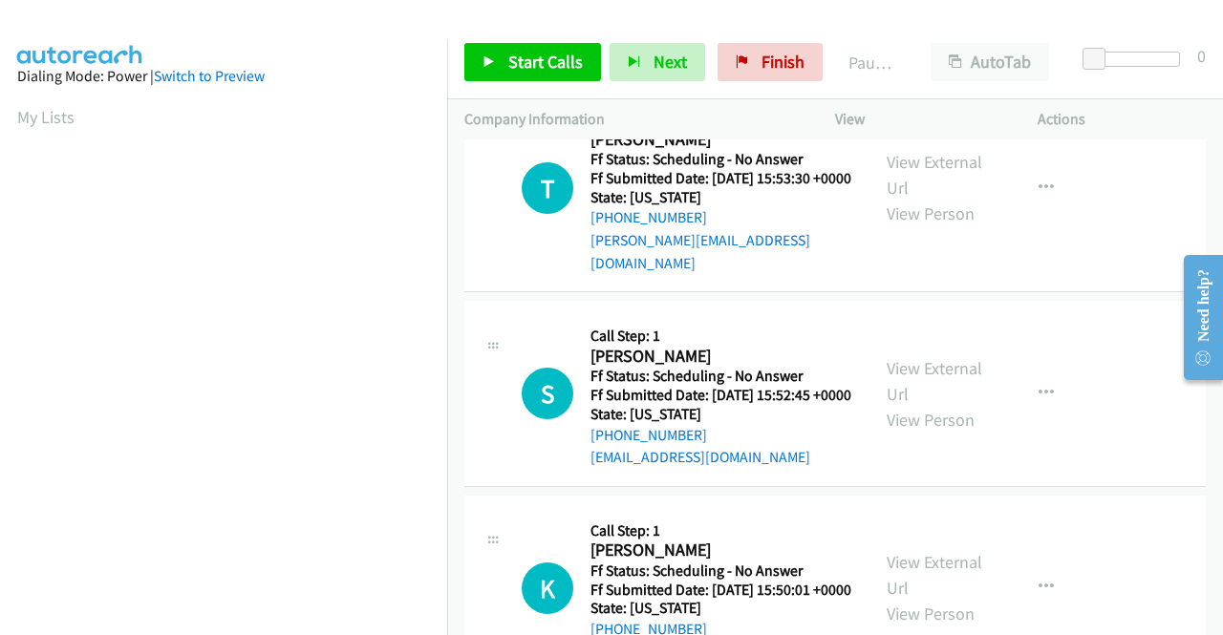
scroll to position [2483, 0]
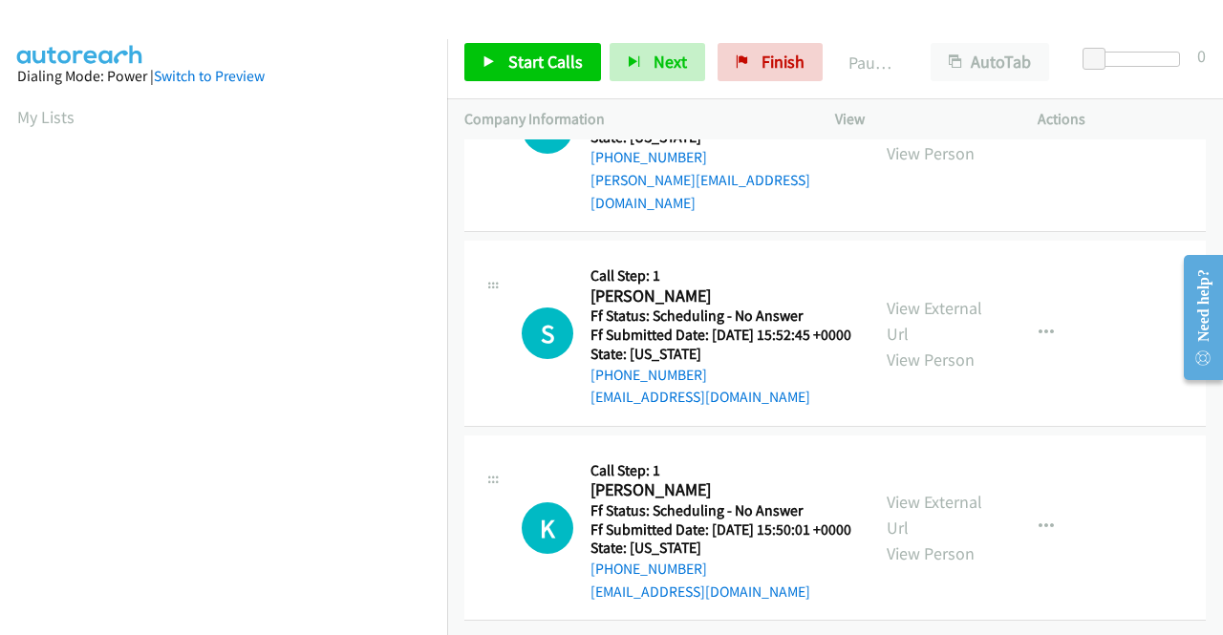
click at [917, 138] on link "View External Url" at bounding box center [934, 115] width 96 height 48
click at [903, 312] on link "View External Url" at bounding box center [934, 321] width 96 height 48
click at [889, 491] on link "View External Url" at bounding box center [934, 515] width 96 height 48
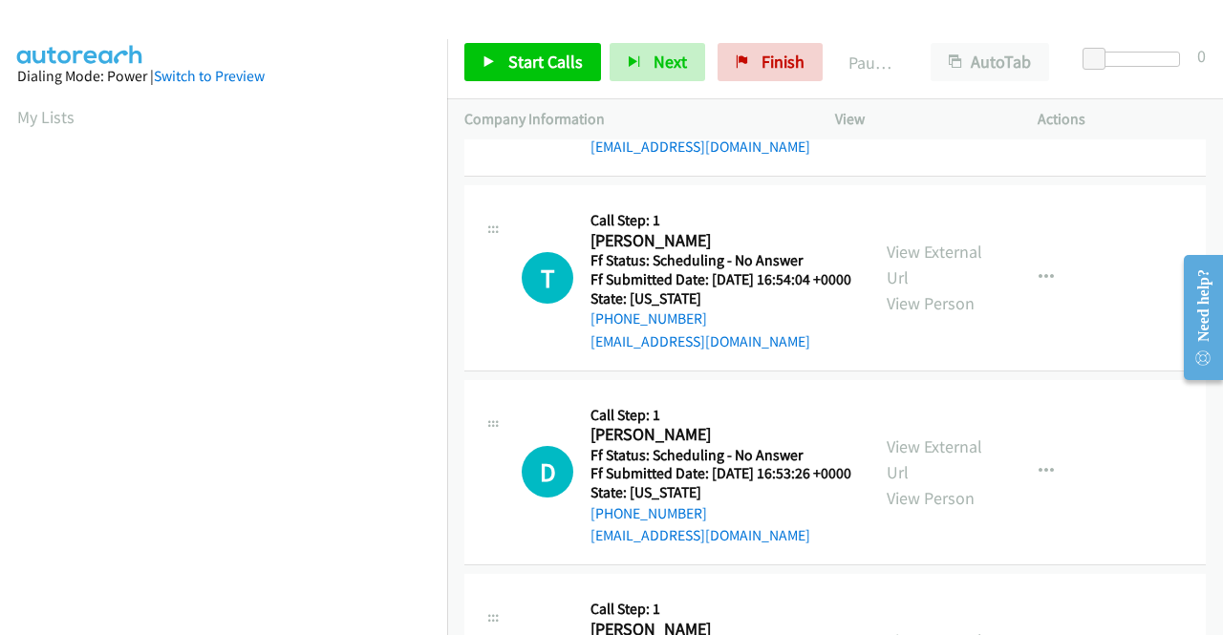
scroll to position [0, 0]
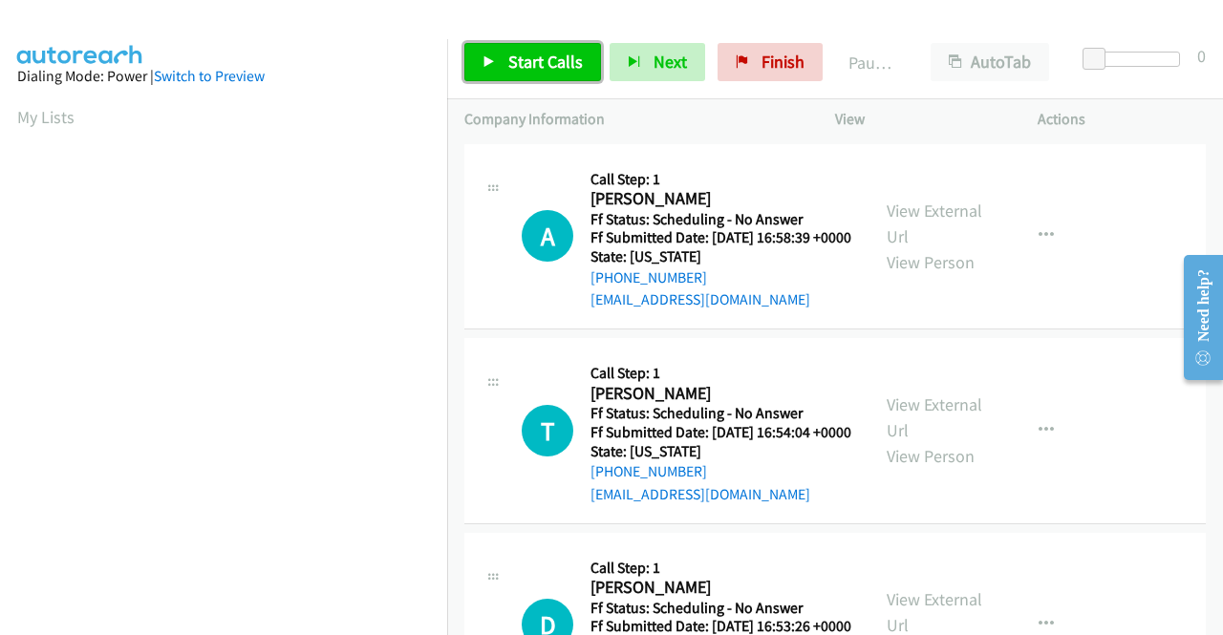
click at [522, 57] on span "Start Calls" at bounding box center [545, 62] width 75 height 22
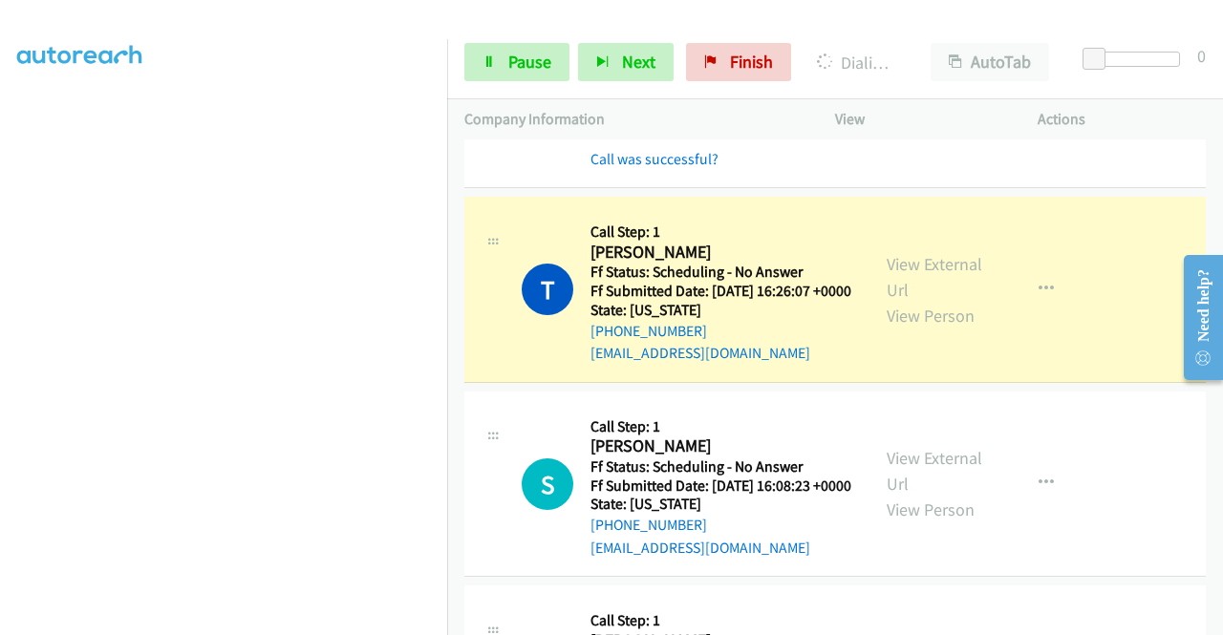
scroll to position [1453, 0]
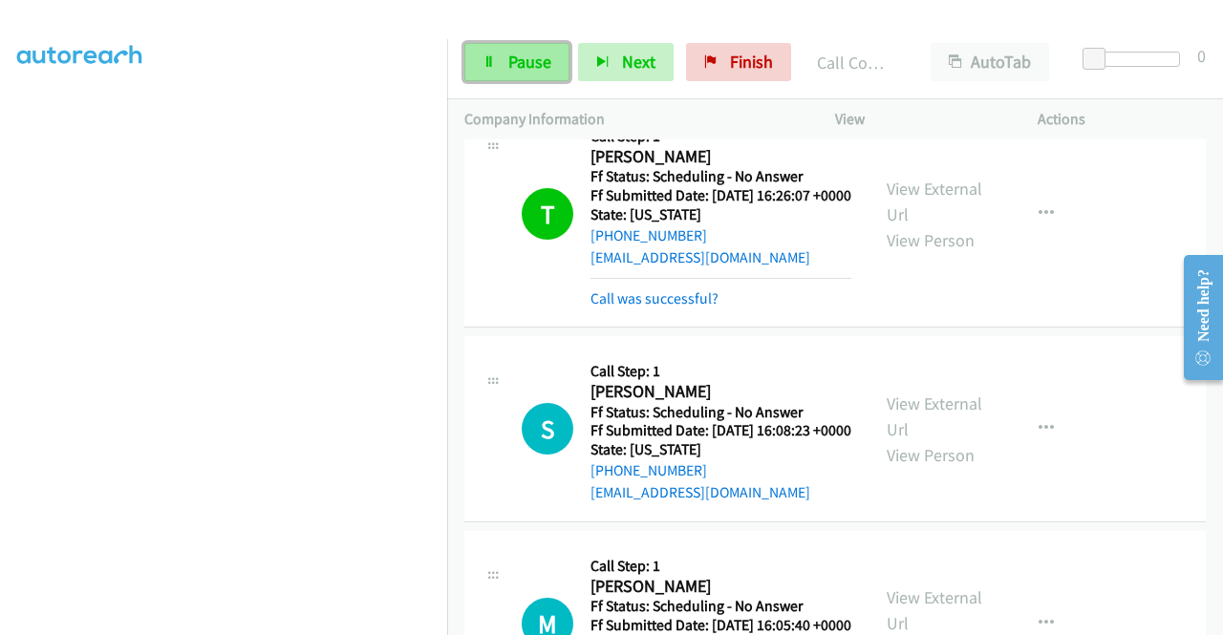
click at [541, 57] on span "Pause" at bounding box center [529, 62] width 43 height 22
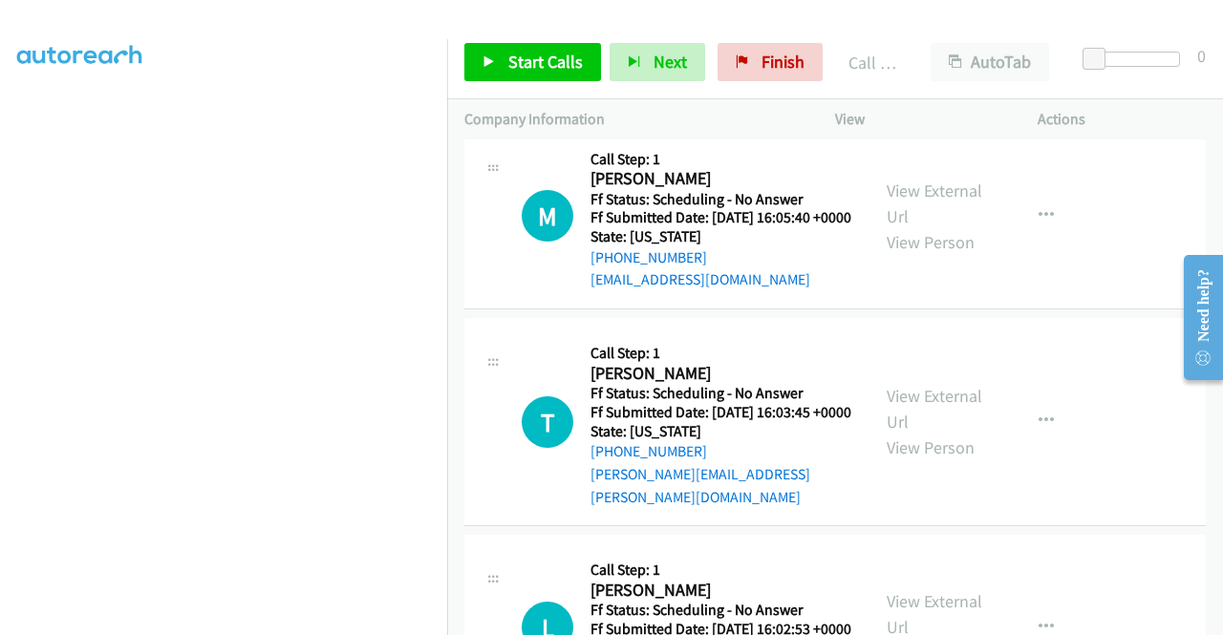
scroll to position [1930, 0]
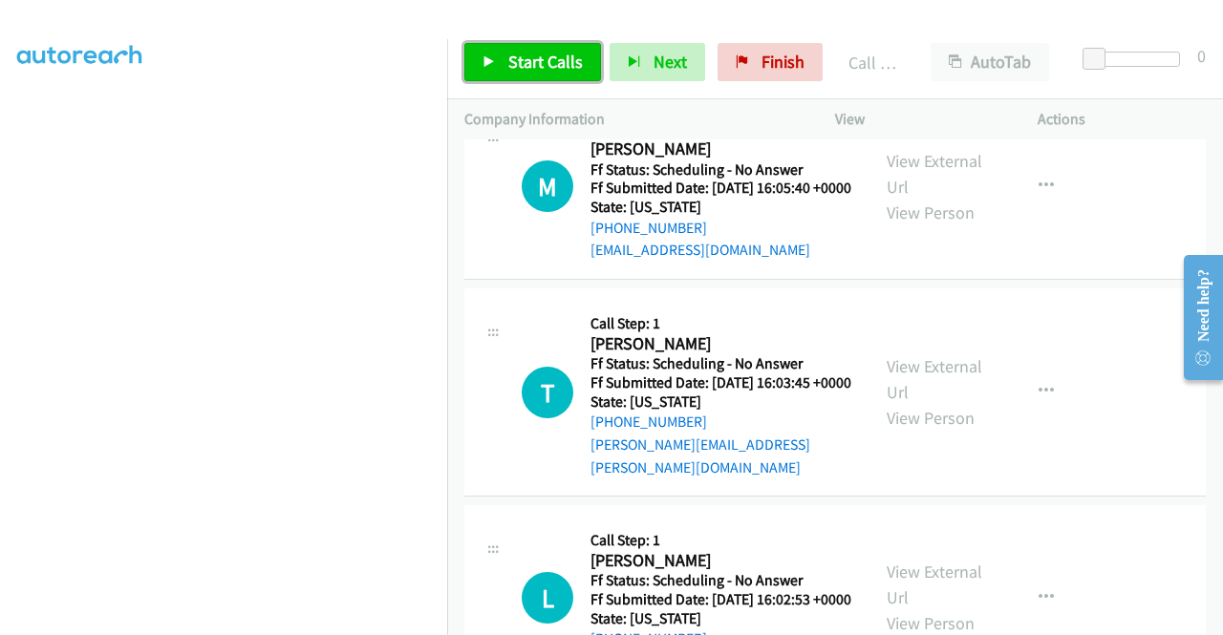
click at [543, 68] on span "Start Calls" at bounding box center [545, 62] width 75 height 22
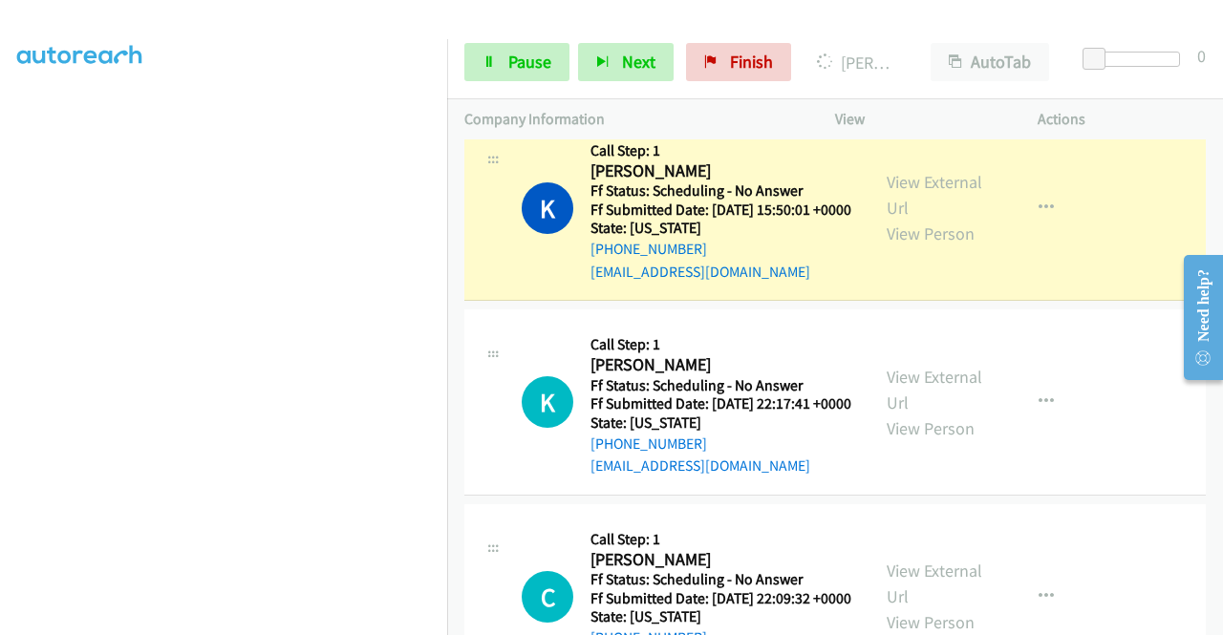
scroll to position [3459, 0]
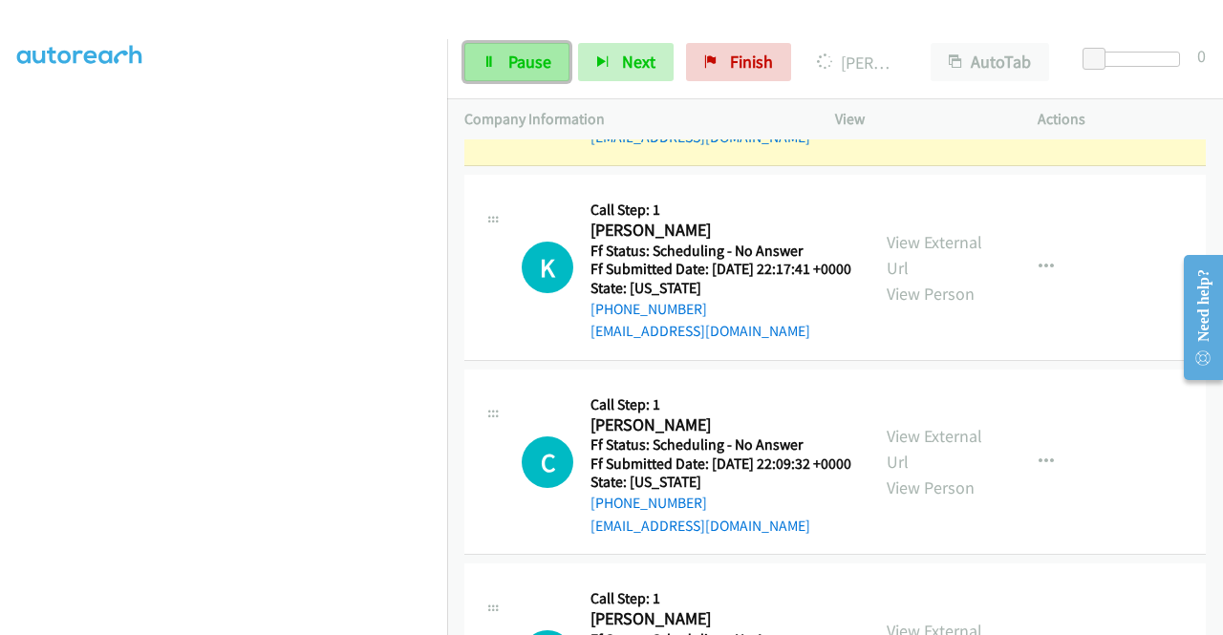
click at [504, 62] on link "Pause" at bounding box center [516, 62] width 105 height 38
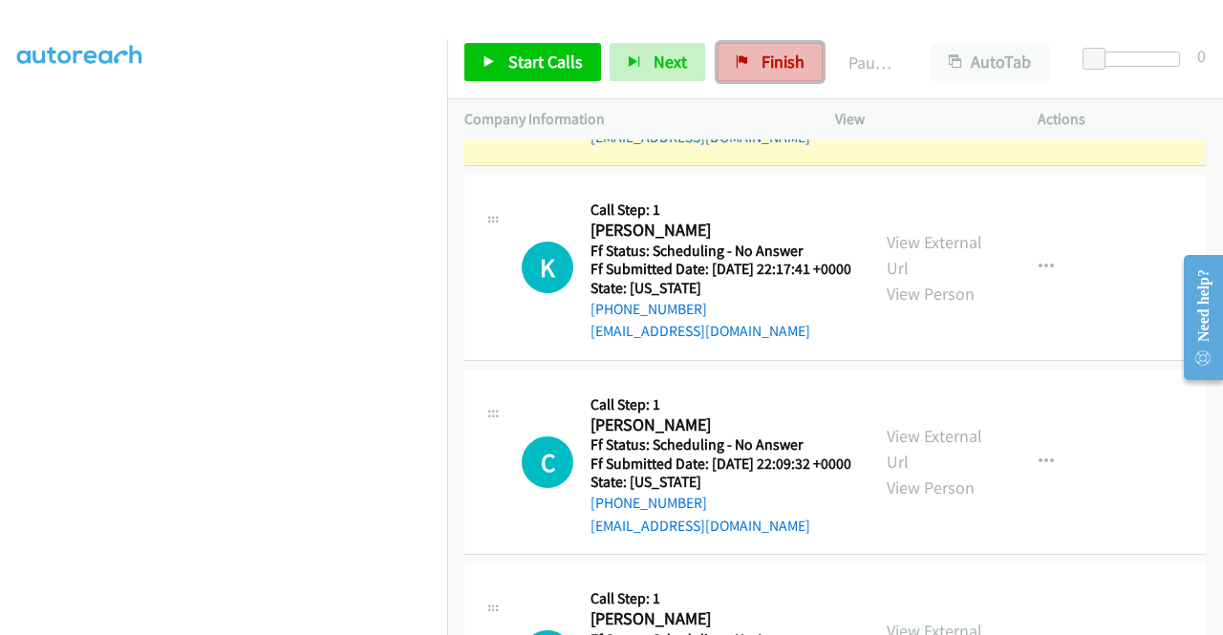
click at [763, 62] on span "Finish" at bounding box center [782, 62] width 43 height 22
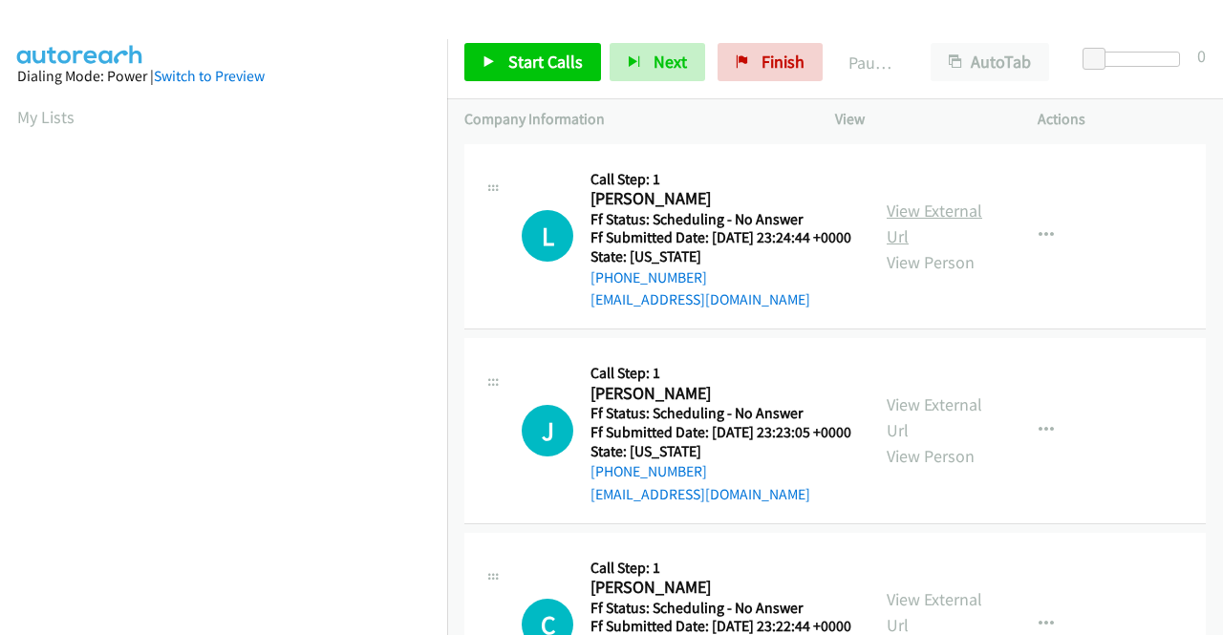
click at [923, 221] on link "View External Url" at bounding box center [934, 224] width 96 height 48
click at [967, 434] on link "View External Url" at bounding box center [934, 418] width 96 height 48
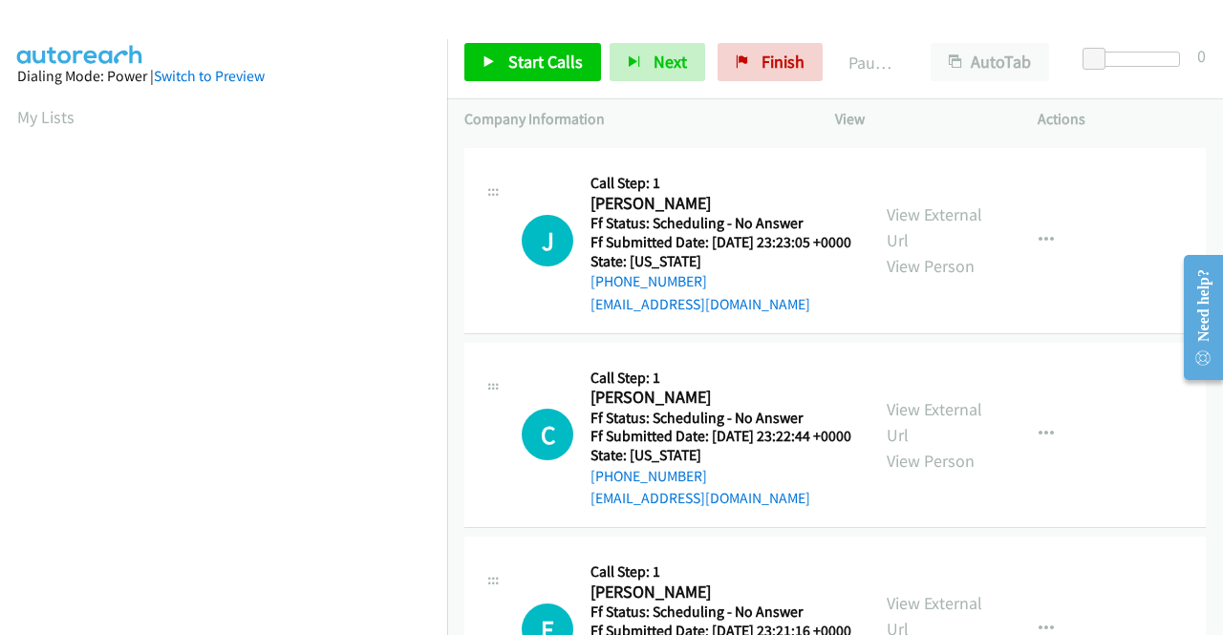
scroll to position [191, 0]
click at [915, 445] on link "View External Url" at bounding box center [934, 421] width 96 height 48
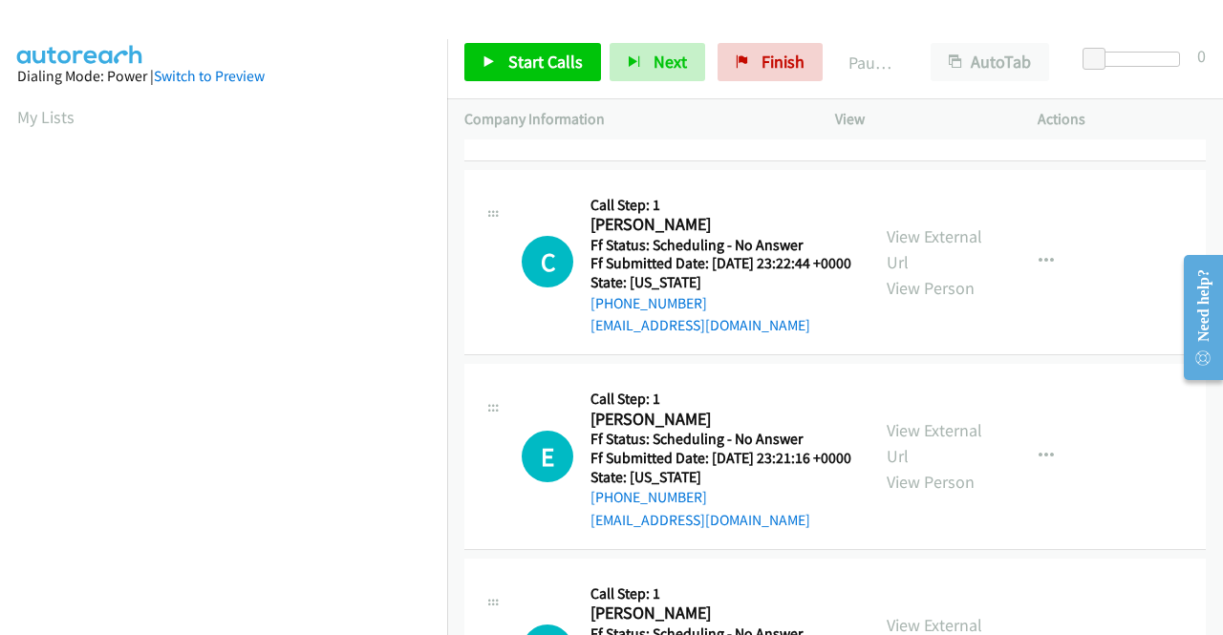
scroll to position [382, 0]
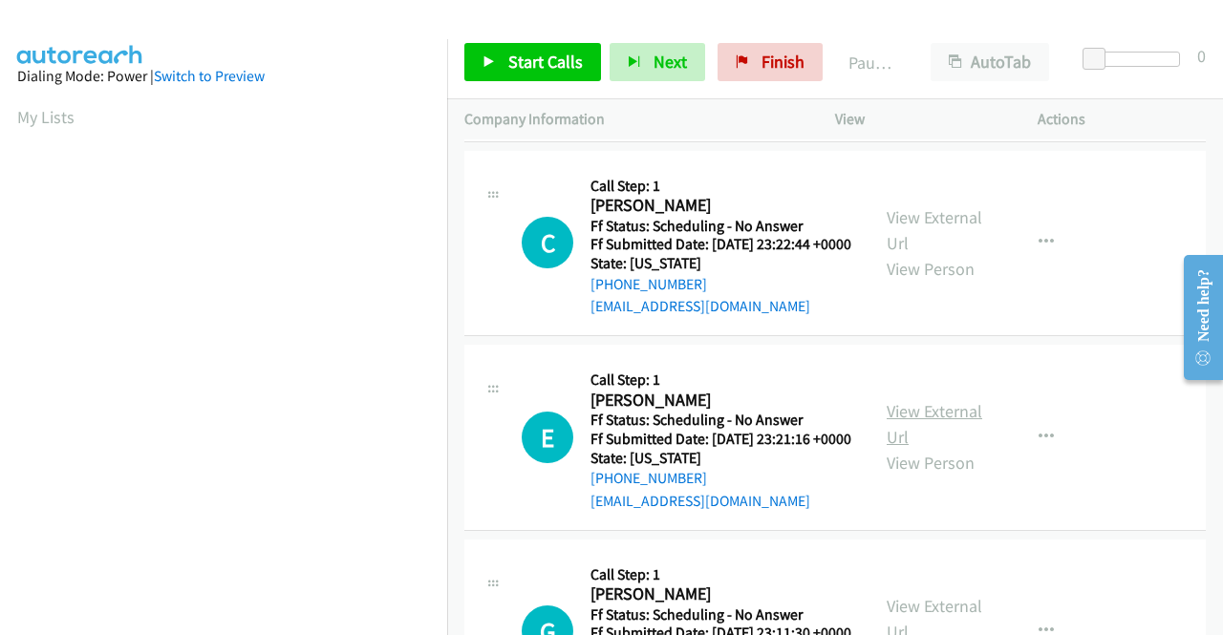
click at [909, 448] on link "View External Url" at bounding box center [934, 424] width 96 height 48
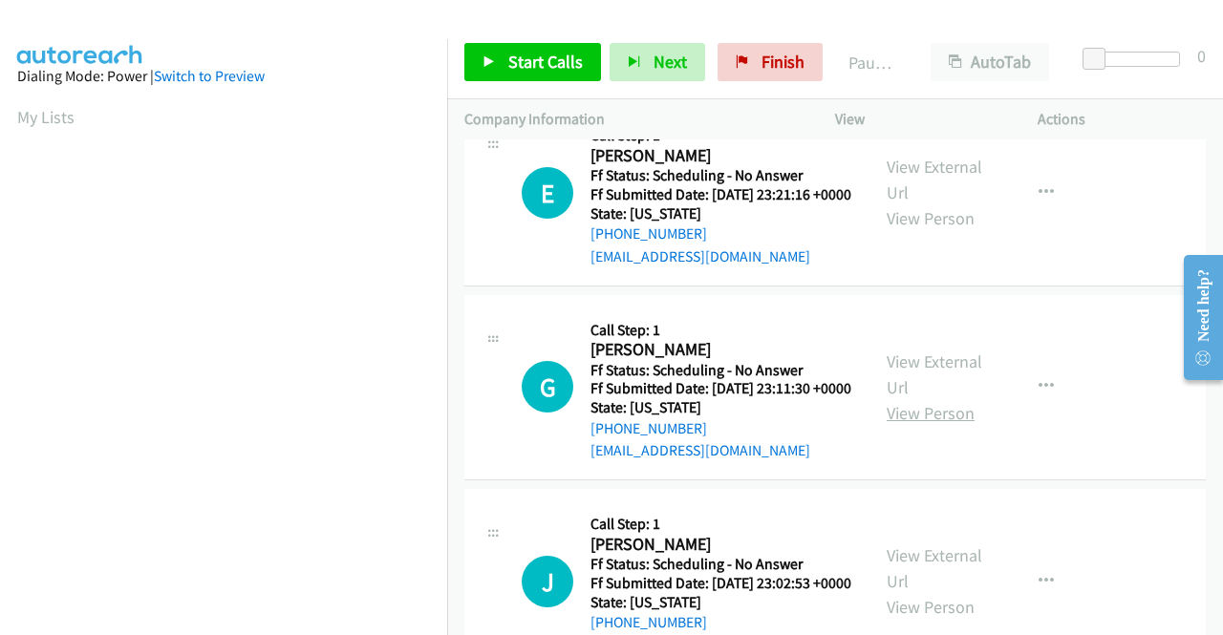
scroll to position [669, 0]
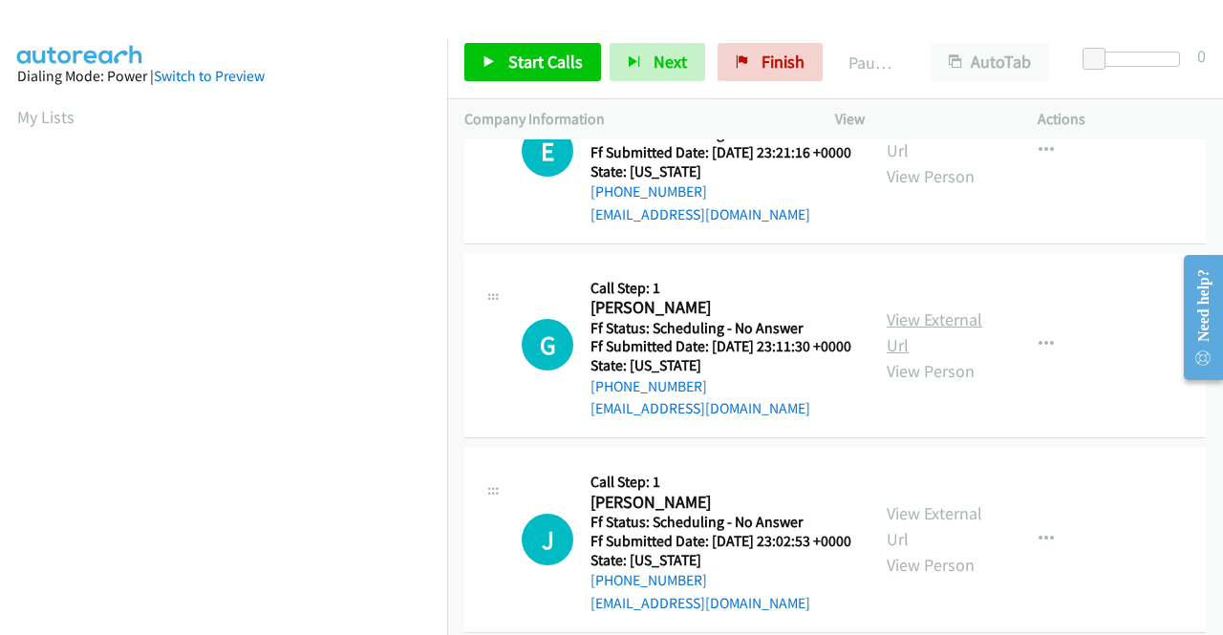
click at [928, 356] on link "View External Url" at bounding box center [934, 333] width 96 height 48
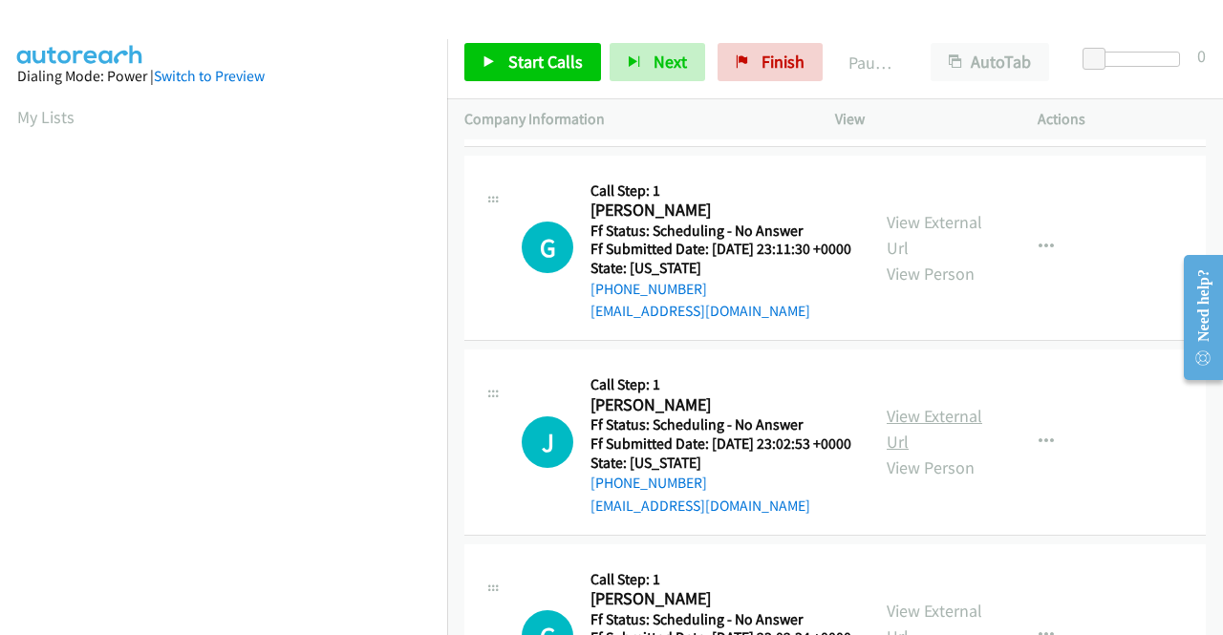
scroll to position [860, 0]
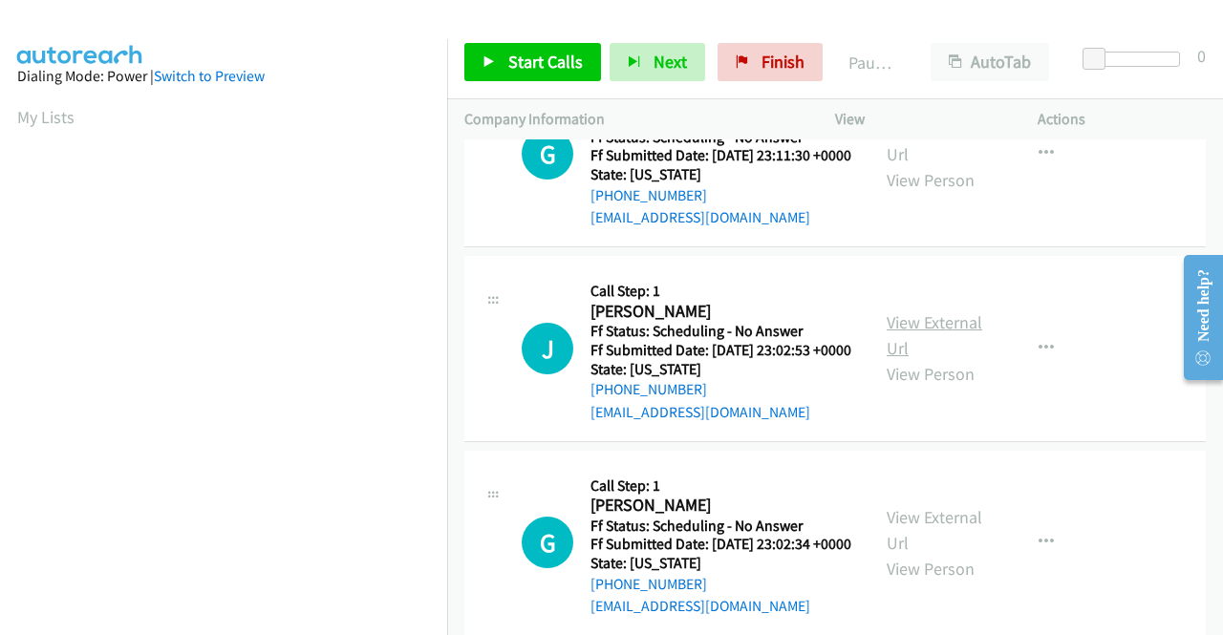
click at [957, 359] on link "View External Url" at bounding box center [934, 335] width 96 height 48
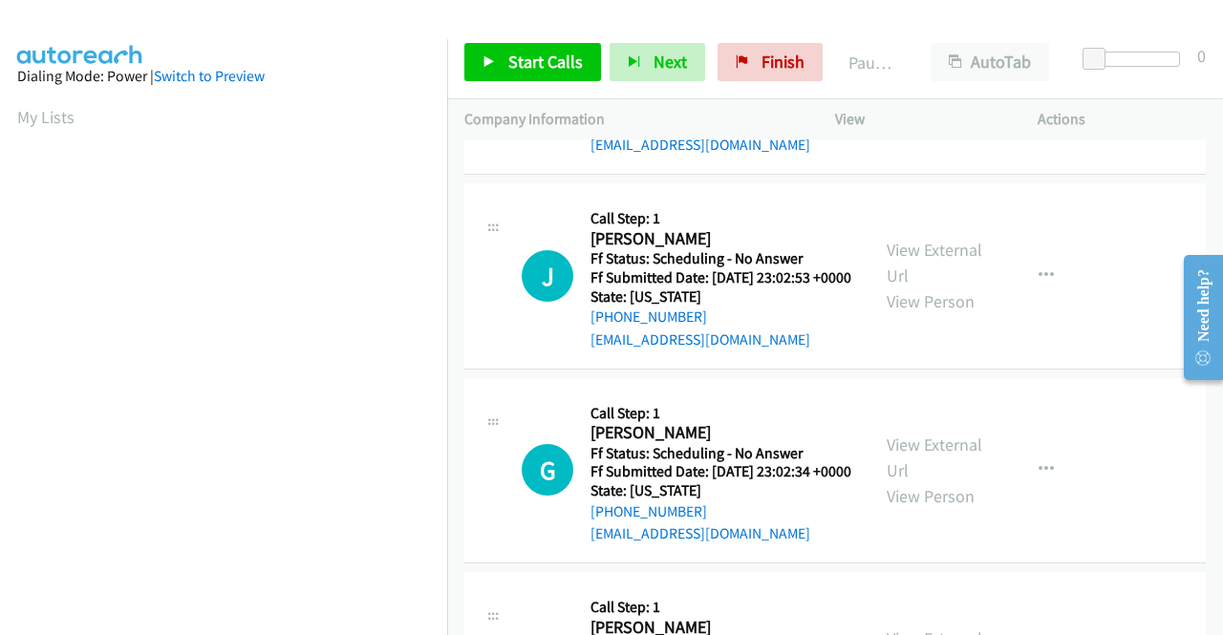
scroll to position [1146, 0]
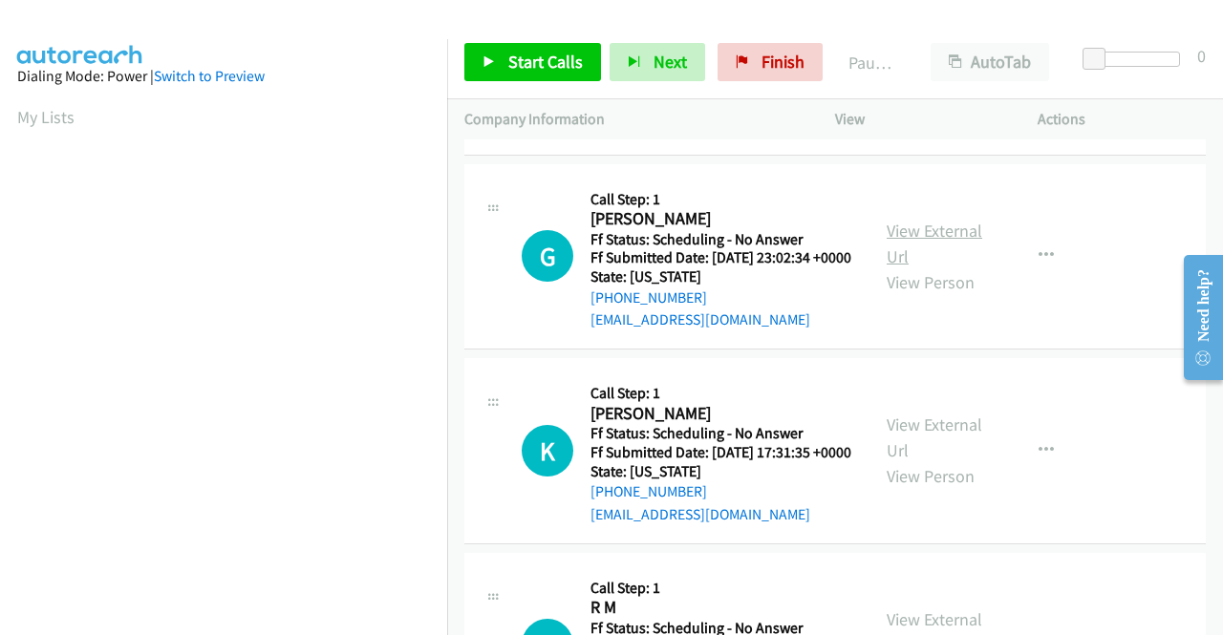
click at [920, 267] on link "View External Url" at bounding box center [934, 244] width 96 height 48
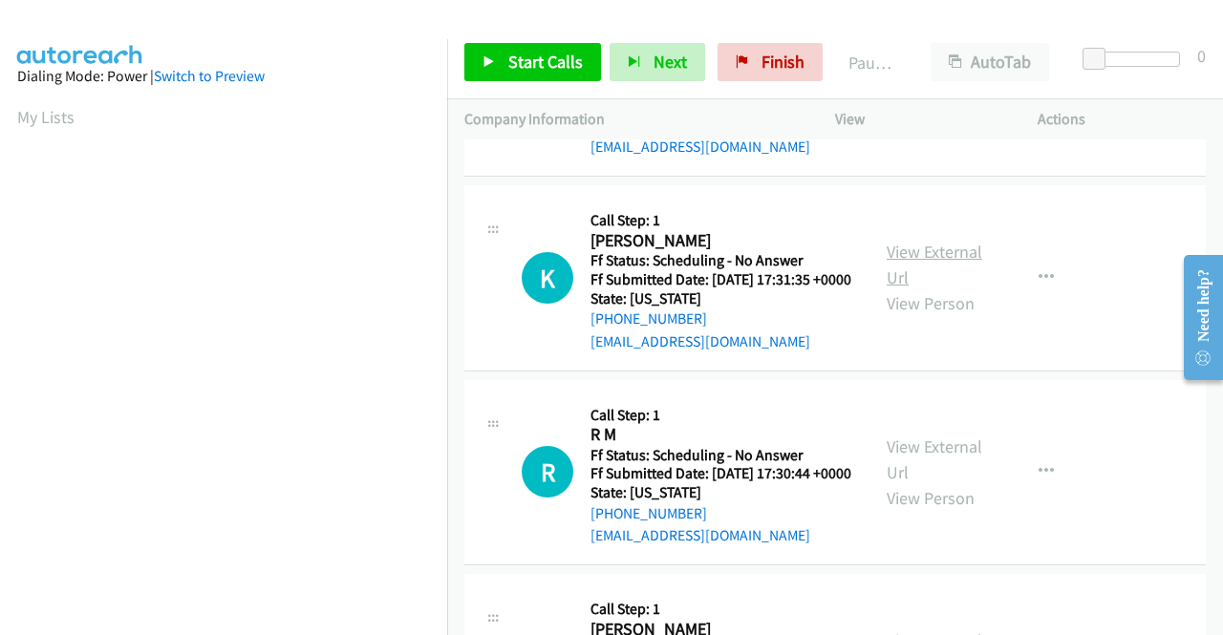
scroll to position [1337, 0]
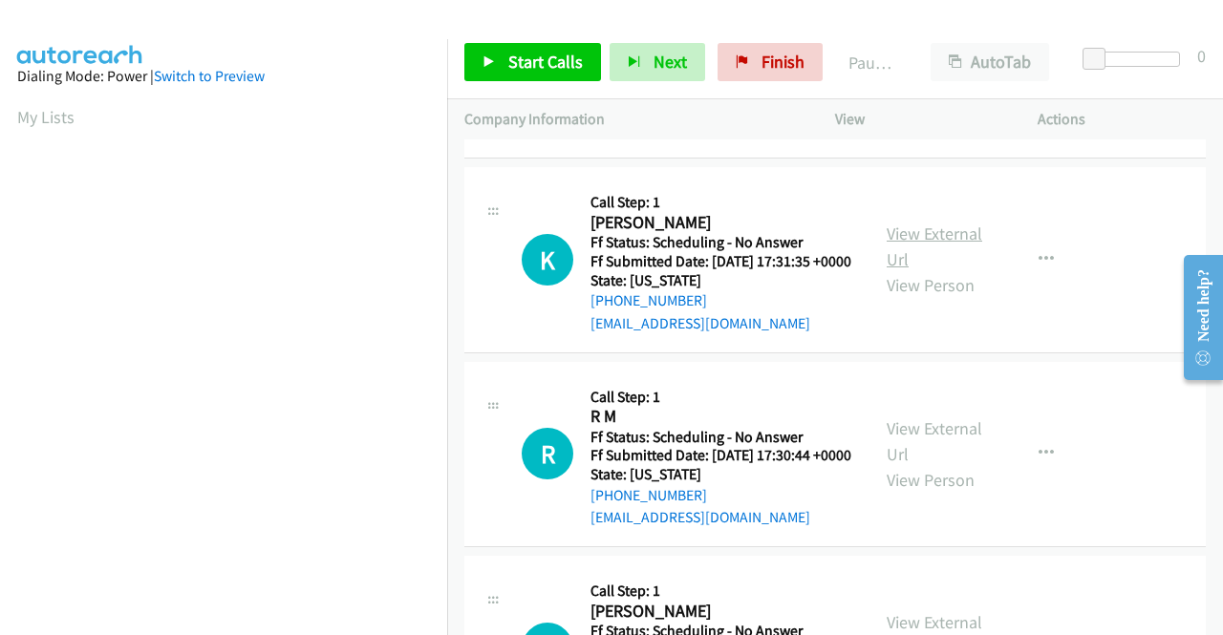
click at [908, 270] on link "View External Url" at bounding box center [934, 247] width 96 height 48
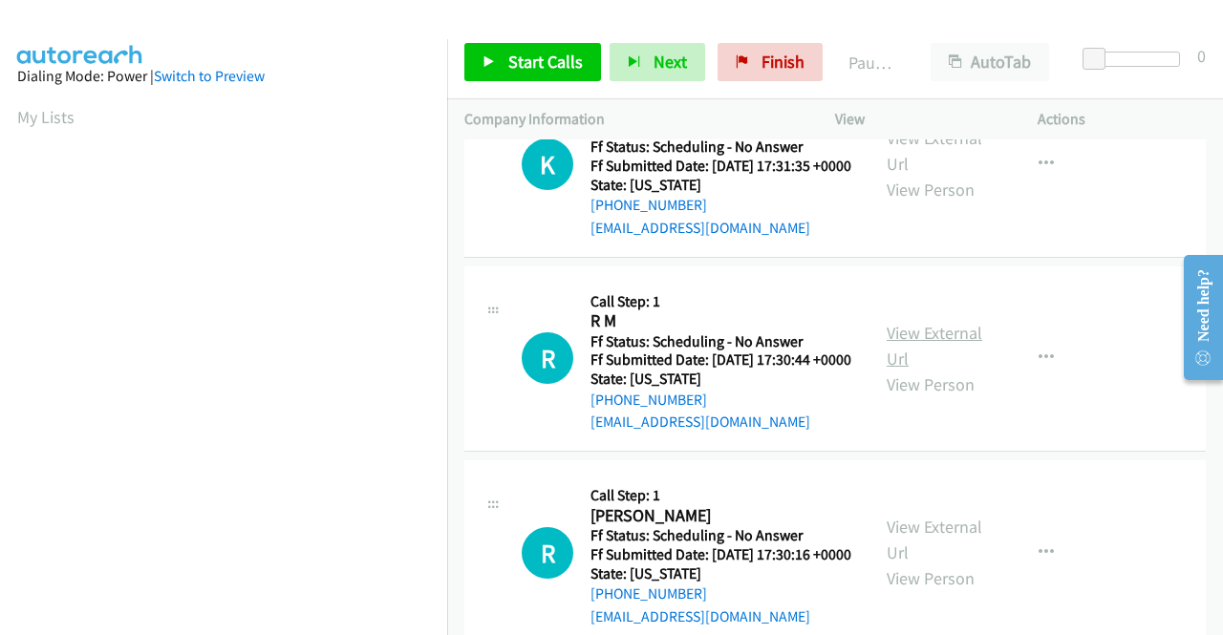
click at [942, 370] on link "View External Url" at bounding box center [934, 346] width 96 height 48
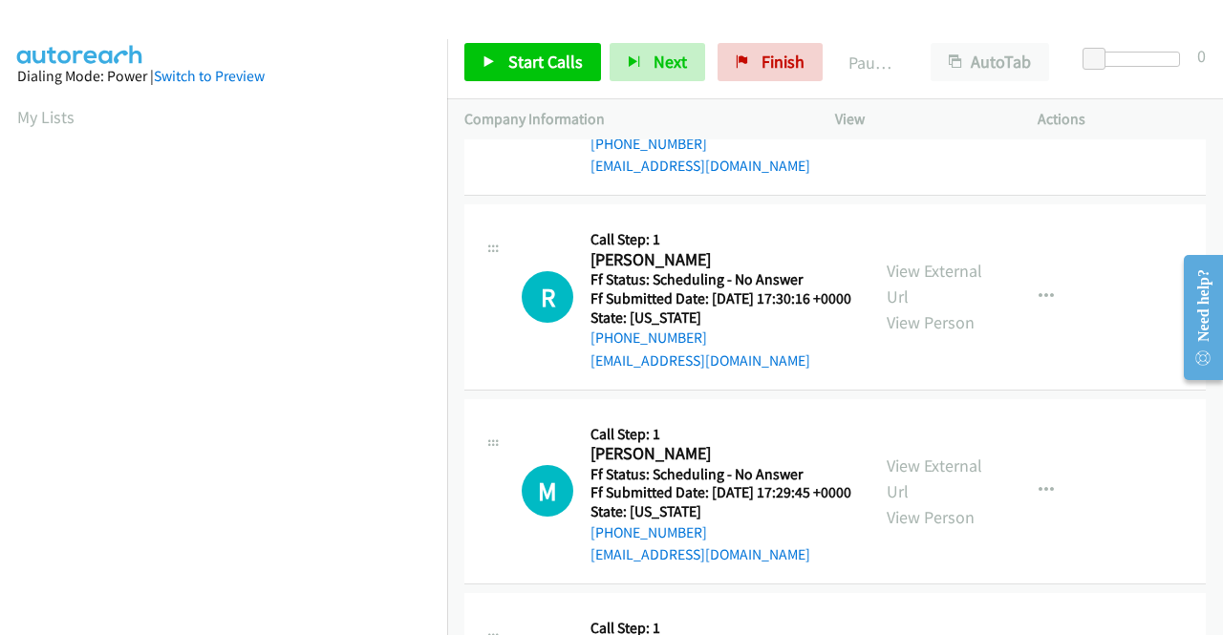
scroll to position [1719, 0]
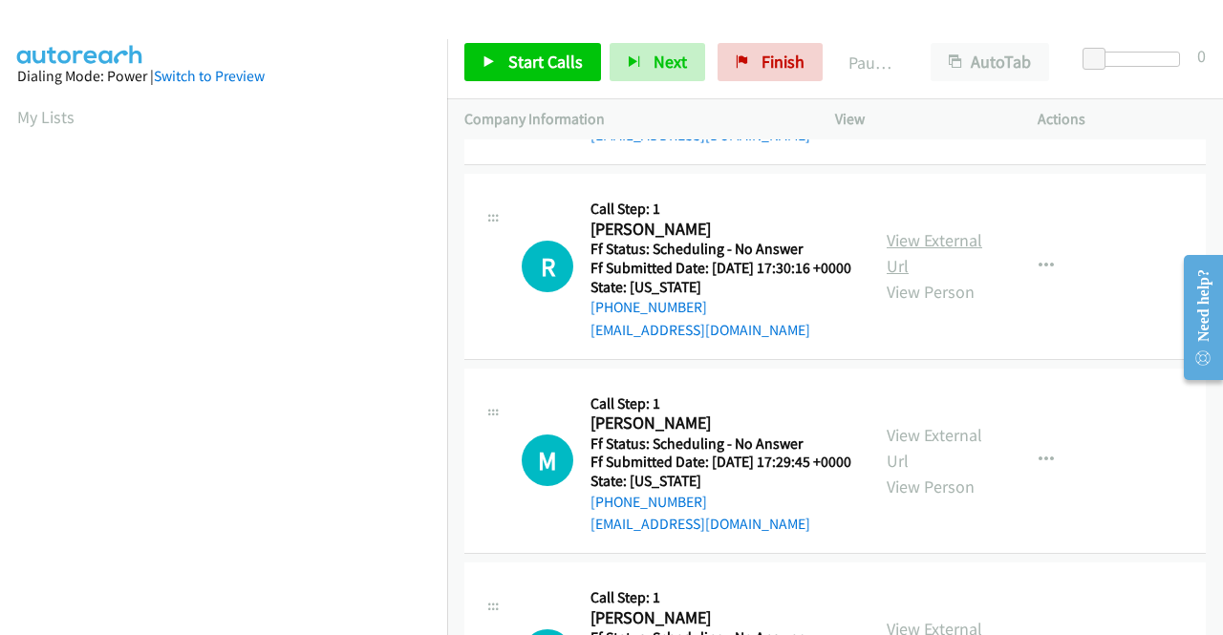
click at [963, 277] on link "View External Url" at bounding box center [934, 253] width 96 height 48
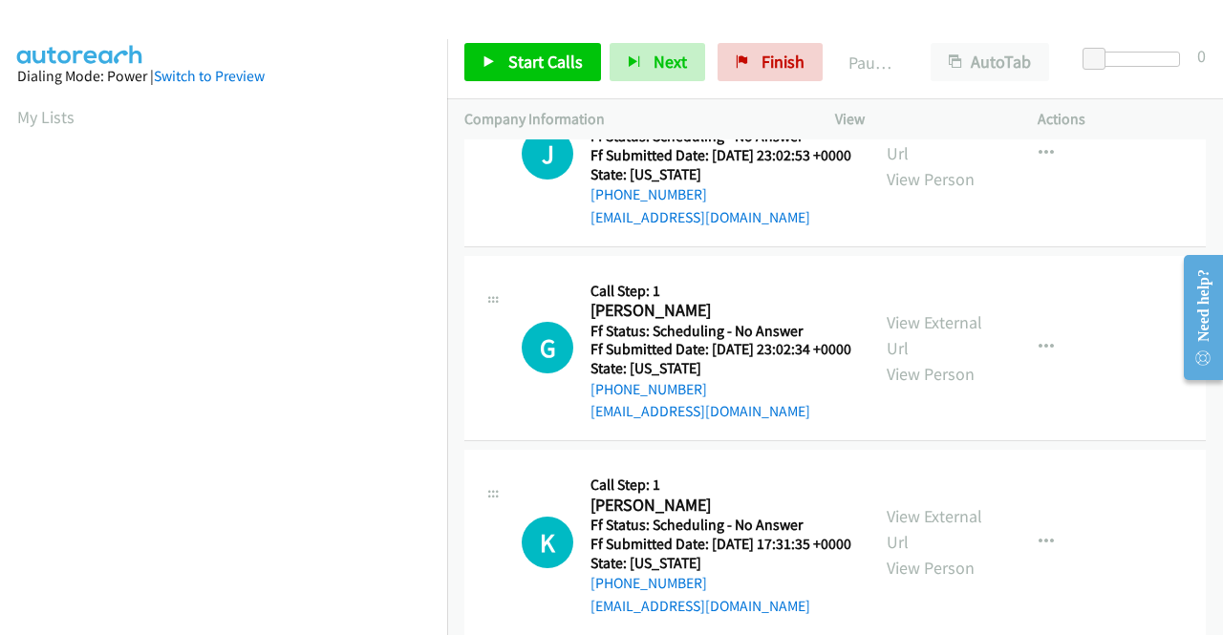
scroll to position [0, 0]
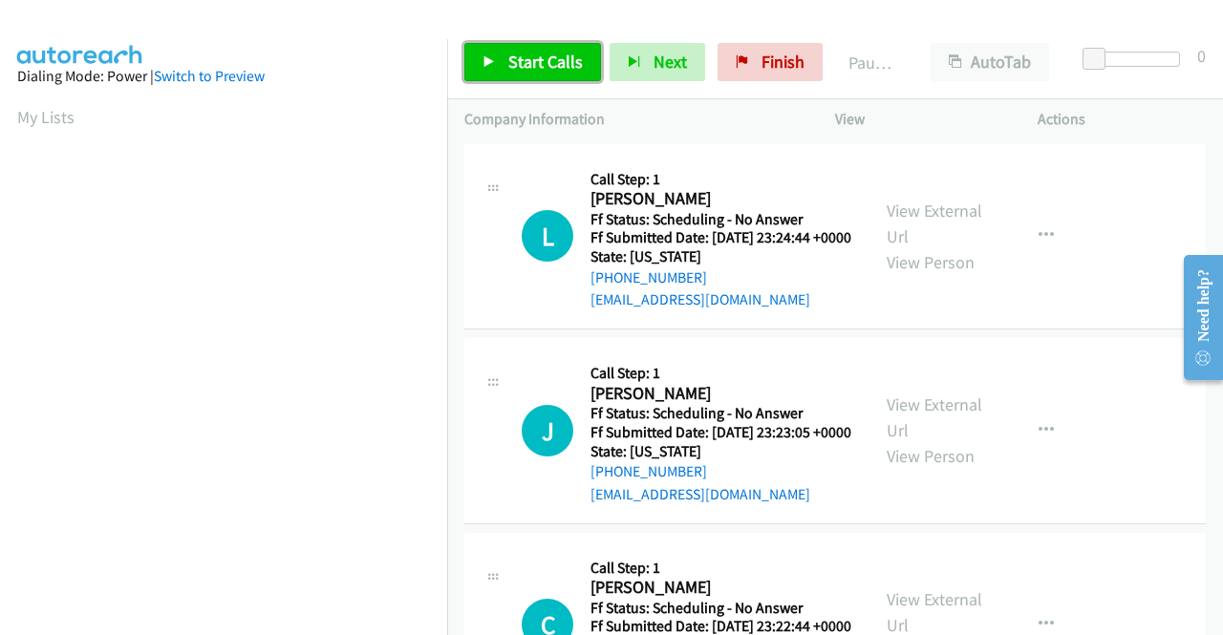
click at [507, 48] on link "Start Calls" at bounding box center [532, 62] width 137 height 38
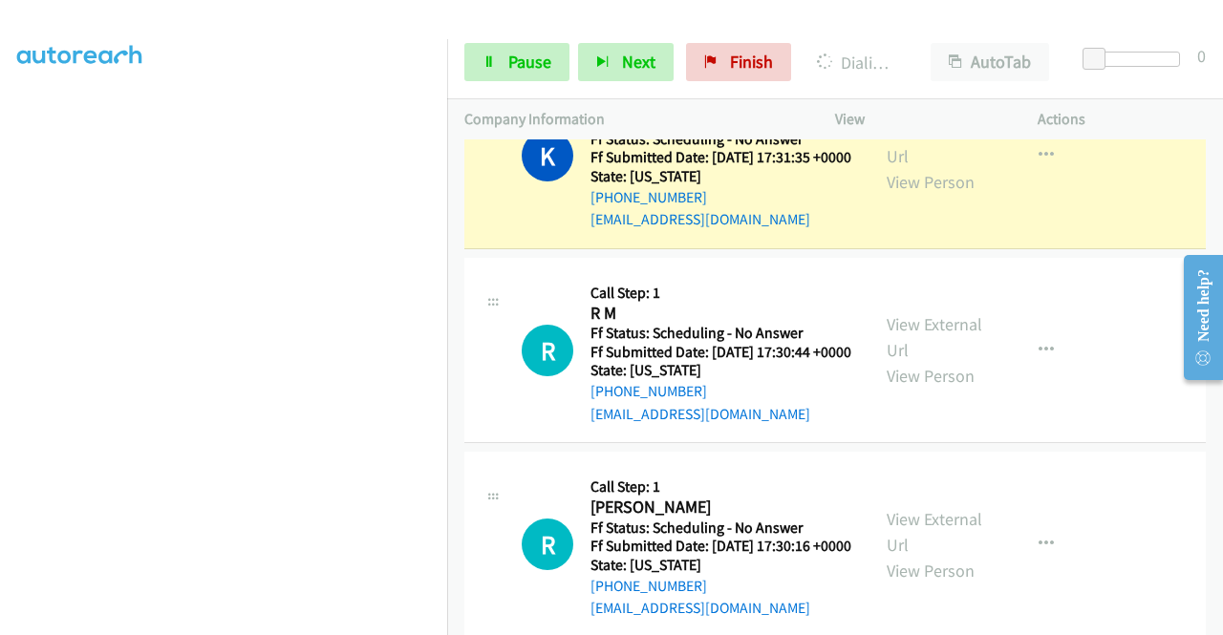
scroll to position [1739, 0]
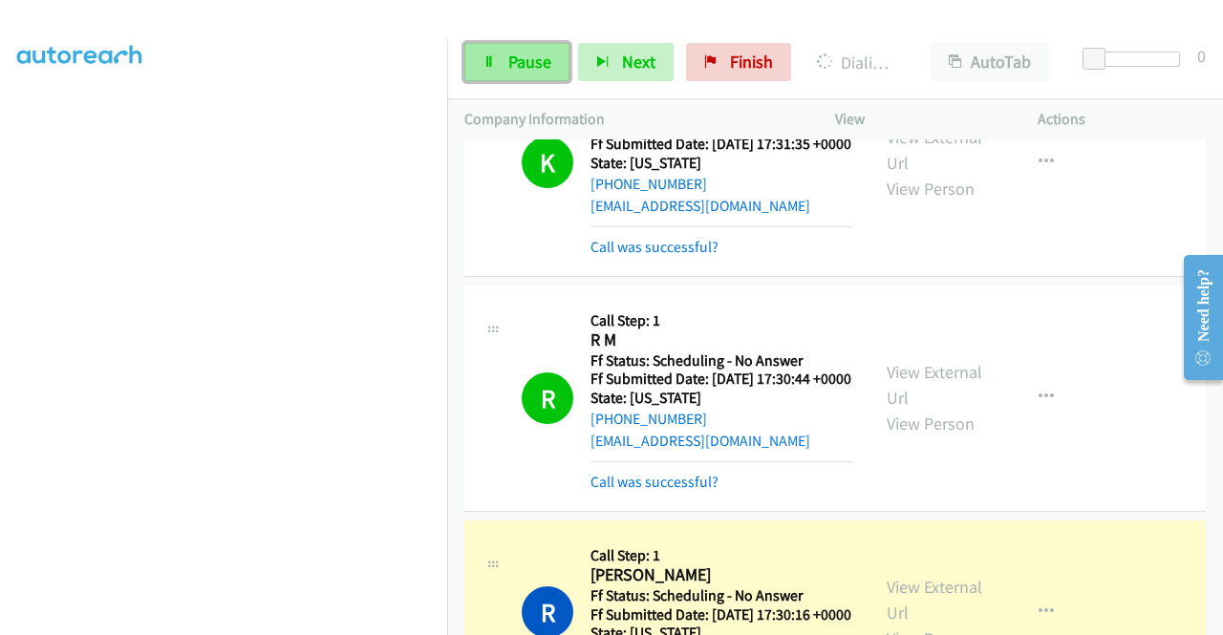
click at [548, 66] on span "Pause" at bounding box center [529, 62] width 43 height 22
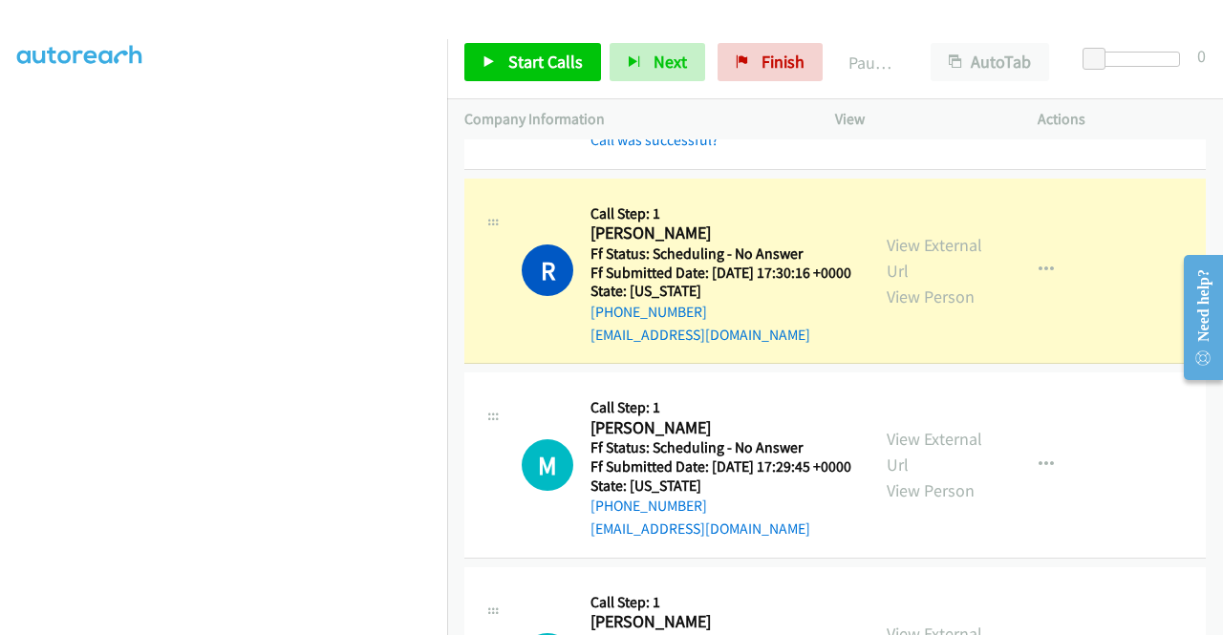
scroll to position [2121, 0]
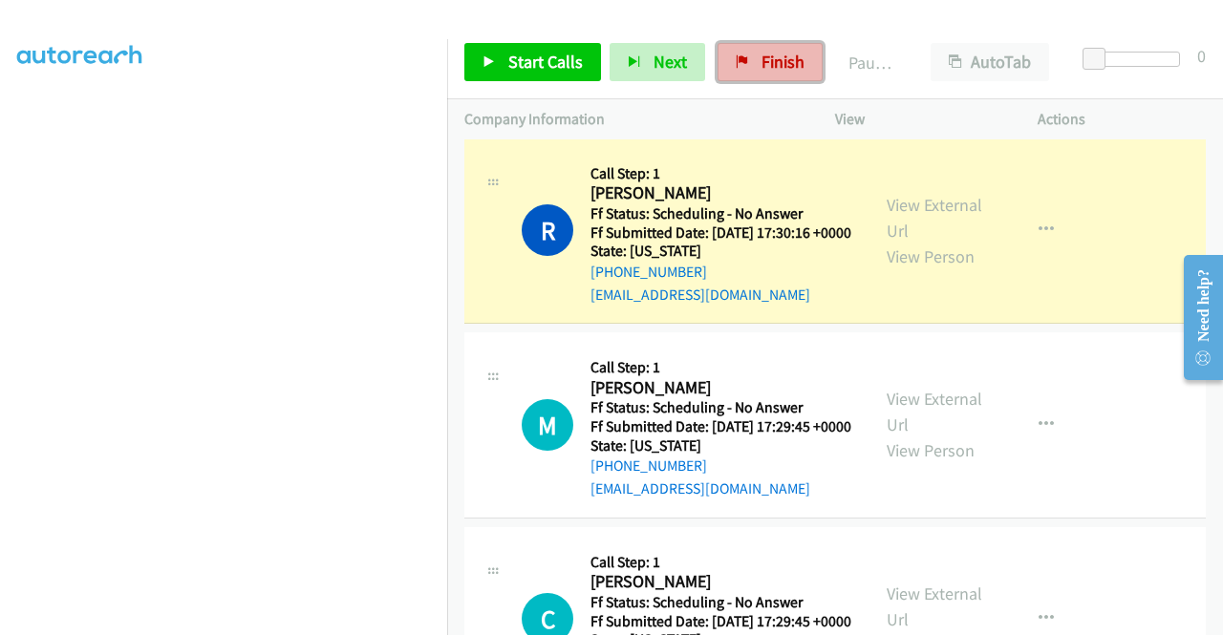
click at [766, 53] on span "Finish" at bounding box center [782, 62] width 43 height 22
